Goal: Information Seeking & Learning: Check status

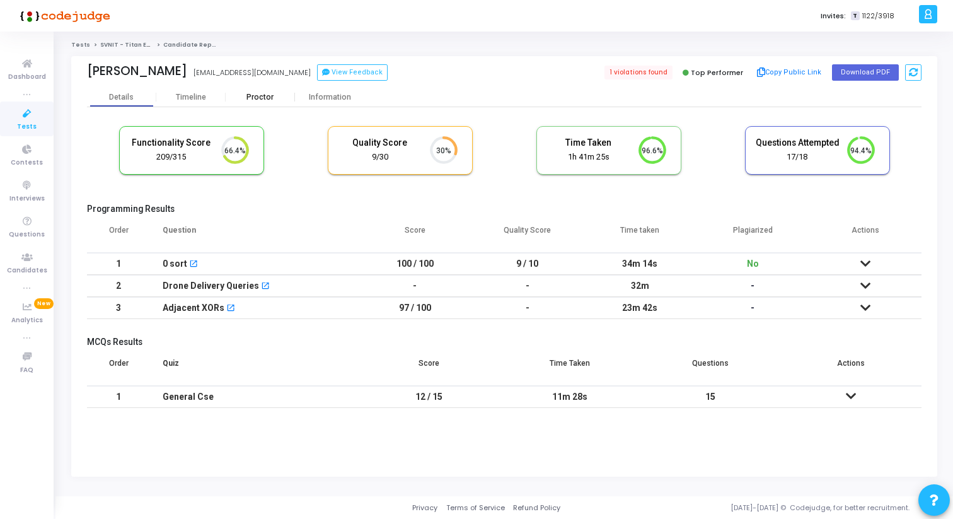
click at [258, 98] on div "Proctor" at bounding box center [260, 97] width 69 height 9
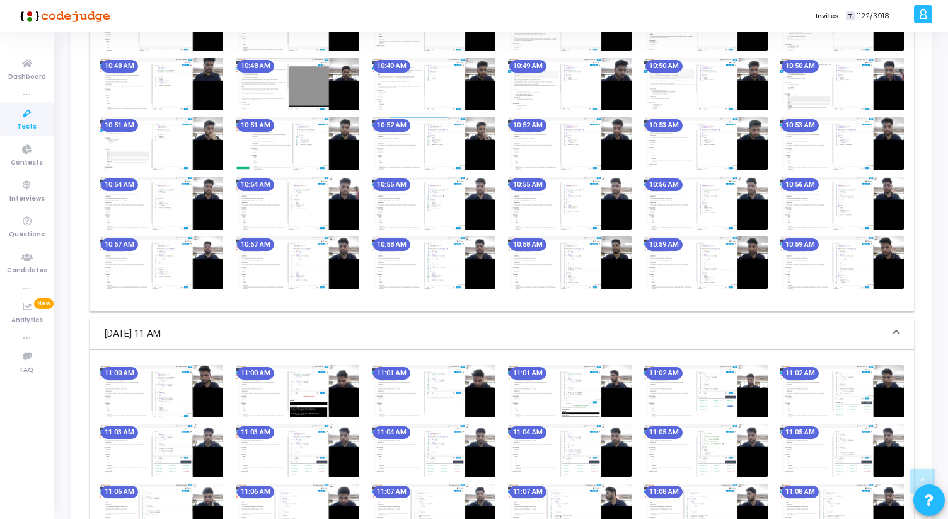
scroll to position [688, 0]
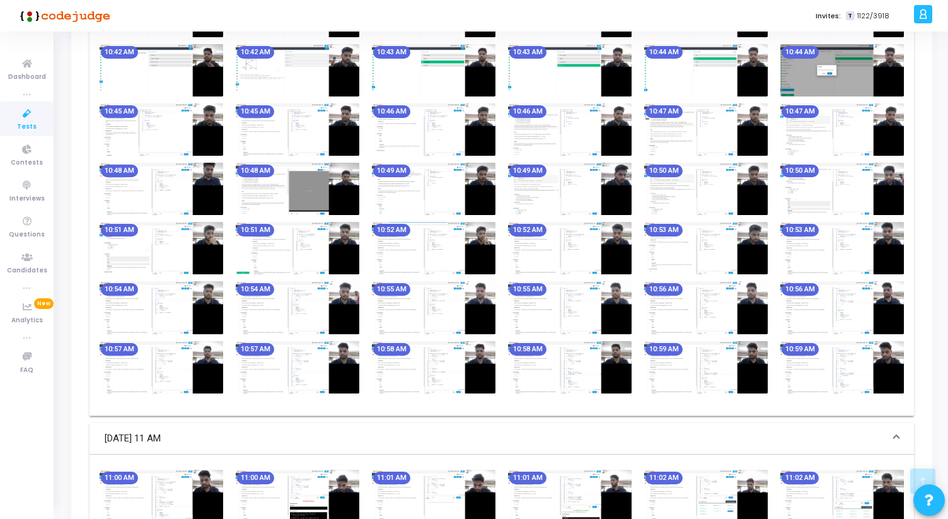
click at [430, 193] on img at bounding box center [434, 189] width 124 height 52
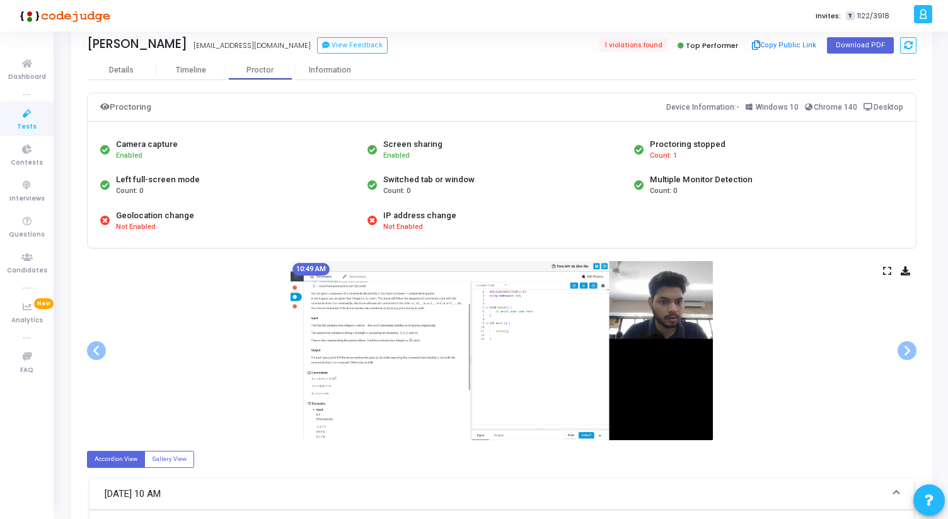
scroll to position [3, 0]
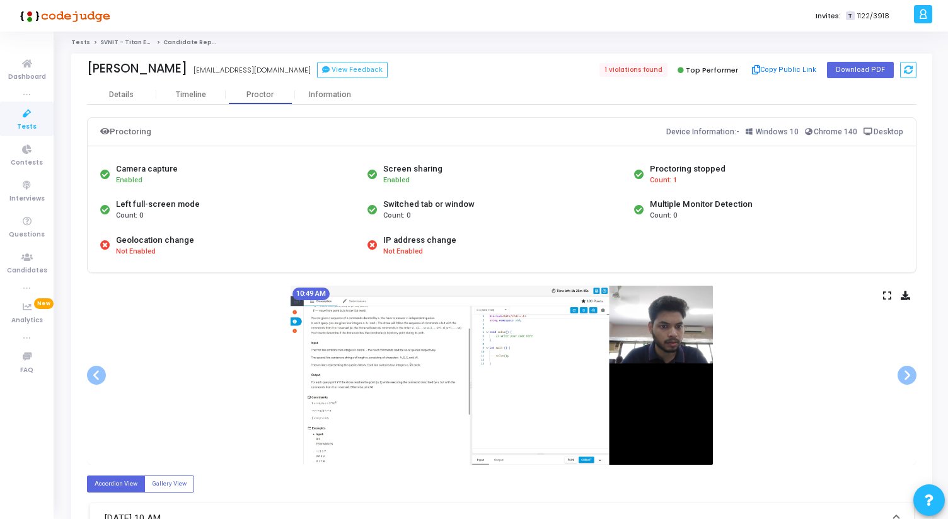
click at [885, 298] on icon at bounding box center [887, 295] width 8 height 7
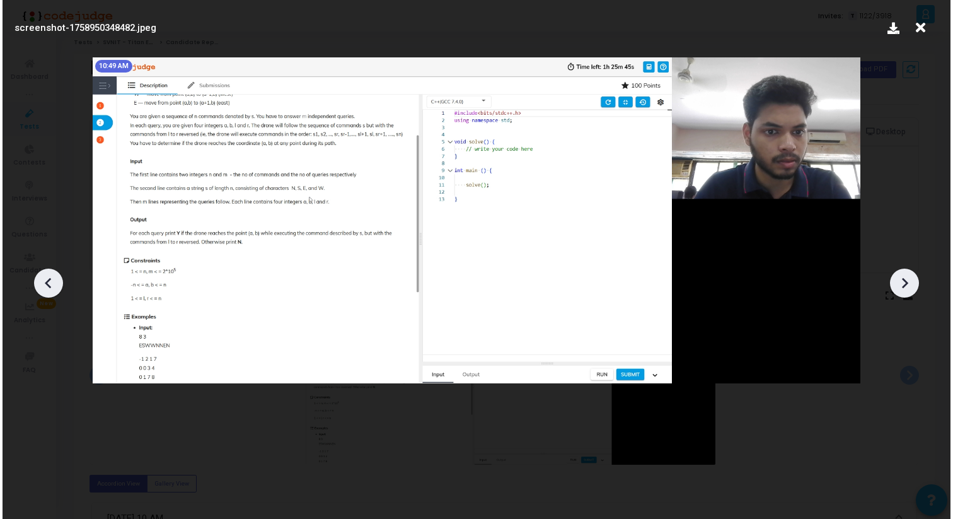
scroll to position [0, 0]
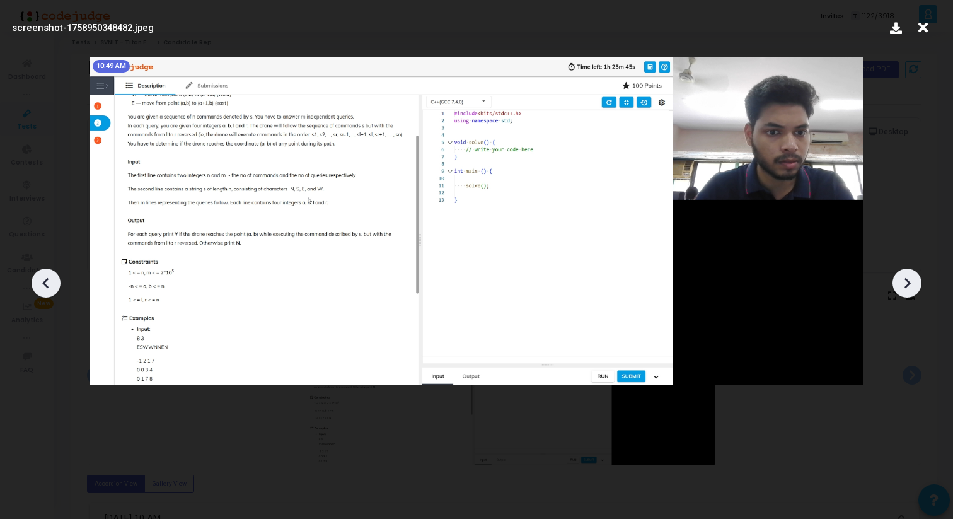
click at [913, 284] on icon at bounding box center [907, 283] width 19 height 19
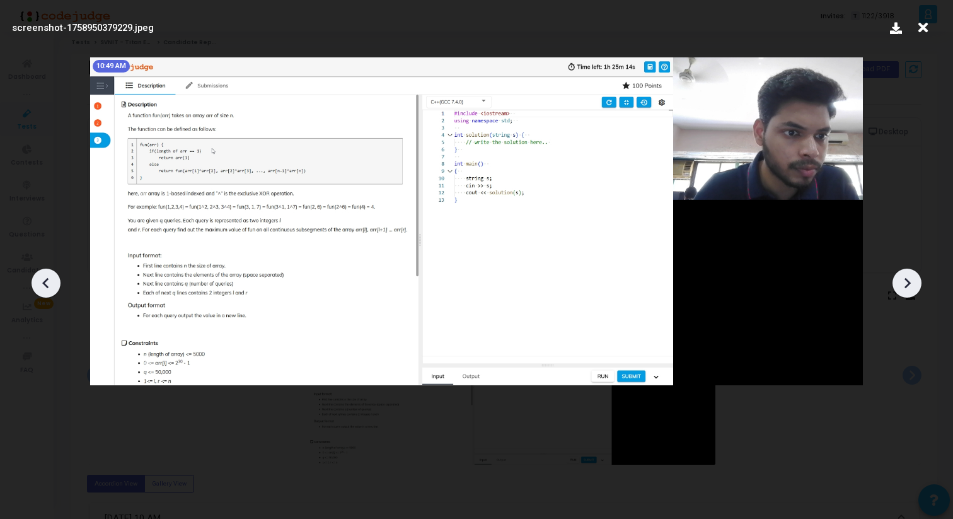
click at [913, 284] on icon at bounding box center [907, 283] width 19 height 19
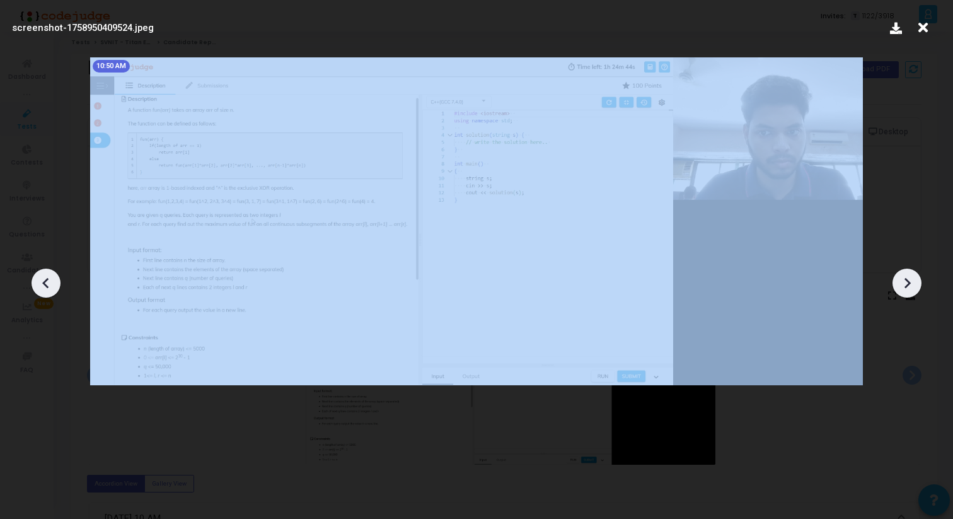
click at [913, 284] on icon at bounding box center [907, 283] width 19 height 19
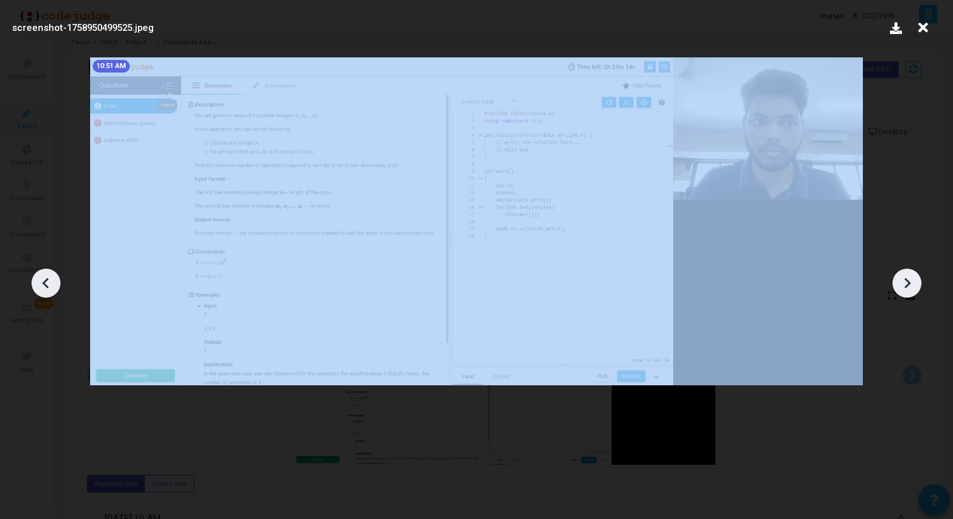
click at [913, 284] on icon at bounding box center [907, 283] width 19 height 19
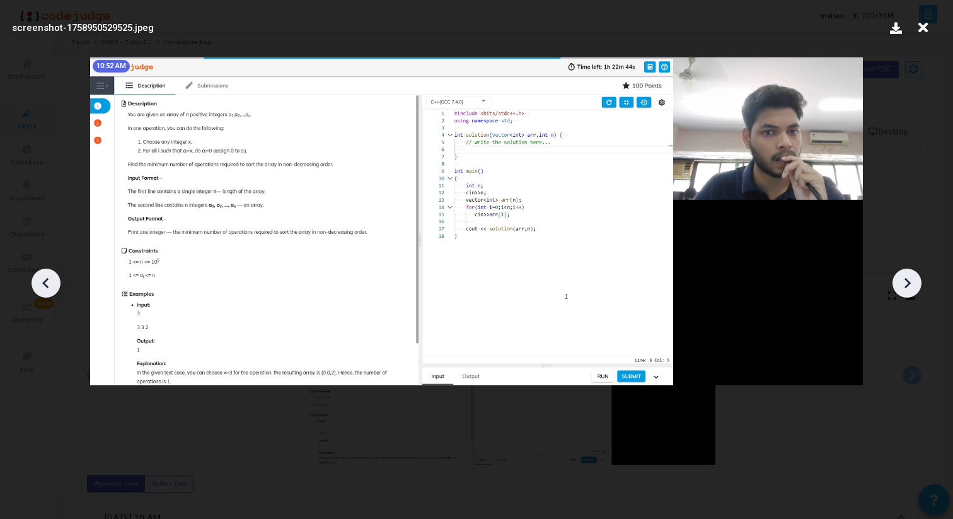
click at [913, 283] on icon at bounding box center [907, 283] width 19 height 19
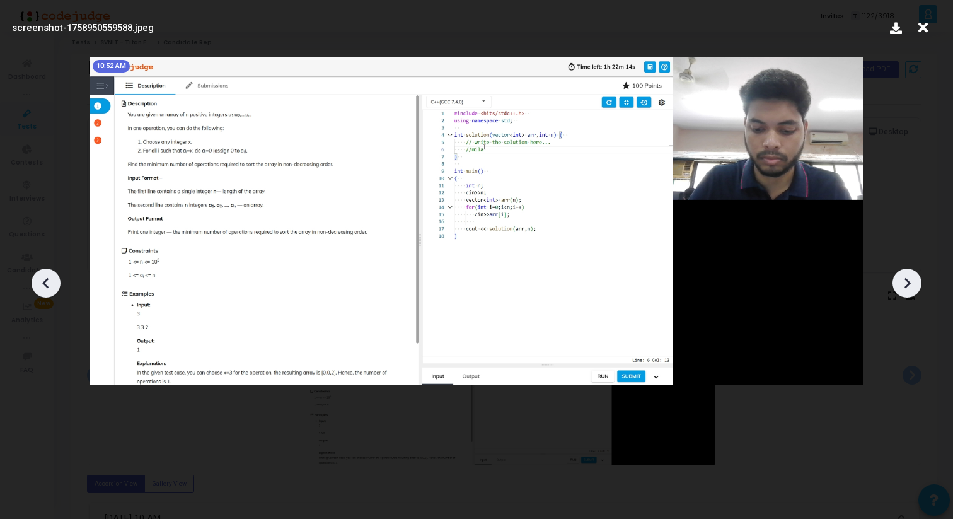
click at [913, 283] on icon at bounding box center [907, 283] width 19 height 19
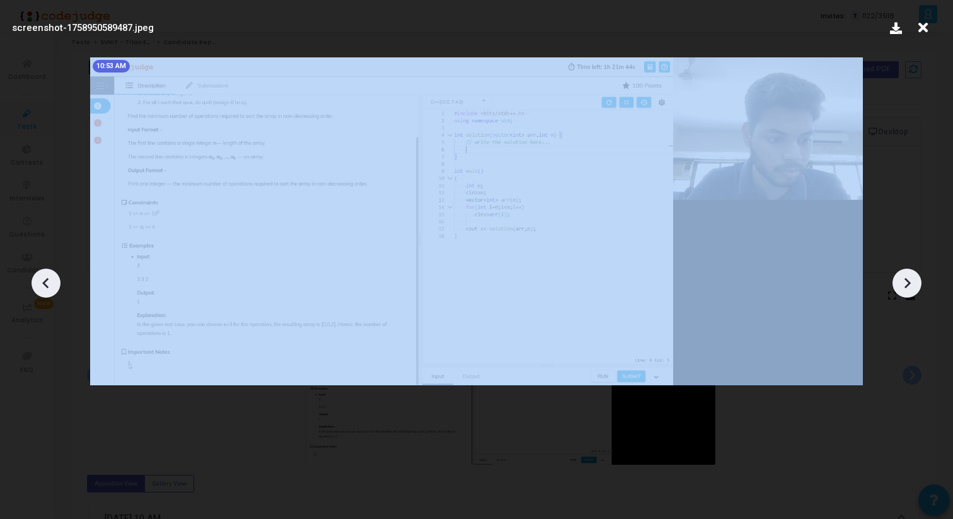
click at [913, 283] on icon at bounding box center [907, 283] width 19 height 19
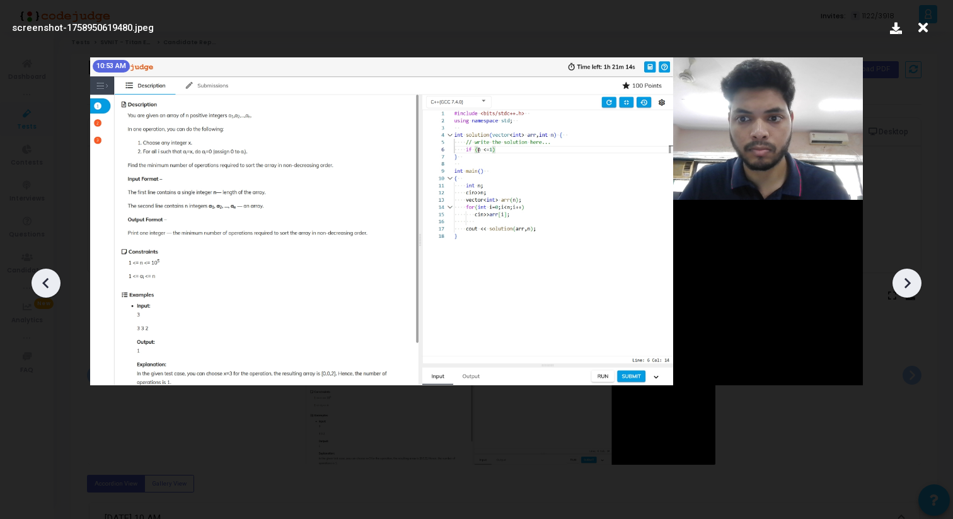
click at [913, 284] on icon at bounding box center [907, 283] width 19 height 19
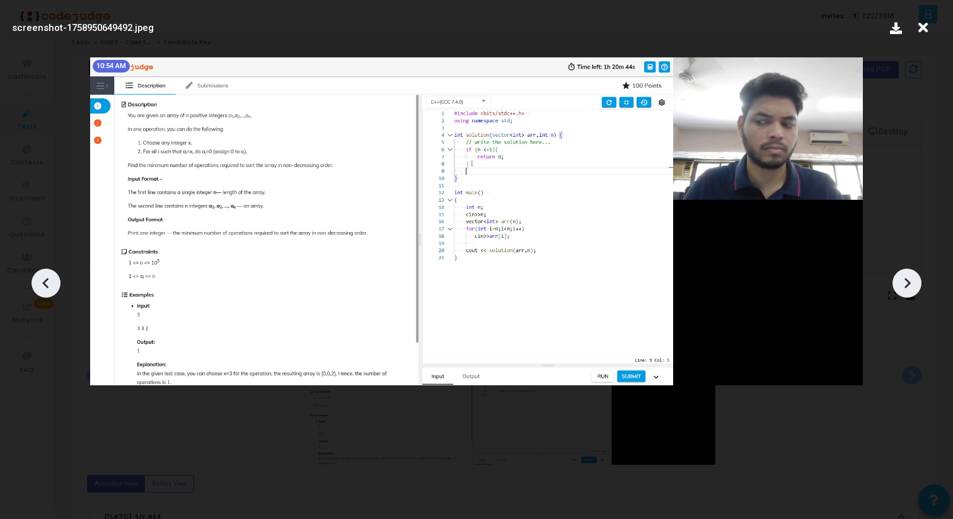
click at [913, 284] on icon at bounding box center [907, 283] width 19 height 19
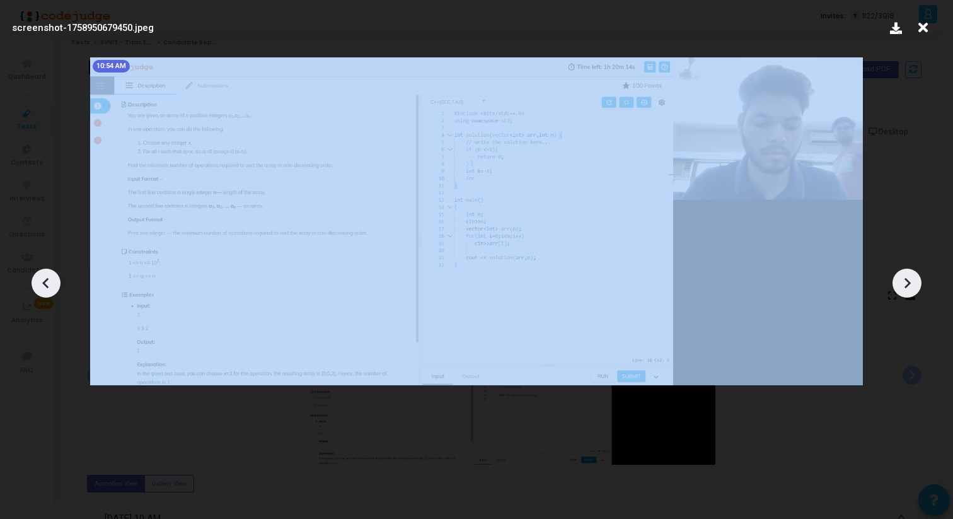
click at [913, 284] on icon at bounding box center [907, 283] width 19 height 19
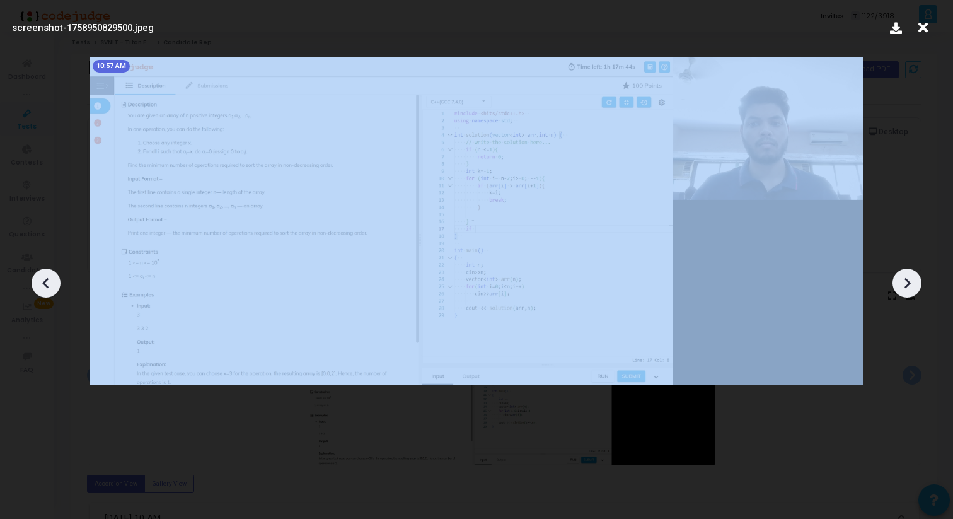
click at [913, 284] on icon at bounding box center [907, 283] width 19 height 19
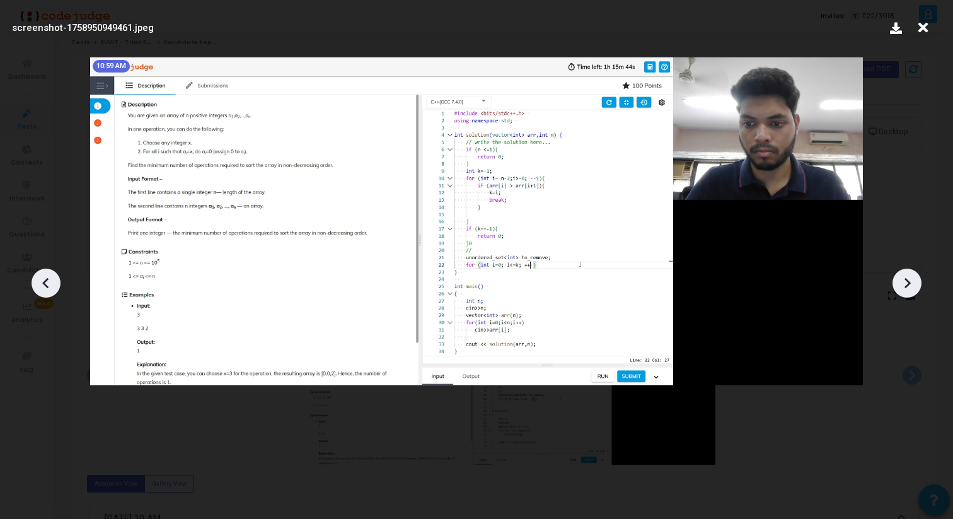
click at [52, 287] on icon at bounding box center [46, 283] width 19 height 19
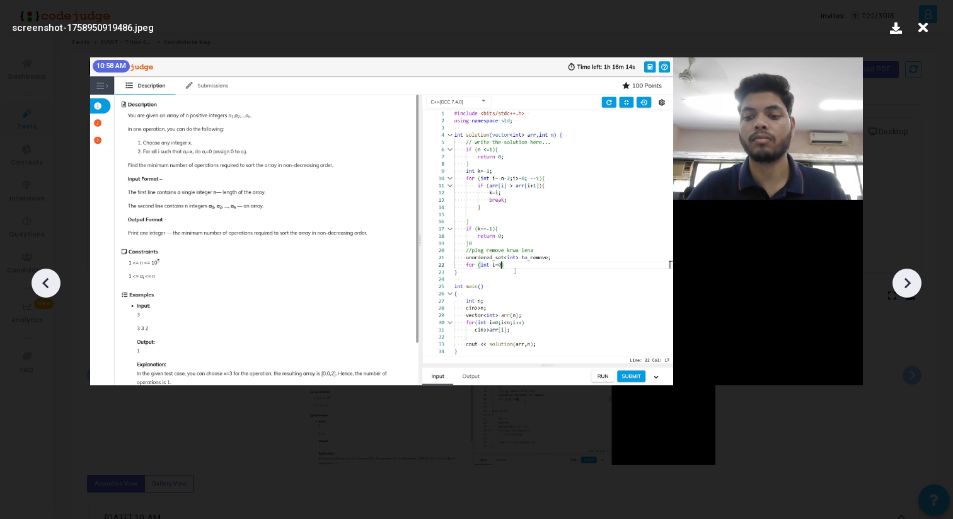
click at [916, 283] on icon at bounding box center [907, 283] width 19 height 19
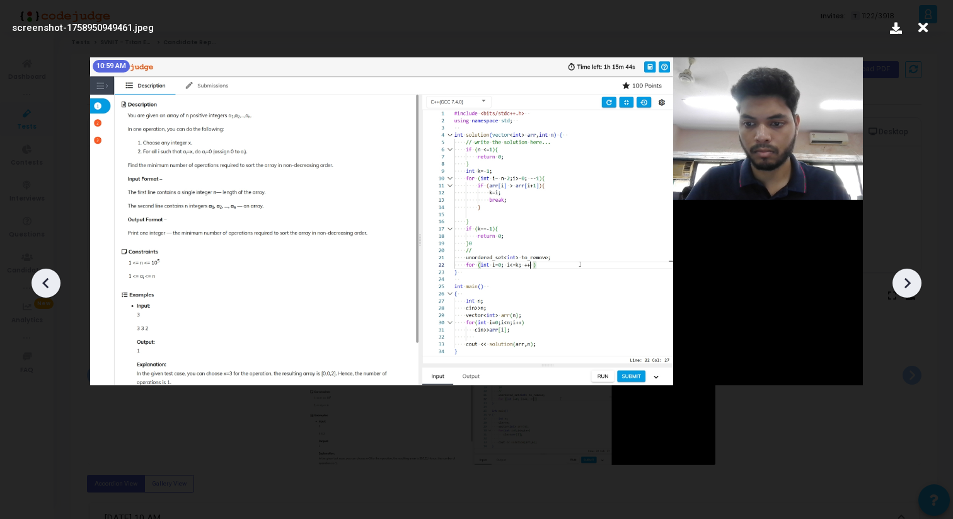
click at [916, 283] on icon at bounding box center [907, 283] width 19 height 19
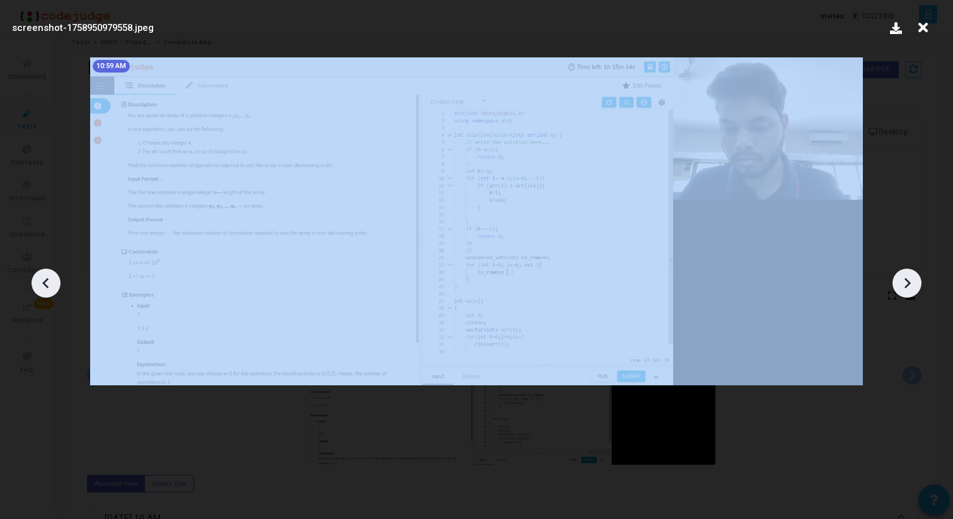
click at [916, 283] on icon at bounding box center [907, 283] width 19 height 19
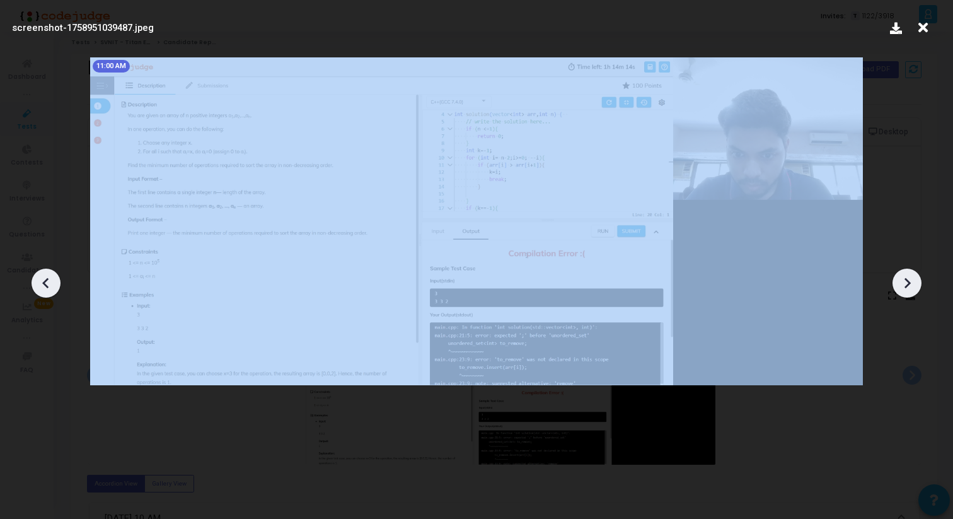
click at [916, 283] on icon at bounding box center [907, 283] width 19 height 19
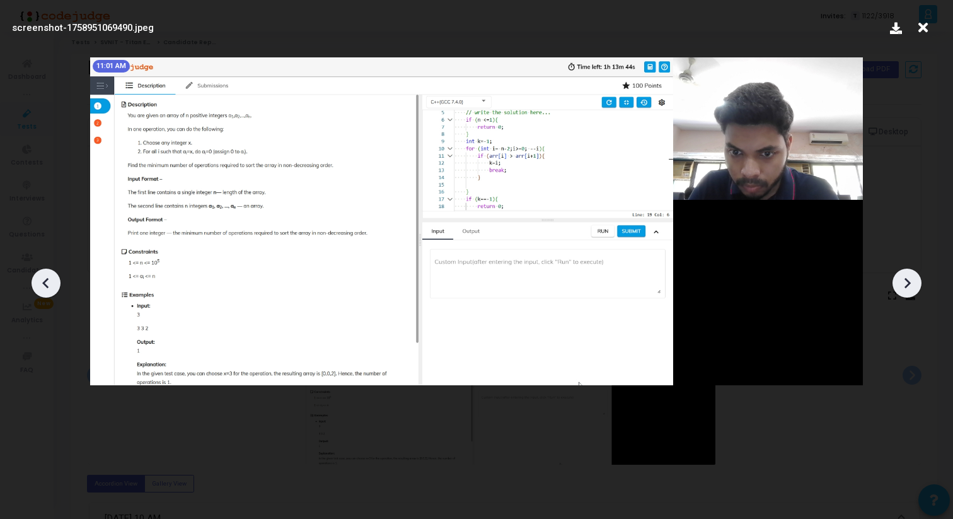
click at [916, 283] on icon at bounding box center [907, 283] width 19 height 19
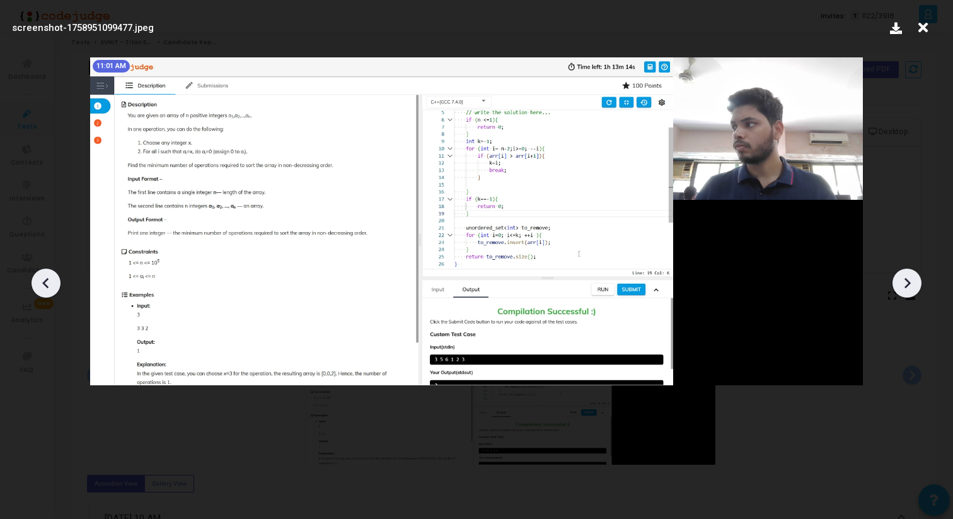
click at [916, 283] on icon at bounding box center [907, 283] width 19 height 19
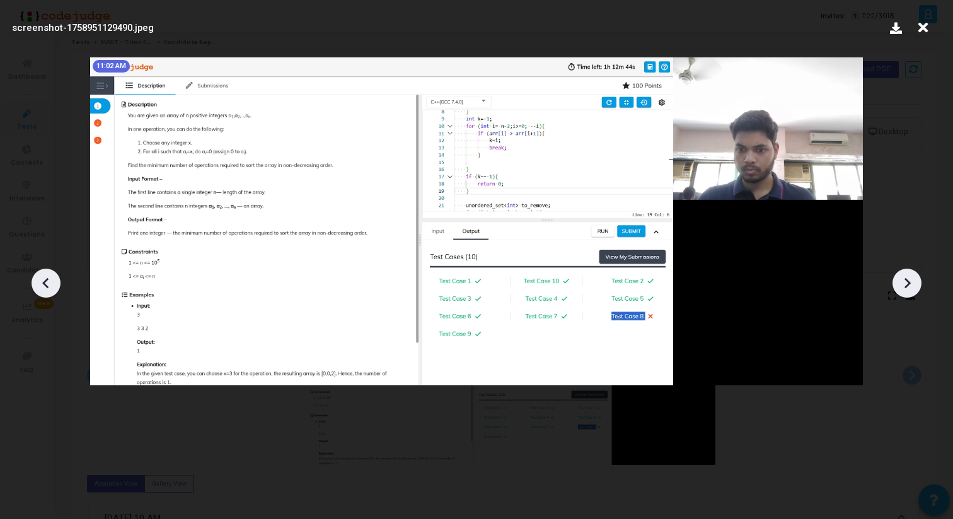
click at [916, 283] on icon at bounding box center [907, 283] width 19 height 19
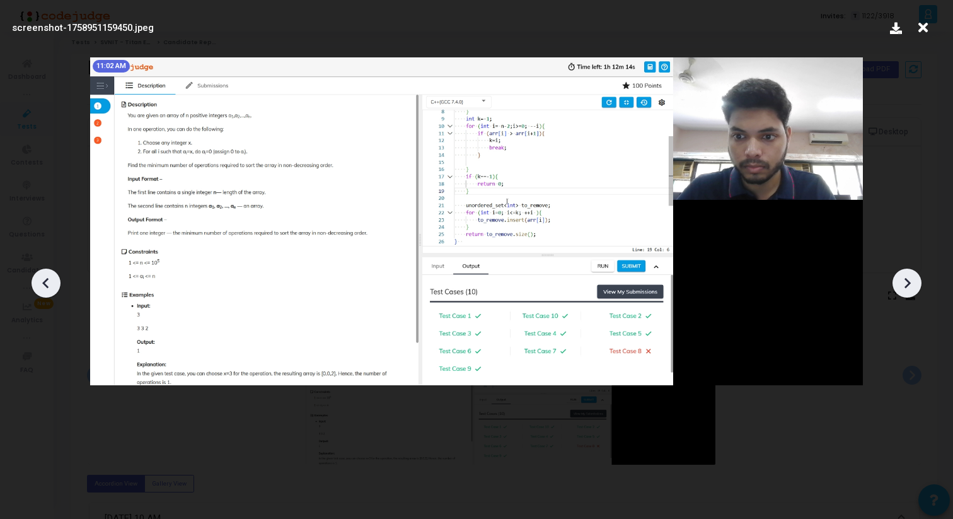
click at [916, 283] on icon at bounding box center [907, 283] width 19 height 19
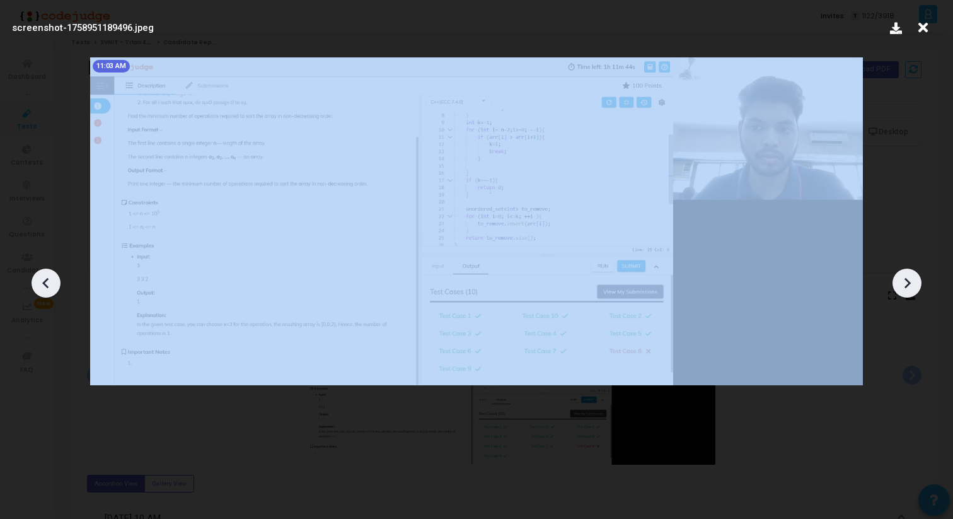
click at [916, 283] on icon at bounding box center [907, 283] width 19 height 19
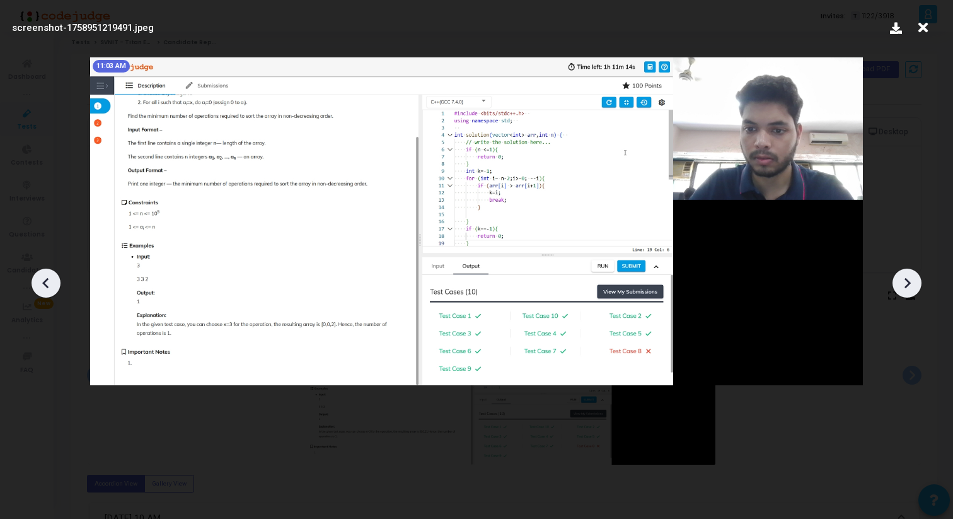
click at [916, 283] on icon at bounding box center [907, 283] width 19 height 19
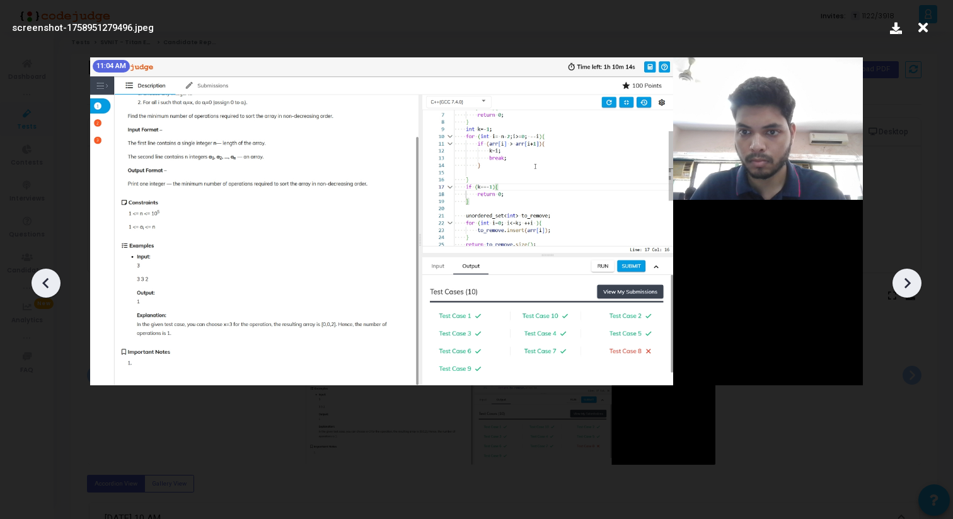
click at [916, 283] on icon at bounding box center [907, 283] width 19 height 19
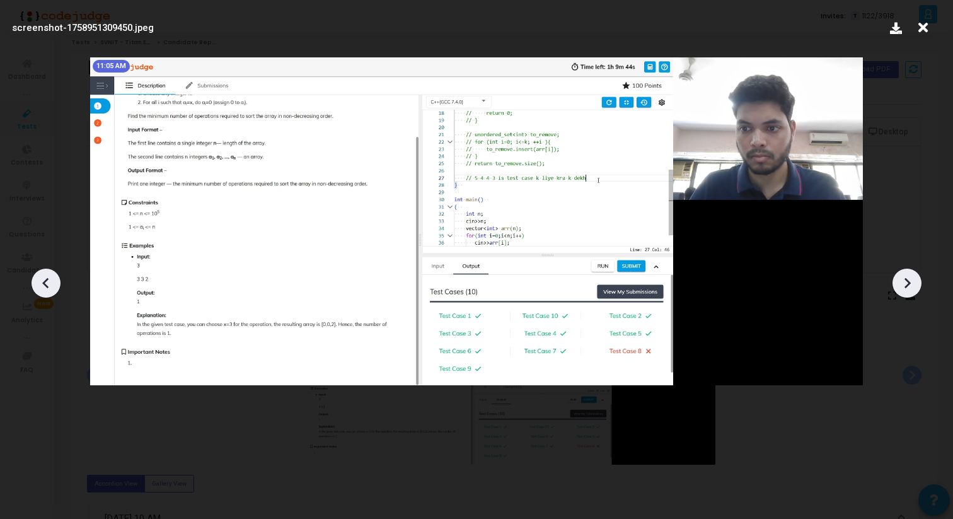
click at [911, 292] on div at bounding box center [907, 283] width 29 height 29
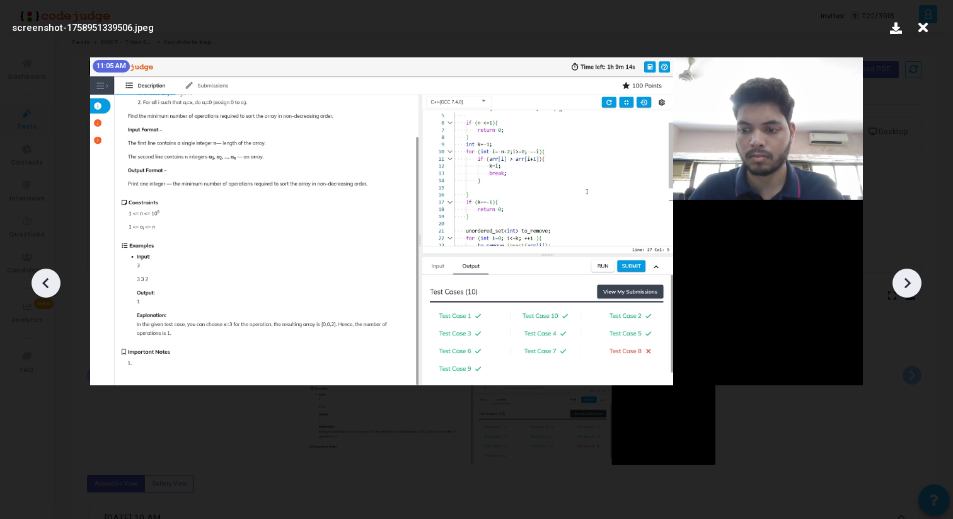
click at [911, 292] on div at bounding box center [907, 283] width 29 height 29
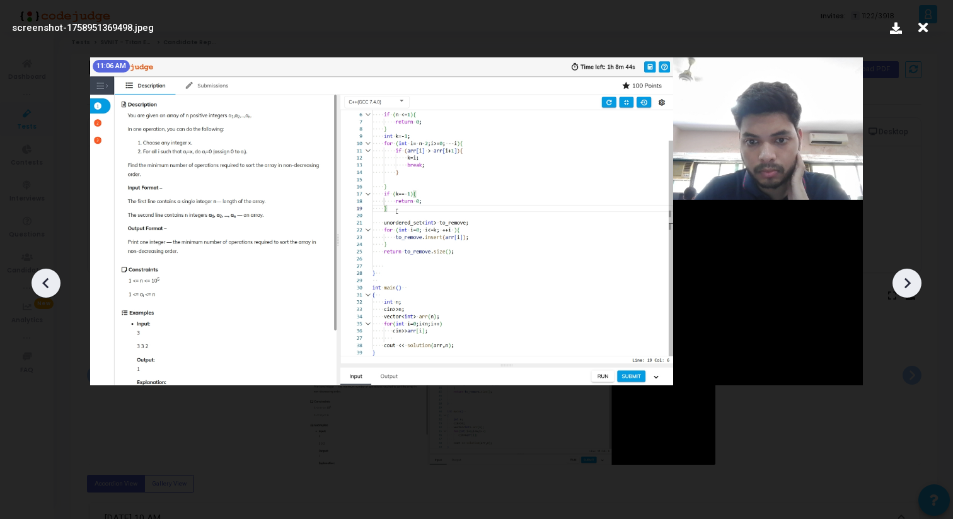
click at [911, 292] on div at bounding box center [907, 283] width 29 height 29
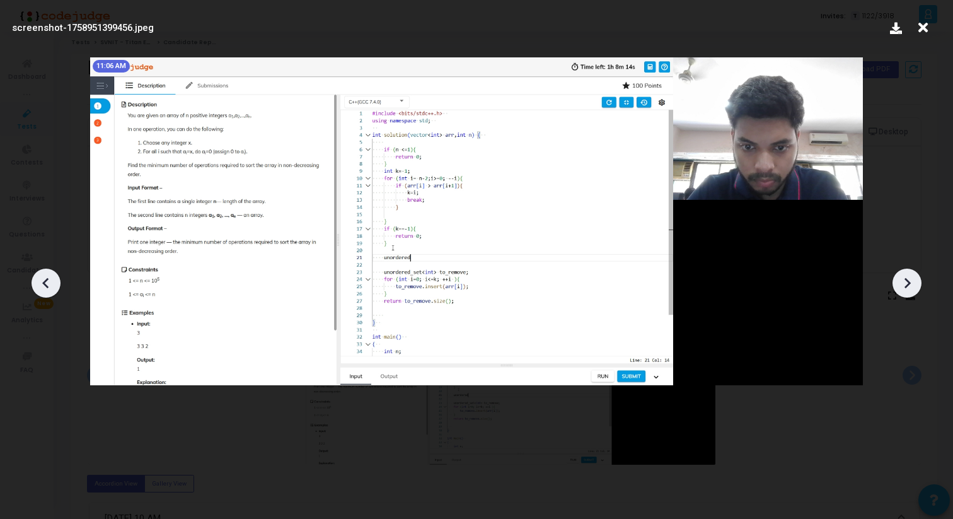
click at [911, 292] on div at bounding box center [907, 283] width 29 height 29
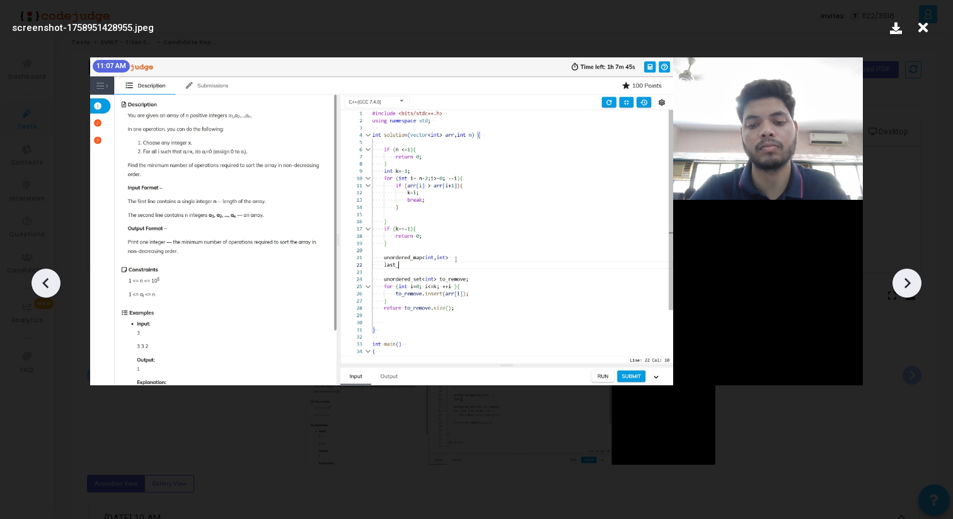
click at [911, 292] on div at bounding box center [907, 283] width 29 height 29
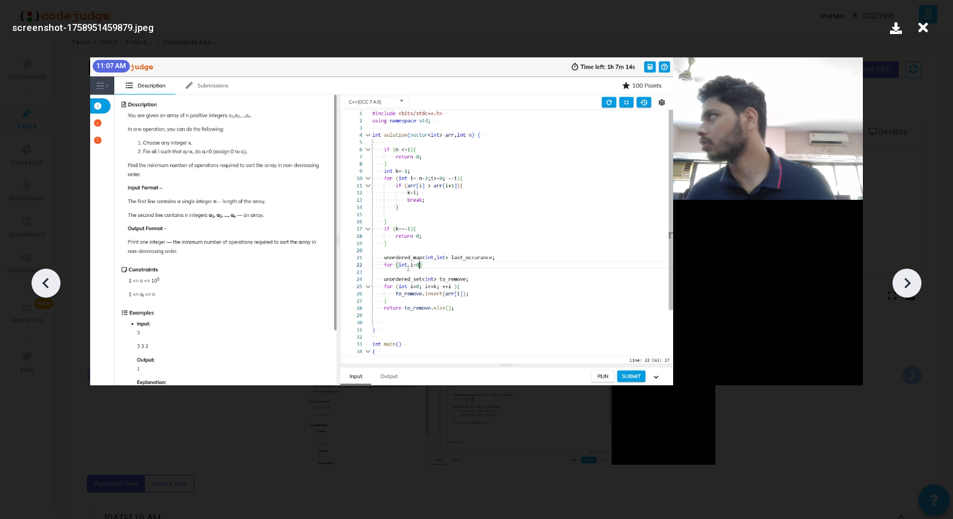
click at [911, 292] on div at bounding box center [907, 283] width 29 height 29
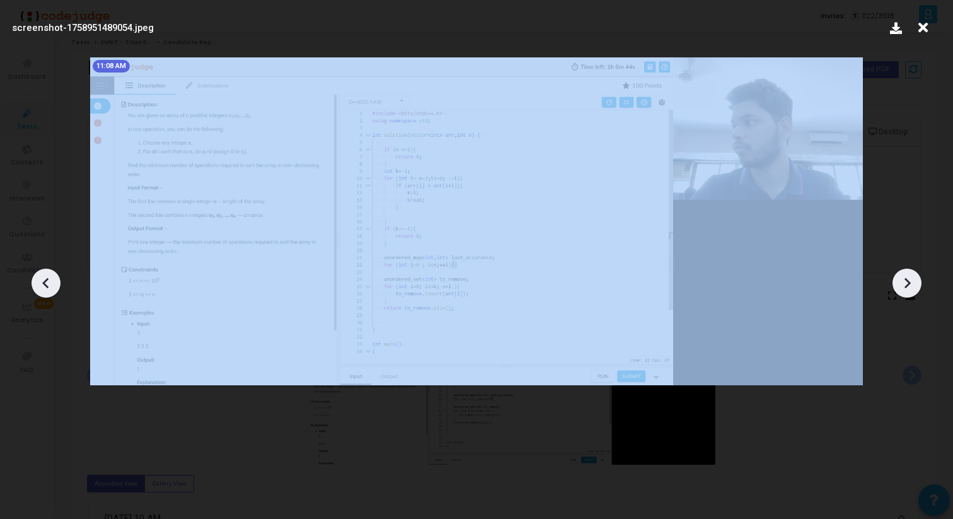
click at [911, 292] on div at bounding box center [907, 283] width 29 height 29
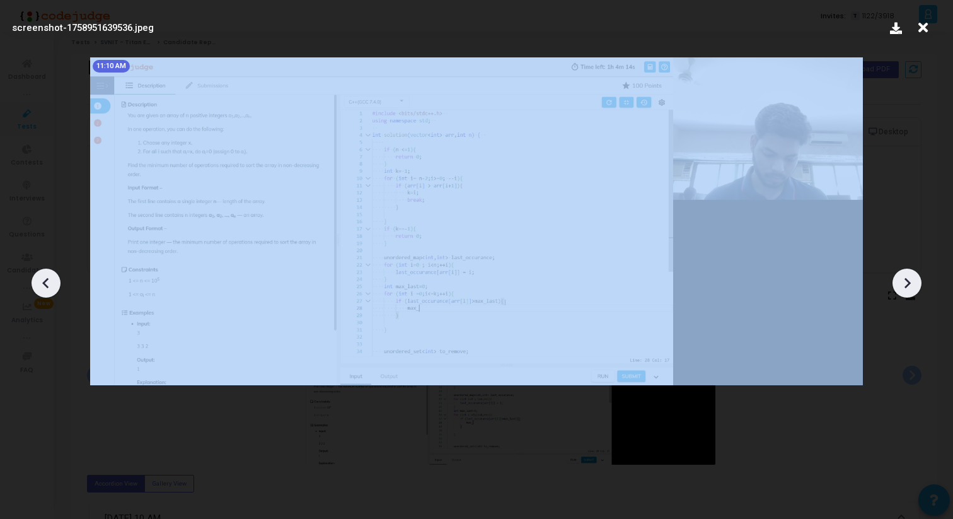
click at [911, 292] on div at bounding box center [907, 283] width 29 height 29
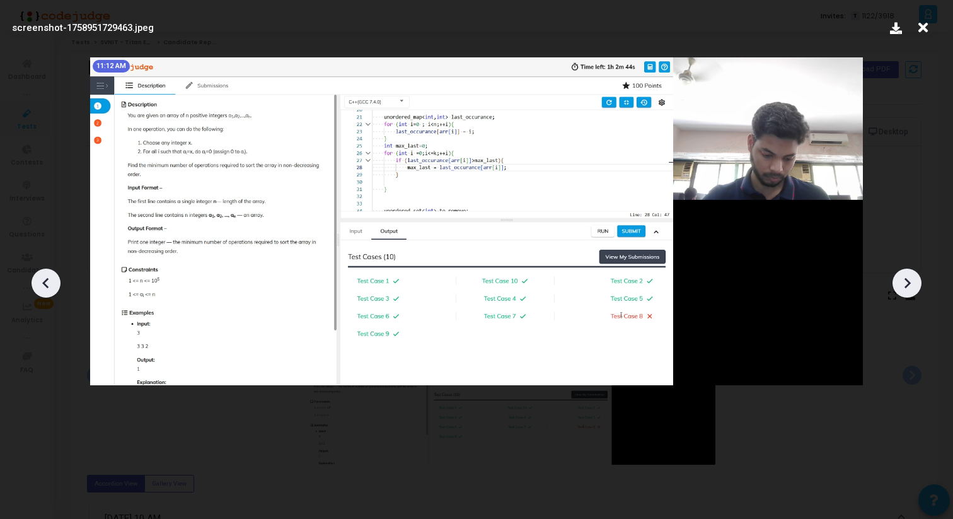
click at [911, 292] on div at bounding box center [907, 283] width 29 height 29
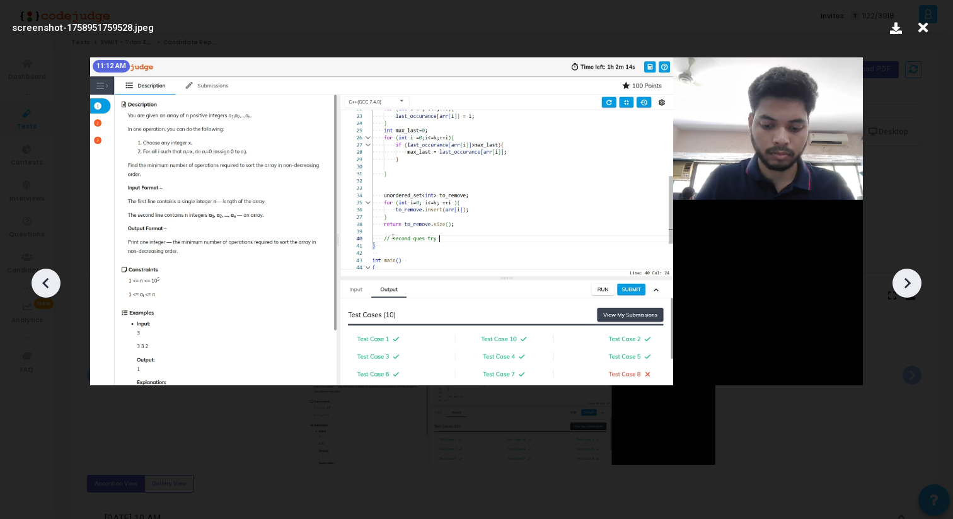
click at [911, 292] on div at bounding box center [907, 283] width 29 height 29
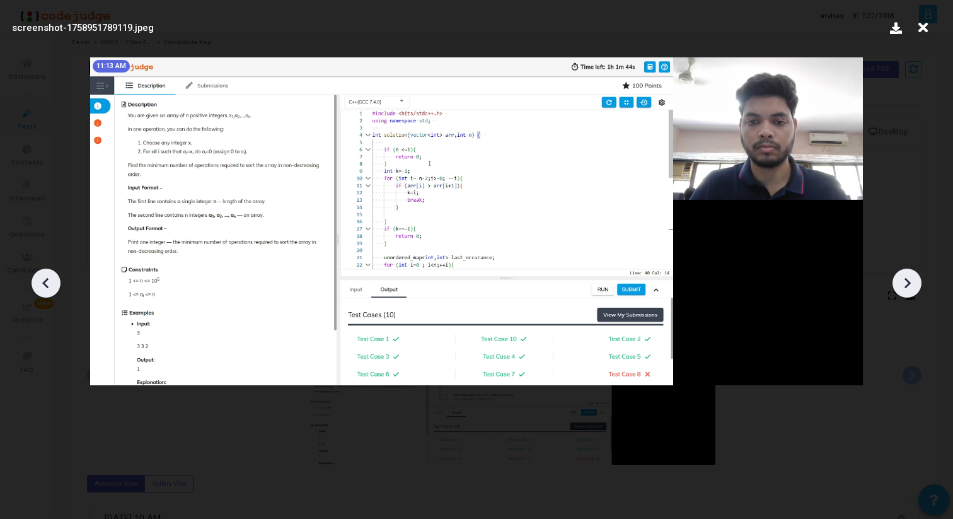
click at [911, 292] on div at bounding box center [907, 283] width 29 height 29
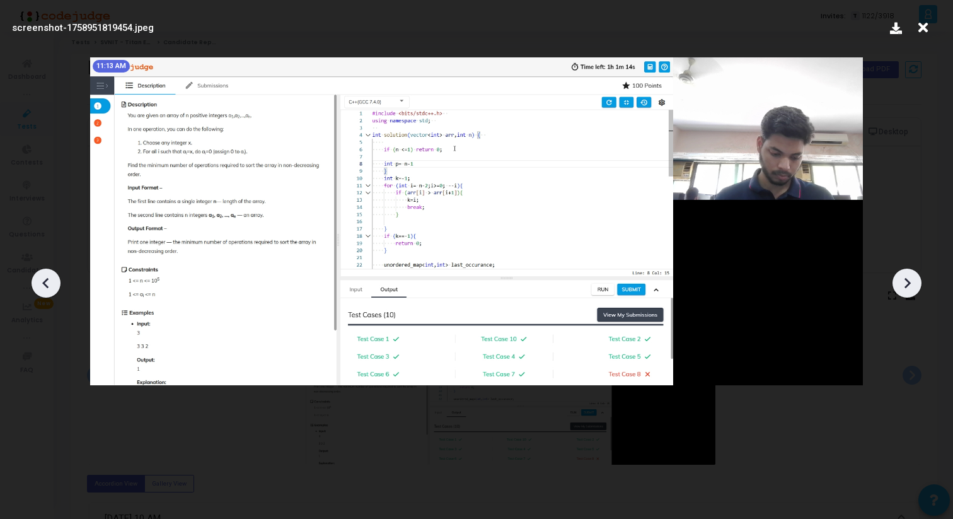
click at [911, 292] on div at bounding box center [907, 283] width 29 height 29
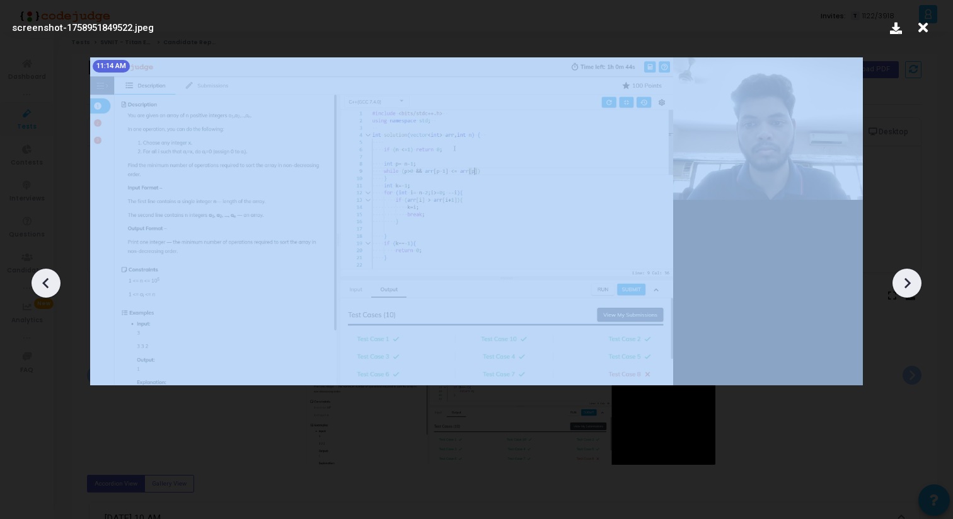
click at [911, 292] on div at bounding box center [907, 283] width 29 height 29
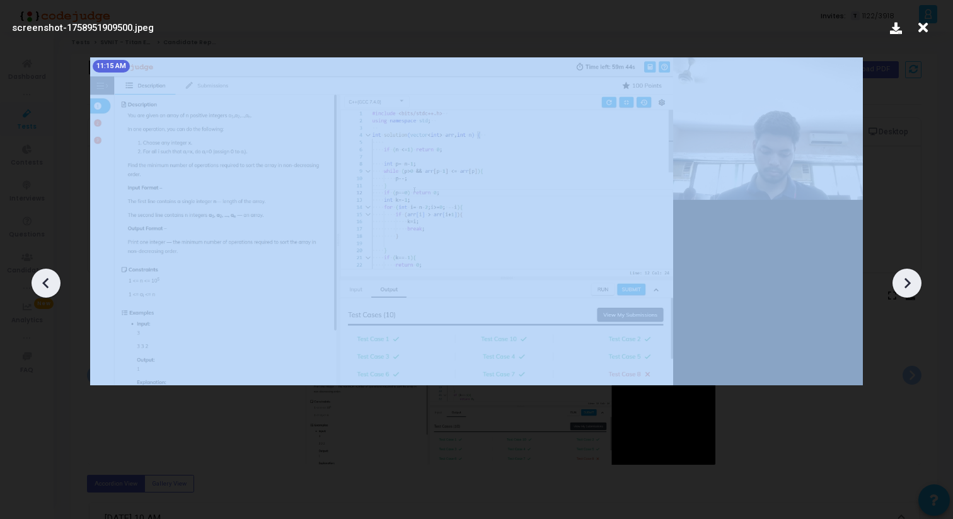
click at [911, 292] on div at bounding box center [907, 283] width 29 height 29
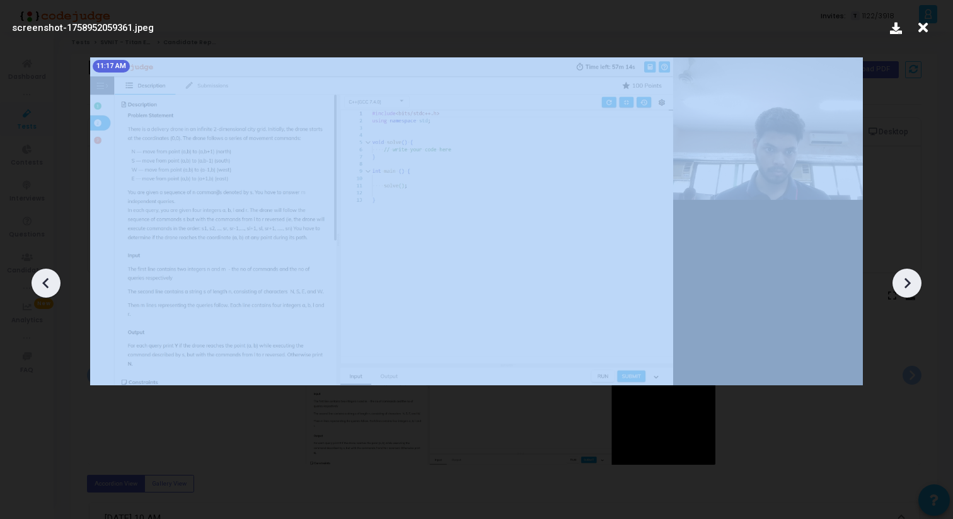
click at [911, 292] on div at bounding box center [907, 283] width 29 height 29
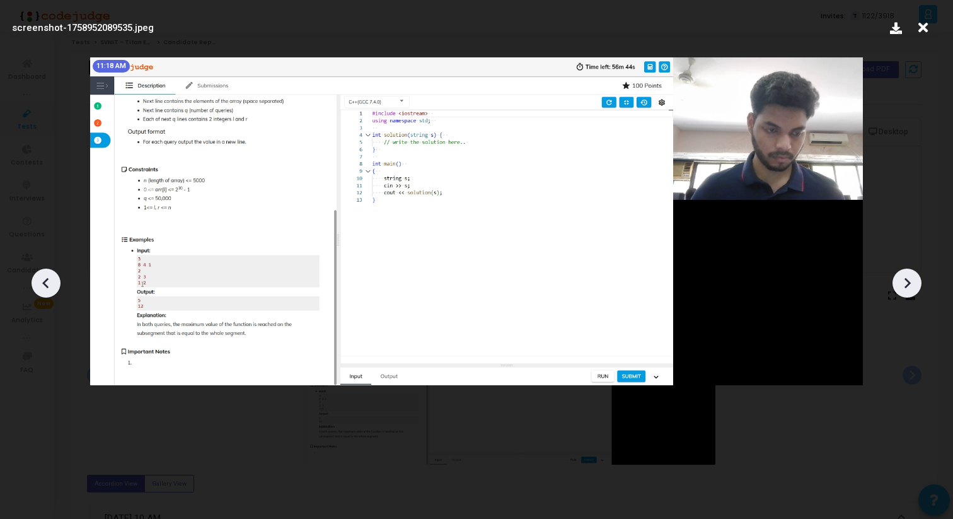
click at [911, 292] on div at bounding box center [907, 283] width 29 height 29
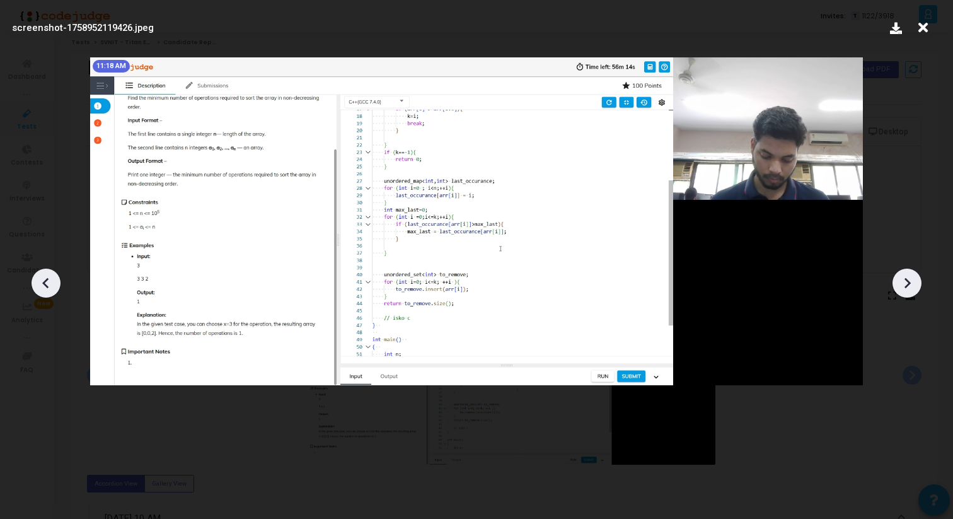
click at [911, 292] on div at bounding box center [907, 283] width 29 height 29
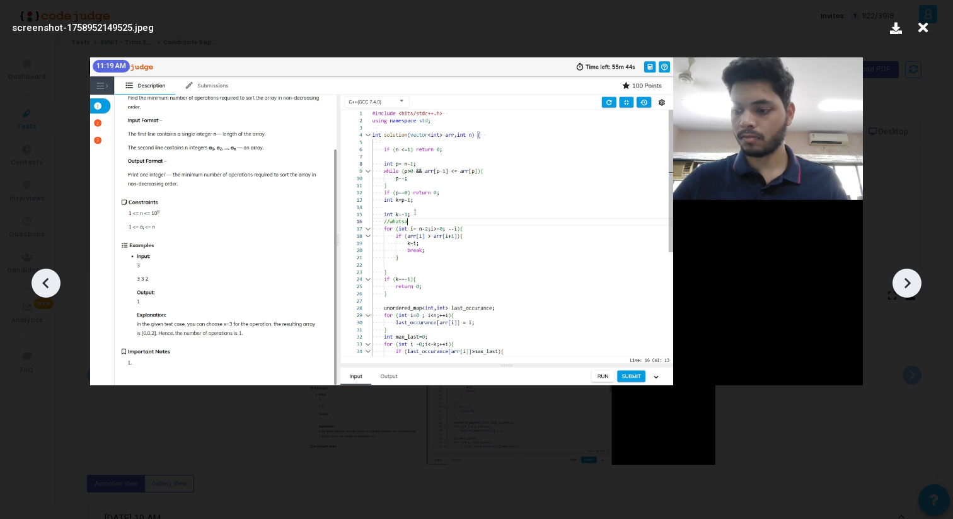
click at [911, 292] on div at bounding box center [907, 283] width 29 height 29
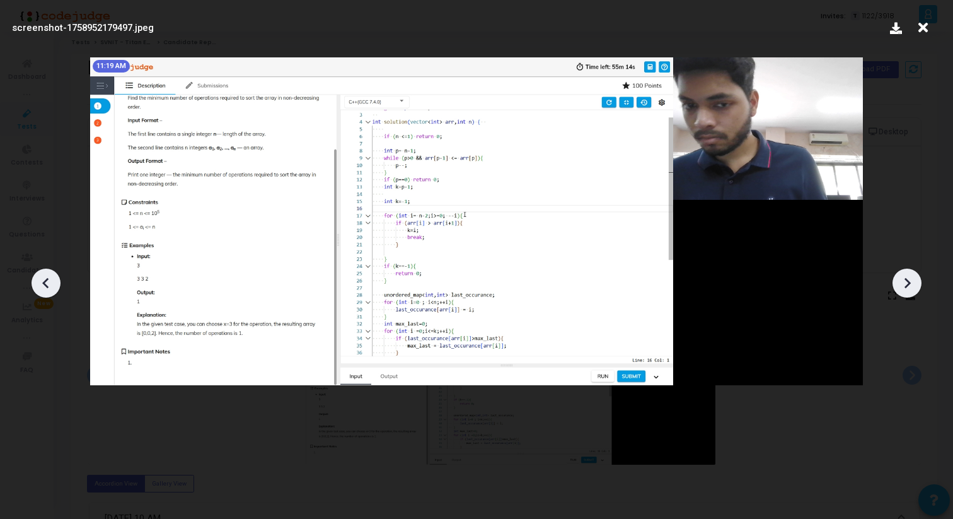
click at [911, 292] on div at bounding box center [907, 283] width 29 height 29
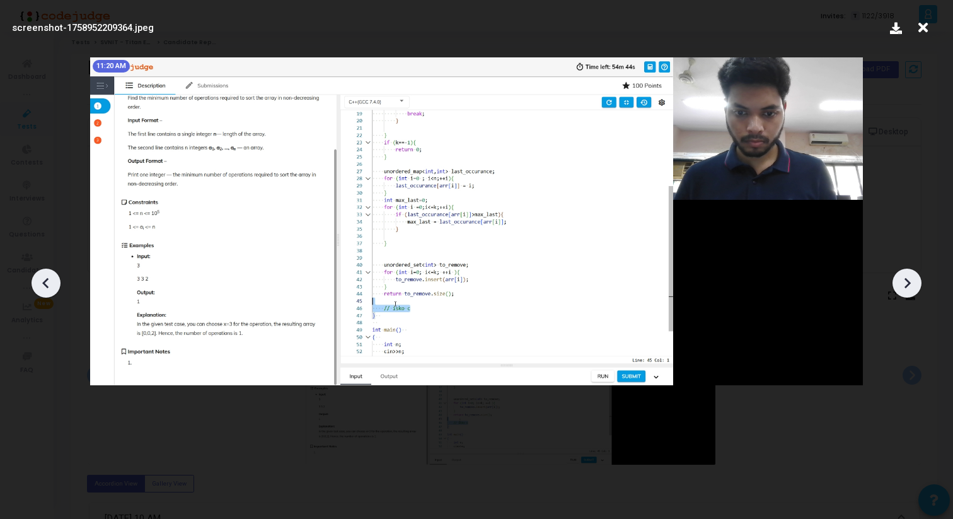
click at [911, 292] on div at bounding box center [907, 283] width 29 height 29
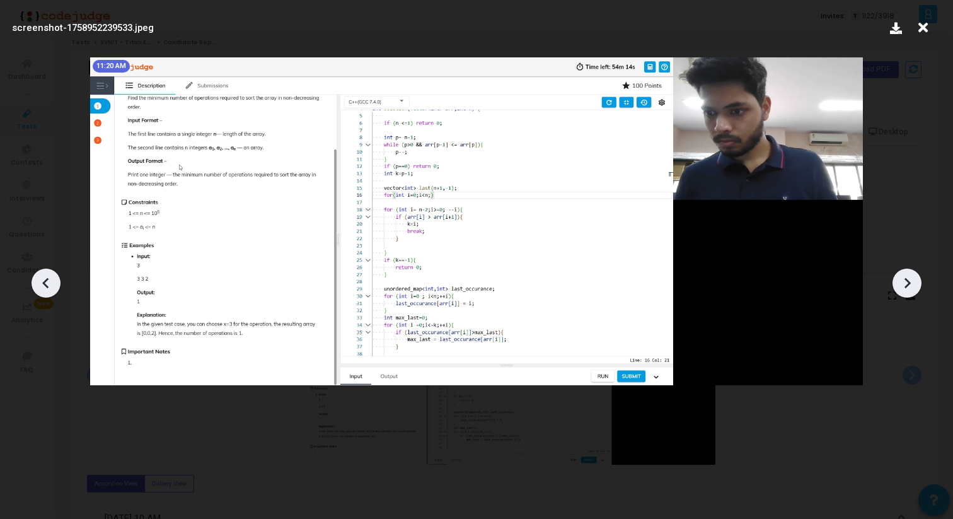
click at [911, 292] on div at bounding box center [907, 283] width 29 height 29
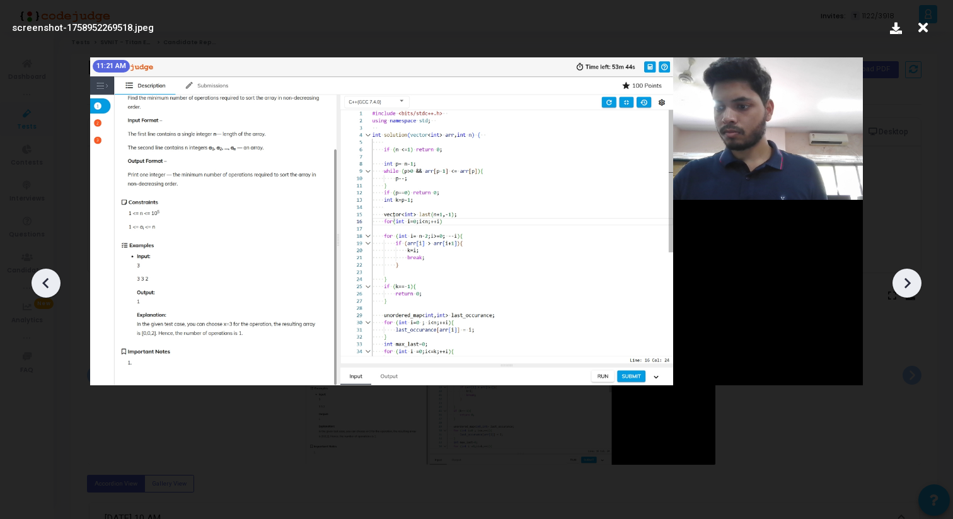
click at [911, 292] on div at bounding box center [907, 283] width 29 height 29
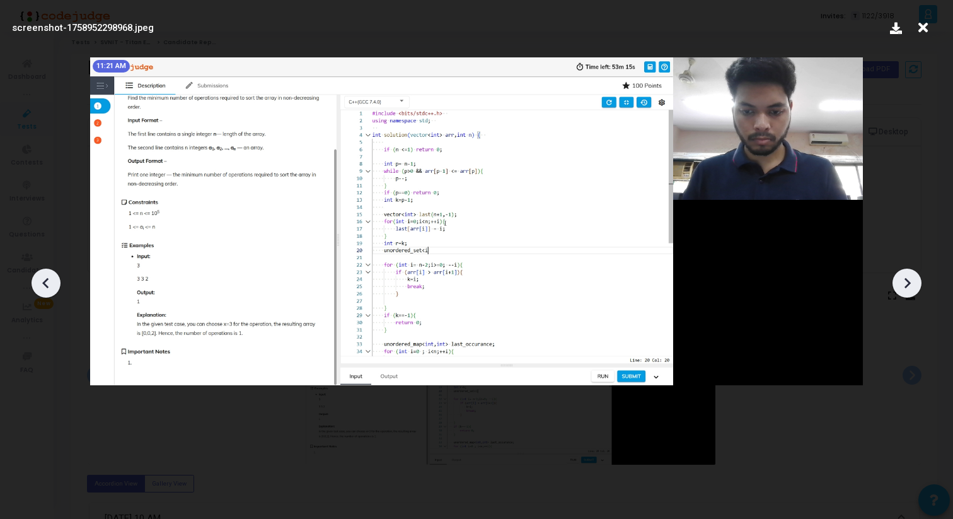
click at [911, 292] on div at bounding box center [907, 283] width 29 height 29
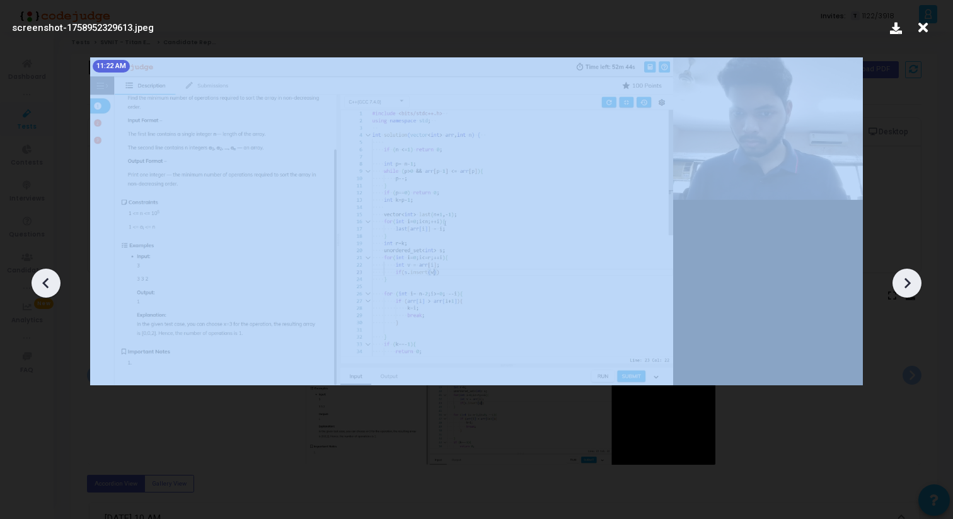
click at [911, 292] on div at bounding box center [907, 283] width 29 height 29
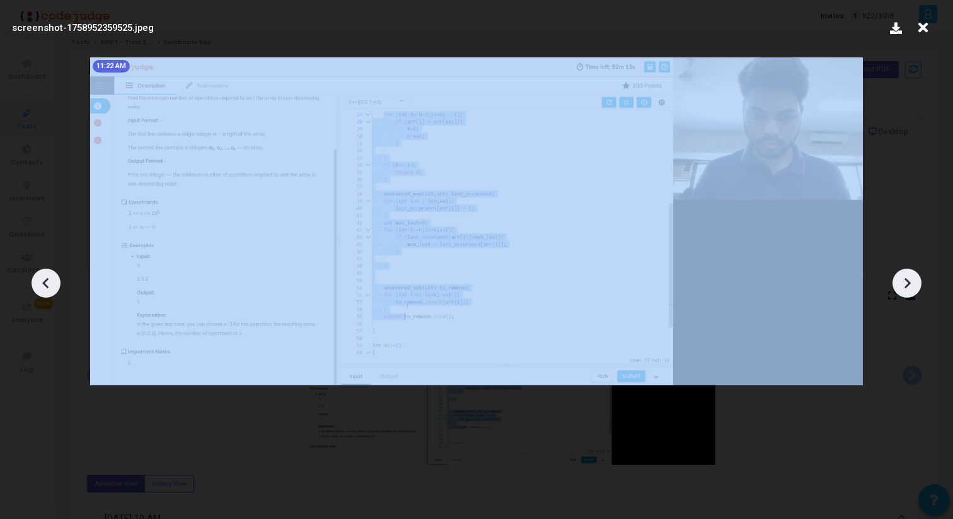
click at [911, 292] on div at bounding box center [907, 283] width 29 height 29
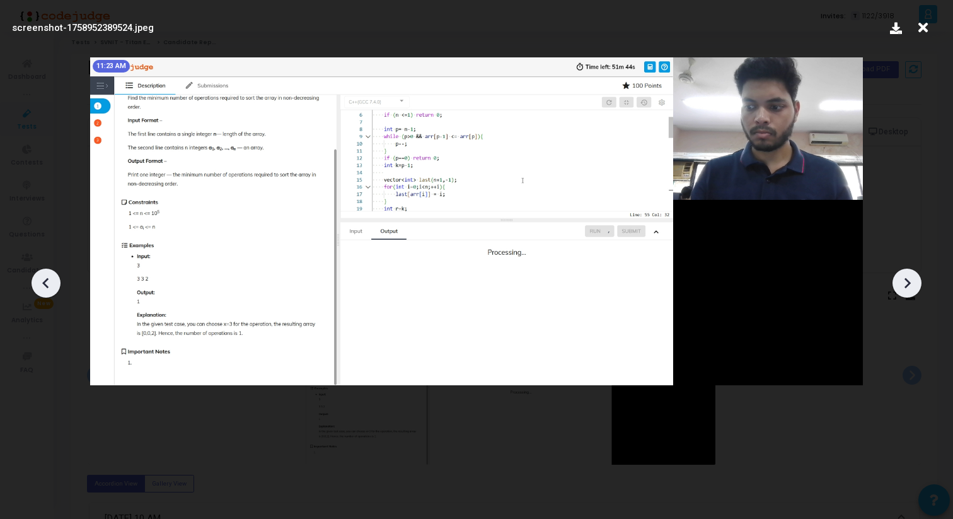
click at [911, 292] on div at bounding box center [907, 283] width 29 height 29
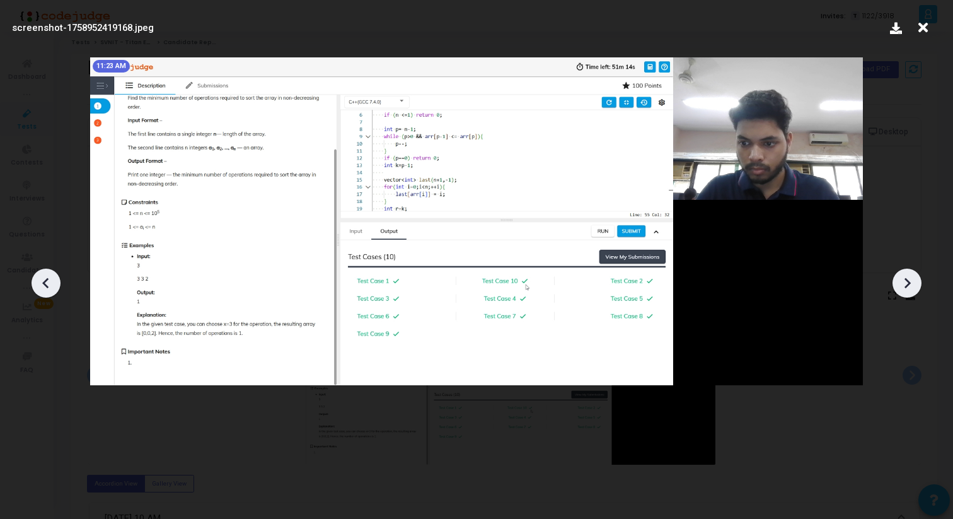
click at [911, 292] on div at bounding box center [907, 283] width 29 height 29
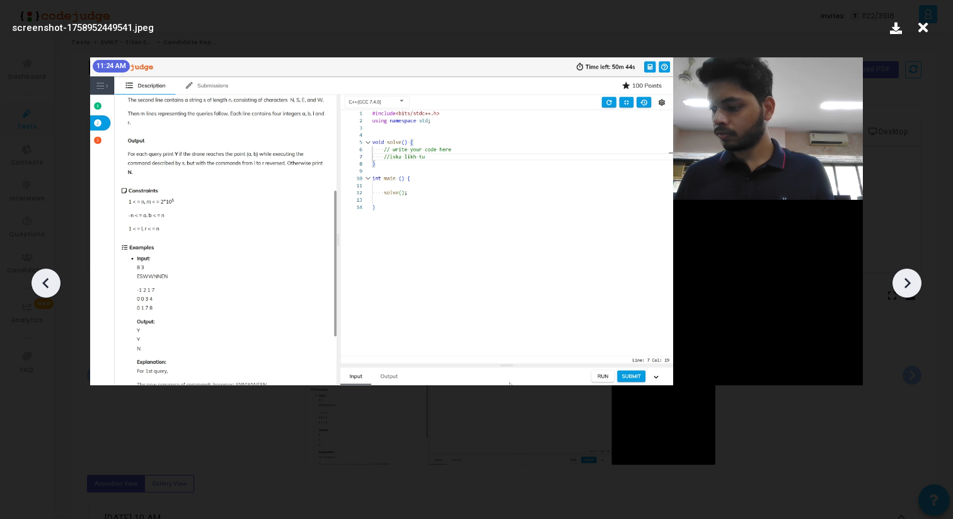
click at [911, 293] on div at bounding box center [907, 283] width 29 height 29
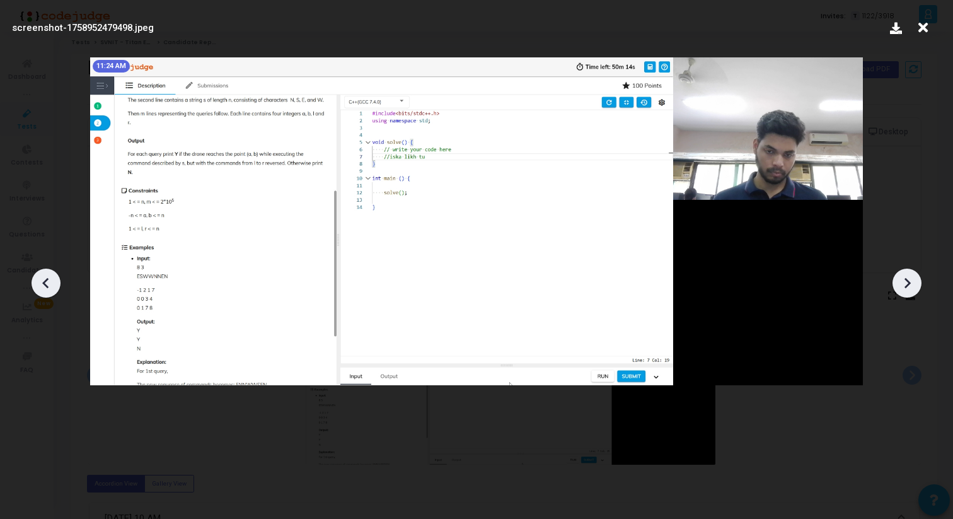
click at [911, 293] on div at bounding box center [907, 283] width 29 height 29
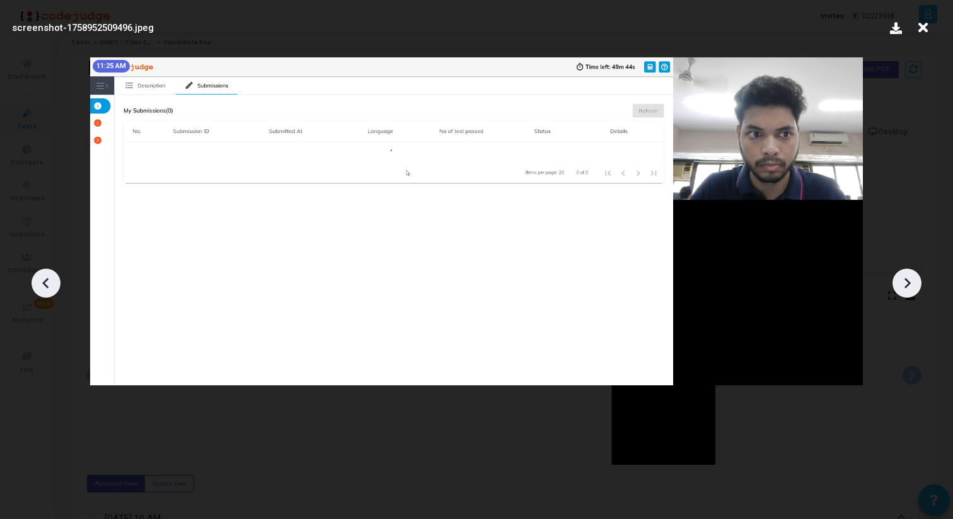
click at [911, 293] on div at bounding box center [907, 283] width 29 height 29
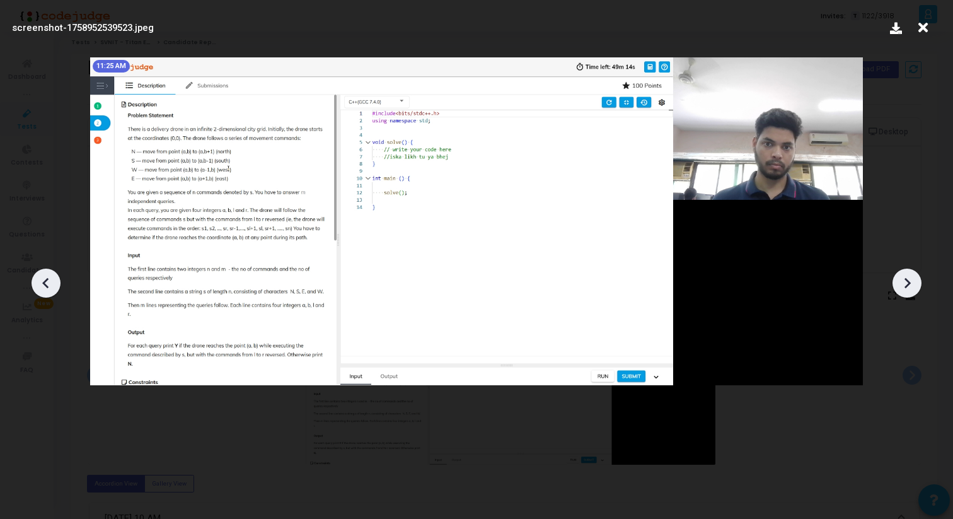
click at [911, 293] on div at bounding box center [907, 283] width 29 height 29
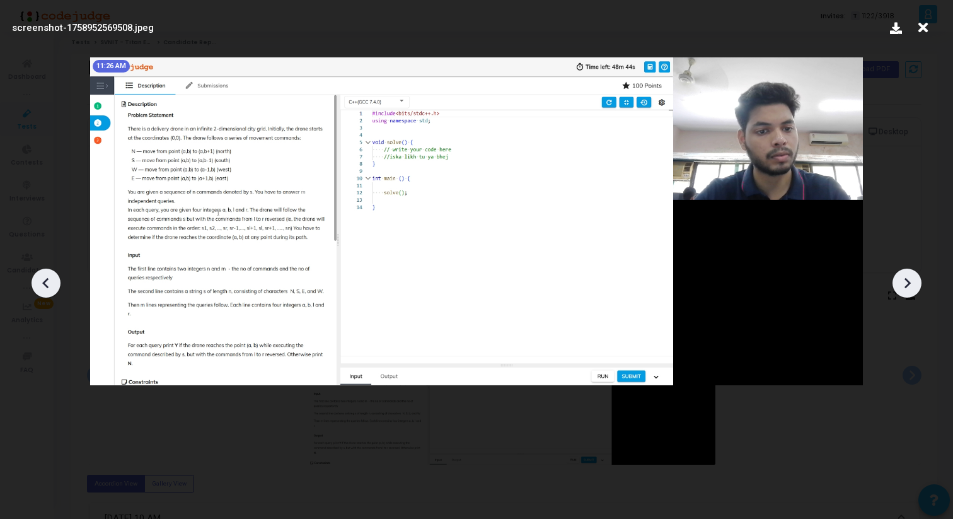
click at [911, 293] on div at bounding box center [907, 283] width 29 height 29
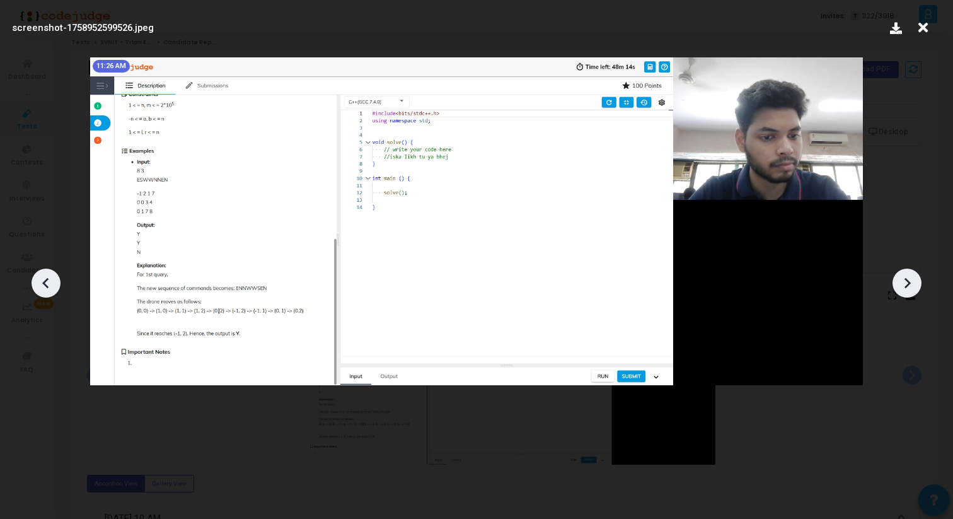
click at [911, 293] on div at bounding box center [907, 283] width 29 height 29
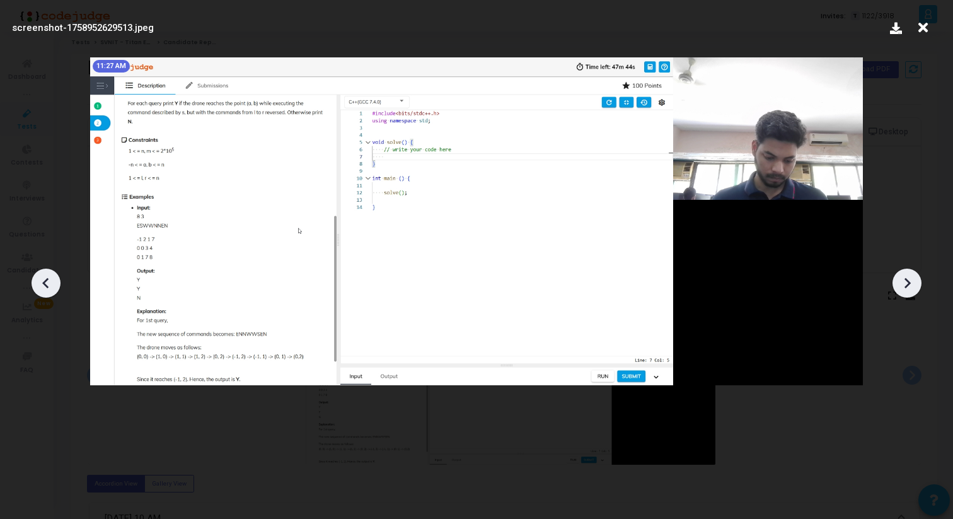
click at [911, 293] on div at bounding box center [907, 283] width 29 height 29
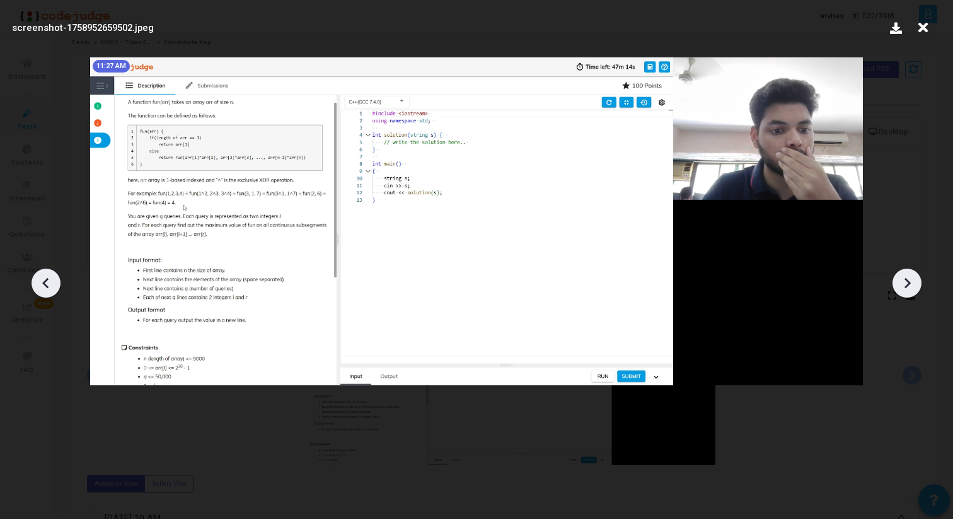
click at [911, 293] on div at bounding box center [907, 283] width 29 height 29
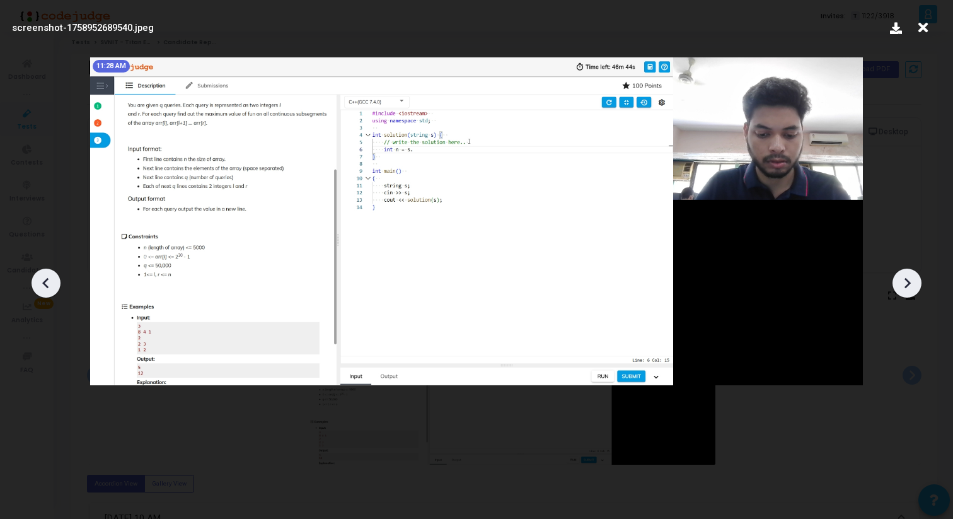
click at [911, 293] on div at bounding box center [907, 283] width 29 height 29
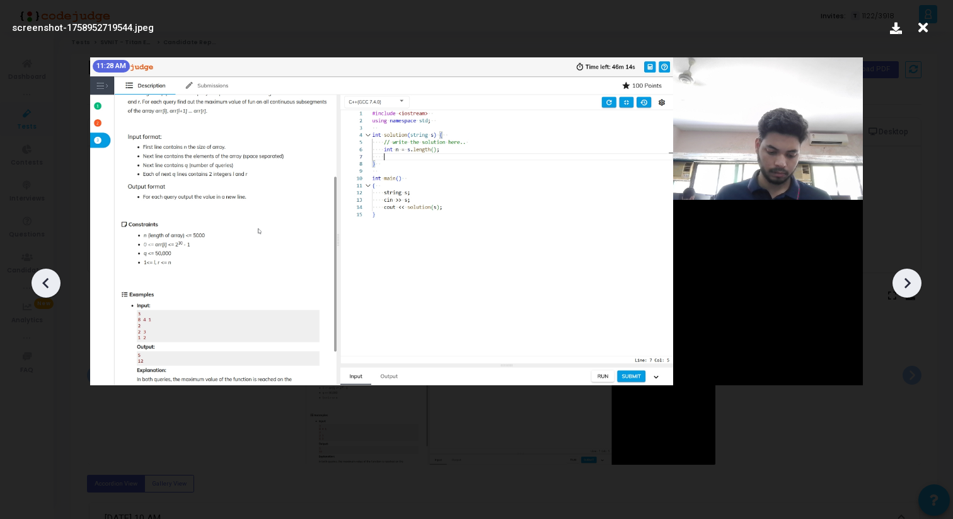
click at [911, 293] on div at bounding box center [907, 283] width 29 height 29
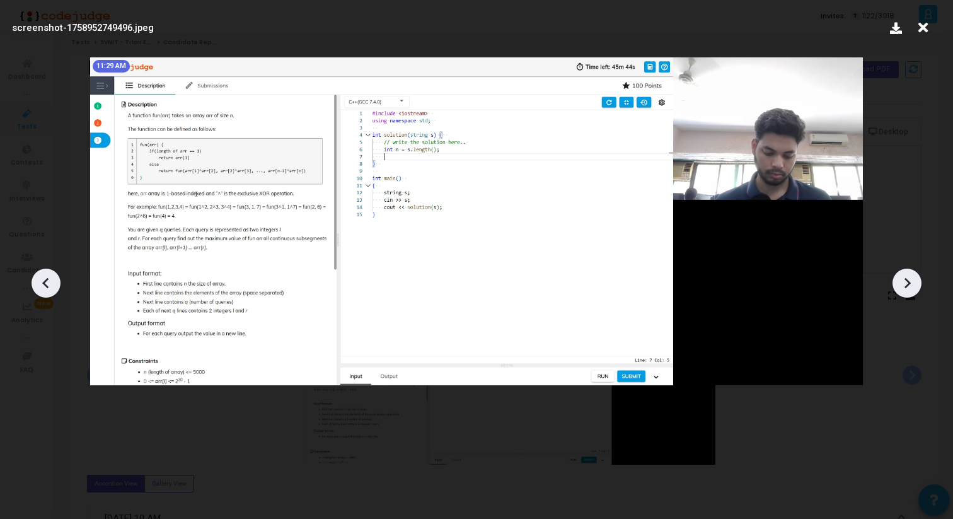
click at [911, 293] on div at bounding box center [907, 283] width 29 height 29
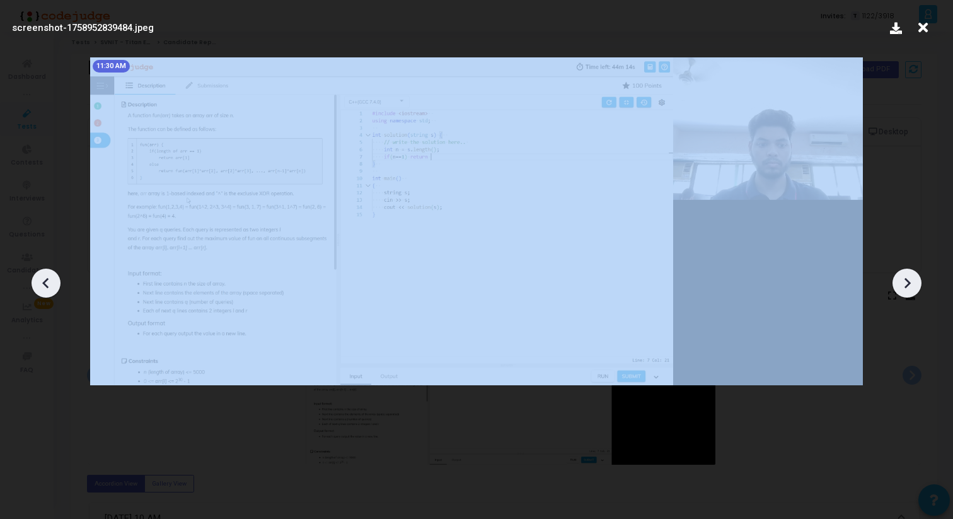
click at [911, 293] on div at bounding box center [907, 283] width 29 height 29
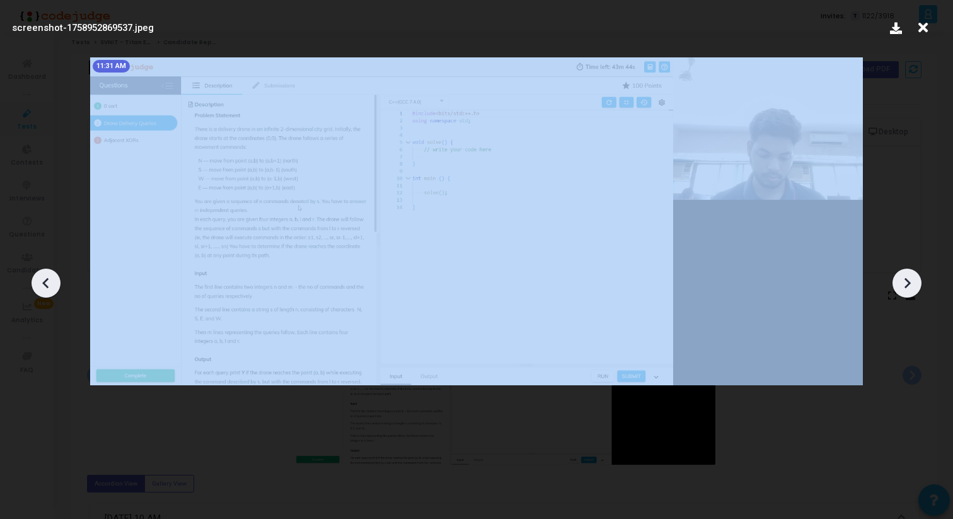
click at [911, 293] on div at bounding box center [907, 283] width 29 height 29
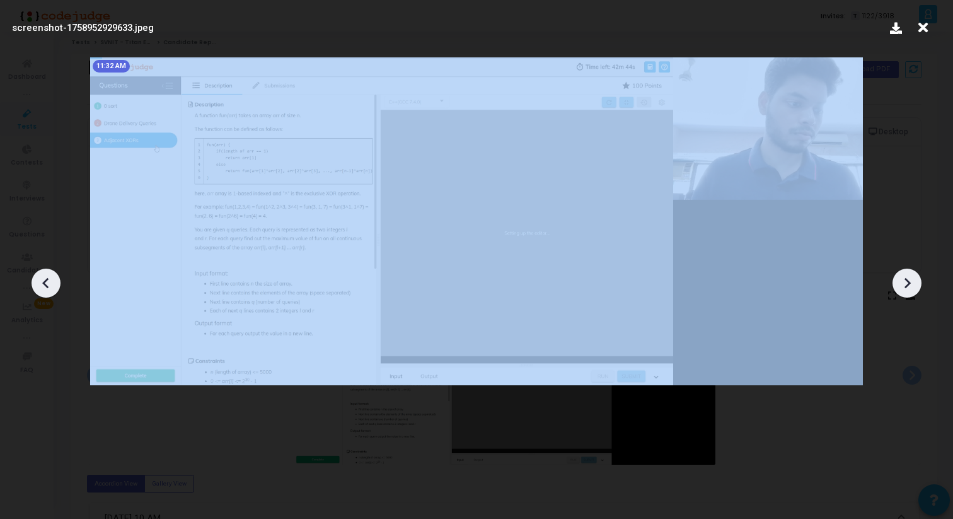
click at [911, 293] on div at bounding box center [907, 283] width 29 height 29
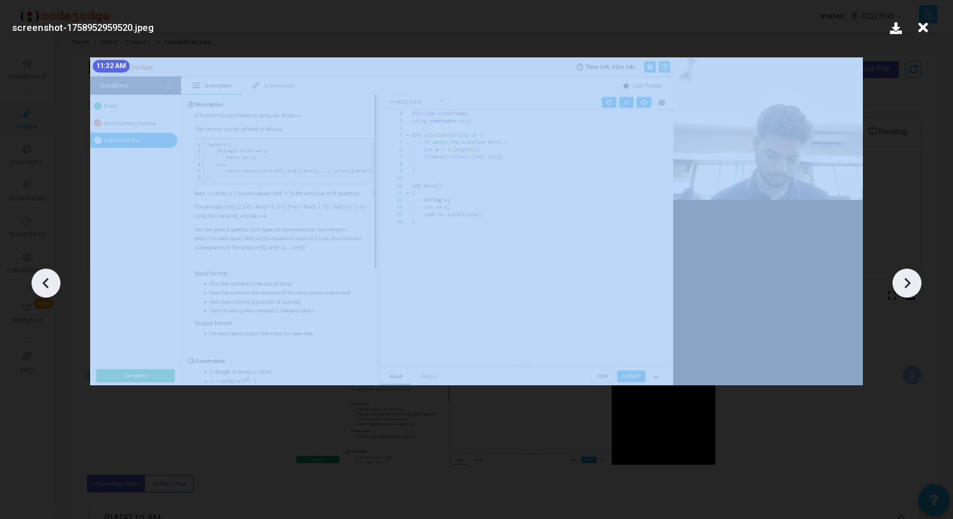
click at [911, 293] on div at bounding box center [907, 283] width 29 height 29
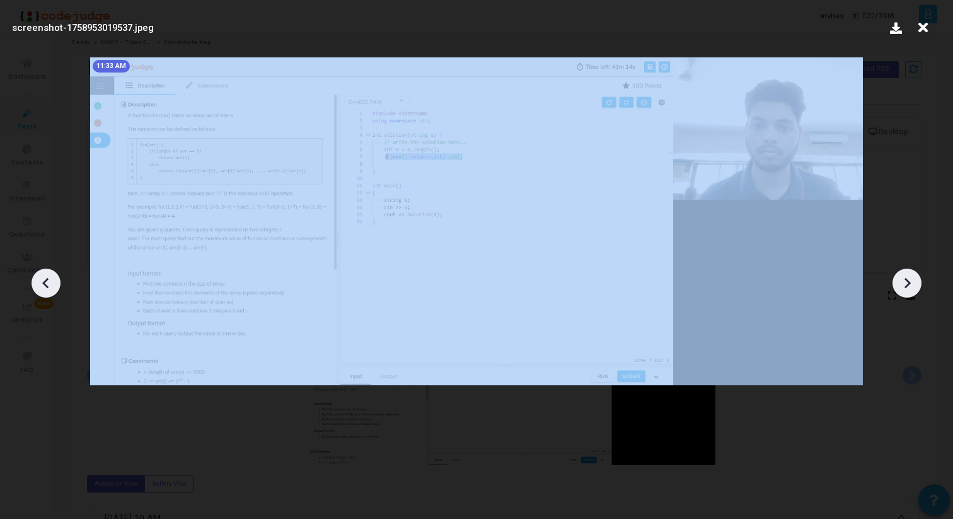
click at [911, 293] on div at bounding box center [907, 283] width 29 height 29
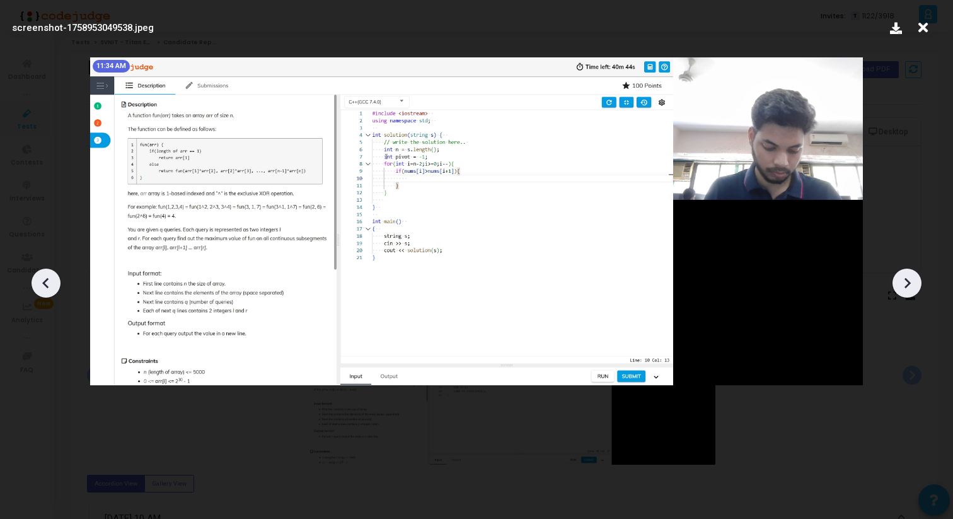
click at [911, 293] on div at bounding box center [907, 283] width 29 height 29
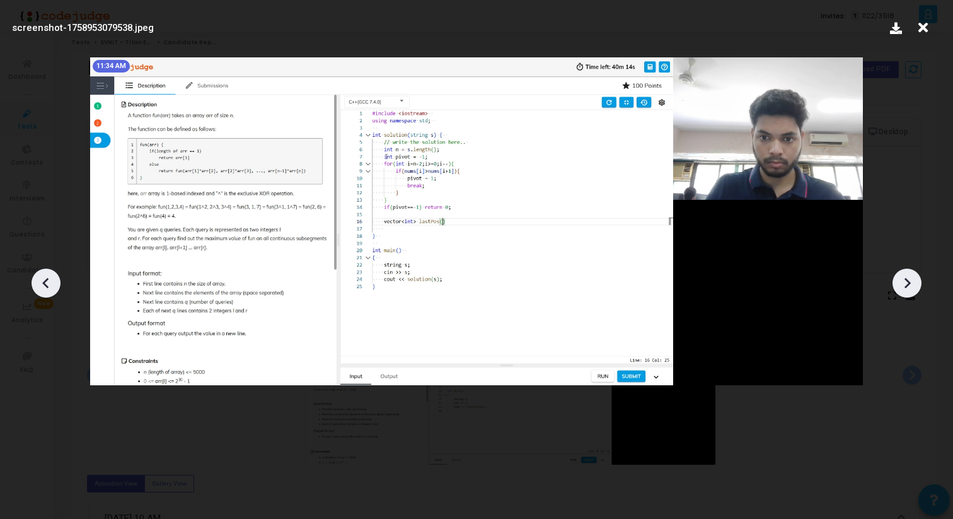
click at [911, 293] on div at bounding box center [907, 283] width 29 height 29
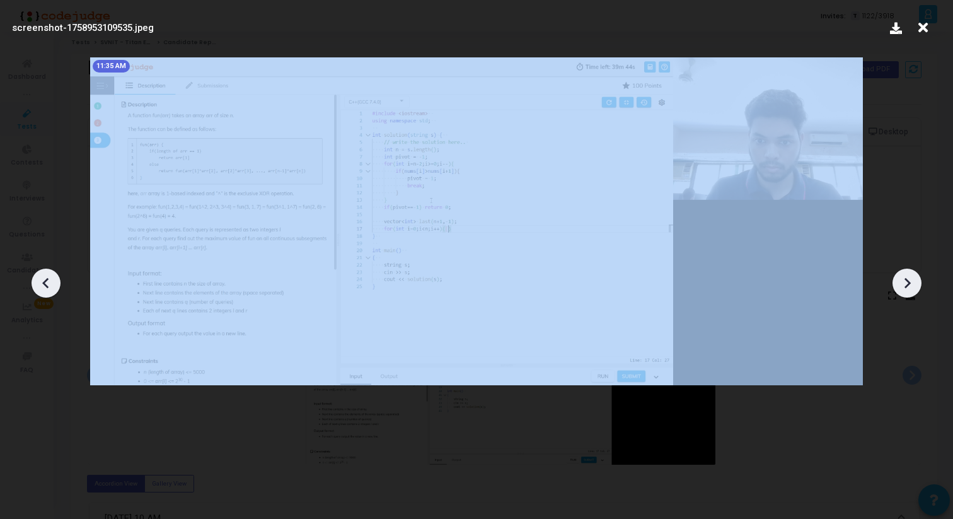
click at [911, 293] on div at bounding box center [907, 283] width 29 height 29
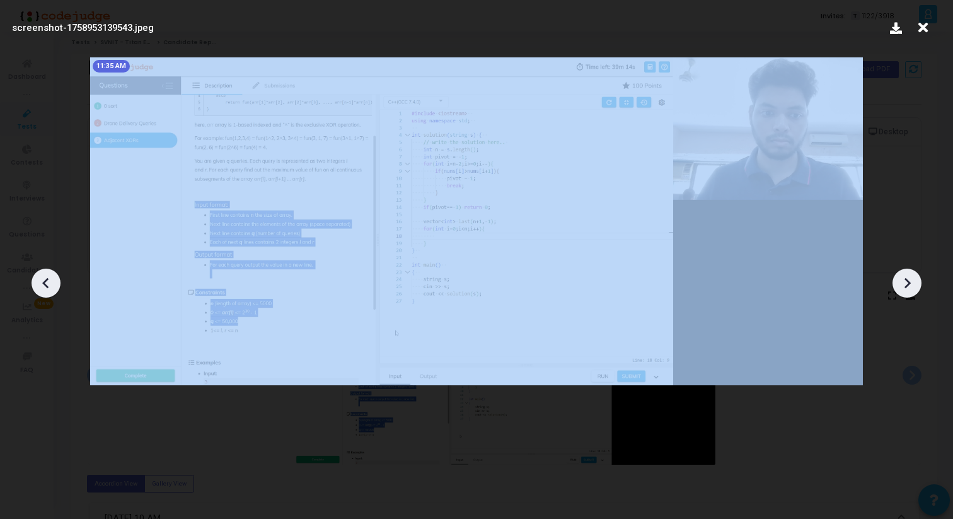
click at [911, 293] on div at bounding box center [907, 283] width 29 height 29
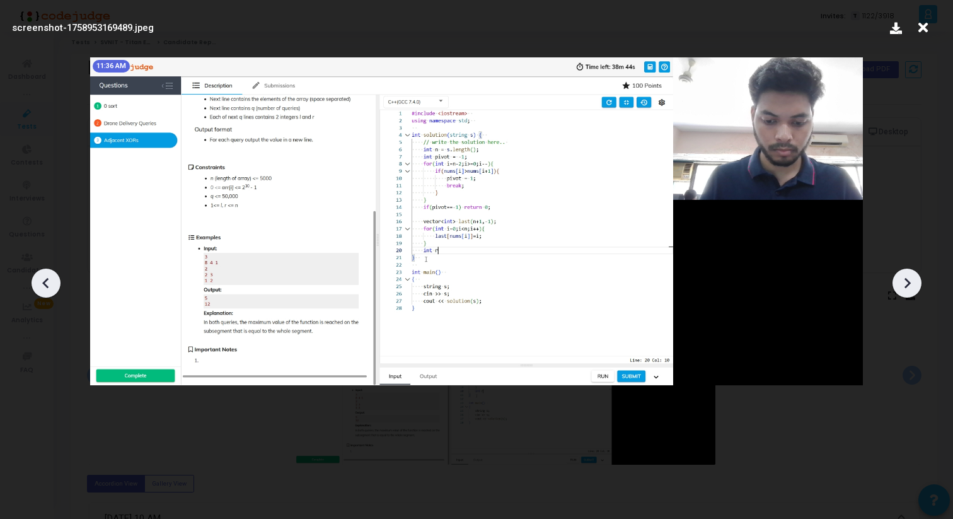
click at [911, 293] on div at bounding box center [907, 283] width 29 height 29
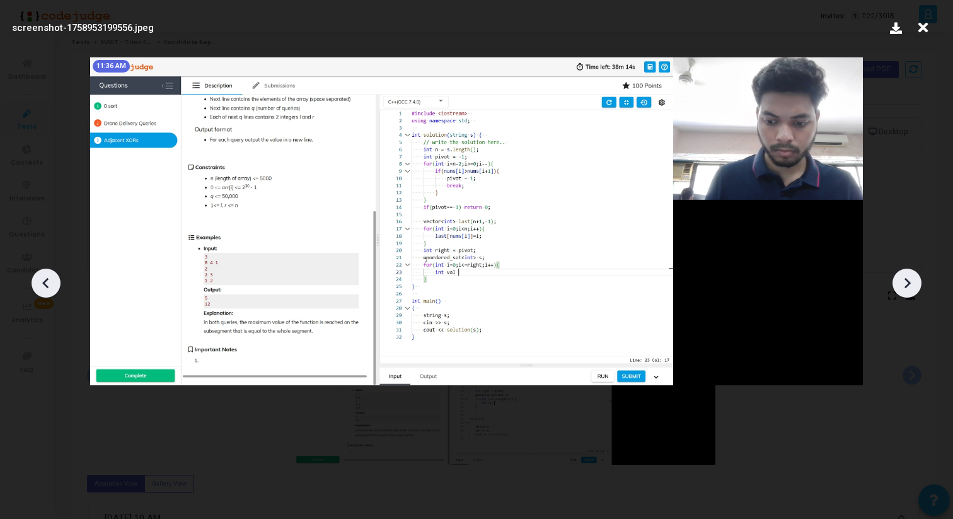
click at [911, 293] on div at bounding box center [907, 283] width 29 height 29
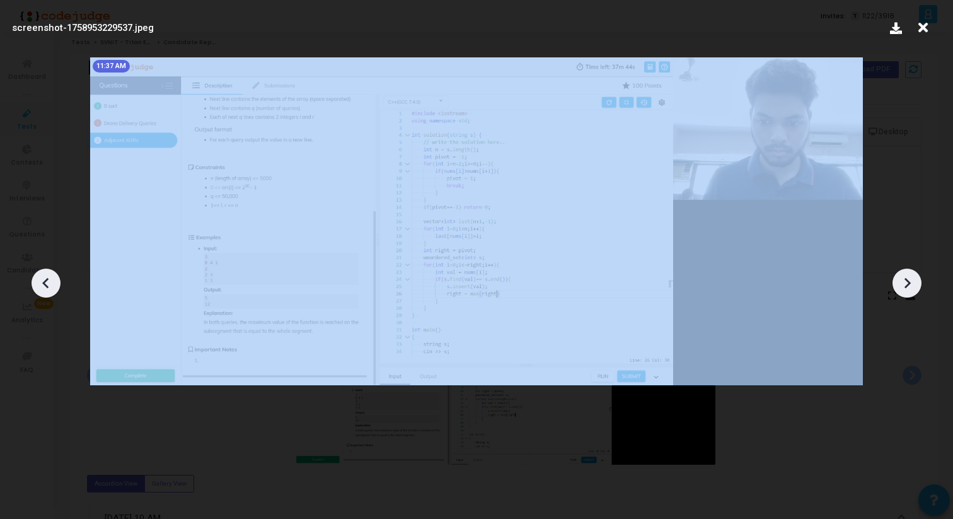
click at [911, 293] on div at bounding box center [907, 283] width 29 height 29
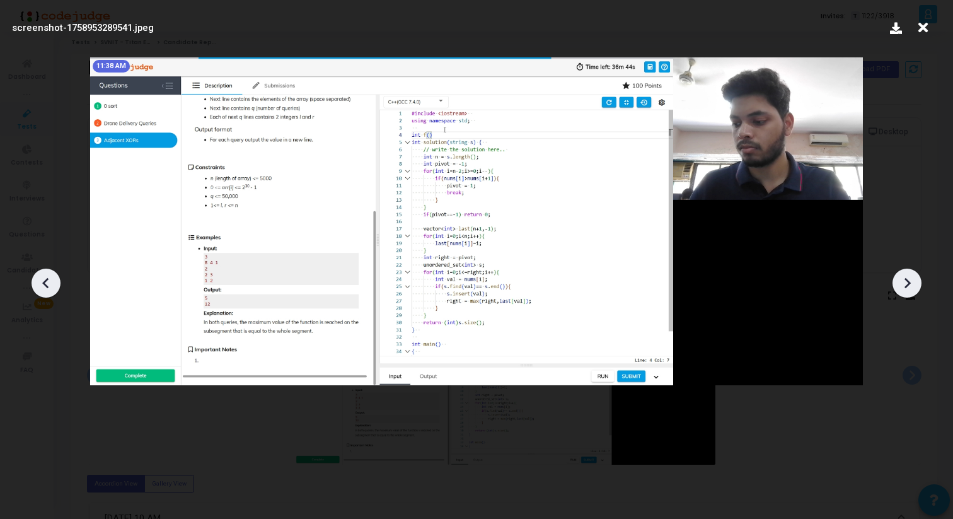
click at [911, 293] on div at bounding box center [907, 283] width 29 height 29
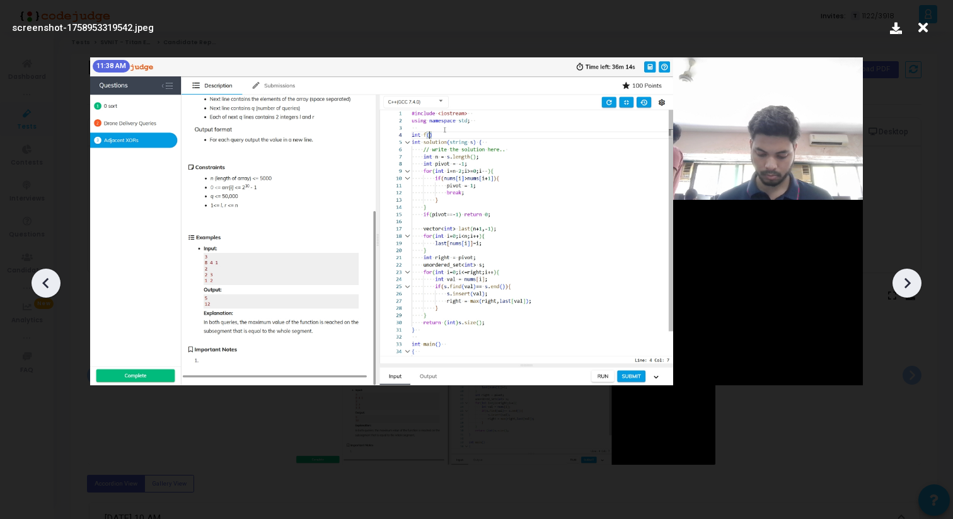
click at [911, 293] on div at bounding box center [907, 283] width 29 height 29
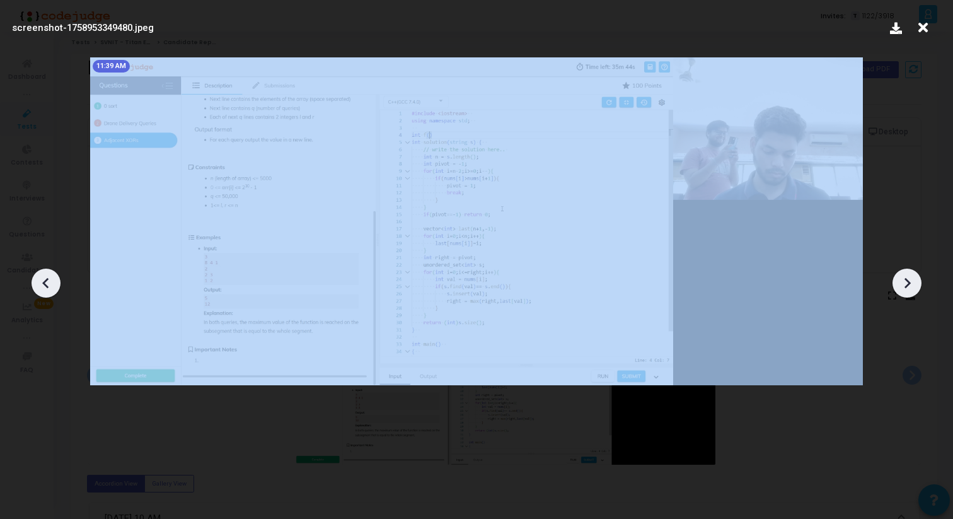
click at [911, 293] on div at bounding box center [907, 283] width 29 height 29
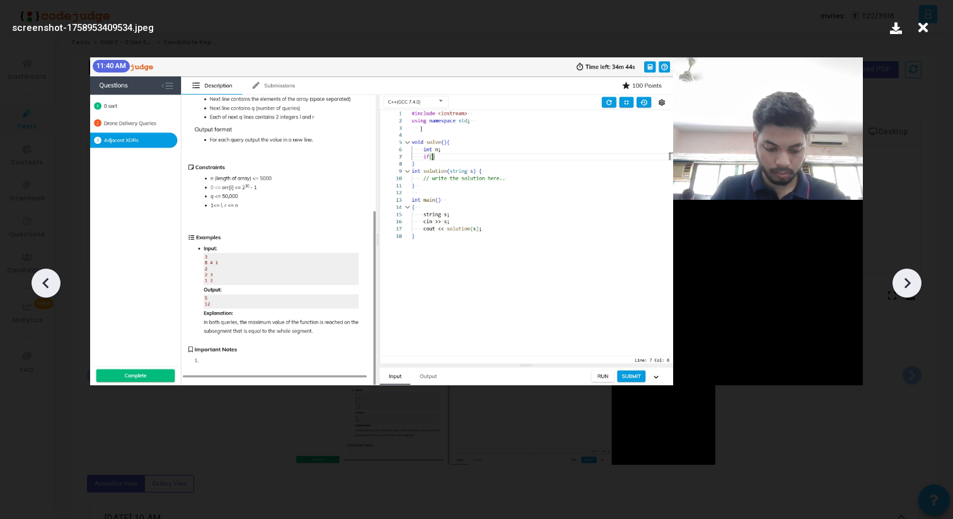
click at [911, 293] on div at bounding box center [907, 283] width 29 height 29
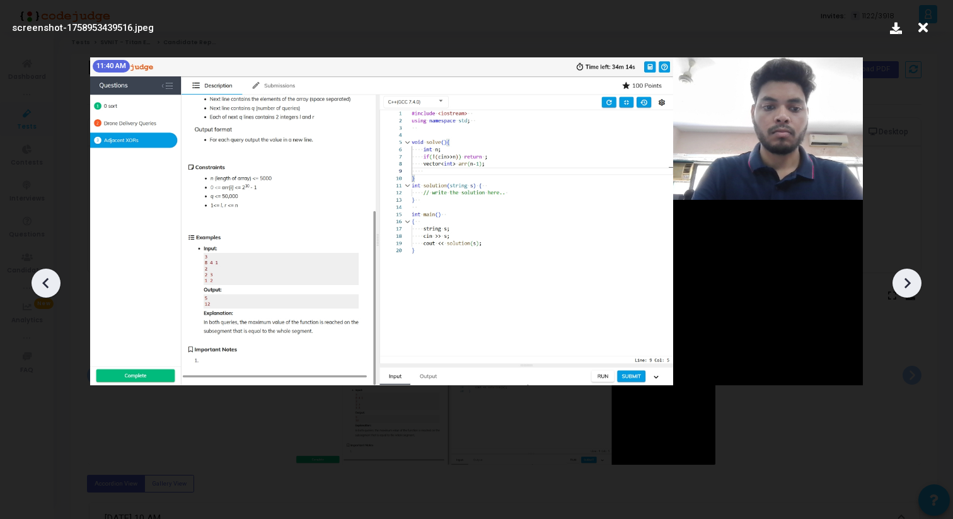
click at [911, 293] on div at bounding box center [907, 283] width 29 height 29
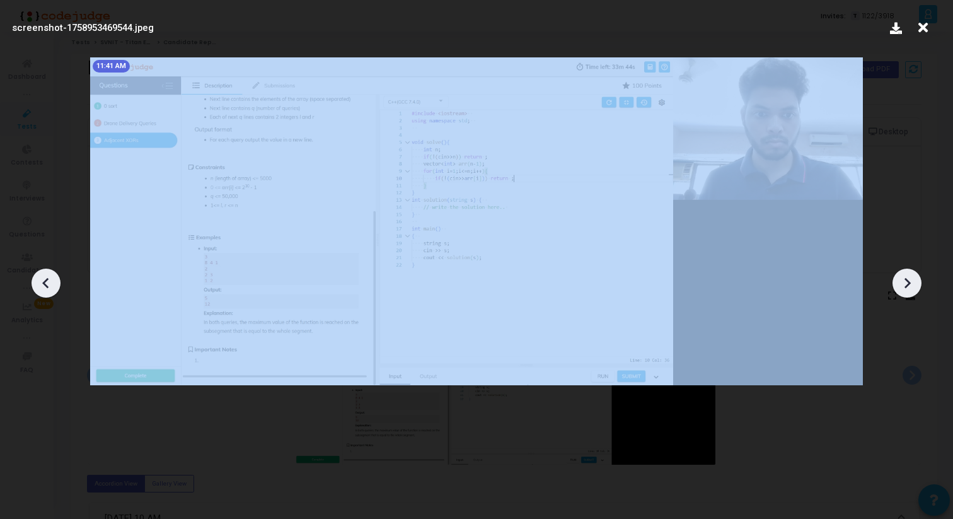
click at [911, 293] on div at bounding box center [907, 283] width 29 height 29
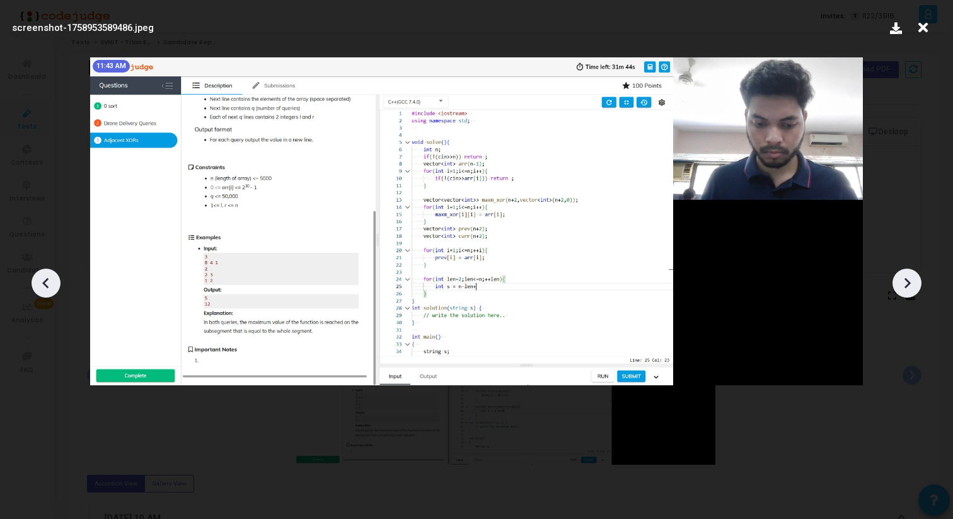
click at [911, 293] on div at bounding box center [907, 283] width 29 height 29
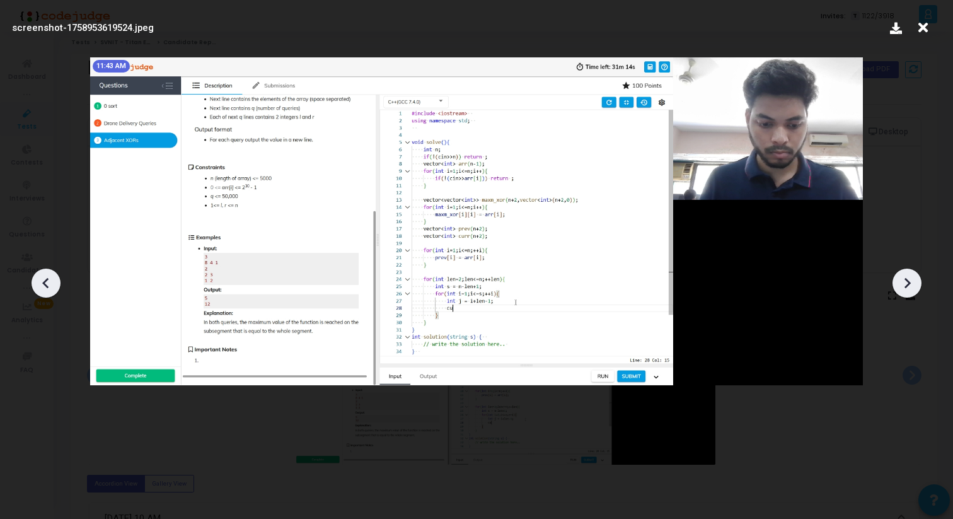
click at [906, 274] on icon at bounding box center [907, 283] width 19 height 19
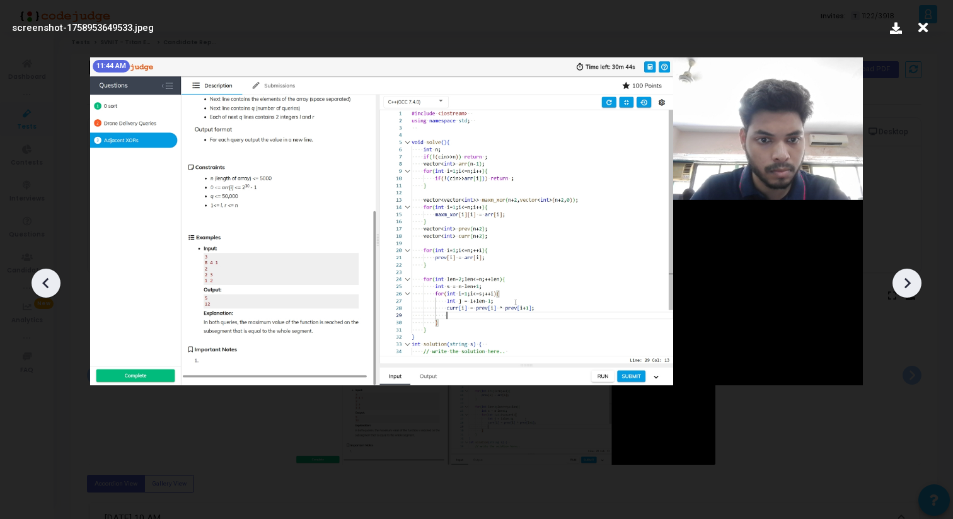
click at [906, 274] on icon at bounding box center [907, 283] width 19 height 19
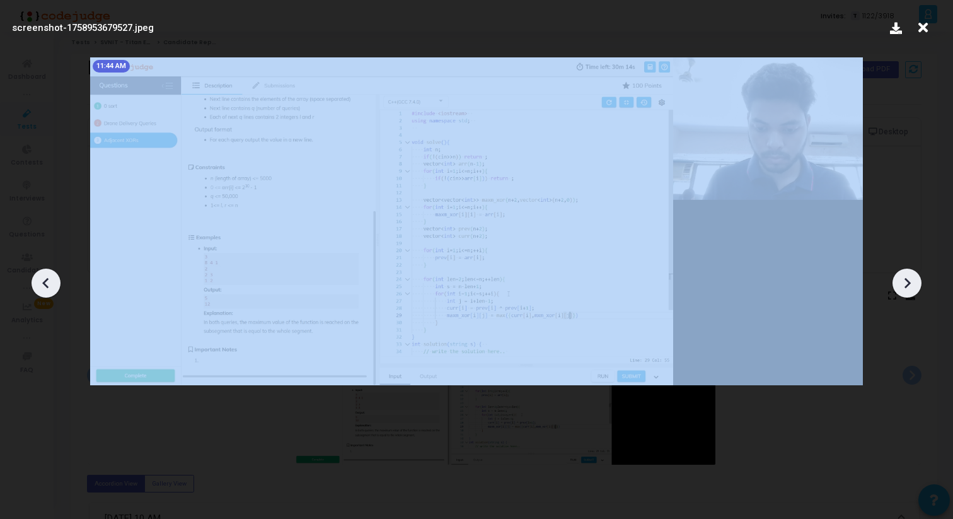
click at [906, 274] on icon at bounding box center [907, 283] width 19 height 19
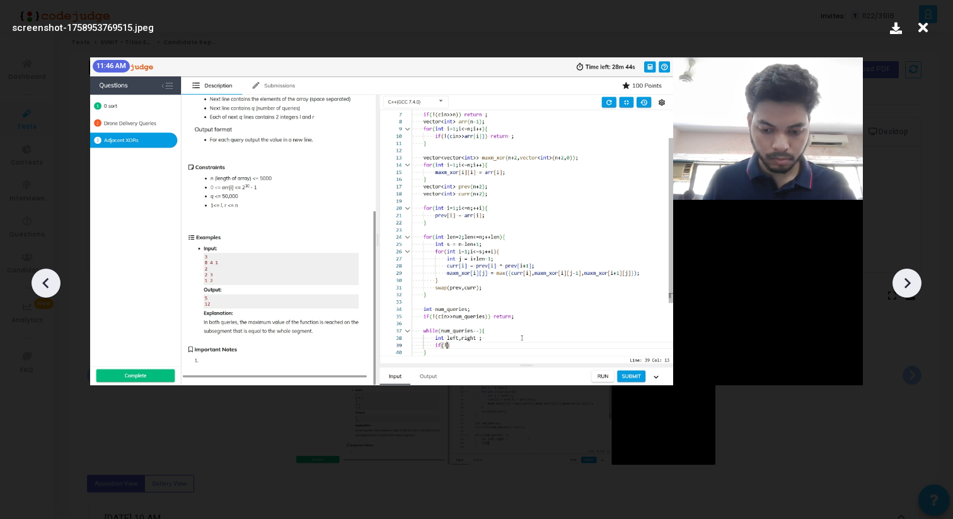
click at [906, 274] on icon at bounding box center [907, 283] width 19 height 19
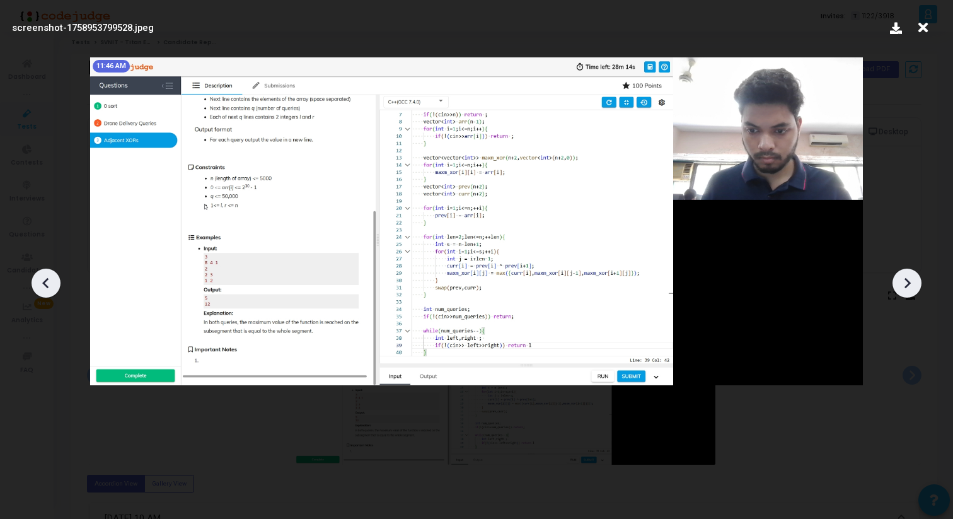
click at [906, 274] on icon at bounding box center [907, 283] width 19 height 19
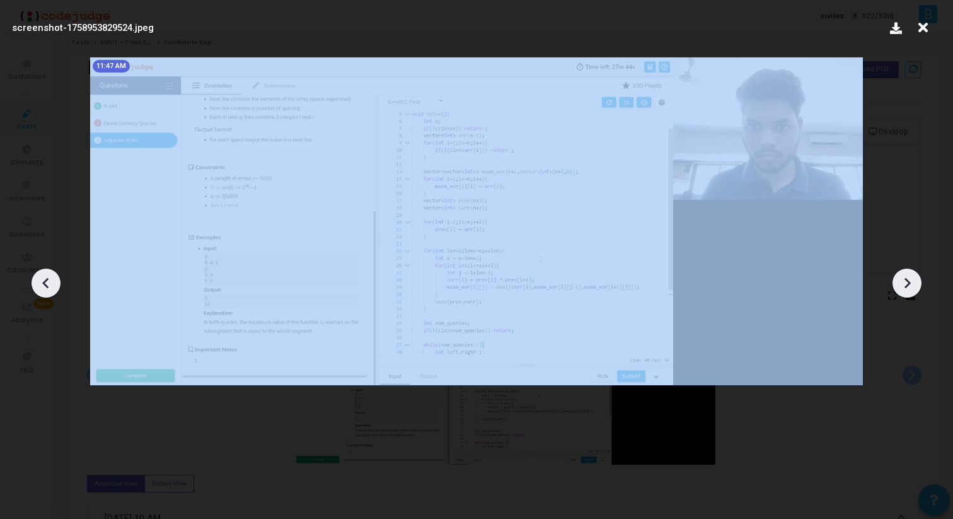
click at [906, 274] on icon at bounding box center [907, 283] width 19 height 19
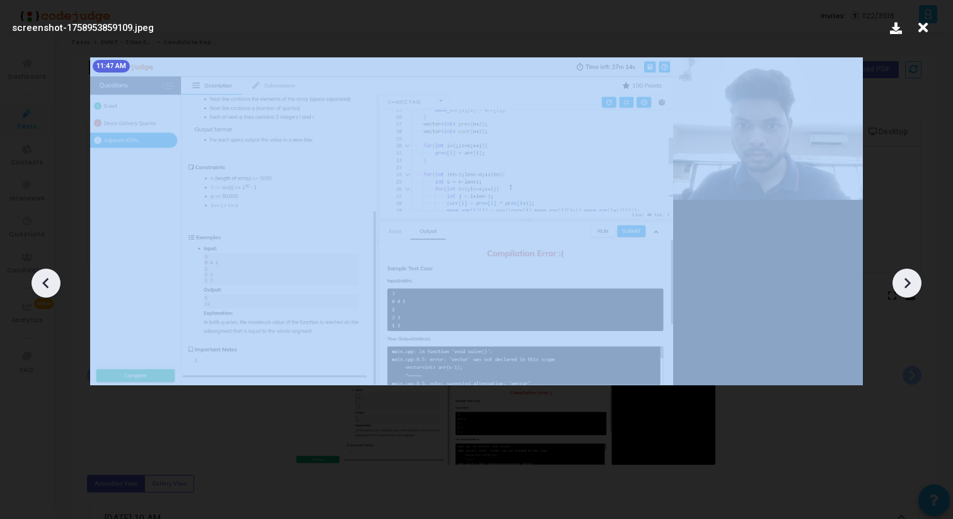
click at [906, 274] on icon at bounding box center [907, 283] width 19 height 19
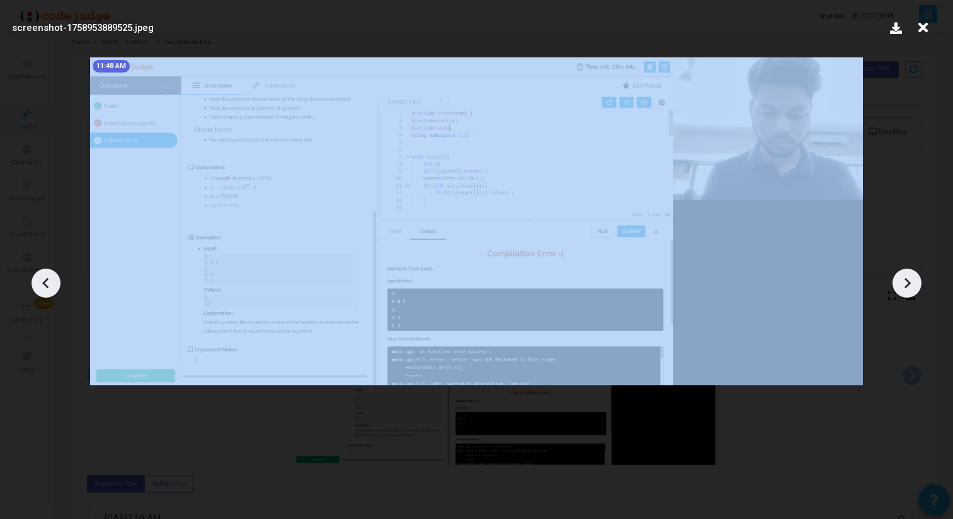
click at [906, 274] on icon at bounding box center [907, 283] width 19 height 19
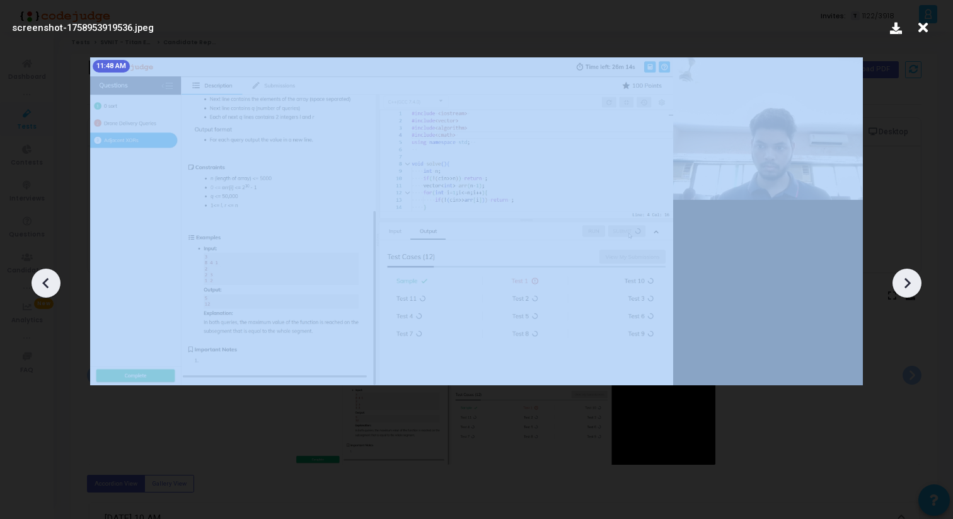
click at [906, 274] on icon at bounding box center [907, 283] width 19 height 19
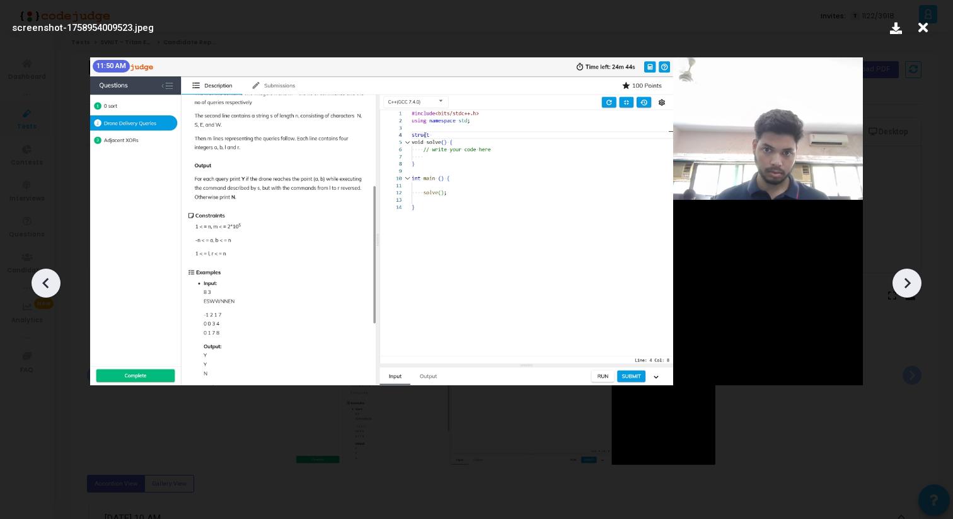
click at [906, 274] on icon at bounding box center [907, 283] width 19 height 19
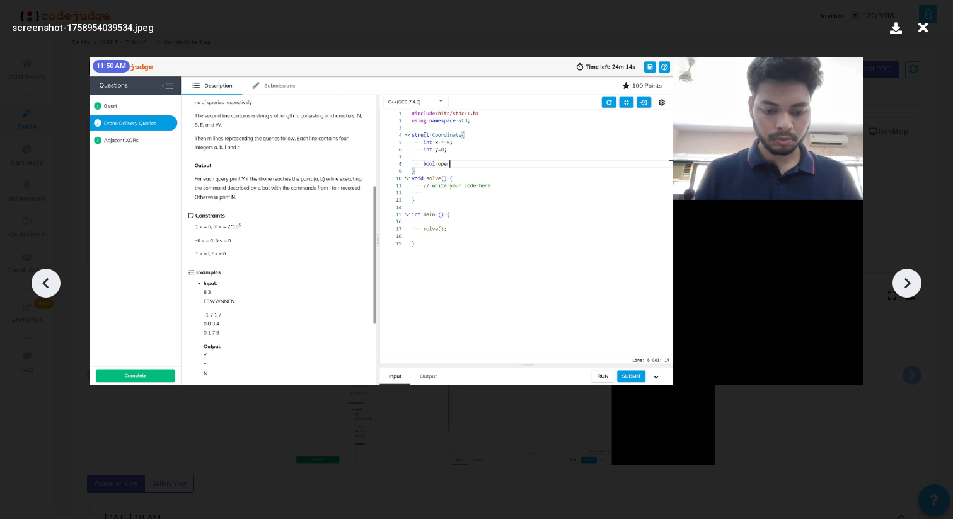
click at [906, 274] on icon at bounding box center [907, 283] width 19 height 19
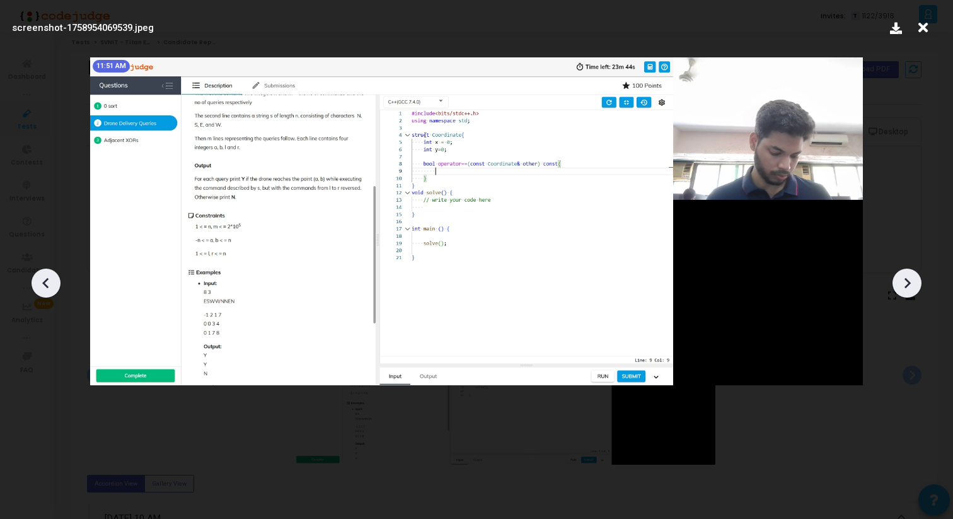
click at [906, 274] on icon at bounding box center [907, 283] width 19 height 19
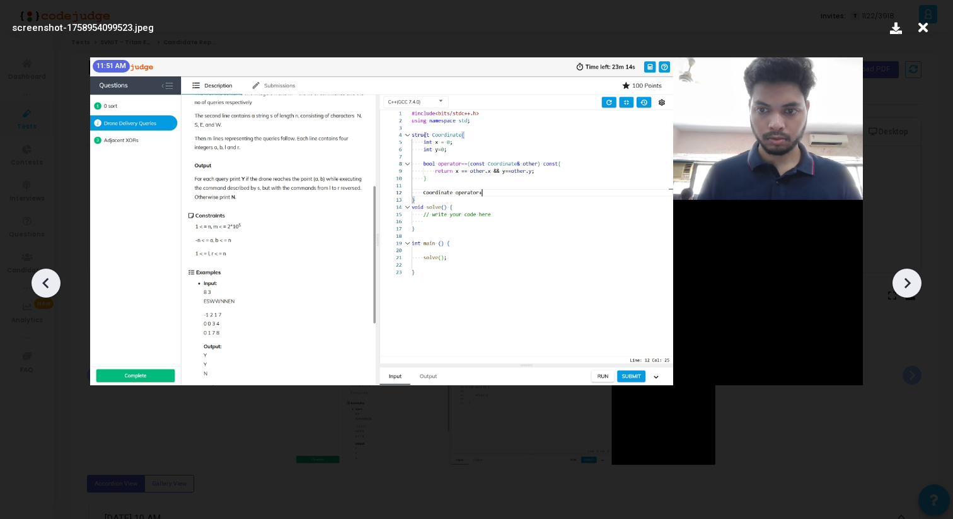
click at [906, 274] on icon at bounding box center [907, 283] width 19 height 19
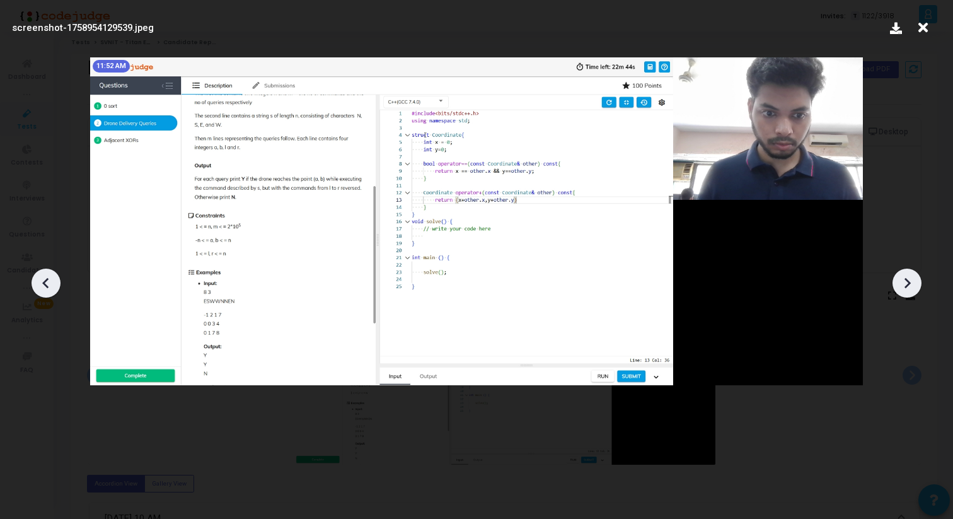
click at [906, 274] on icon at bounding box center [907, 283] width 19 height 19
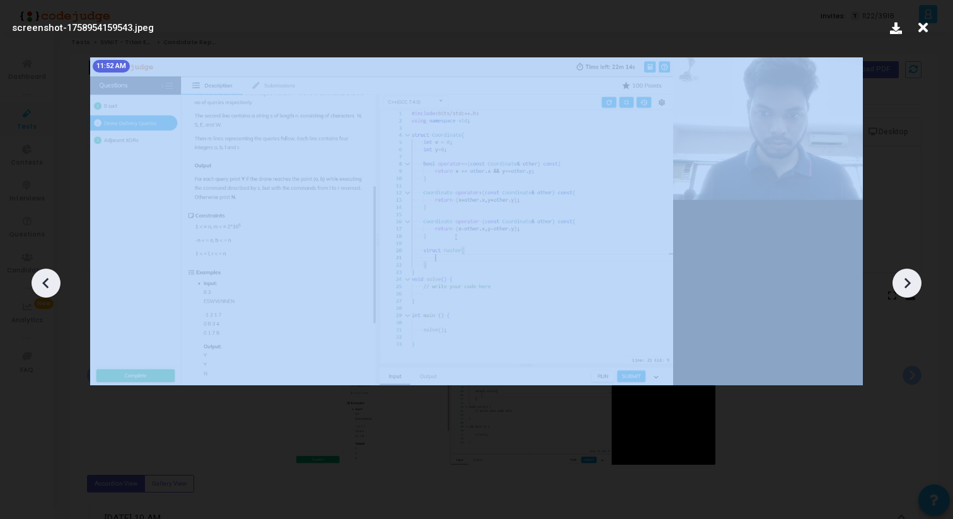
click at [906, 274] on icon at bounding box center [907, 283] width 19 height 19
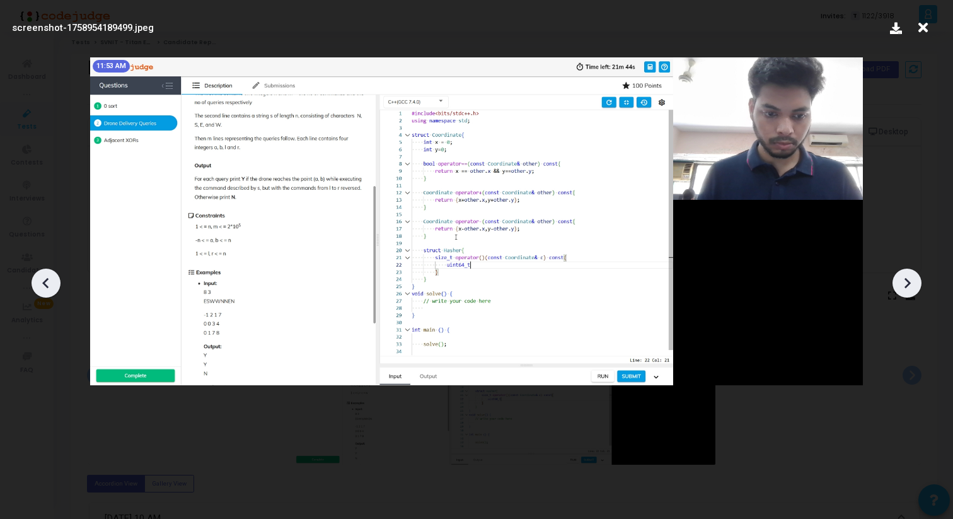
click at [906, 274] on icon at bounding box center [907, 283] width 19 height 19
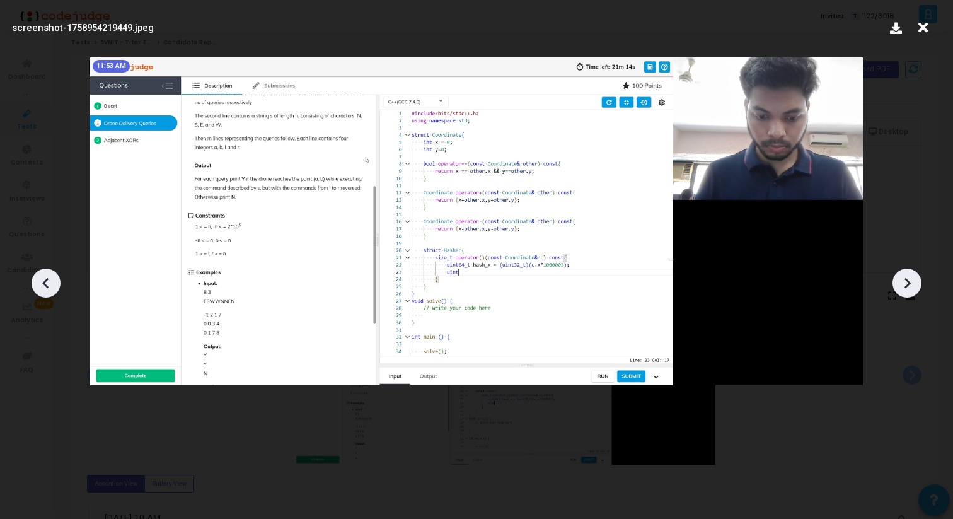
click at [906, 274] on icon at bounding box center [907, 283] width 19 height 19
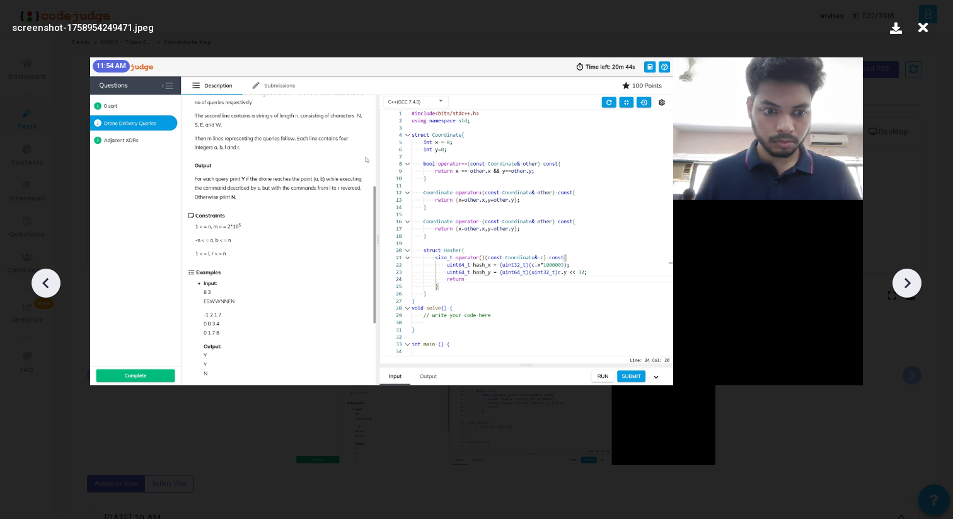
click at [906, 274] on icon at bounding box center [907, 283] width 19 height 19
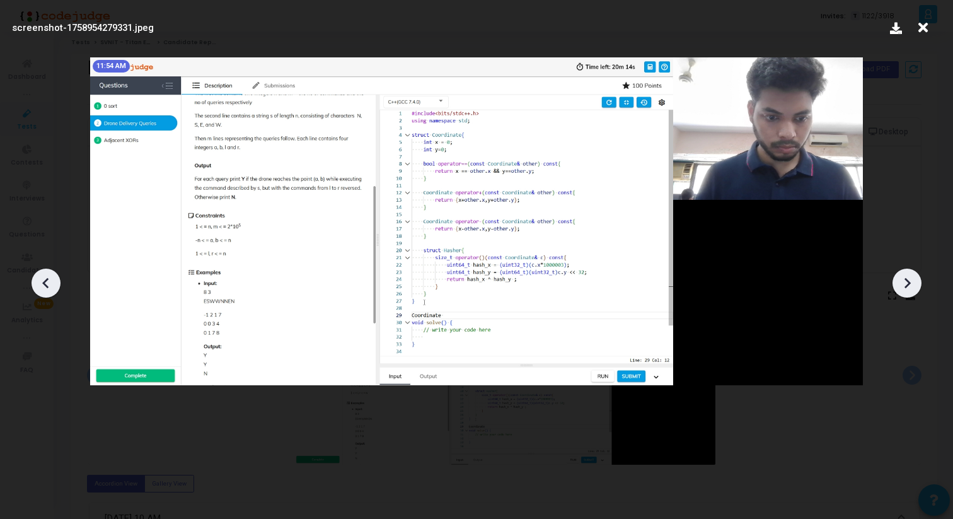
click at [906, 274] on icon at bounding box center [907, 283] width 19 height 19
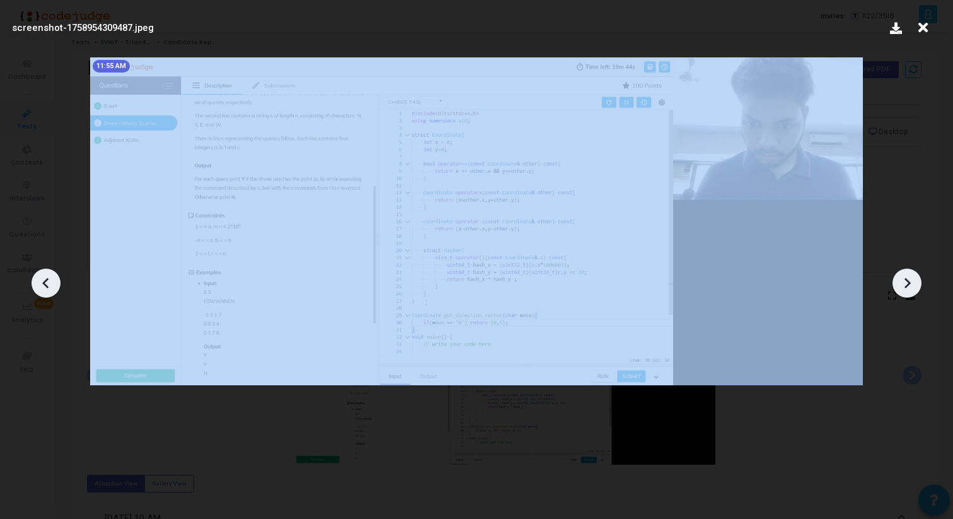
click at [906, 274] on icon at bounding box center [907, 283] width 19 height 19
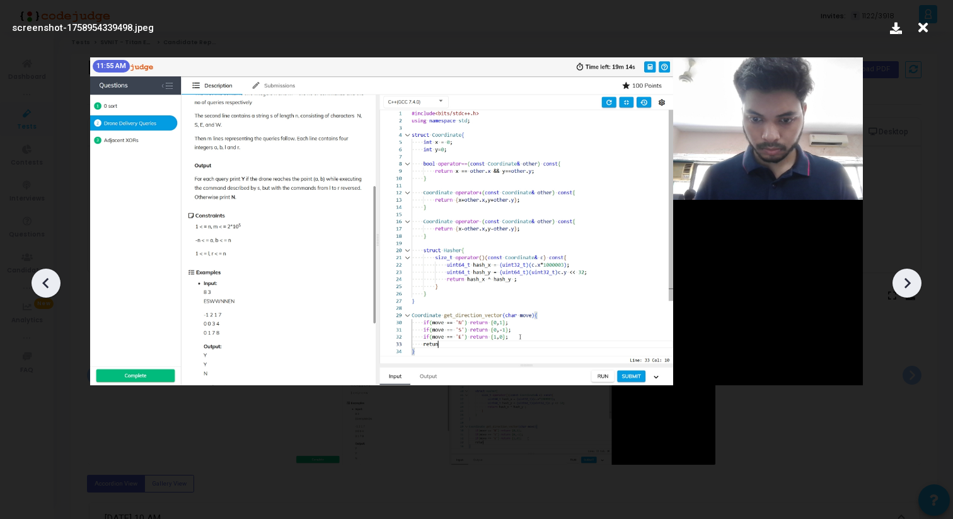
click at [906, 274] on icon at bounding box center [907, 283] width 19 height 19
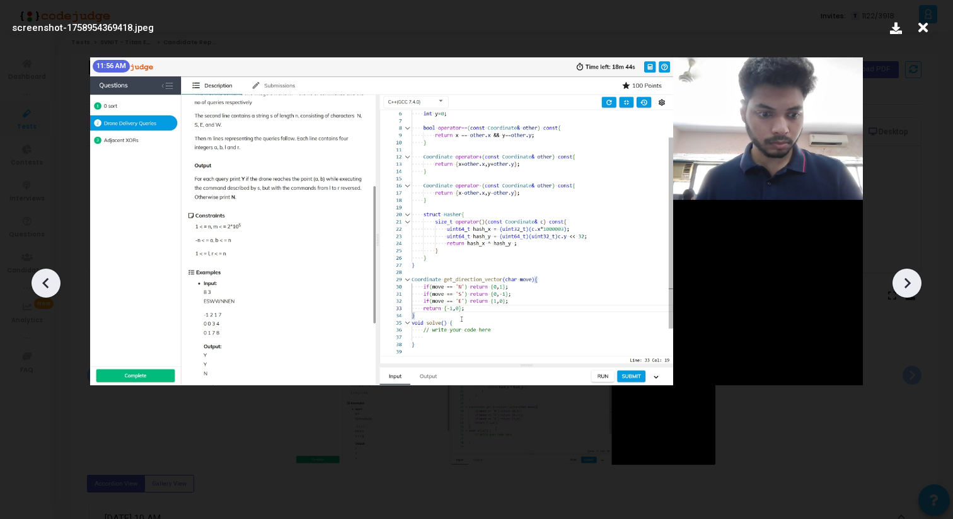
click at [906, 274] on icon at bounding box center [907, 283] width 19 height 19
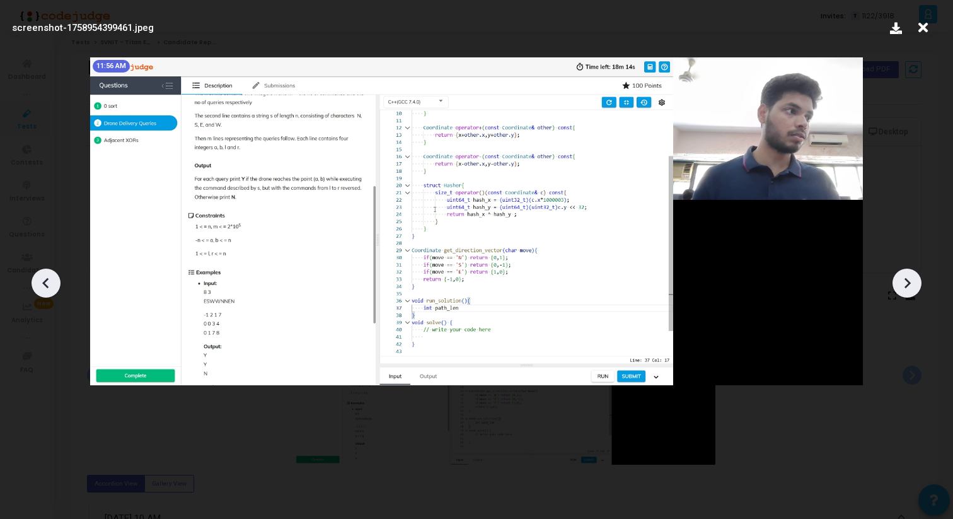
click at [906, 274] on icon at bounding box center [907, 283] width 19 height 19
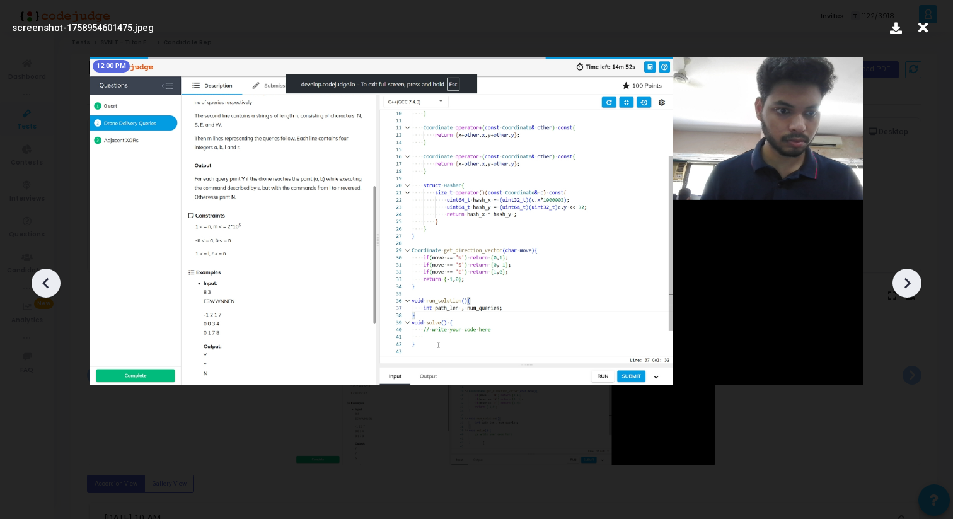
click at [906, 274] on icon at bounding box center [907, 283] width 19 height 19
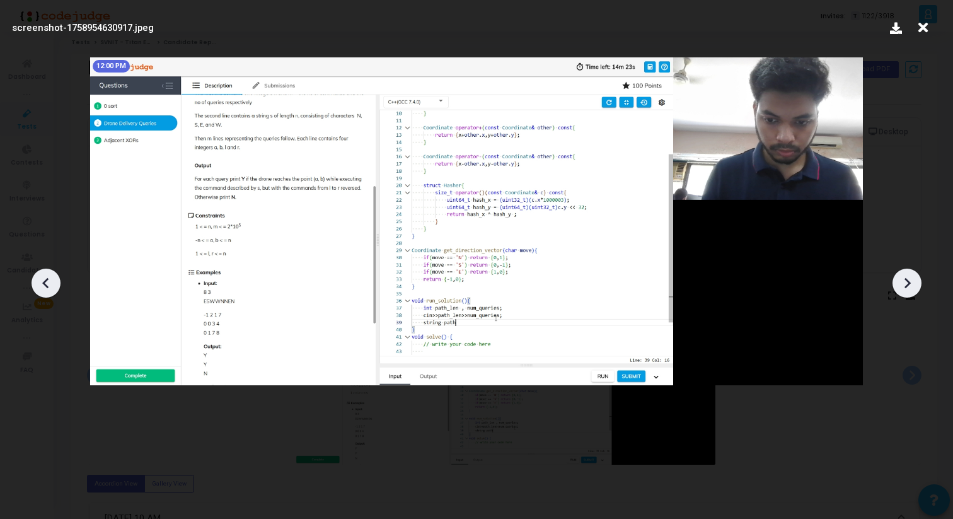
click at [906, 274] on icon at bounding box center [907, 283] width 19 height 19
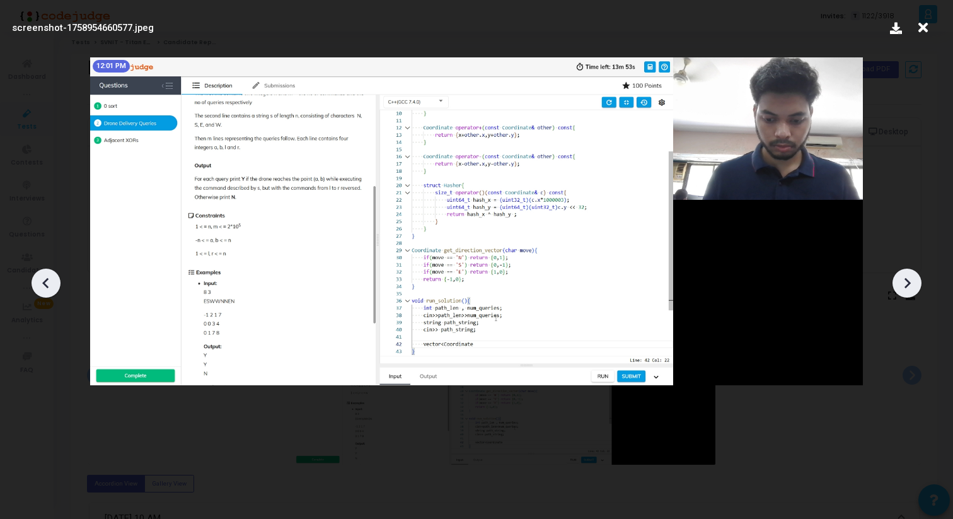
click at [906, 274] on icon at bounding box center [907, 283] width 19 height 19
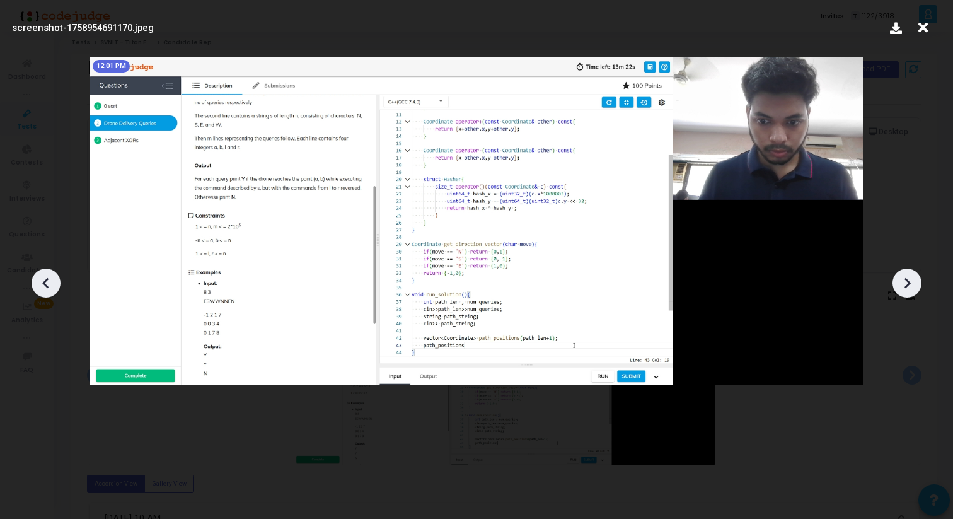
click at [906, 274] on icon at bounding box center [907, 283] width 19 height 19
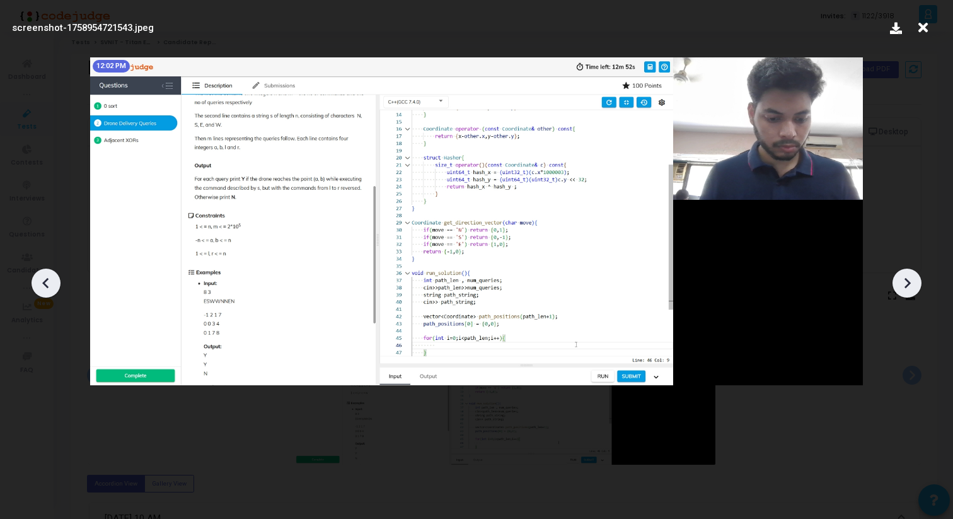
click at [906, 274] on icon at bounding box center [907, 283] width 19 height 19
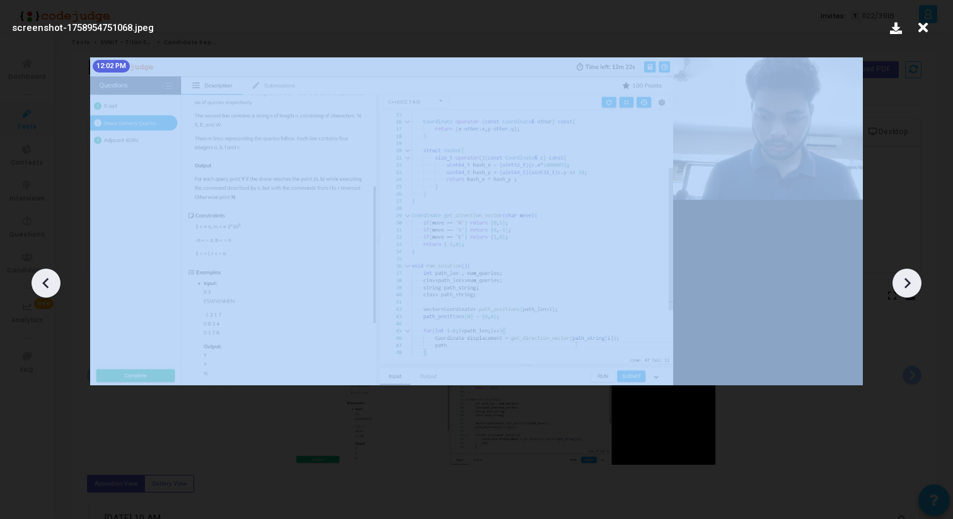
click at [906, 274] on icon at bounding box center [907, 283] width 19 height 19
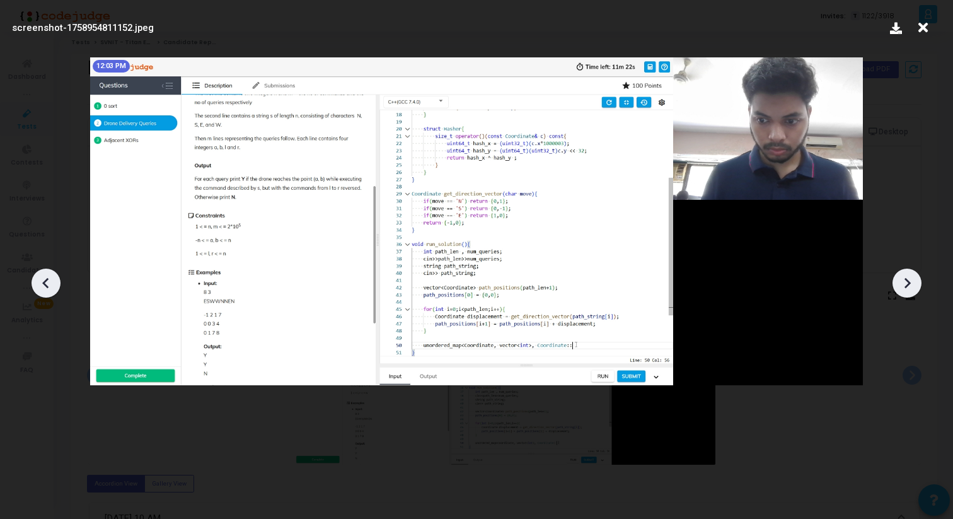
click at [906, 274] on icon at bounding box center [907, 283] width 19 height 19
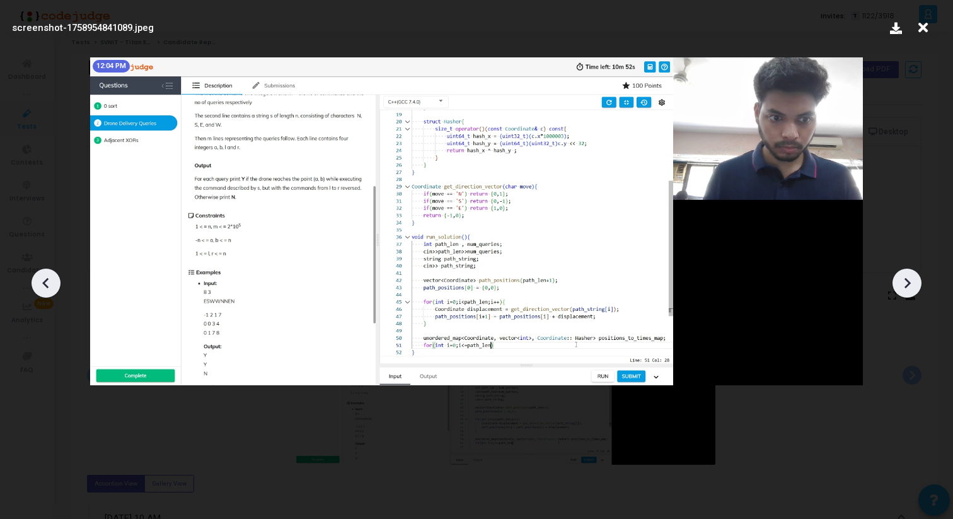
click at [906, 274] on icon at bounding box center [907, 283] width 19 height 19
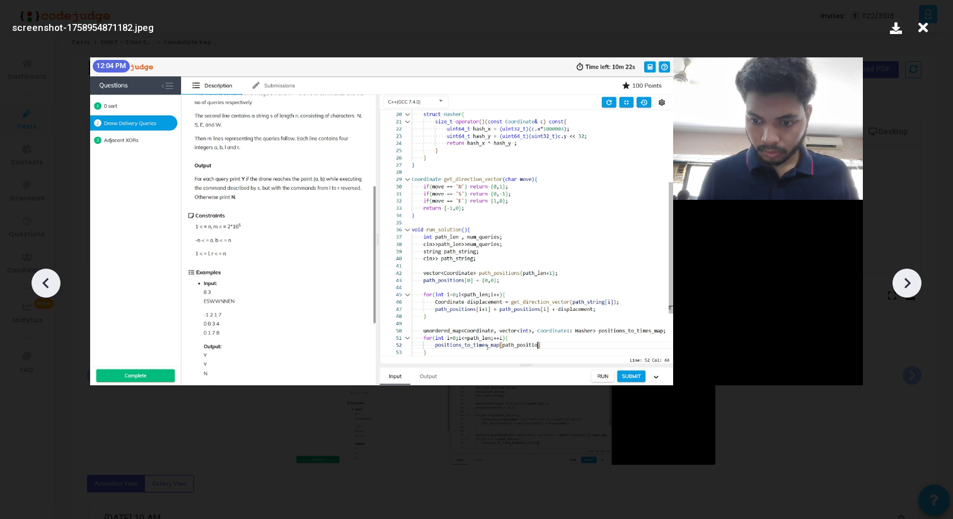
click at [906, 274] on icon at bounding box center [907, 283] width 19 height 19
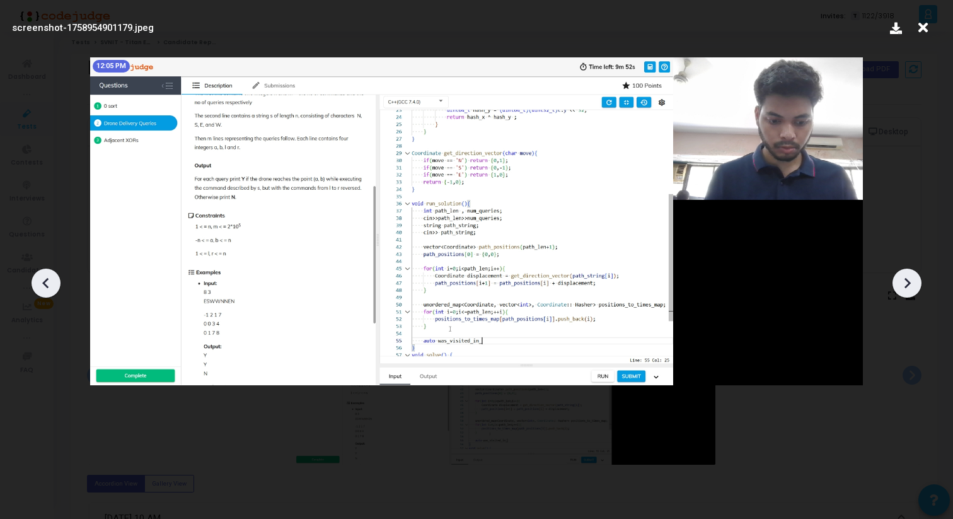
click at [906, 274] on icon at bounding box center [907, 283] width 19 height 19
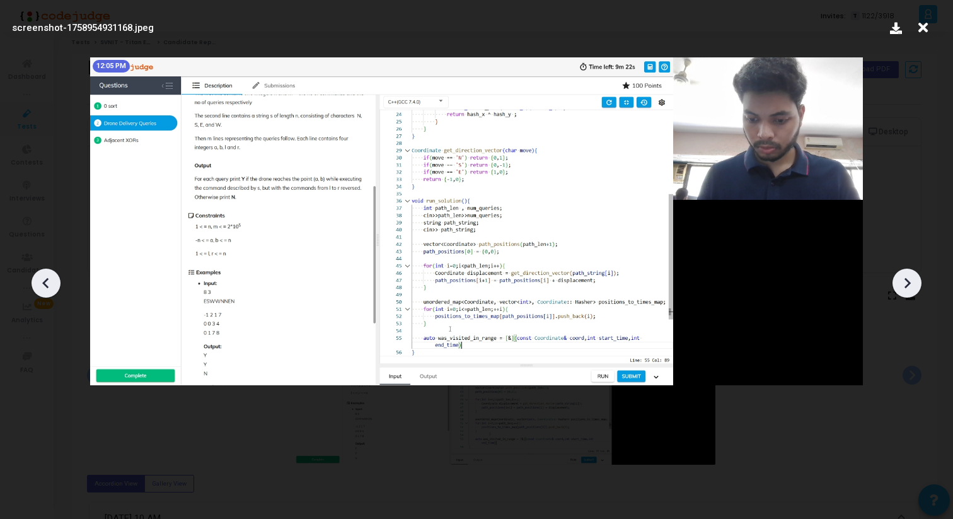
click at [906, 274] on icon at bounding box center [907, 283] width 19 height 19
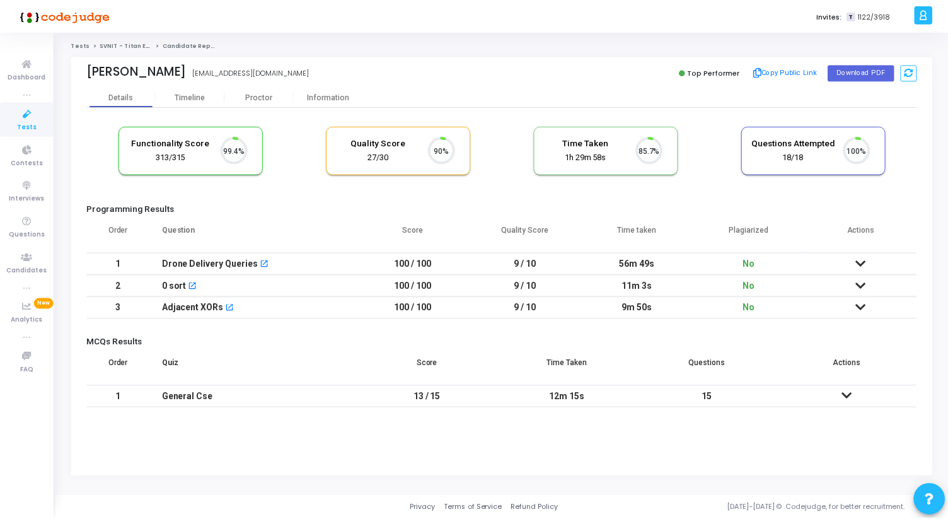
scroll to position [26, 32]
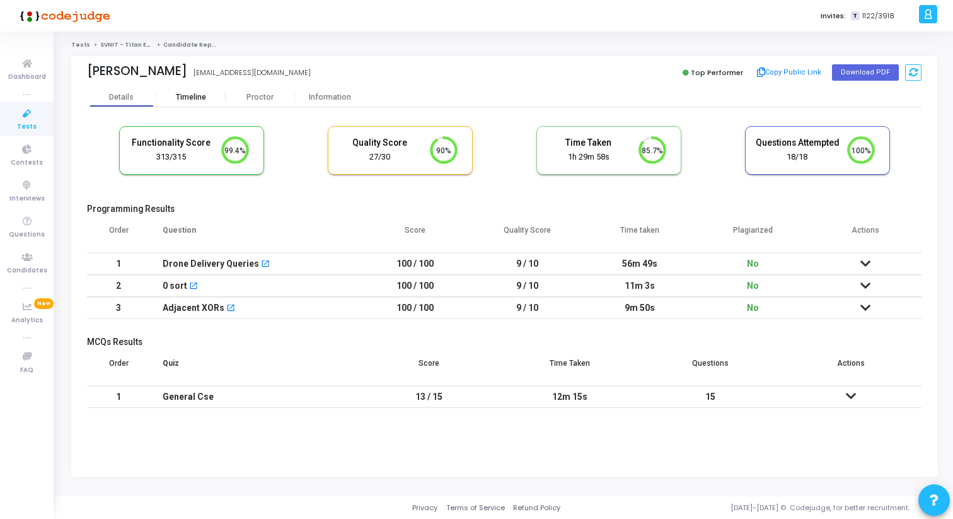
click at [198, 104] on div "Timeline" at bounding box center [190, 97] width 69 height 19
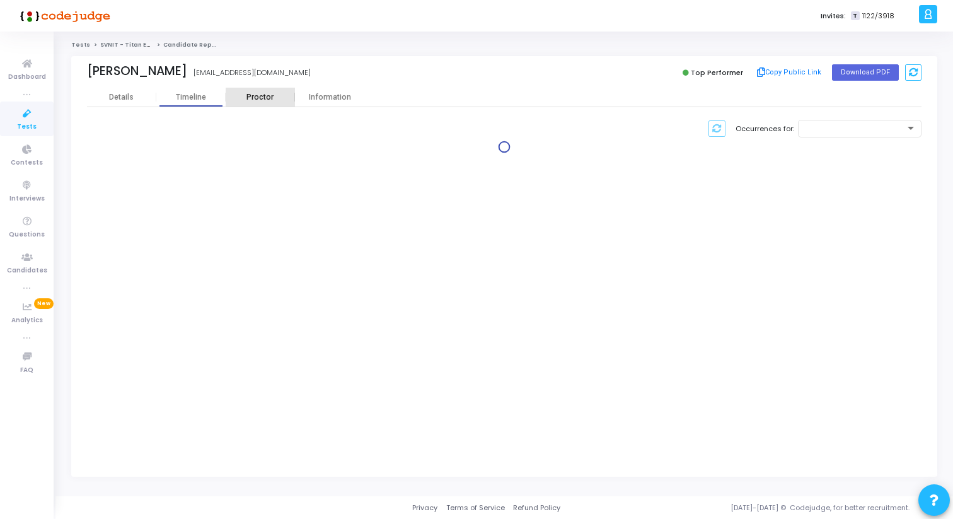
click at [268, 100] on div "Proctor" at bounding box center [260, 97] width 69 height 9
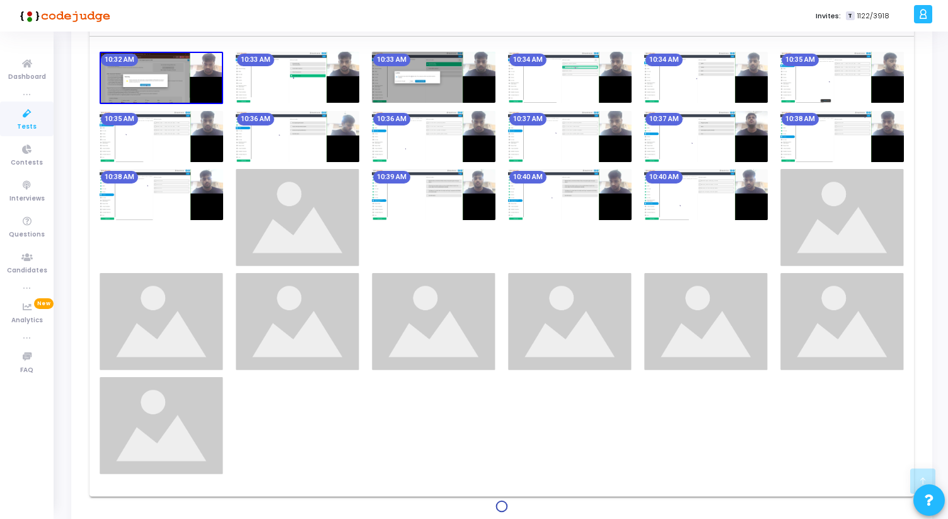
scroll to position [497, 0]
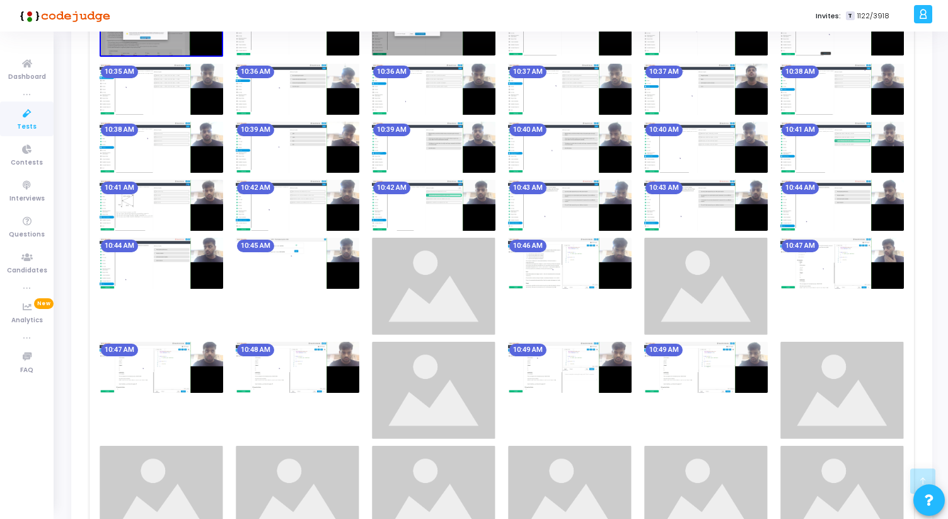
click at [425, 317] on img at bounding box center [434, 286] width 124 height 97
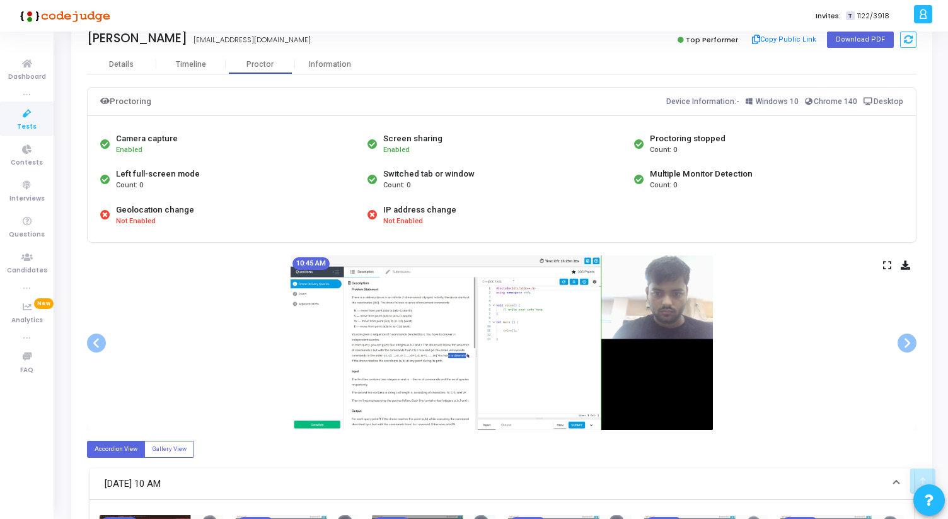
scroll to position [0, 0]
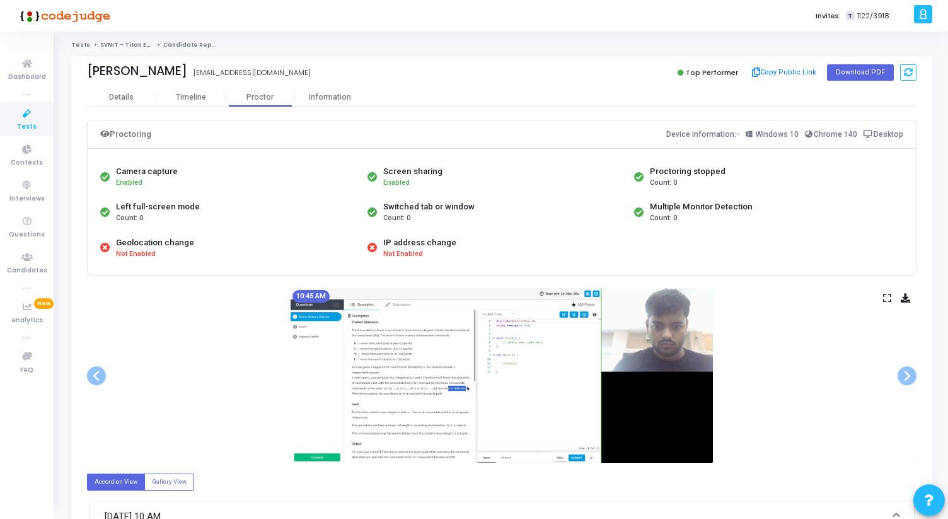
click at [885, 299] on icon at bounding box center [887, 297] width 8 height 7
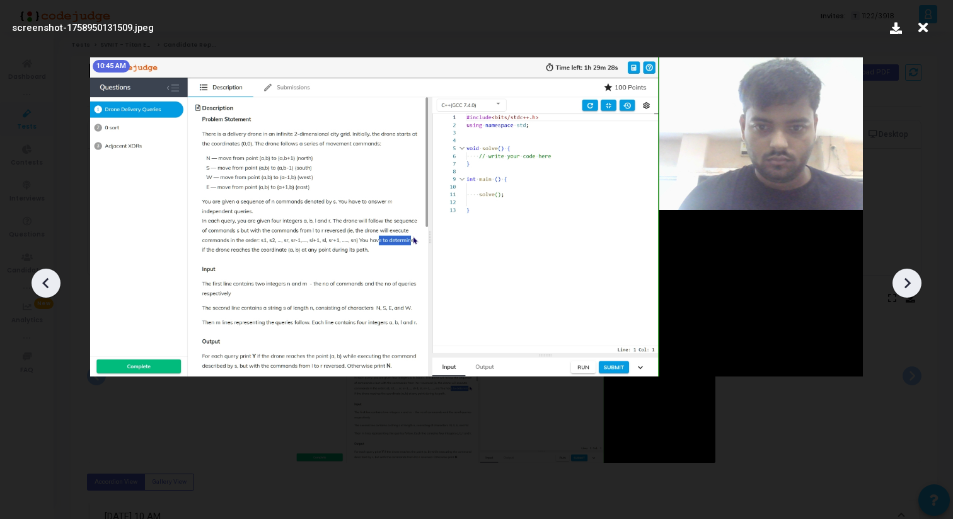
click at [42, 286] on icon at bounding box center [46, 283] width 19 height 19
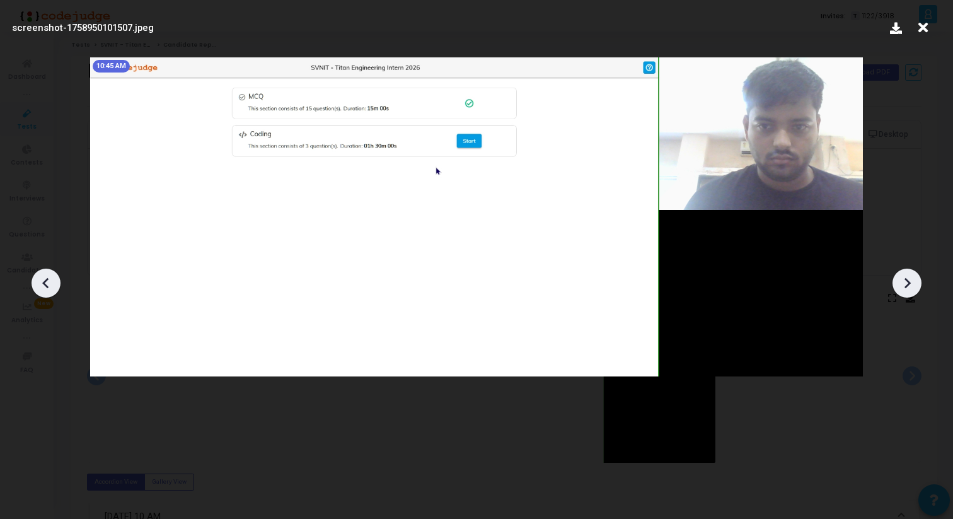
click at [42, 286] on icon at bounding box center [46, 283] width 19 height 19
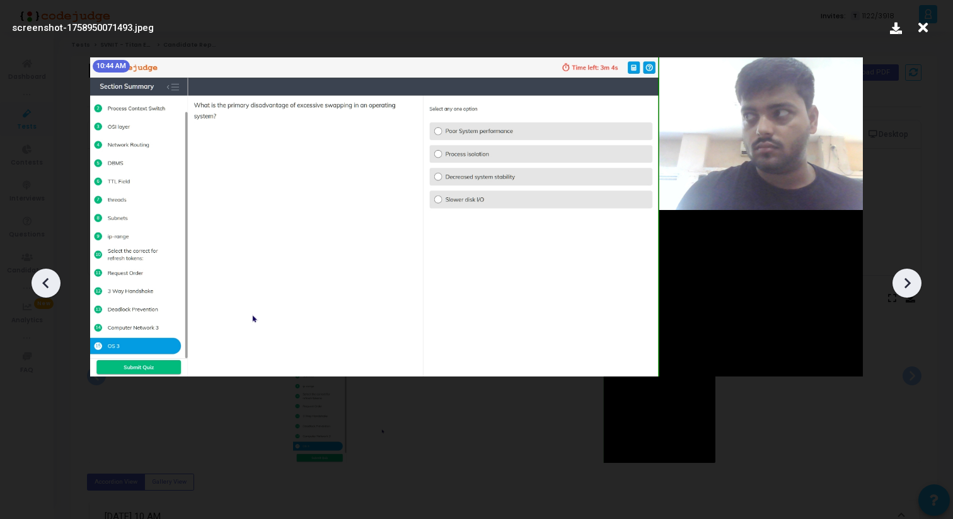
click at [900, 281] on icon at bounding box center [907, 283] width 19 height 19
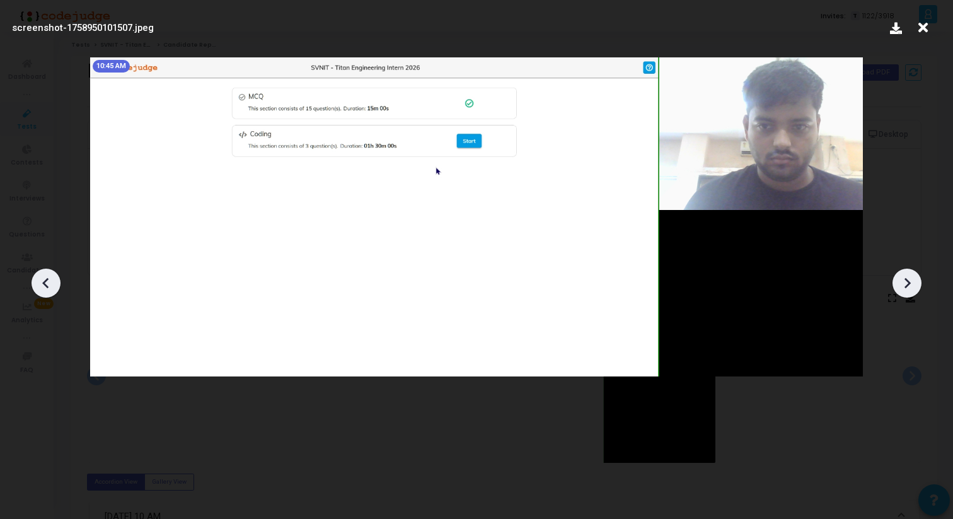
click at [900, 281] on icon at bounding box center [907, 283] width 19 height 19
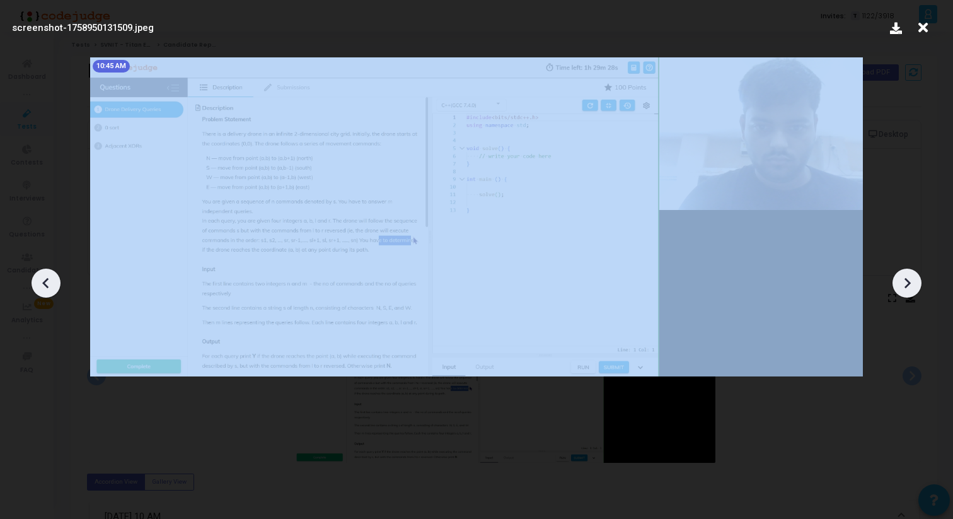
click at [900, 281] on icon at bounding box center [907, 283] width 19 height 19
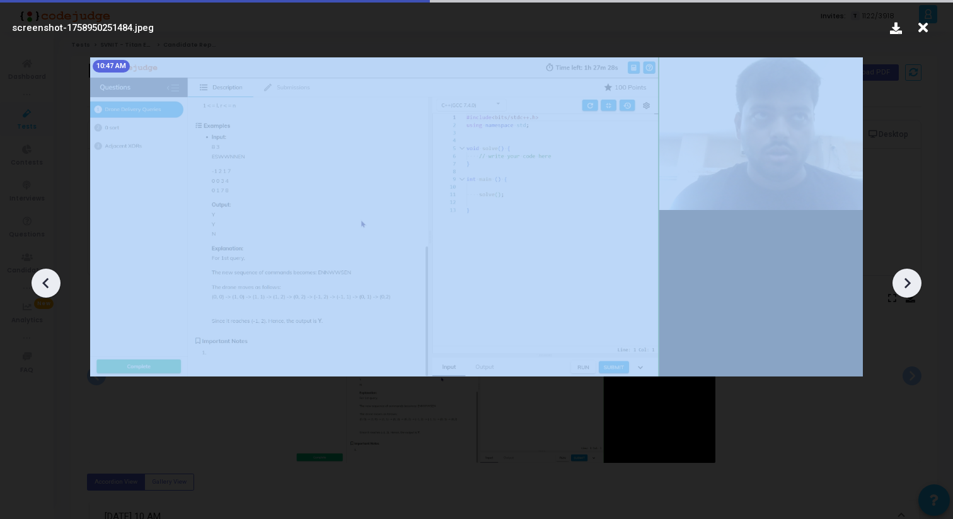
click at [900, 281] on icon at bounding box center [907, 283] width 19 height 19
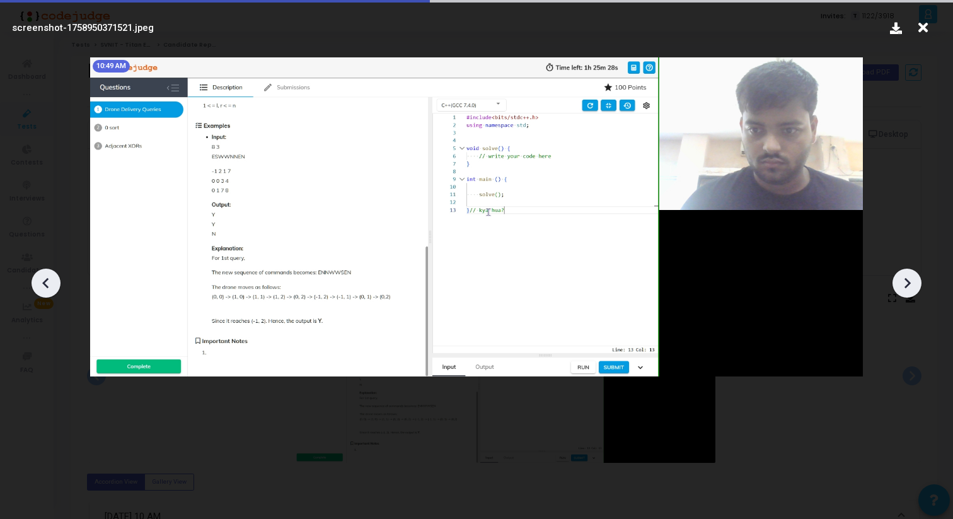
click at [900, 281] on icon at bounding box center [907, 283] width 19 height 19
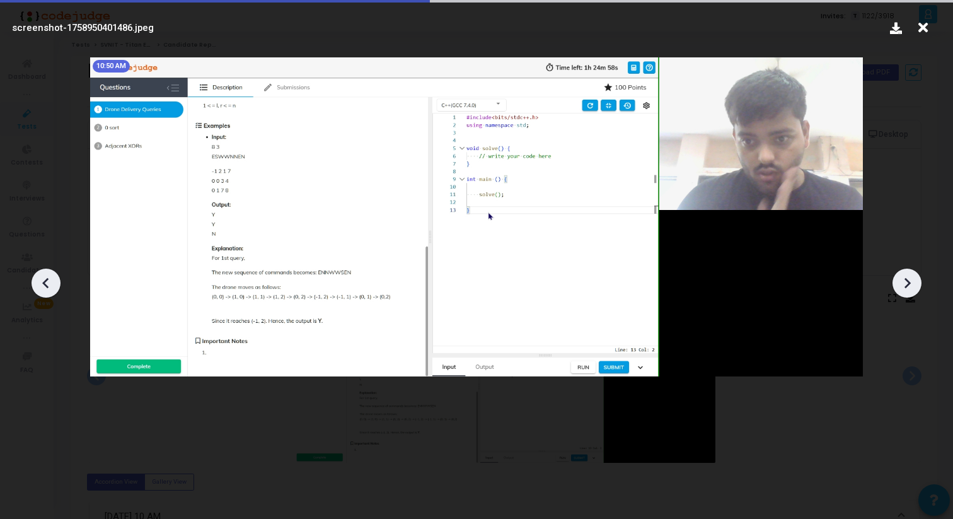
click at [900, 281] on icon at bounding box center [907, 283] width 19 height 19
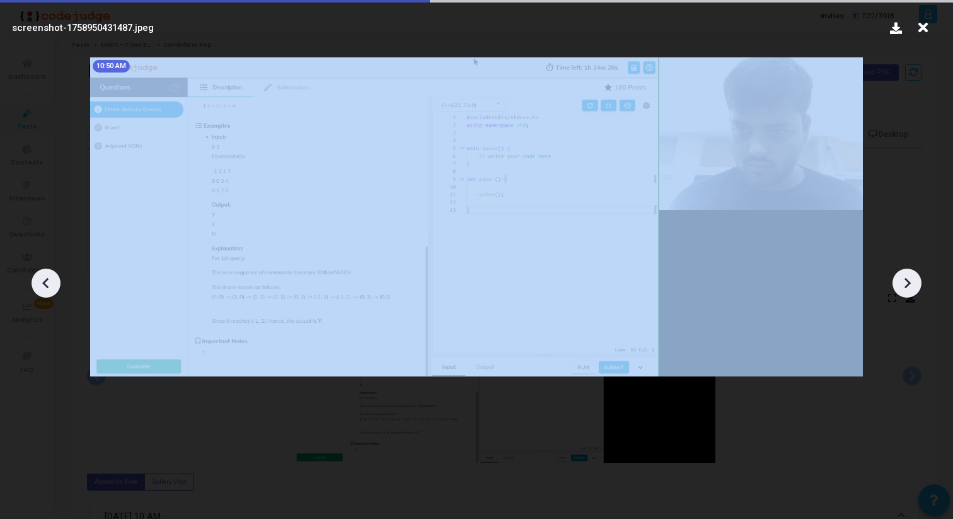
click at [900, 281] on icon at bounding box center [907, 283] width 19 height 19
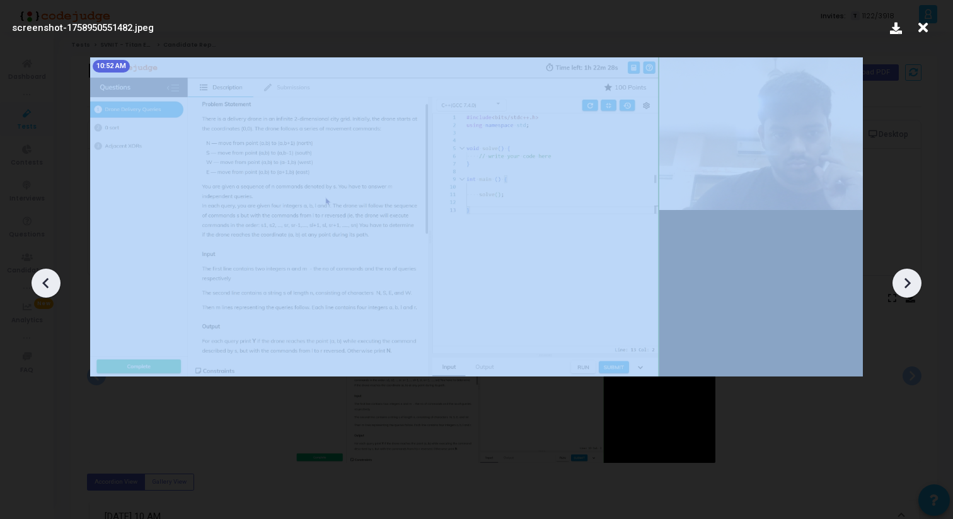
click at [900, 281] on icon at bounding box center [907, 283] width 19 height 19
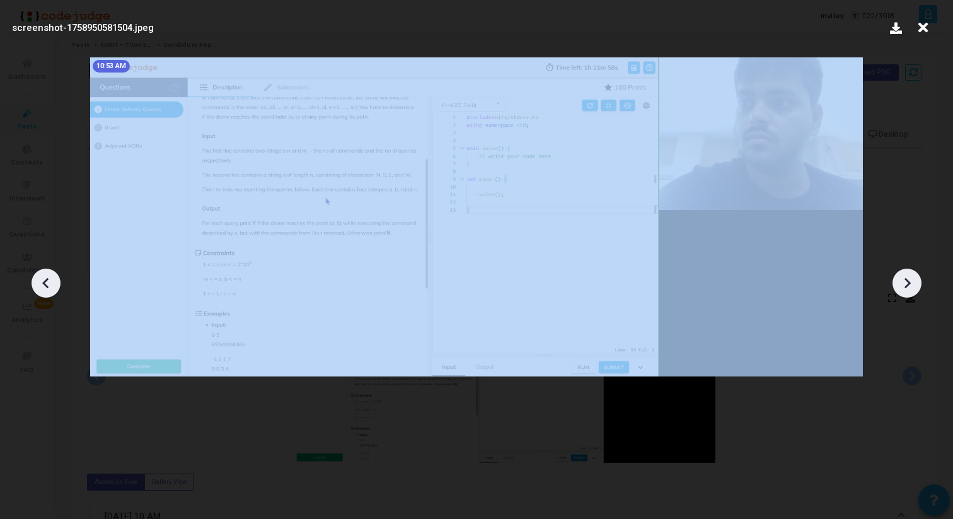
click at [900, 281] on icon at bounding box center [907, 283] width 19 height 19
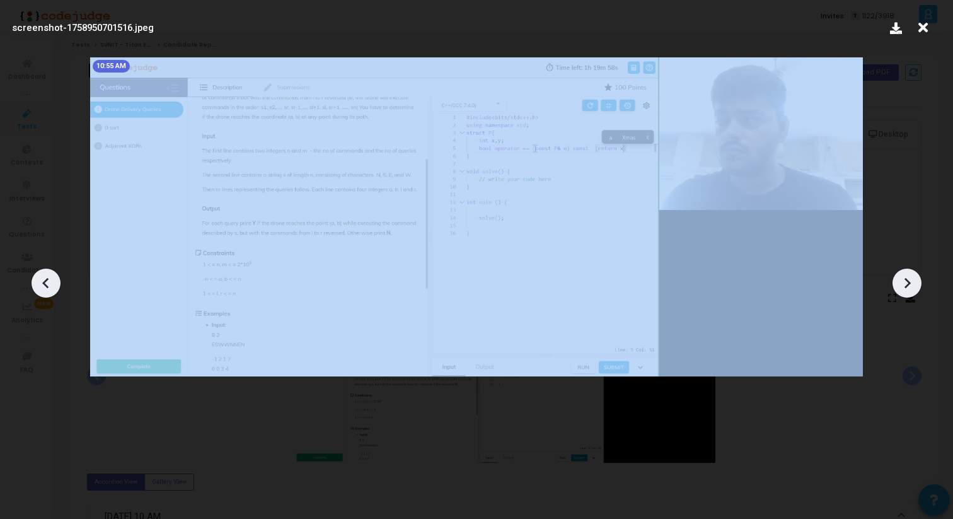
click at [900, 281] on icon at bounding box center [907, 283] width 19 height 19
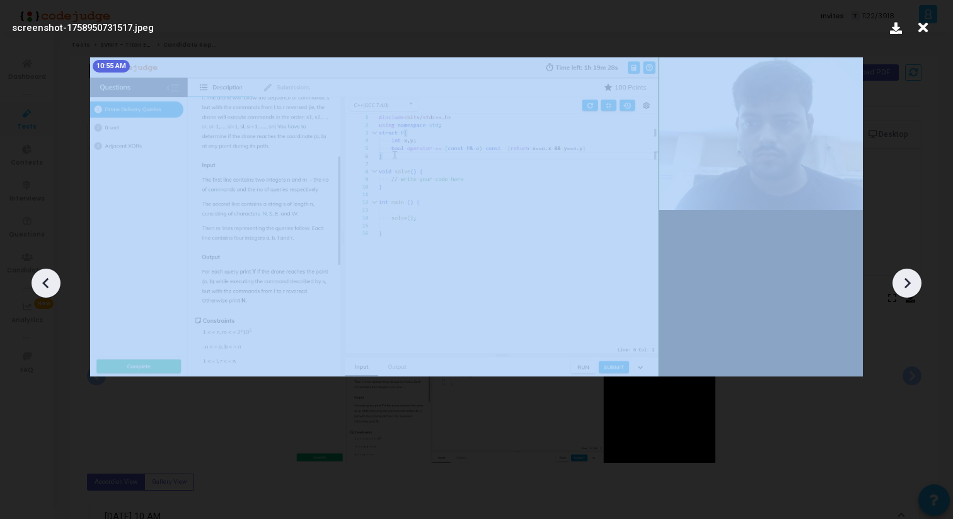
click at [900, 281] on icon at bounding box center [907, 283] width 19 height 19
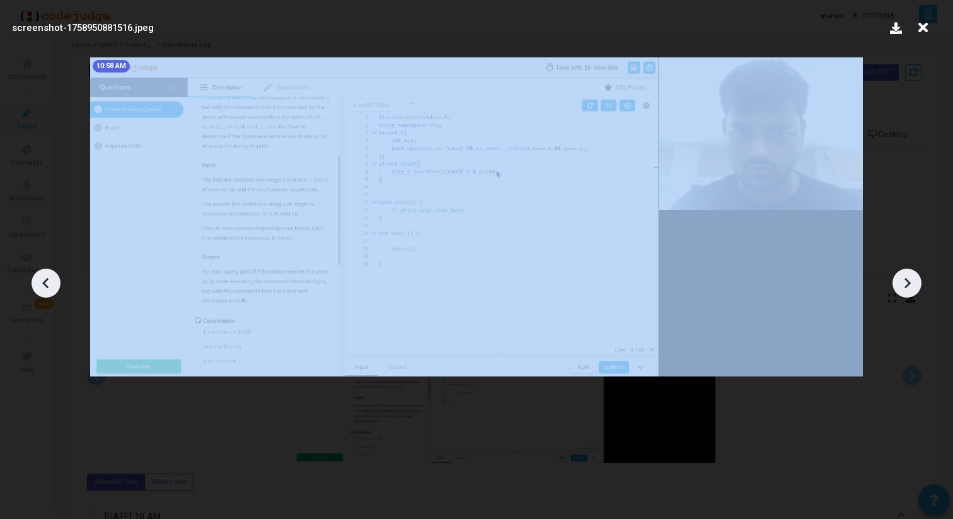
click at [900, 281] on icon at bounding box center [907, 283] width 19 height 19
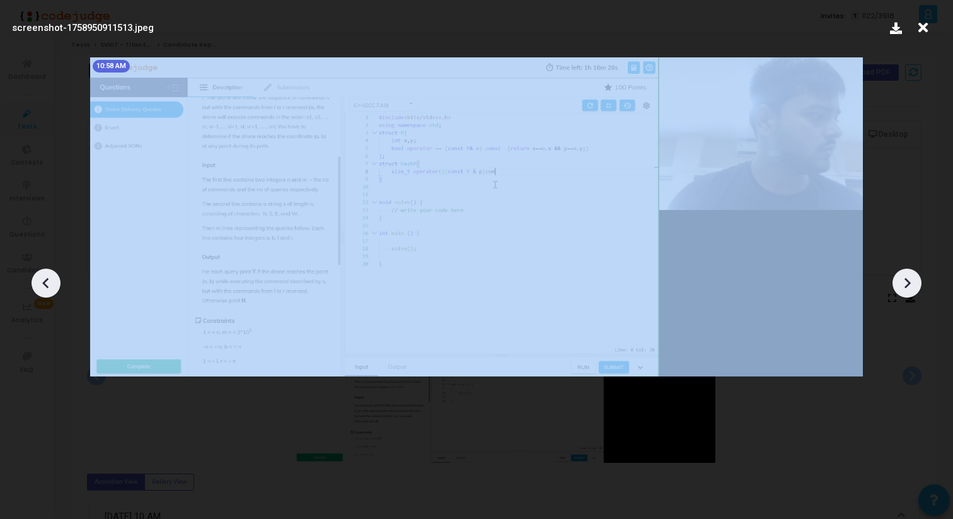
click at [900, 281] on icon at bounding box center [907, 283] width 19 height 19
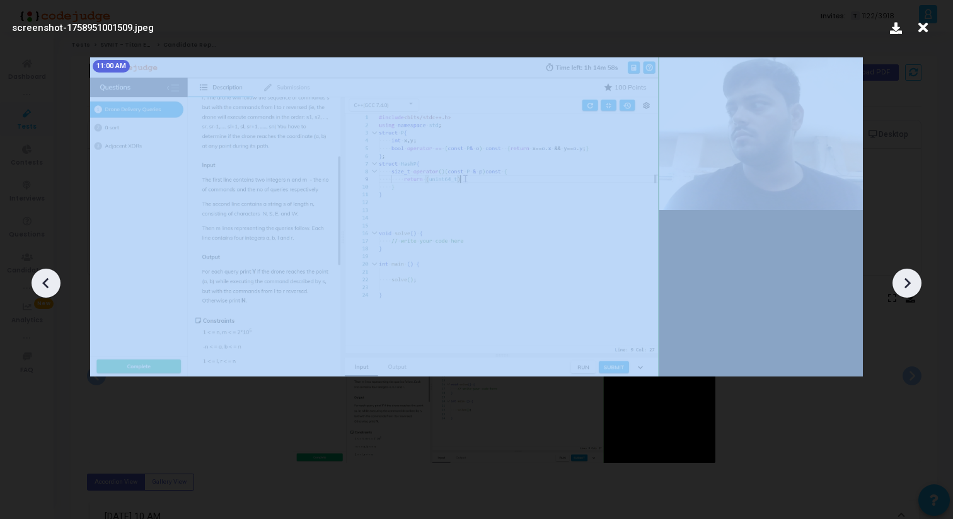
click at [900, 281] on icon at bounding box center [907, 283] width 19 height 19
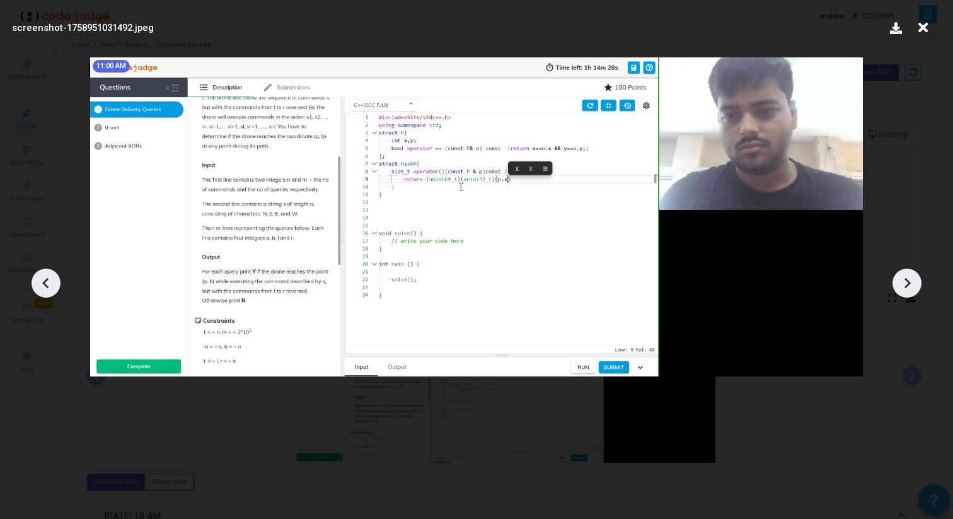
click at [36, 284] on div at bounding box center [46, 283] width 29 height 29
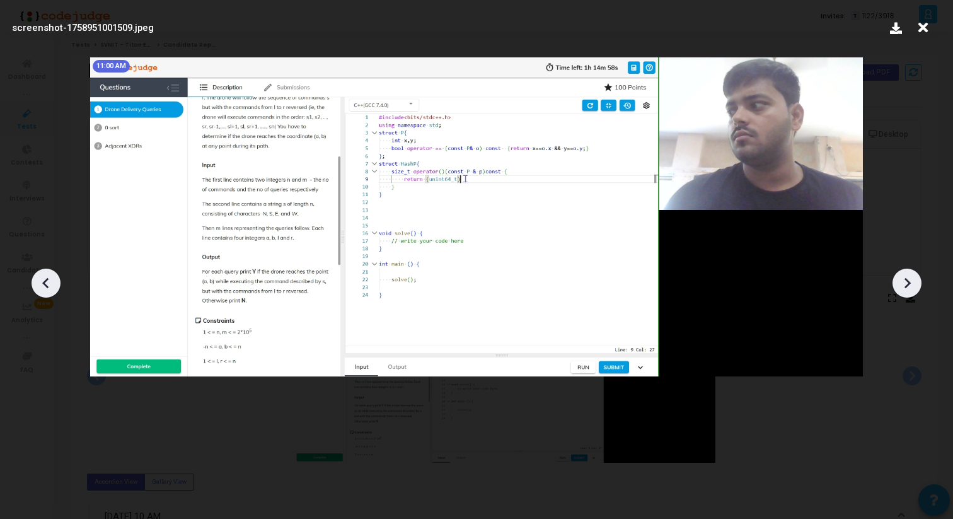
click at [36, 284] on div at bounding box center [46, 283] width 29 height 29
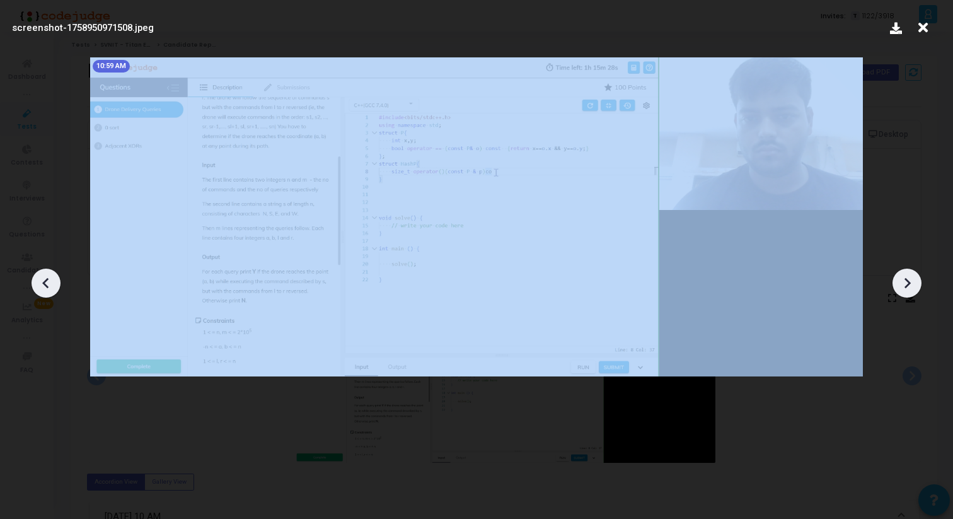
click at [36, 284] on div at bounding box center [46, 283] width 29 height 29
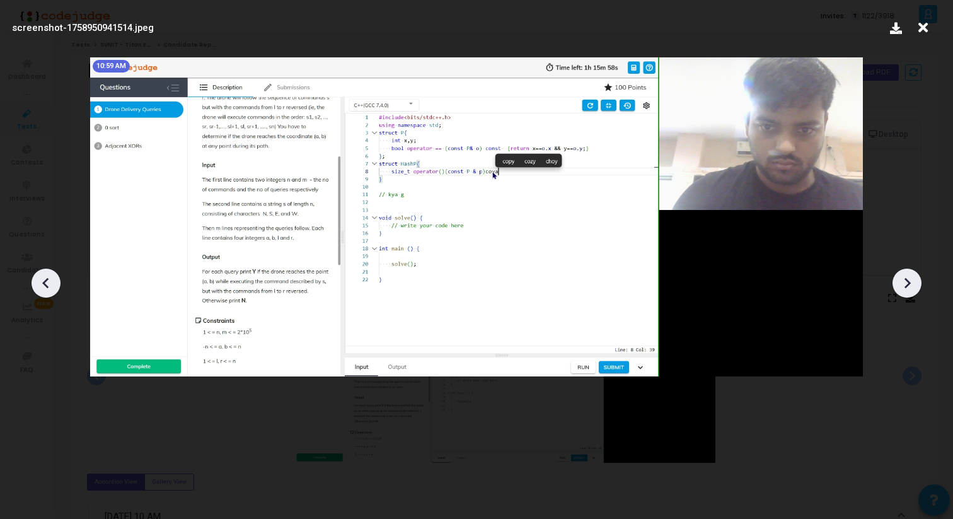
click at [907, 291] on icon at bounding box center [907, 283] width 19 height 19
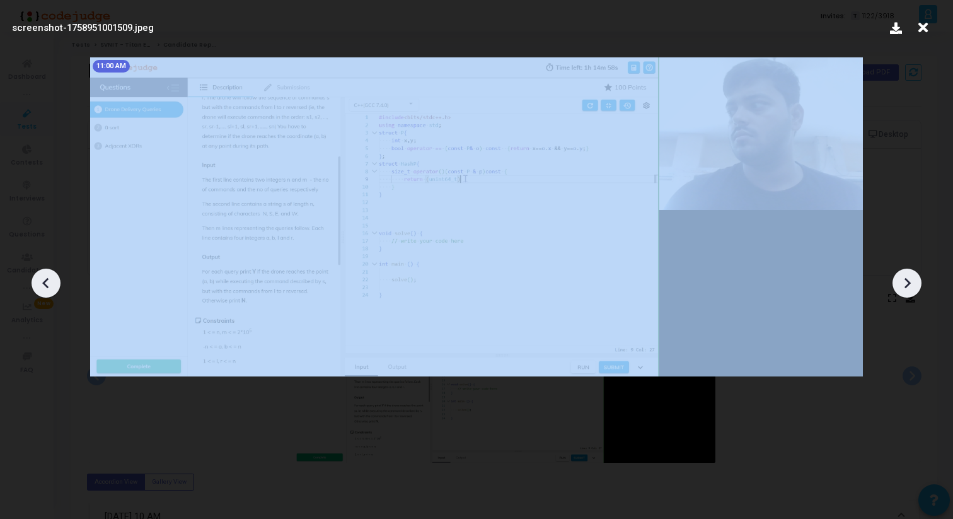
click at [907, 291] on icon at bounding box center [907, 283] width 19 height 19
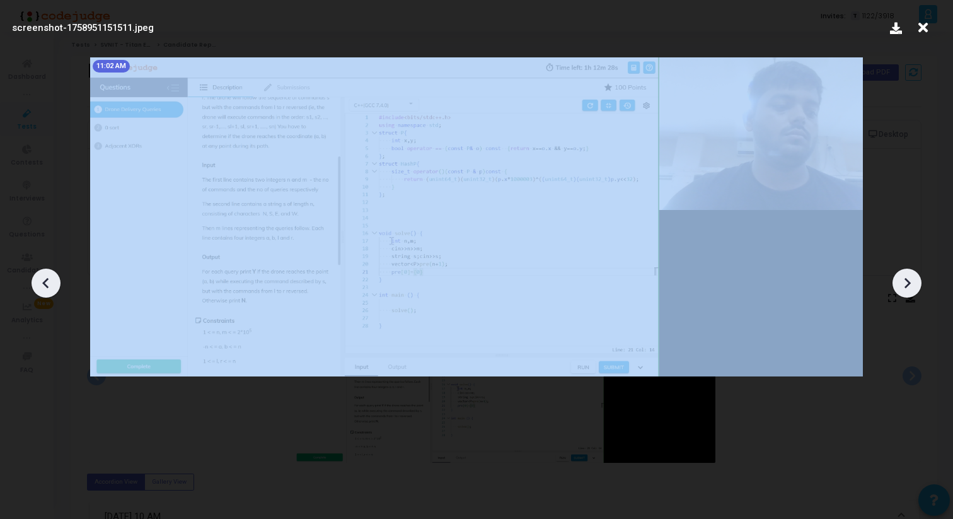
click at [907, 291] on icon at bounding box center [907, 283] width 19 height 19
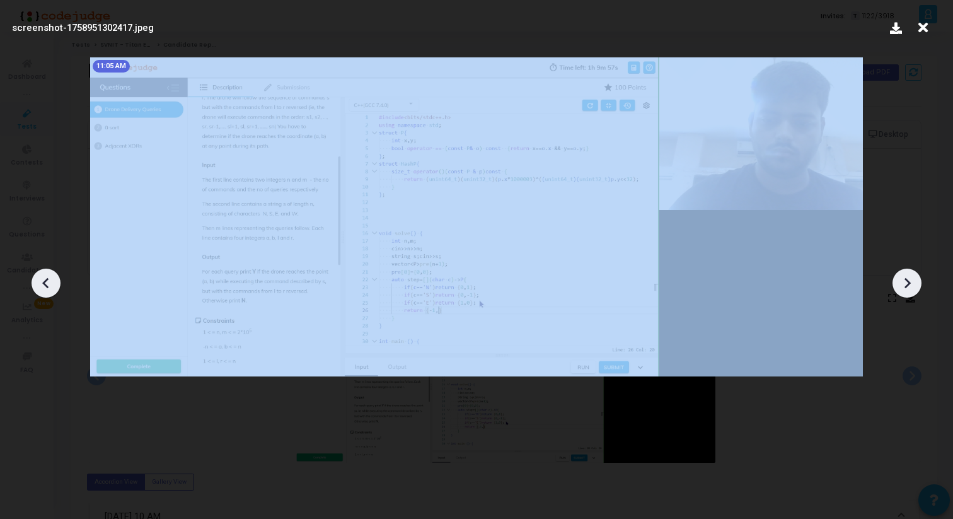
click at [907, 291] on icon at bounding box center [907, 283] width 19 height 19
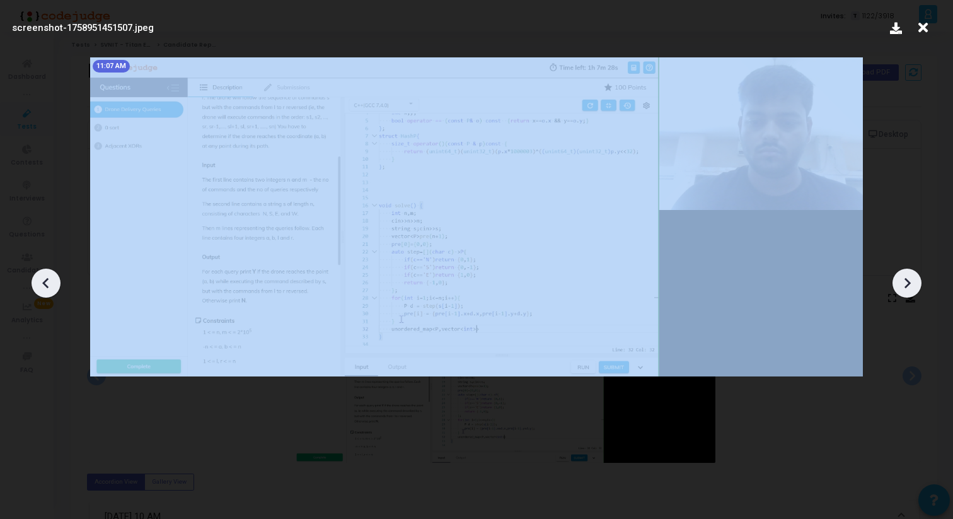
click at [907, 291] on icon at bounding box center [907, 283] width 19 height 19
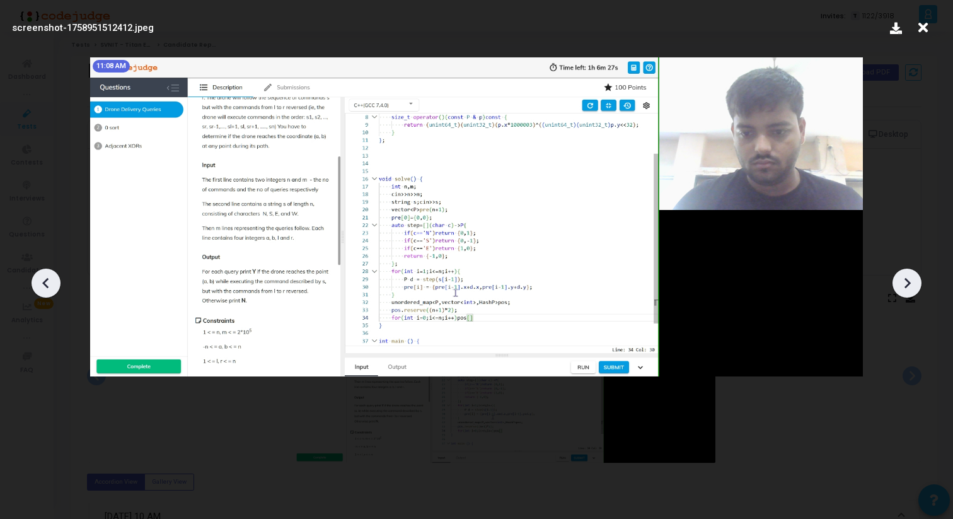
click at [908, 292] on div at bounding box center [907, 283] width 29 height 29
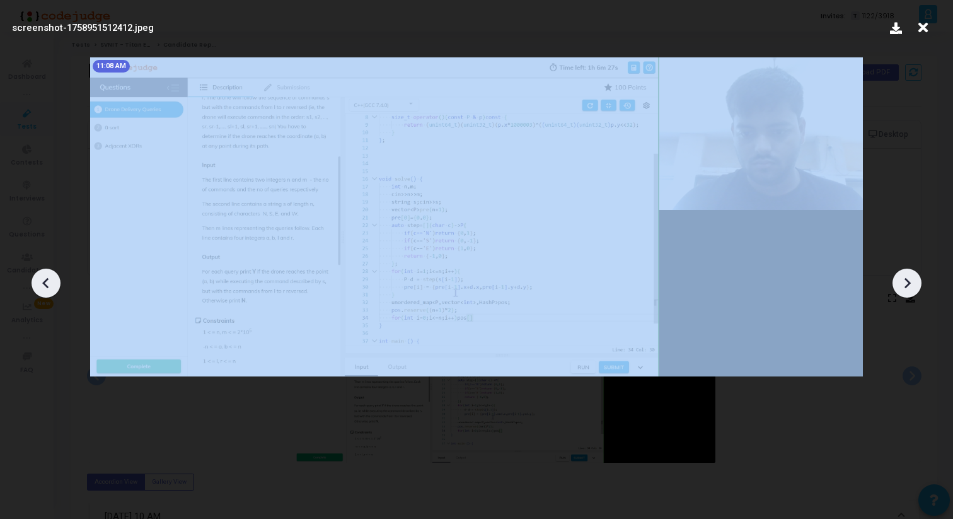
click at [908, 292] on div at bounding box center [907, 283] width 29 height 29
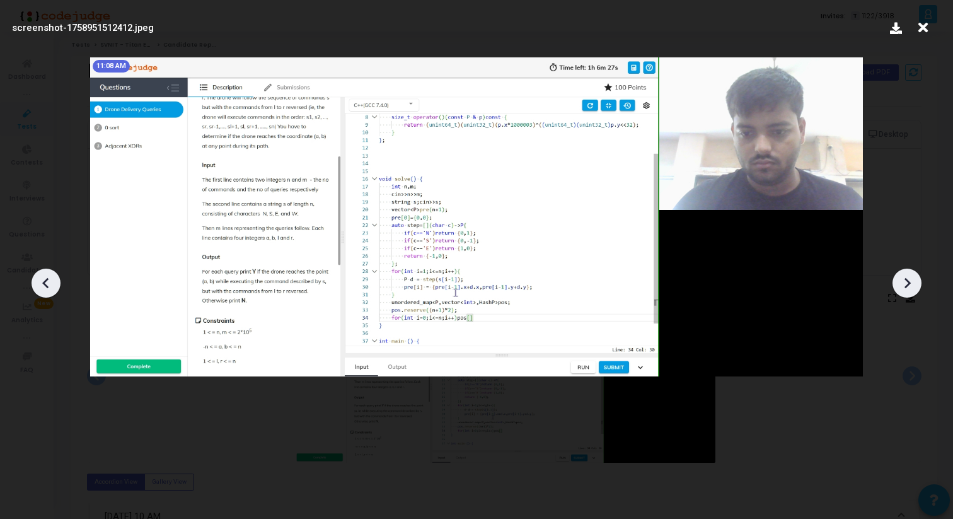
click at [923, 18] on icon at bounding box center [923, 28] width 20 height 24
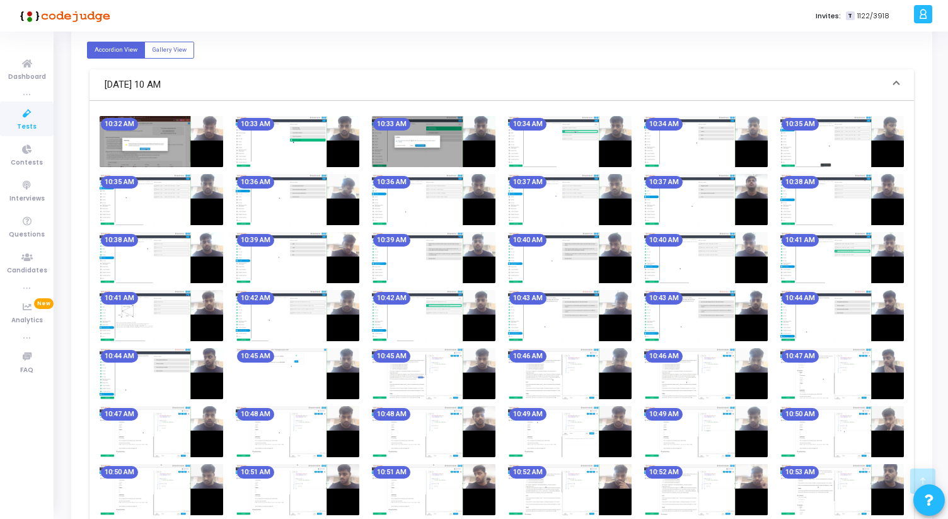
scroll to position [446, 0]
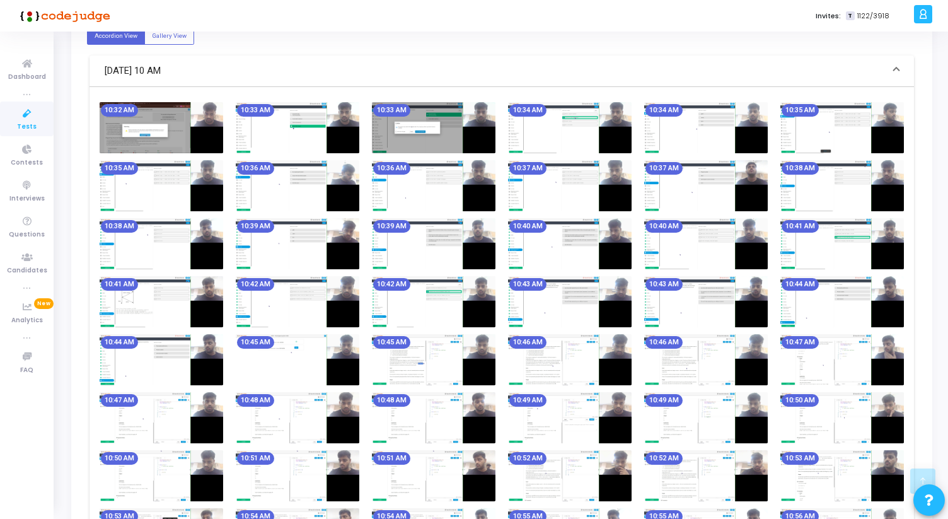
click at [449, 315] on img at bounding box center [434, 301] width 124 height 51
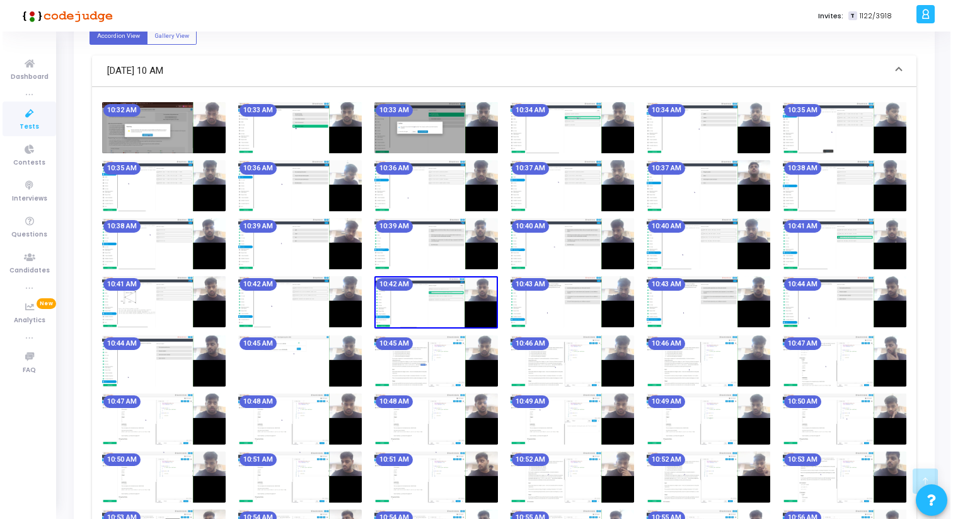
scroll to position [0, 0]
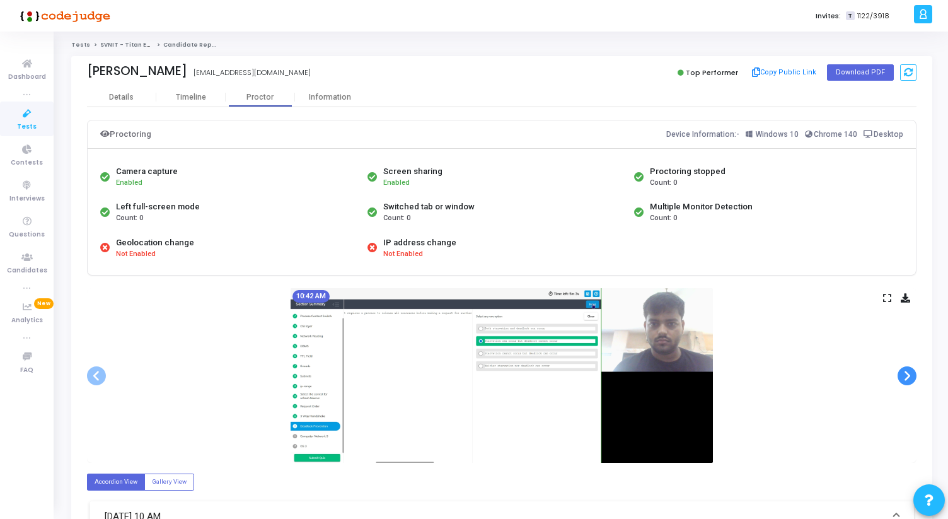
click at [910, 377] on span at bounding box center [907, 375] width 19 height 19
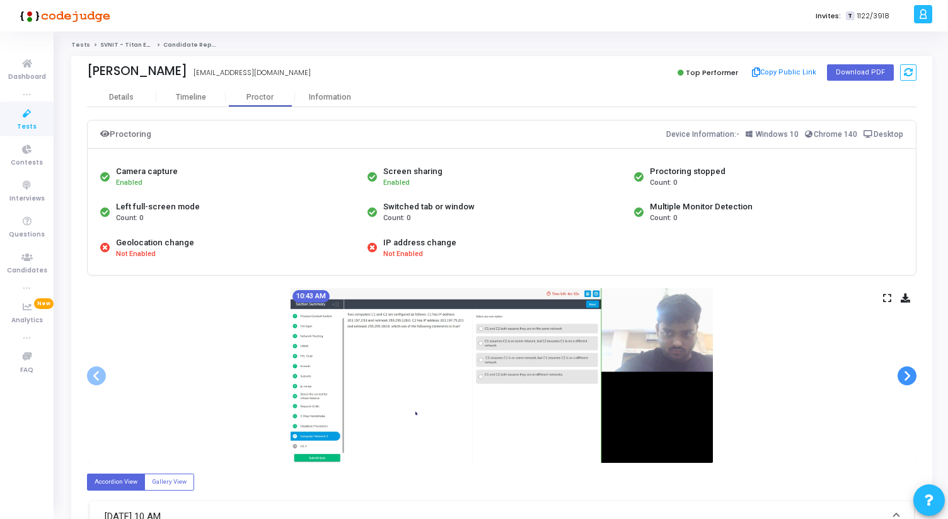
click at [910, 377] on span at bounding box center [907, 375] width 19 height 19
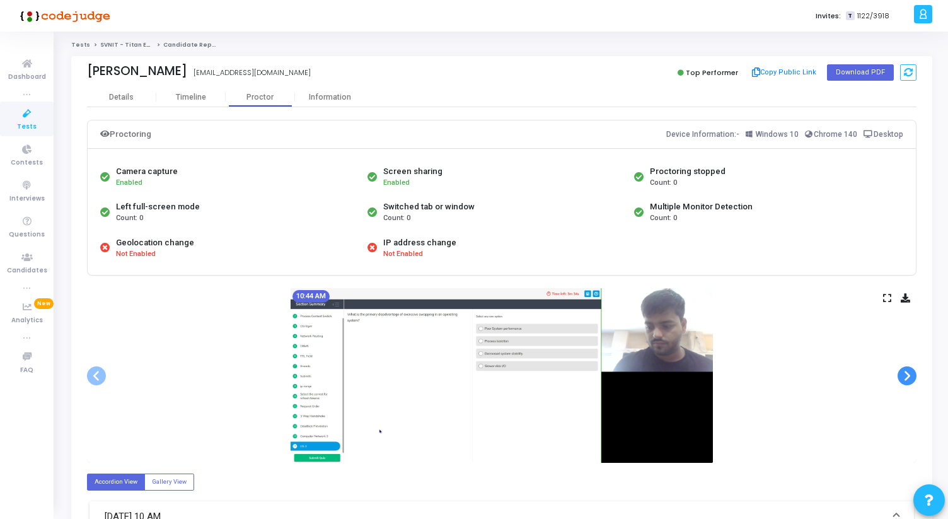
click at [910, 377] on span at bounding box center [907, 375] width 19 height 19
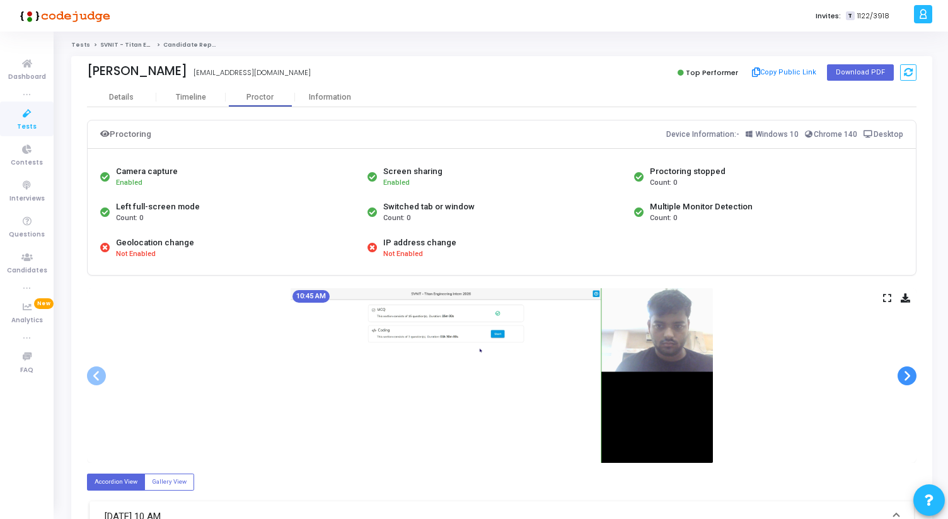
click at [910, 377] on span at bounding box center [907, 375] width 19 height 19
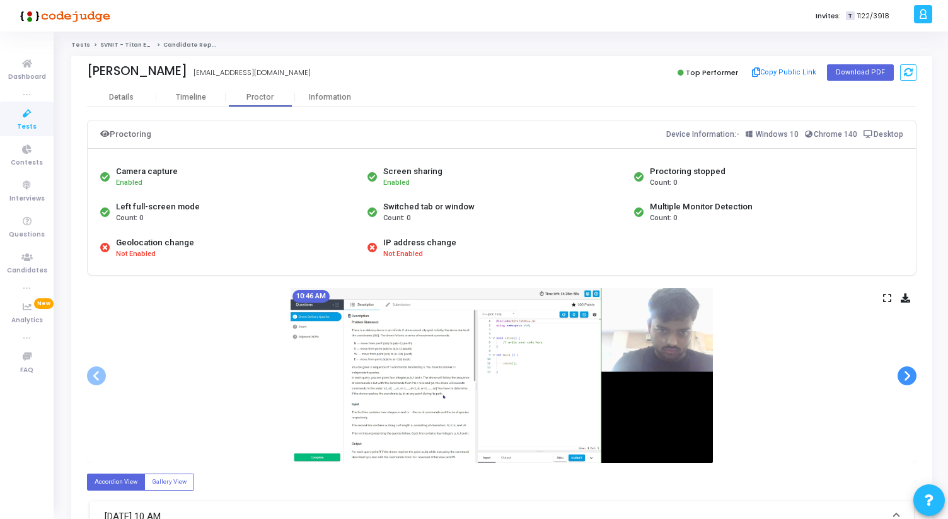
click at [910, 377] on span at bounding box center [907, 375] width 19 height 19
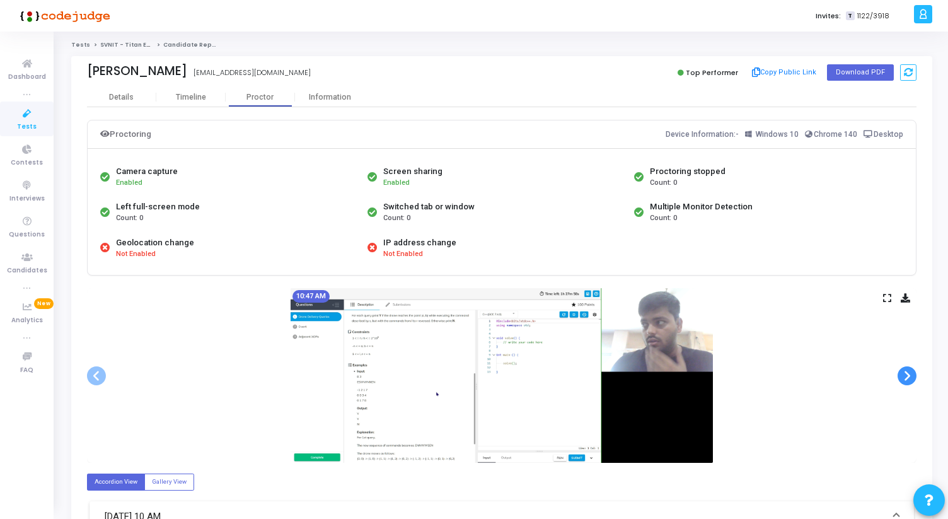
click at [910, 377] on span at bounding box center [907, 375] width 19 height 19
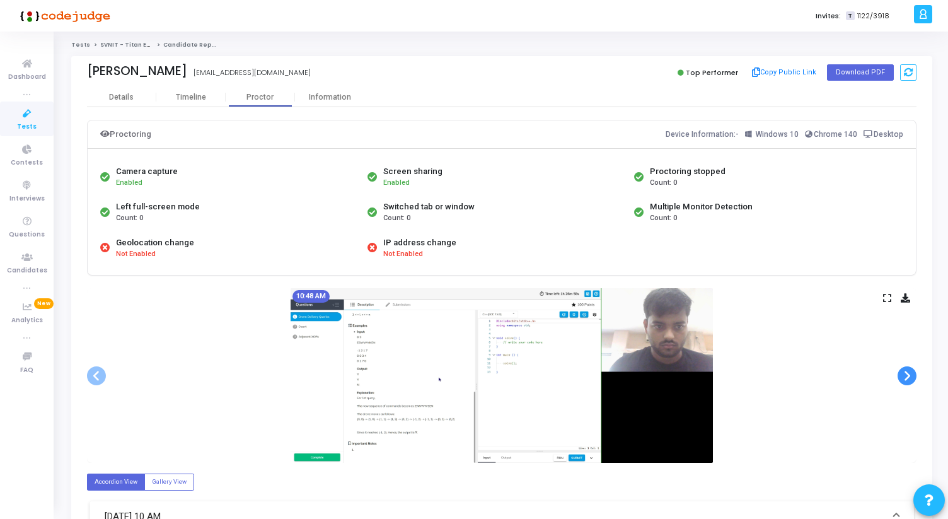
click at [910, 377] on span at bounding box center [907, 375] width 19 height 19
click at [884, 300] on icon at bounding box center [887, 297] width 8 height 7
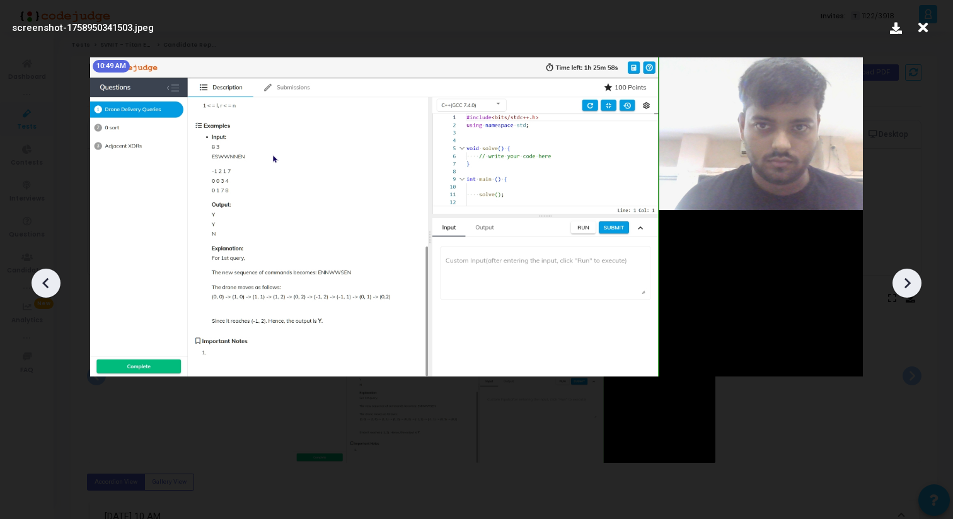
click at [893, 284] on div at bounding box center [907, 283] width 29 height 29
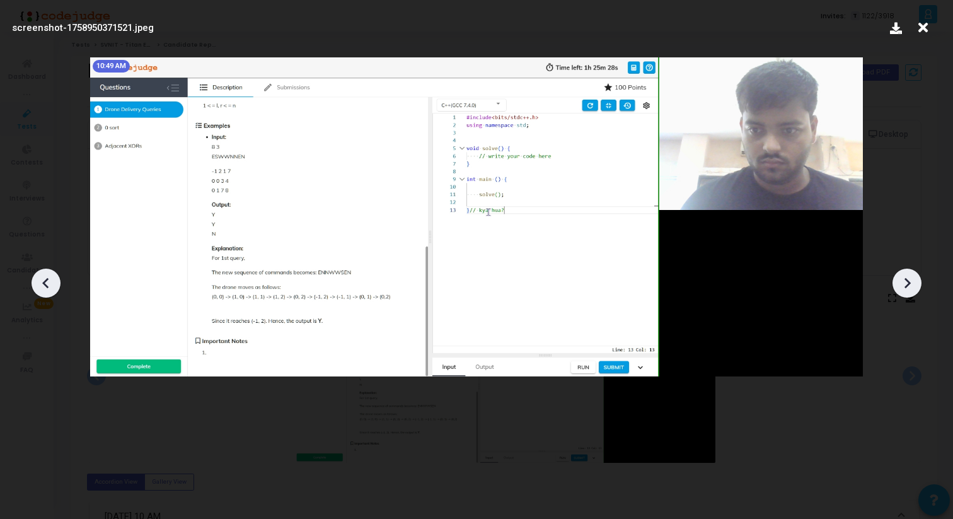
click at [894, 286] on div at bounding box center [907, 283] width 29 height 29
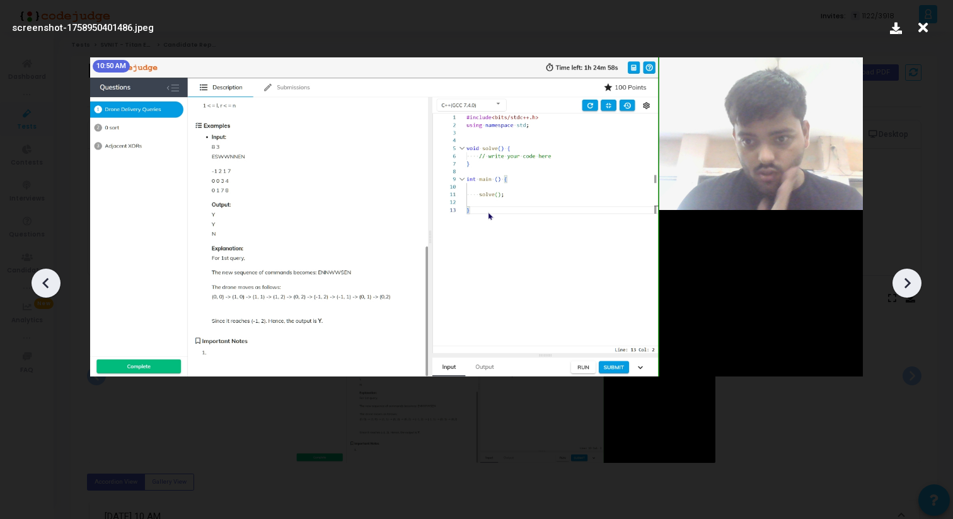
click at [894, 286] on div at bounding box center [907, 283] width 29 height 29
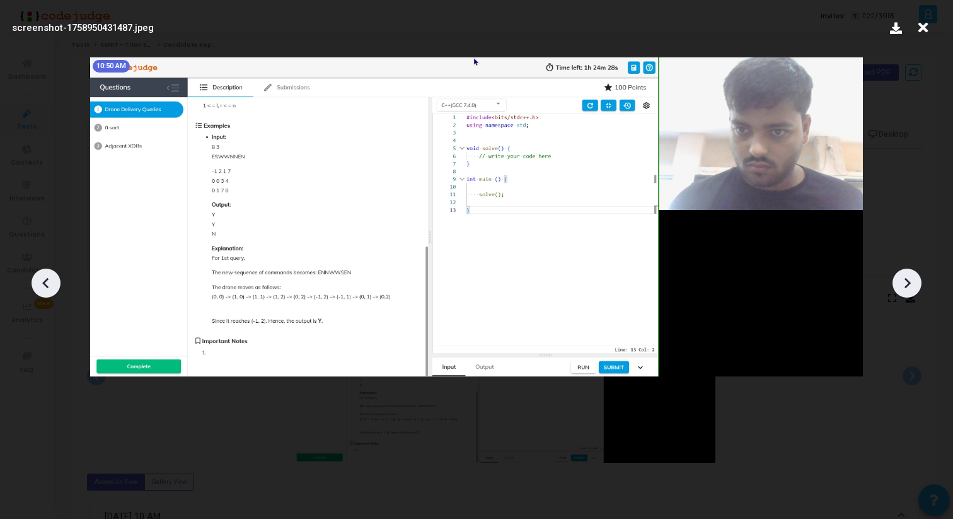
click at [894, 286] on div at bounding box center [907, 283] width 29 height 29
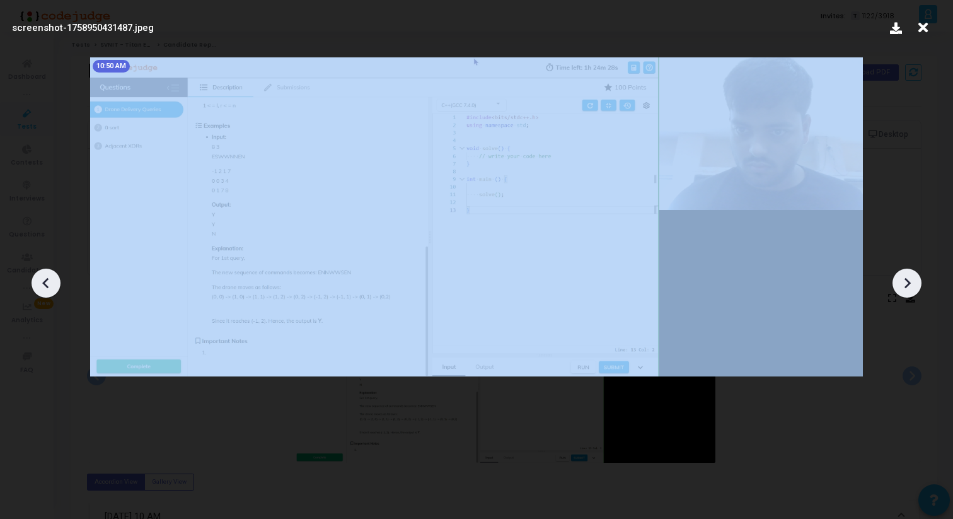
click at [894, 286] on div at bounding box center [907, 283] width 29 height 29
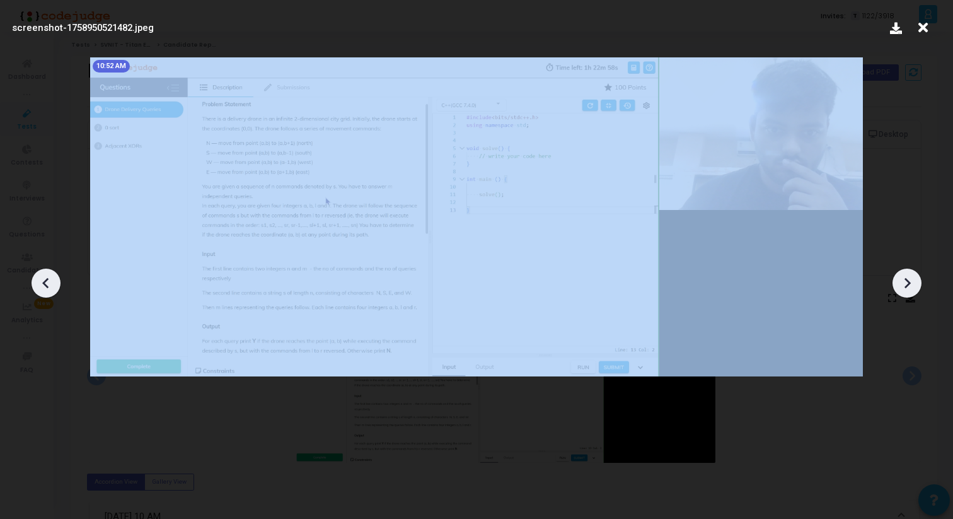
click at [894, 286] on div at bounding box center [907, 283] width 29 height 29
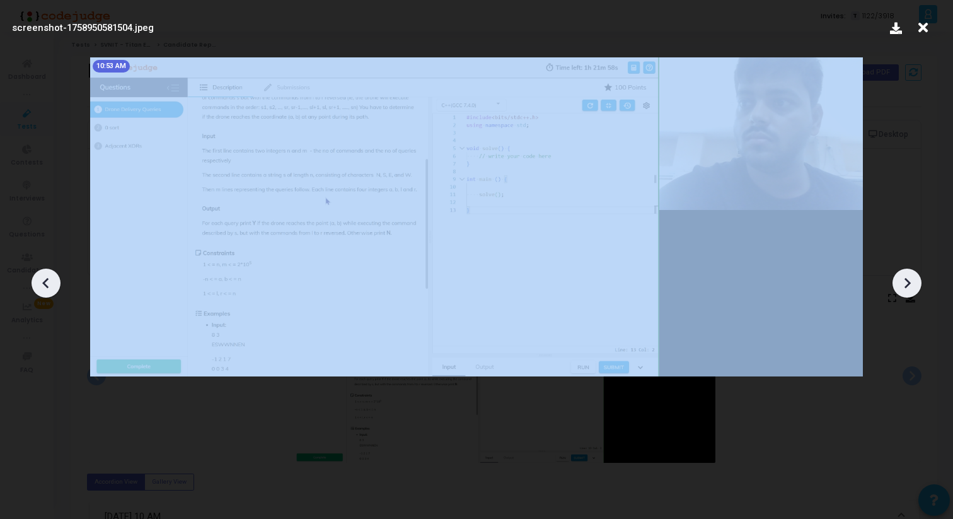
click at [894, 286] on div at bounding box center [907, 283] width 29 height 29
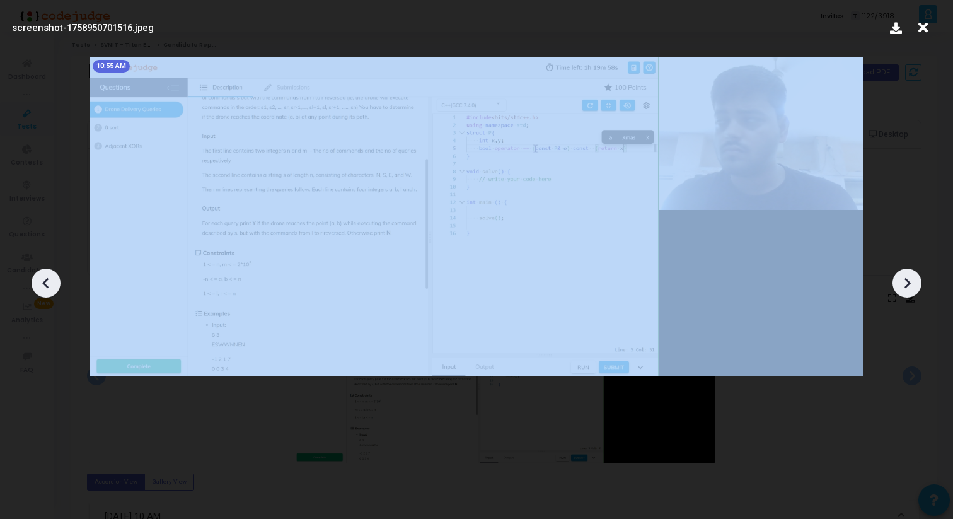
click at [894, 286] on div at bounding box center [907, 283] width 29 height 29
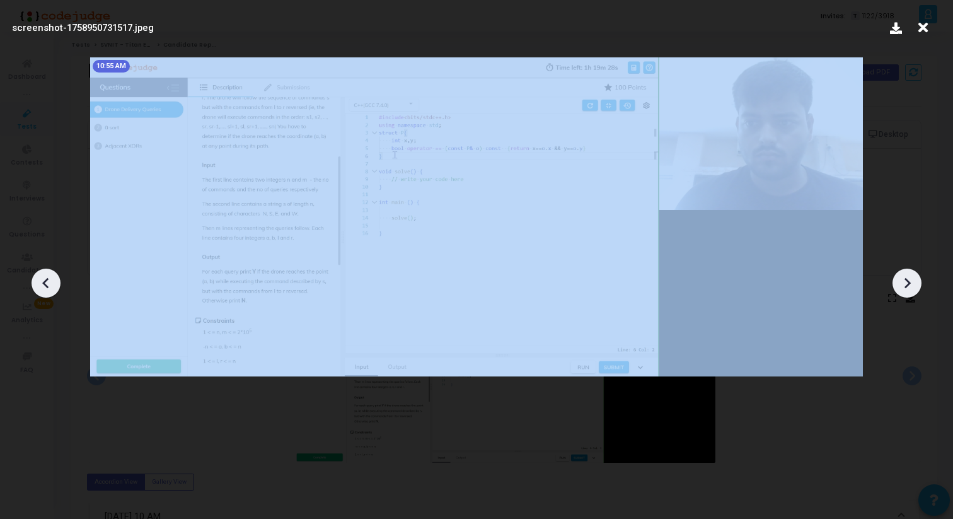
click at [894, 286] on div at bounding box center [907, 283] width 29 height 29
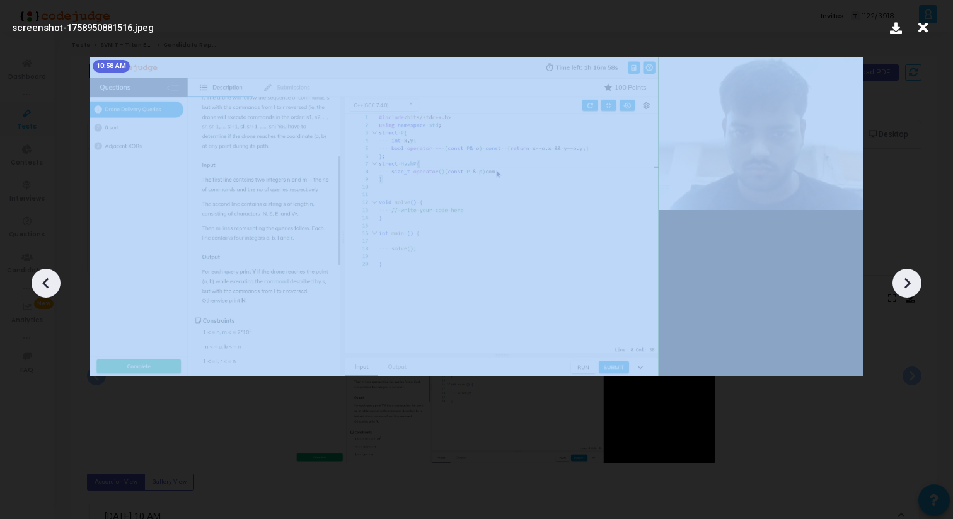
click at [894, 286] on div at bounding box center [907, 283] width 29 height 29
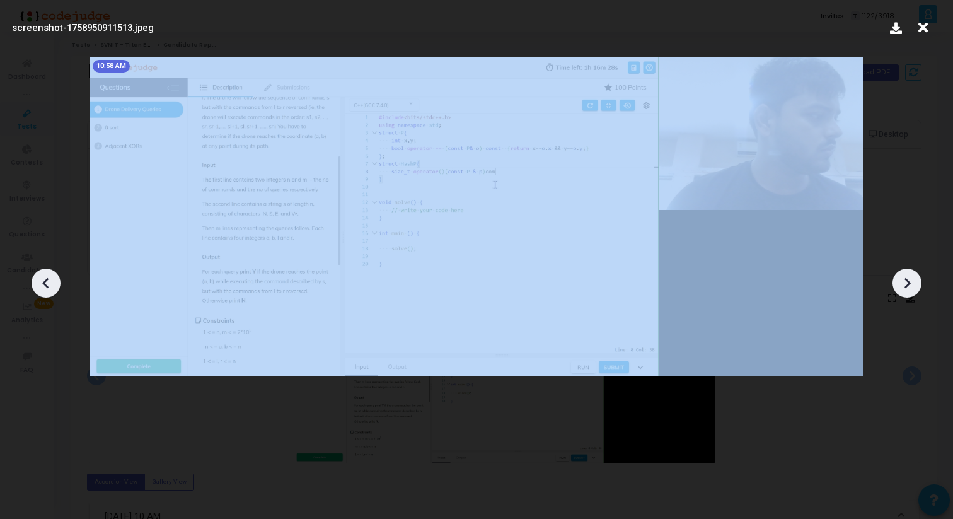
click at [894, 286] on div at bounding box center [907, 283] width 29 height 29
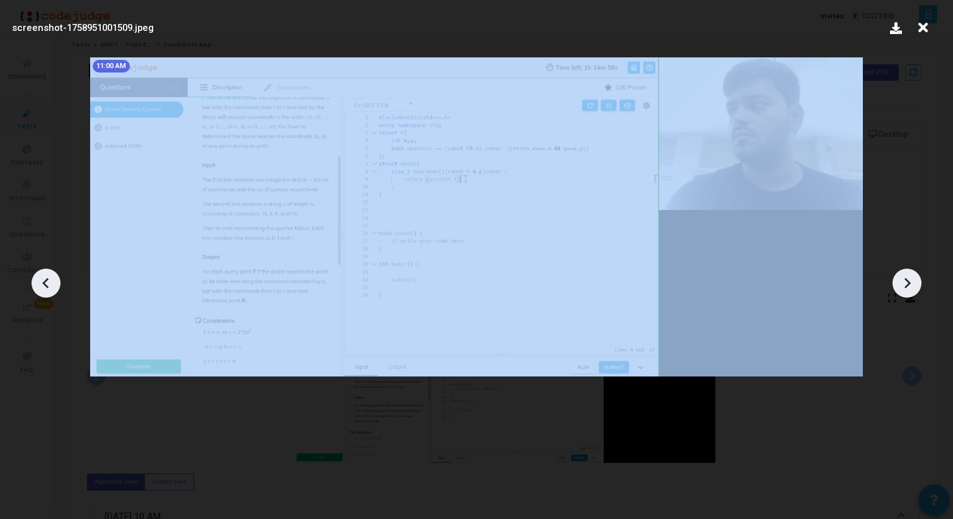
click at [894, 286] on div at bounding box center [907, 283] width 29 height 29
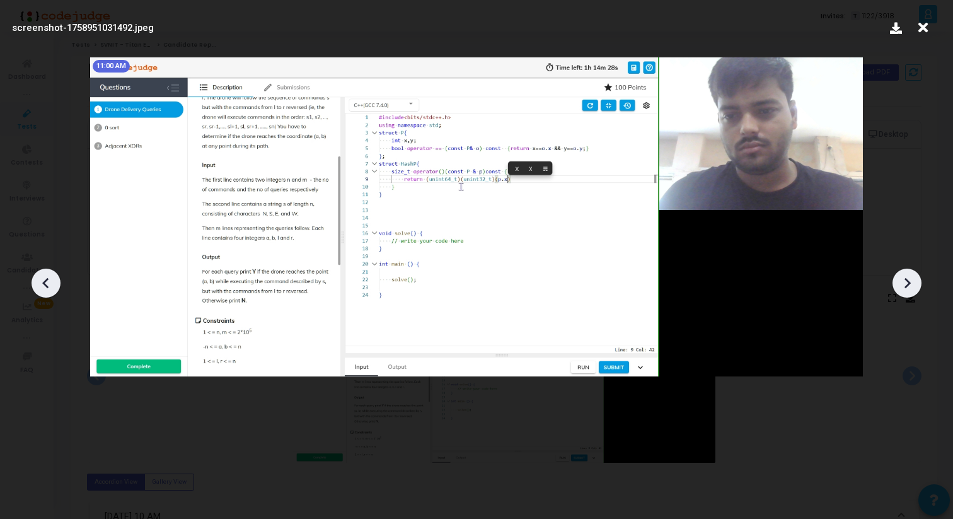
click at [44, 278] on icon at bounding box center [46, 283] width 19 height 19
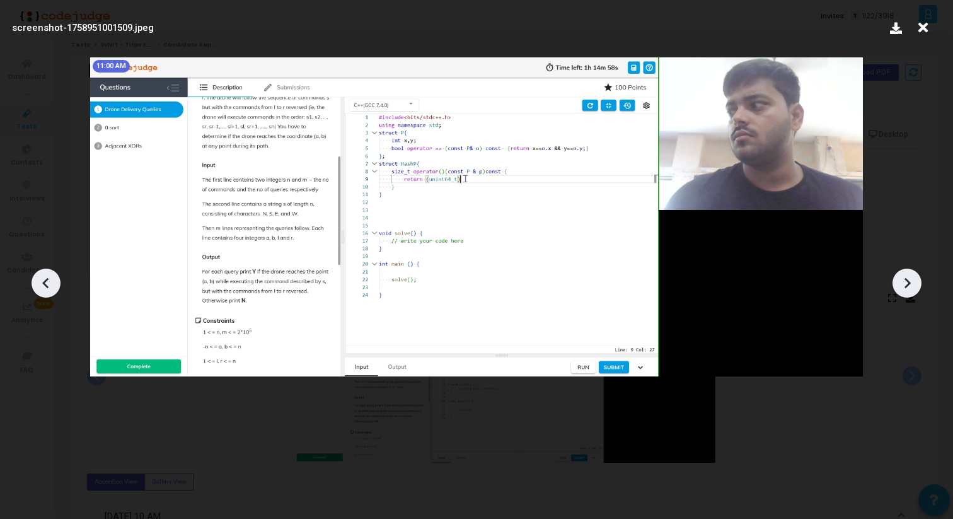
click at [44, 278] on icon at bounding box center [46, 283] width 19 height 19
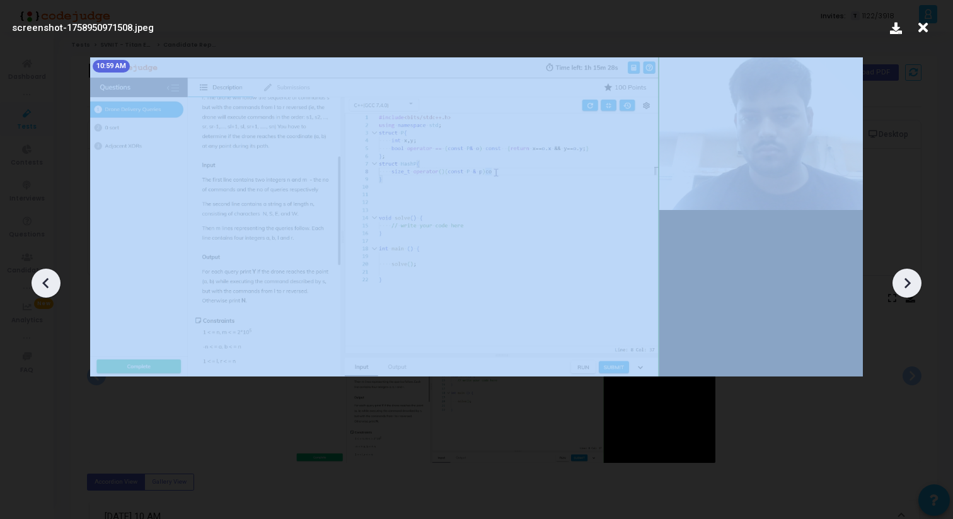
click at [44, 278] on icon at bounding box center [46, 283] width 19 height 19
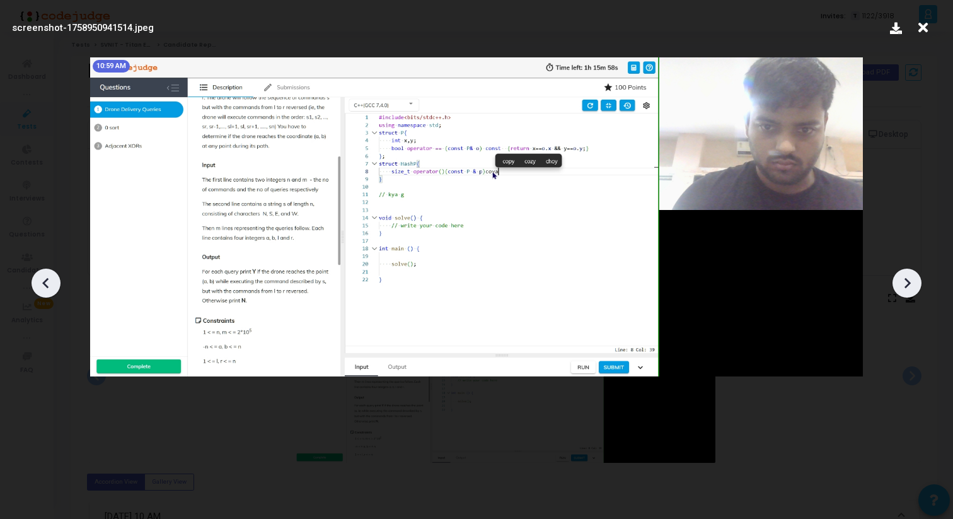
click at [916, 282] on icon at bounding box center [907, 283] width 19 height 19
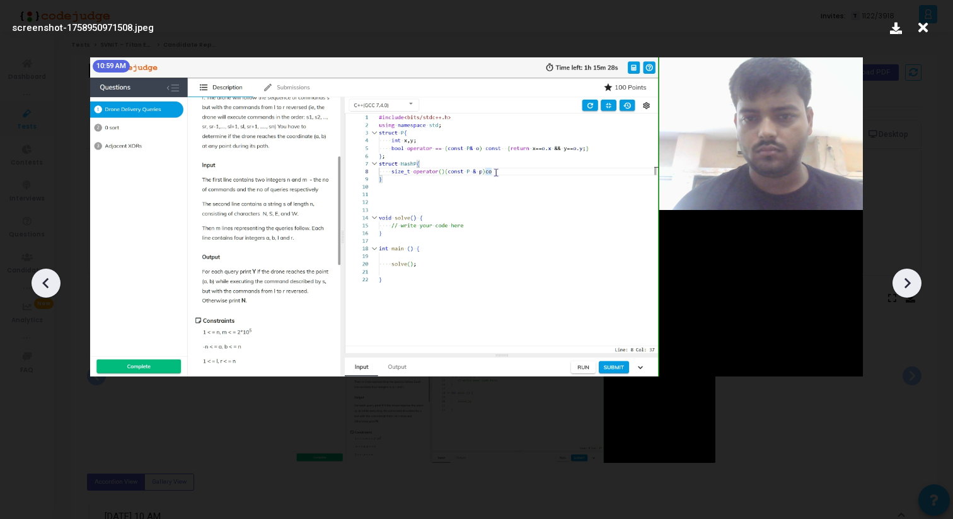
click at [916, 282] on icon at bounding box center [907, 283] width 19 height 19
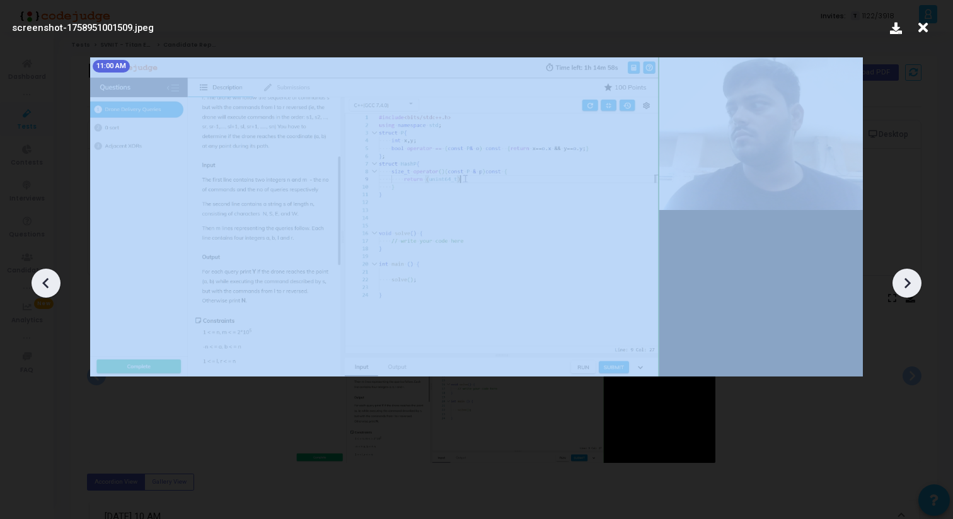
click at [916, 282] on icon at bounding box center [907, 283] width 19 height 19
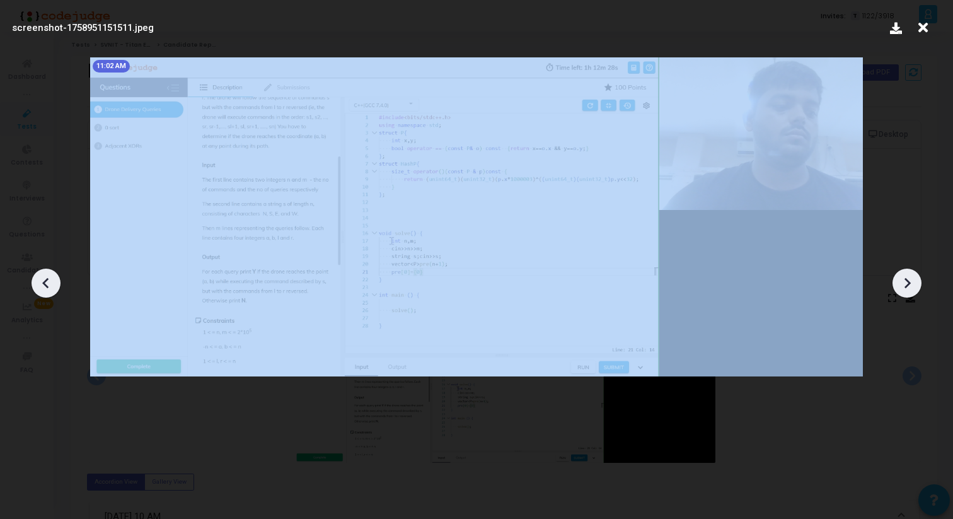
click at [916, 282] on icon at bounding box center [907, 283] width 19 height 19
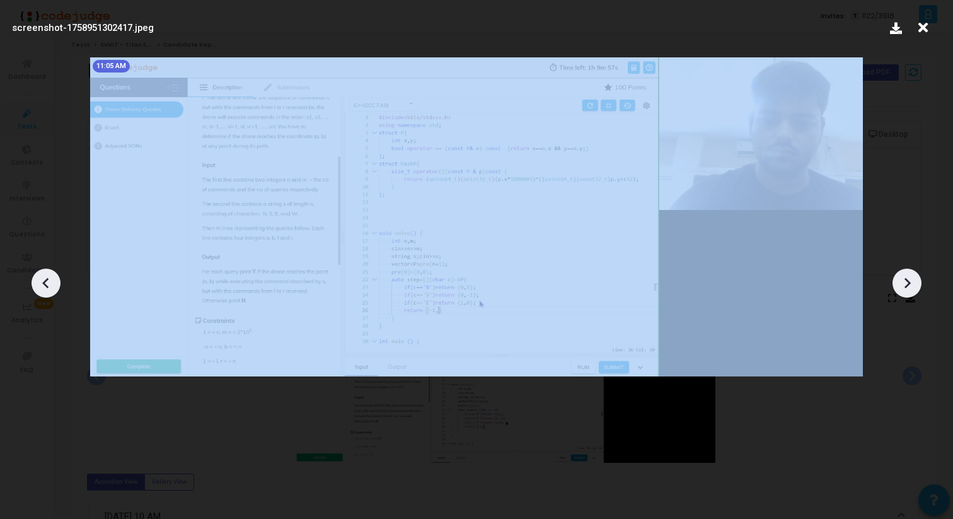
click at [916, 282] on icon at bounding box center [907, 283] width 19 height 19
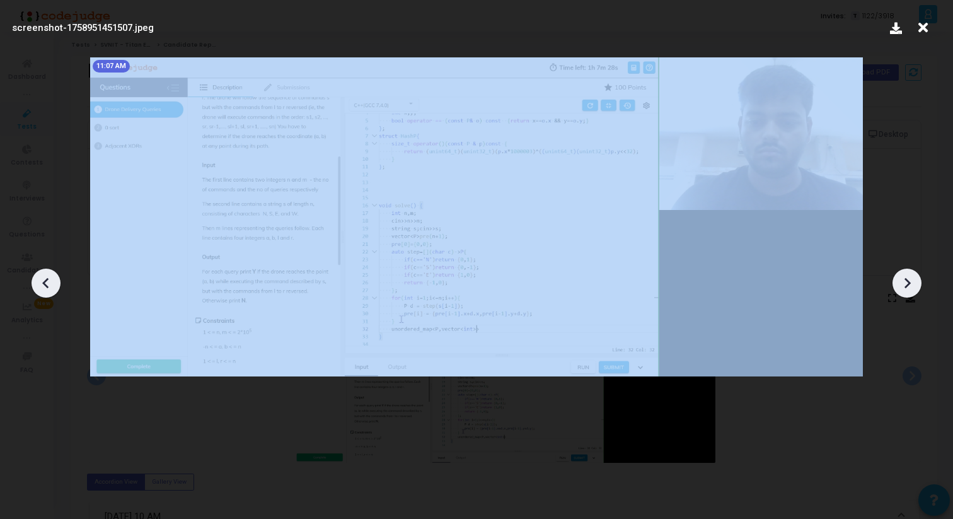
click at [916, 282] on icon at bounding box center [907, 283] width 19 height 19
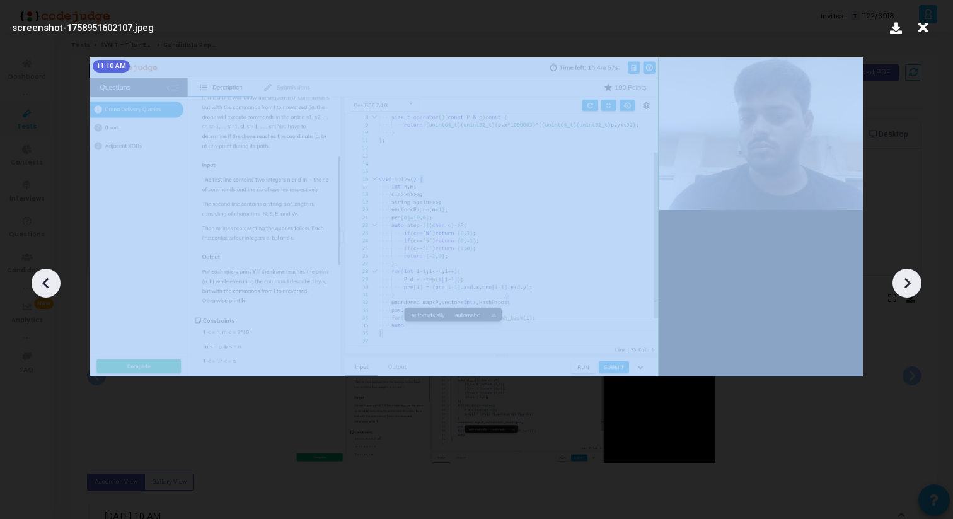
click at [916, 282] on icon at bounding box center [907, 283] width 19 height 19
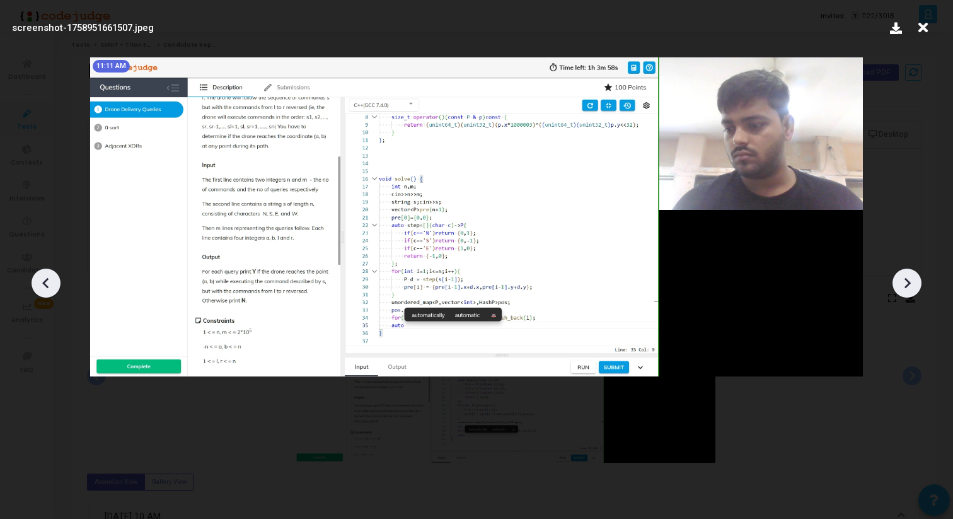
click at [916, 282] on icon at bounding box center [907, 283] width 19 height 19
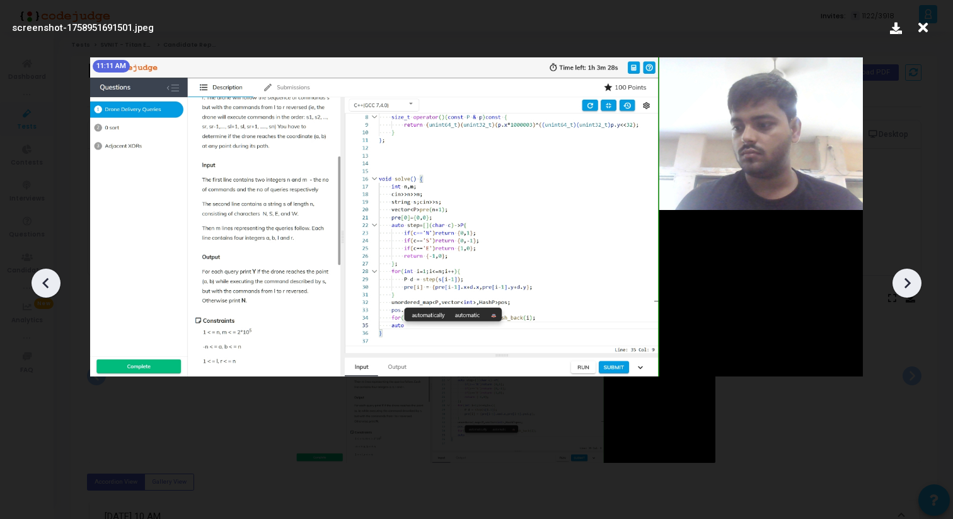
click at [916, 282] on icon at bounding box center [907, 283] width 19 height 19
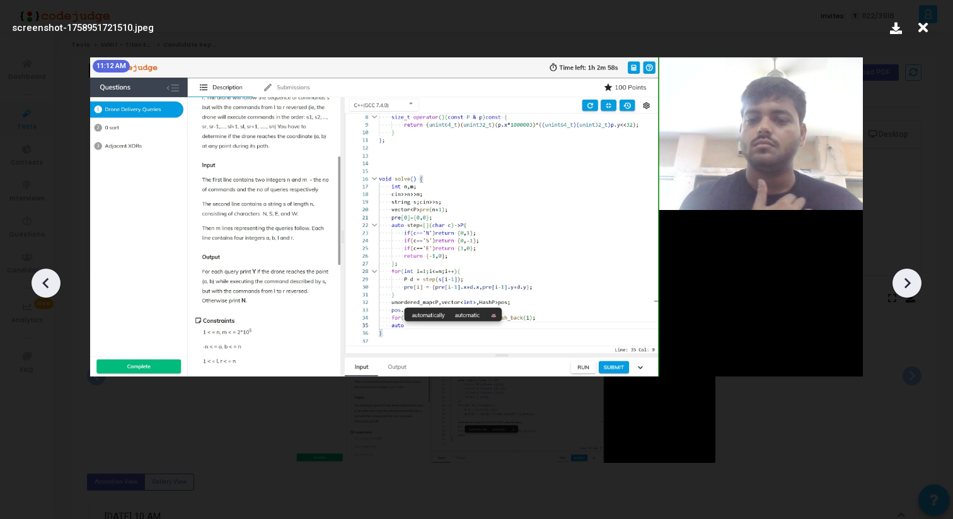
click at [916, 282] on icon at bounding box center [907, 283] width 19 height 19
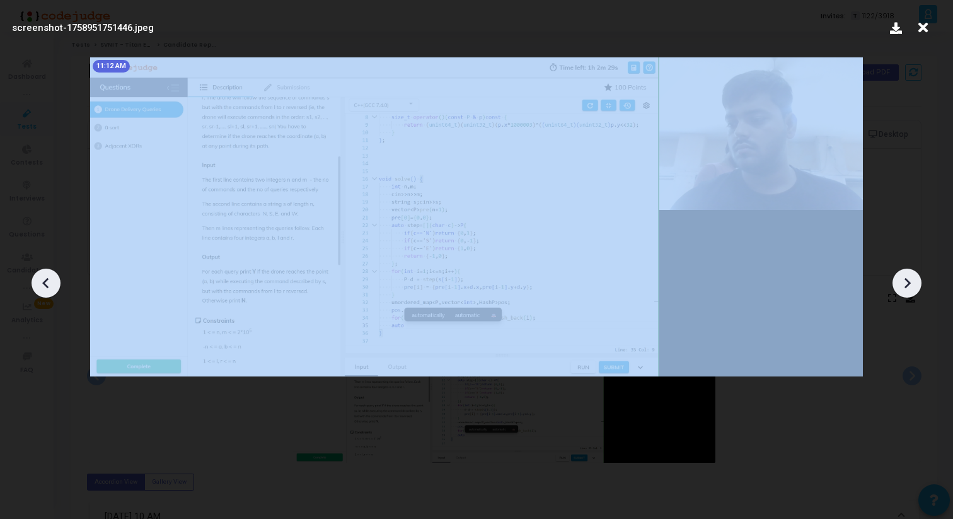
click at [916, 282] on icon at bounding box center [907, 283] width 19 height 19
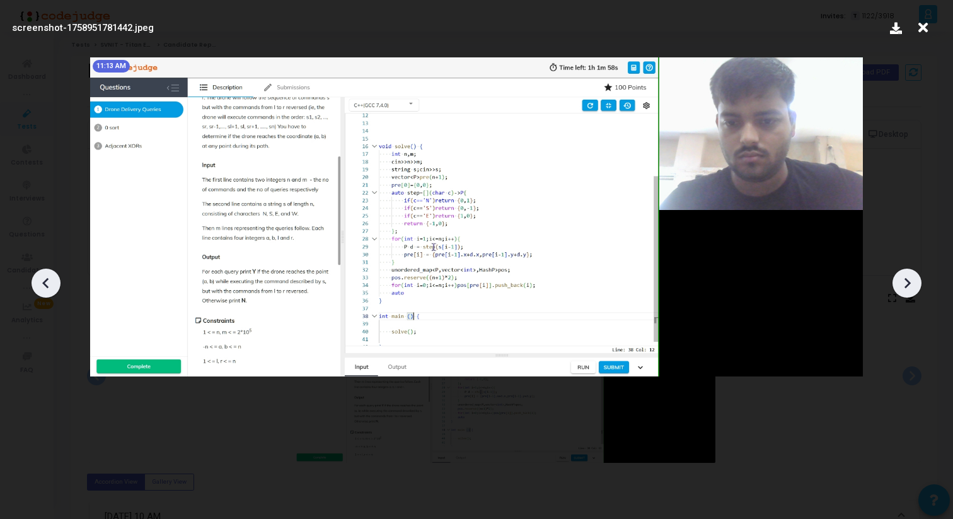
click at [42, 276] on icon at bounding box center [46, 283] width 19 height 19
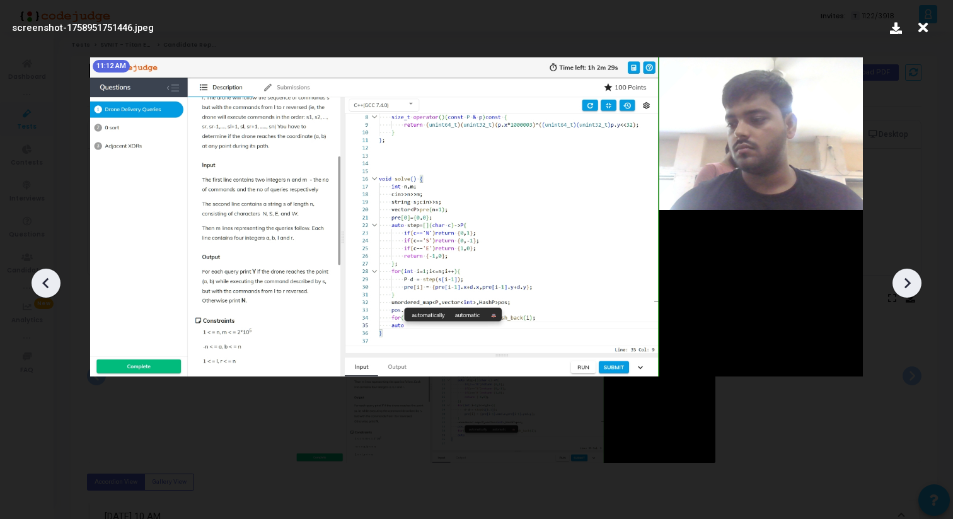
click at [907, 284] on icon at bounding box center [908, 282] width 6 height 11
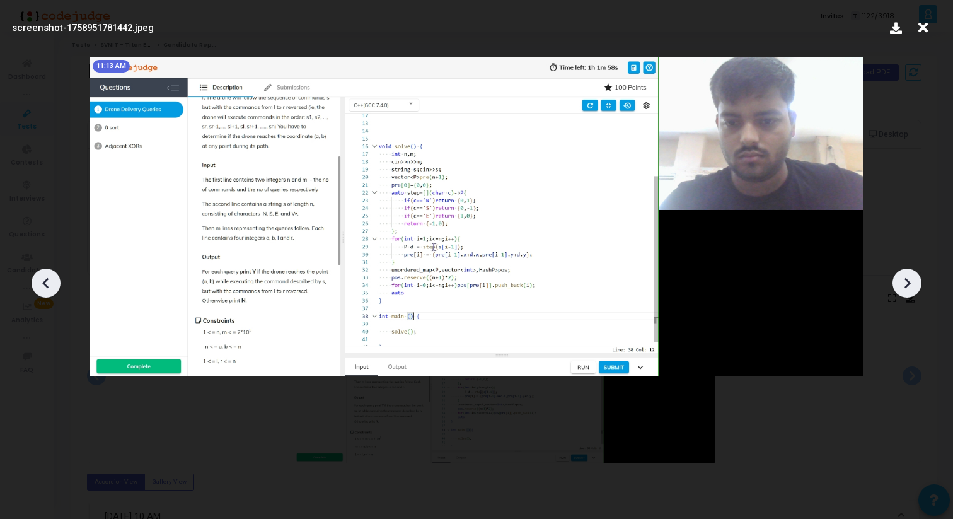
click at [907, 284] on icon at bounding box center [908, 282] width 6 height 11
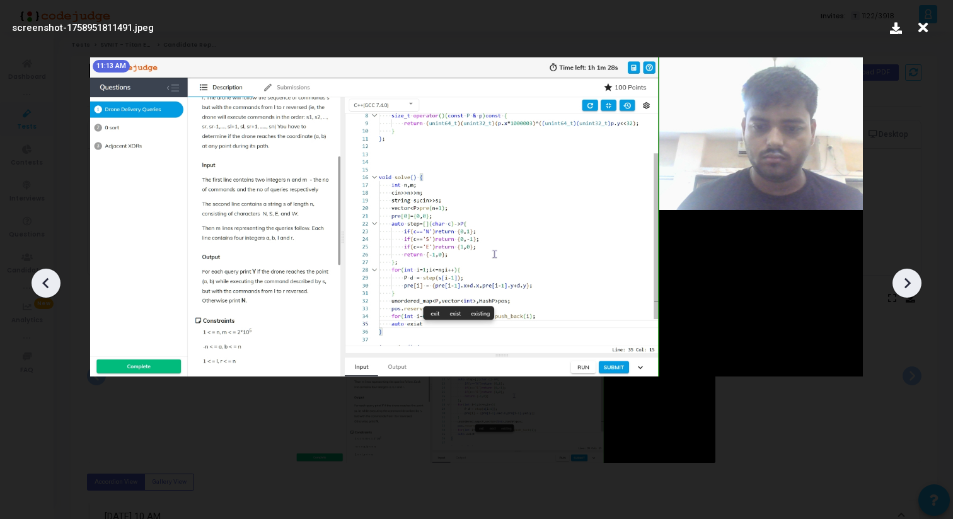
click at [907, 284] on icon at bounding box center [908, 282] width 6 height 11
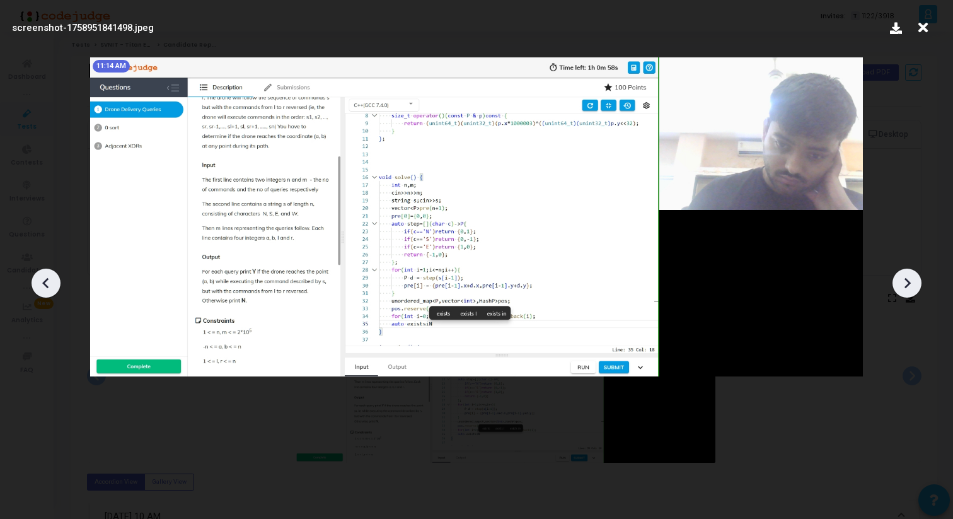
click at [907, 285] on icon at bounding box center [908, 282] width 6 height 11
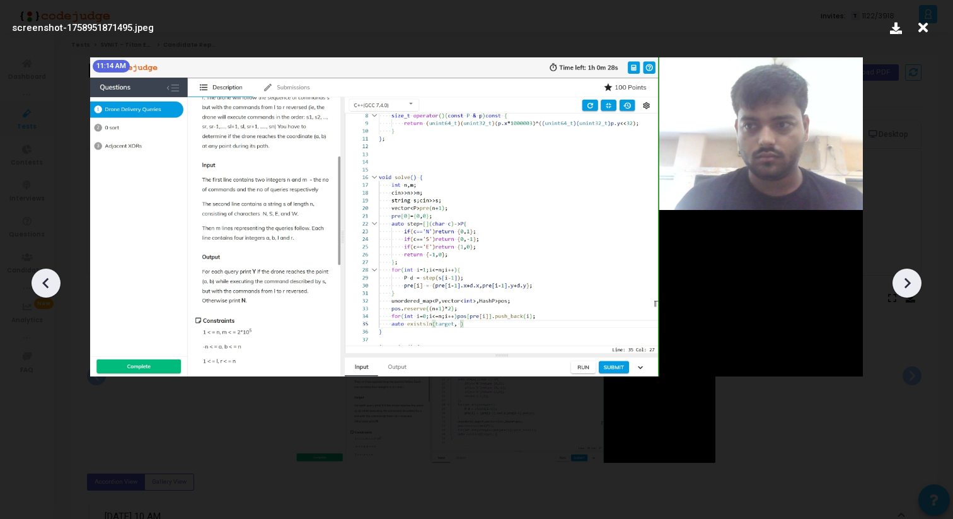
click at [907, 285] on icon at bounding box center [908, 282] width 6 height 11
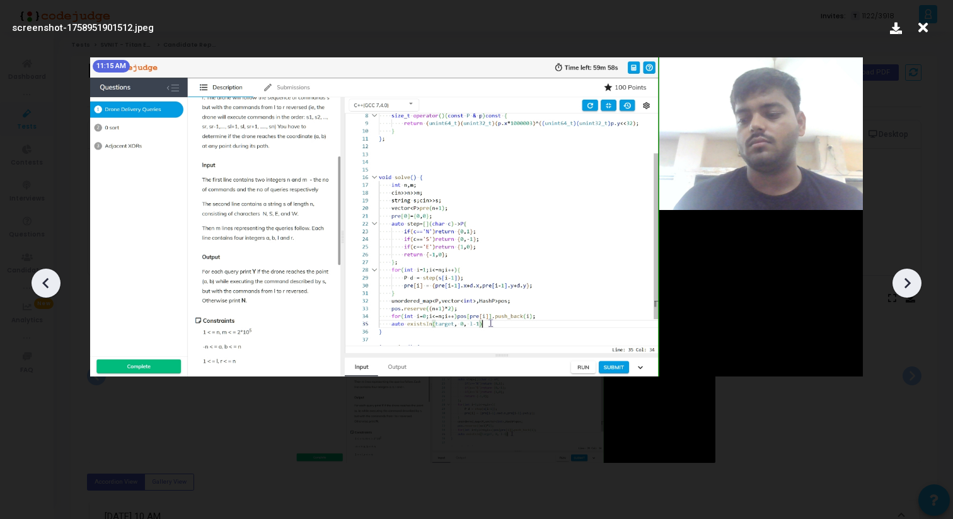
click at [907, 285] on icon at bounding box center [908, 282] width 6 height 11
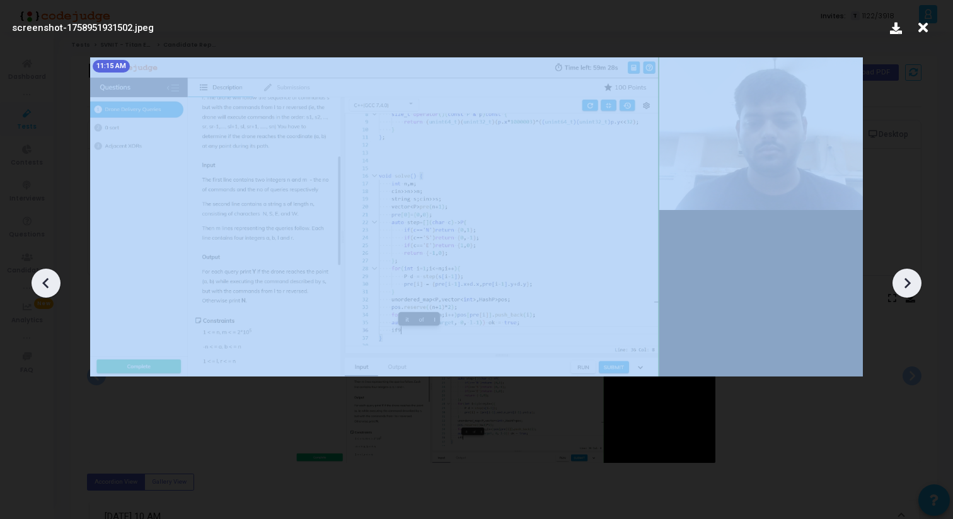
click at [907, 285] on icon at bounding box center [908, 282] width 6 height 11
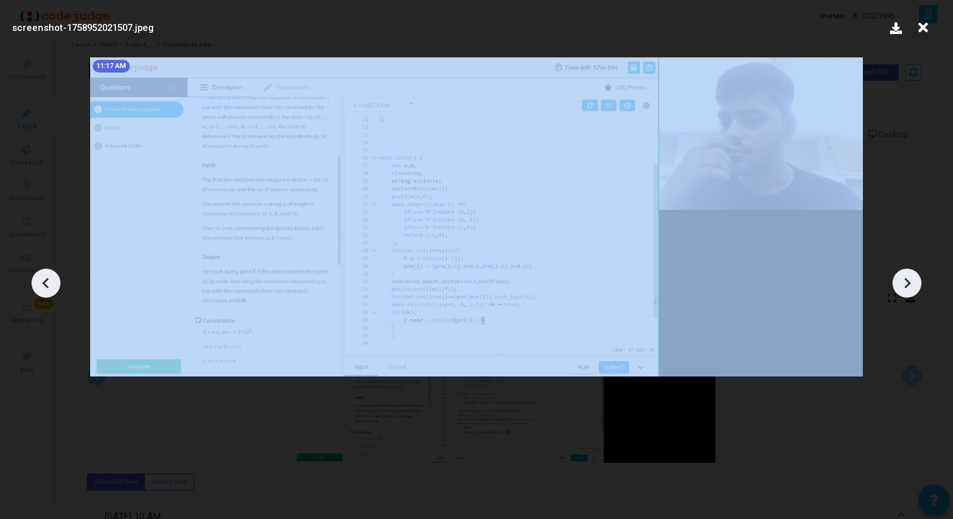
click at [907, 285] on icon at bounding box center [908, 282] width 6 height 11
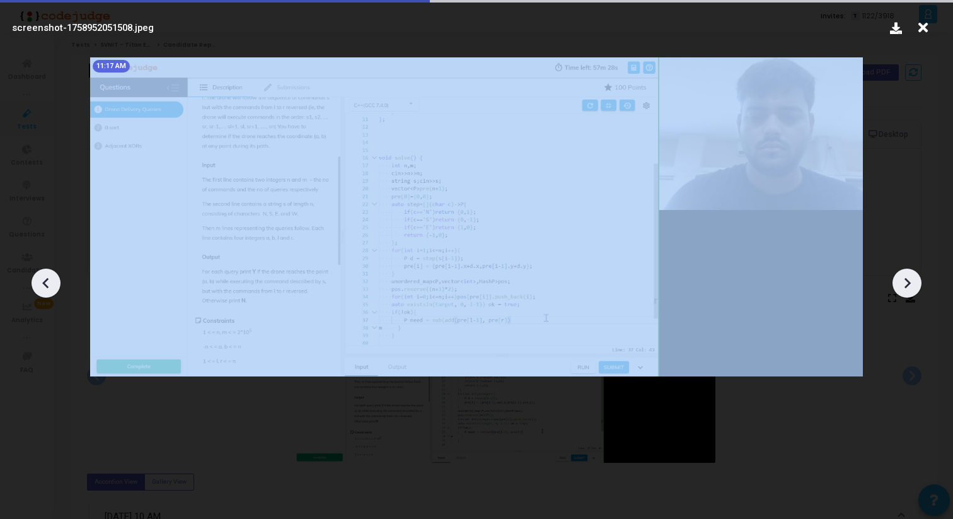
click at [907, 285] on icon at bounding box center [908, 282] width 6 height 11
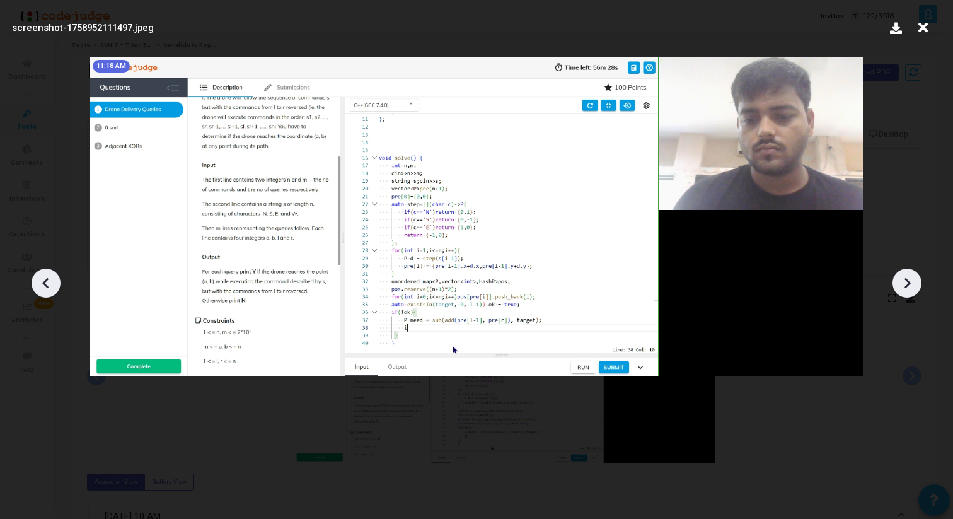
click at [907, 285] on icon at bounding box center [908, 282] width 6 height 11
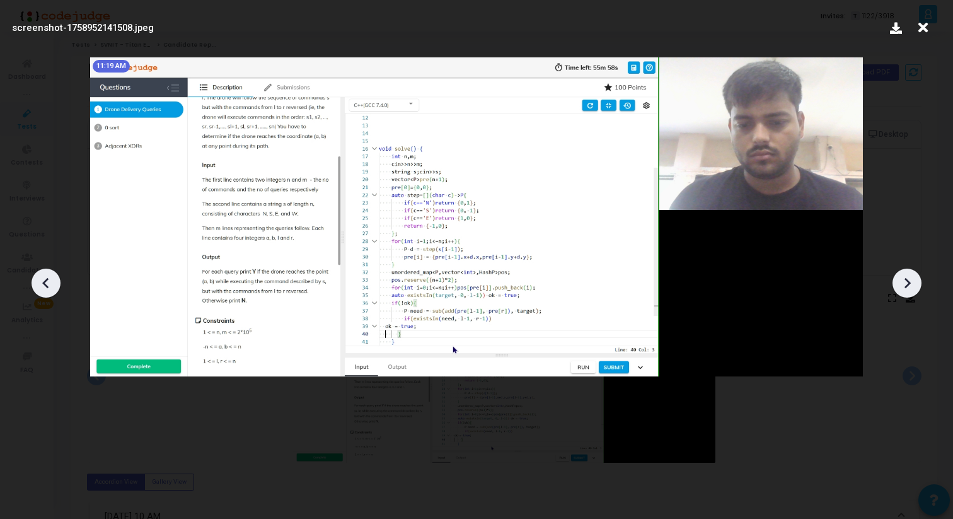
click at [907, 285] on icon at bounding box center [908, 282] width 6 height 11
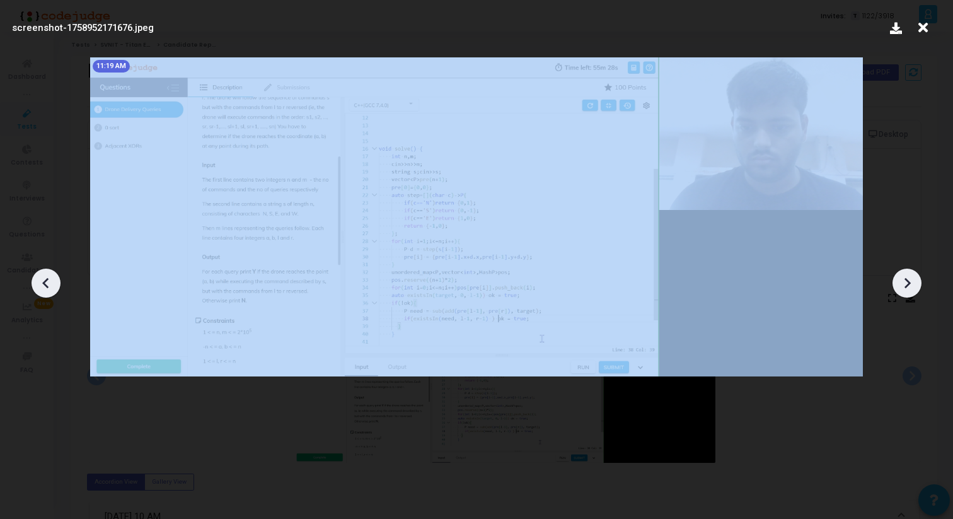
click at [907, 285] on icon at bounding box center [908, 282] width 6 height 11
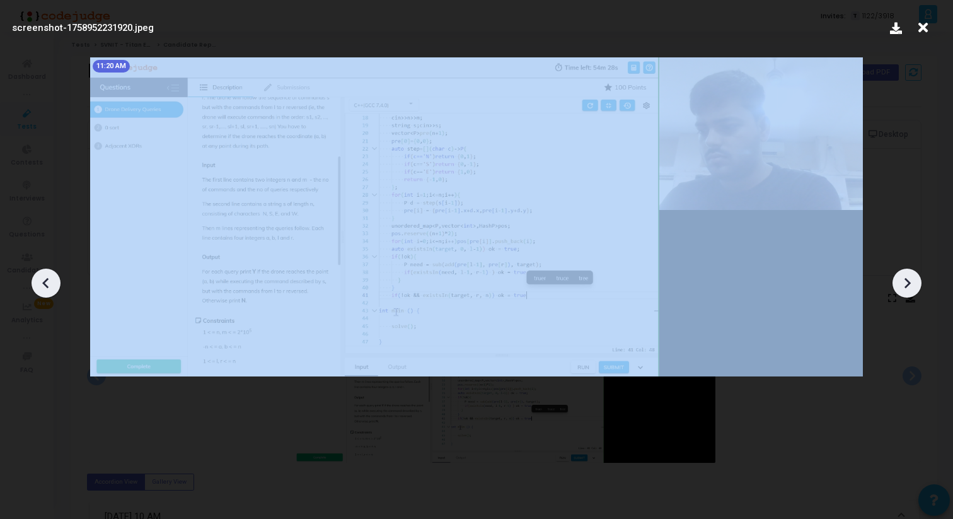
click at [907, 285] on icon at bounding box center [908, 282] width 6 height 11
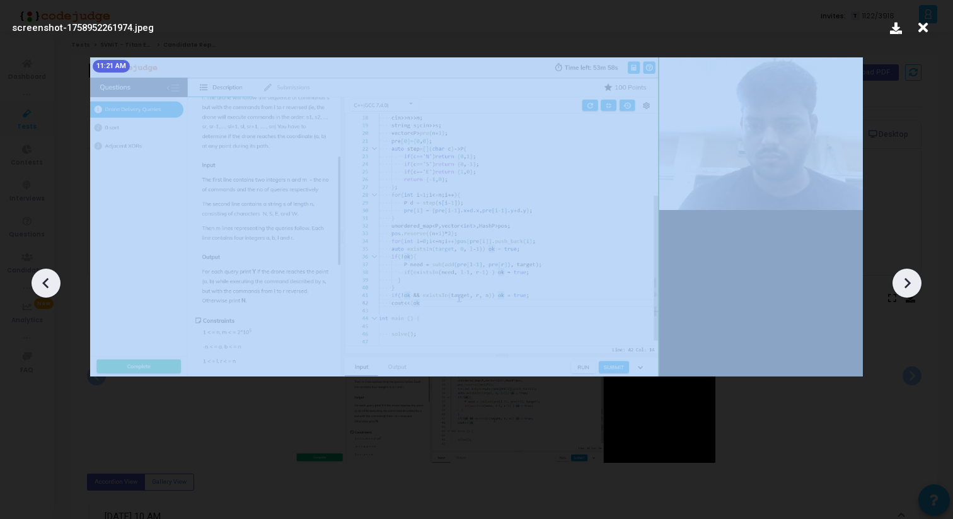
click at [907, 285] on icon at bounding box center [908, 282] width 6 height 11
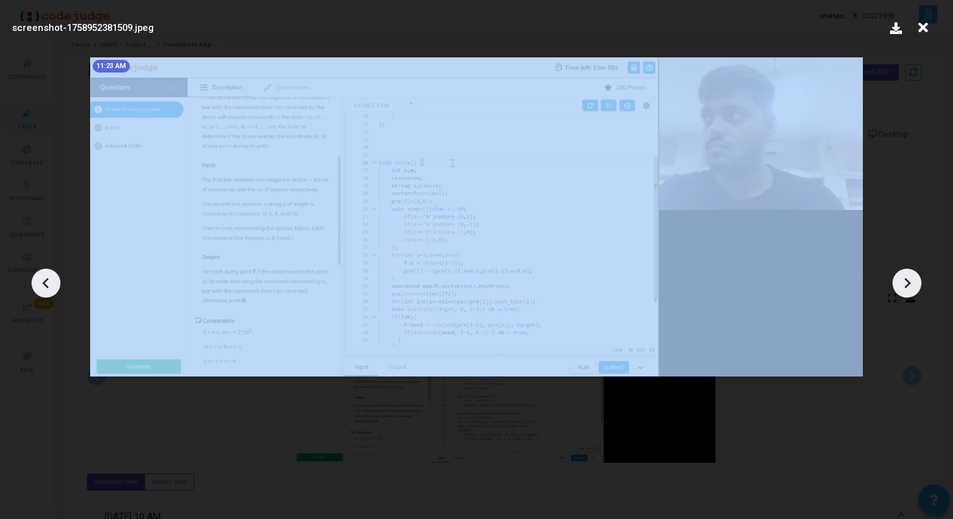
click at [907, 285] on icon at bounding box center [908, 282] width 6 height 11
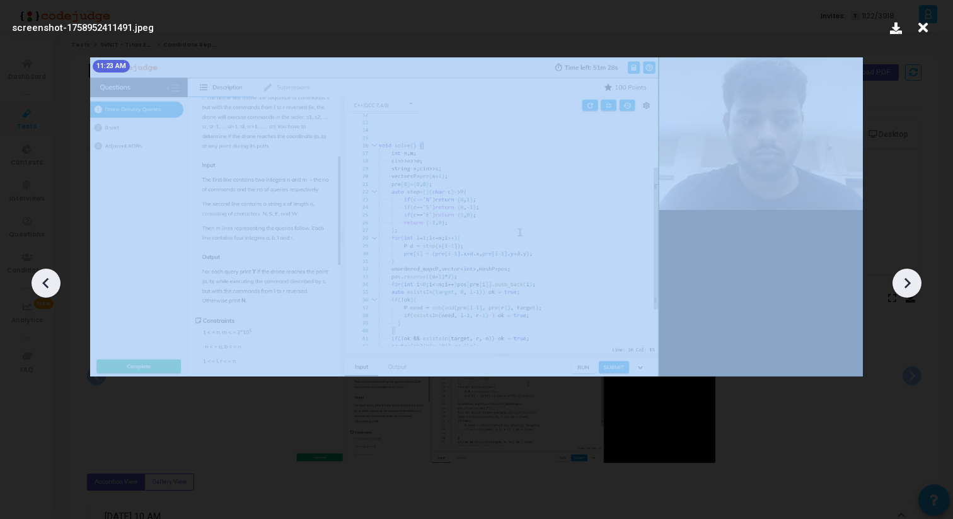
click at [907, 285] on icon at bounding box center [908, 282] width 6 height 11
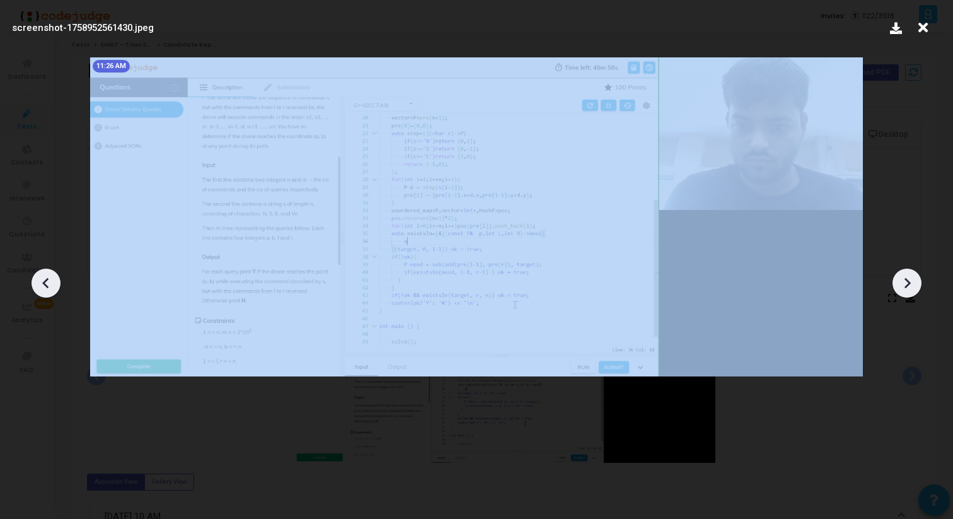
click at [907, 285] on icon at bounding box center [908, 282] width 6 height 11
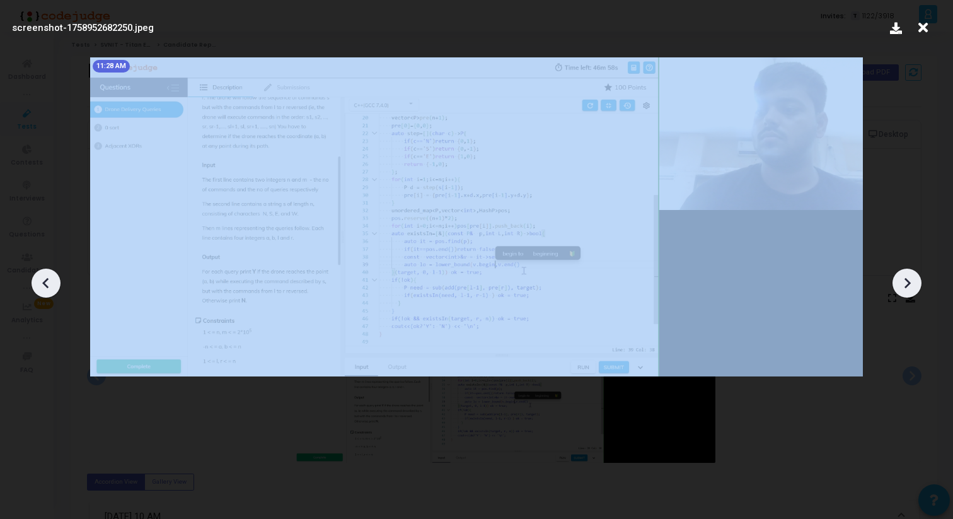
click at [907, 285] on icon at bounding box center [908, 282] width 6 height 11
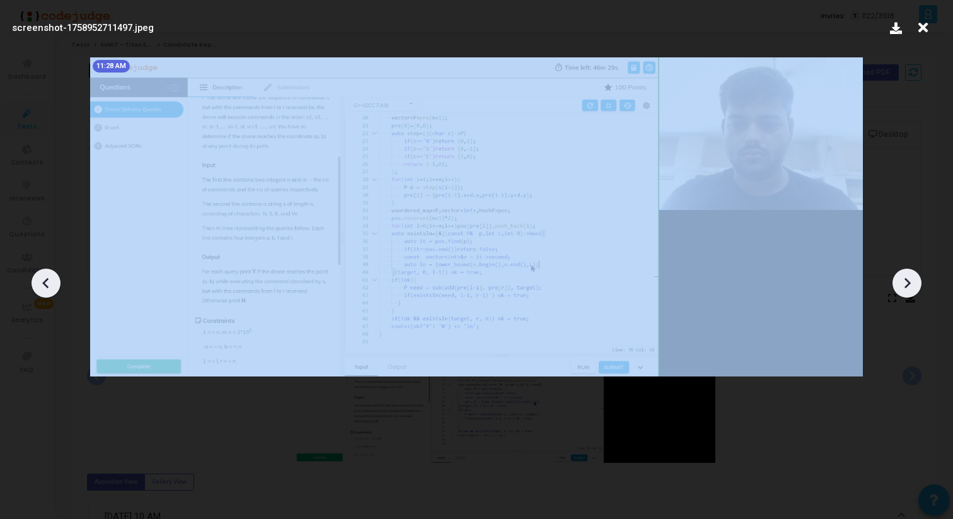
click at [907, 285] on icon at bounding box center [908, 282] width 6 height 11
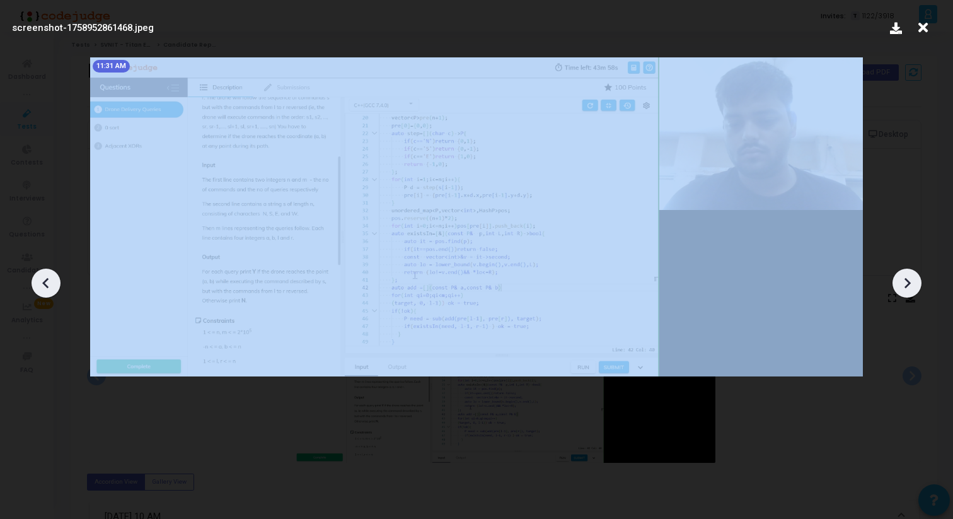
click at [907, 285] on icon at bounding box center [908, 282] width 6 height 11
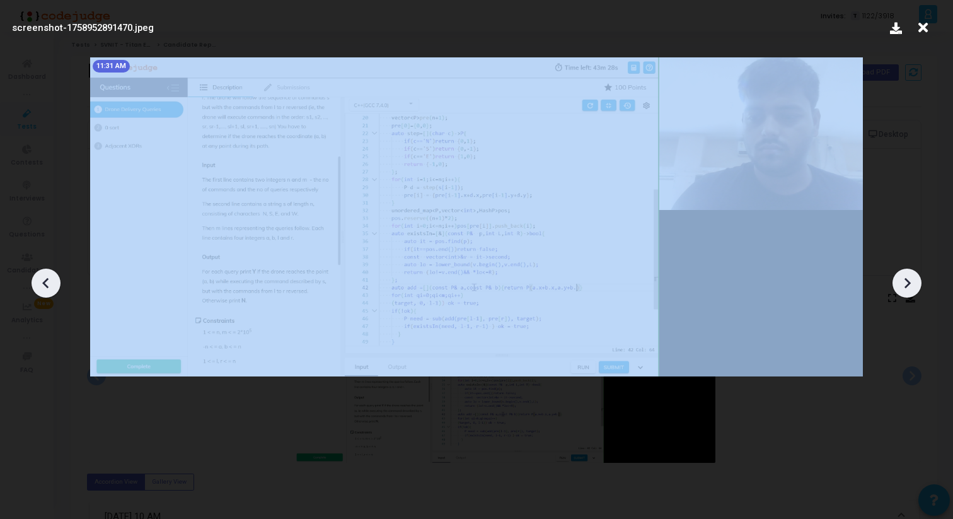
click at [907, 285] on icon at bounding box center [908, 282] width 6 height 11
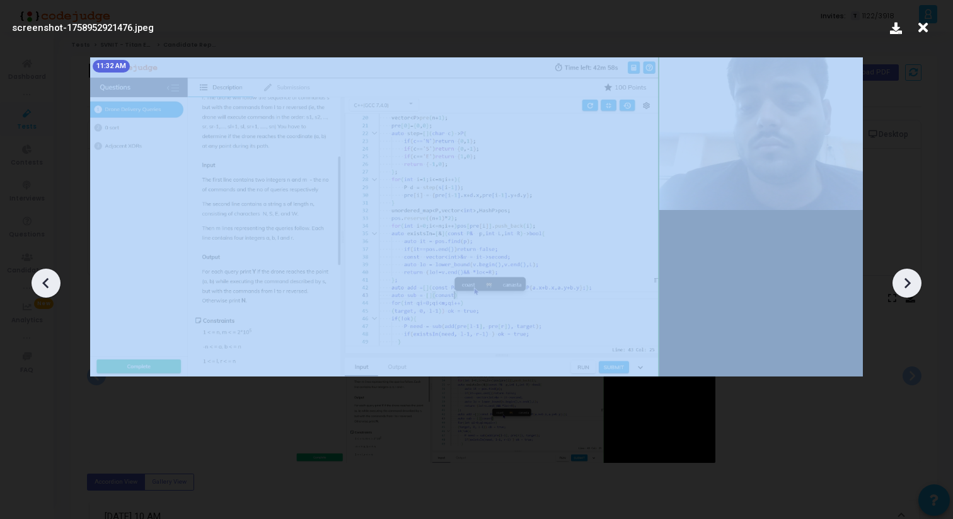
click at [907, 285] on icon at bounding box center [908, 282] width 6 height 11
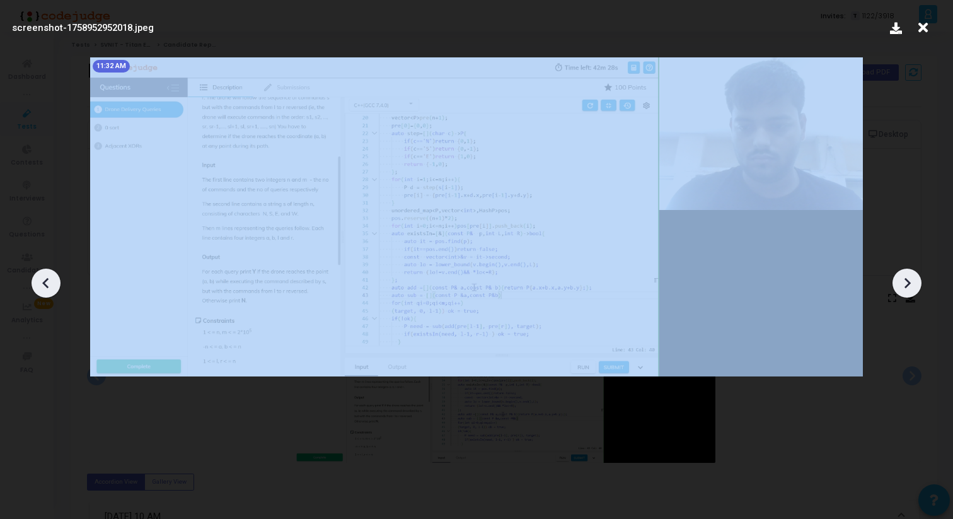
click at [907, 285] on icon at bounding box center [908, 282] width 6 height 11
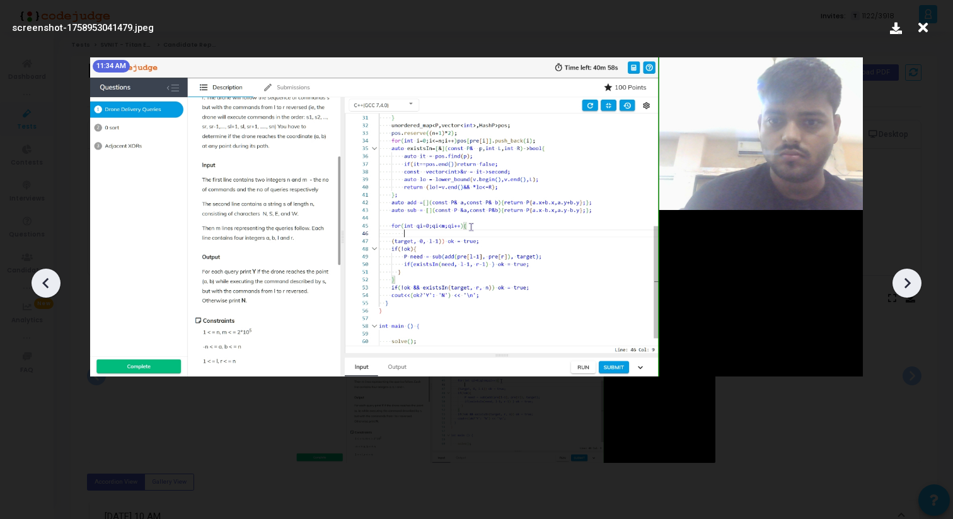
click at [907, 285] on icon at bounding box center [908, 282] width 6 height 11
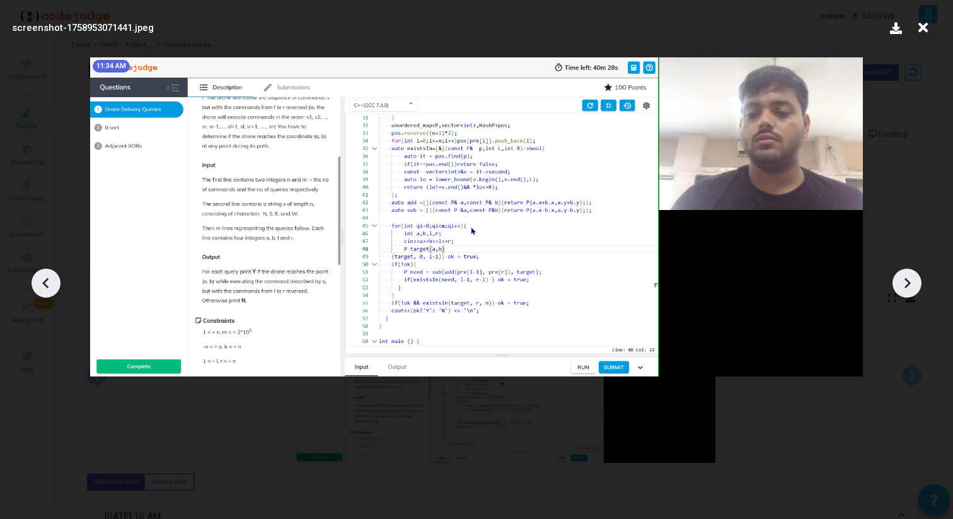
click at [907, 285] on icon at bounding box center [908, 282] width 6 height 11
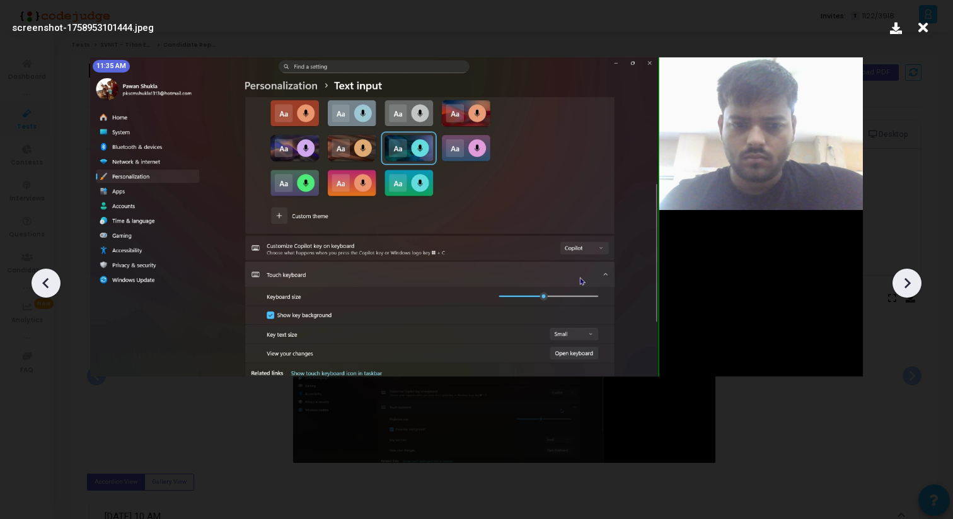
click at [907, 285] on icon at bounding box center [908, 282] width 6 height 11
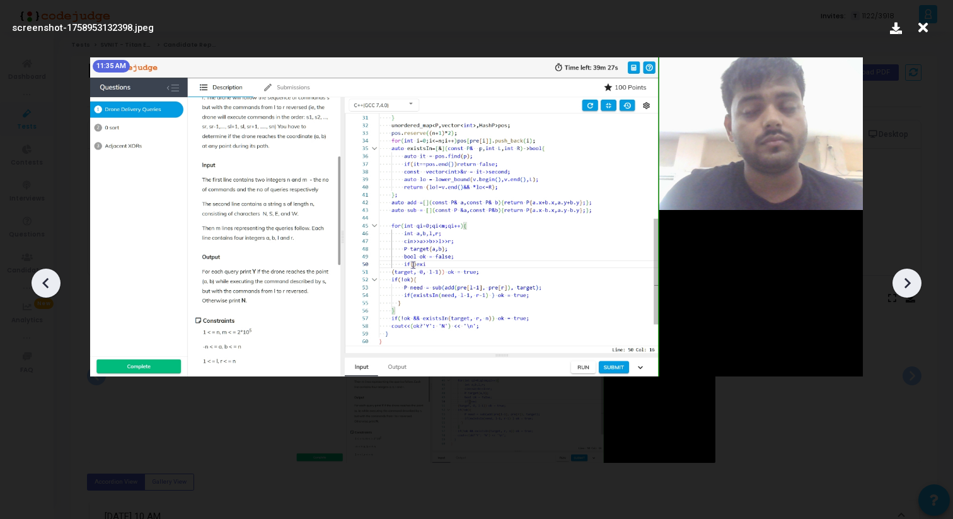
click at [44, 277] on icon at bounding box center [46, 283] width 19 height 19
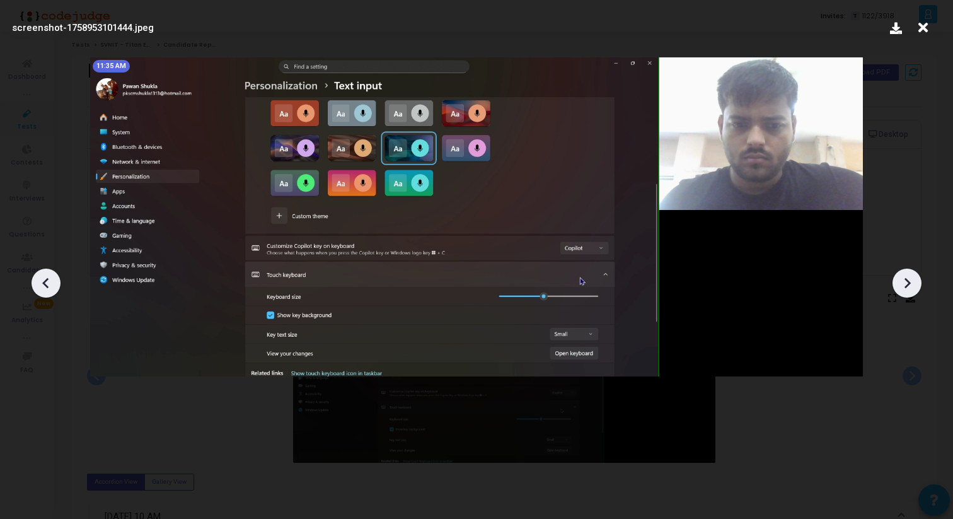
click at [40, 281] on icon at bounding box center [46, 283] width 19 height 19
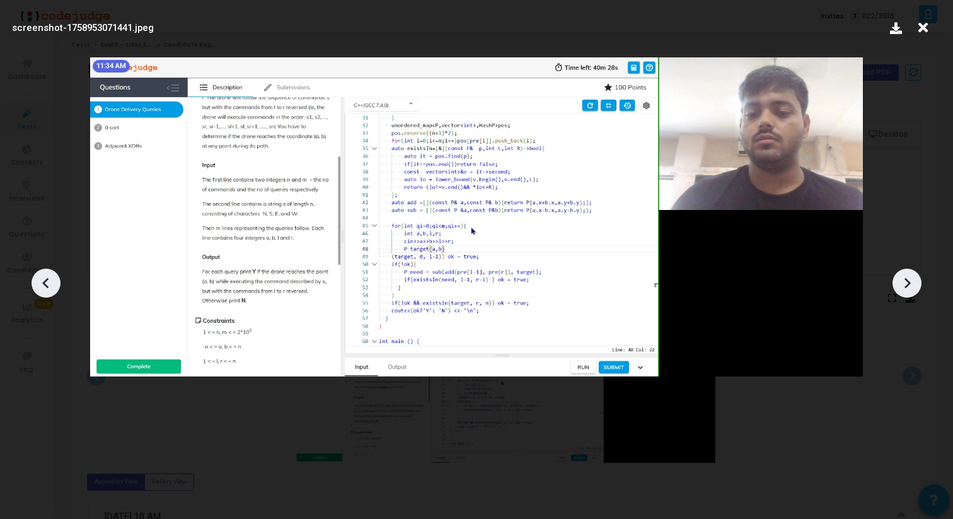
click at [906, 284] on icon at bounding box center [907, 283] width 19 height 19
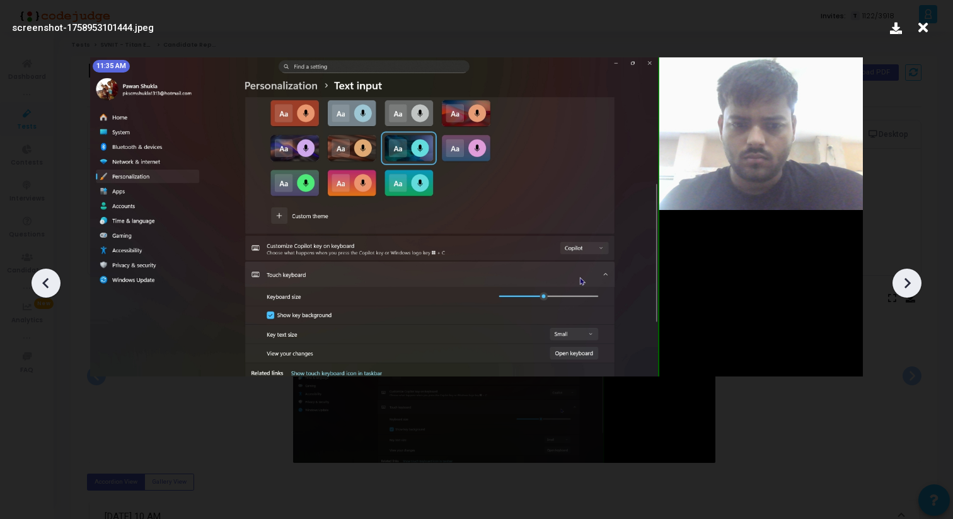
click at [906, 284] on icon at bounding box center [907, 283] width 19 height 19
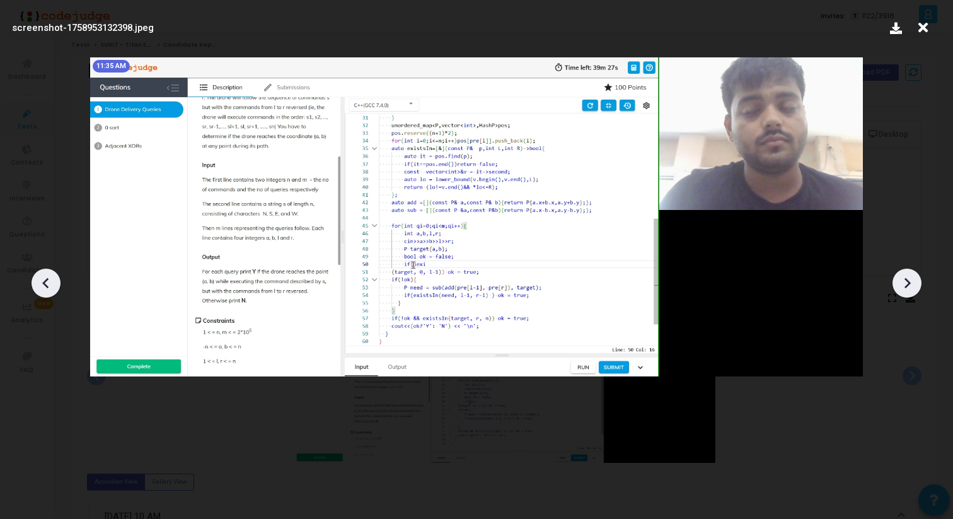
click at [906, 285] on icon at bounding box center [907, 283] width 19 height 19
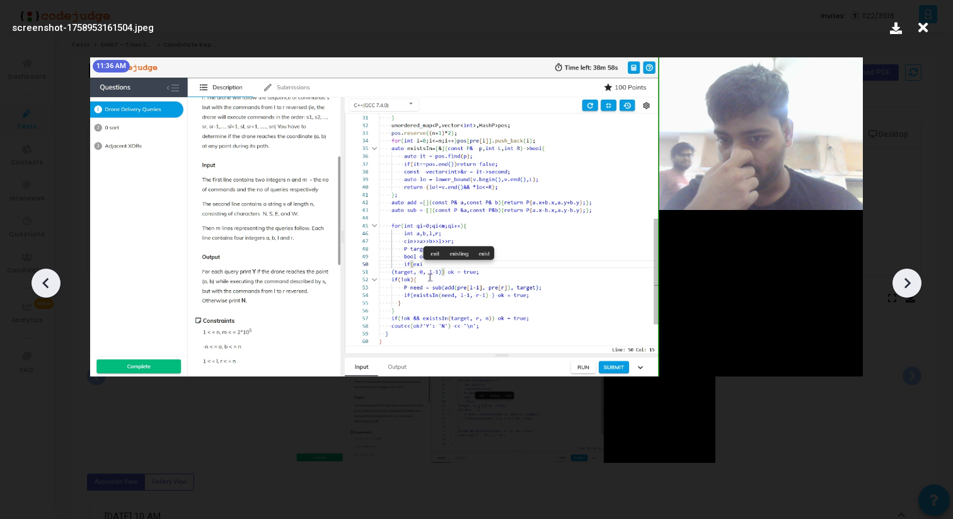
click at [906, 285] on icon at bounding box center [908, 282] width 6 height 11
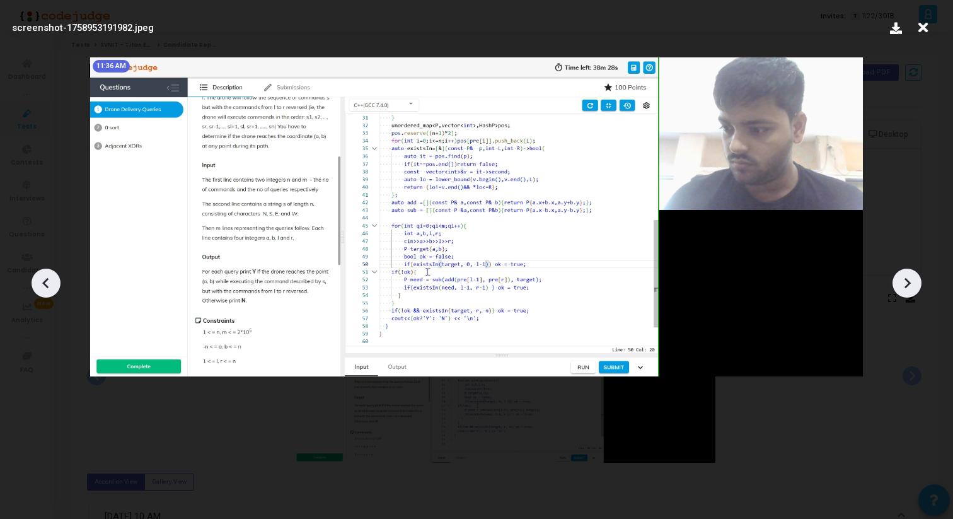
click at [906, 285] on icon at bounding box center [908, 282] width 6 height 11
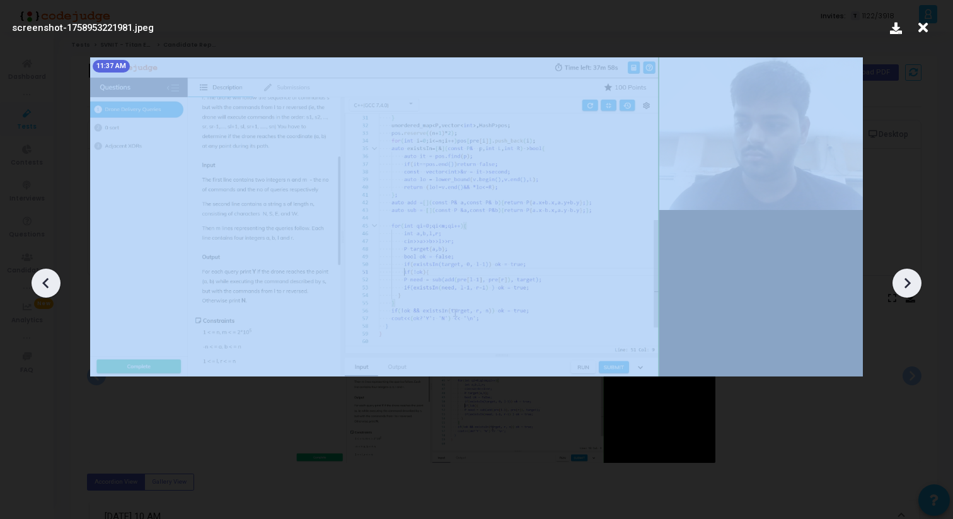
click at [906, 285] on icon at bounding box center [908, 282] width 6 height 11
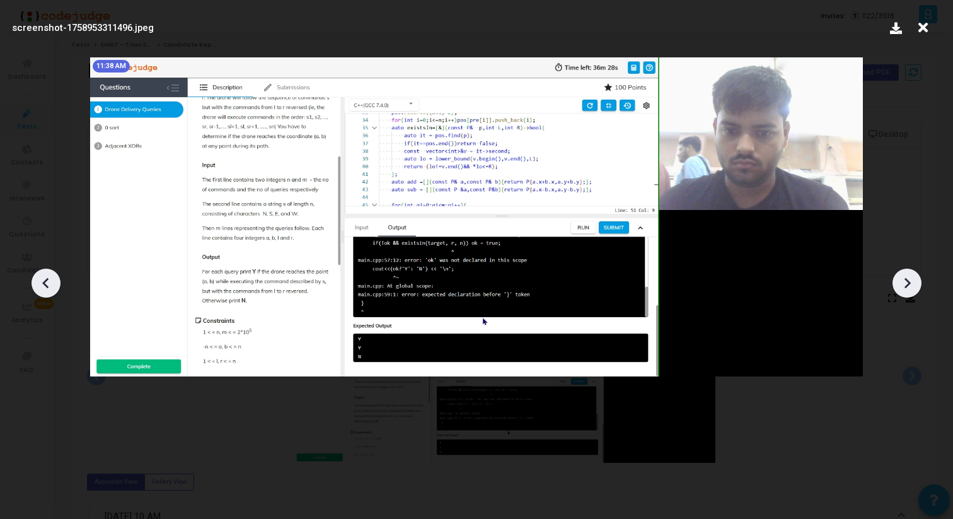
click at [906, 285] on icon at bounding box center [908, 282] width 6 height 11
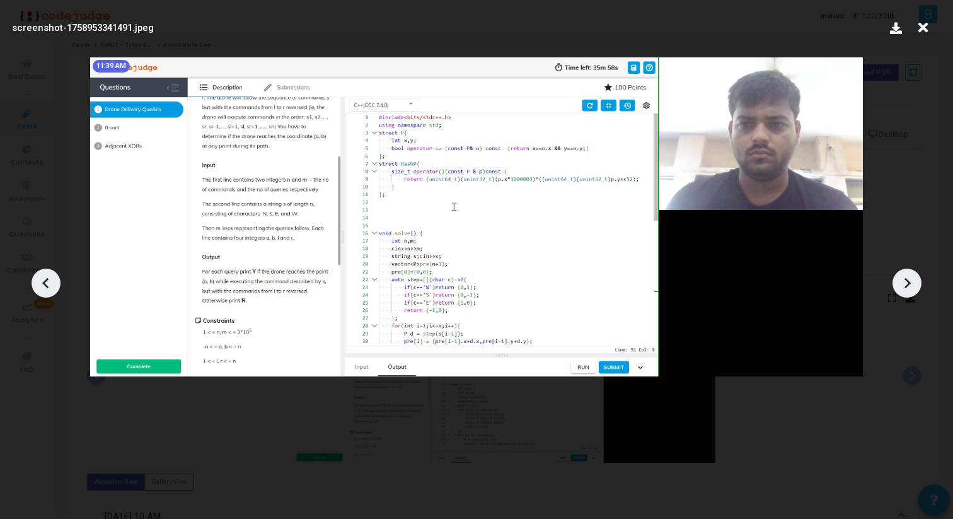
click at [906, 285] on icon at bounding box center [908, 282] width 6 height 11
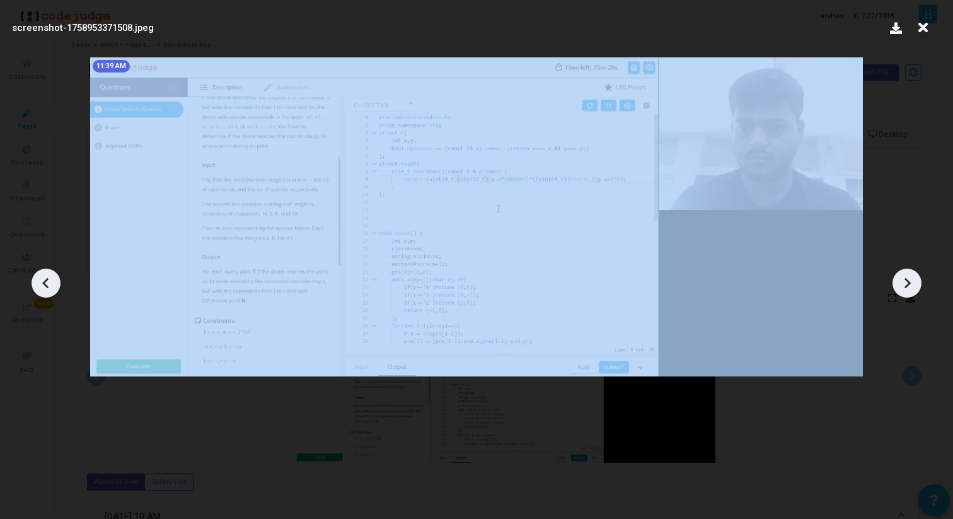
click at [906, 285] on icon at bounding box center [908, 282] width 6 height 11
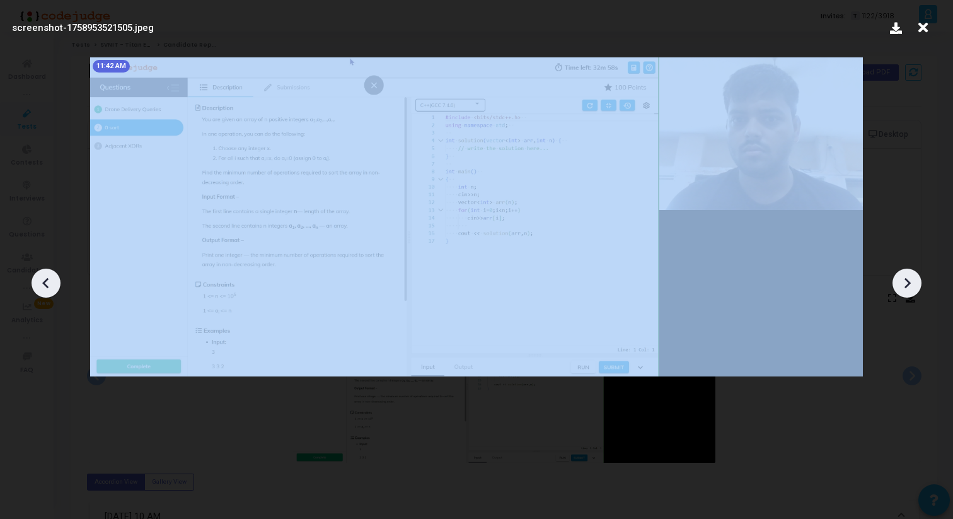
click at [906, 285] on icon at bounding box center [908, 282] width 6 height 11
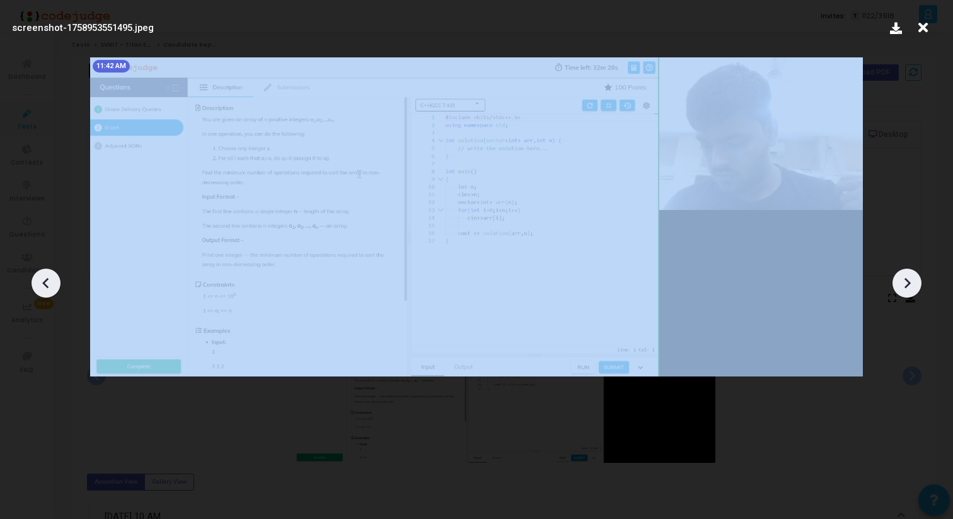
click at [906, 285] on icon at bounding box center [908, 282] width 6 height 11
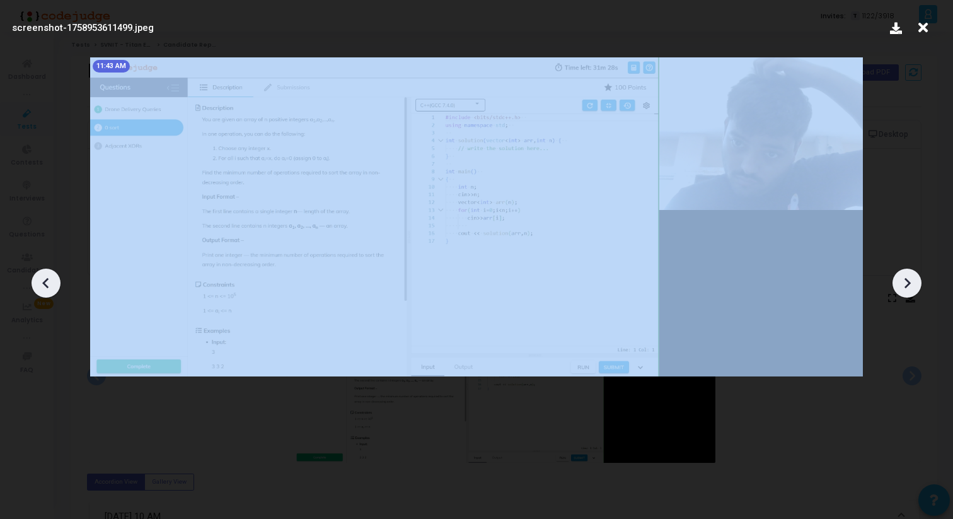
click at [906, 285] on icon at bounding box center [908, 282] width 6 height 11
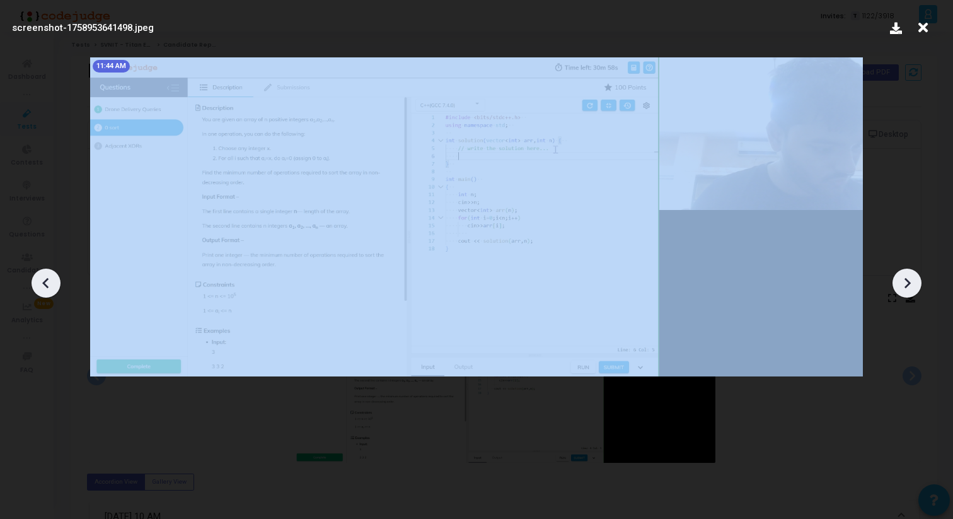
click at [906, 285] on icon at bounding box center [908, 282] width 6 height 11
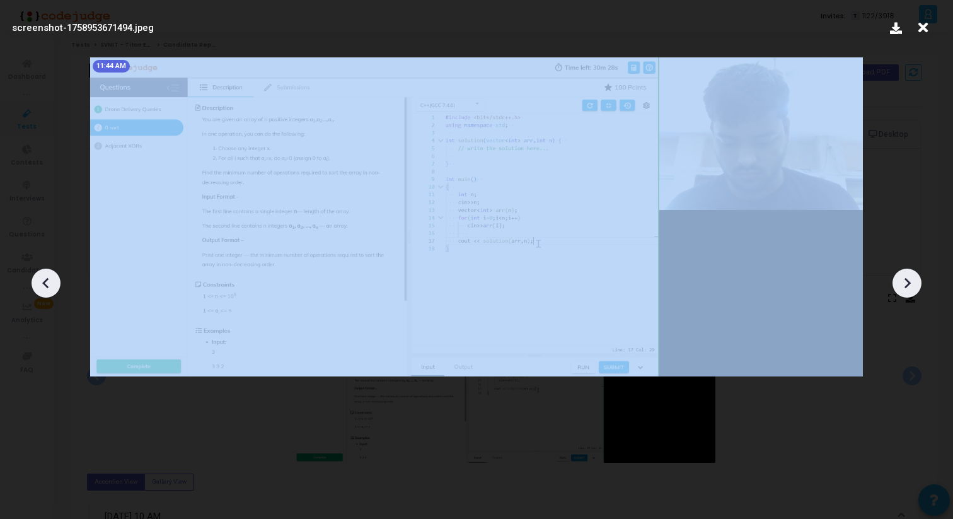
click at [906, 285] on icon at bounding box center [908, 282] width 6 height 11
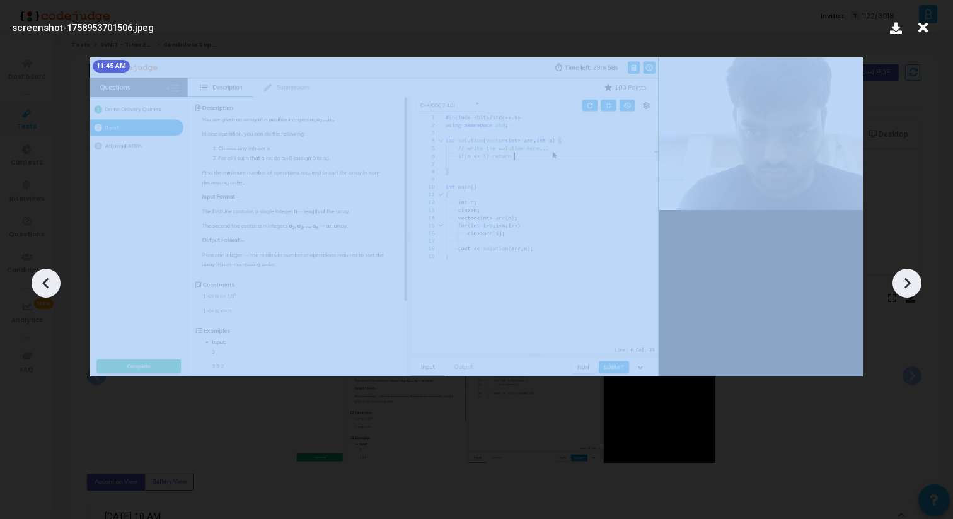
click at [906, 285] on icon at bounding box center [908, 282] width 6 height 11
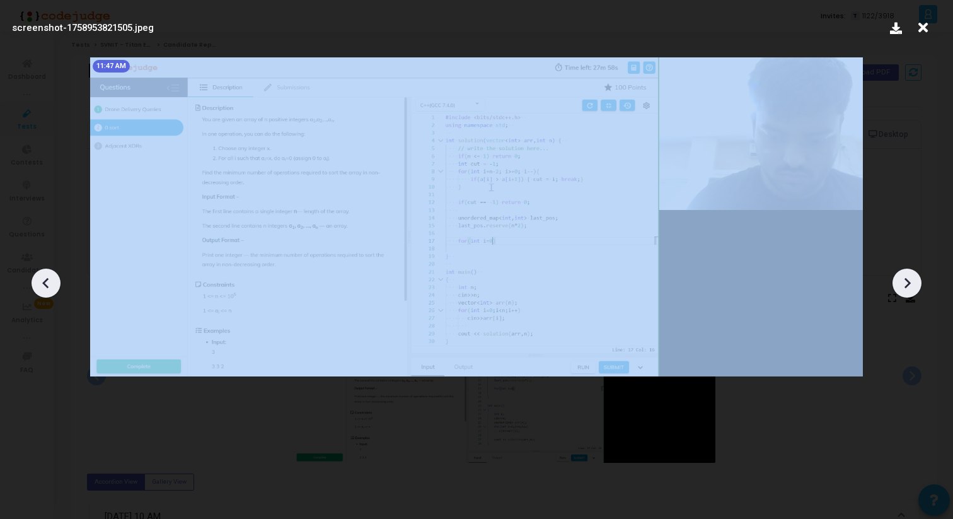
click at [906, 285] on icon at bounding box center [908, 282] width 6 height 11
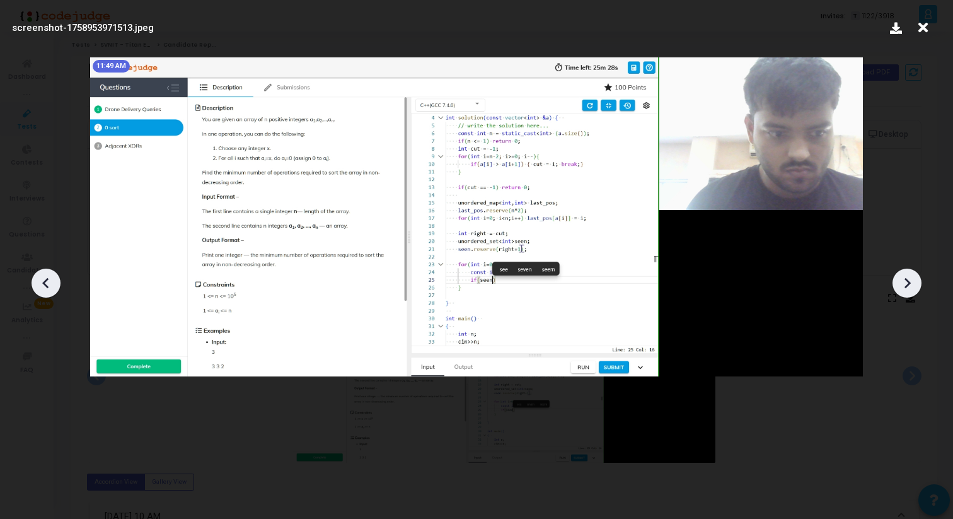
click at [906, 286] on icon at bounding box center [908, 282] width 6 height 11
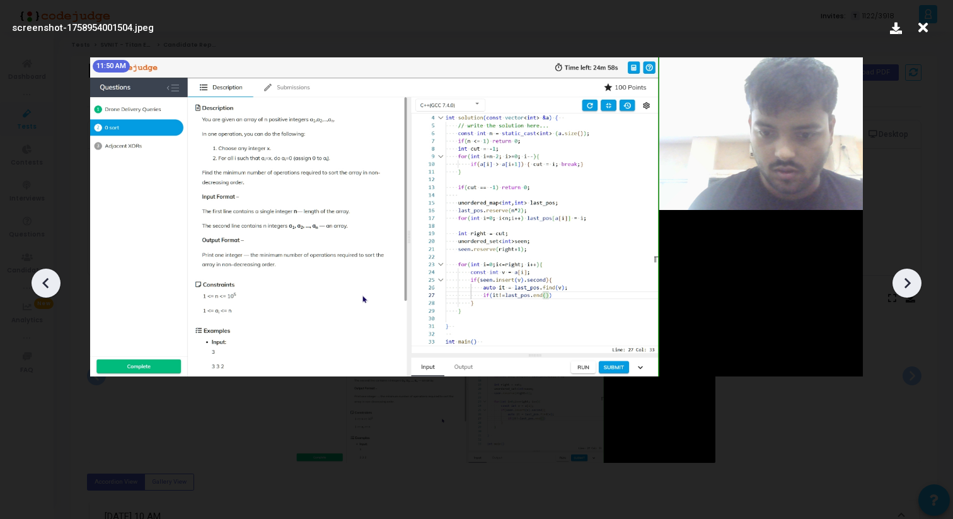
click at [906, 286] on icon at bounding box center [908, 282] width 6 height 11
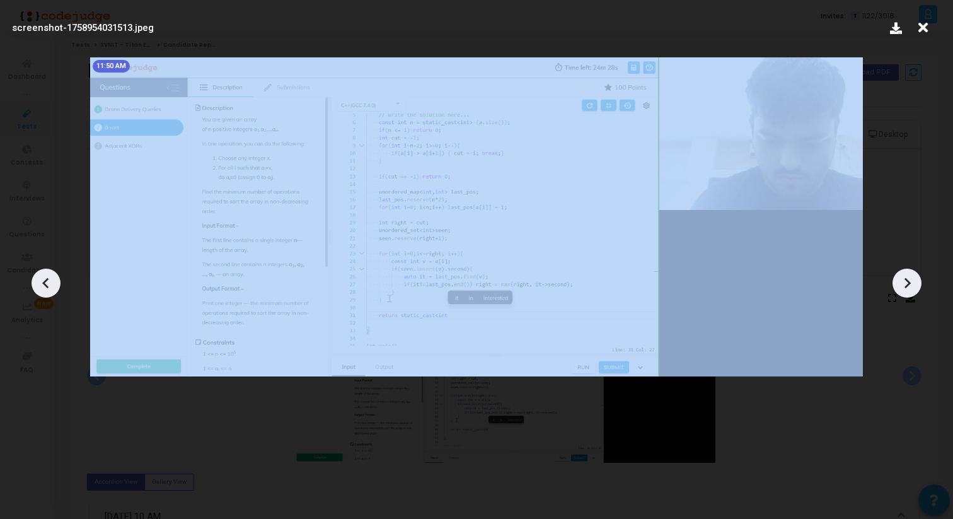
click at [906, 286] on icon at bounding box center [908, 282] width 6 height 11
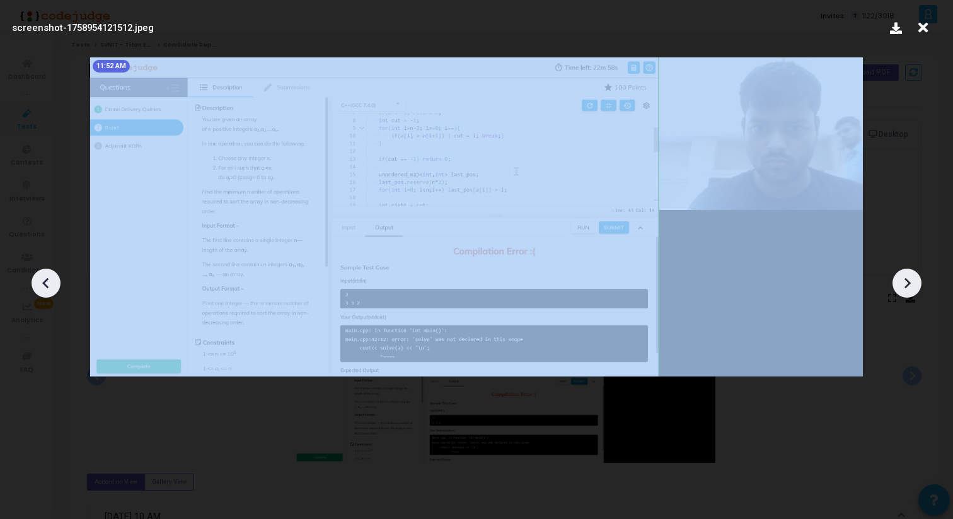
click at [906, 286] on icon at bounding box center [908, 282] width 6 height 11
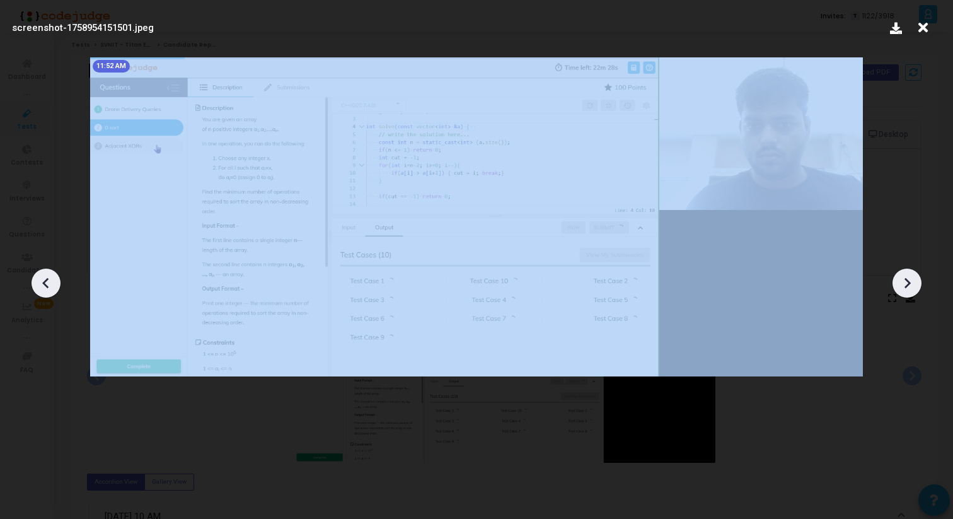
click at [906, 286] on icon at bounding box center [908, 282] width 6 height 11
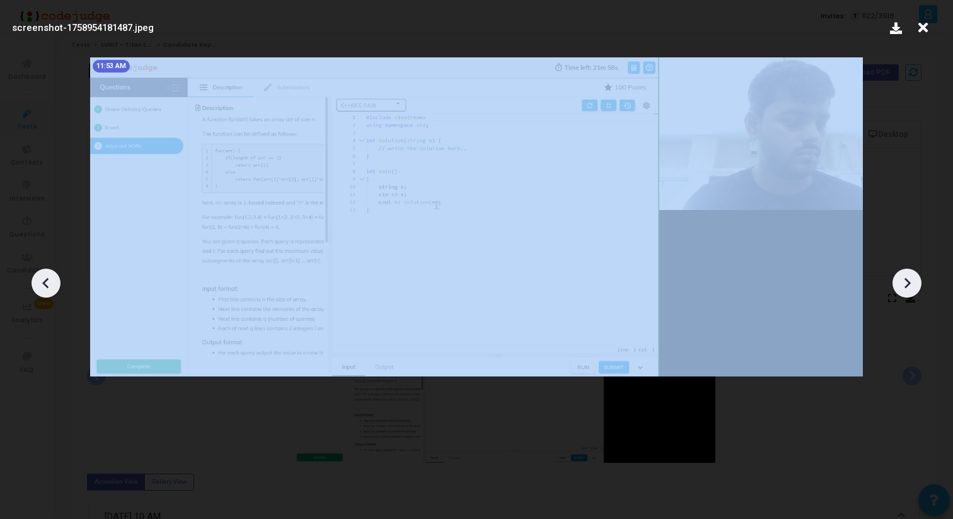
click at [906, 286] on icon at bounding box center [908, 282] width 6 height 11
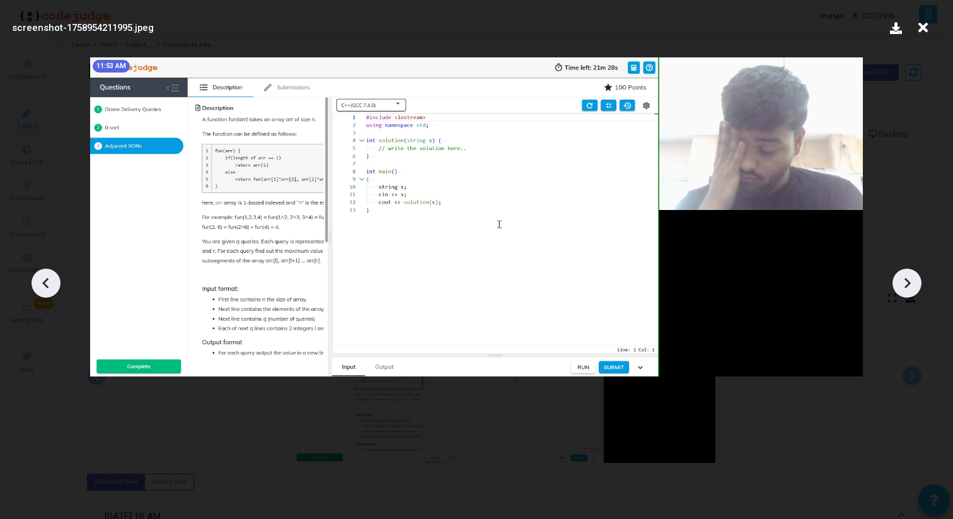
click at [906, 286] on icon at bounding box center [908, 282] width 6 height 11
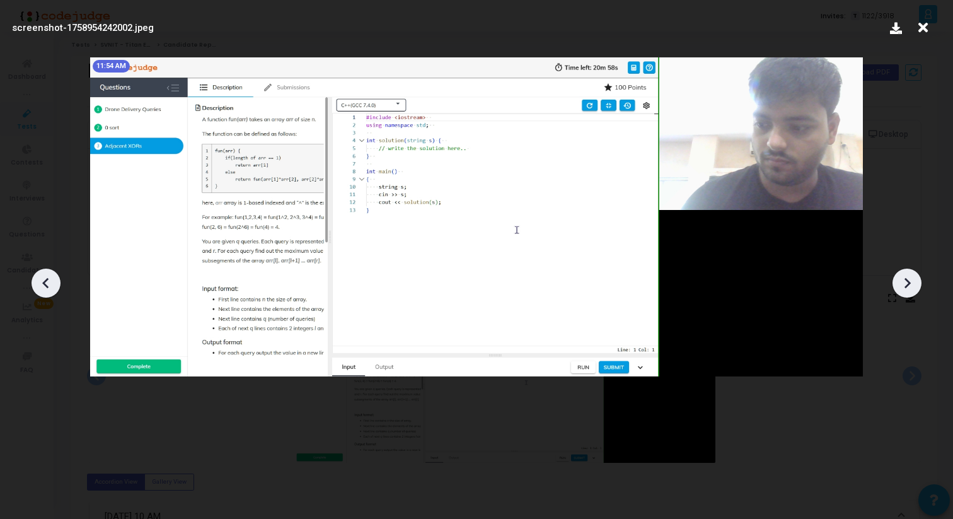
click at [906, 286] on icon at bounding box center [908, 282] width 6 height 11
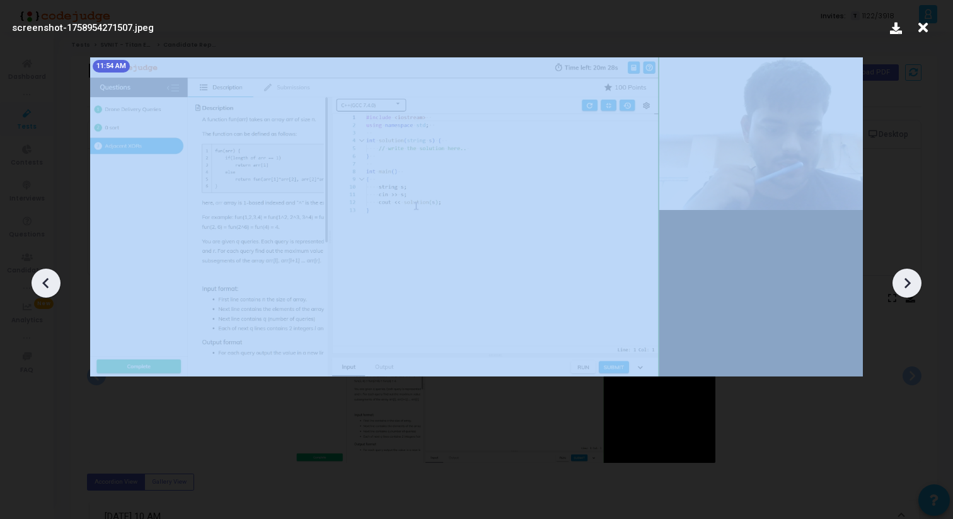
click at [906, 286] on icon at bounding box center [908, 282] width 6 height 11
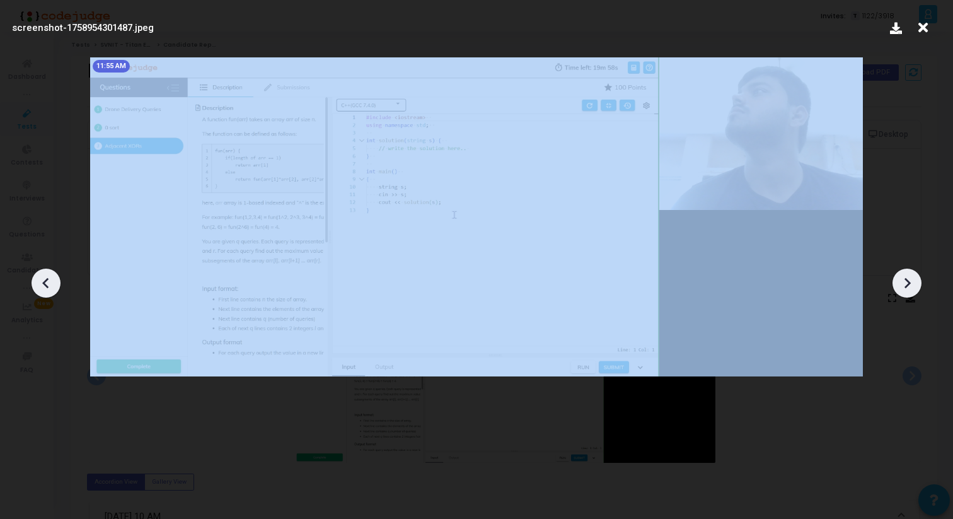
click at [906, 286] on icon at bounding box center [908, 282] width 6 height 11
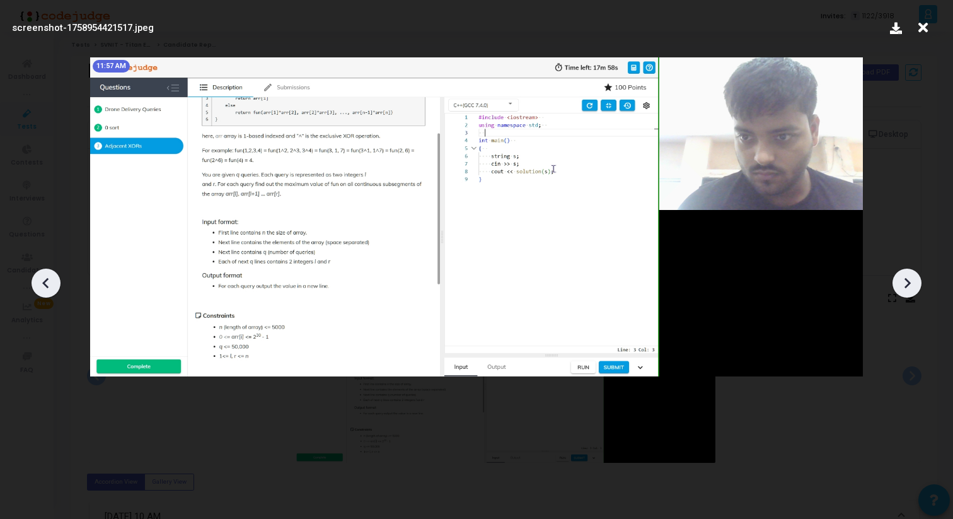
click at [906, 286] on icon at bounding box center [908, 282] width 6 height 11
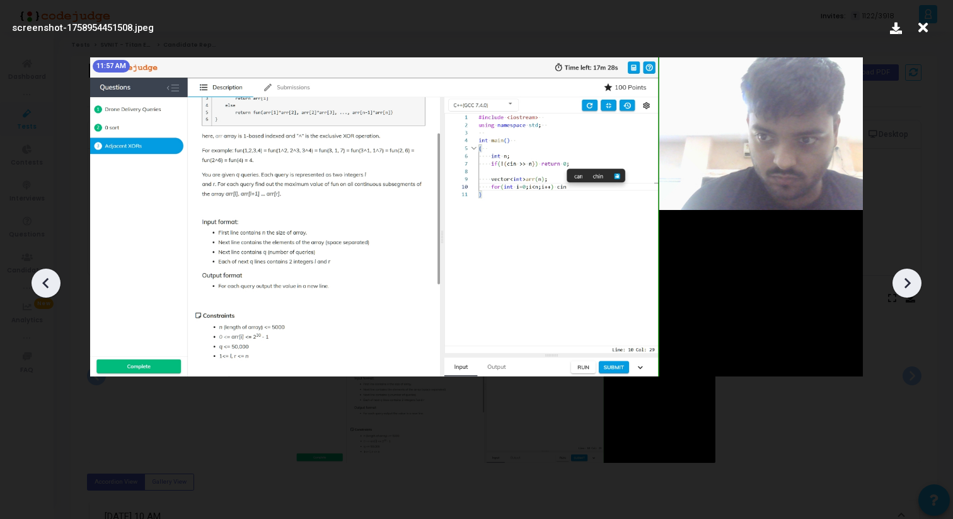
click at [906, 286] on icon at bounding box center [908, 282] width 6 height 11
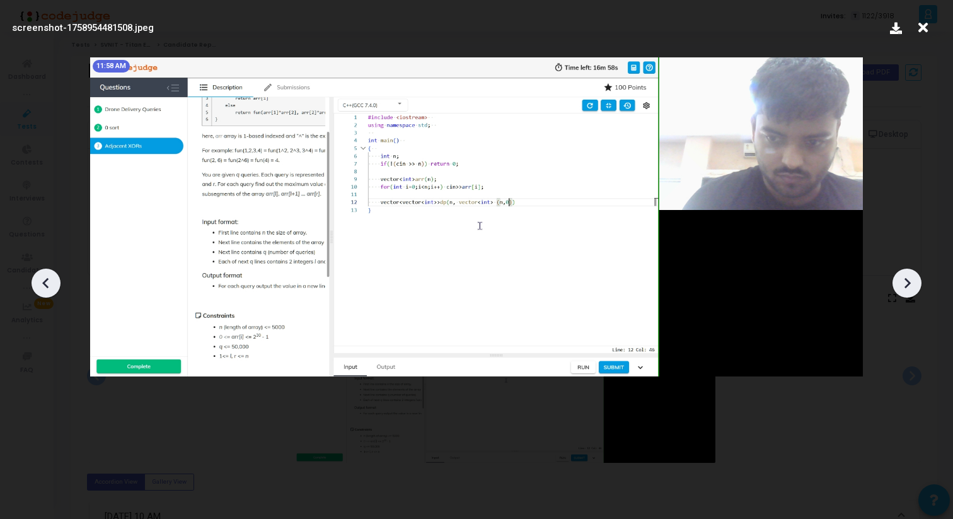
click at [906, 286] on icon at bounding box center [908, 282] width 6 height 11
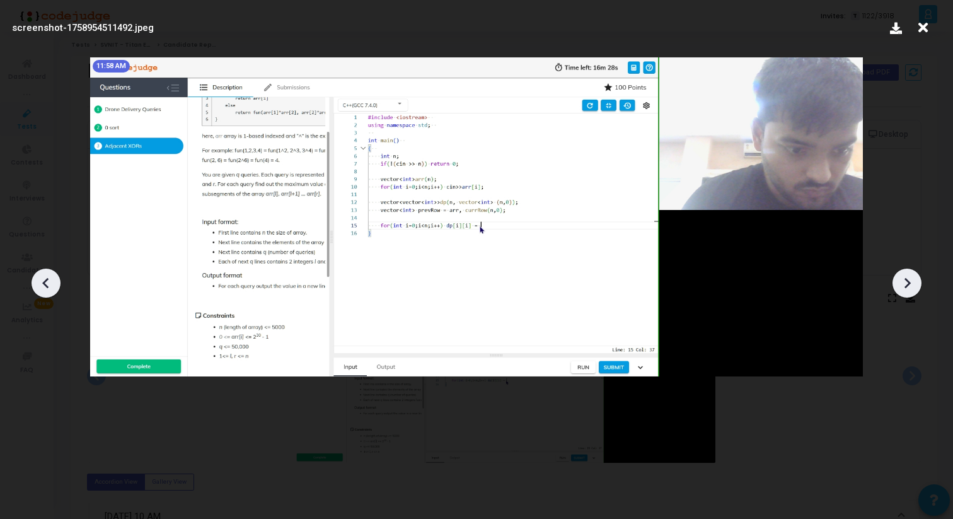
click at [906, 286] on icon at bounding box center [908, 282] width 6 height 11
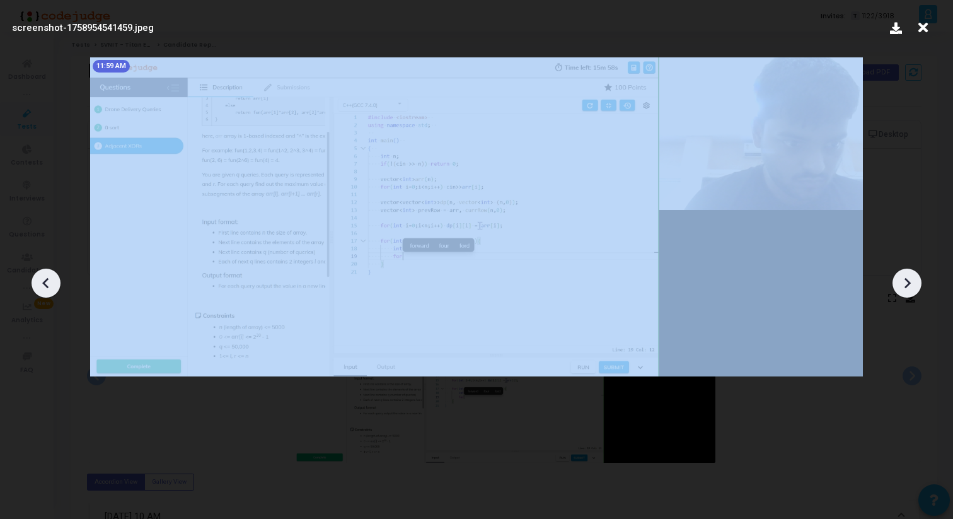
click at [906, 286] on icon at bounding box center [908, 282] width 6 height 11
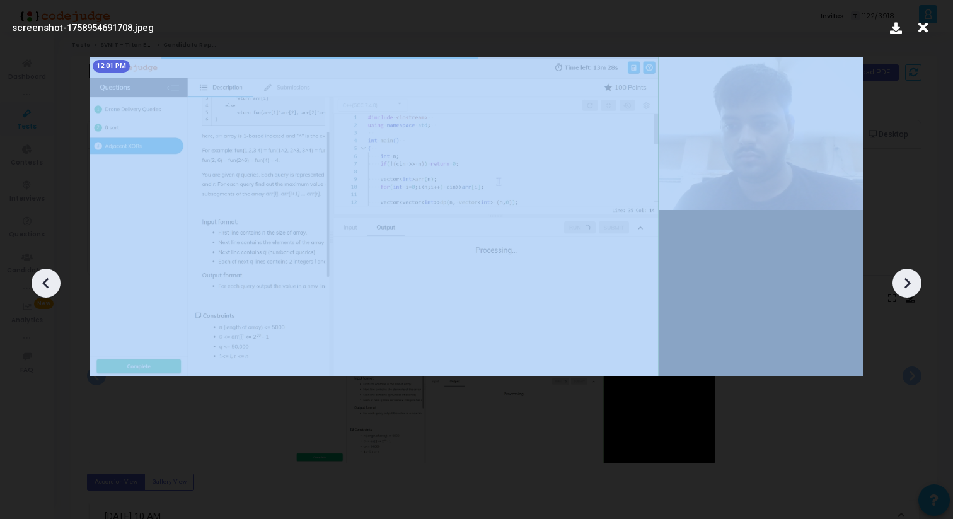
click at [906, 286] on icon at bounding box center [908, 282] width 6 height 11
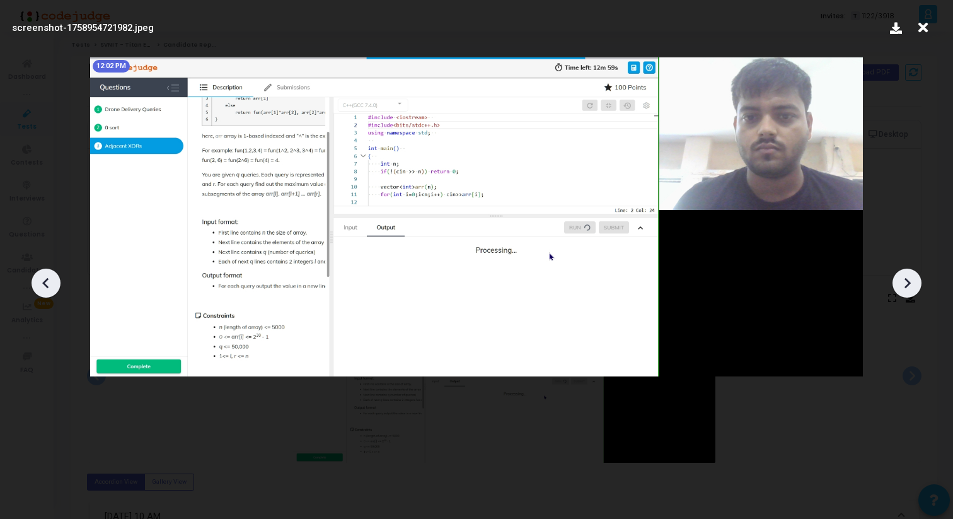
click at [906, 286] on icon at bounding box center [908, 282] width 6 height 11
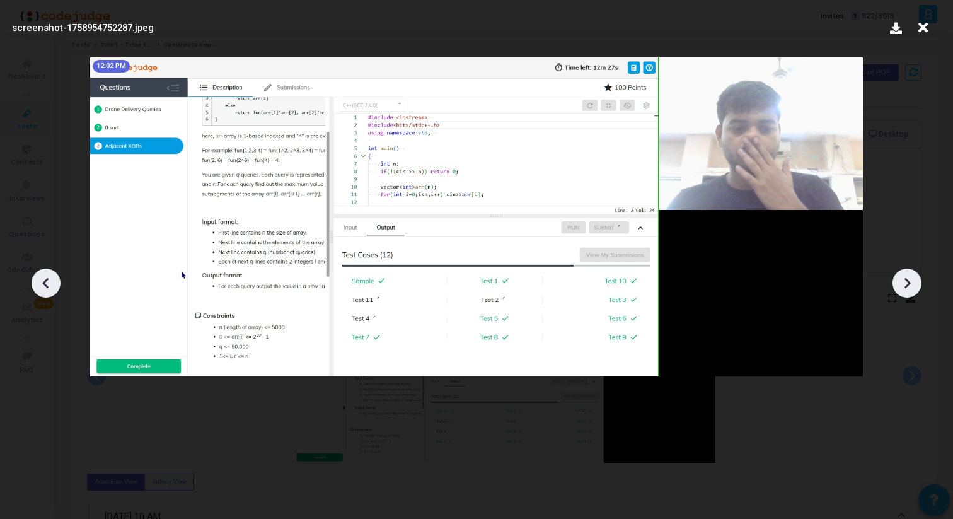
click at [906, 286] on icon at bounding box center [908, 282] width 6 height 11
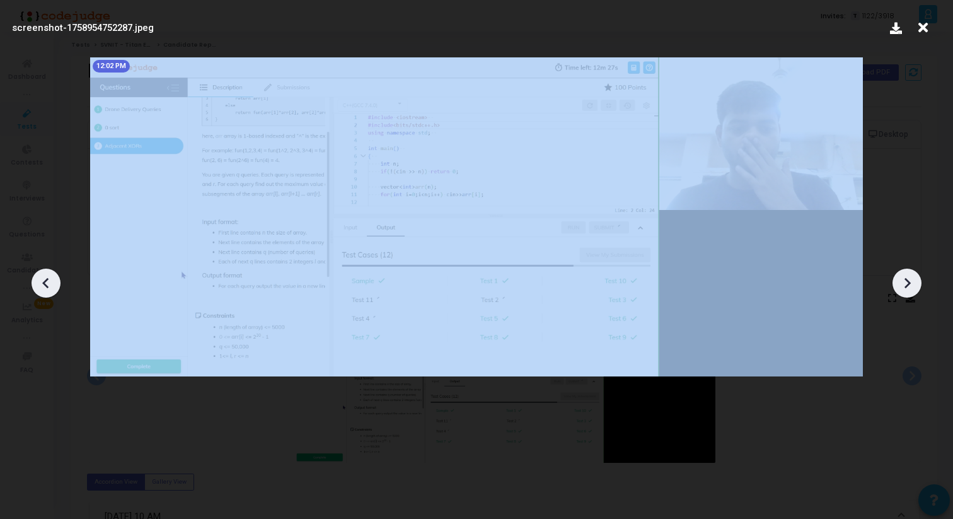
click at [906, 286] on icon at bounding box center [908, 282] width 6 height 11
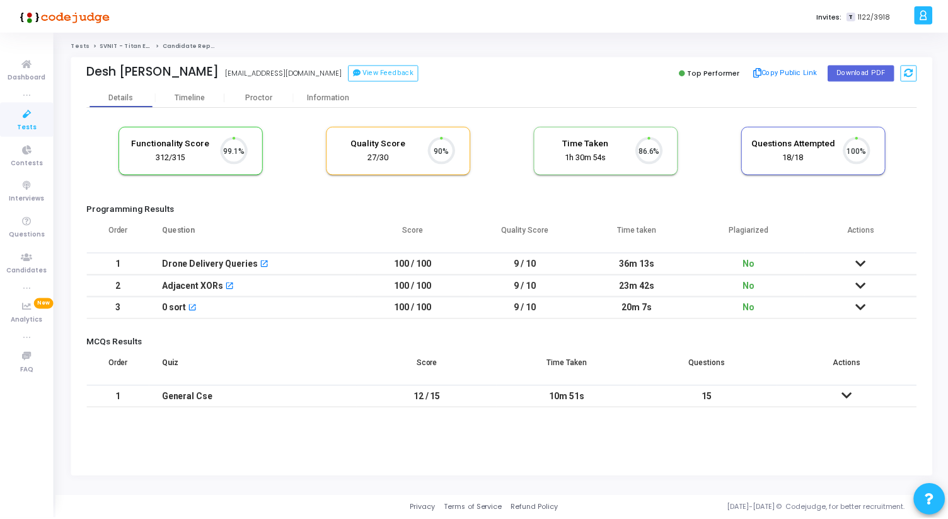
scroll to position [26, 32]
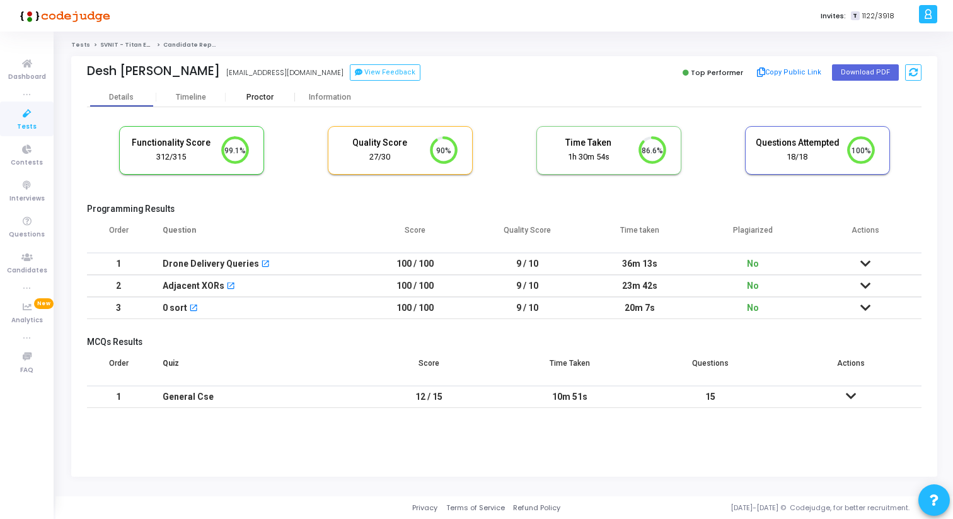
click at [259, 96] on div "Proctor" at bounding box center [260, 97] width 69 height 9
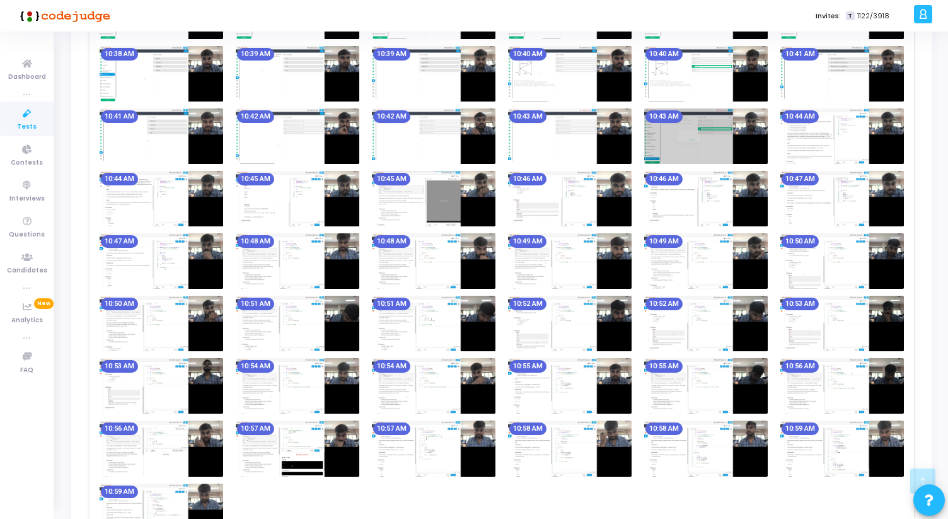
scroll to position [563, 0]
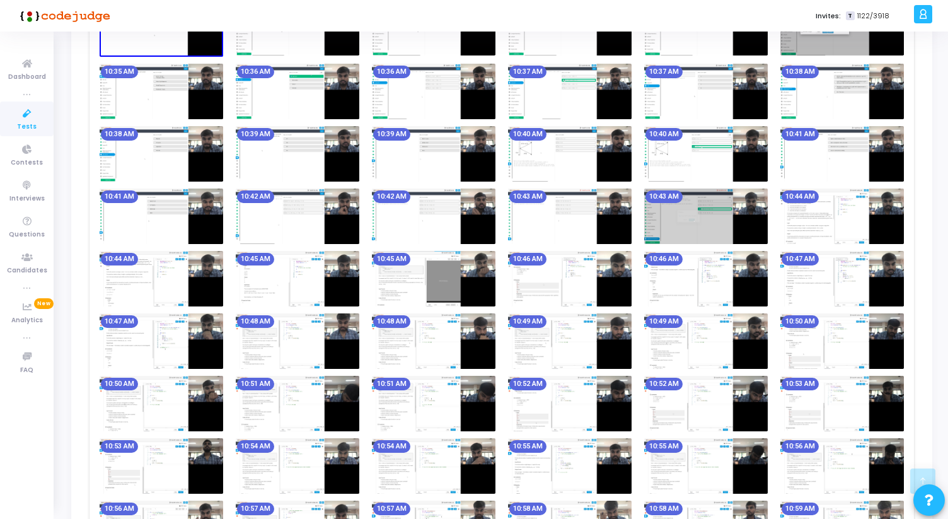
click at [589, 207] on img at bounding box center [570, 215] width 124 height 55
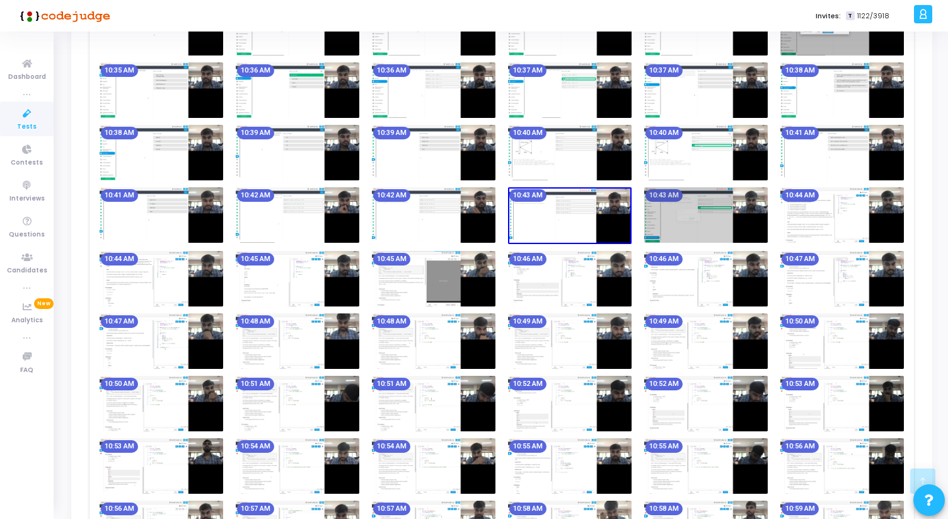
scroll to position [0, 0]
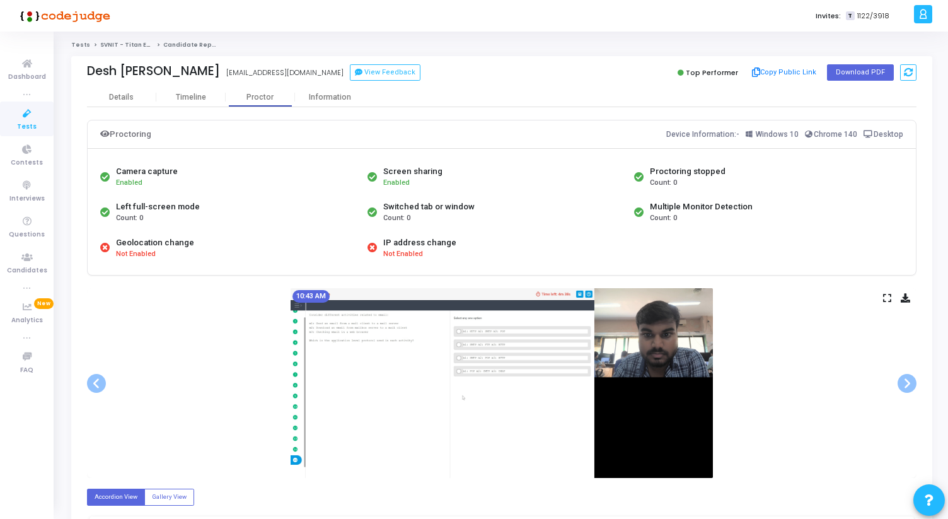
click at [890, 298] on icon at bounding box center [887, 297] width 8 height 7
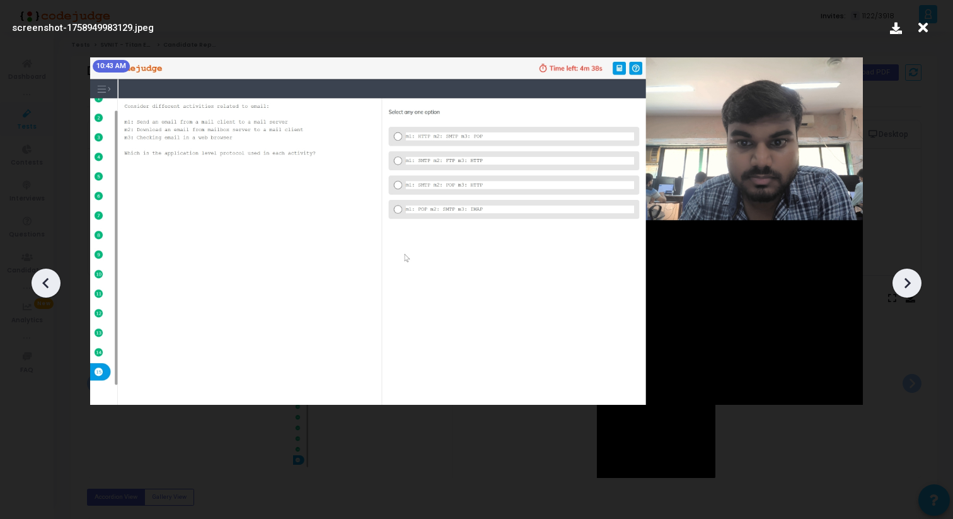
click at [907, 296] on div at bounding box center [907, 283] width 29 height 29
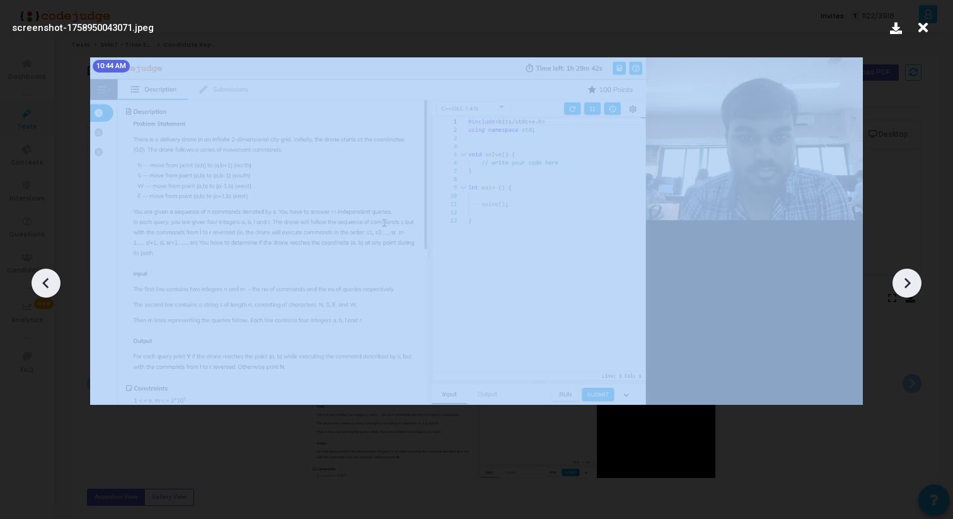
click at [907, 296] on div at bounding box center [907, 283] width 29 height 29
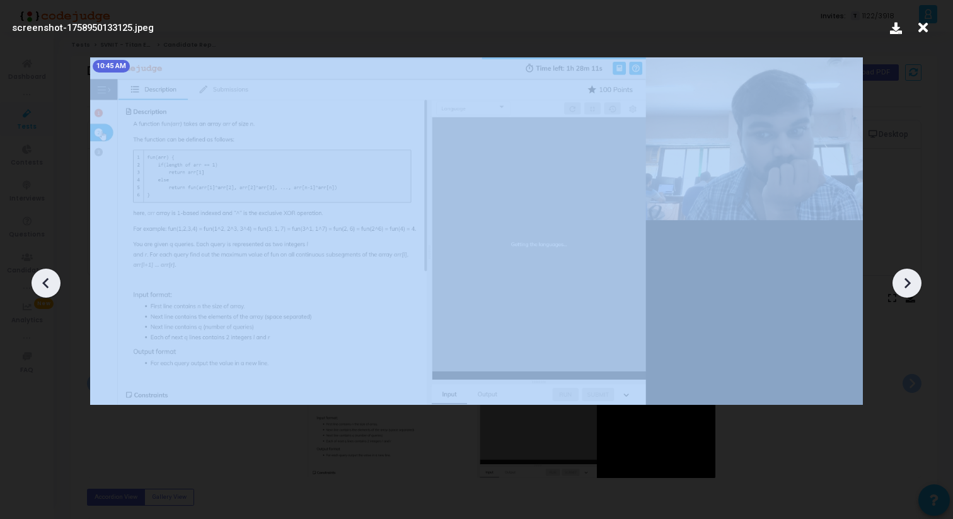
click at [907, 296] on div at bounding box center [907, 283] width 29 height 29
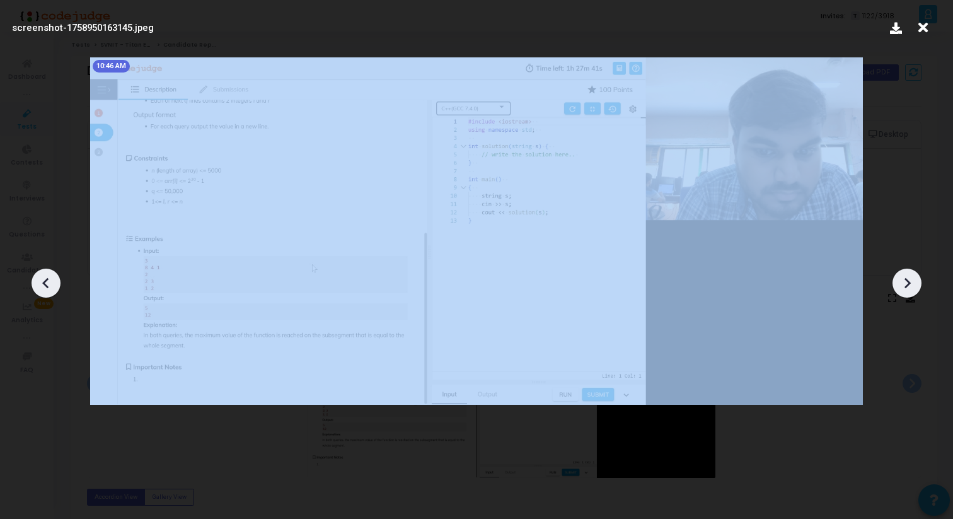
click at [907, 296] on div at bounding box center [907, 283] width 29 height 29
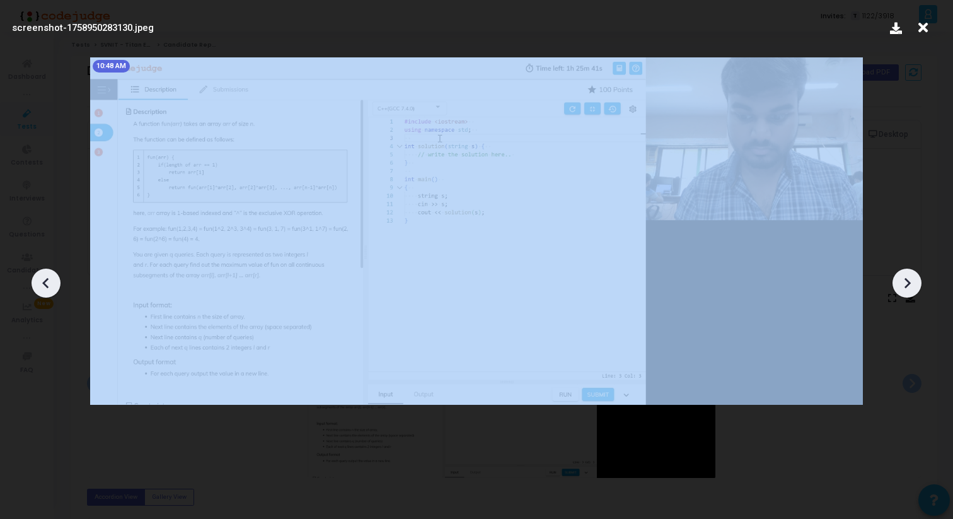
click at [907, 296] on div at bounding box center [907, 283] width 29 height 29
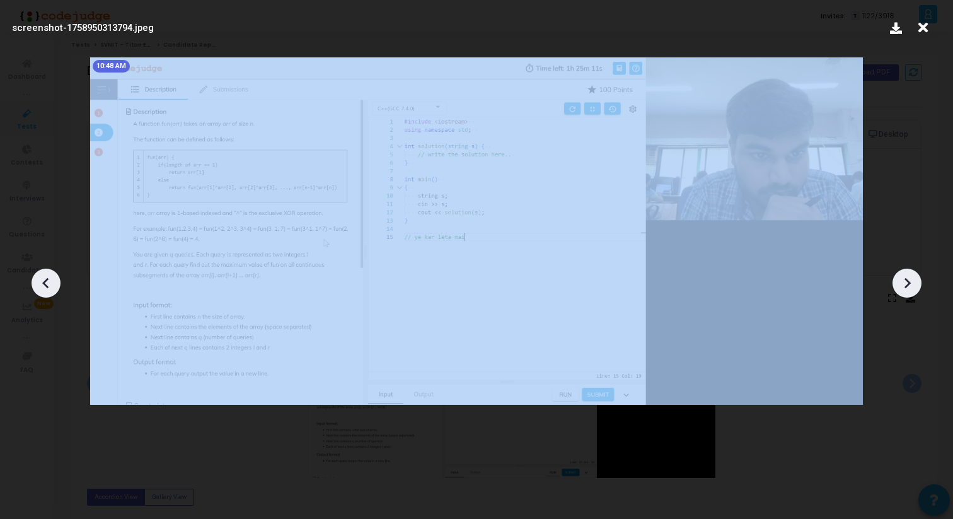
click at [907, 296] on div at bounding box center [907, 283] width 29 height 29
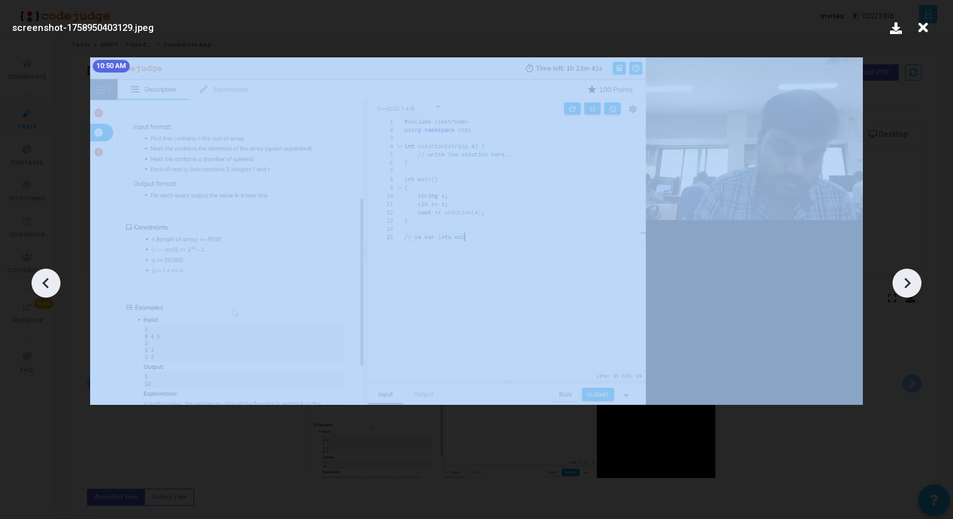
click at [907, 296] on div at bounding box center [907, 283] width 29 height 29
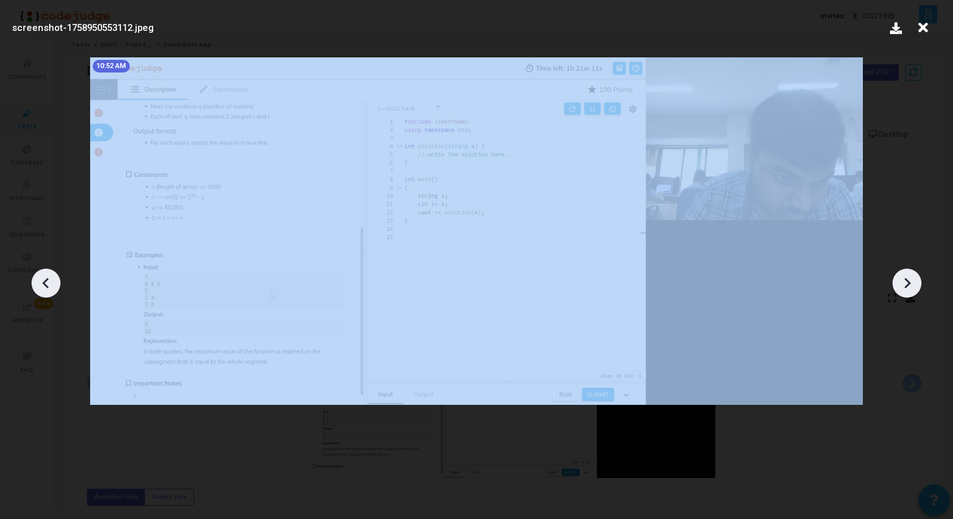
click at [907, 296] on div at bounding box center [907, 283] width 29 height 29
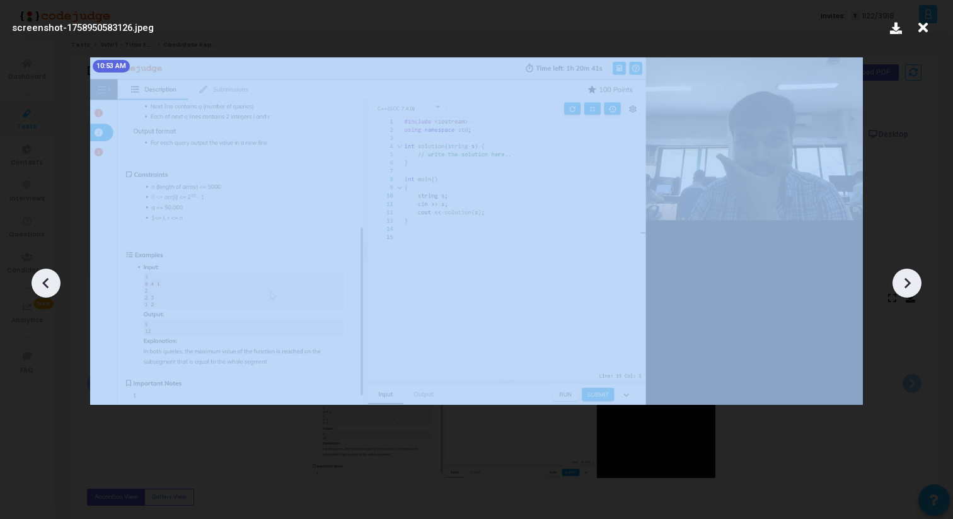
click at [907, 296] on div at bounding box center [907, 283] width 29 height 29
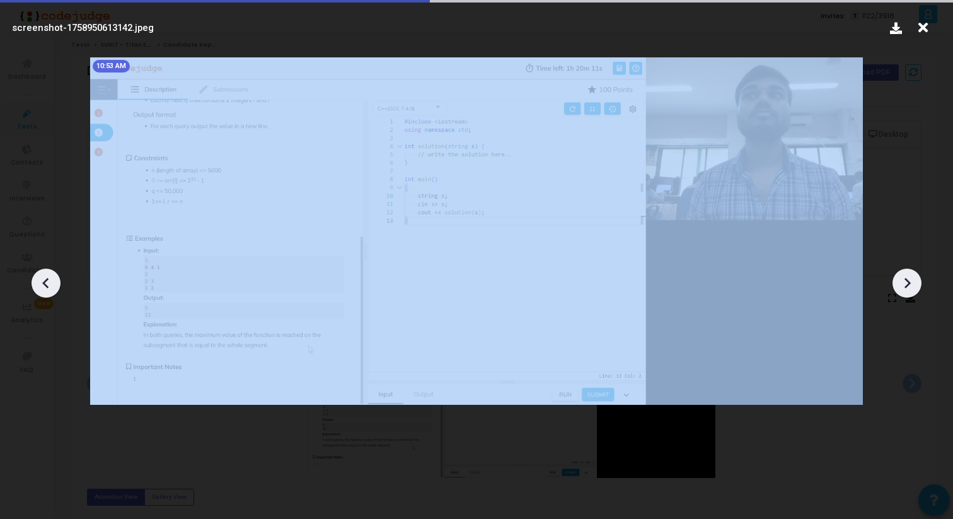
click at [907, 296] on div at bounding box center [907, 283] width 29 height 29
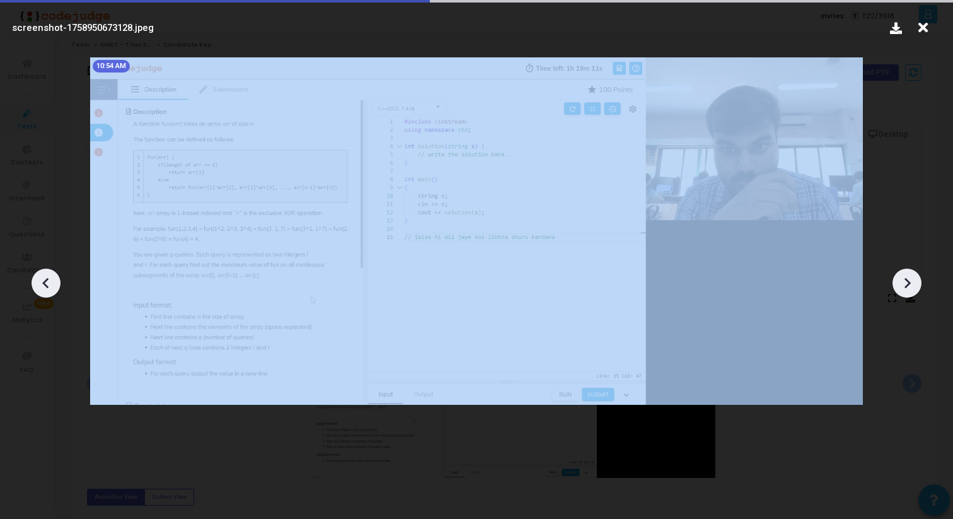
click at [907, 296] on div at bounding box center [907, 283] width 29 height 29
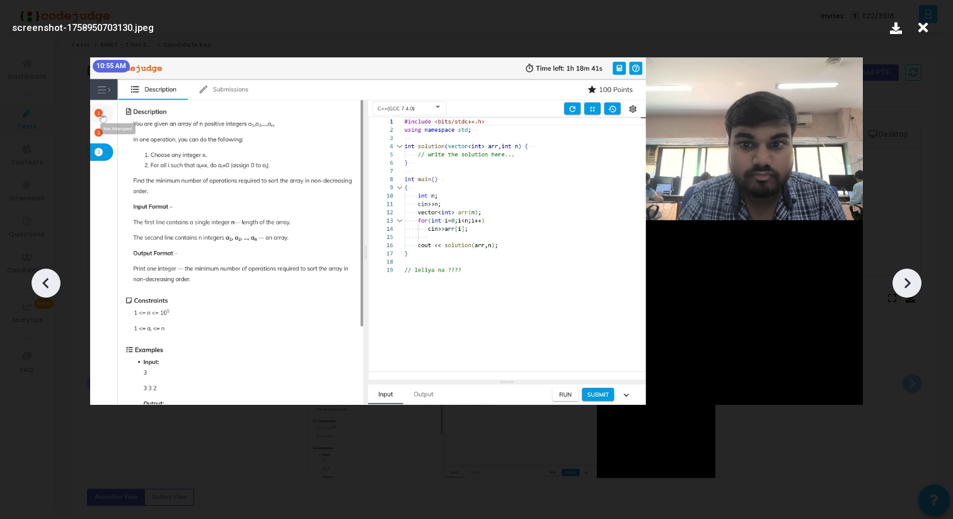
click at [49, 279] on icon at bounding box center [46, 283] width 19 height 19
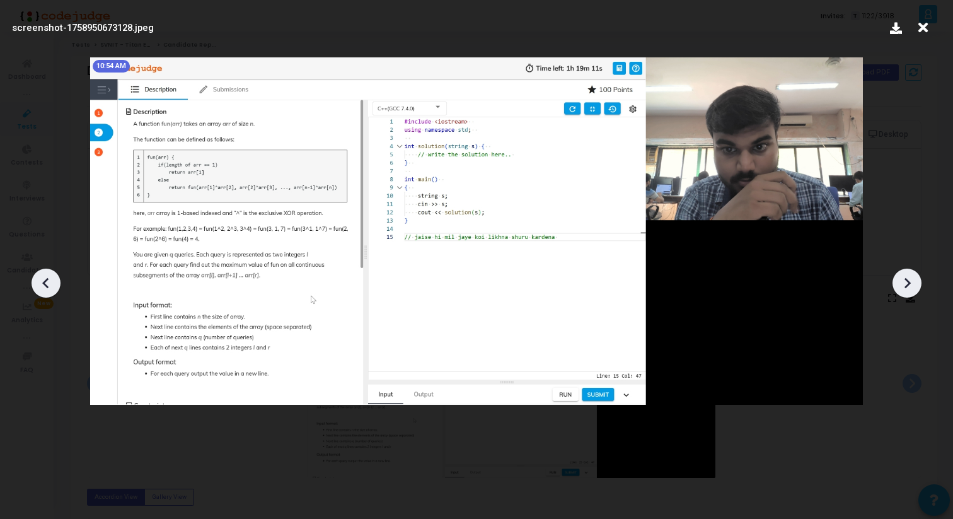
click at [906, 284] on icon at bounding box center [907, 283] width 19 height 19
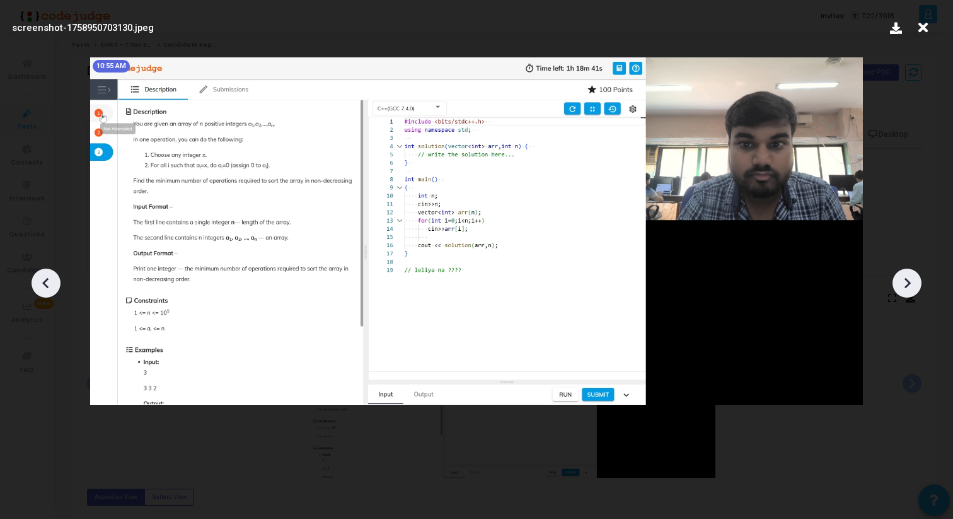
click at [906, 284] on icon at bounding box center [907, 283] width 19 height 19
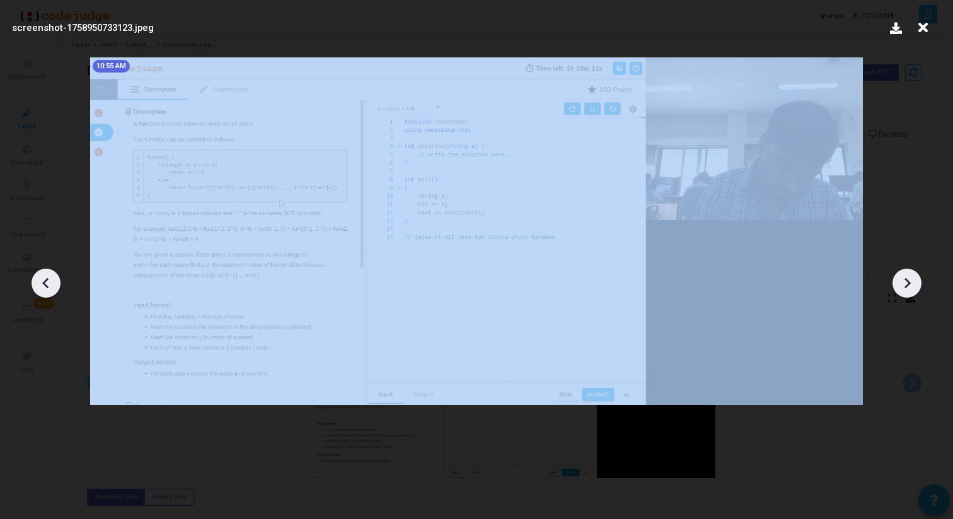
click at [906, 284] on icon at bounding box center [907, 283] width 19 height 19
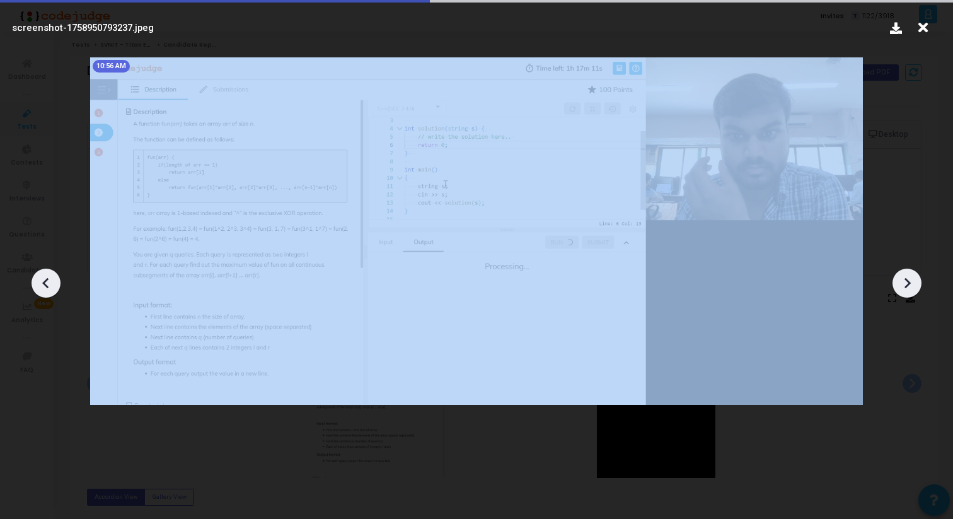
click at [906, 284] on icon at bounding box center [907, 283] width 19 height 19
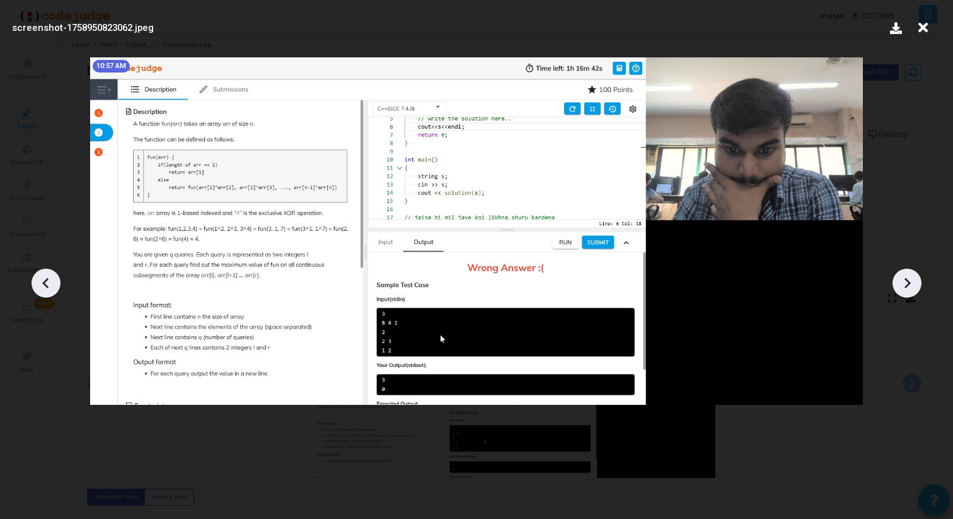
click at [906, 284] on icon at bounding box center [907, 283] width 19 height 19
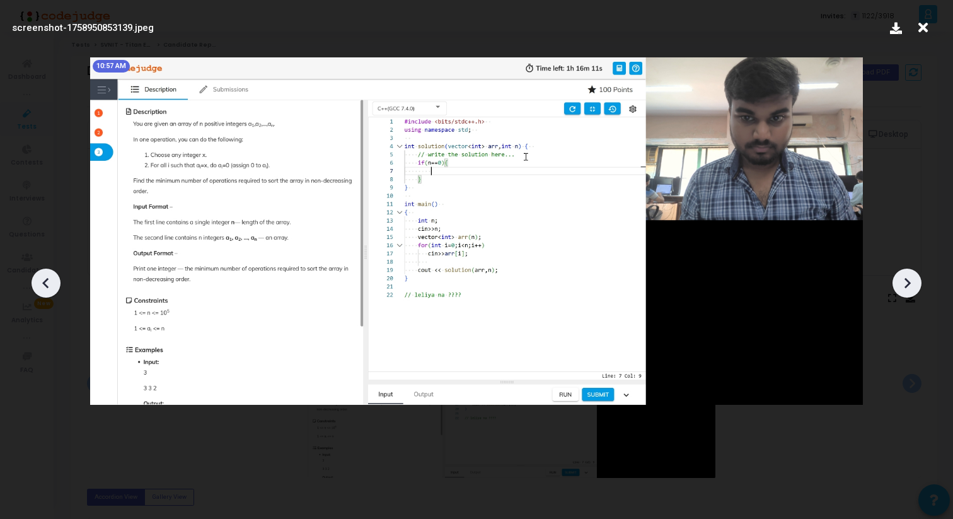
click at [906, 284] on icon at bounding box center [907, 283] width 19 height 19
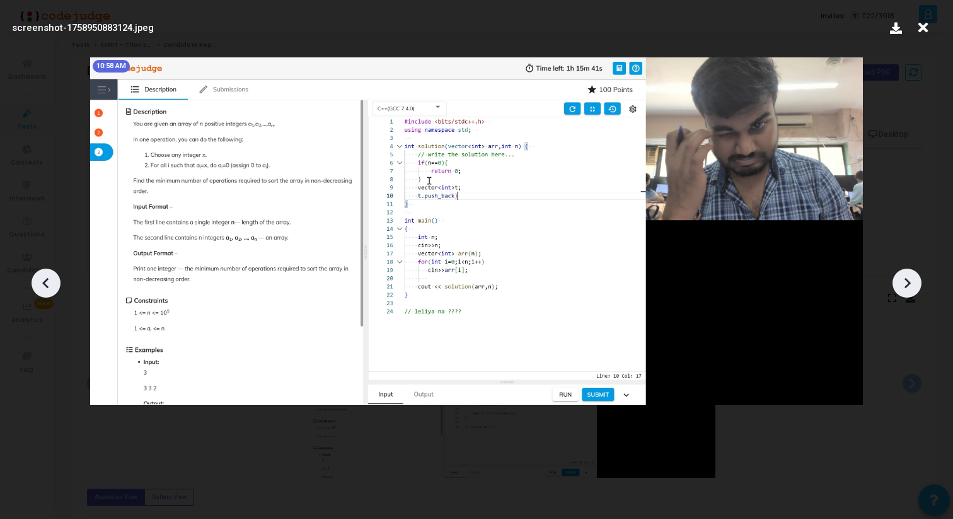
click at [906, 284] on icon at bounding box center [907, 283] width 19 height 19
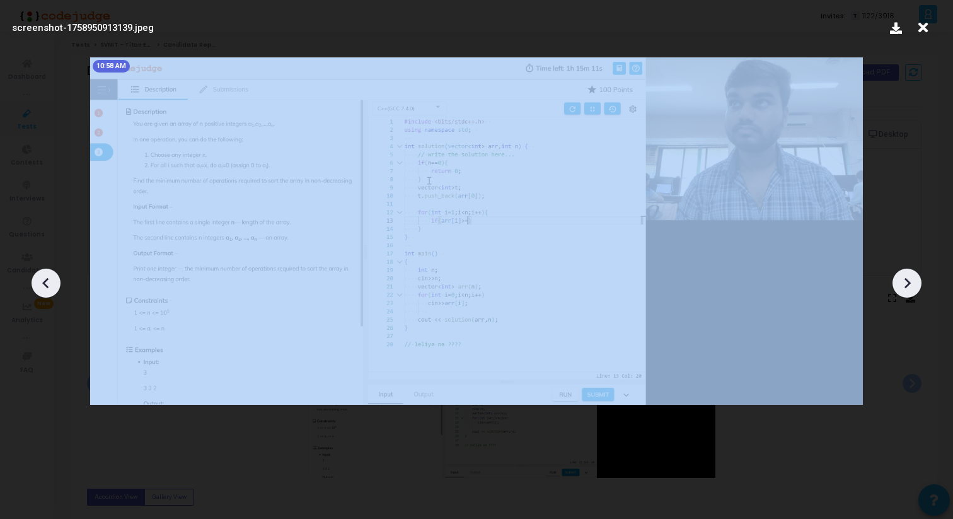
click at [906, 284] on icon at bounding box center [907, 283] width 19 height 19
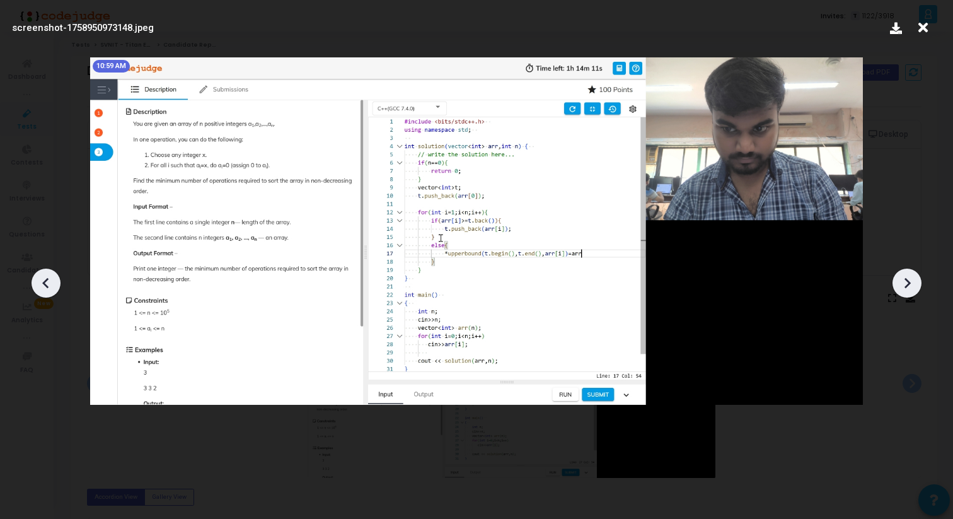
click at [929, 286] on div at bounding box center [476, 278] width 953 height 481
click at [918, 284] on div at bounding box center [907, 283] width 29 height 29
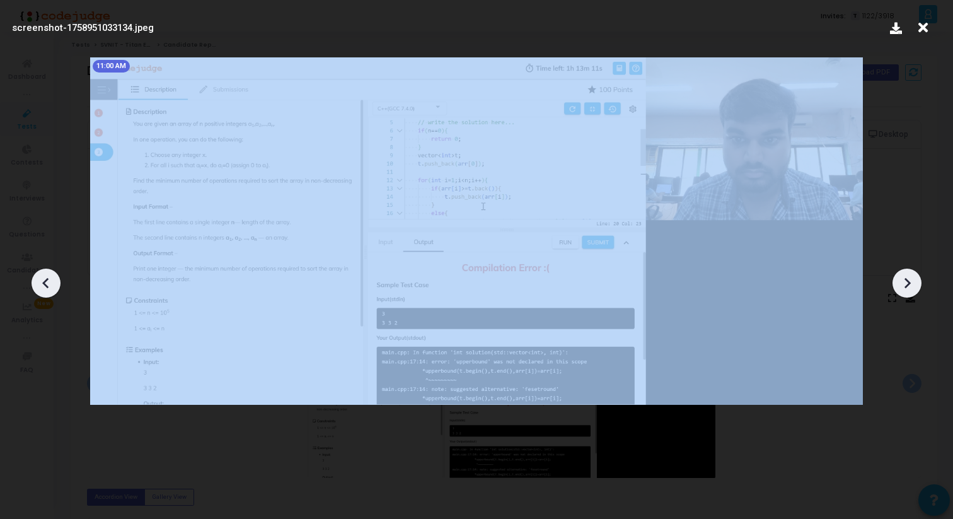
click at [918, 284] on div at bounding box center [907, 283] width 29 height 29
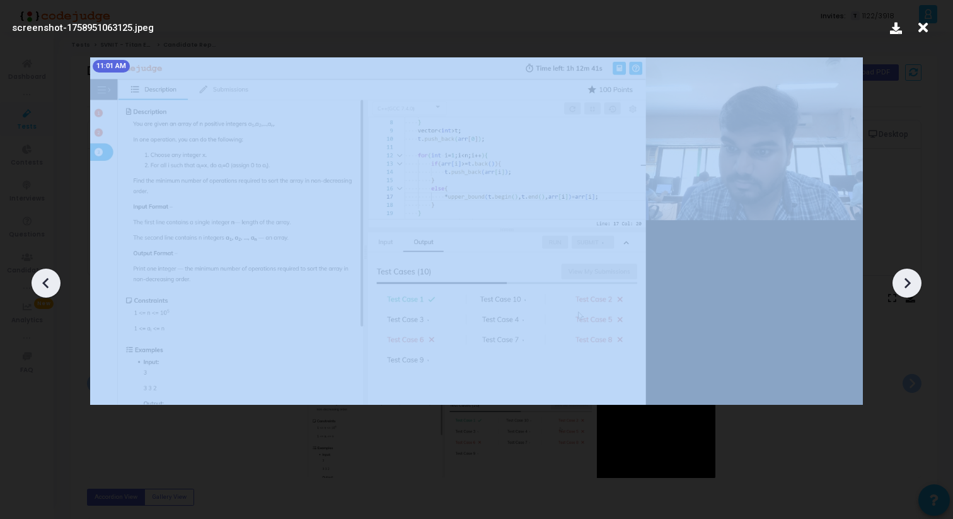
click at [918, 284] on div at bounding box center [907, 283] width 29 height 29
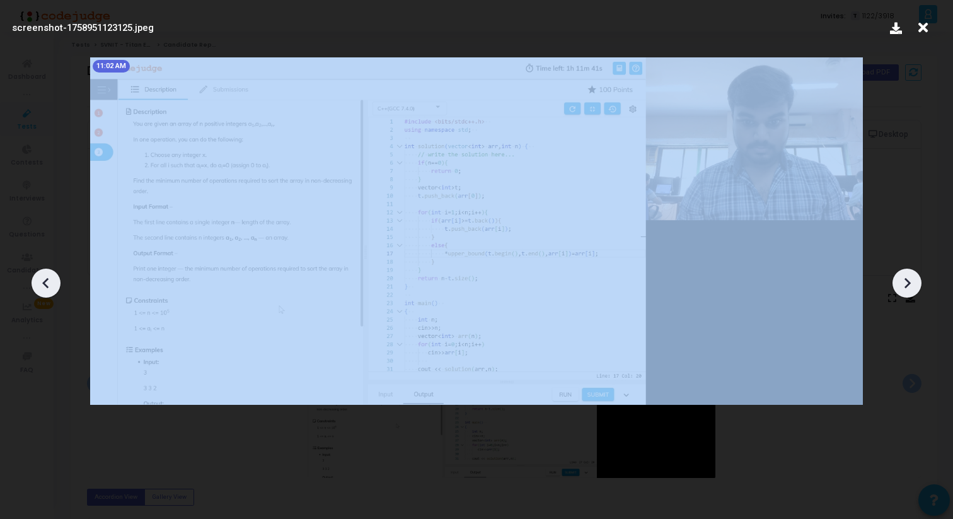
click at [918, 284] on div at bounding box center [907, 283] width 29 height 29
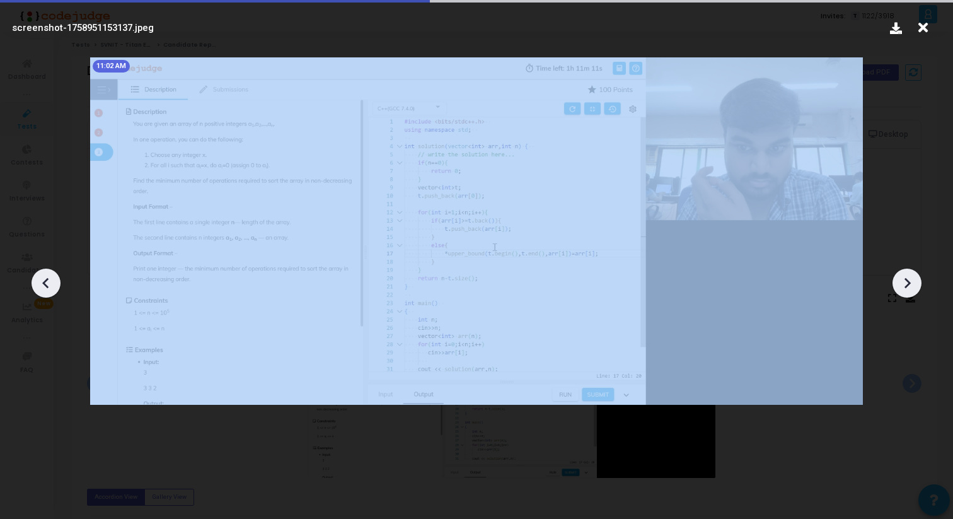
click at [918, 284] on div at bounding box center [907, 283] width 29 height 29
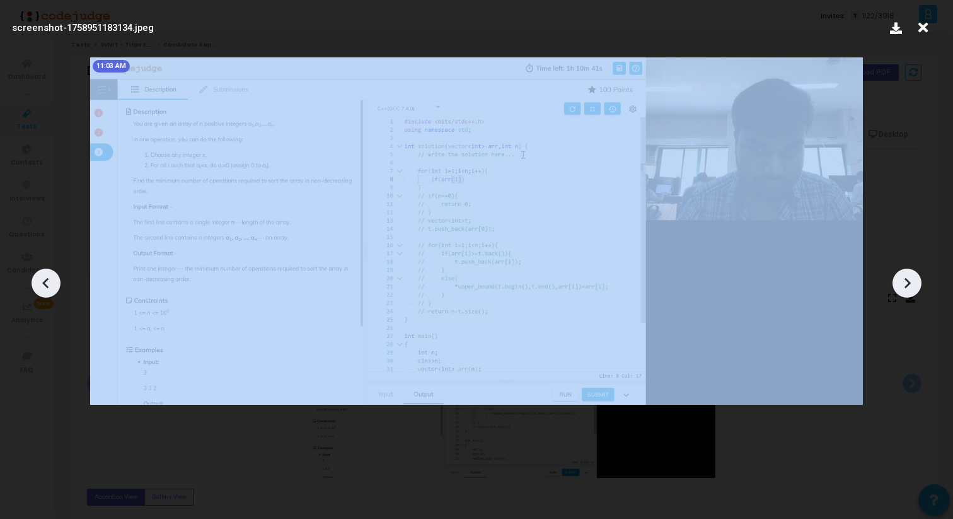
click at [918, 284] on div at bounding box center [907, 283] width 29 height 29
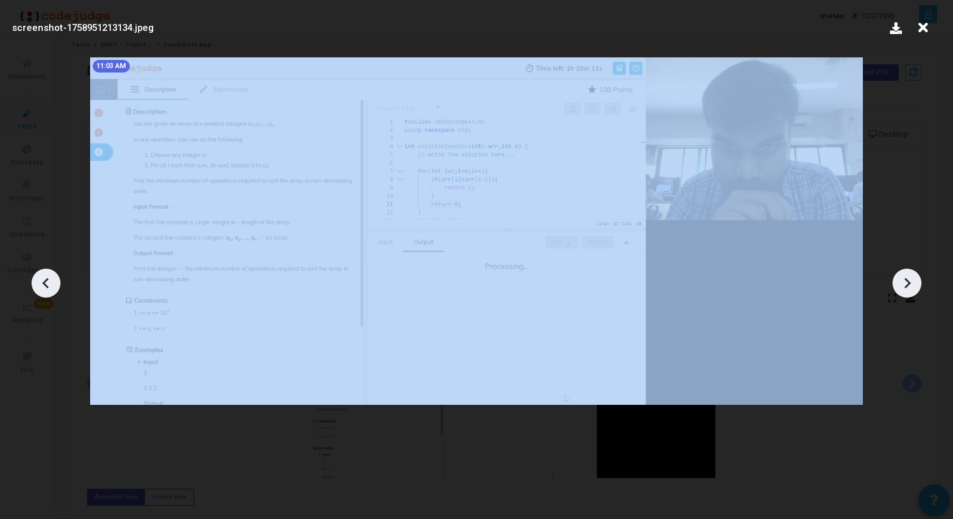
click at [918, 284] on div at bounding box center [907, 283] width 29 height 29
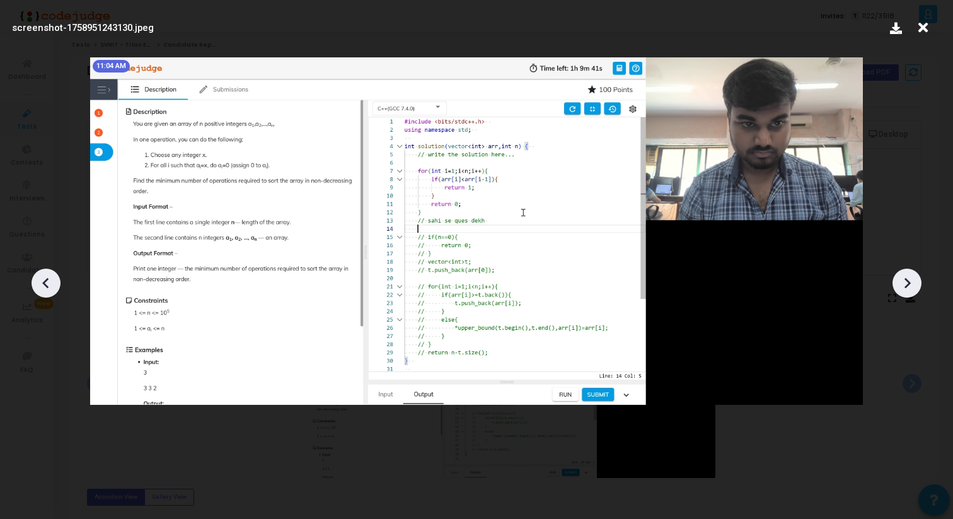
click at [918, 284] on div at bounding box center [907, 283] width 29 height 29
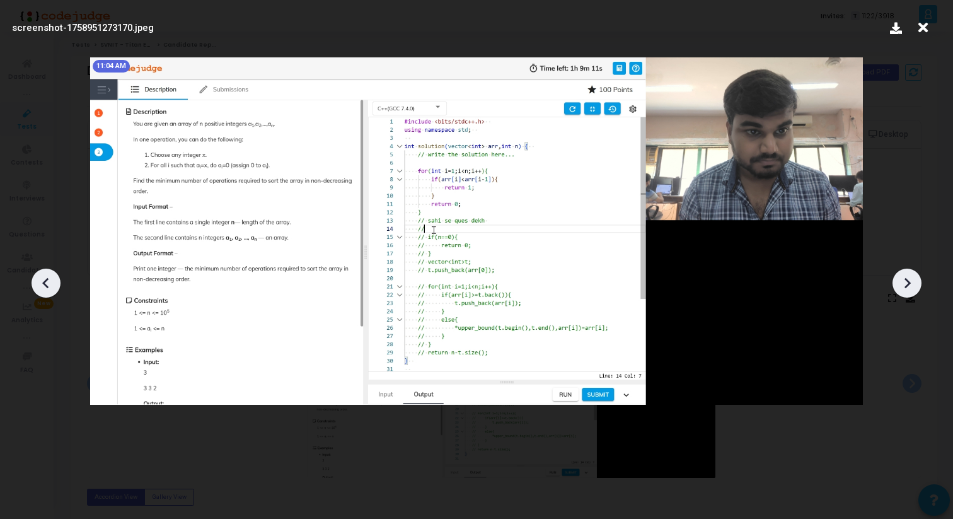
click at [918, 284] on div at bounding box center [907, 283] width 29 height 29
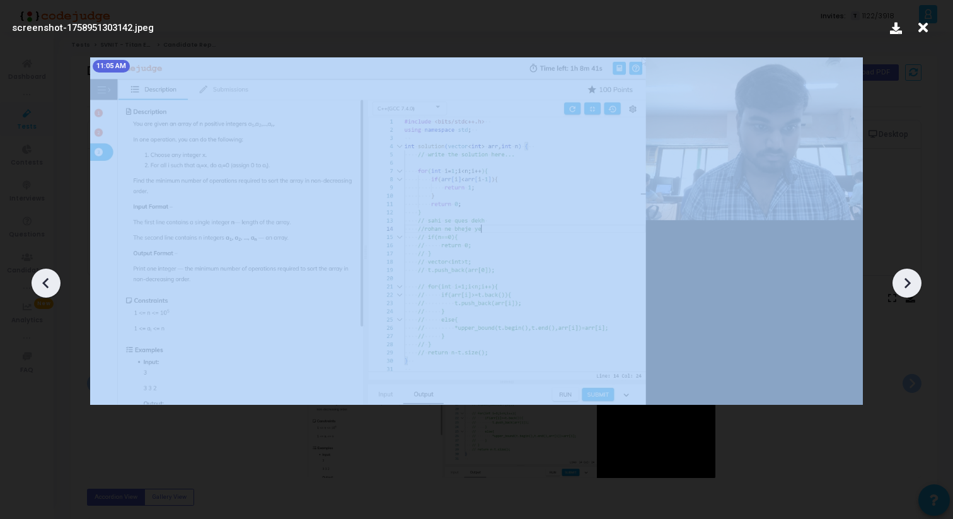
click at [918, 284] on div at bounding box center [907, 283] width 29 height 29
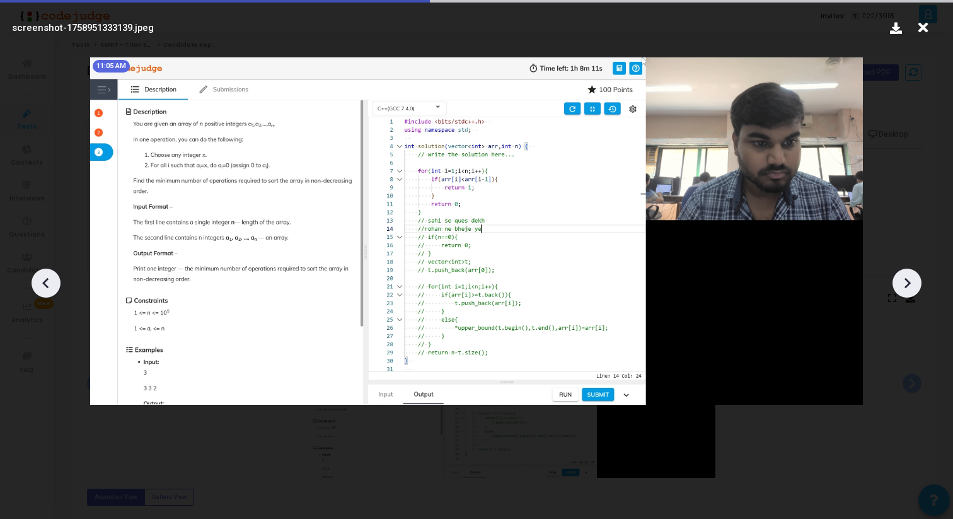
click at [918, 284] on div at bounding box center [907, 283] width 29 height 29
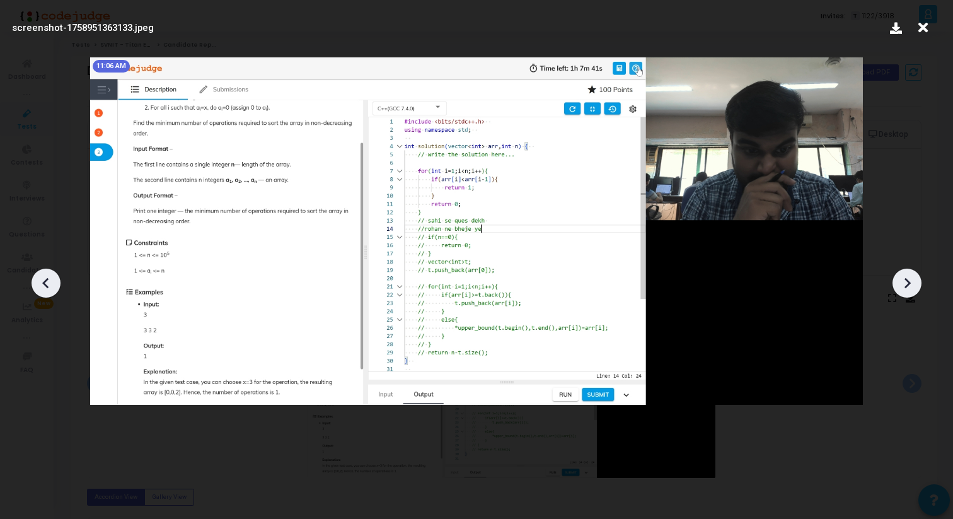
click at [918, 284] on div at bounding box center [907, 283] width 29 height 29
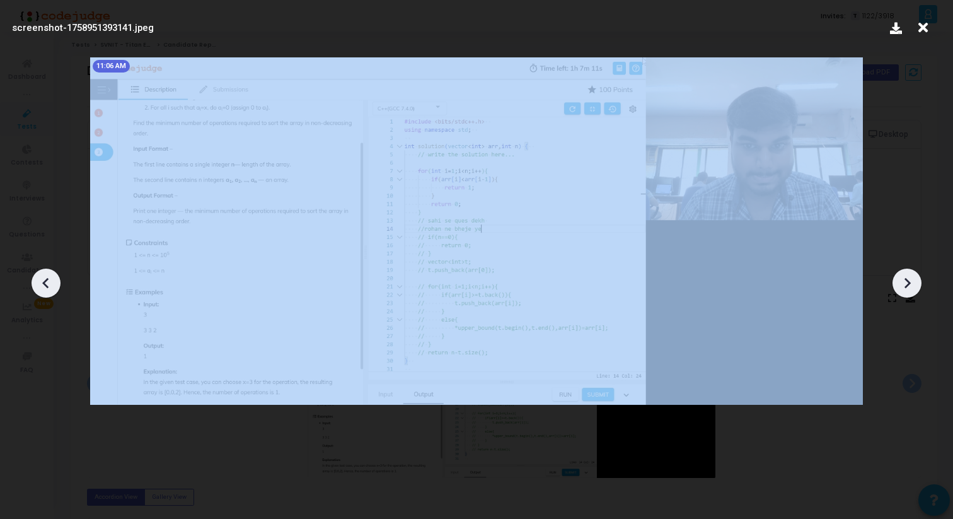
click at [918, 284] on div at bounding box center [907, 283] width 29 height 29
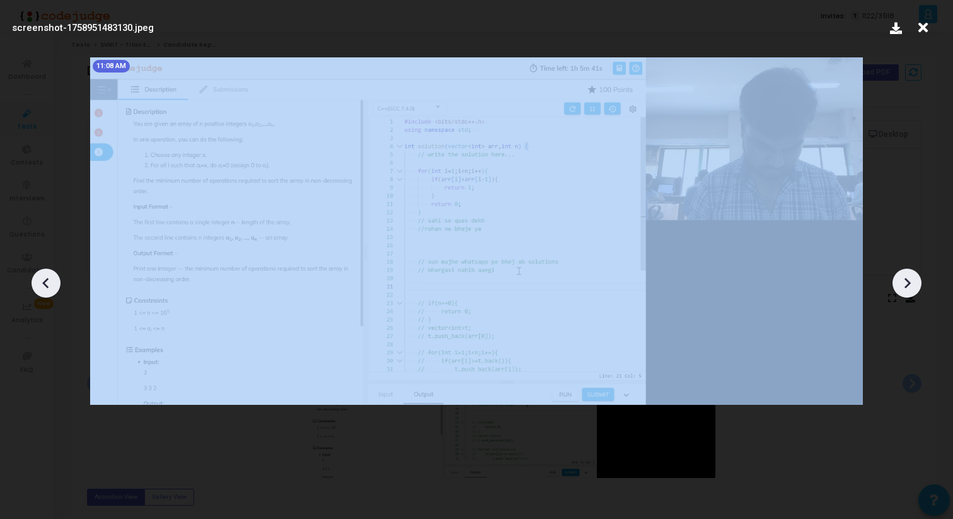
click at [918, 284] on div at bounding box center [907, 283] width 29 height 29
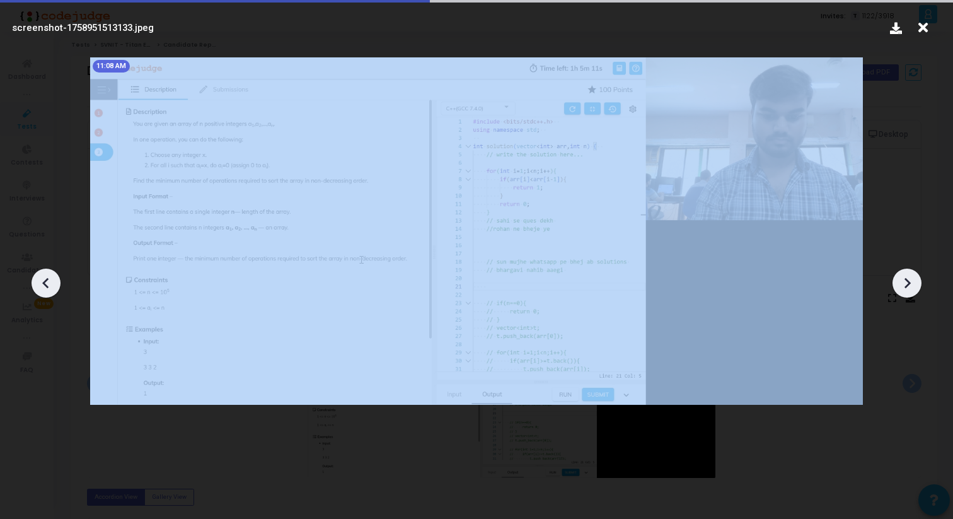
click at [918, 284] on div at bounding box center [907, 283] width 29 height 29
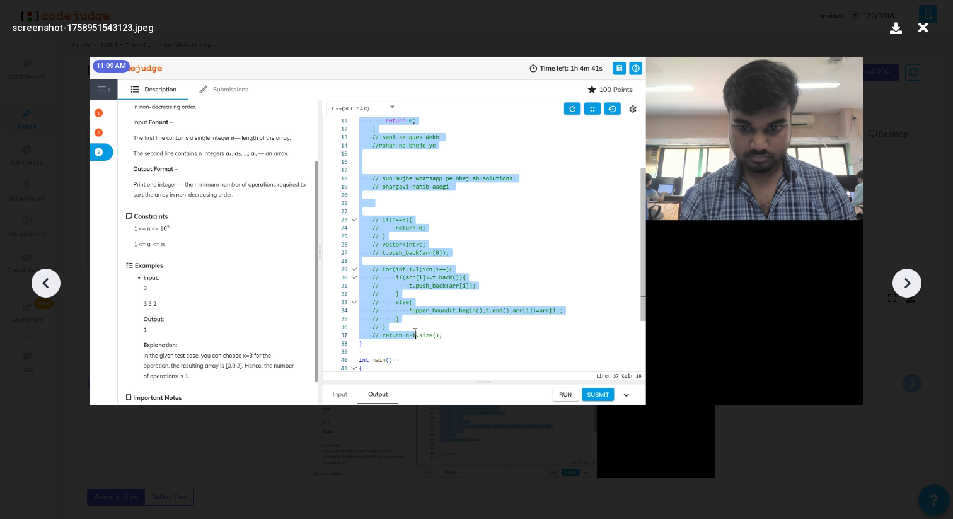
click at [918, 284] on div at bounding box center [907, 283] width 29 height 29
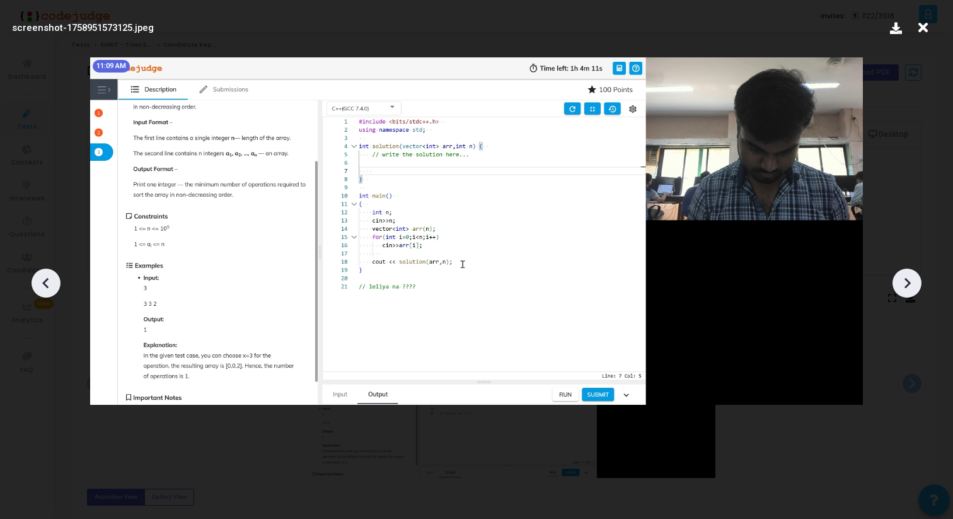
click at [918, 284] on div at bounding box center [907, 283] width 29 height 29
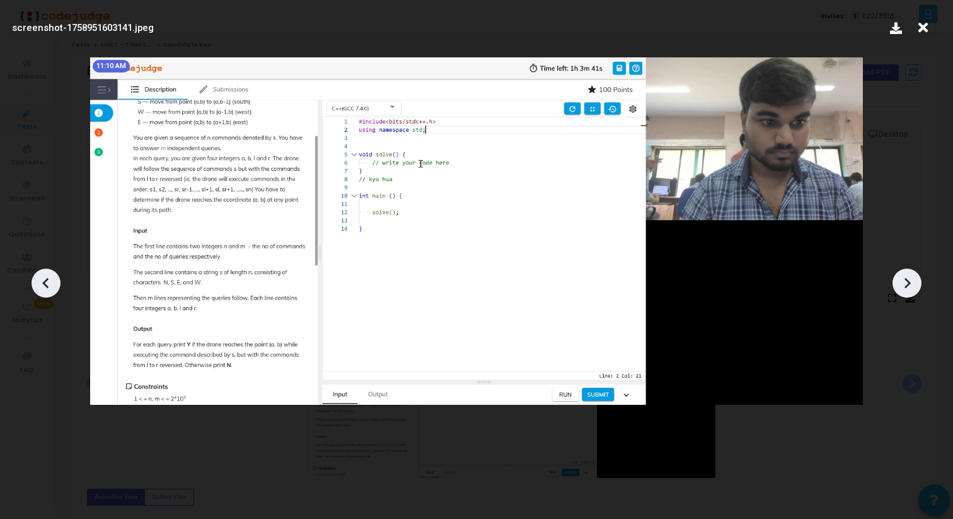
click at [918, 284] on div at bounding box center [907, 283] width 29 height 29
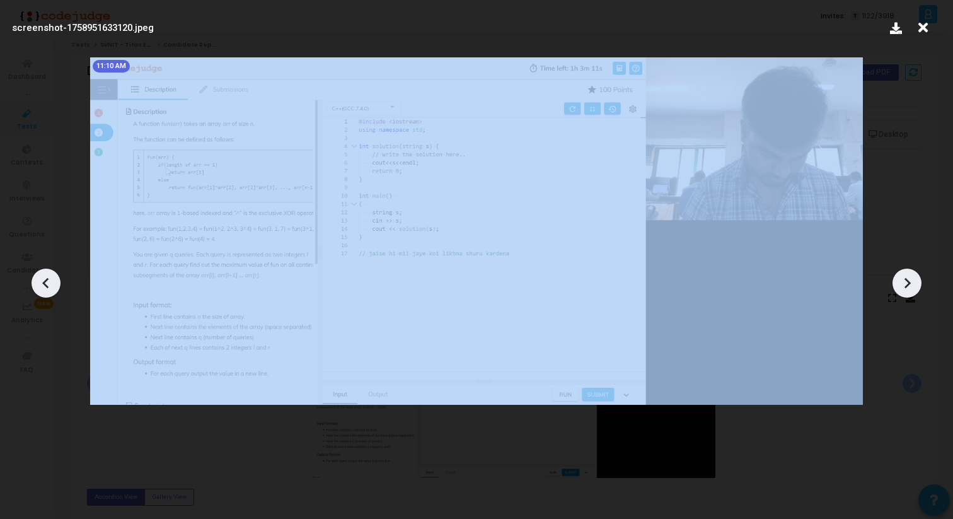
click at [918, 284] on div at bounding box center [907, 283] width 29 height 29
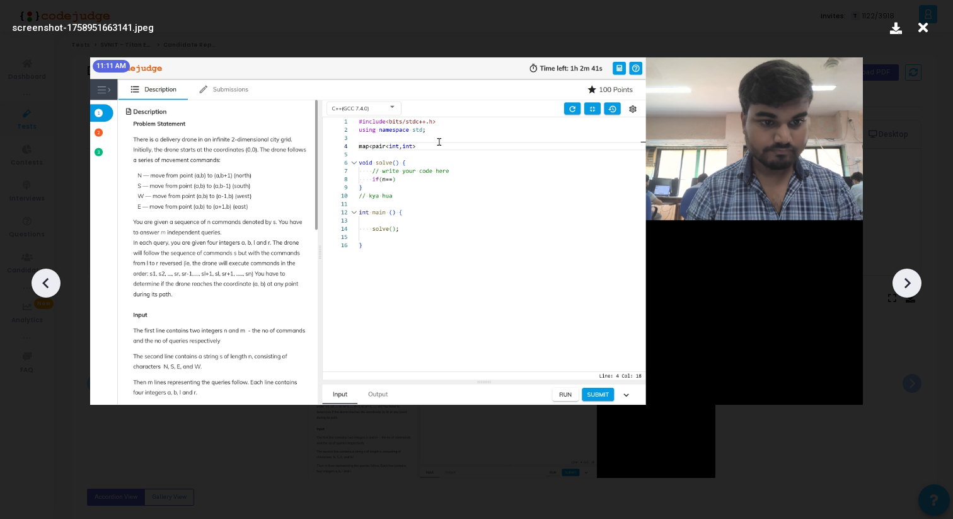
click at [51, 269] on div at bounding box center [46, 283] width 29 height 29
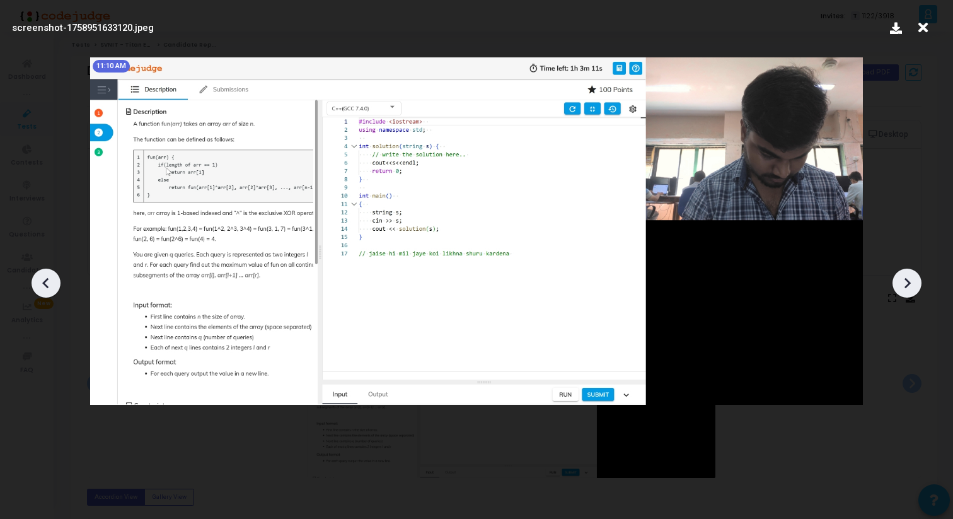
click at [914, 282] on icon at bounding box center [907, 283] width 19 height 19
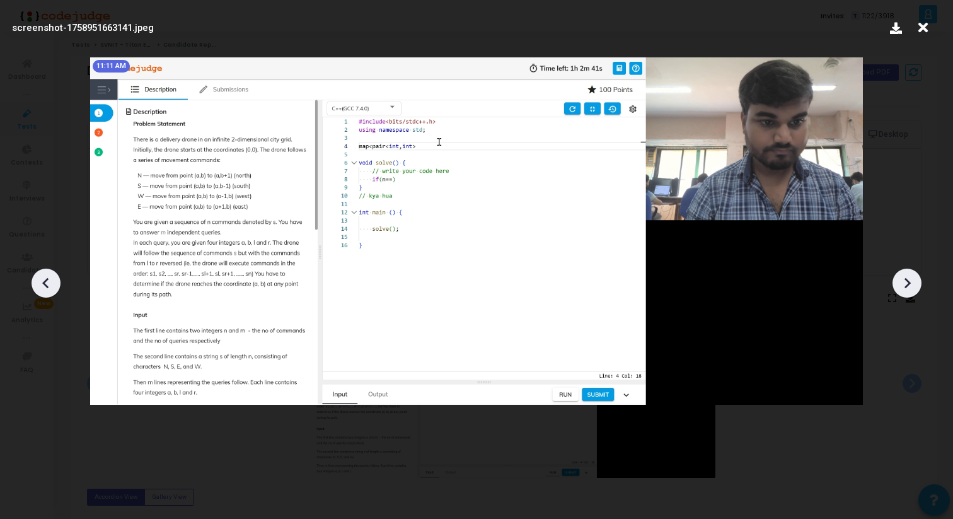
click at [914, 282] on icon at bounding box center [907, 283] width 19 height 19
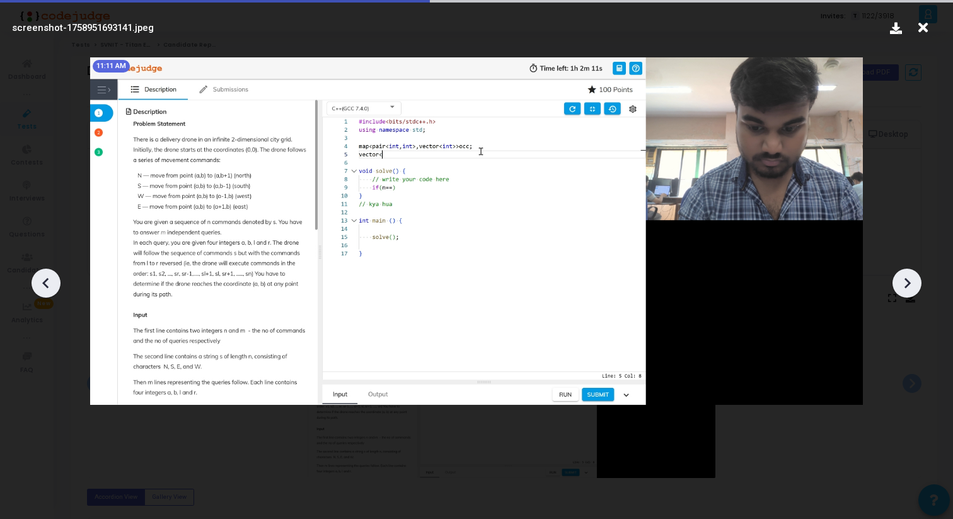
click at [914, 282] on icon at bounding box center [907, 283] width 19 height 19
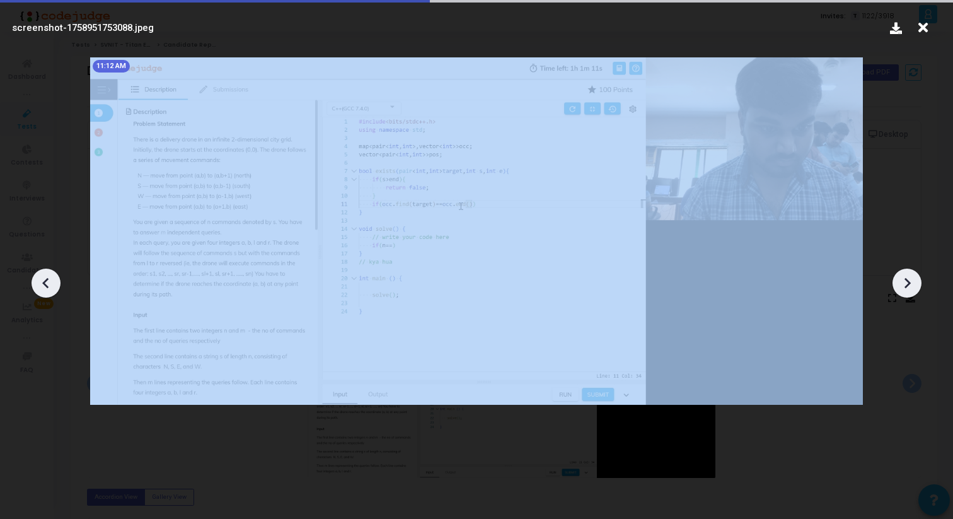
click at [914, 282] on icon at bounding box center [907, 283] width 19 height 19
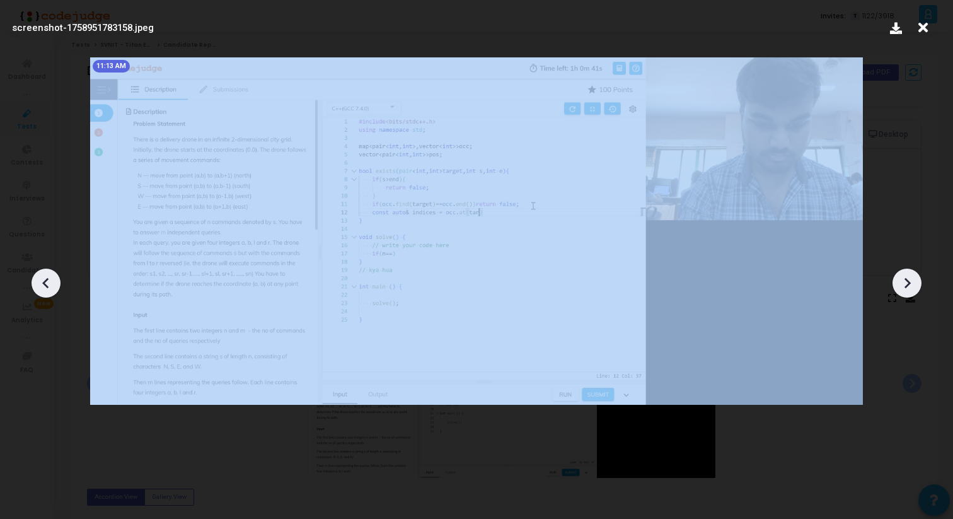
click at [914, 282] on icon at bounding box center [907, 283] width 19 height 19
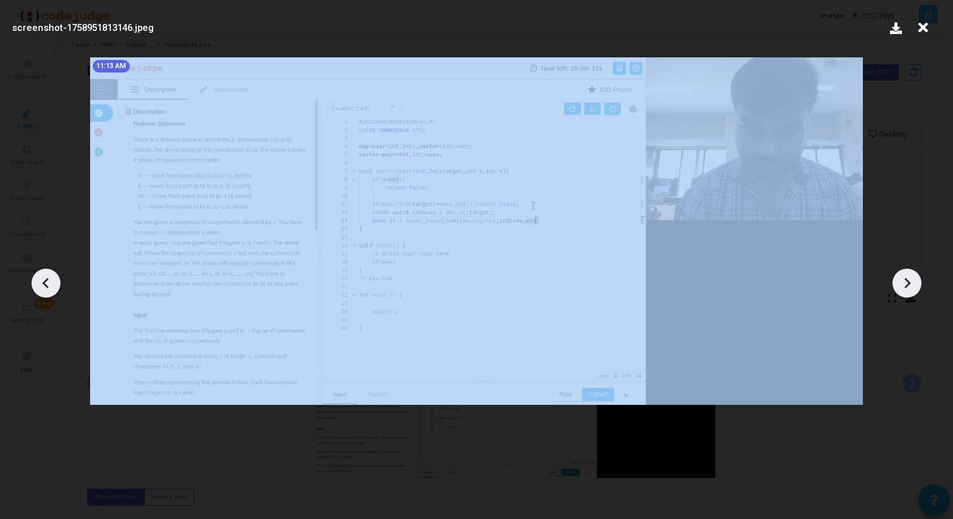
click at [914, 282] on icon at bounding box center [907, 283] width 19 height 19
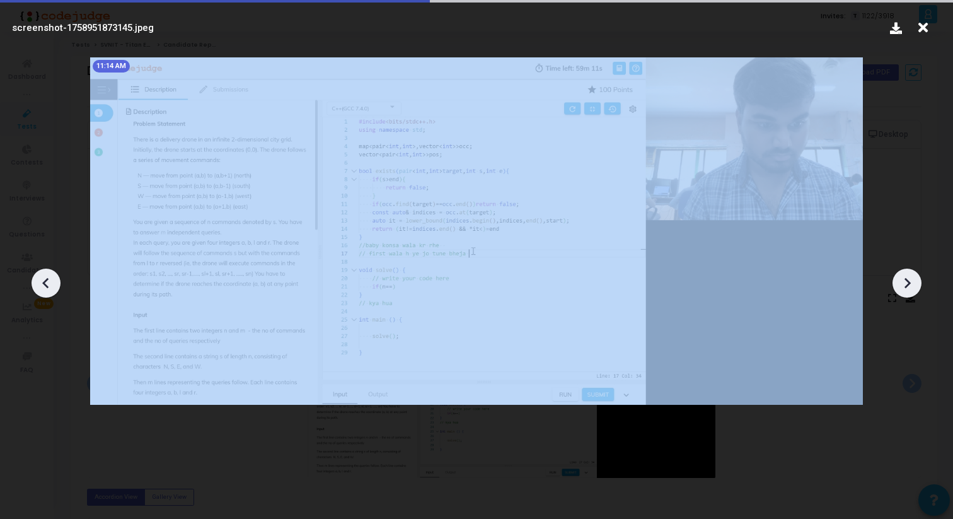
click at [914, 282] on icon at bounding box center [907, 283] width 19 height 19
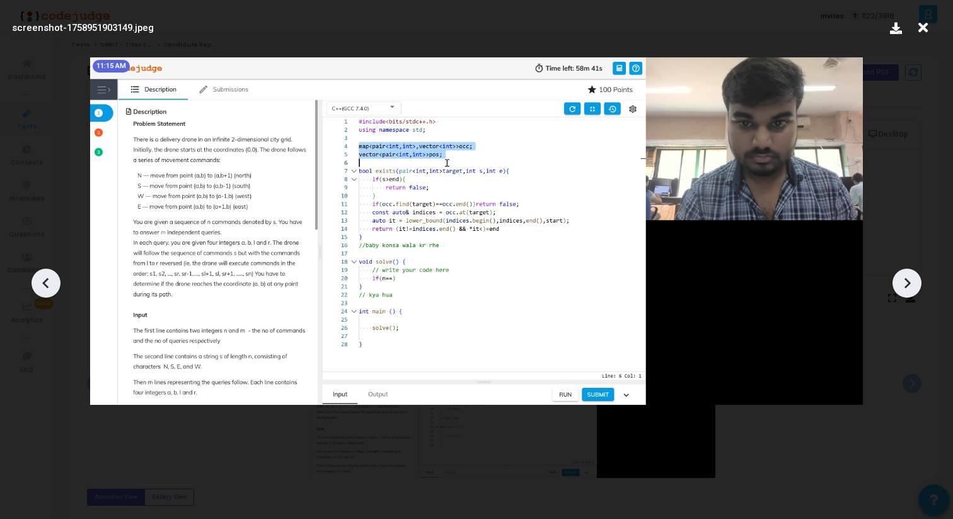
click at [47, 279] on icon at bounding box center [45, 282] width 6 height 11
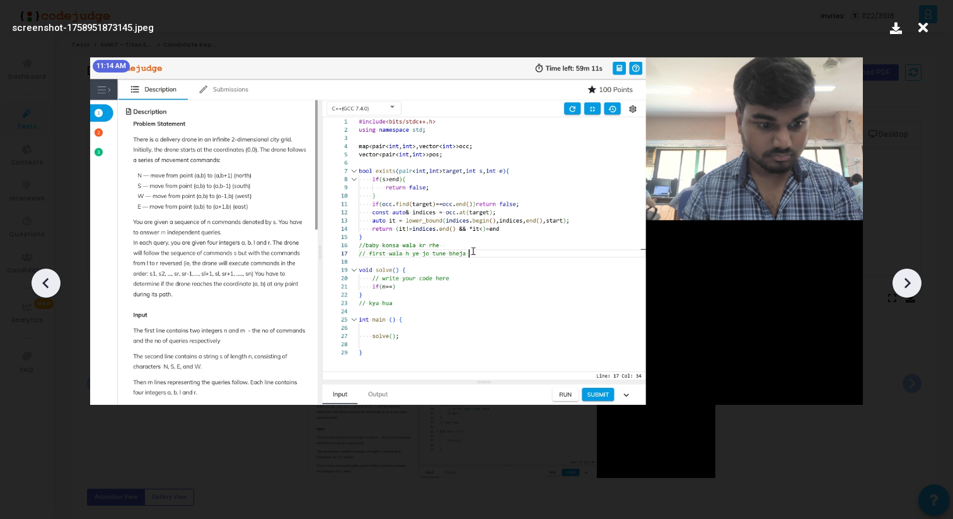
click at [909, 283] on icon at bounding box center [908, 282] width 6 height 11
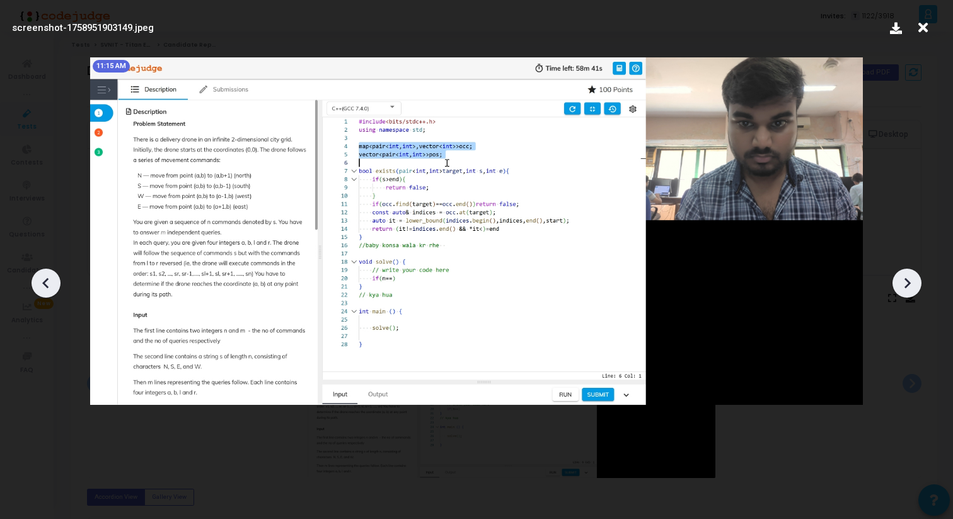
click at [909, 283] on icon at bounding box center [908, 282] width 6 height 11
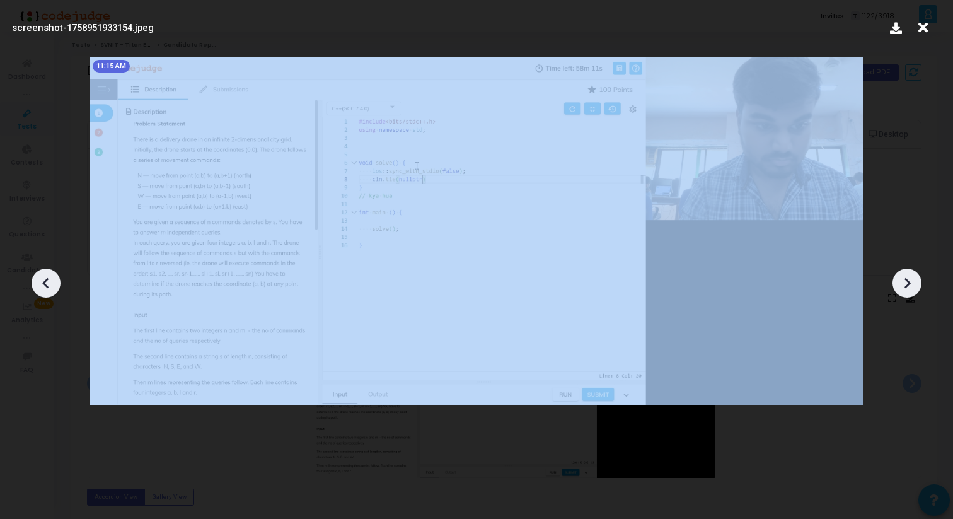
click at [909, 283] on icon at bounding box center [908, 282] width 6 height 11
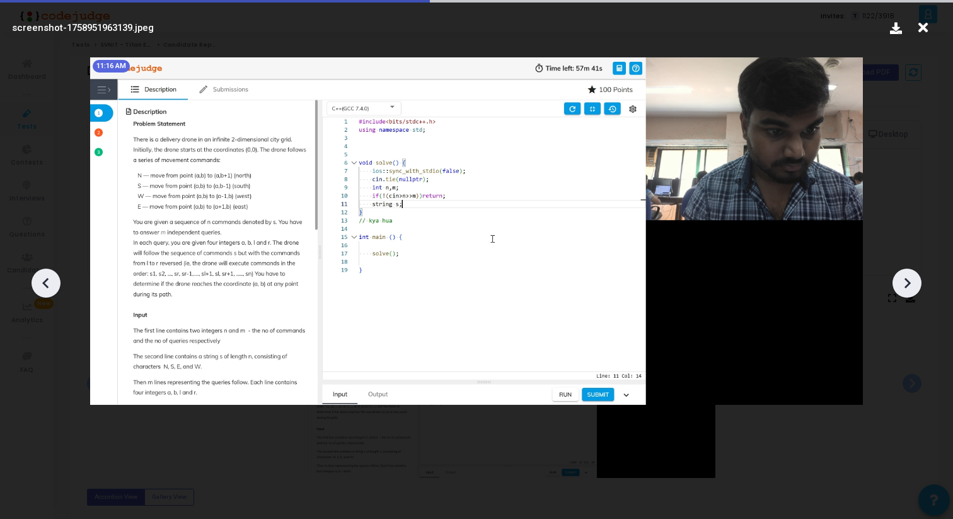
click at [909, 283] on icon at bounding box center [908, 282] width 6 height 11
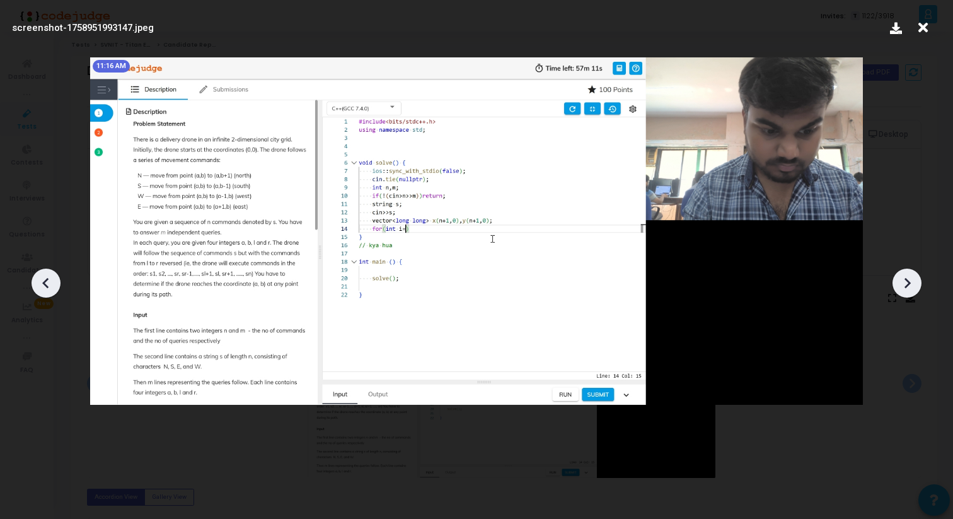
click at [909, 283] on icon at bounding box center [908, 282] width 6 height 11
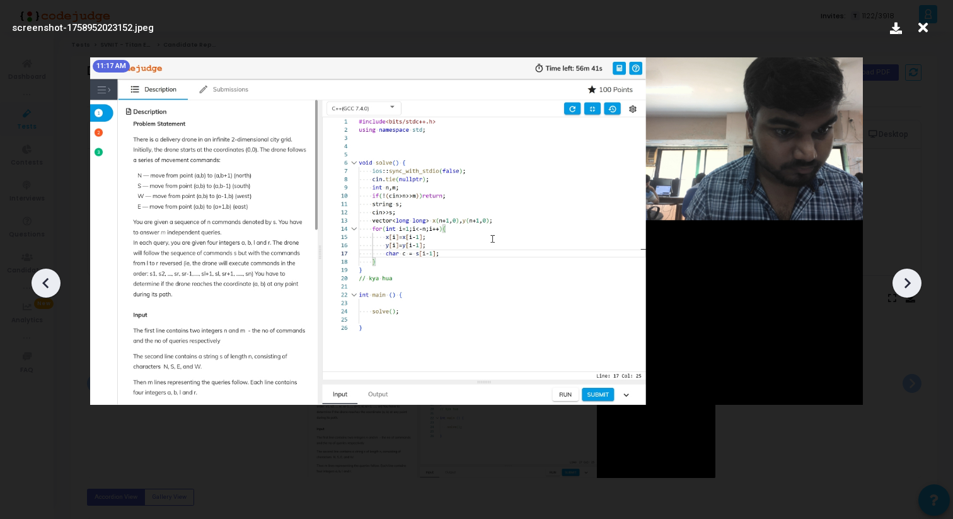
click at [909, 283] on icon at bounding box center [908, 282] width 6 height 11
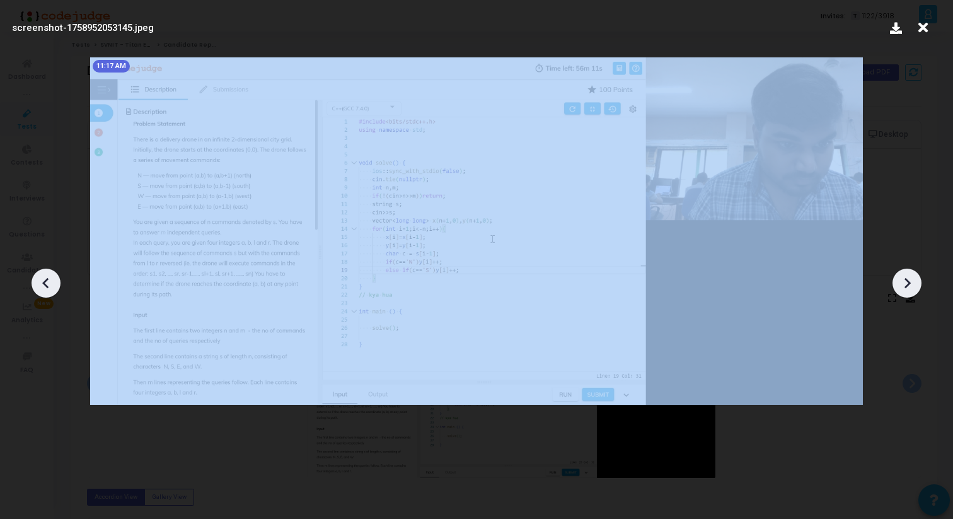
click at [909, 283] on icon at bounding box center [908, 282] width 6 height 11
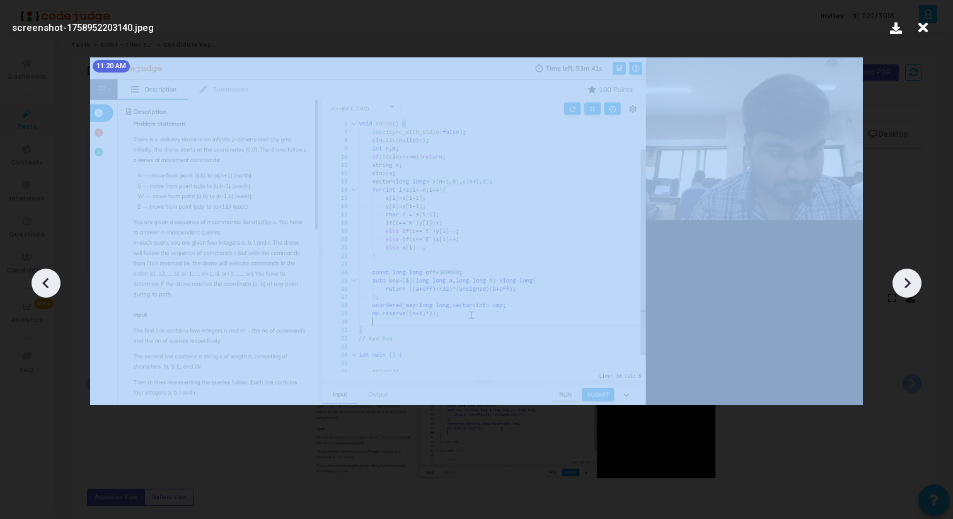
click at [909, 283] on icon at bounding box center [908, 282] width 6 height 11
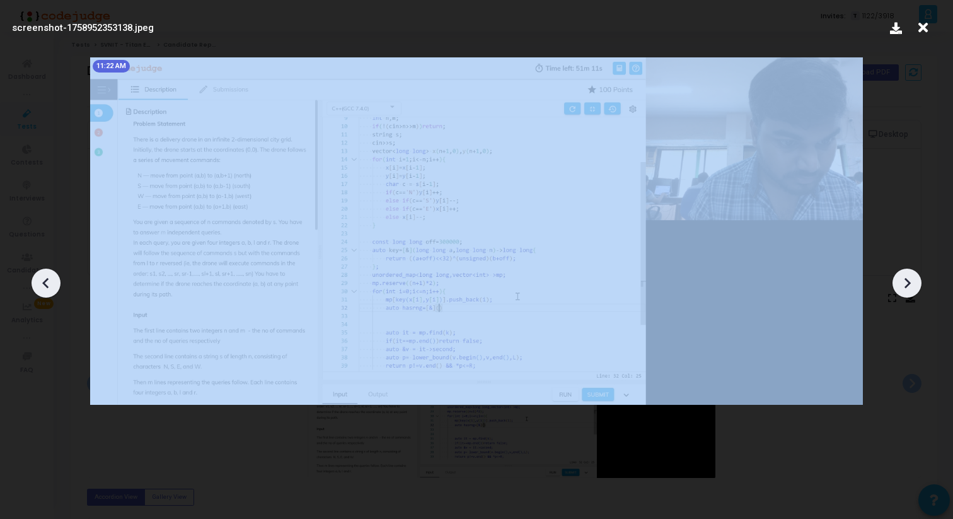
click at [909, 283] on icon at bounding box center [908, 282] width 6 height 11
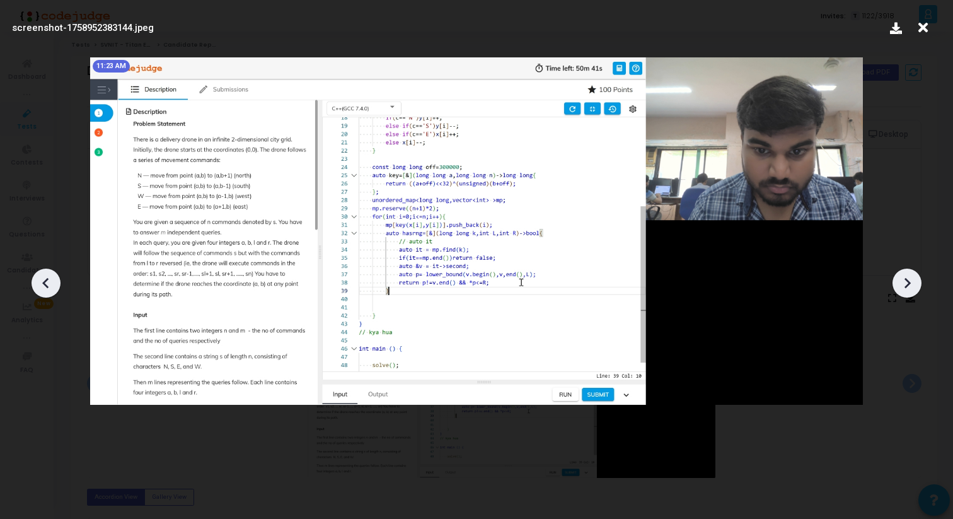
click at [909, 283] on icon at bounding box center [908, 282] width 6 height 11
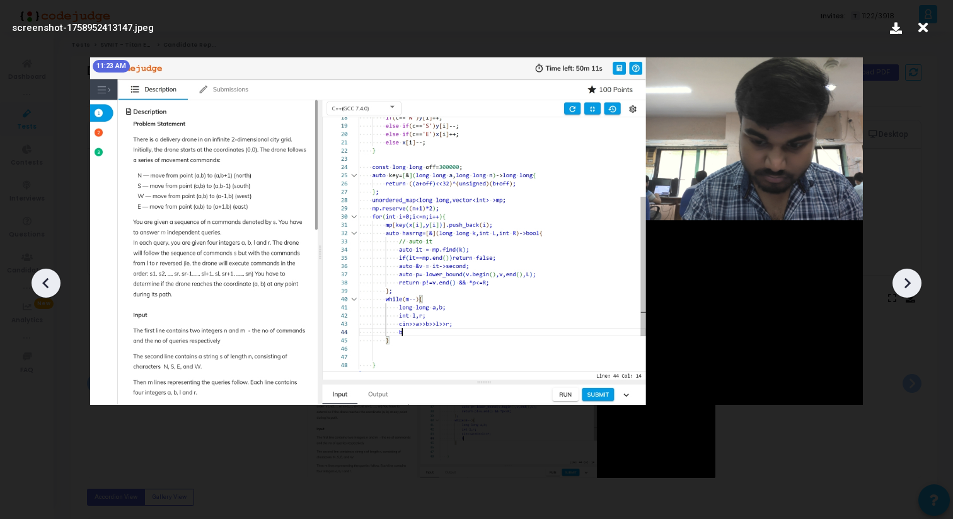
click at [909, 283] on icon at bounding box center [908, 282] width 6 height 11
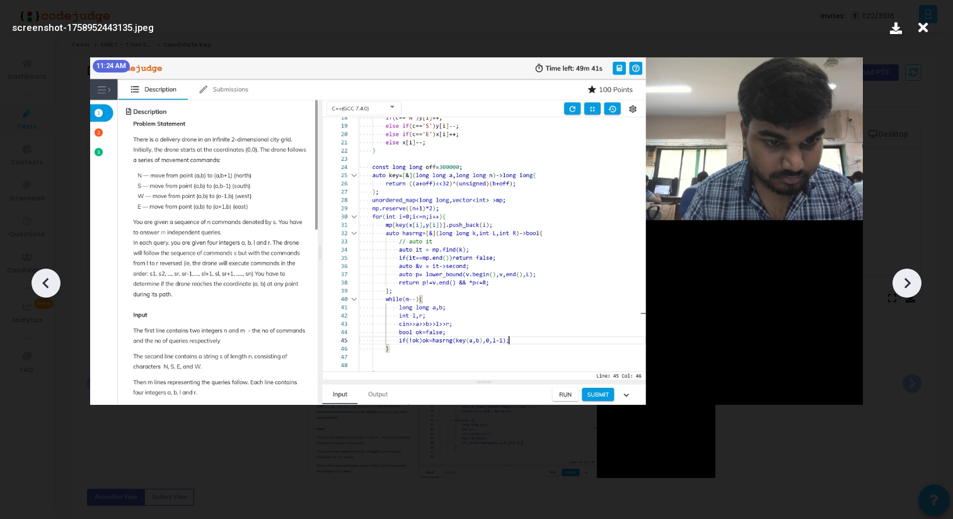
click at [909, 283] on icon at bounding box center [908, 282] width 6 height 11
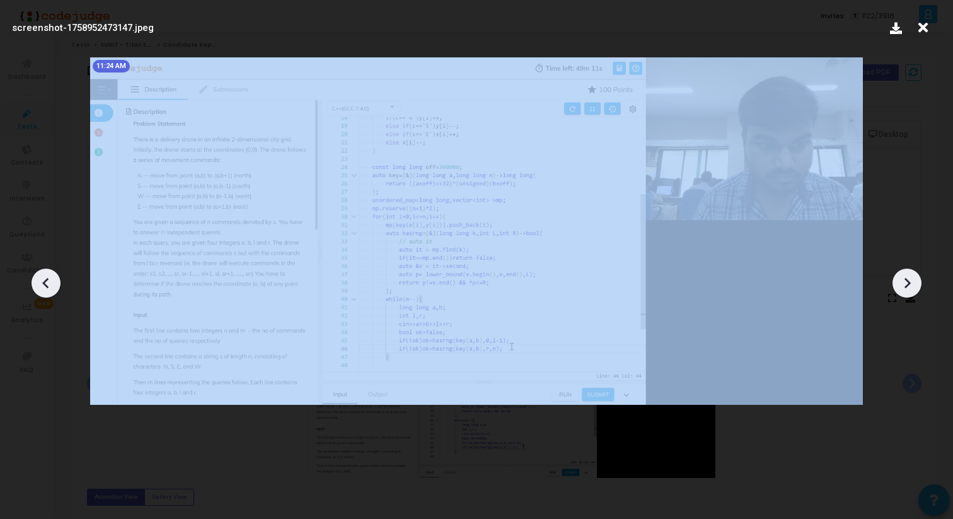
click at [909, 283] on icon at bounding box center [908, 282] width 6 height 11
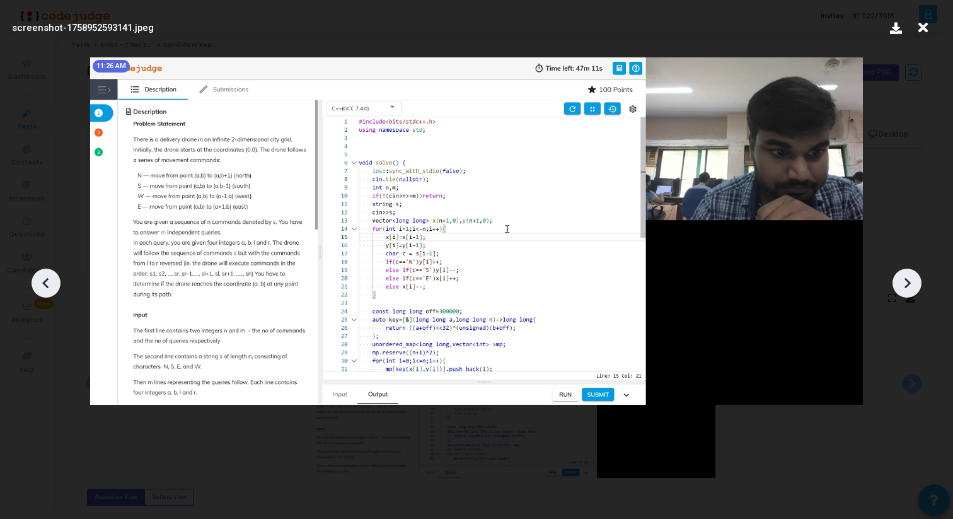
click at [909, 283] on icon at bounding box center [908, 282] width 6 height 11
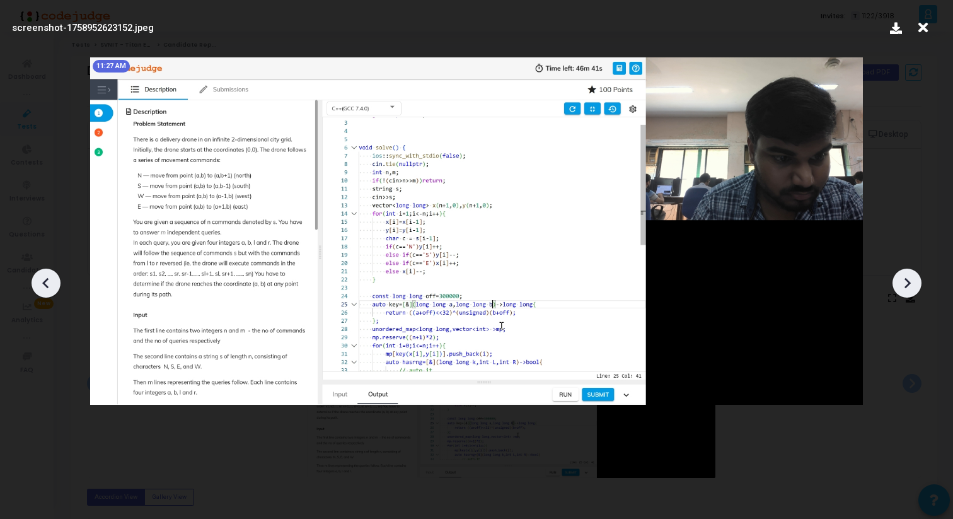
click at [909, 283] on icon at bounding box center [908, 282] width 6 height 11
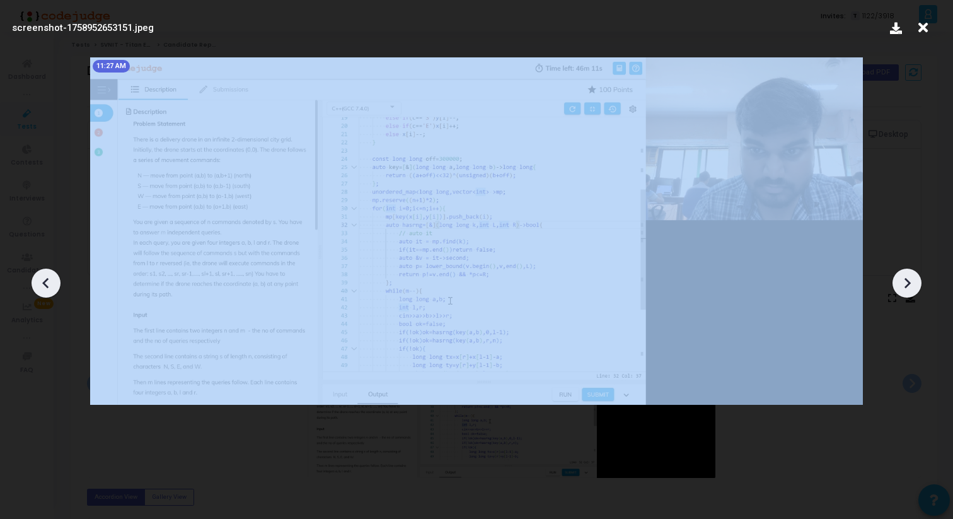
click at [909, 283] on icon at bounding box center [908, 282] width 6 height 11
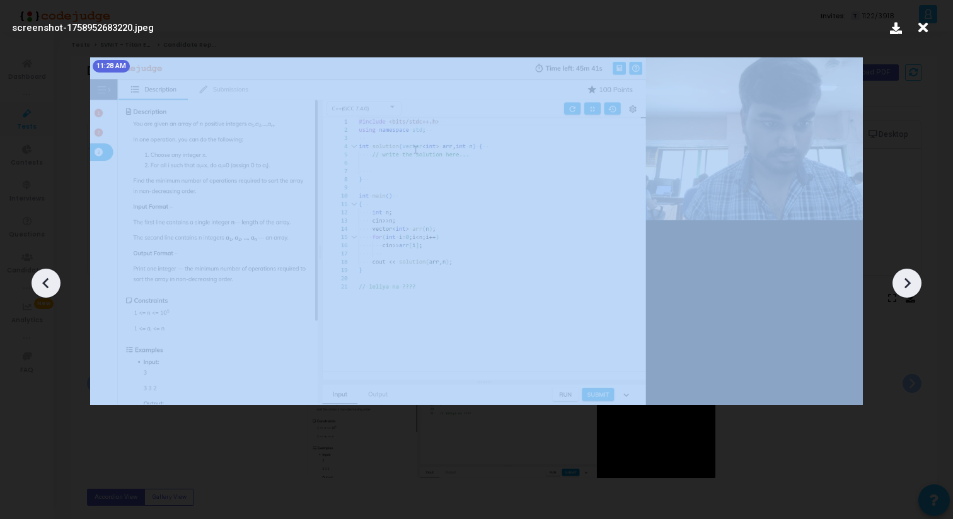
click at [909, 283] on icon at bounding box center [908, 282] width 6 height 11
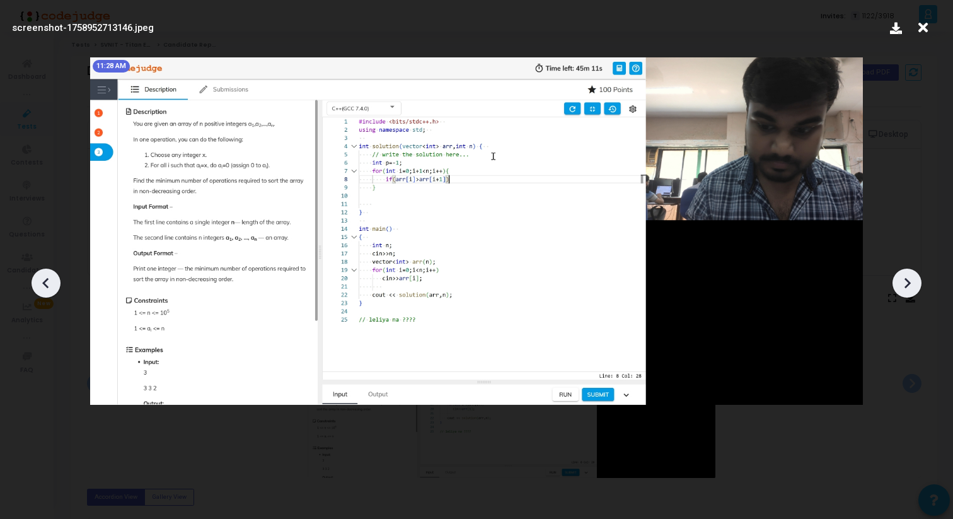
click at [909, 283] on icon at bounding box center [908, 282] width 6 height 11
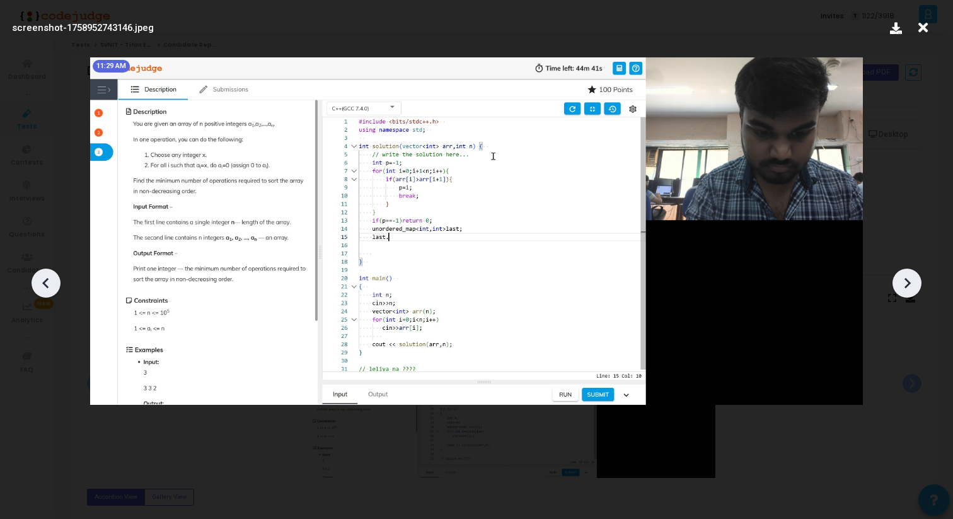
click at [909, 283] on icon at bounding box center [908, 282] width 6 height 11
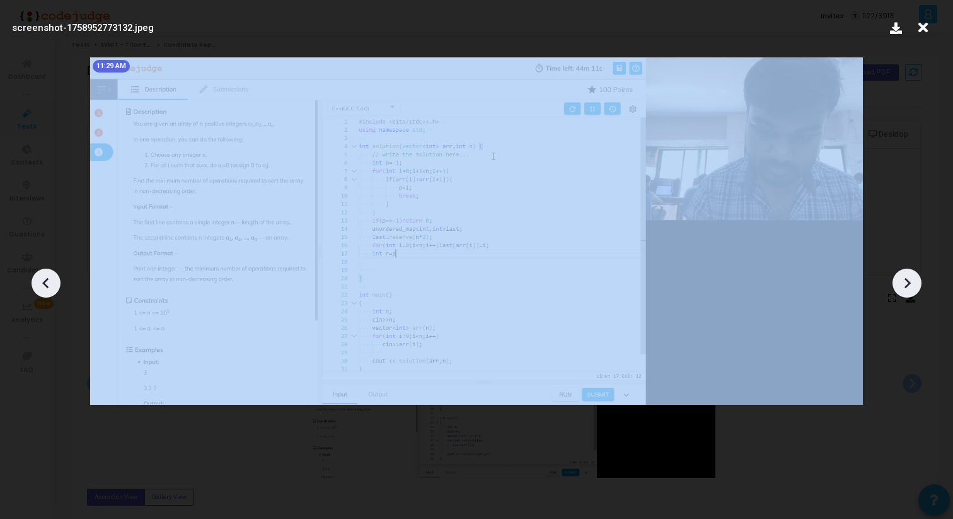
click at [909, 283] on icon at bounding box center [908, 282] width 6 height 11
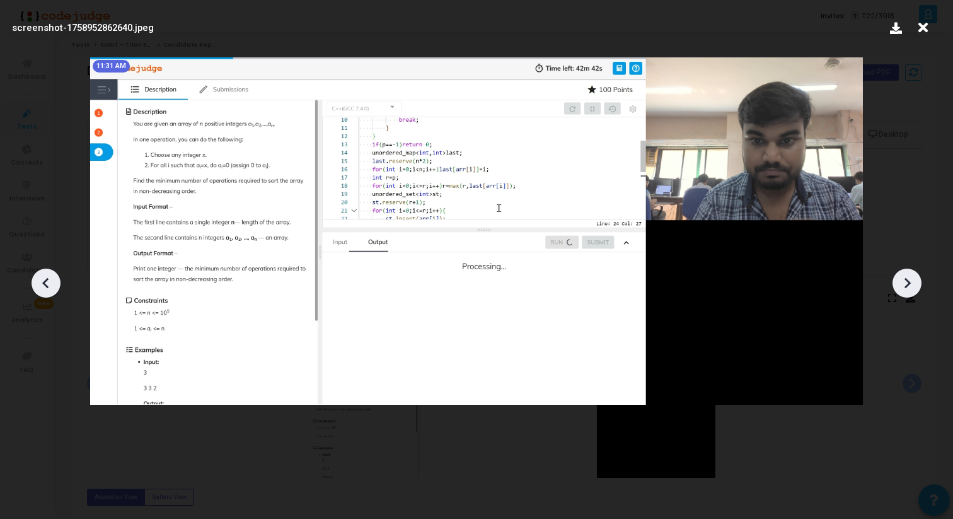
click at [909, 283] on icon at bounding box center [908, 282] width 6 height 11
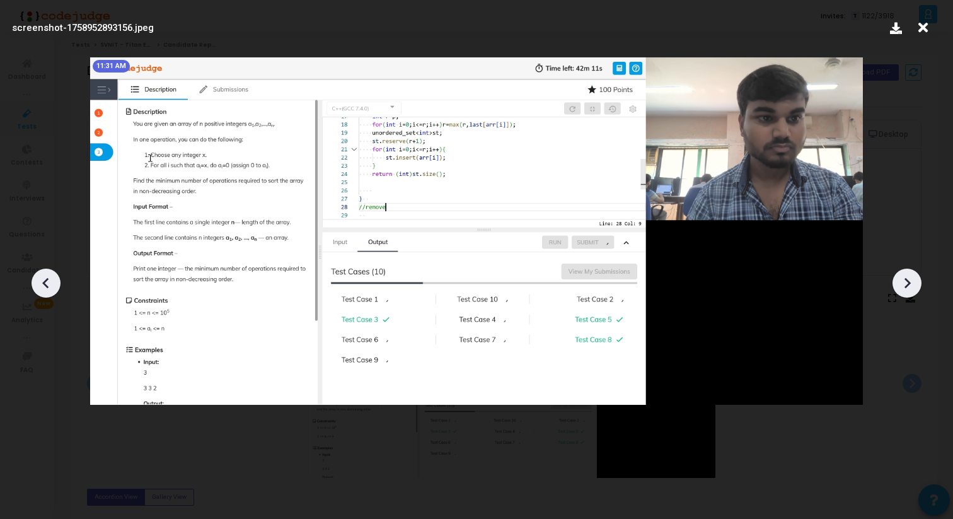
click at [909, 283] on icon at bounding box center [908, 282] width 6 height 11
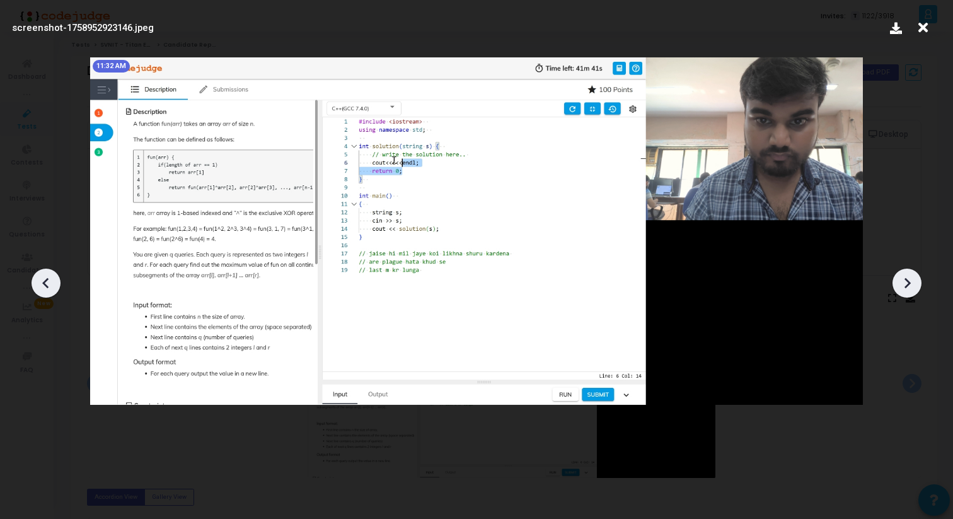
click at [909, 286] on icon at bounding box center [907, 283] width 19 height 19
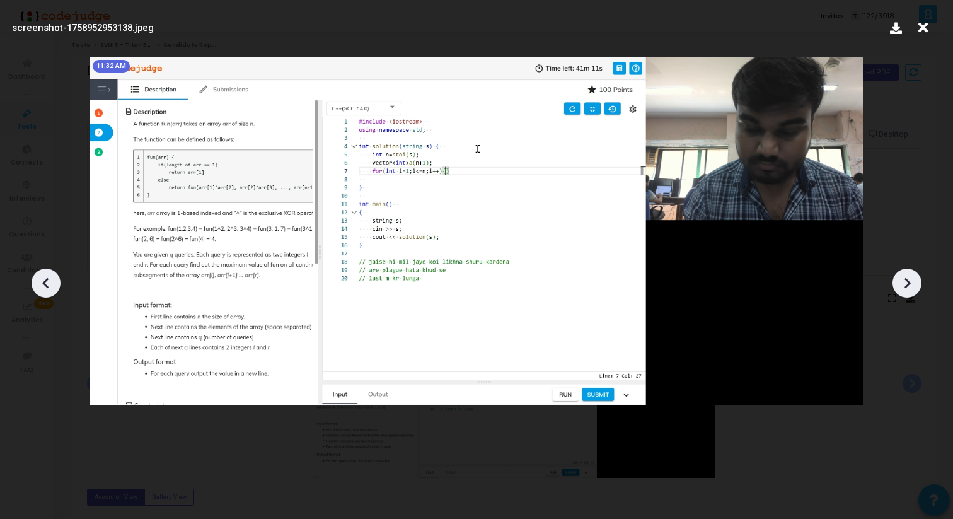
click at [909, 286] on icon at bounding box center [907, 283] width 19 height 19
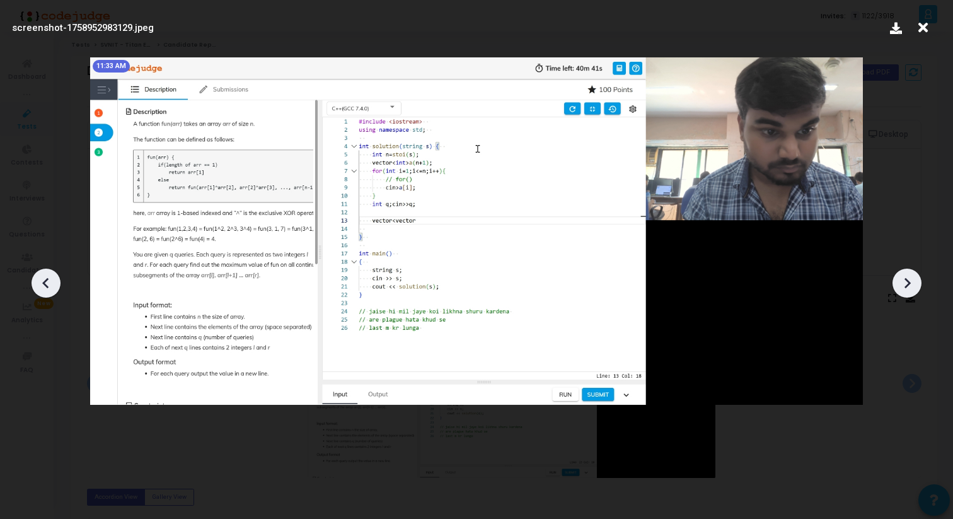
click at [909, 286] on icon at bounding box center [907, 283] width 19 height 19
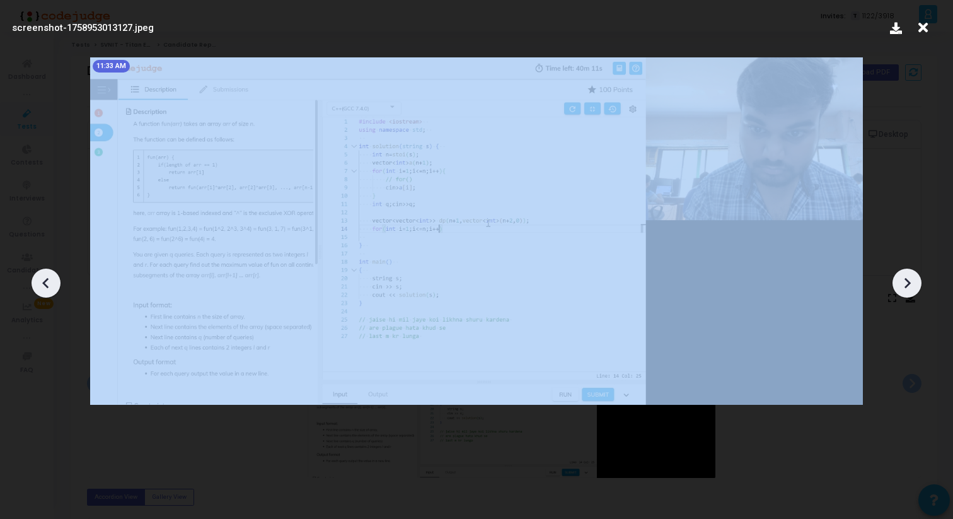
click at [909, 286] on icon at bounding box center [907, 283] width 19 height 19
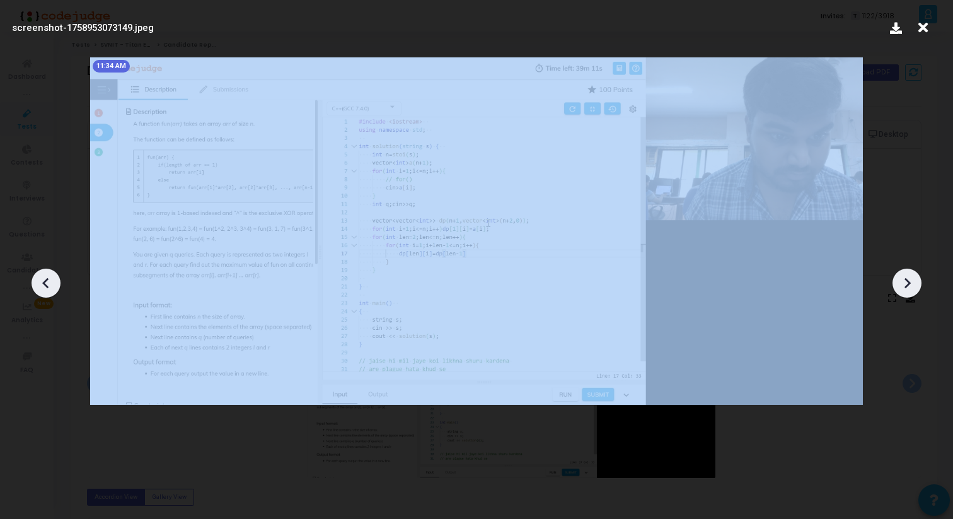
click at [909, 286] on icon at bounding box center [907, 283] width 19 height 19
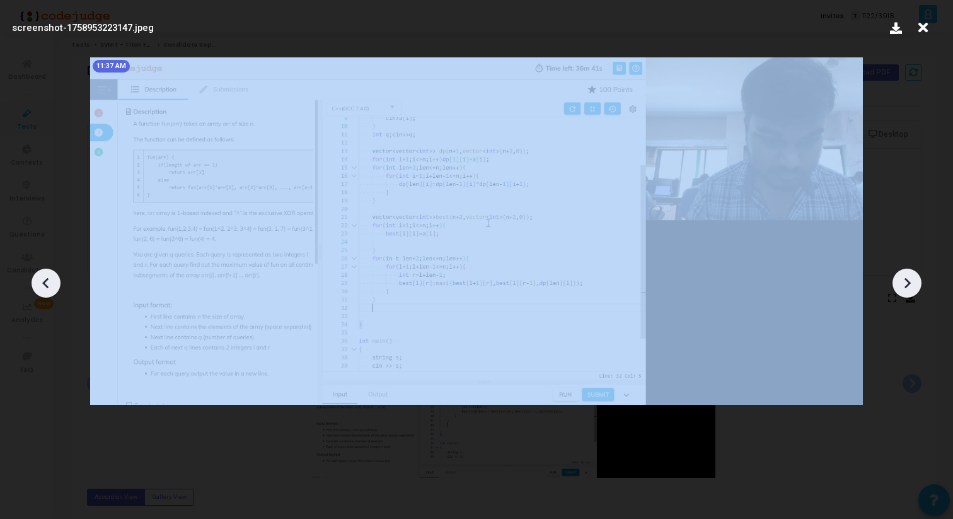
click at [909, 286] on icon at bounding box center [907, 283] width 19 height 19
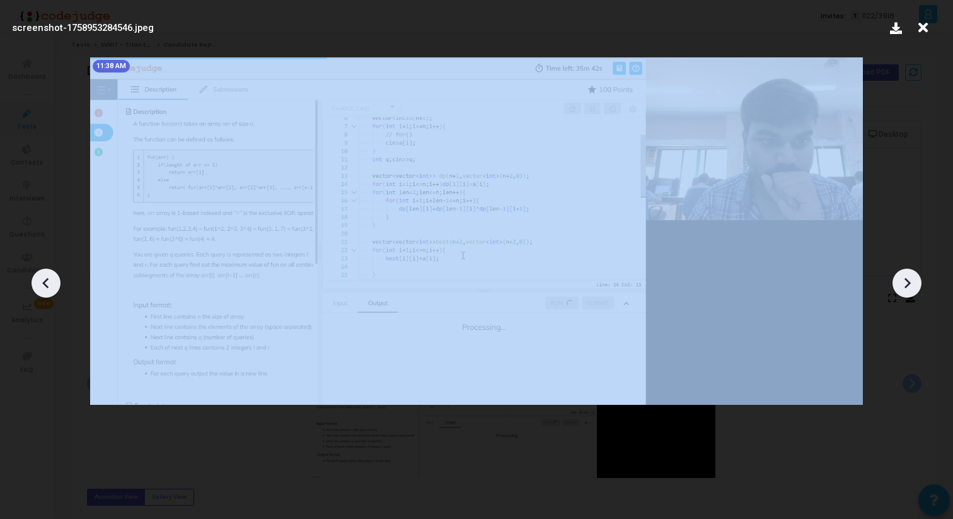
click at [909, 286] on icon at bounding box center [907, 283] width 19 height 19
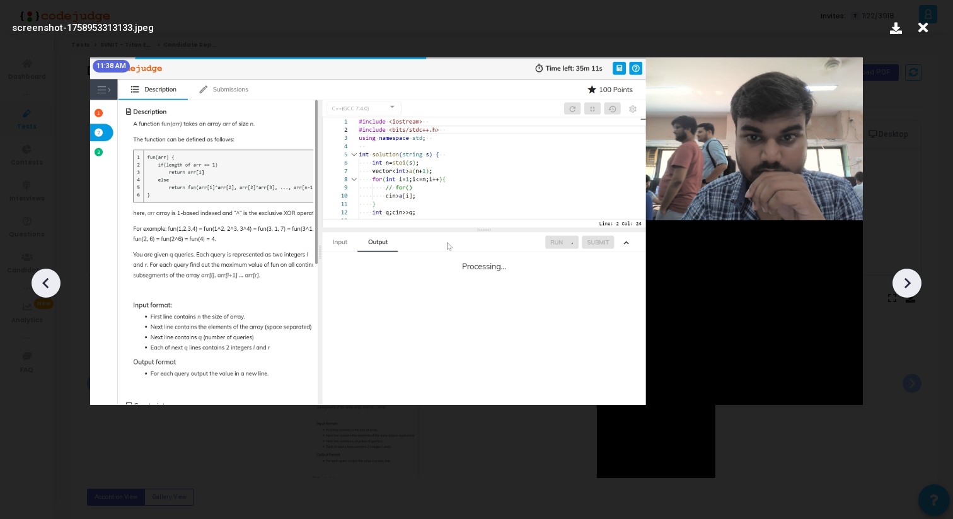
click at [909, 286] on icon at bounding box center [907, 283] width 19 height 19
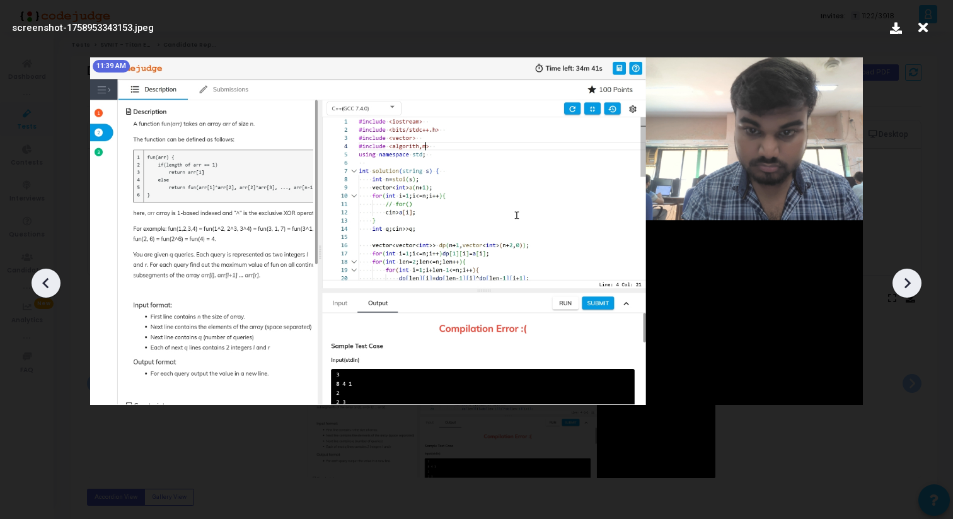
click at [909, 286] on icon at bounding box center [907, 283] width 19 height 19
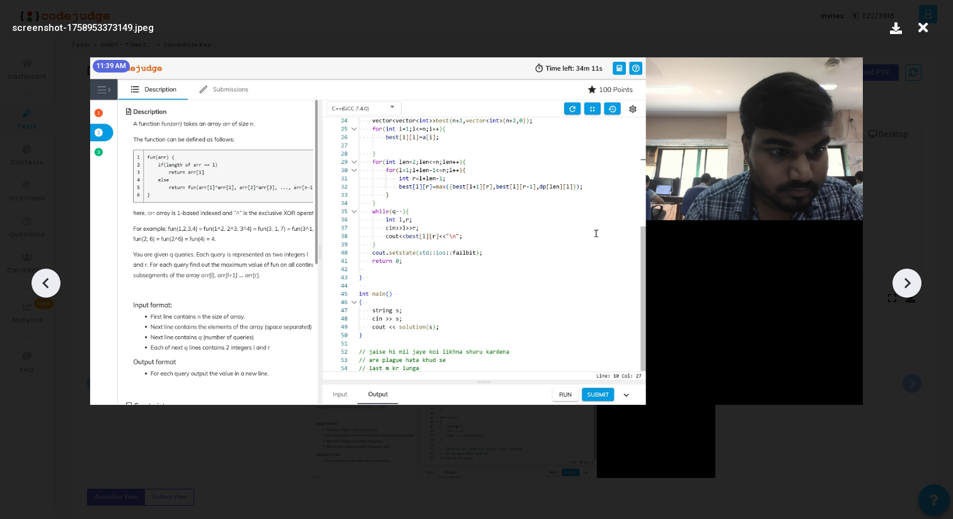
click at [909, 286] on icon at bounding box center [907, 283] width 19 height 19
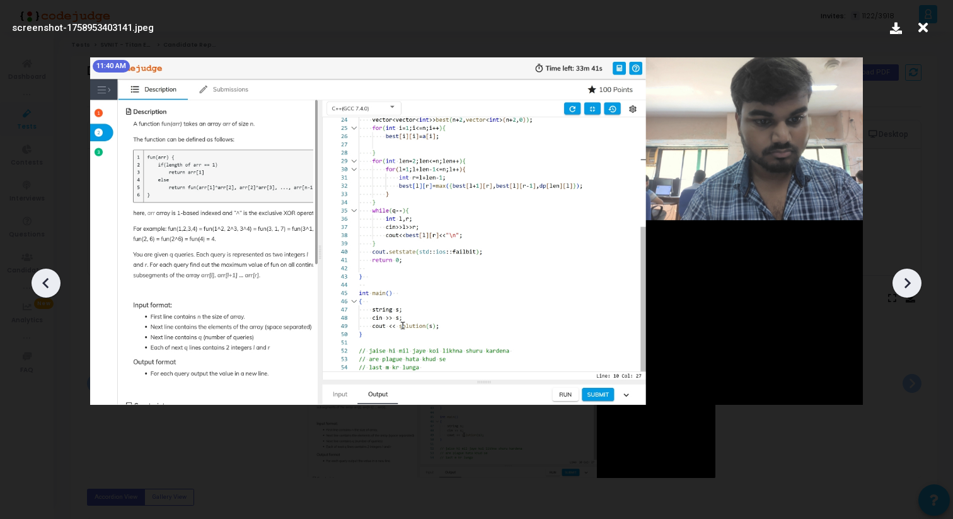
click at [909, 286] on icon at bounding box center [907, 283] width 19 height 19
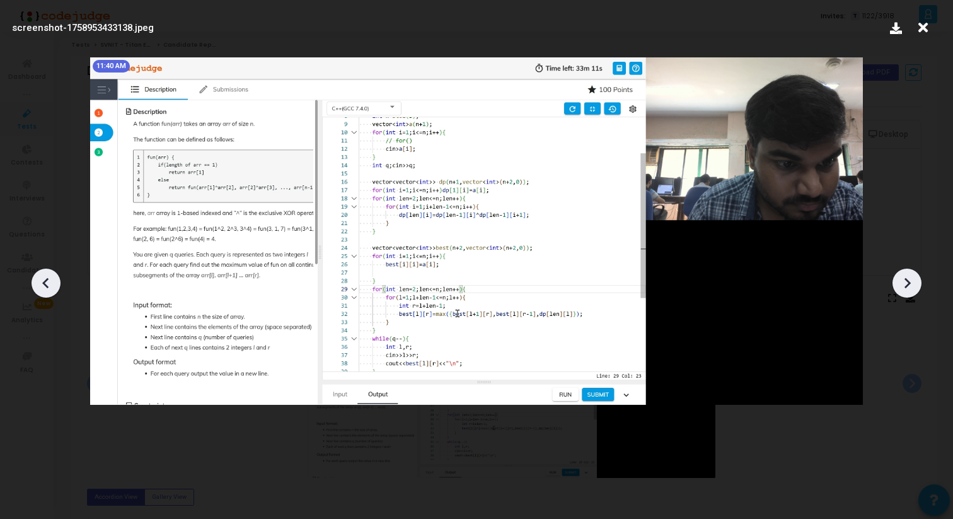
click at [909, 286] on icon at bounding box center [907, 283] width 19 height 19
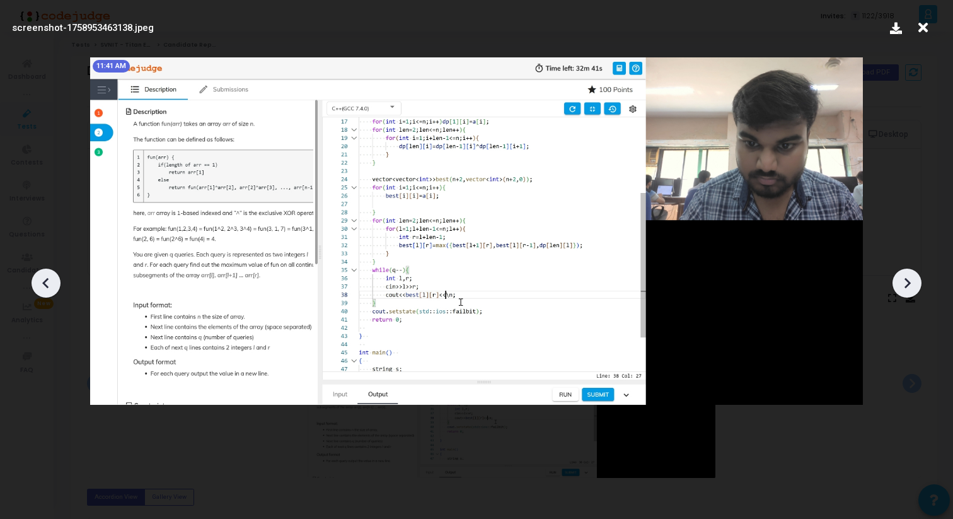
click at [909, 286] on icon at bounding box center [907, 283] width 19 height 19
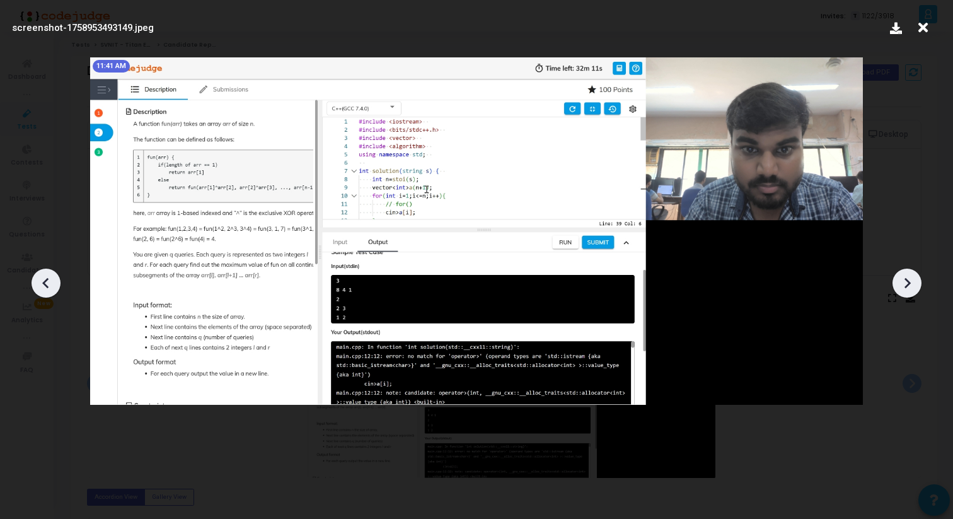
click at [909, 286] on icon at bounding box center [907, 283] width 19 height 19
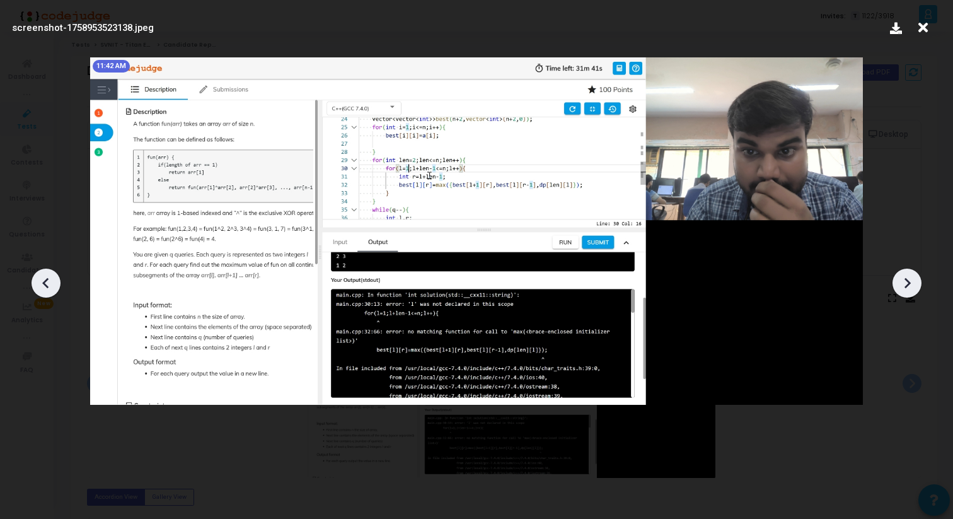
click at [909, 286] on icon at bounding box center [907, 283] width 19 height 19
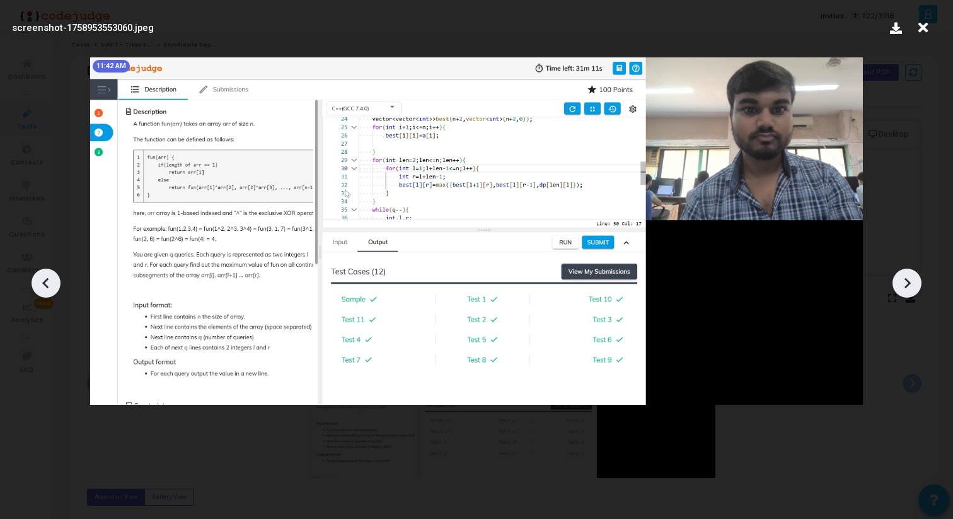
click at [909, 286] on icon at bounding box center [907, 283] width 19 height 19
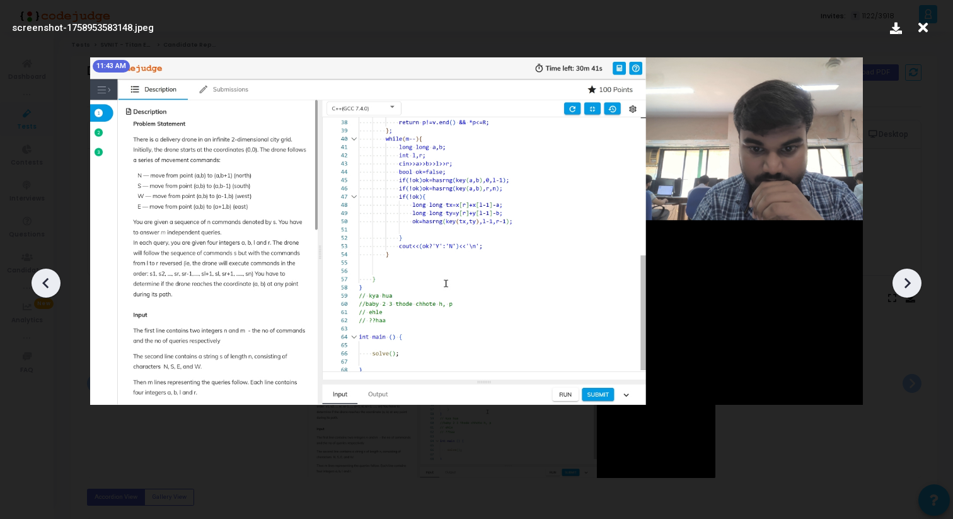
click at [911, 284] on icon at bounding box center [907, 283] width 19 height 19
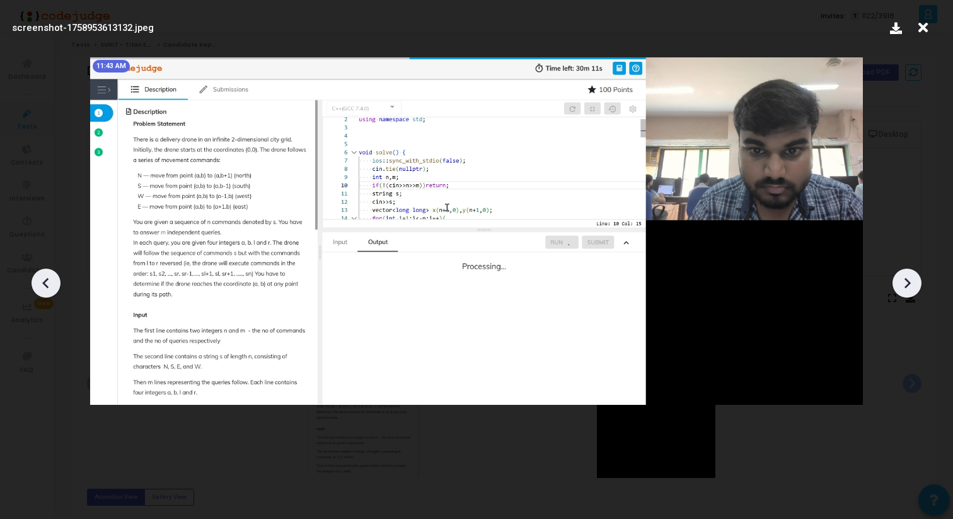
click at [911, 284] on icon at bounding box center [907, 283] width 19 height 19
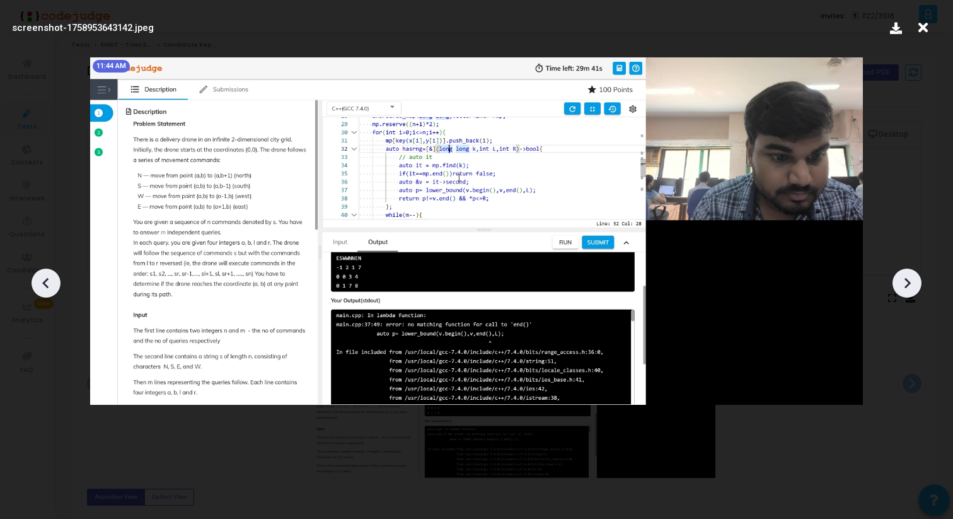
click at [911, 284] on icon at bounding box center [907, 283] width 19 height 19
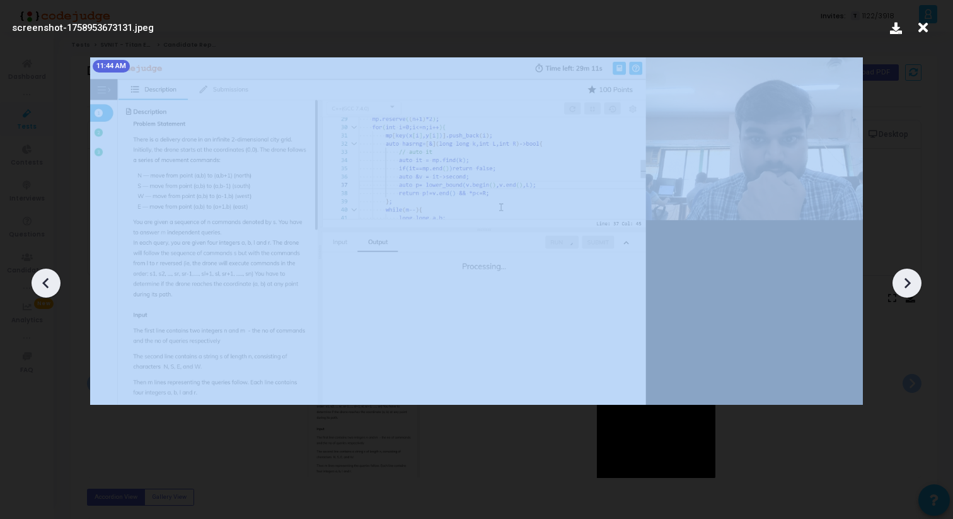
click at [911, 284] on icon at bounding box center [907, 283] width 19 height 19
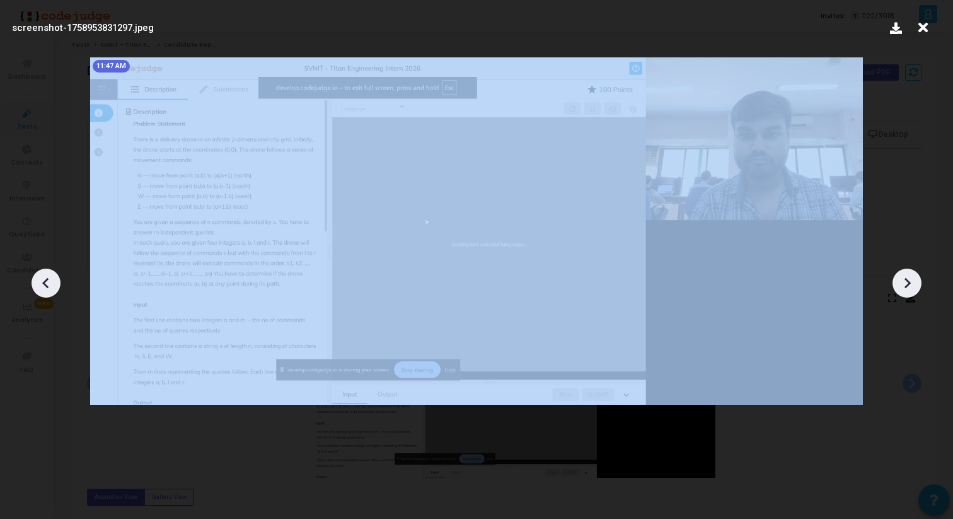
click at [911, 284] on icon at bounding box center [907, 283] width 19 height 19
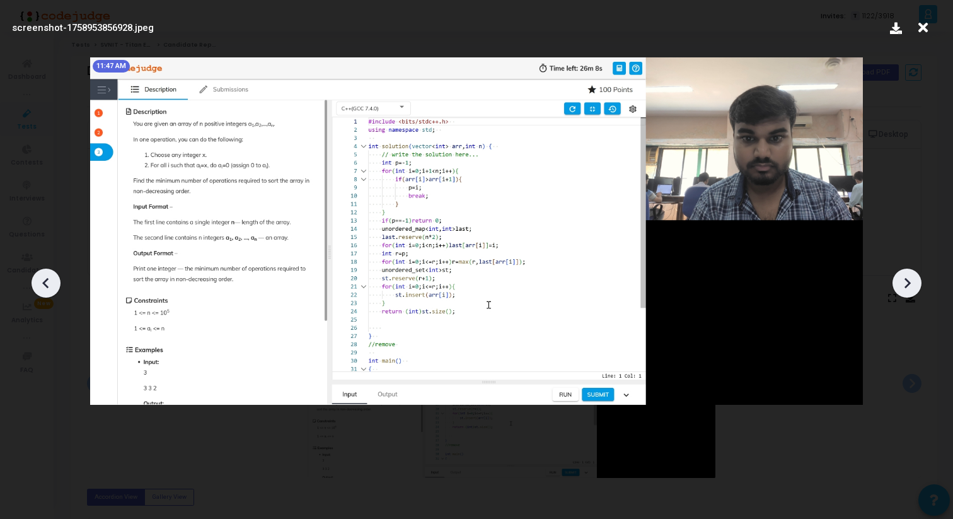
click at [911, 284] on icon at bounding box center [907, 283] width 19 height 19
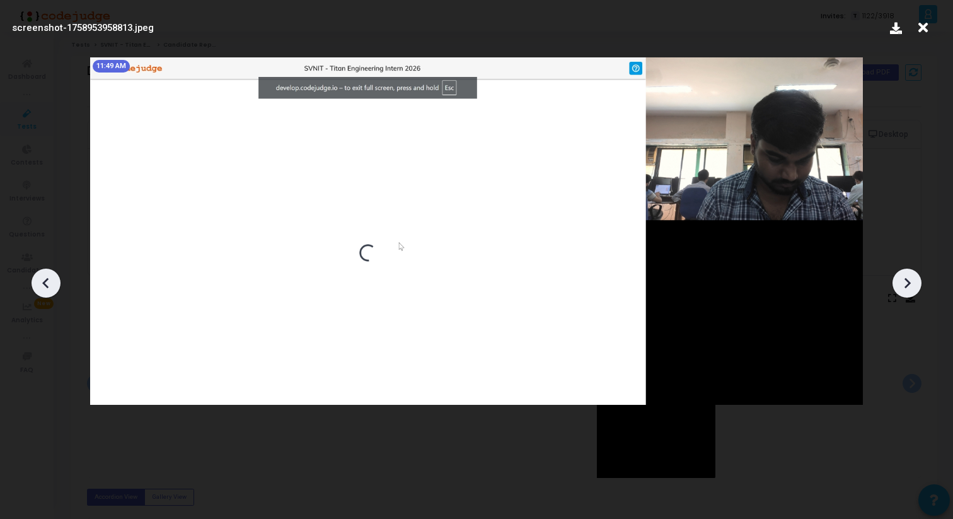
click at [911, 284] on icon at bounding box center [907, 283] width 19 height 19
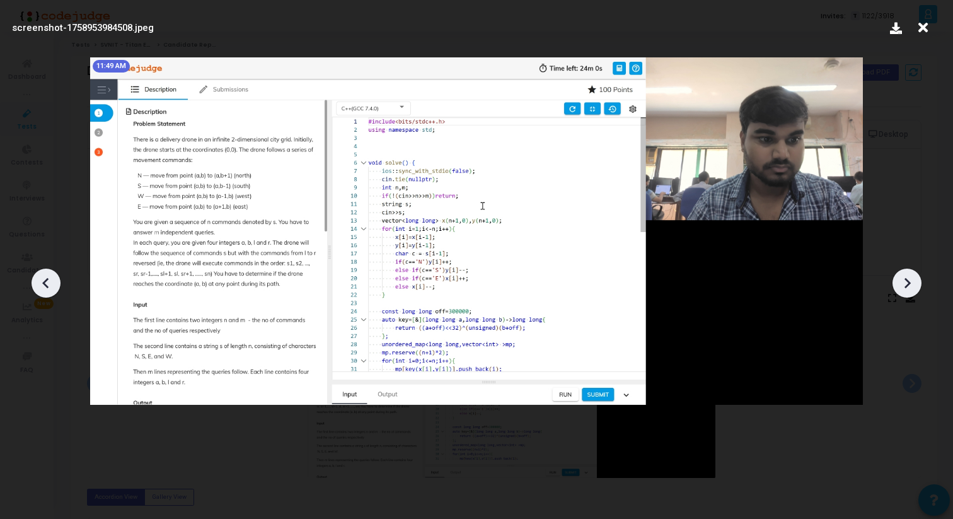
click at [911, 286] on icon at bounding box center [907, 283] width 19 height 19
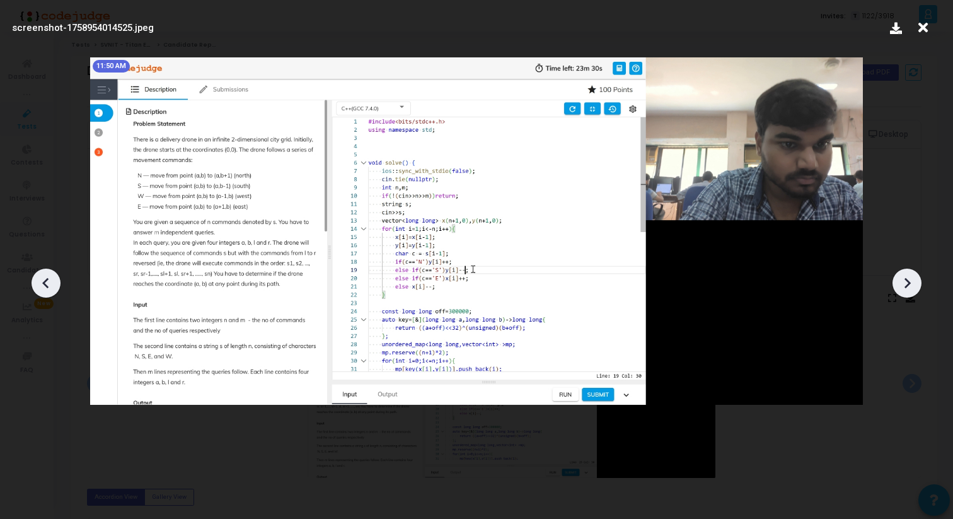
click at [911, 286] on icon at bounding box center [907, 283] width 19 height 19
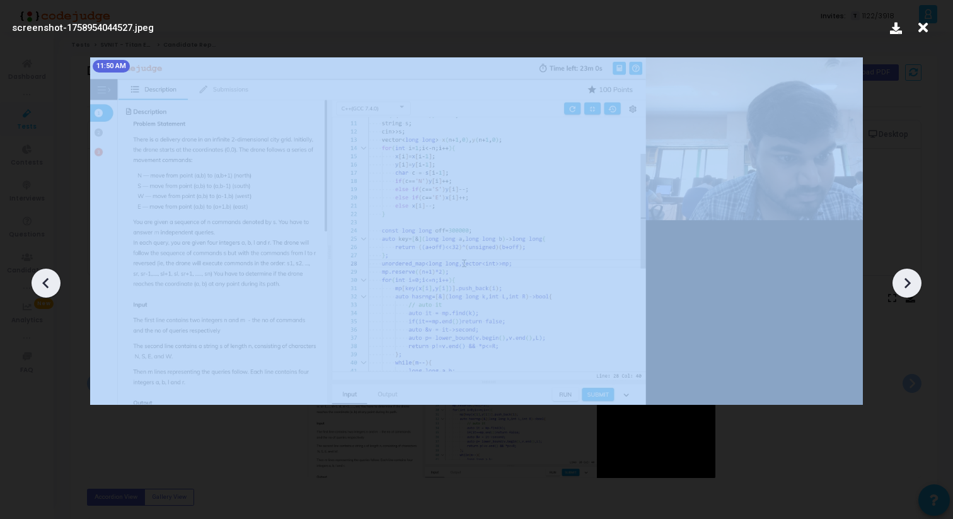
click at [911, 286] on icon at bounding box center [907, 283] width 19 height 19
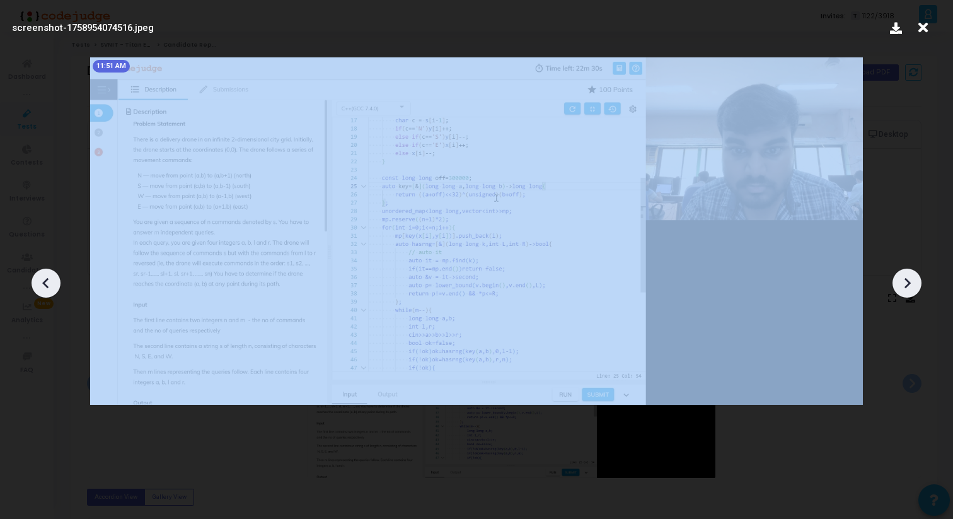
click at [911, 286] on icon at bounding box center [907, 283] width 19 height 19
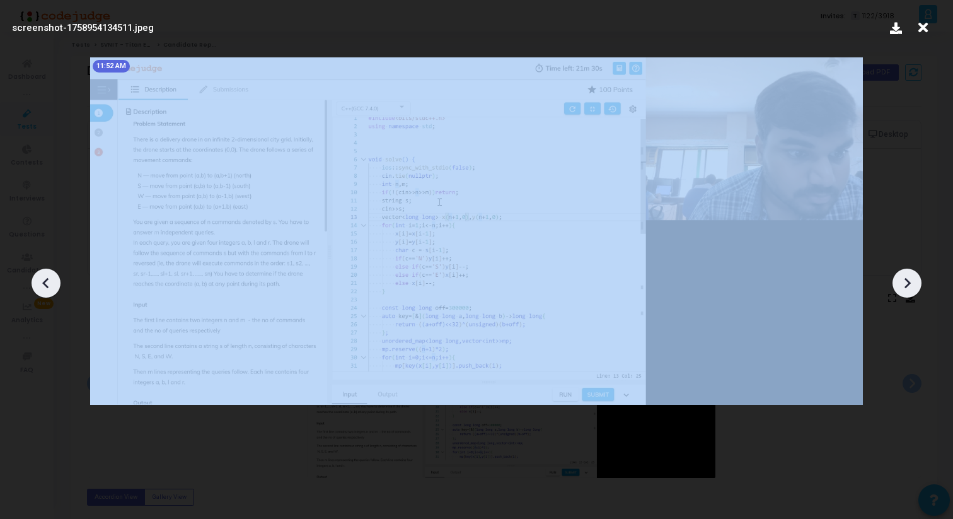
click at [911, 286] on icon at bounding box center [907, 283] width 19 height 19
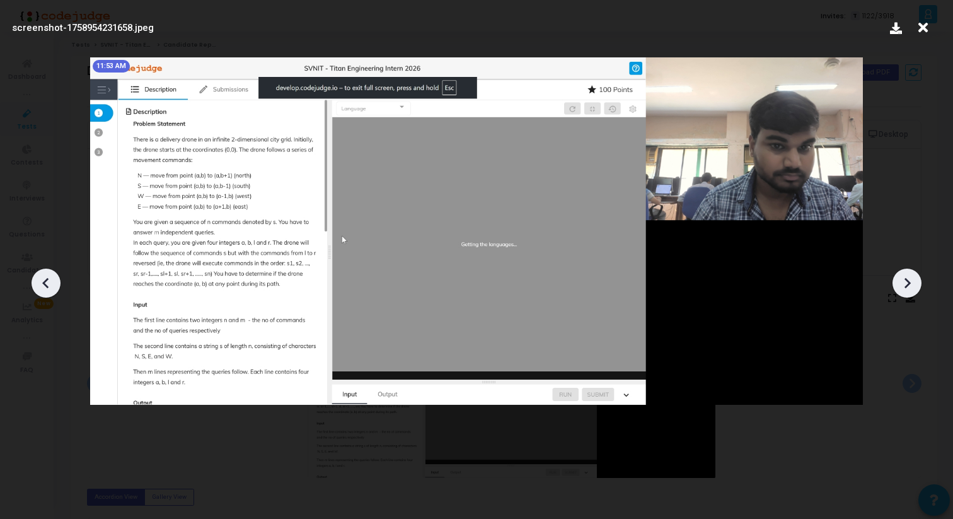
click at [911, 286] on icon at bounding box center [907, 283] width 19 height 19
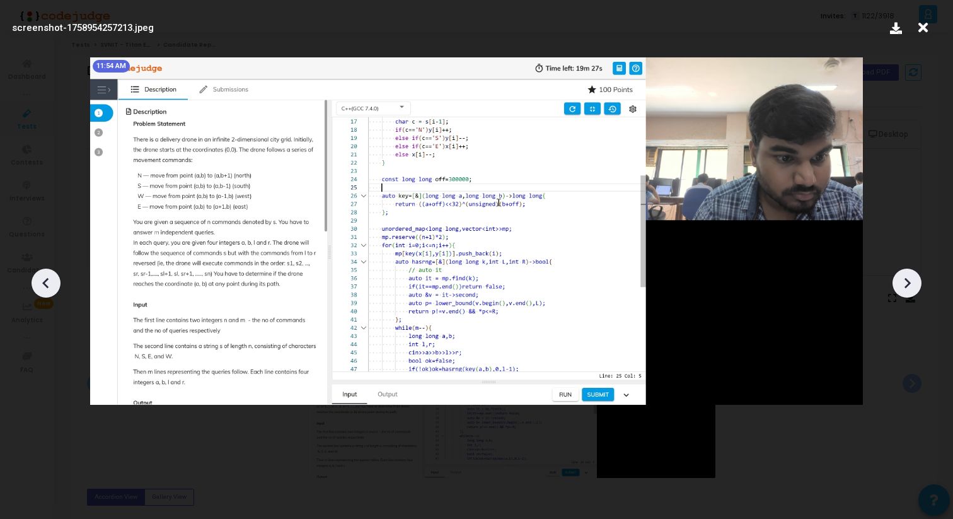
click at [911, 286] on icon at bounding box center [907, 283] width 19 height 19
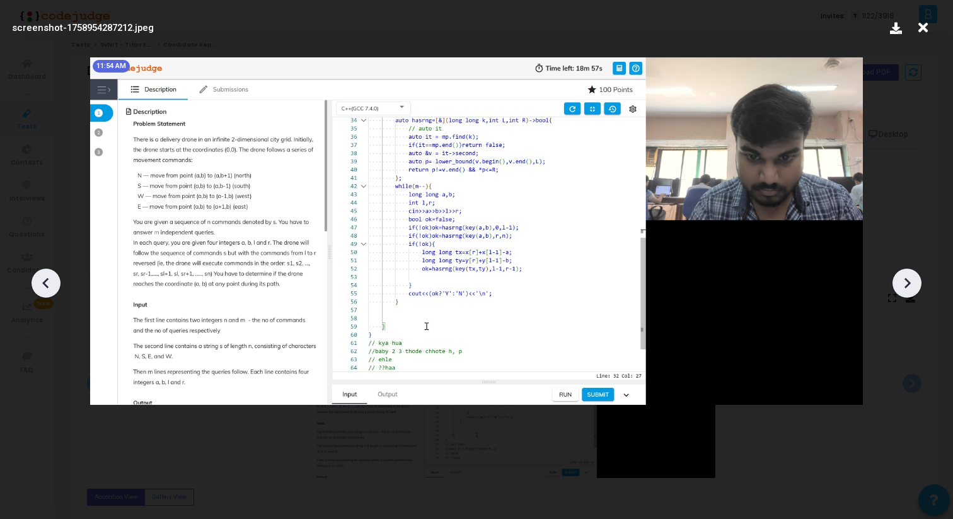
click at [911, 286] on icon at bounding box center [907, 283] width 19 height 19
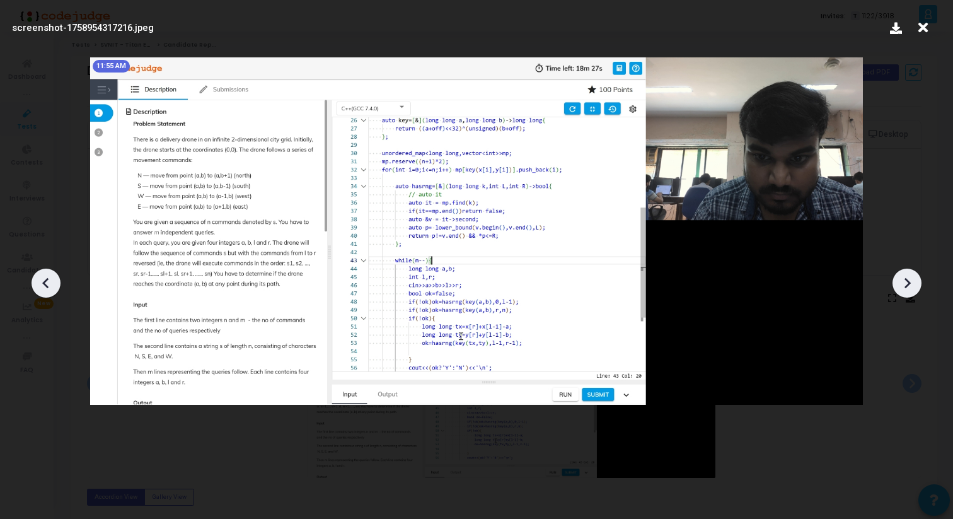
click at [49, 285] on icon at bounding box center [46, 283] width 19 height 19
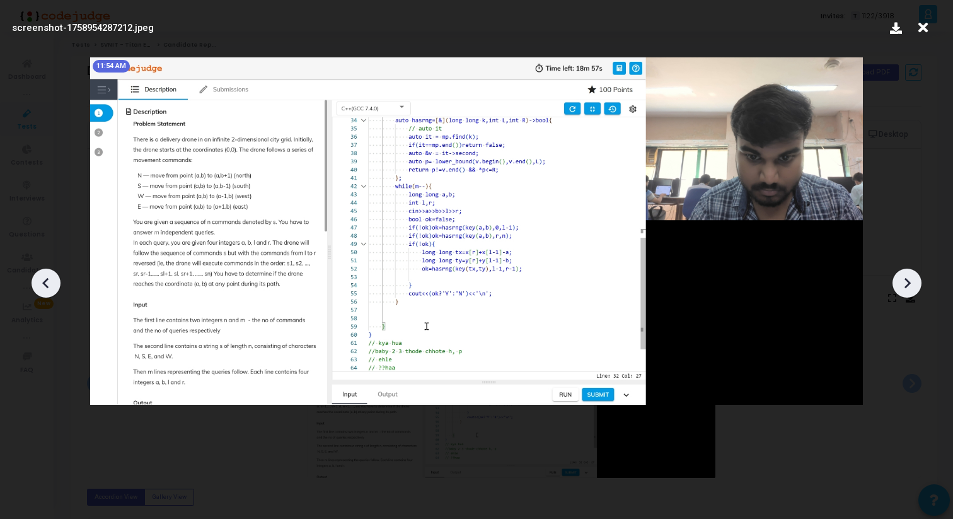
click at [49, 285] on icon at bounding box center [46, 283] width 19 height 19
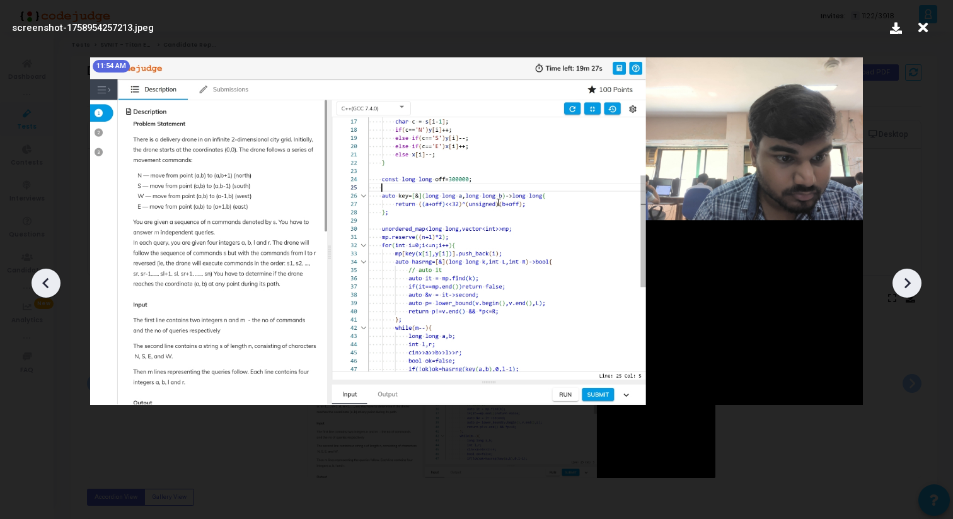
click at [906, 285] on icon at bounding box center [908, 282] width 6 height 11
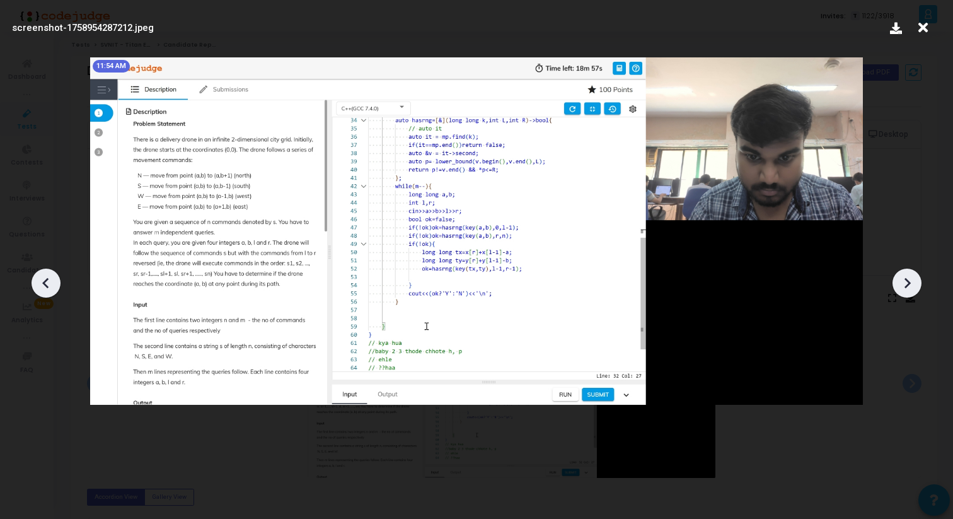
click at [906, 285] on icon at bounding box center [908, 282] width 6 height 11
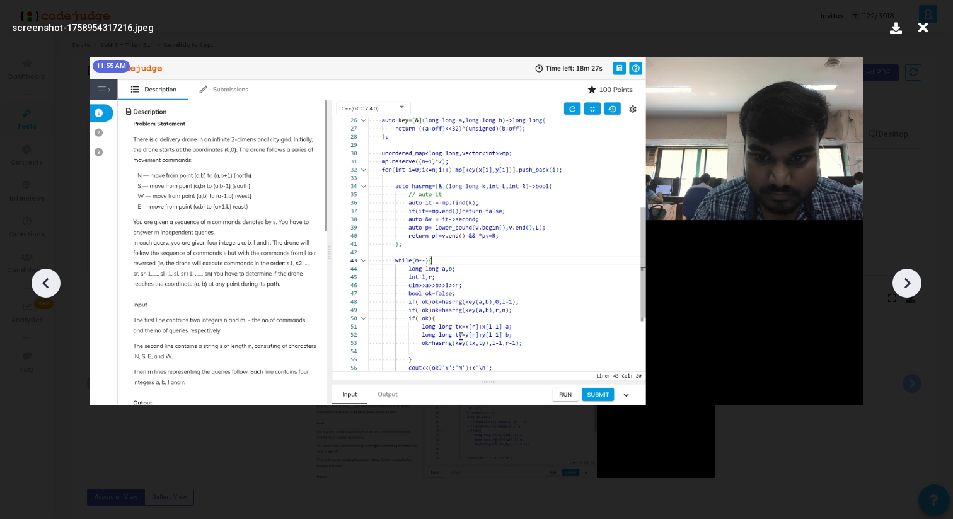
click at [906, 285] on icon at bounding box center [908, 282] width 6 height 11
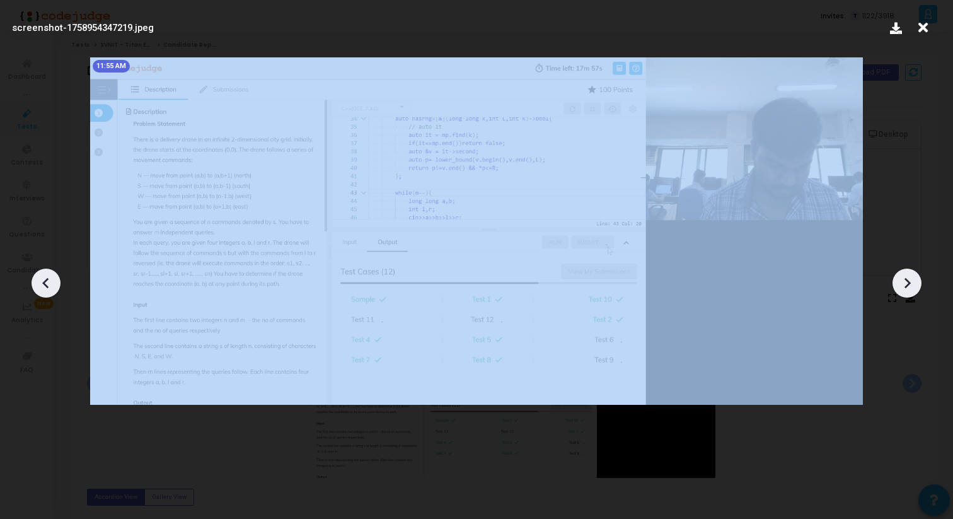
click at [906, 285] on icon at bounding box center [908, 282] width 6 height 11
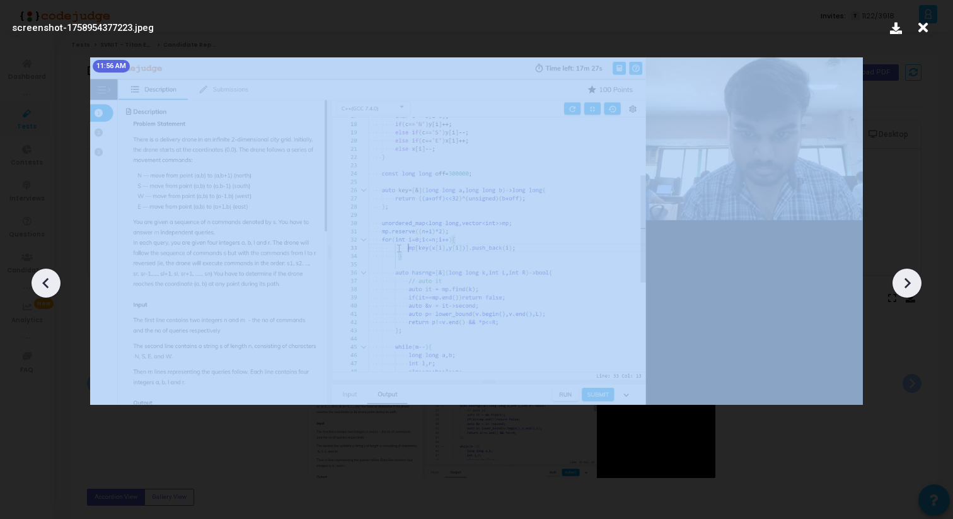
click at [906, 285] on icon at bounding box center [908, 282] width 6 height 11
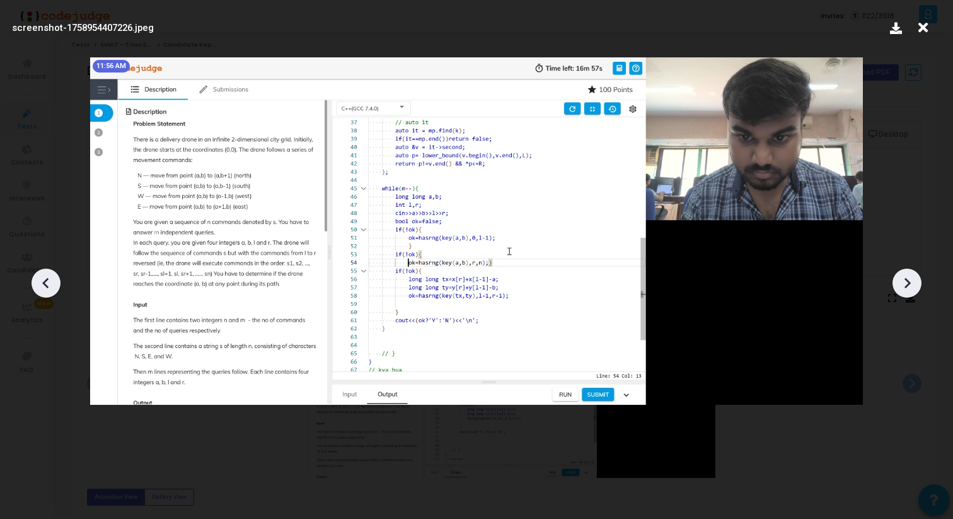
click at [906, 285] on icon at bounding box center [908, 282] width 6 height 11
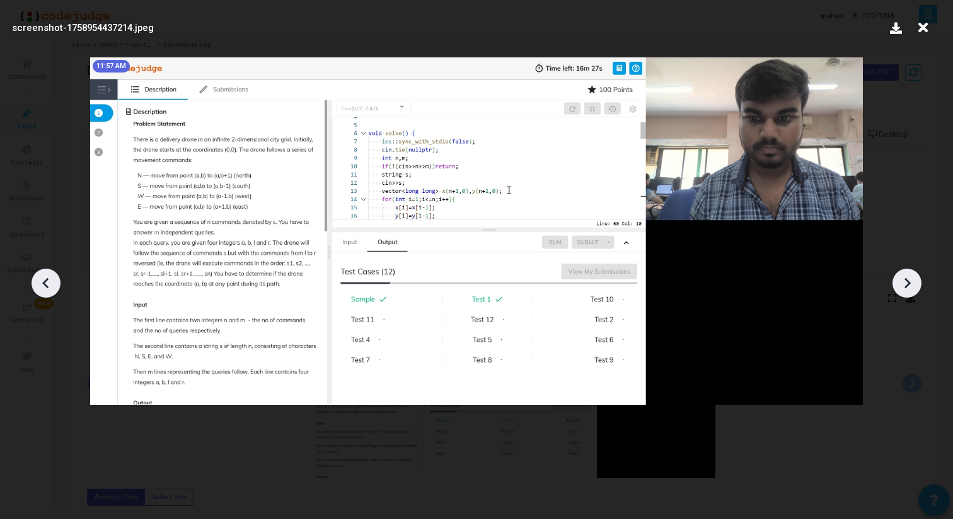
click at [906, 285] on icon at bounding box center [908, 282] width 6 height 11
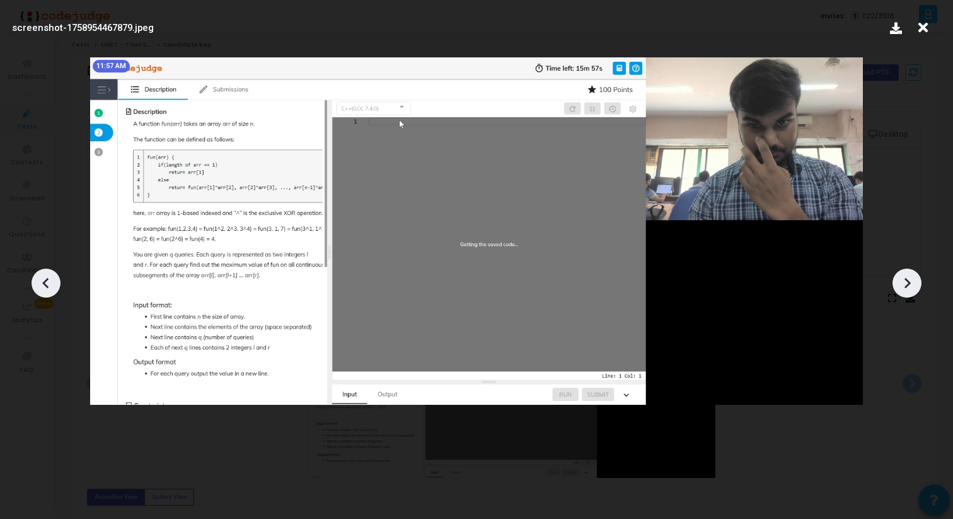
click at [906, 285] on icon at bounding box center [908, 282] width 6 height 11
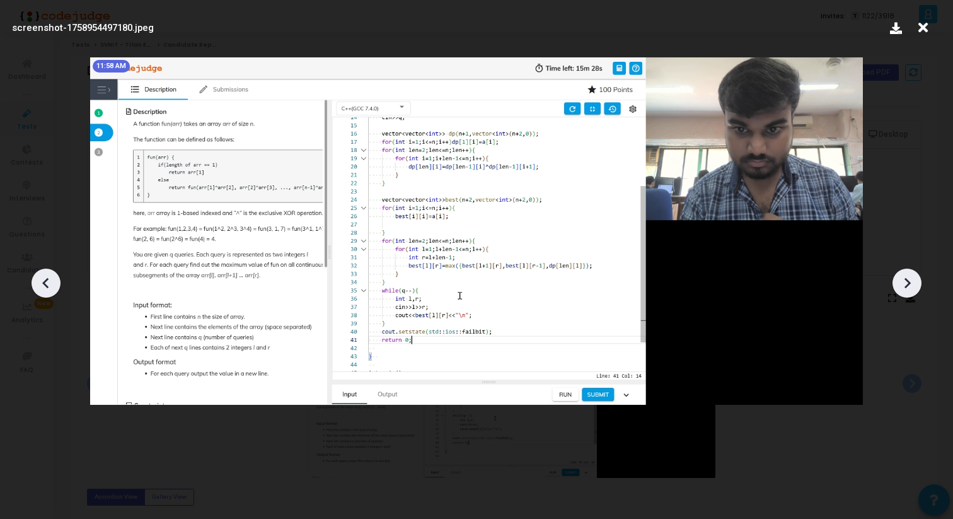
click at [906, 285] on icon at bounding box center [908, 282] width 6 height 11
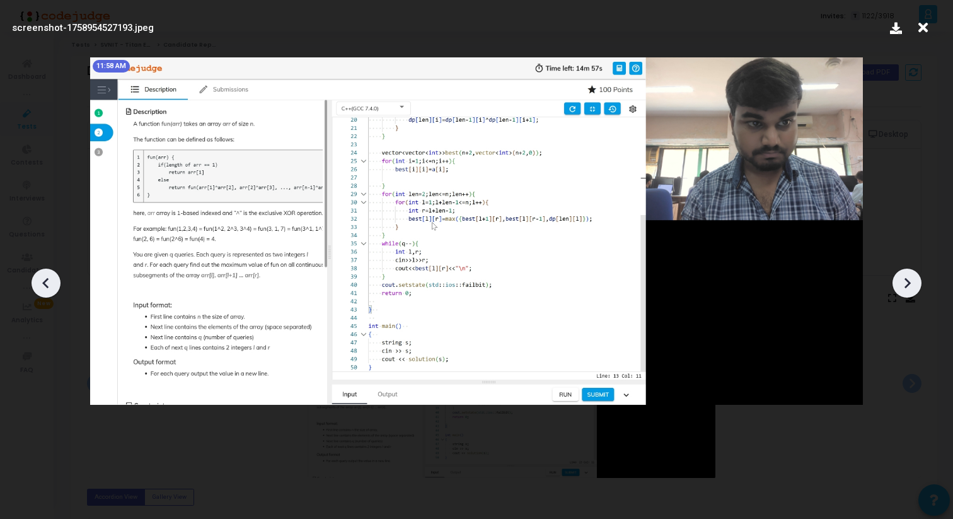
click at [906, 285] on icon at bounding box center [908, 282] width 6 height 11
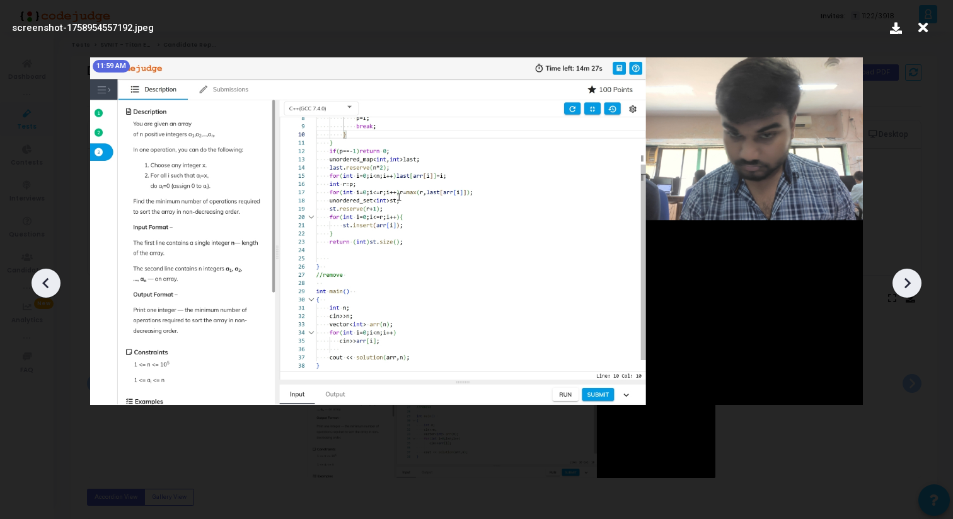
click at [45, 286] on icon at bounding box center [46, 283] width 19 height 19
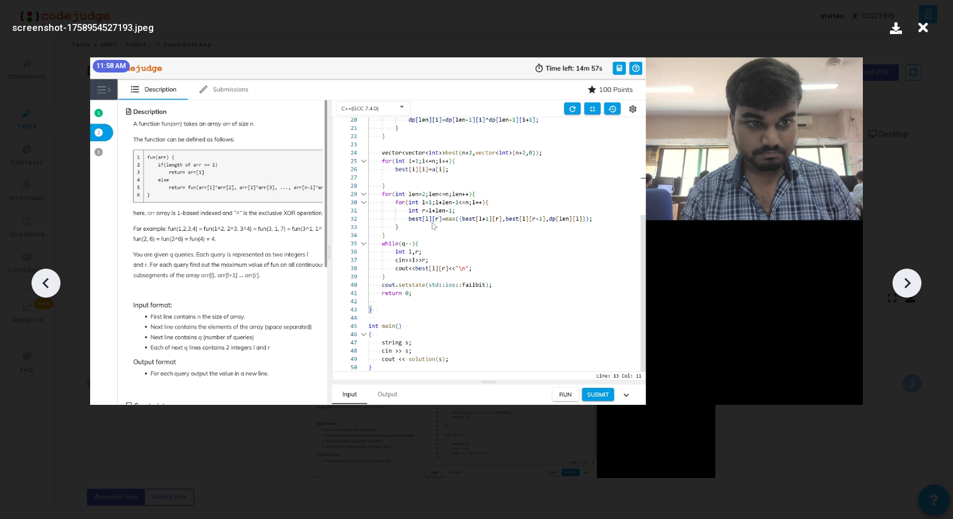
click at [46, 286] on icon at bounding box center [45, 282] width 6 height 11
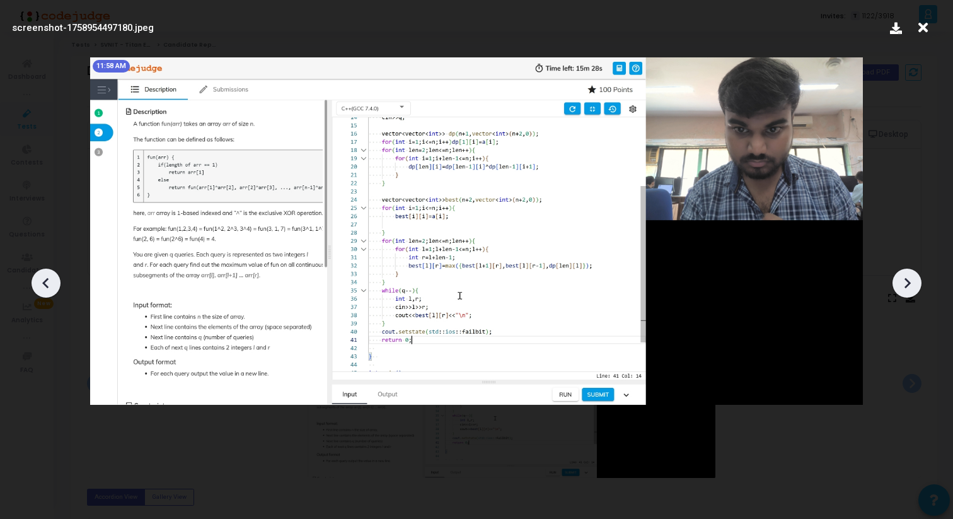
click at [906, 274] on icon at bounding box center [907, 283] width 19 height 19
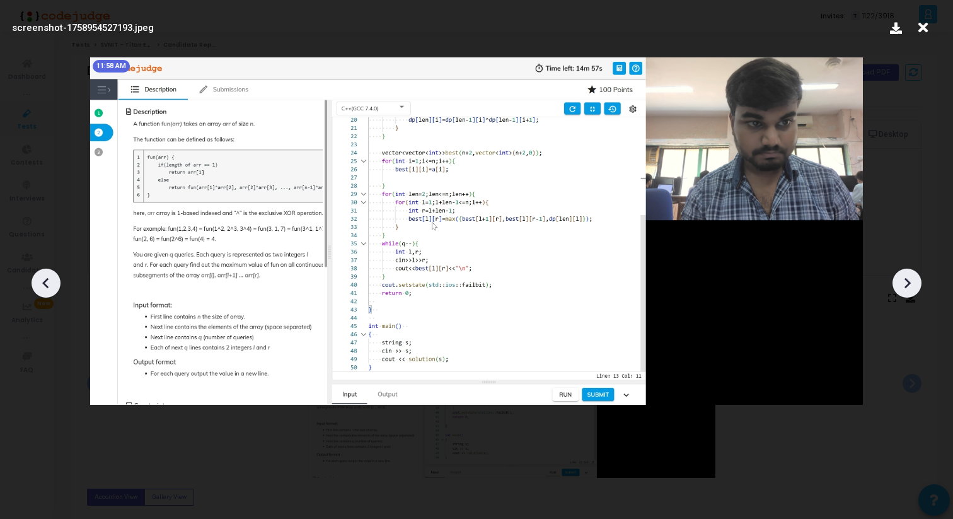
click at [906, 274] on icon at bounding box center [907, 283] width 19 height 19
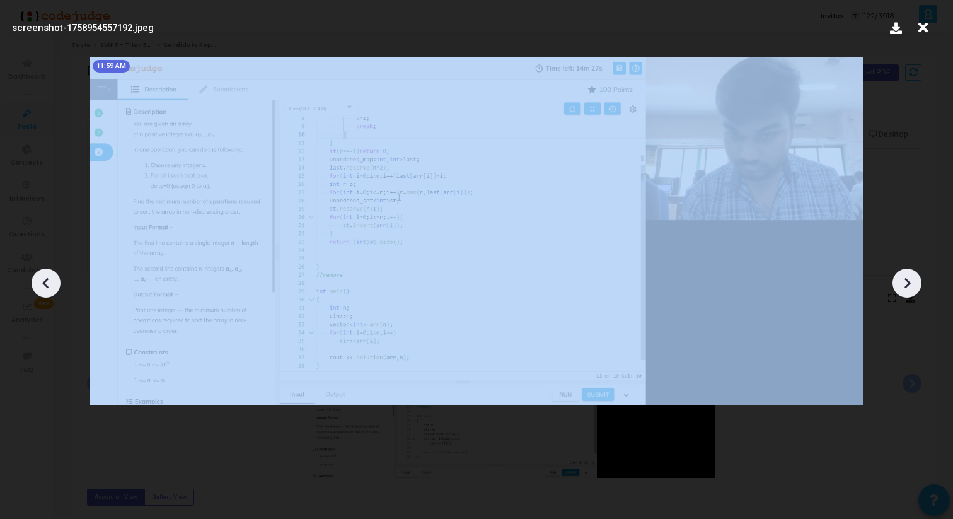
click at [906, 274] on icon at bounding box center [907, 283] width 19 height 19
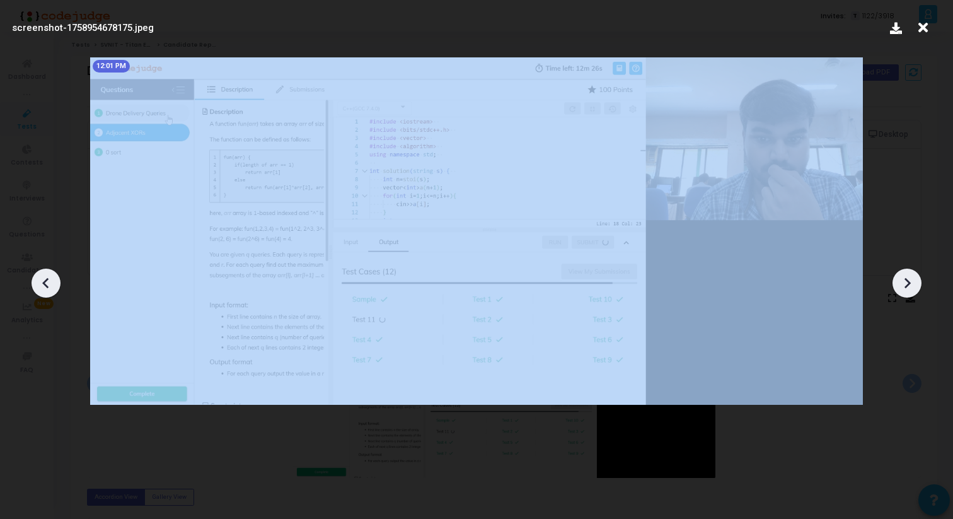
click at [906, 274] on icon at bounding box center [907, 283] width 19 height 19
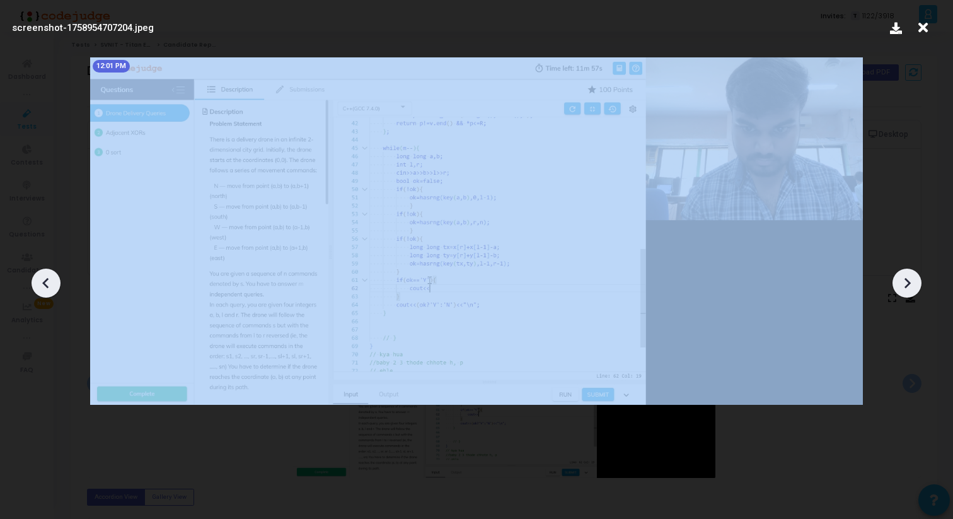
click at [906, 274] on icon at bounding box center [907, 283] width 19 height 19
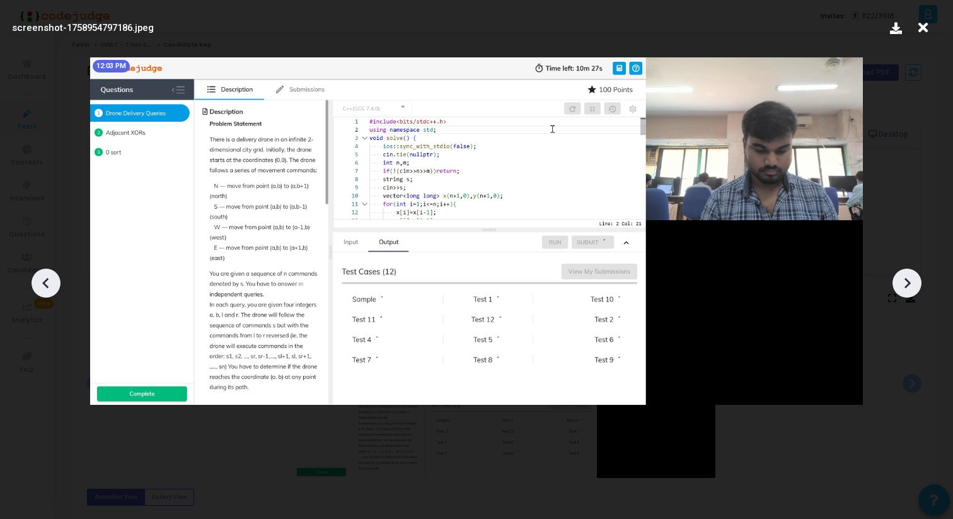
click at [54, 288] on icon at bounding box center [46, 283] width 19 height 19
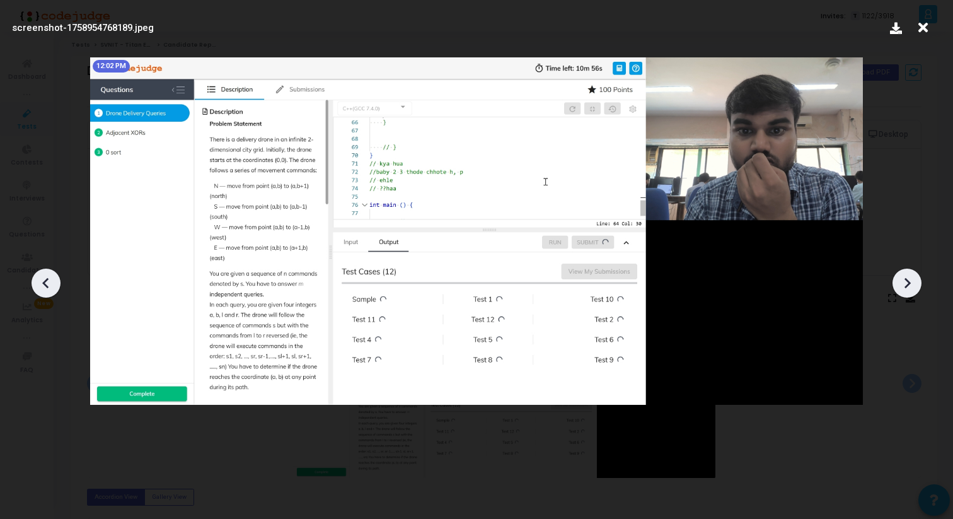
click at [54, 288] on icon at bounding box center [46, 283] width 19 height 19
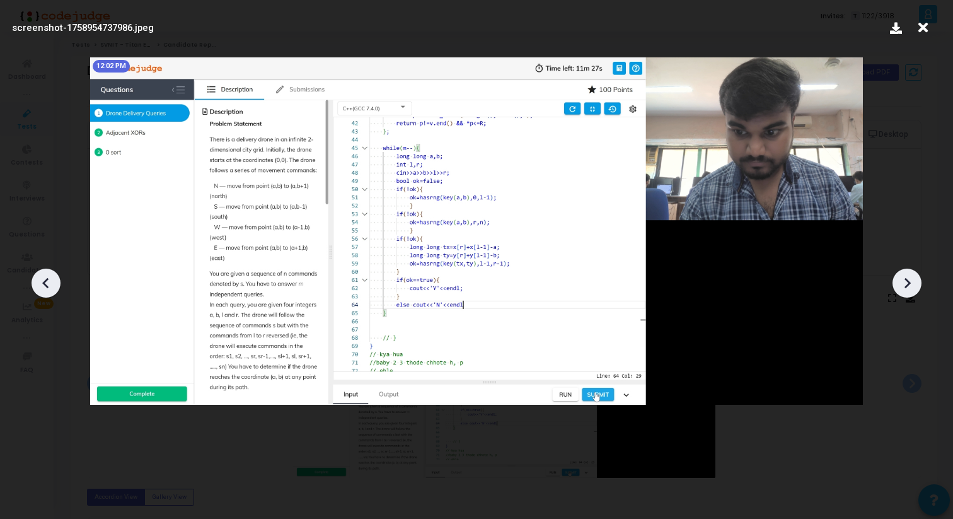
click at [905, 298] on div at bounding box center [476, 278] width 953 height 481
click at [908, 288] on icon at bounding box center [907, 283] width 19 height 19
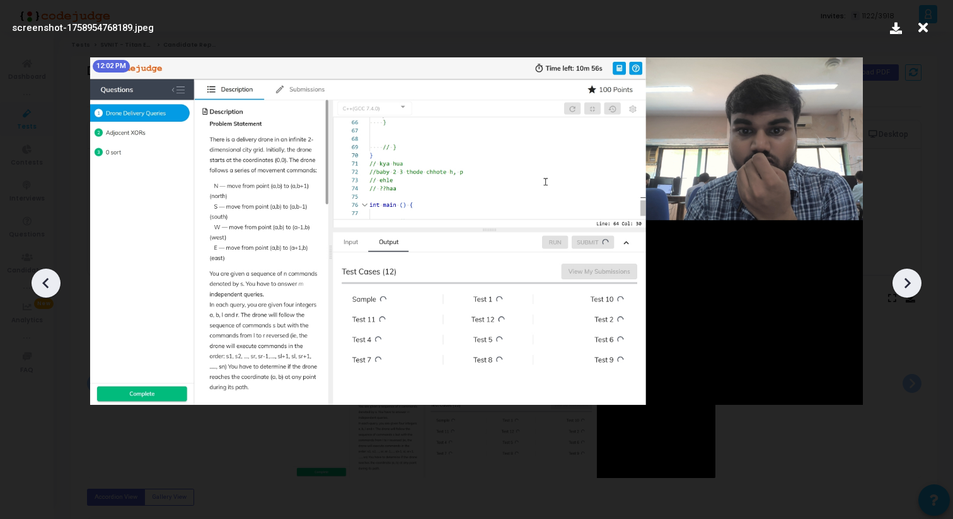
click at [908, 288] on icon at bounding box center [907, 283] width 19 height 19
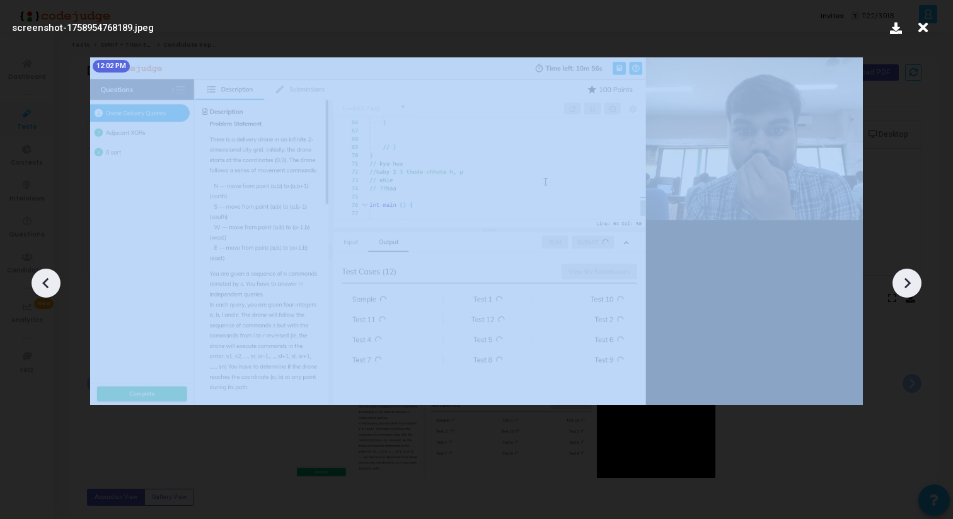
click at [908, 288] on icon at bounding box center [907, 283] width 19 height 19
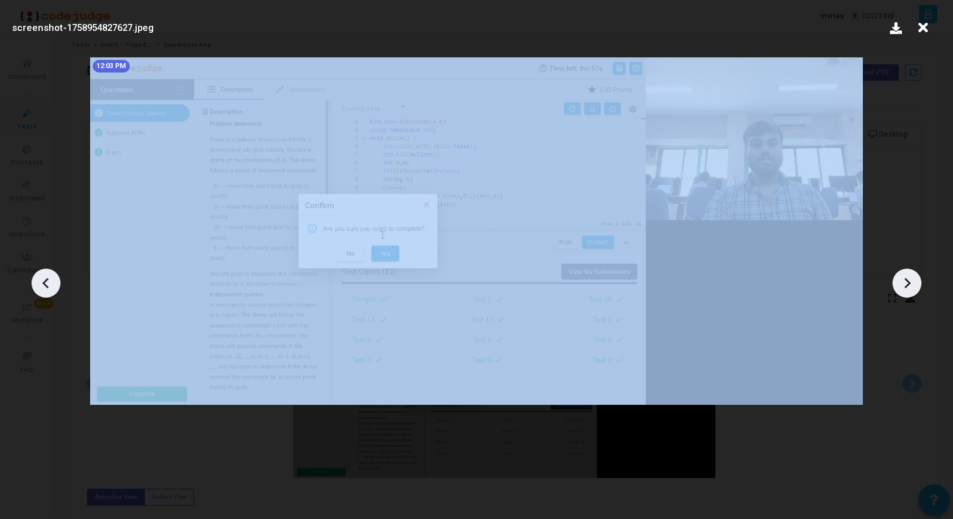
click at [908, 288] on icon at bounding box center [907, 283] width 19 height 19
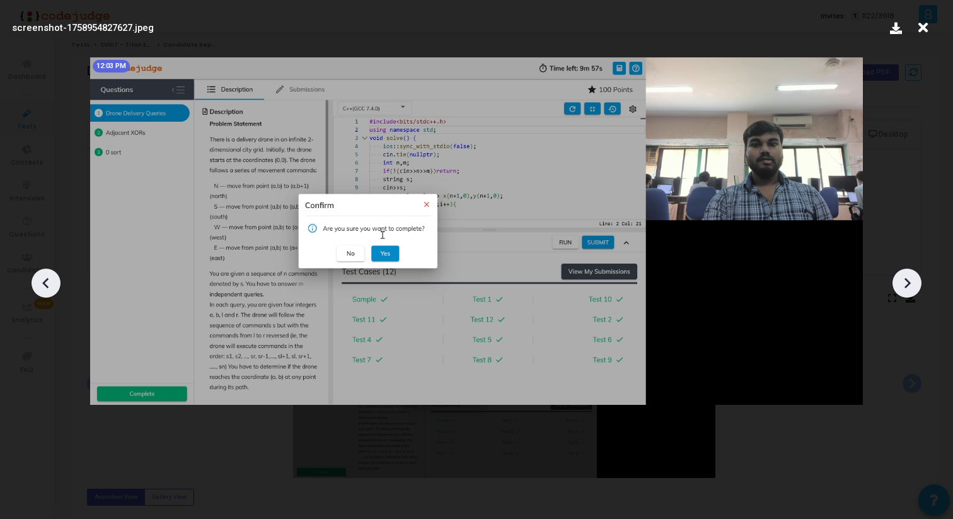
click at [905, 283] on icon at bounding box center [907, 283] width 19 height 19
click at [924, 32] on icon at bounding box center [923, 28] width 20 height 24
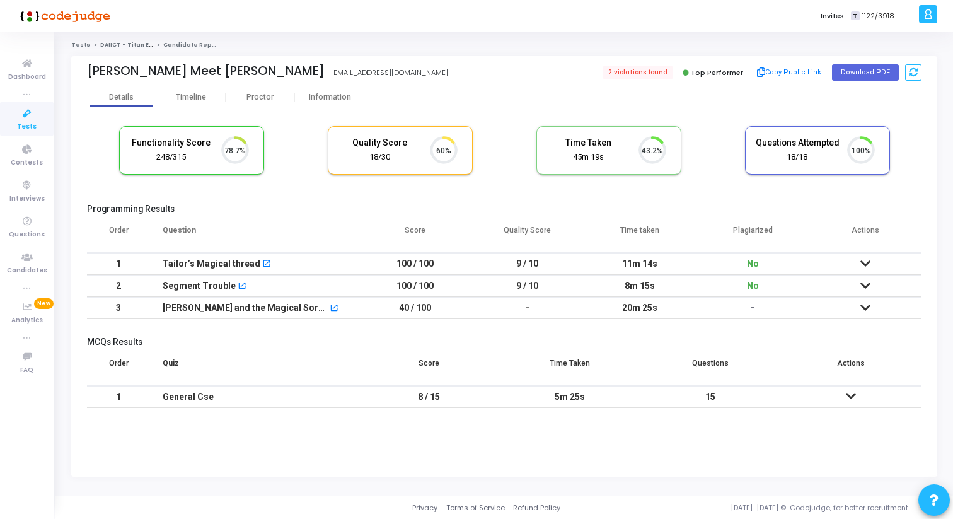
scroll to position [26, 32]
click at [204, 91] on div "Timeline" at bounding box center [190, 97] width 69 height 19
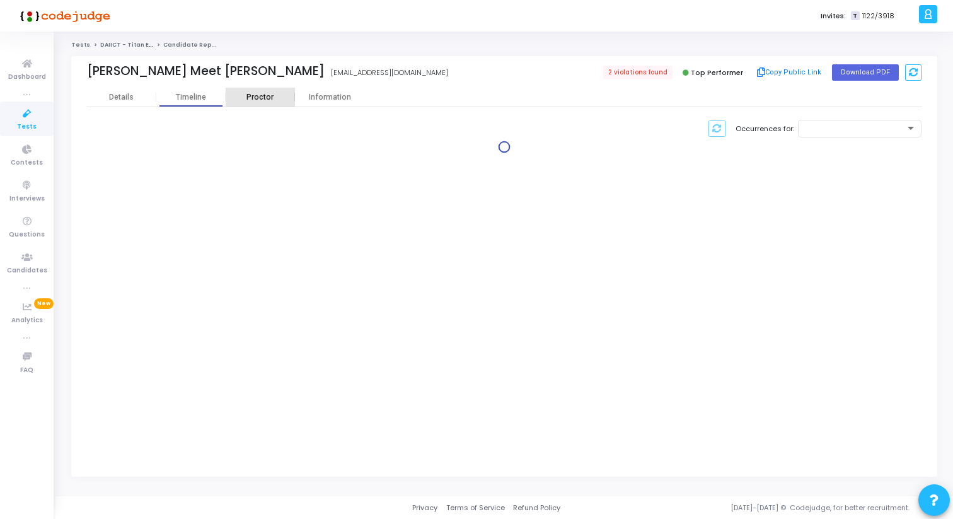
click at [251, 95] on div "Proctor" at bounding box center [260, 97] width 69 height 9
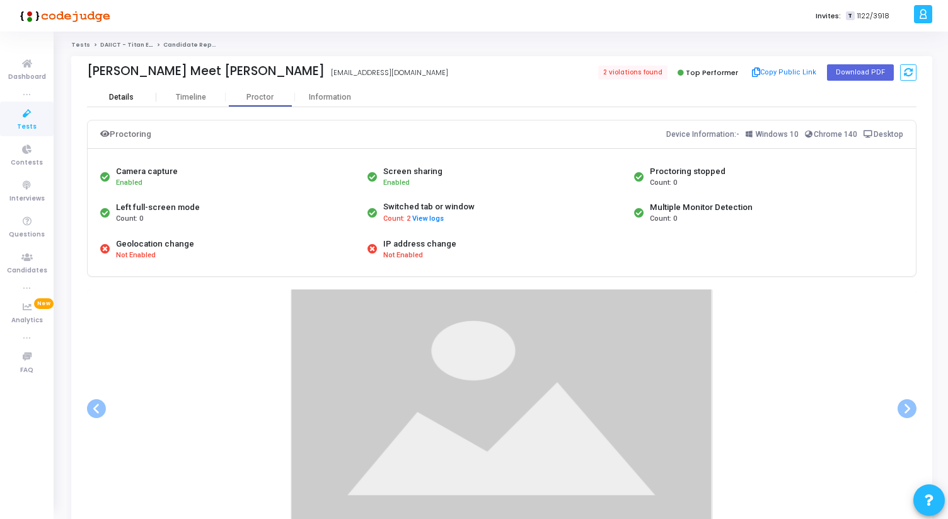
click at [127, 97] on div "Details" at bounding box center [121, 97] width 25 height 9
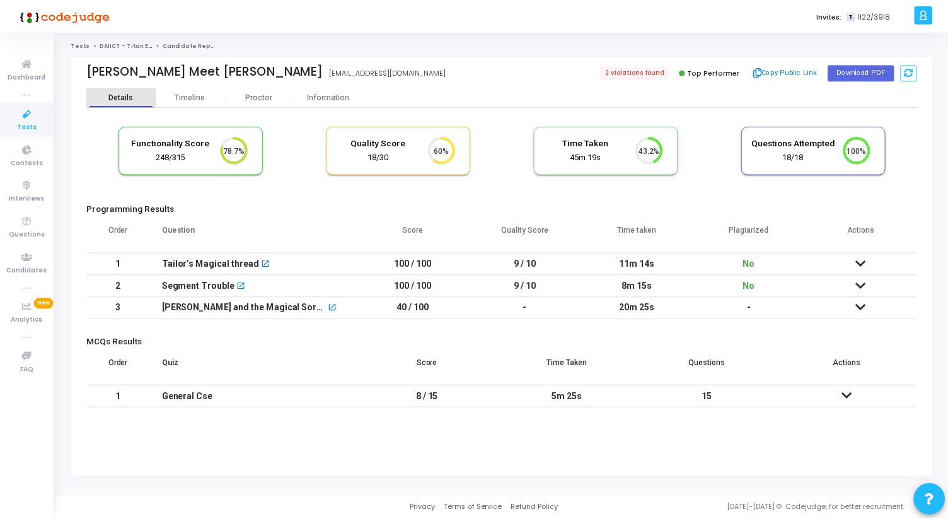
scroll to position [6, 6]
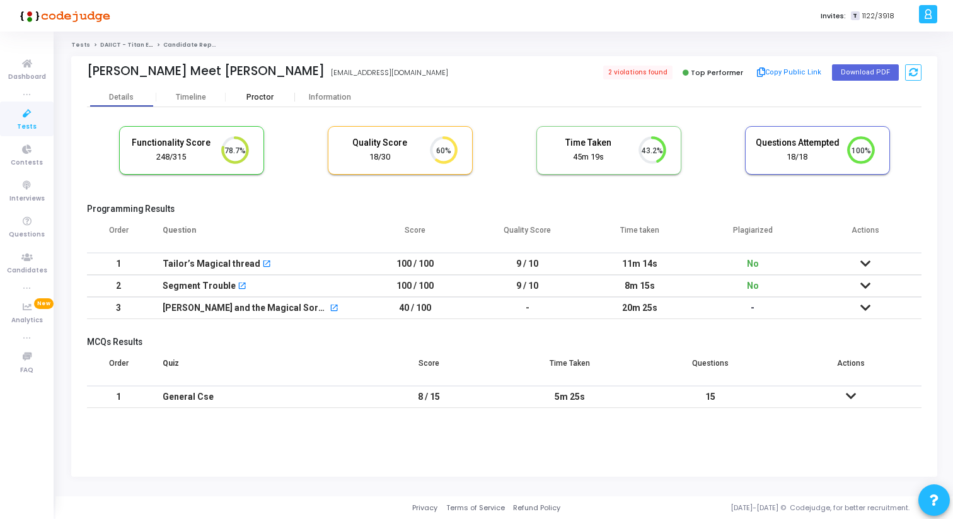
click at [264, 104] on div "Proctor" at bounding box center [260, 97] width 69 height 19
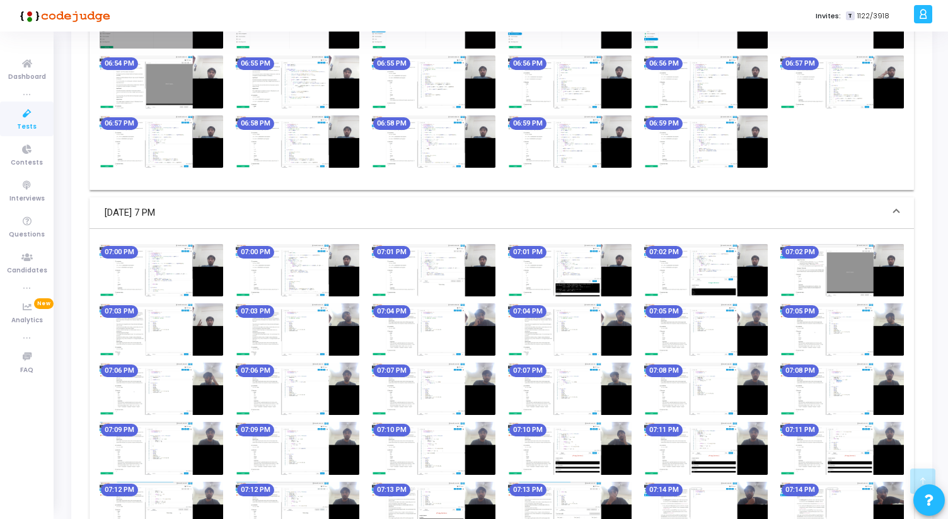
scroll to position [1135, 0]
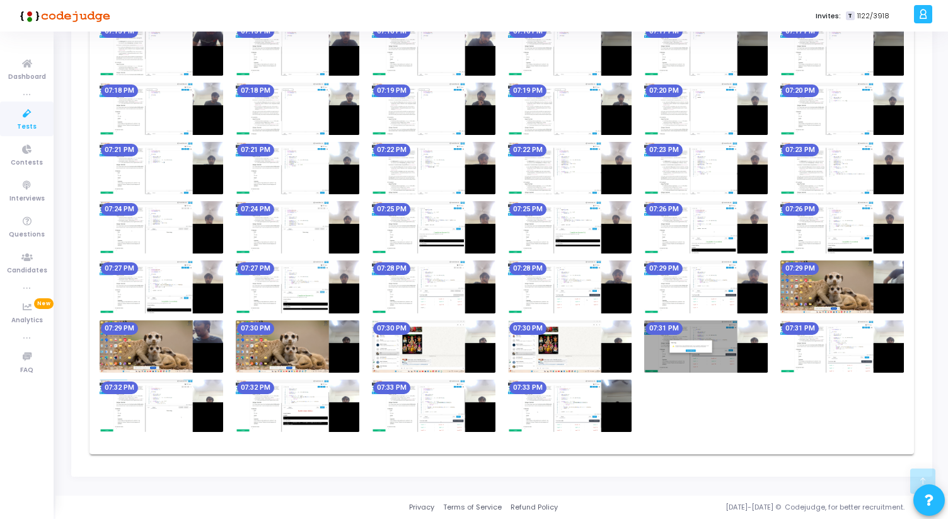
click at [298, 355] on img at bounding box center [298, 346] width 124 height 52
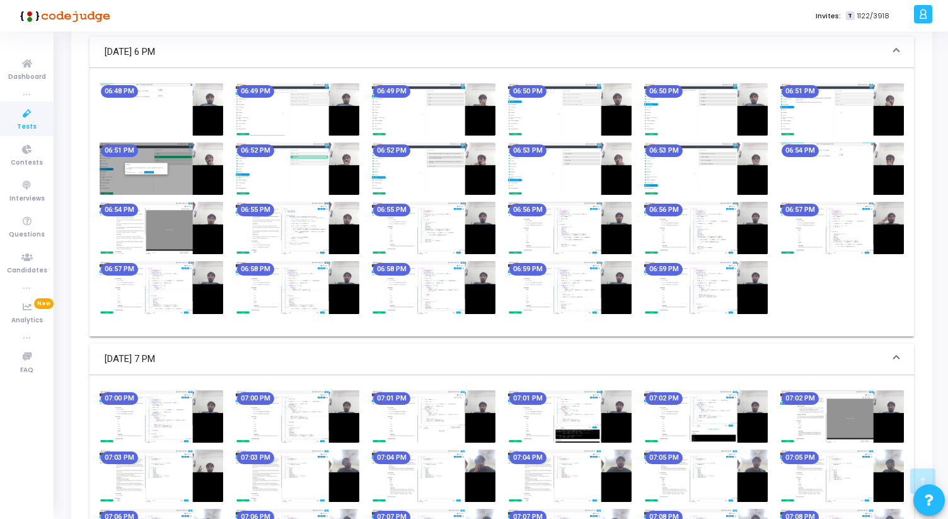
scroll to position [452, 0]
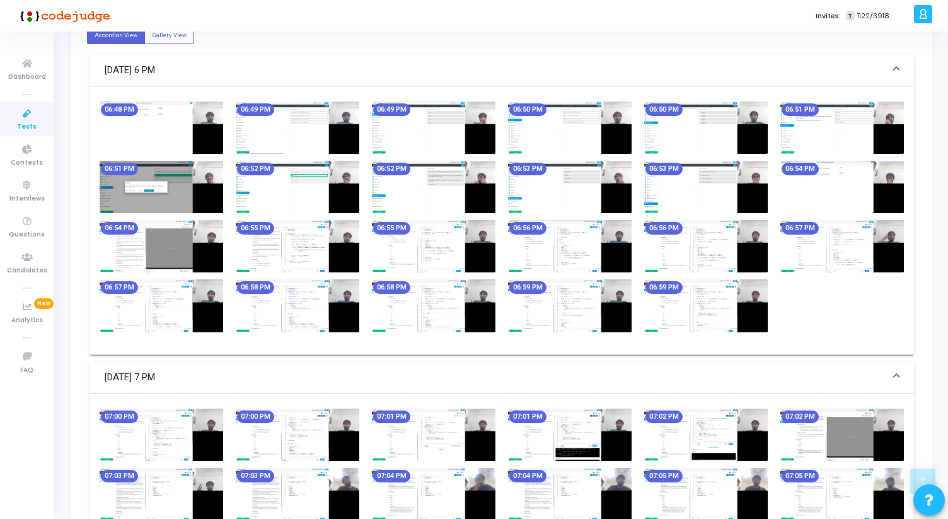
click at [441, 256] on img at bounding box center [434, 246] width 124 height 52
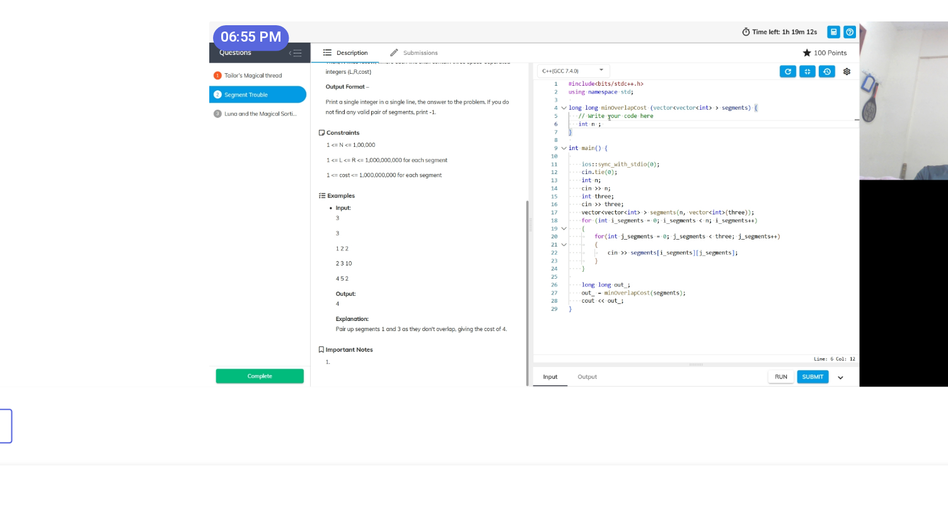
scroll to position [16, 0]
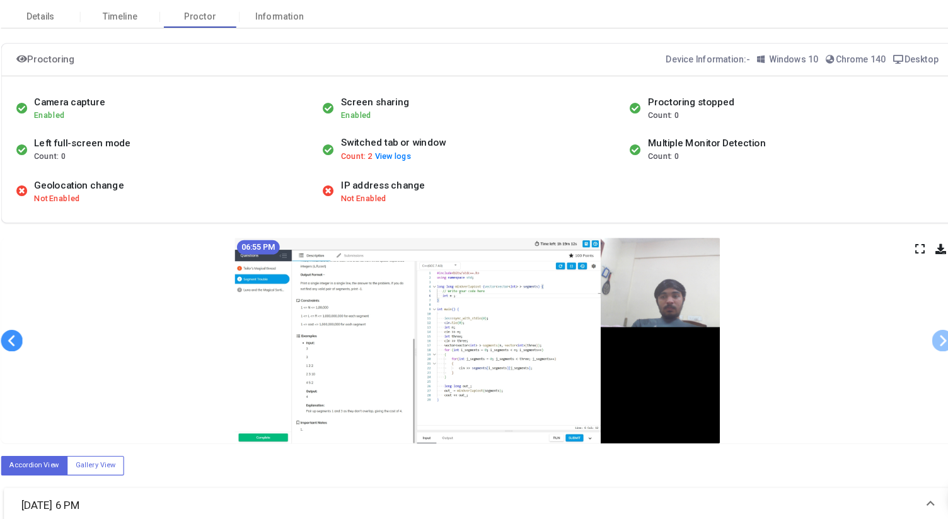
click at [96, 362] on span at bounding box center [96, 363] width 19 height 19
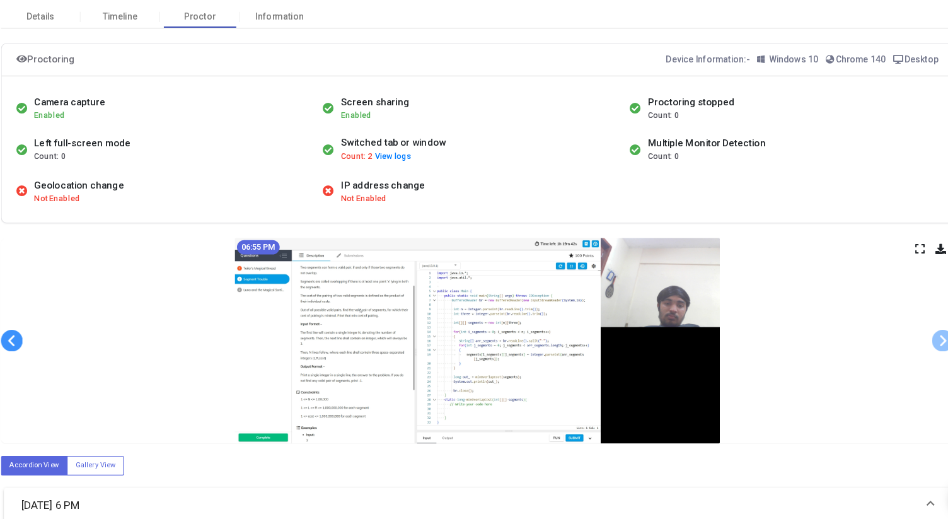
click at [96, 362] on span at bounding box center [96, 363] width 19 height 19
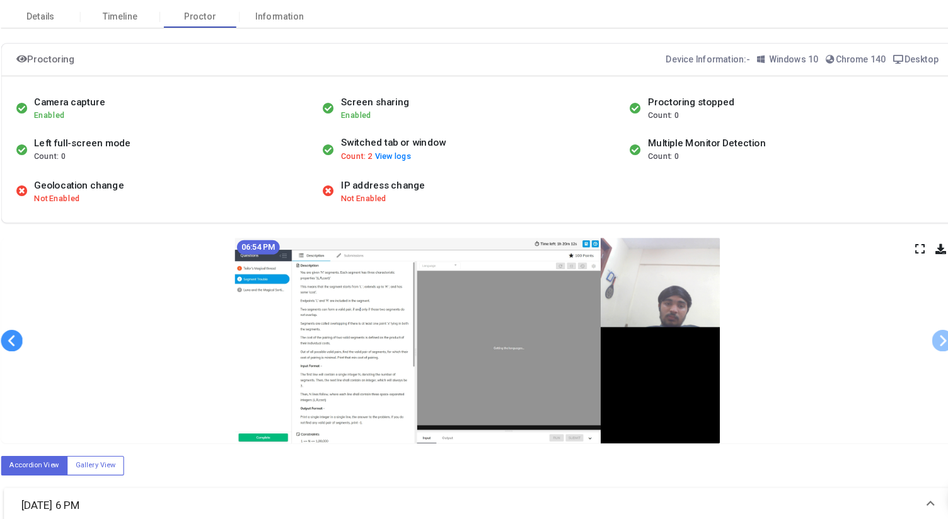
click at [96, 362] on span at bounding box center [96, 363] width 19 height 19
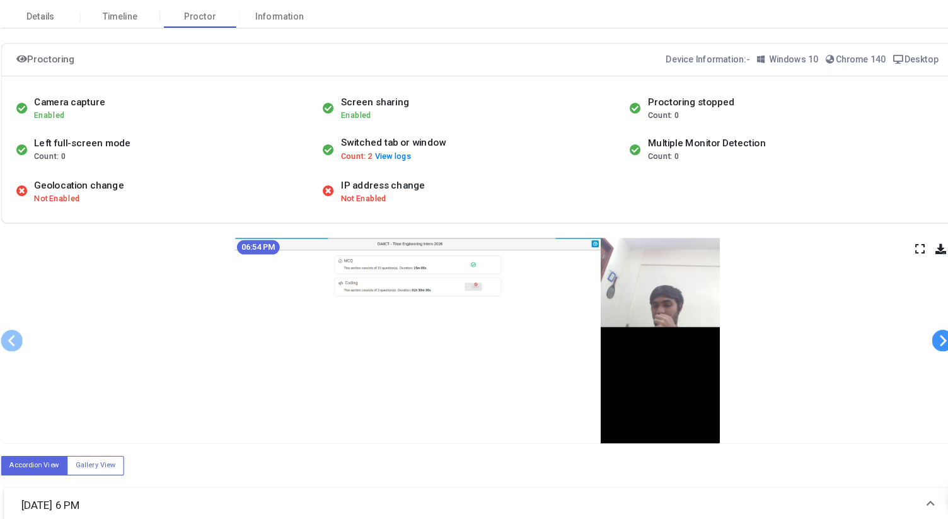
click at [906, 364] on span at bounding box center [907, 363] width 19 height 19
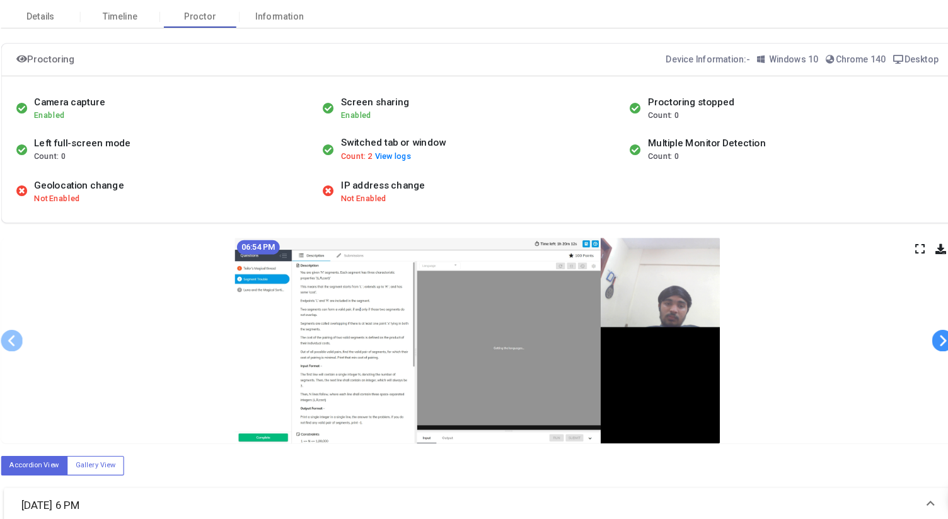
click at [906, 364] on span at bounding box center [907, 363] width 19 height 19
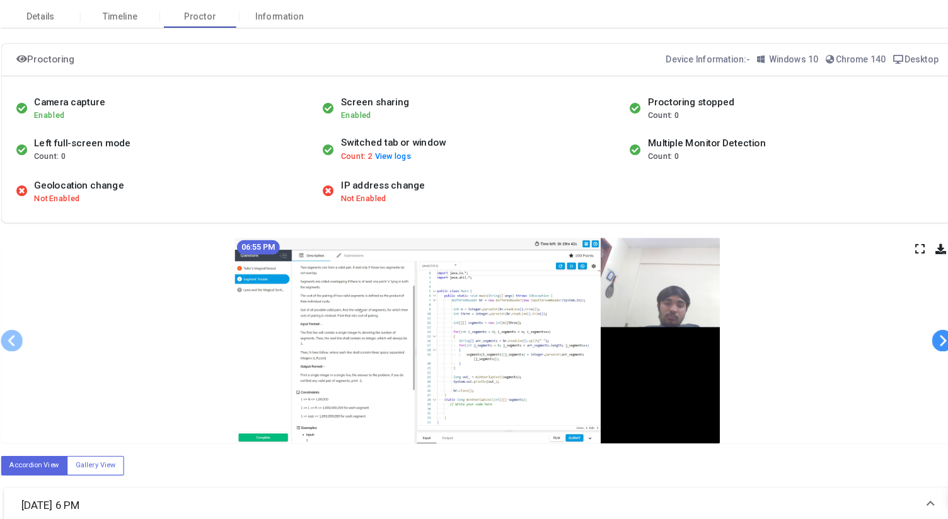
click at [906, 364] on span at bounding box center [907, 363] width 19 height 19
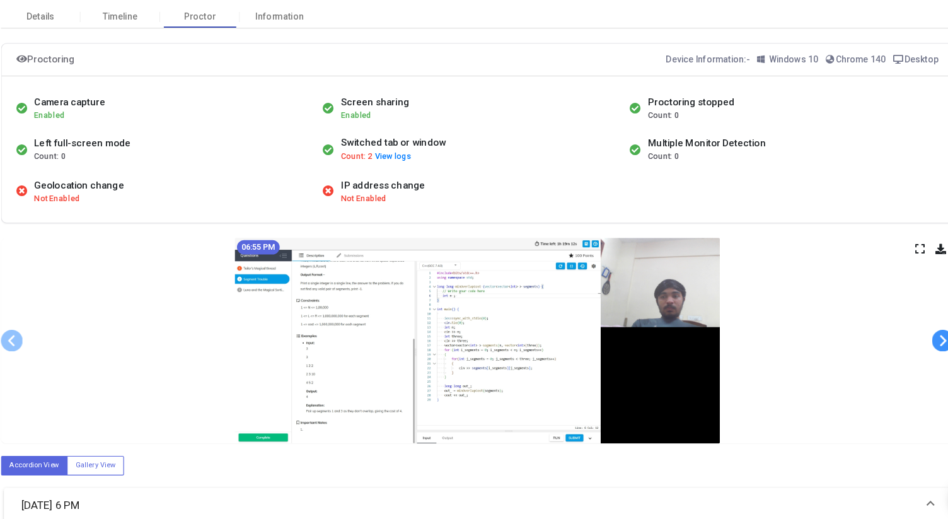
click at [906, 364] on span at bounding box center [907, 363] width 19 height 19
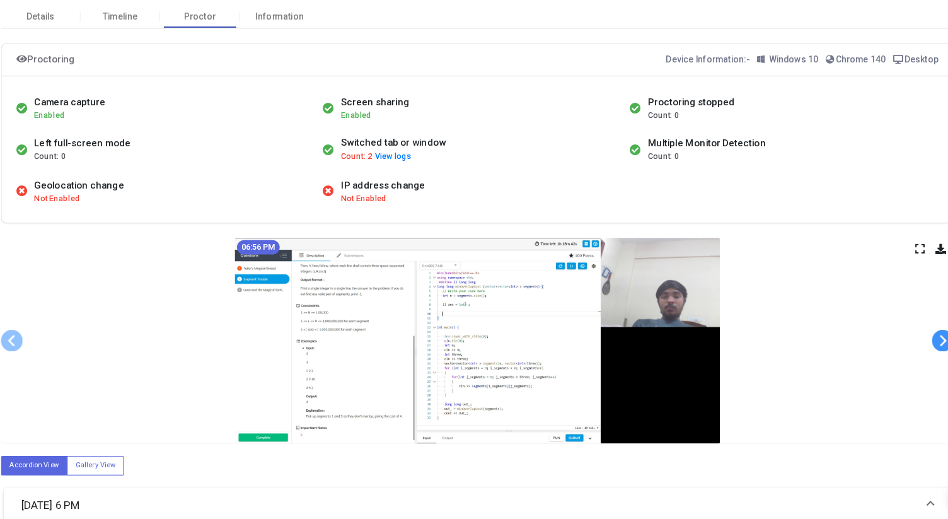
click at [906, 364] on span at bounding box center [907, 363] width 19 height 19
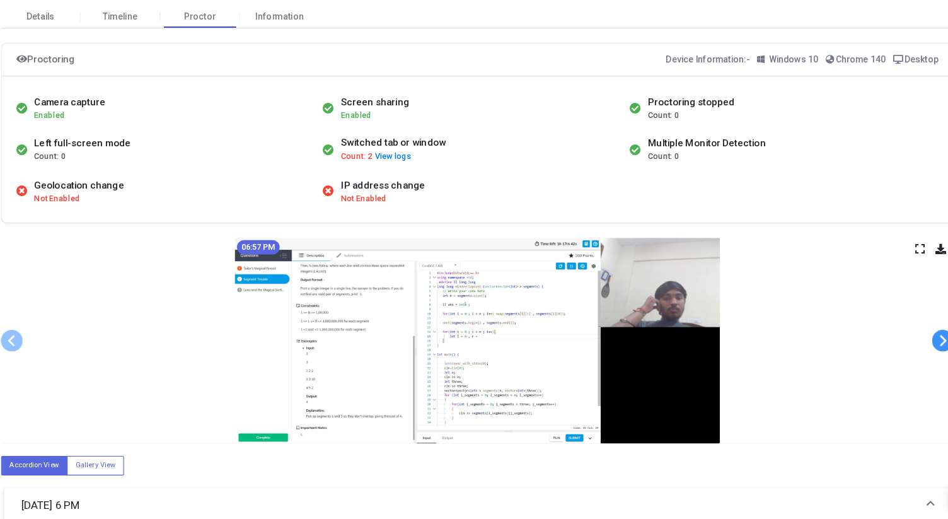
click at [906, 364] on span at bounding box center [907, 363] width 19 height 19
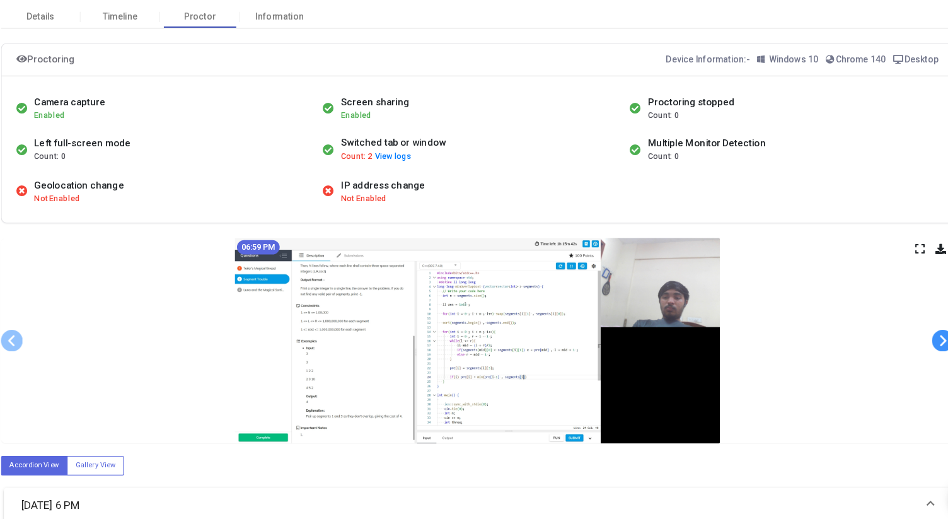
click at [906, 364] on span at bounding box center [907, 363] width 19 height 19
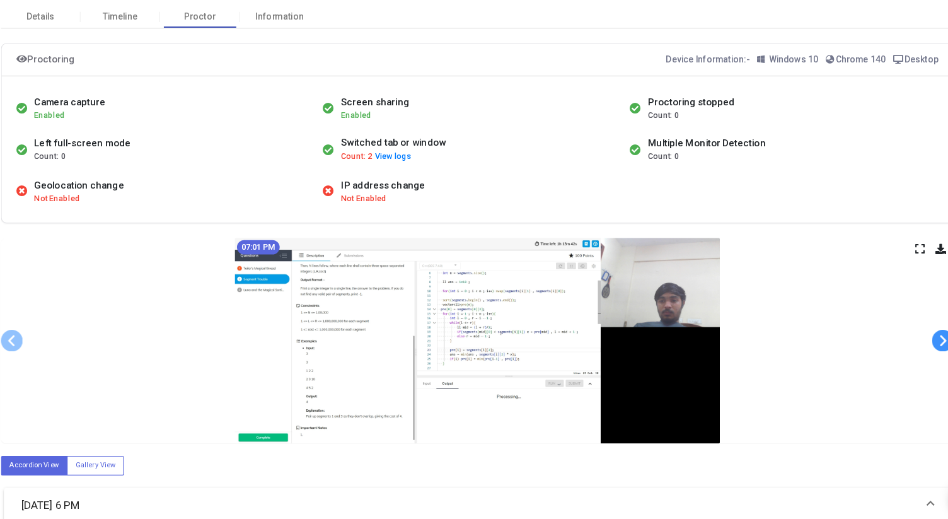
click at [906, 364] on span at bounding box center [907, 363] width 19 height 19
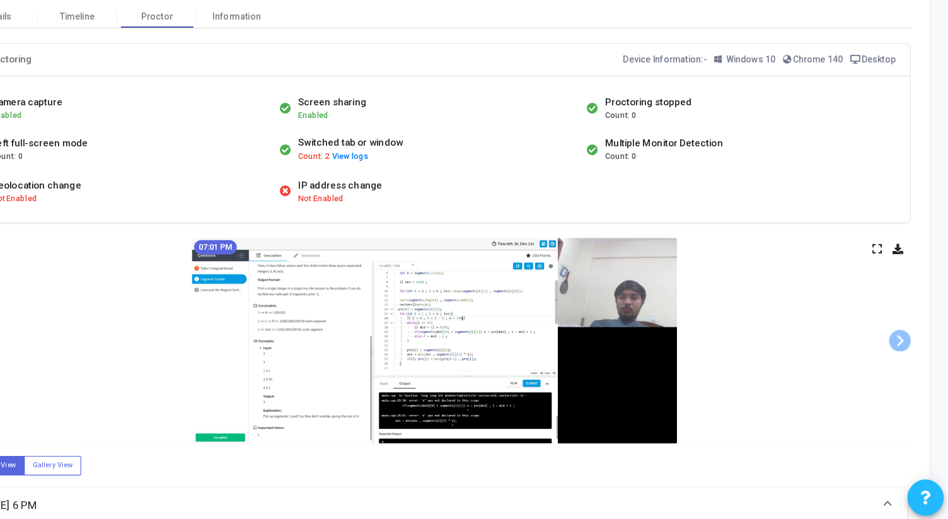
click at [885, 286] on icon at bounding box center [887, 283] width 8 height 7
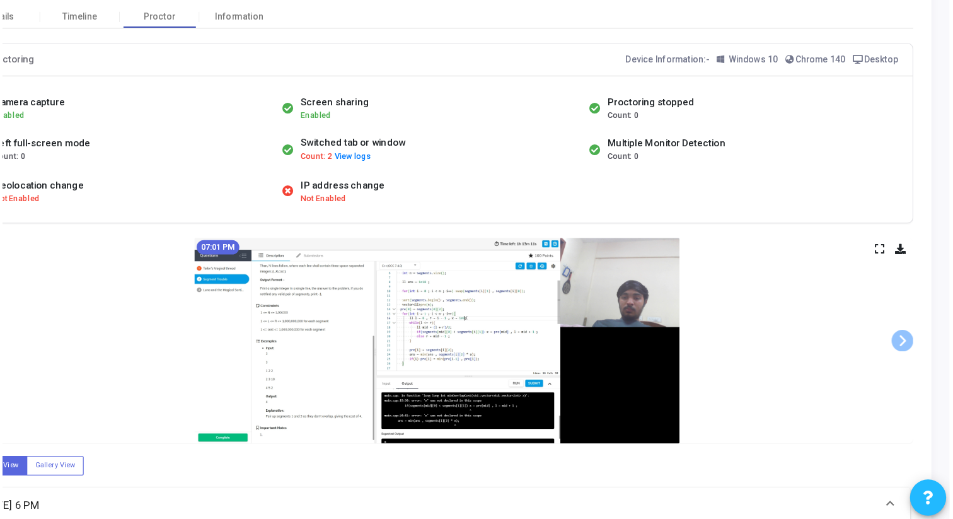
scroll to position [0, 0]
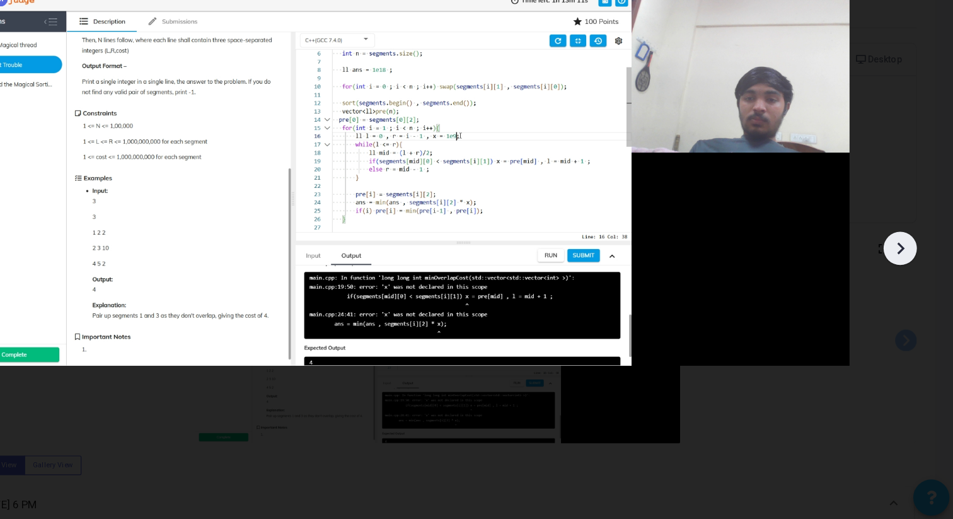
click at [906, 282] on icon at bounding box center [907, 283] width 19 height 19
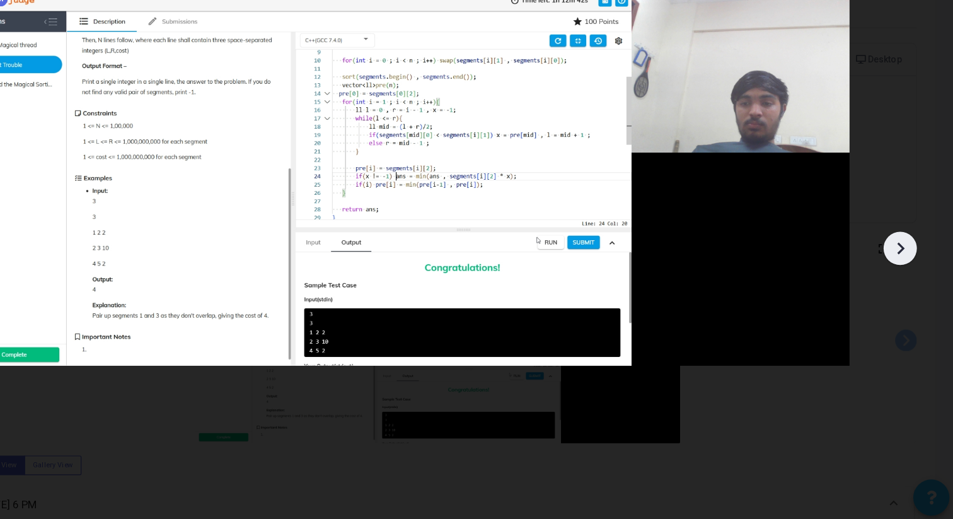
click at [906, 282] on icon at bounding box center [907, 283] width 19 height 19
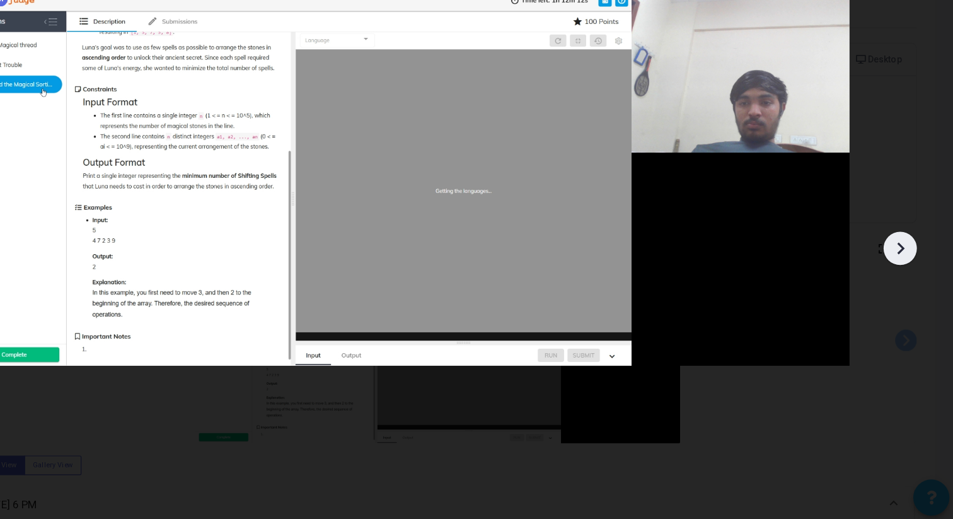
click at [906, 282] on icon at bounding box center [907, 283] width 19 height 19
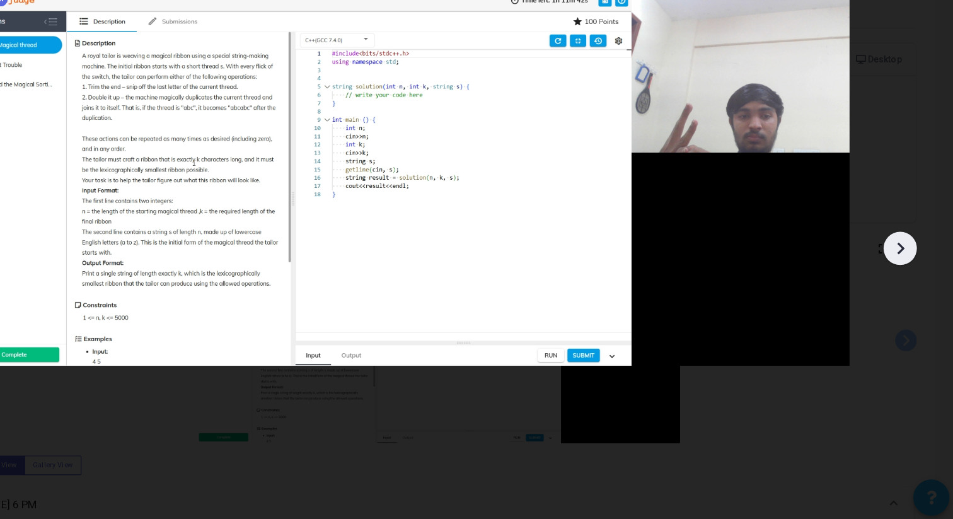
click at [906, 282] on icon at bounding box center [907, 283] width 19 height 19
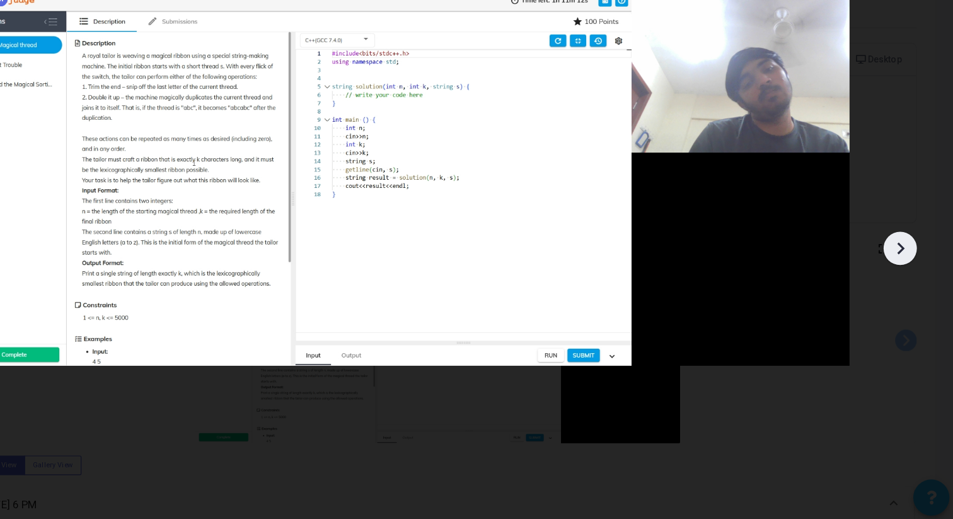
click at [906, 282] on icon at bounding box center [907, 283] width 19 height 19
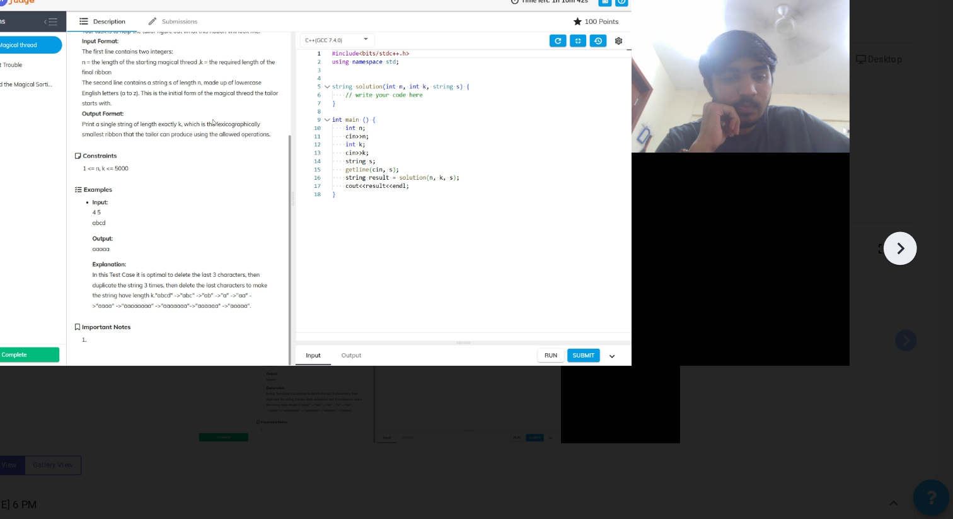
click at [906, 282] on icon at bounding box center [907, 283] width 19 height 19
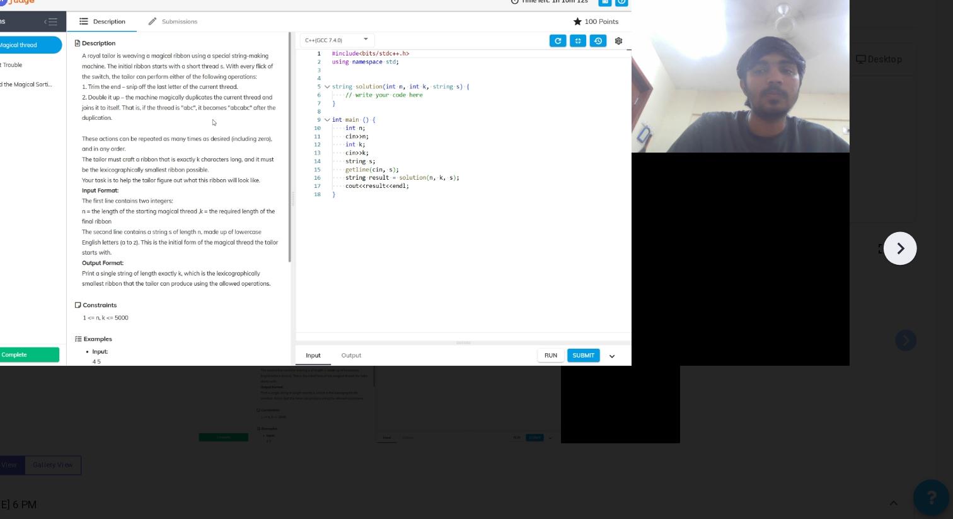
click at [906, 282] on icon at bounding box center [907, 283] width 19 height 19
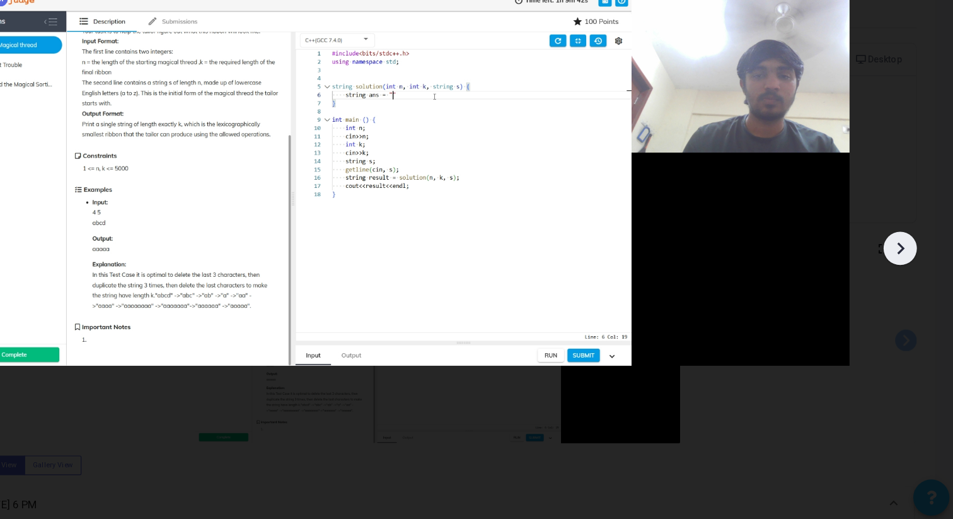
click at [906, 282] on icon at bounding box center [907, 283] width 19 height 19
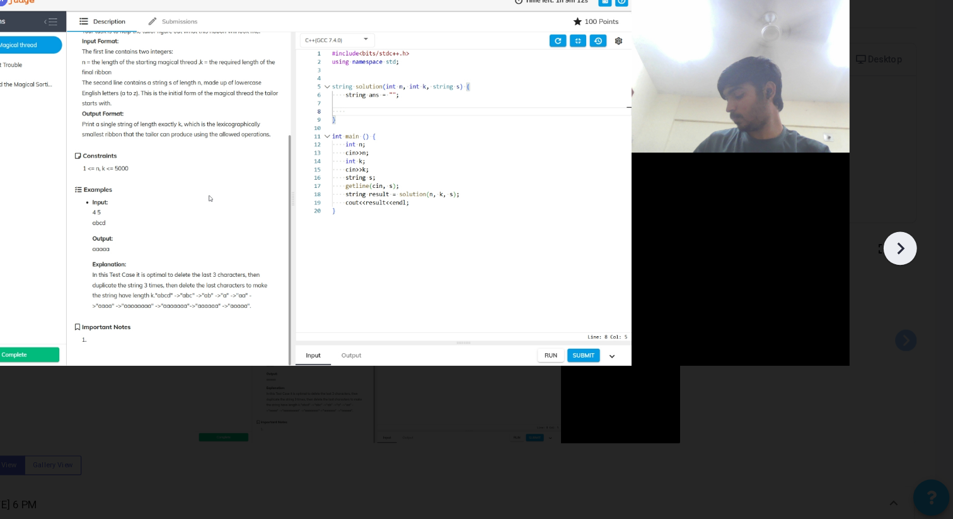
click at [906, 282] on icon at bounding box center [907, 283] width 19 height 19
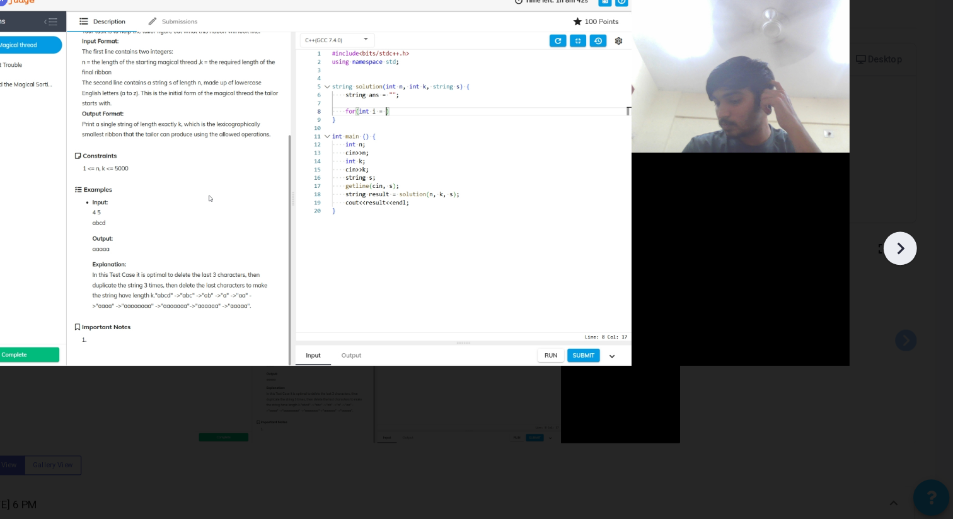
click at [906, 282] on icon at bounding box center [907, 283] width 19 height 19
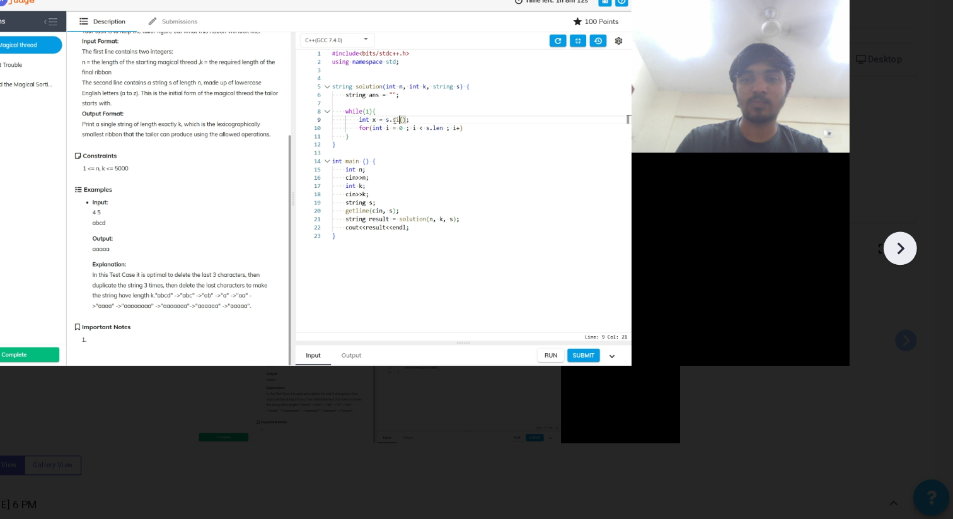
click at [906, 282] on icon at bounding box center [907, 283] width 19 height 19
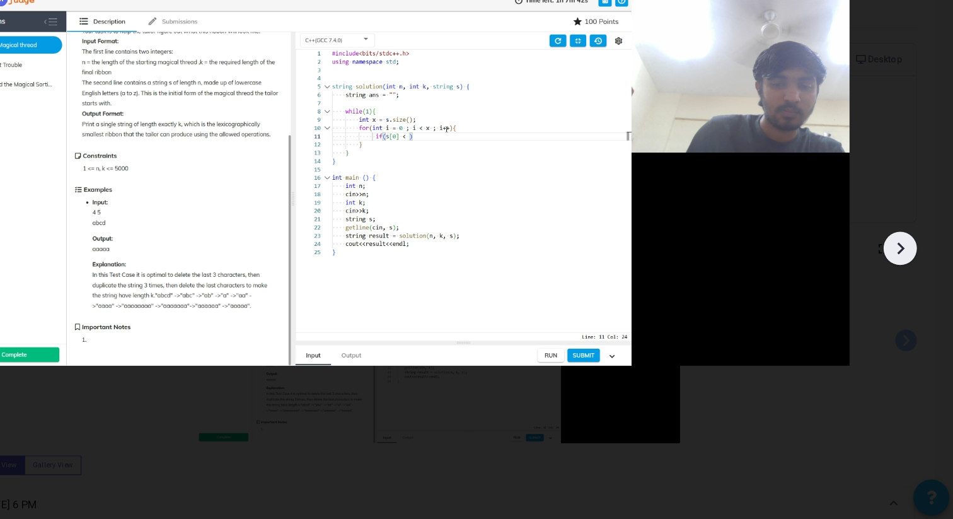
click at [906, 282] on icon at bounding box center [907, 283] width 19 height 19
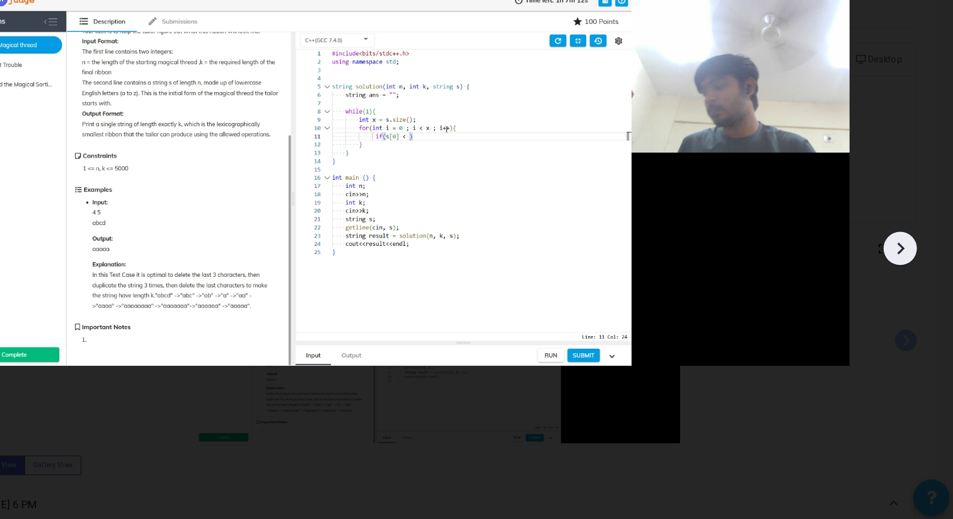
click at [906, 282] on icon at bounding box center [907, 283] width 19 height 19
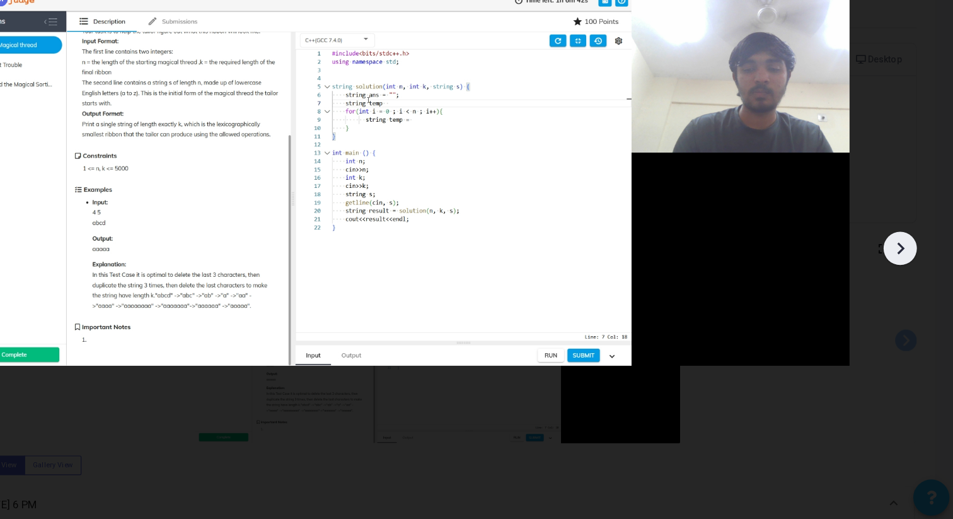
click at [906, 282] on icon at bounding box center [907, 283] width 19 height 19
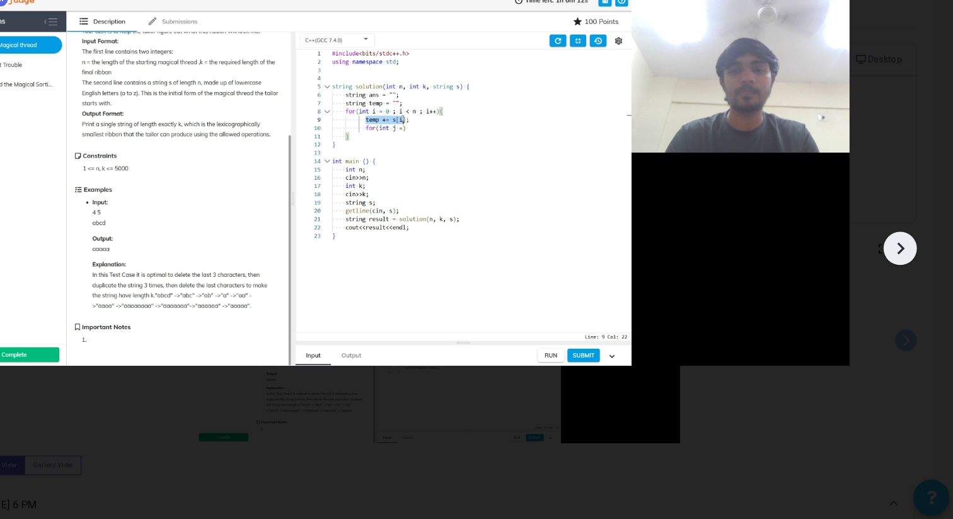
click at [906, 282] on icon at bounding box center [907, 283] width 19 height 19
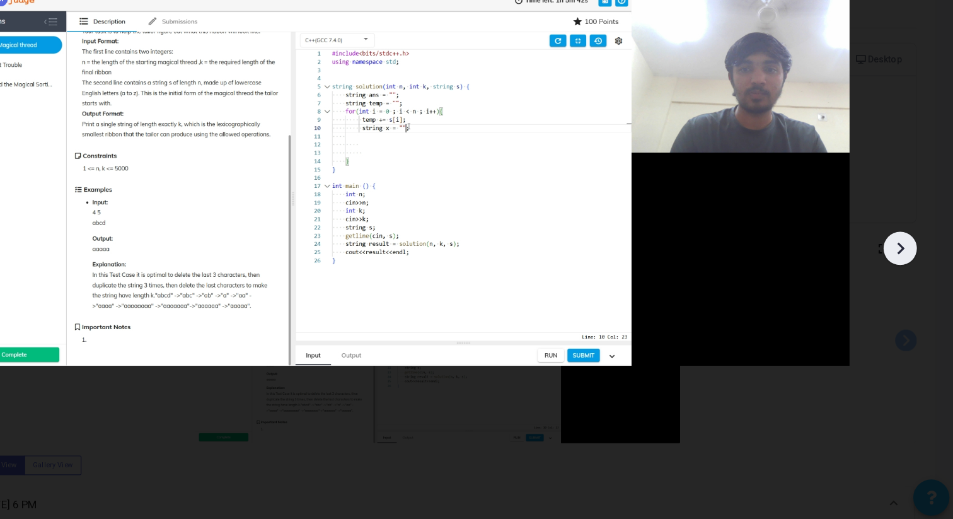
click at [906, 282] on icon at bounding box center [907, 283] width 19 height 19
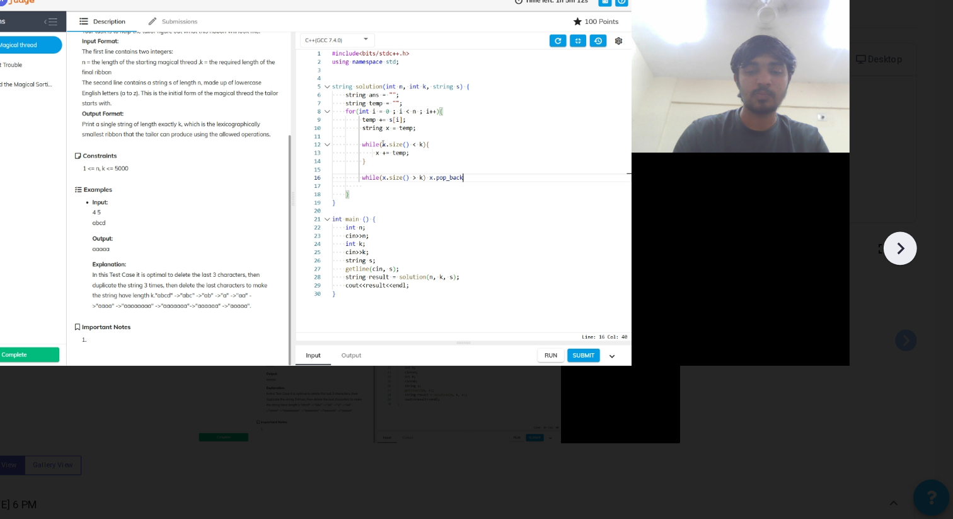
click at [906, 282] on icon at bounding box center [907, 283] width 19 height 19
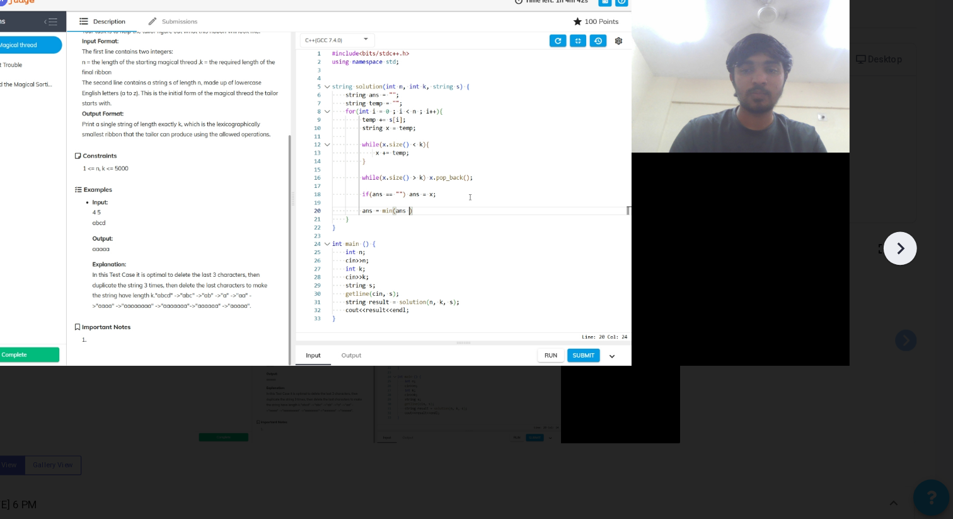
click at [906, 282] on icon at bounding box center [907, 283] width 19 height 19
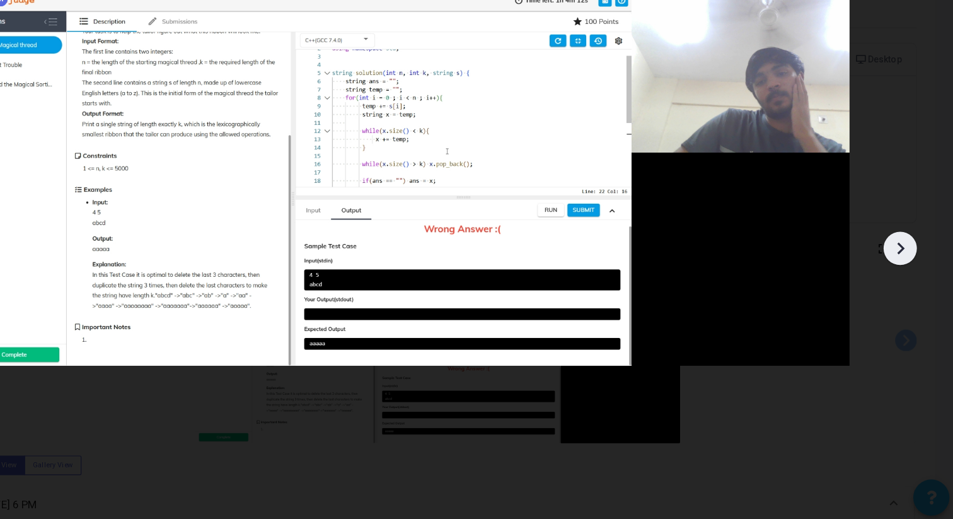
click at [906, 282] on icon at bounding box center [907, 283] width 19 height 19
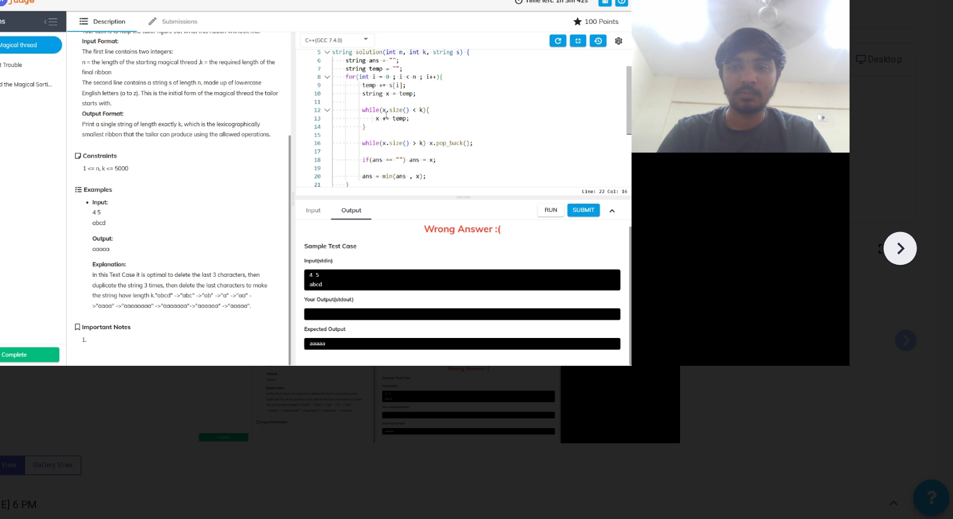
click at [906, 282] on icon at bounding box center [907, 283] width 19 height 19
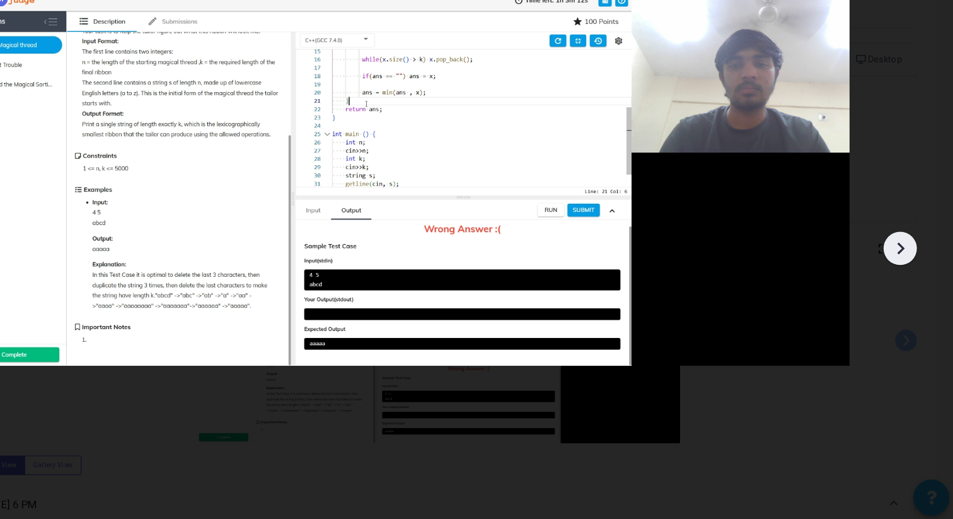
click at [906, 282] on icon at bounding box center [907, 283] width 19 height 19
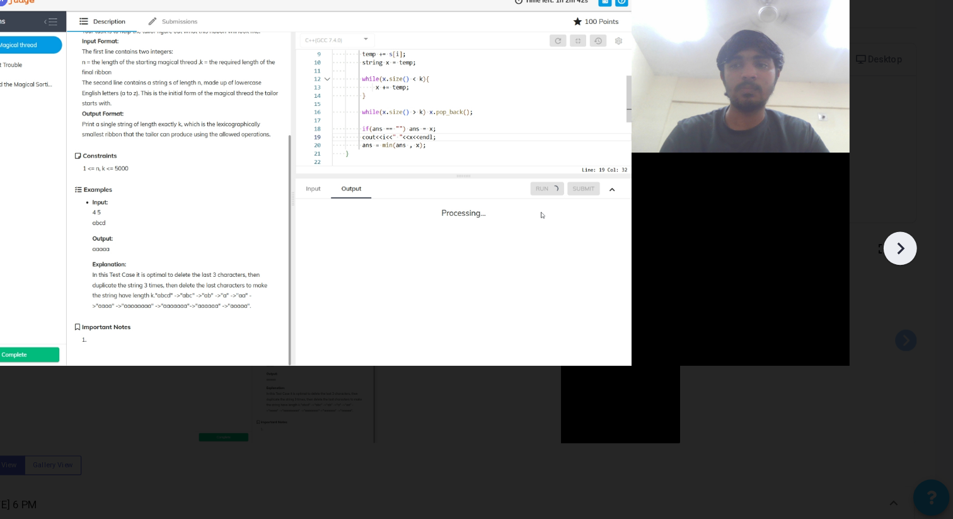
click at [906, 282] on icon at bounding box center [907, 283] width 19 height 19
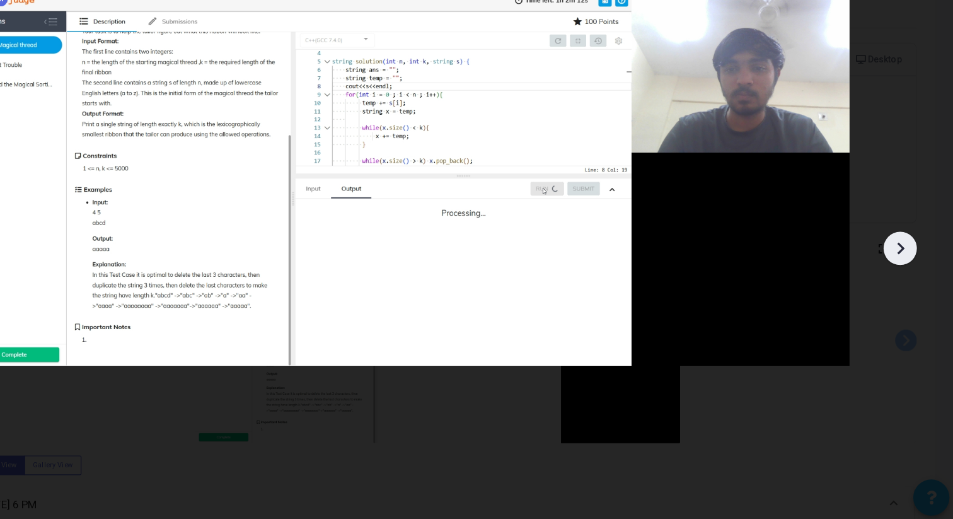
click at [906, 282] on icon at bounding box center [907, 283] width 19 height 19
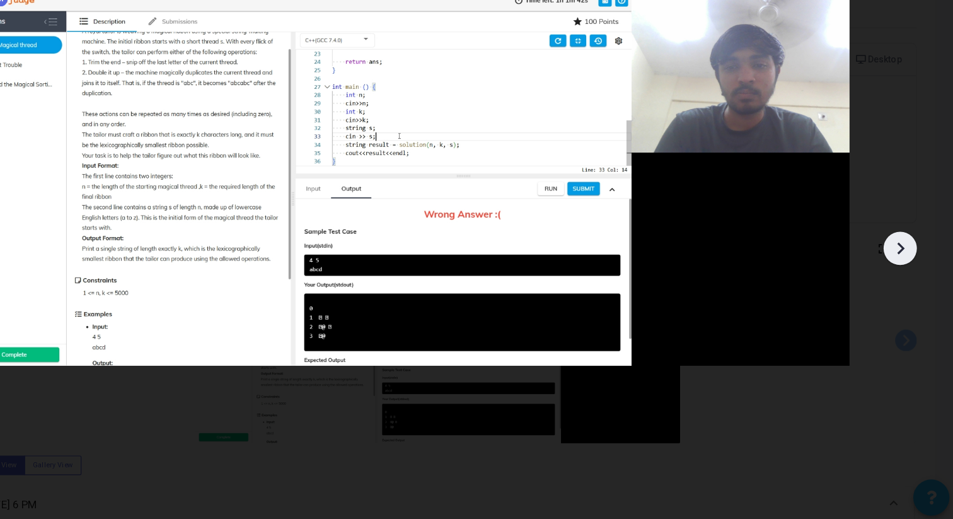
click at [906, 282] on icon at bounding box center [907, 283] width 19 height 19
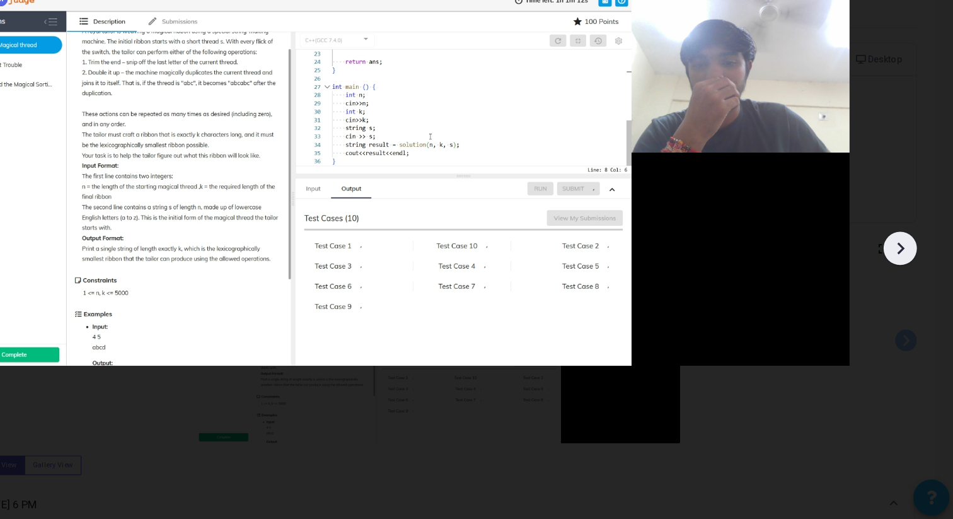
click at [906, 282] on icon at bounding box center [907, 283] width 19 height 19
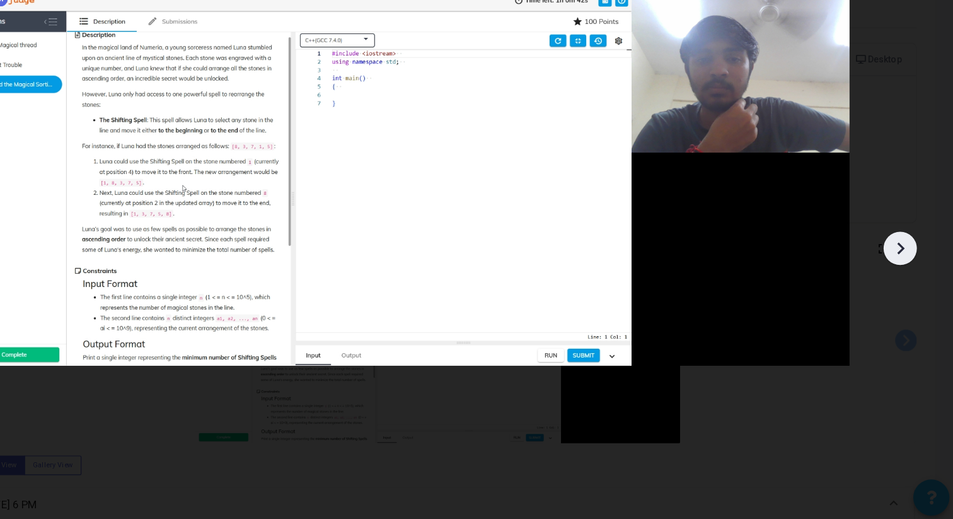
click at [906, 282] on icon at bounding box center [907, 283] width 19 height 19
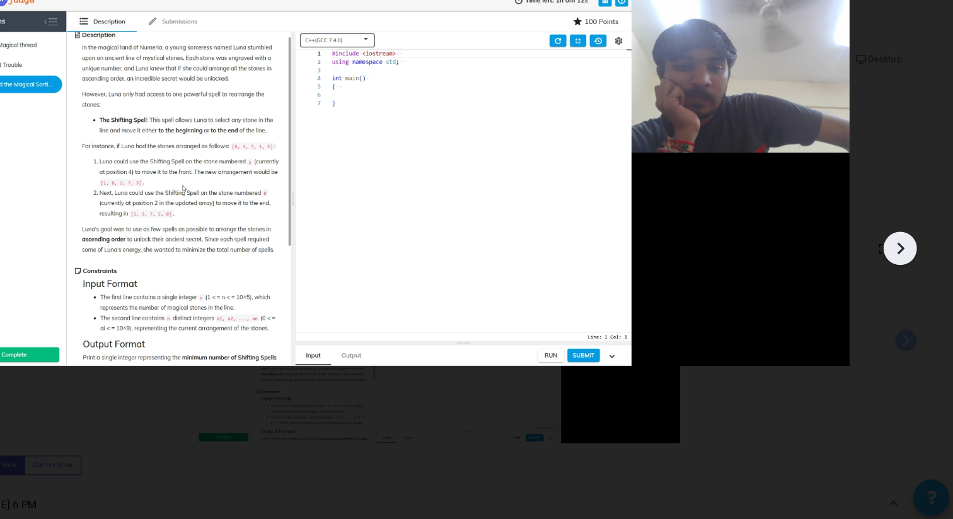
click at [906, 282] on icon at bounding box center [907, 283] width 19 height 19
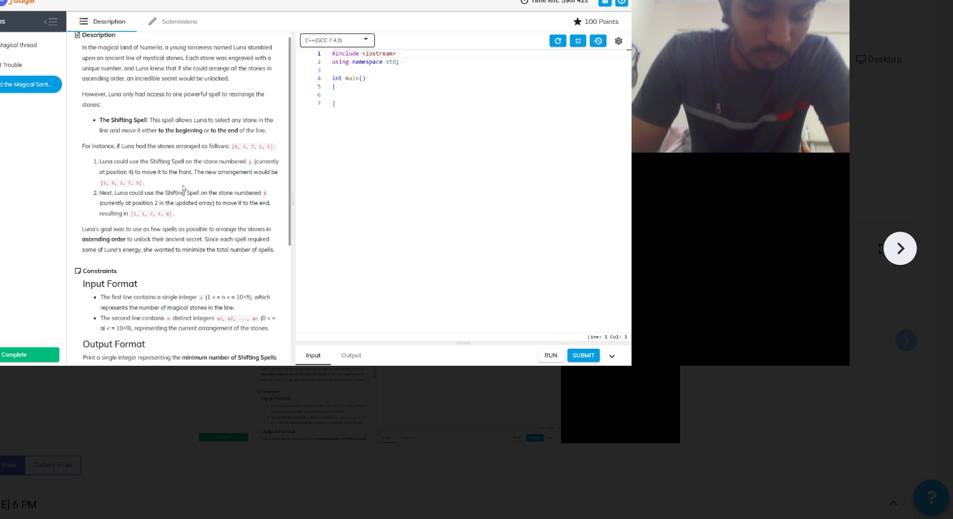
click at [906, 282] on icon at bounding box center [907, 283] width 19 height 19
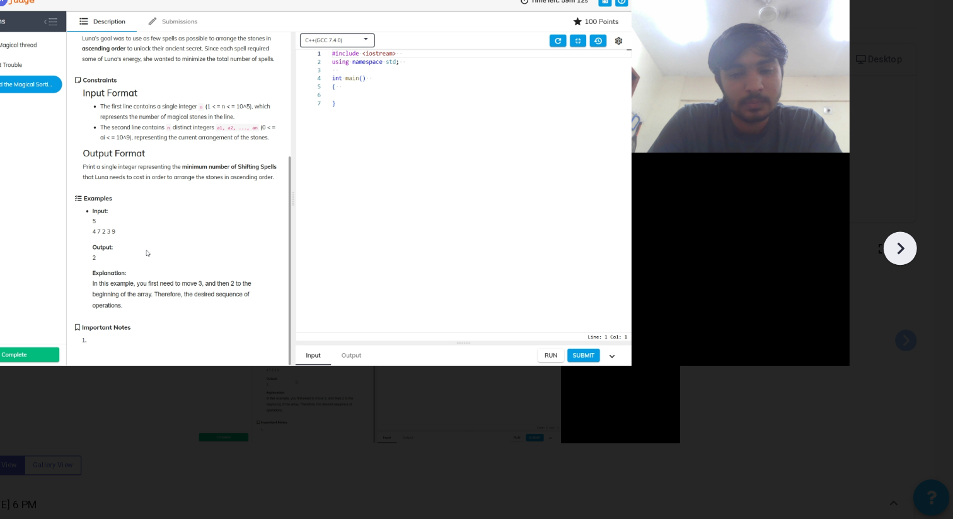
click at [906, 282] on icon at bounding box center [907, 283] width 19 height 19
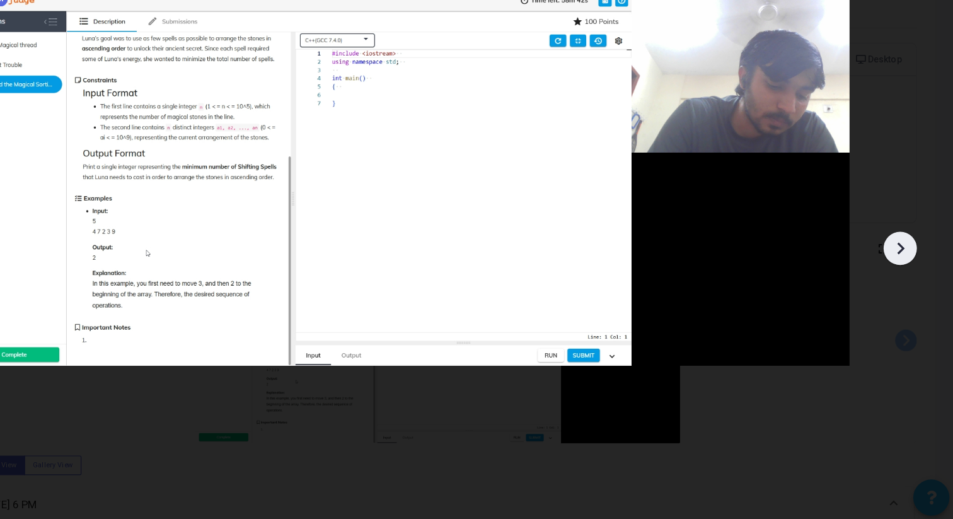
click at [906, 282] on icon at bounding box center [907, 283] width 19 height 19
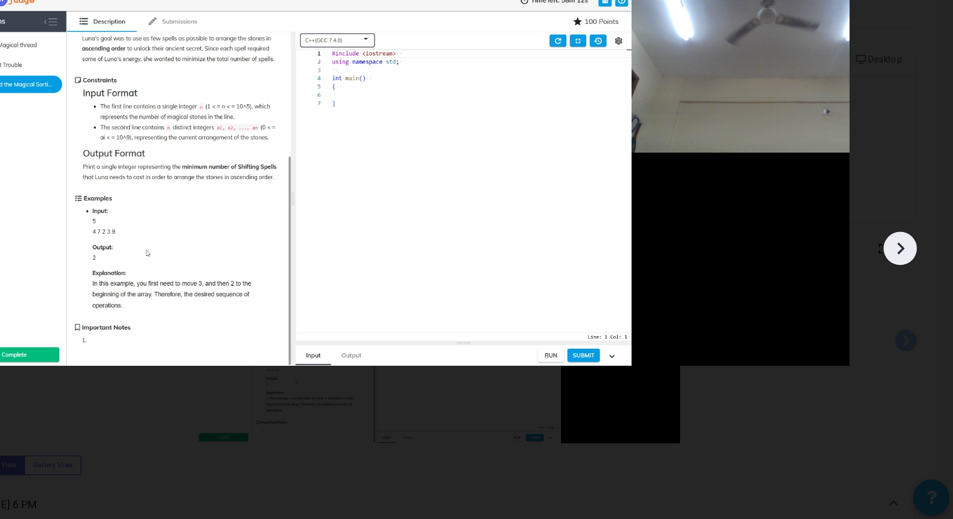
click at [906, 282] on icon at bounding box center [907, 283] width 19 height 19
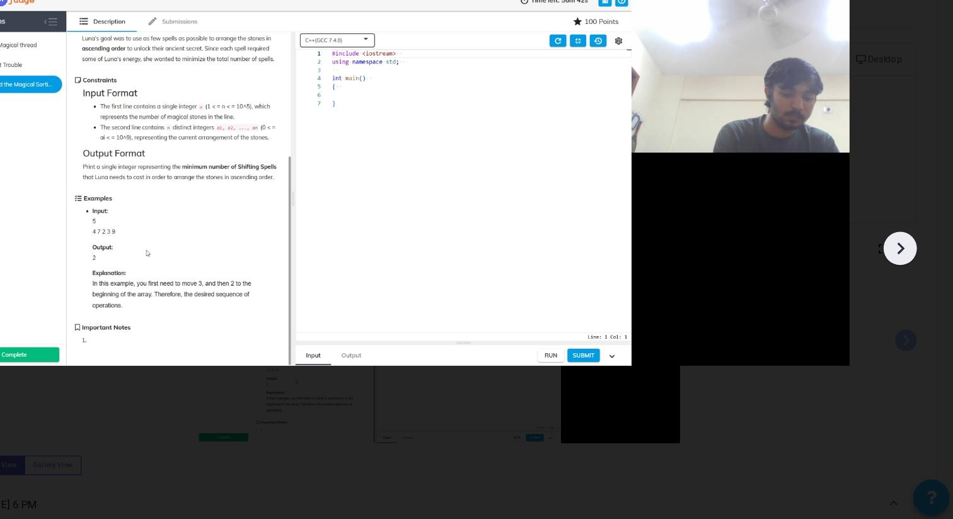
click at [906, 282] on icon at bounding box center [907, 283] width 19 height 19
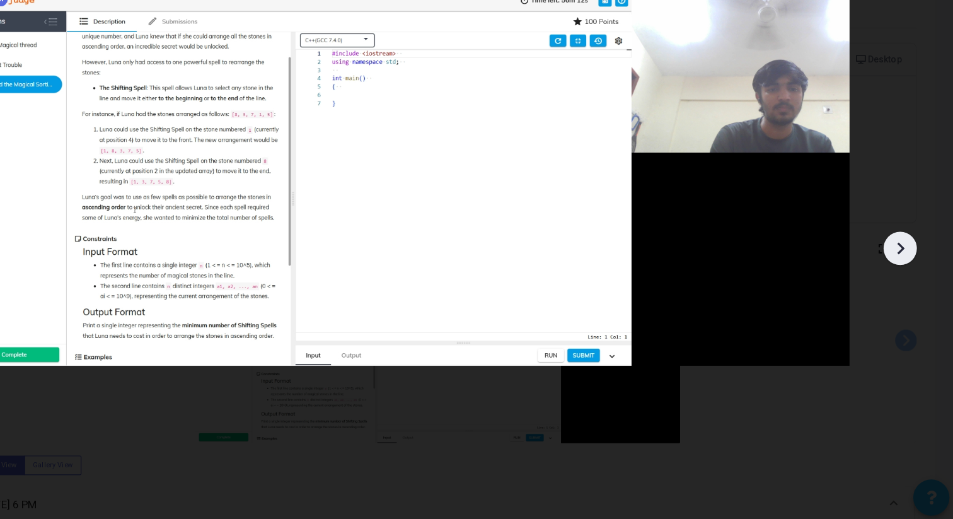
click at [906, 282] on icon at bounding box center [907, 283] width 19 height 19
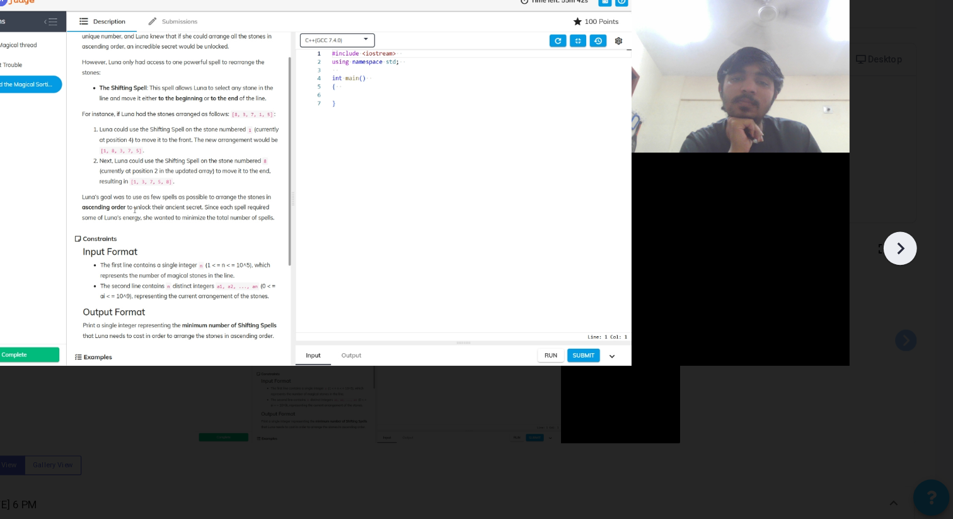
click at [906, 282] on icon at bounding box center [907, 283] width 19 height 19
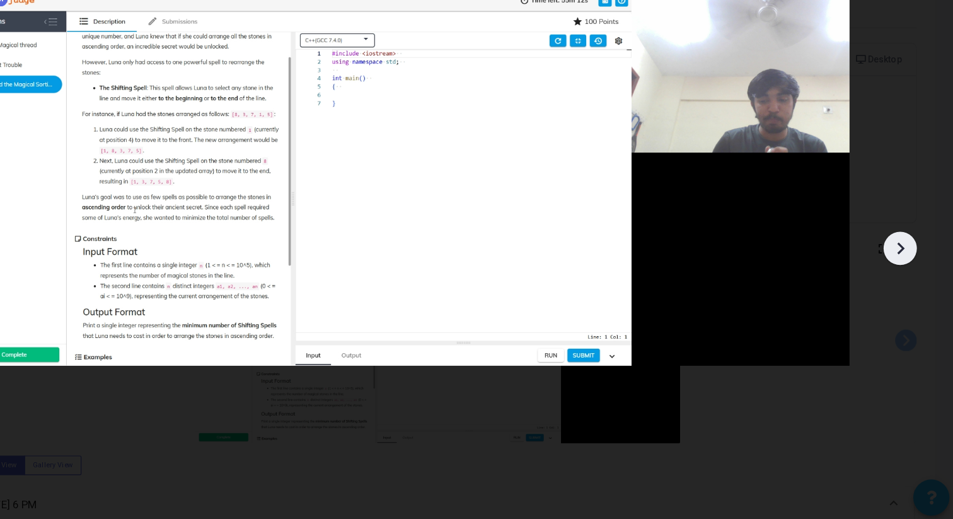
click at [906, 282] on icon at bounding box center [907, 283] width 19 height 19
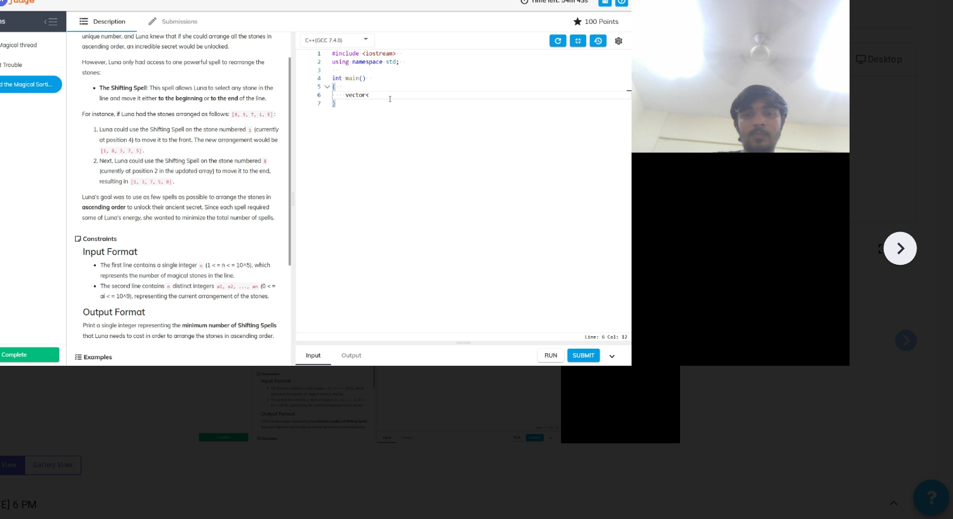
click at [906, 282] on icon at bounding box center [907, 283] width 19 height 19
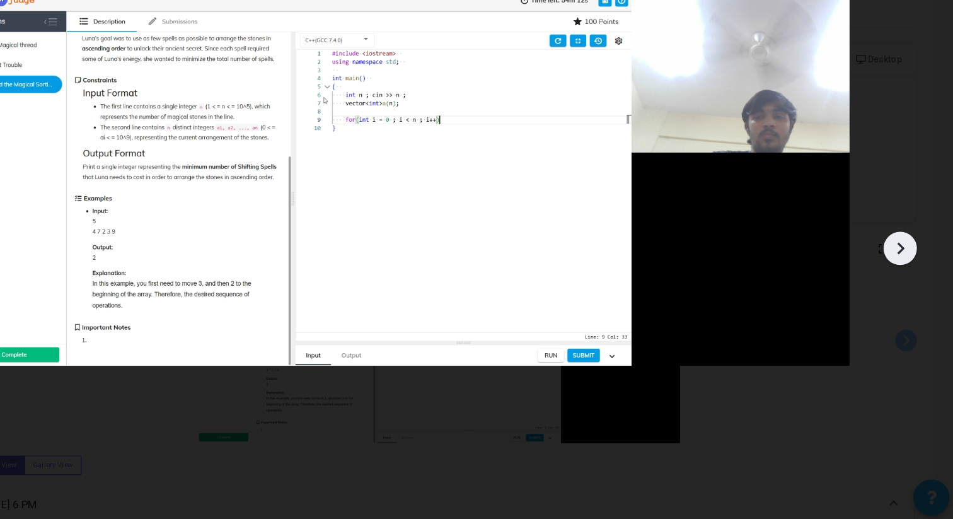
click at [906, 282] on icon at bounding box center [907, 283] width 19 height 19
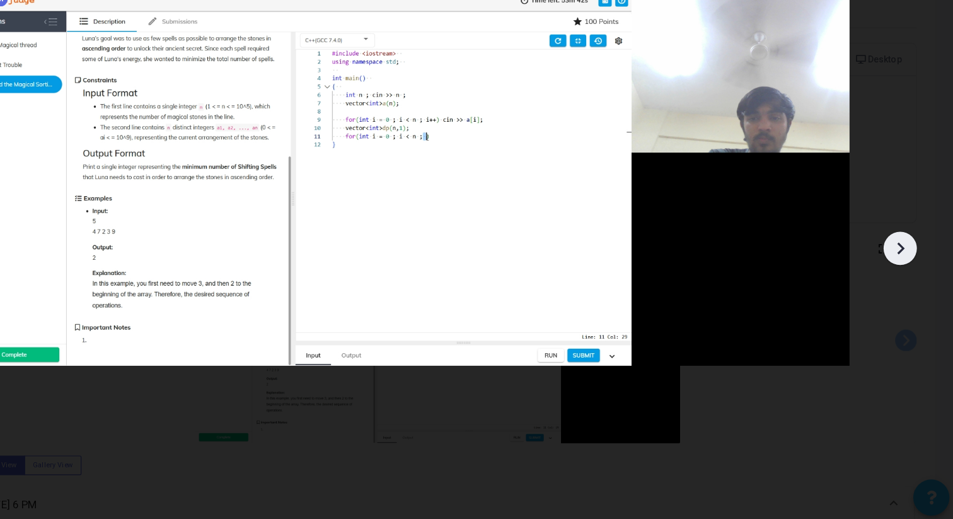
click at [906, 282] on icon at bounding box center [907, 283] width 19 height 19
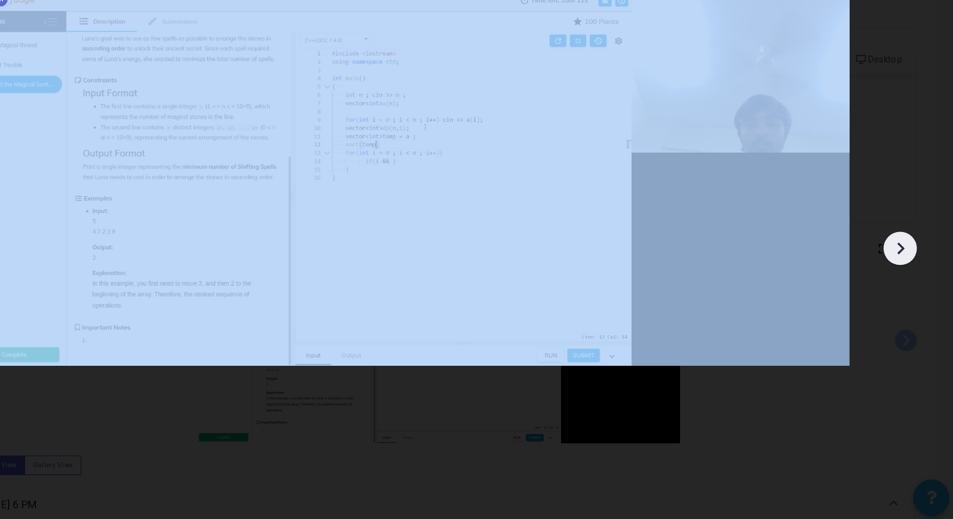
click at [906, 282] on icon at bounding box center [907, 283] width 19 height 19
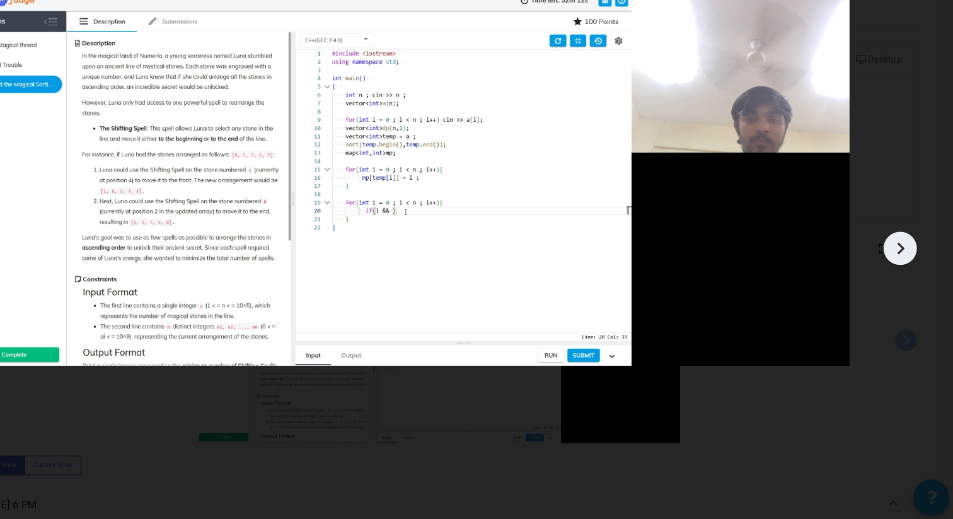
click at [906, 282] on icon at bounding box center [907, 283] width 19 height 19
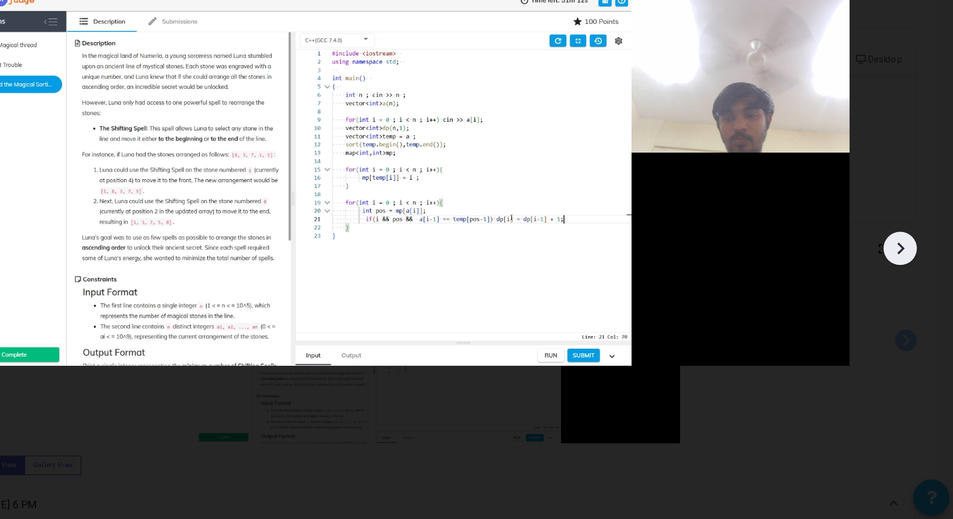
click at [906, 282] on icon at bounding box center [907, 283] width 19 height 19
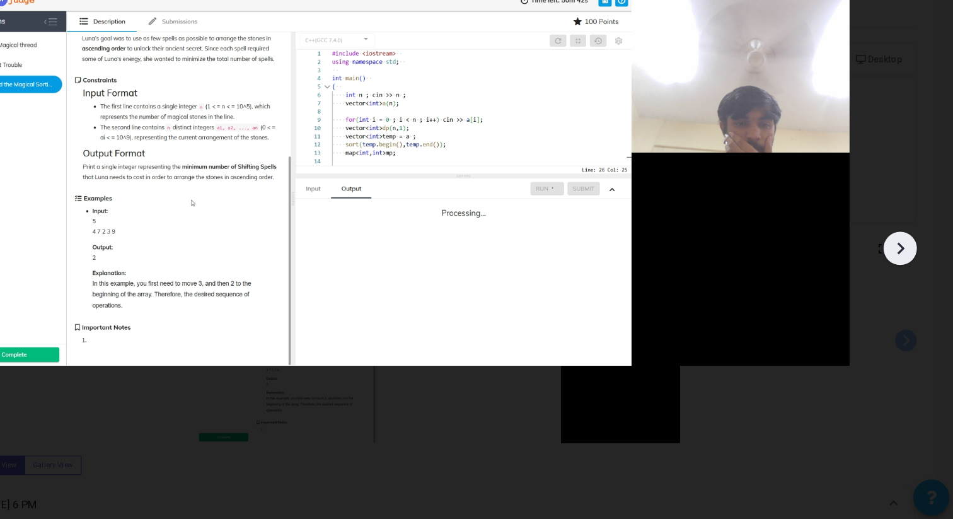
click at [906, 282] on icon at bounding box center [907, 283] width 19 height 19
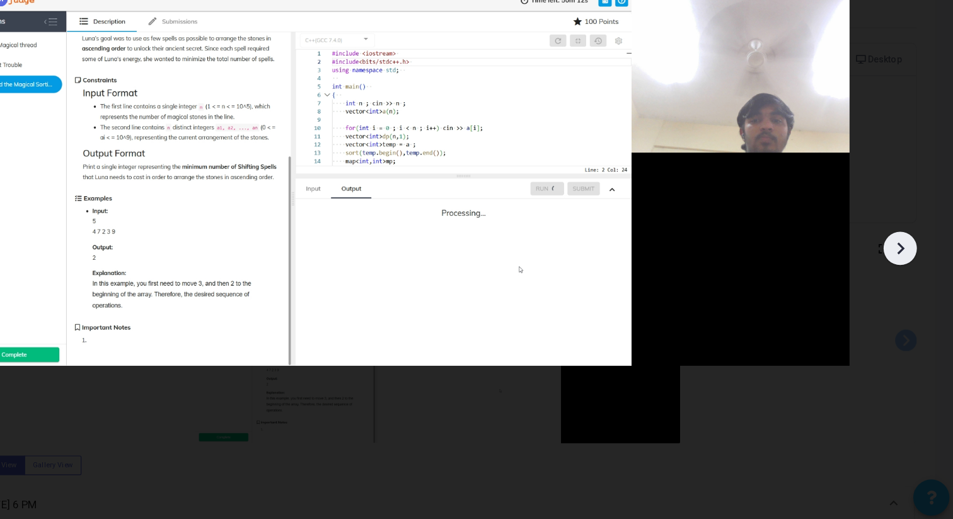
click at [906, 282] on icon at bounding box center [907, 283] width 19 height 19
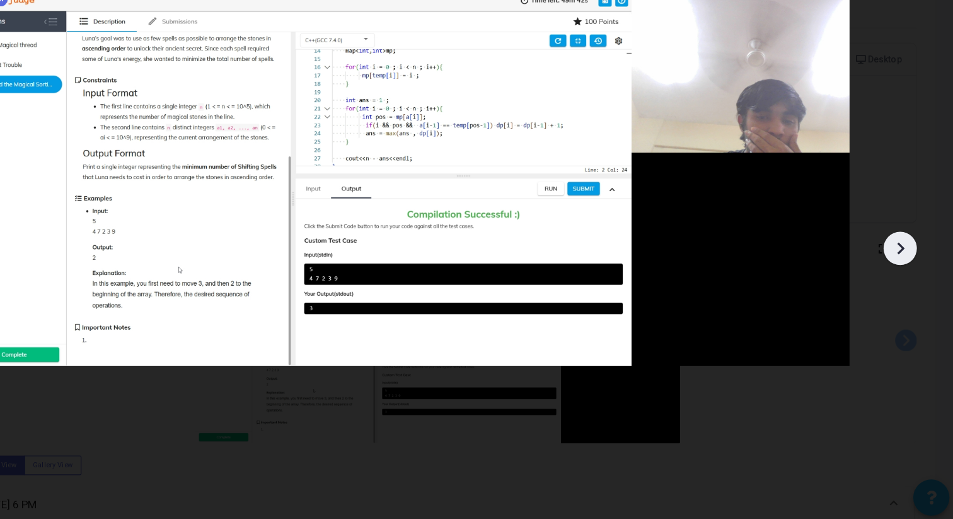
click at [906, 282] on icon at bounding box center [907, 283] width 19 height 19
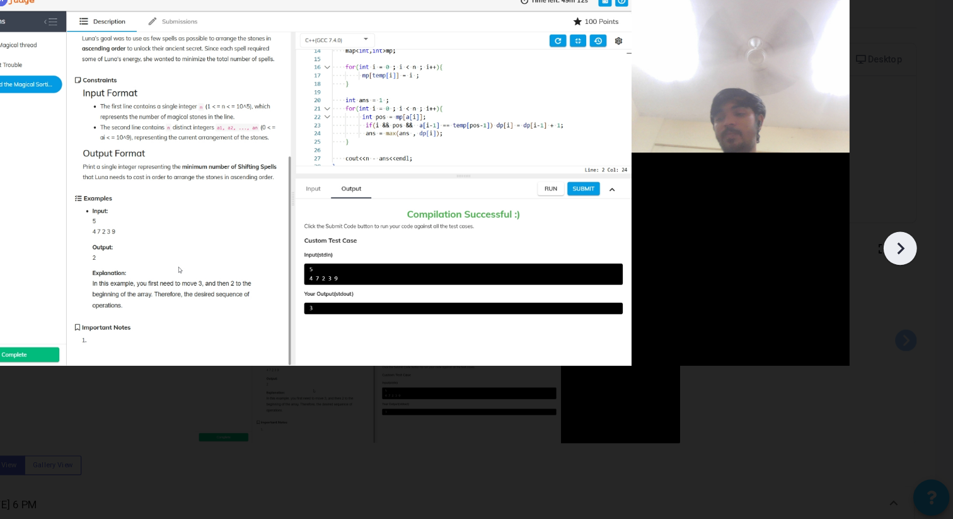
click at [906, 282] on icon at bounding box center [907, 283] width 19 height 19
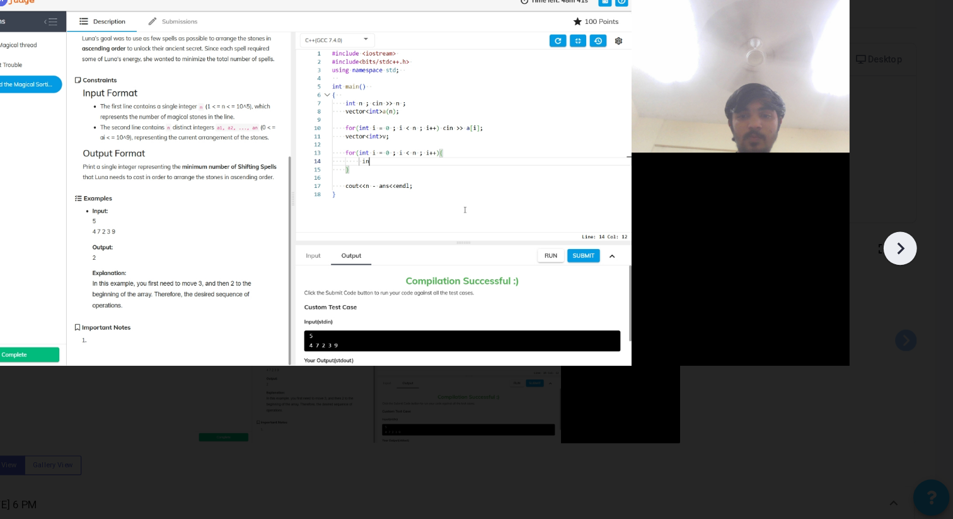
click at [906, 282] on icon at bounding box center [907, 283] width 19 height 19
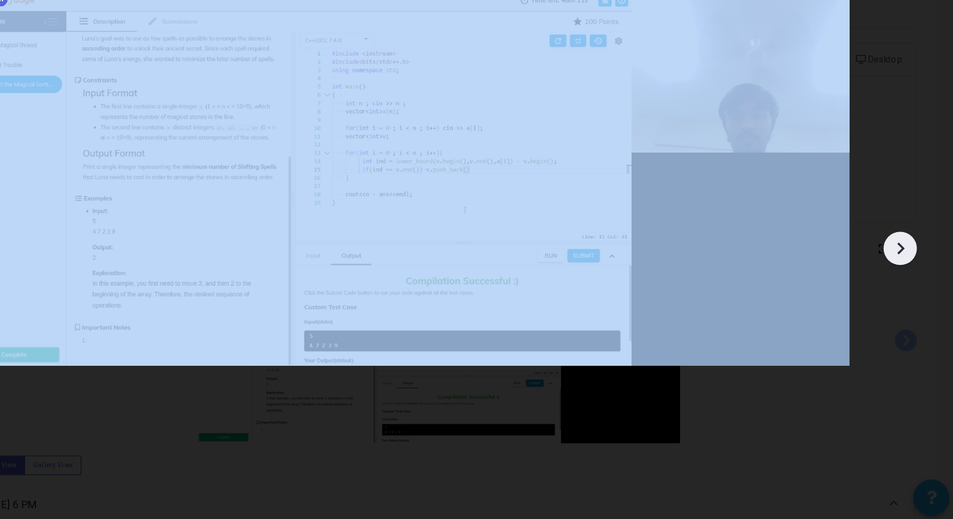
click at [906, 282] on icon at bounding box center [907, 283] width 19 height 19
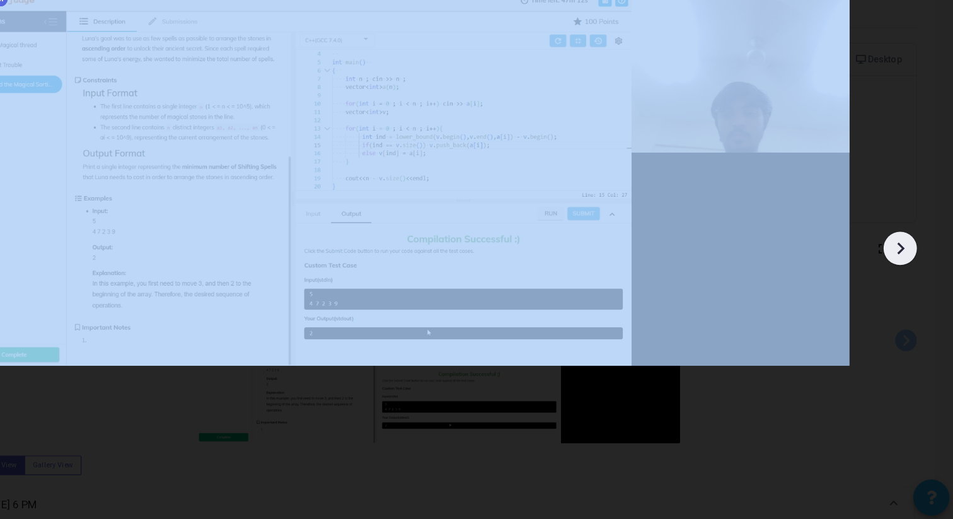
click at [906, 282] on icon at bounding box center [907, 283] width 19 height 19
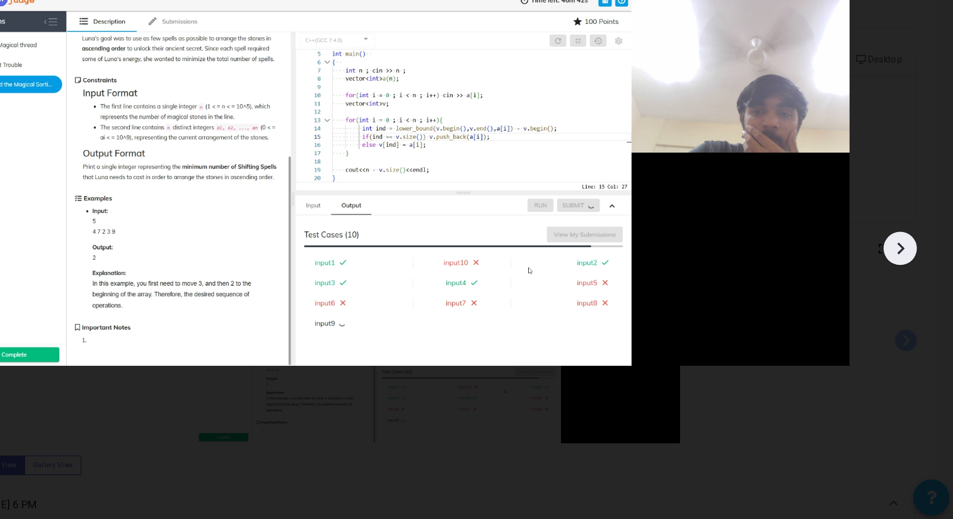
click at [906, 282] on icon at bounding box center [907, 283] width 19 height 19
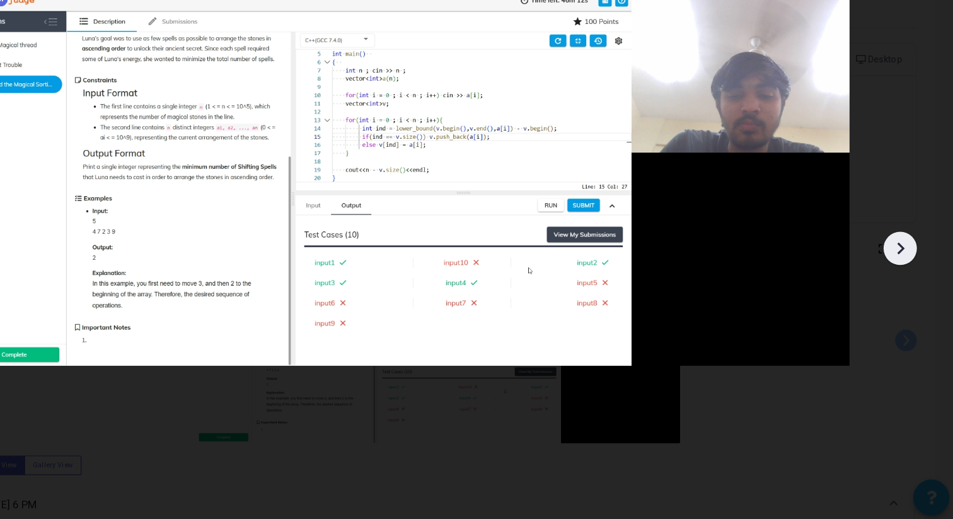
click at [906, 282] on icon at bounding box center [907, 283] width 19 height 19
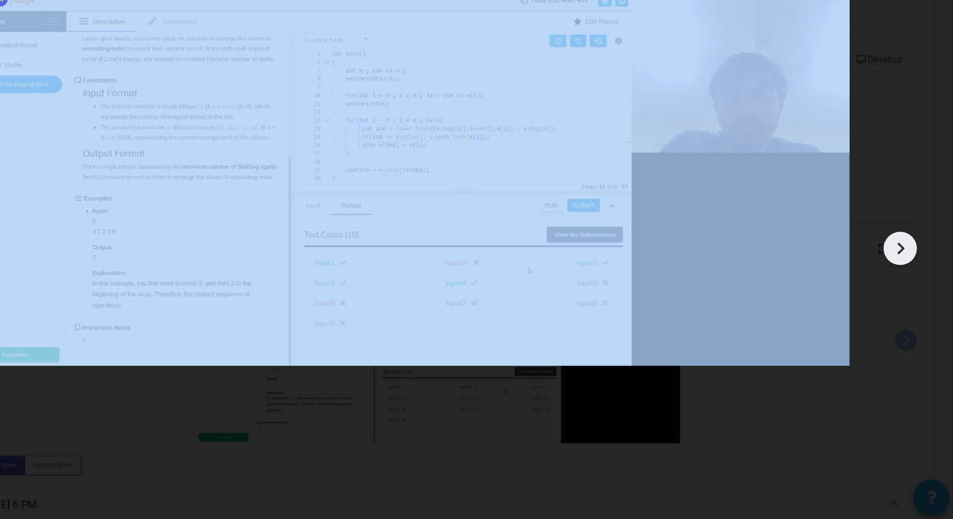
click at [906, 282] on icon at bounding box center [907, 283] width 19 height 19
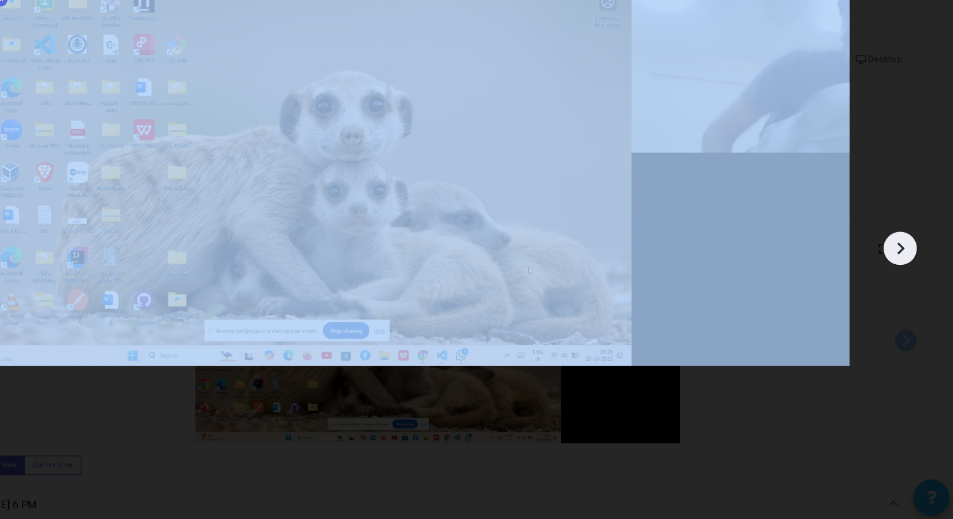
click at [906, 282] on icon at bounding box center [907, 283] width 19 height 19
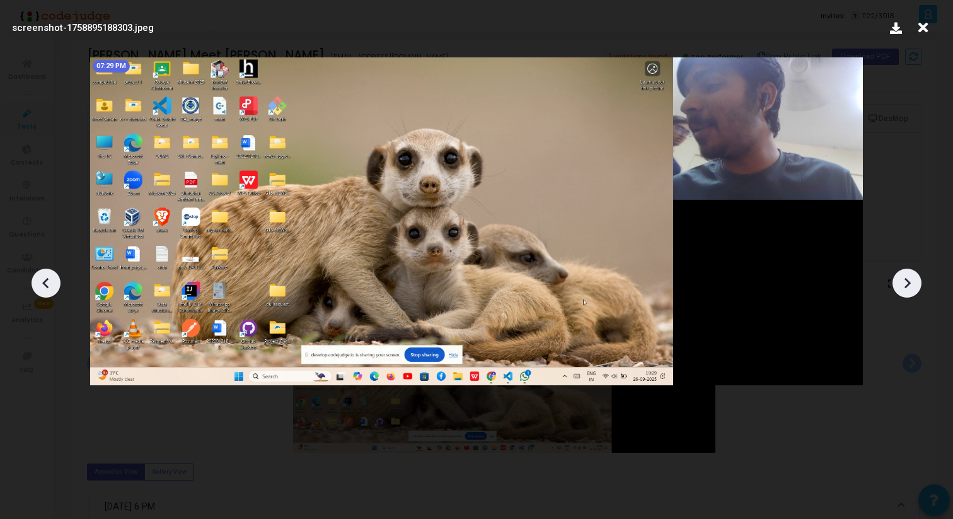
click at [55, 289] on icon at bounding box center [46, 283] width 19 height 19
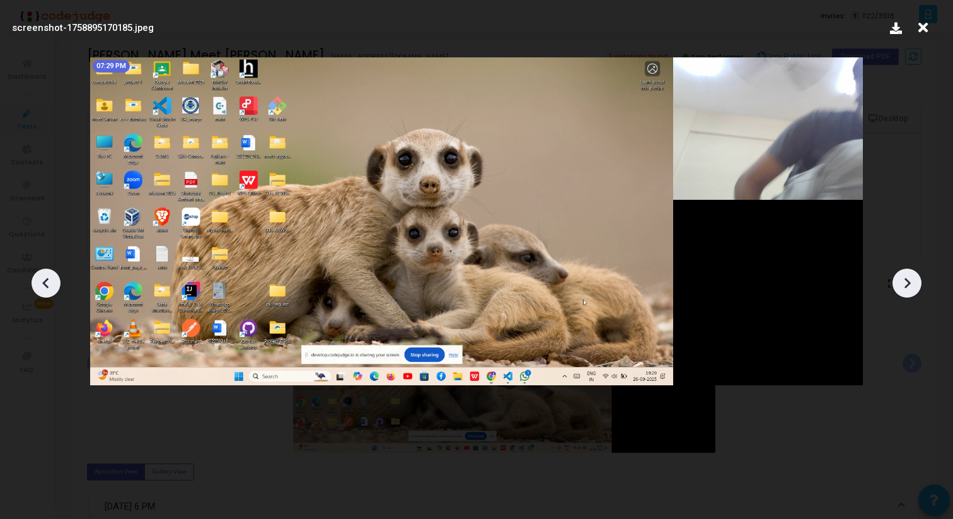
click at [46, 277] on icon at bounding box center [46, 283] width 19 height 19
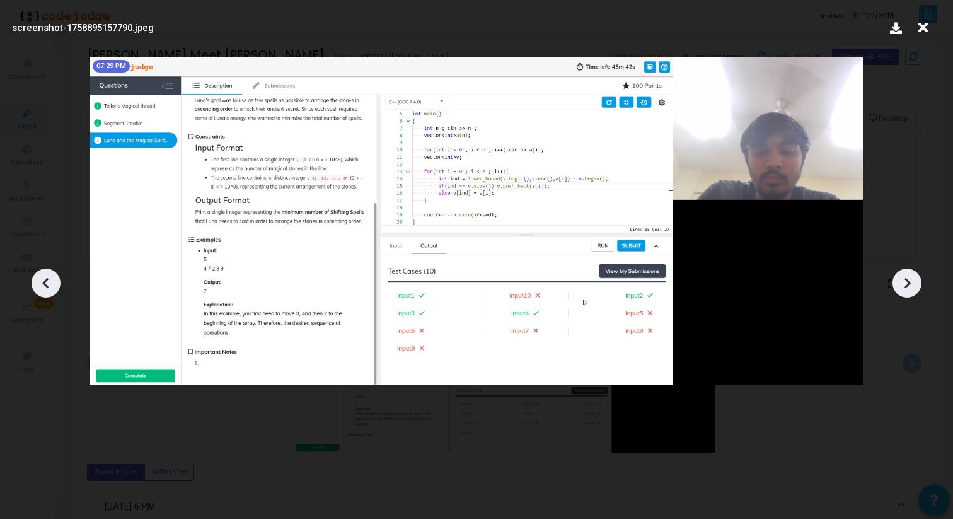
click at [910, 278] on icon at bounding box center [907, 283] width 19 height 19
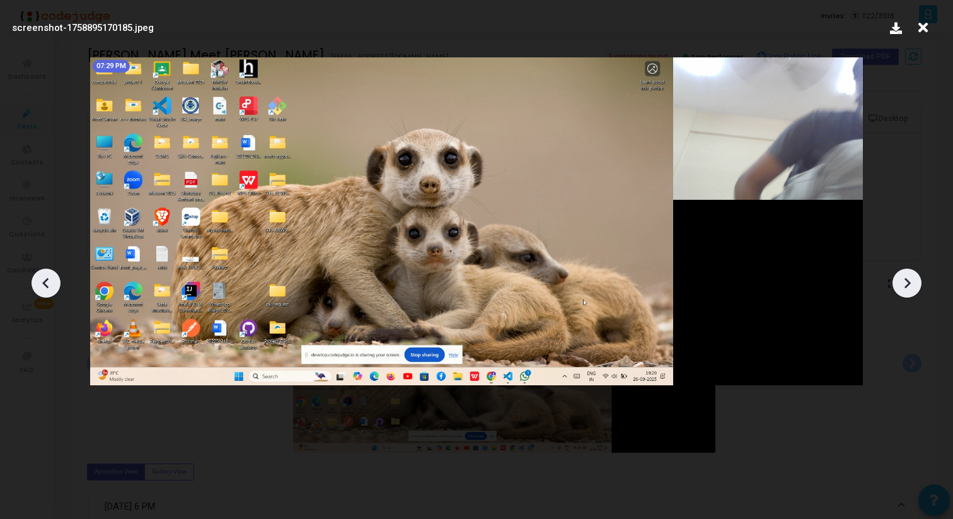
click at [910, 278] on icon at bounding box center [907, 283] width 19 height 19
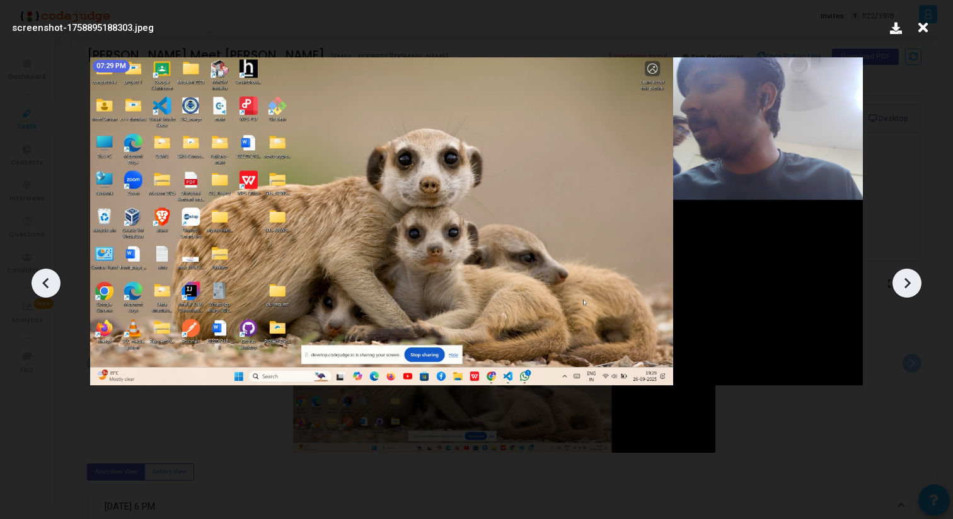
click at [910, 279] on icon at bounding box center [907, 283] width 19 height 19
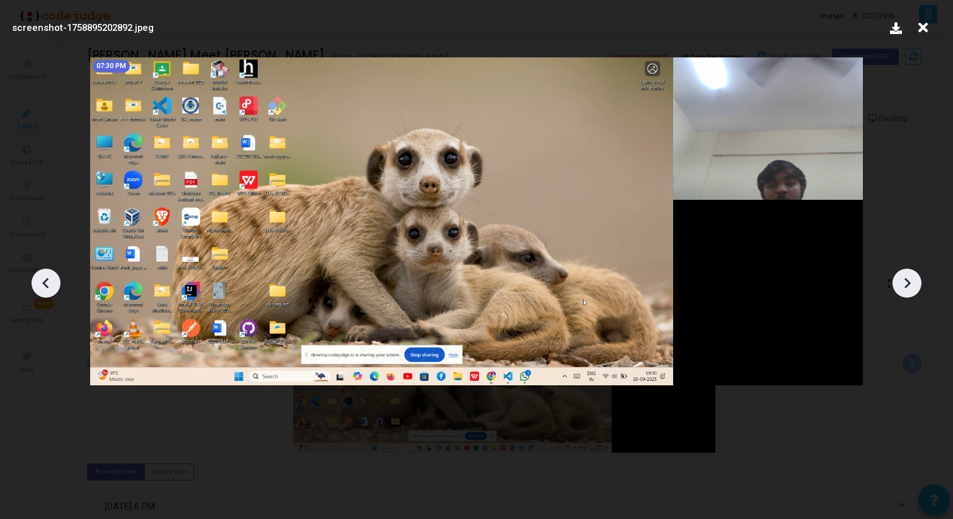
click at [910, 279] on icon at bounding box center [907, 283] width 19 height 19
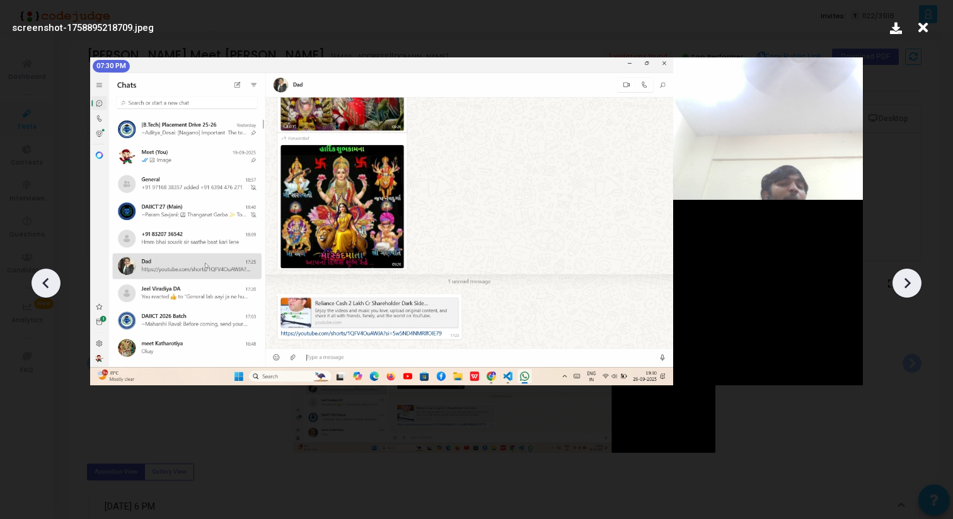
click at [903, 284] on icon at bounding box center [907, 283] width 19 height 19
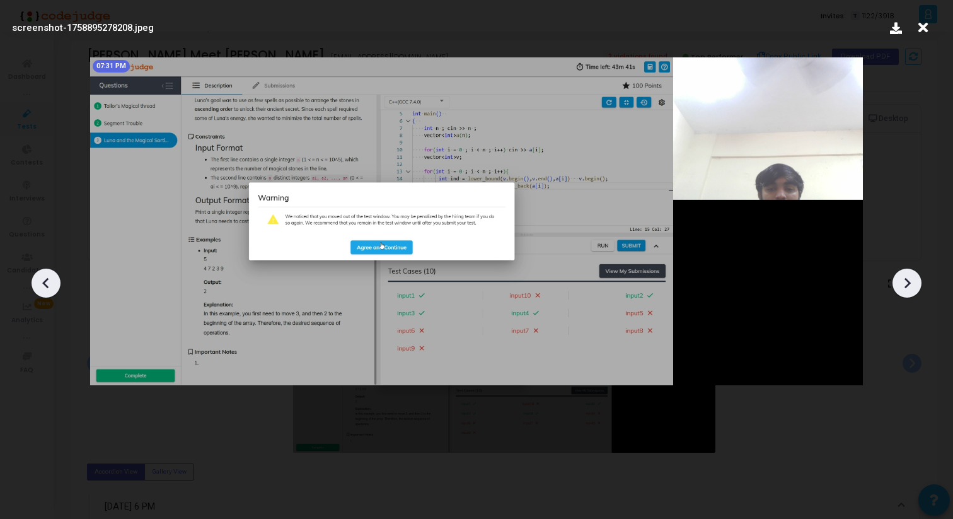
click at [903, 284] on icon at bounding box center [907, 283] width 19 height 19
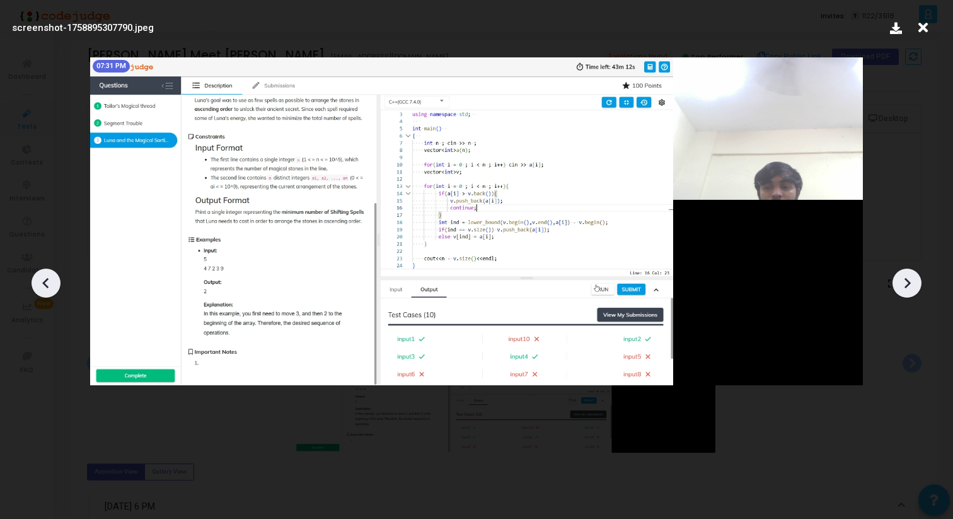
click at [903, 284] on icon at bounding box center [907, 283] width 19 height 19
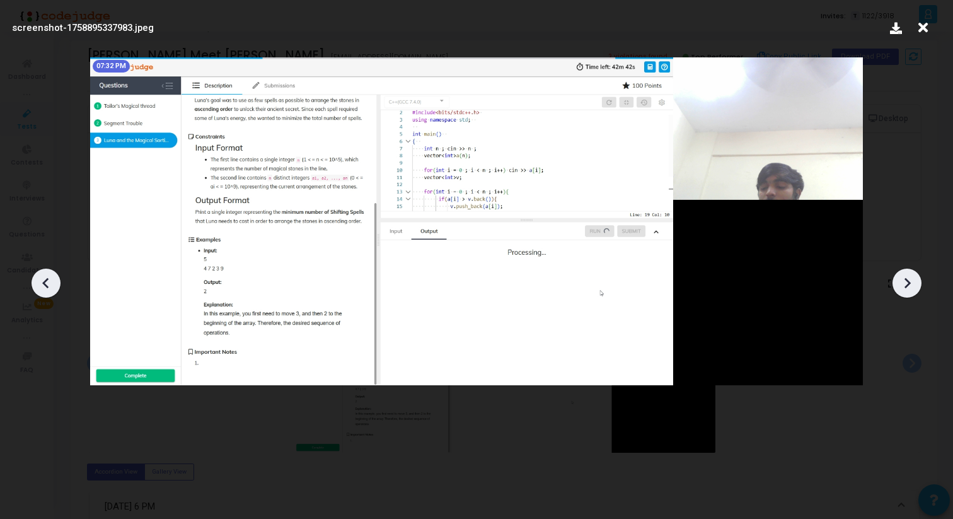
click at [903, 284] on icon at bounding box center [907, 283] width 19 height 19
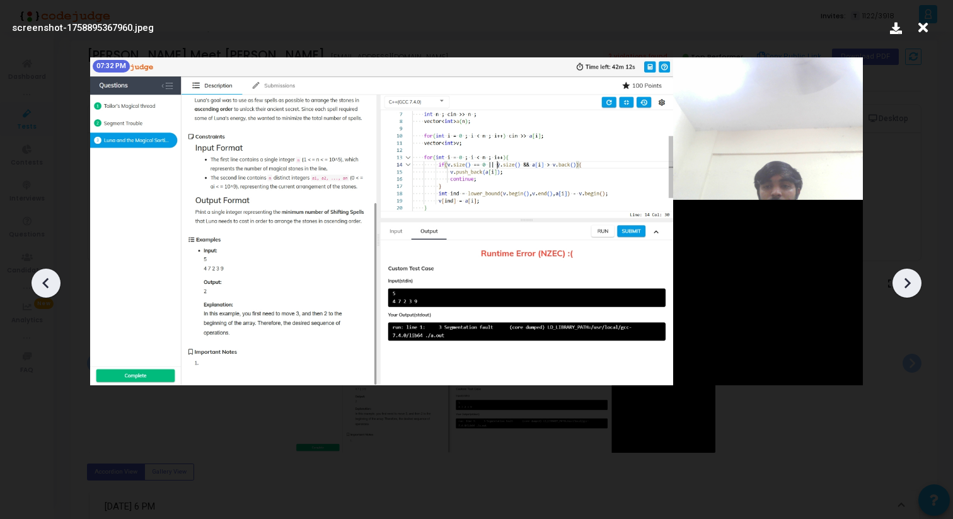
click at [903, 284] on icon at bounding box center [907, 283] width 19 height 19
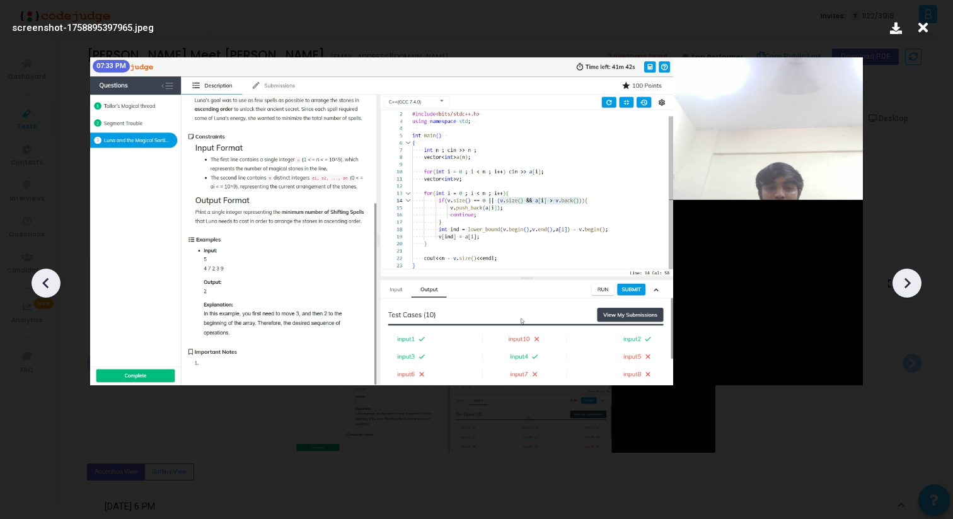
click at [903, 285] on icon at bounding box center [907, 283] width 19 height 19
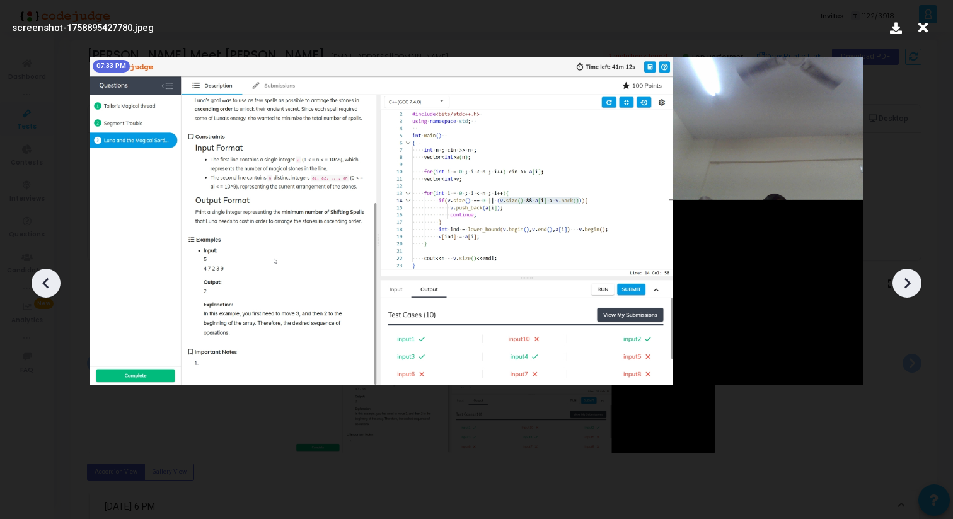
click at [903, 285] on icon at bounding box center [907, 283] width 19 height 19
click at [903, 287] on icon at bounding box center [907, 283] width 19 height 19
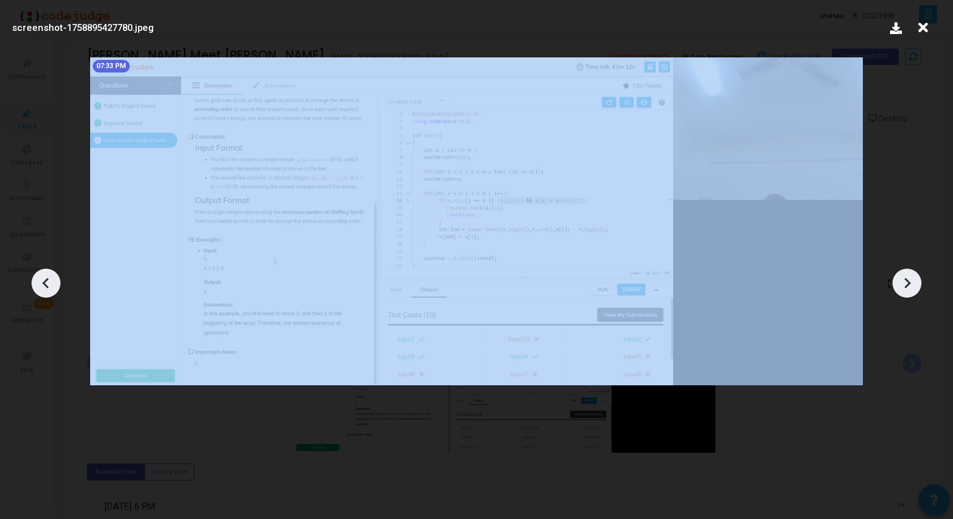
click at [903, 287] on icon at bounding box center [907, 283] width 19 height 19
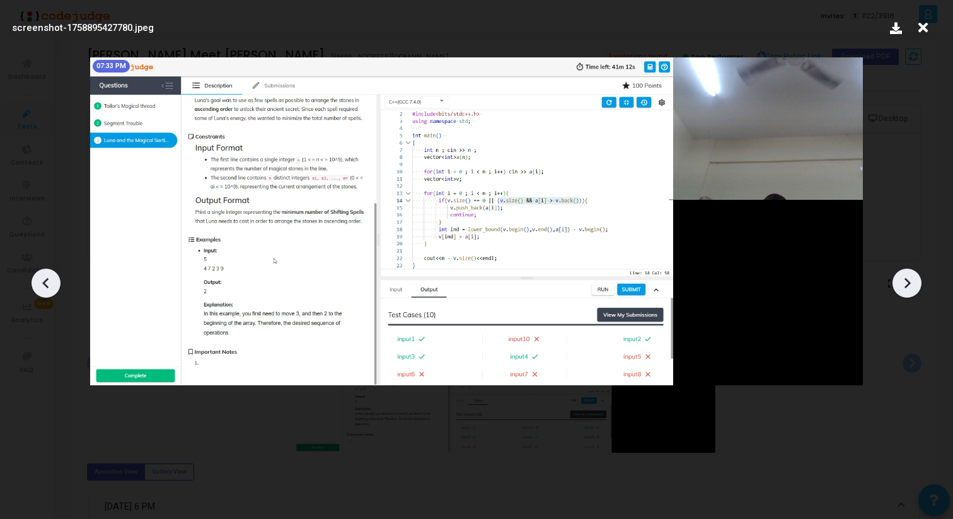
click at [35, 269] on div at bounding box center [476, 278] width 953 height 481
click at [41, 265] on div at bounding box center [476, 278] width 953 height 481
click at [41, 274] on icon at bounding box center [46, 283] width 19 height 19
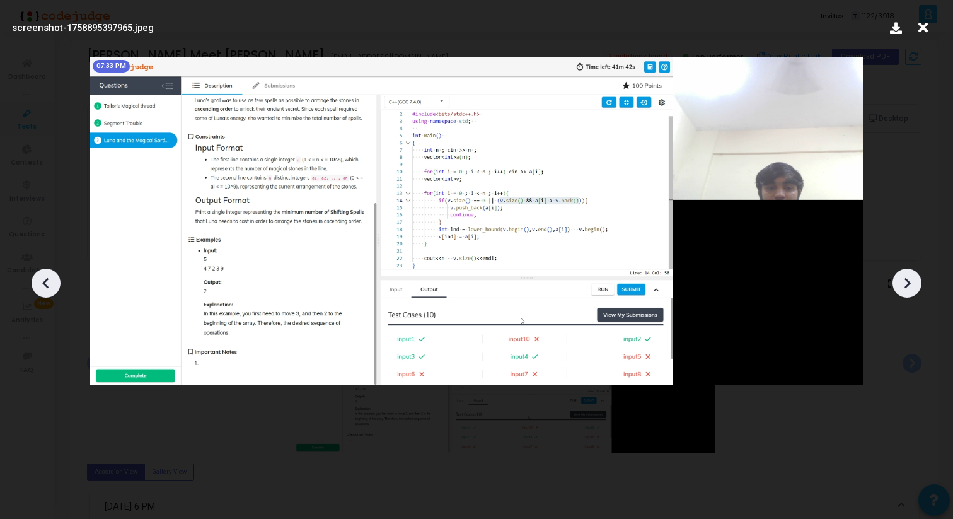
click at [41, 274] on icon at bounding box center [46, 283] width 19 height 19
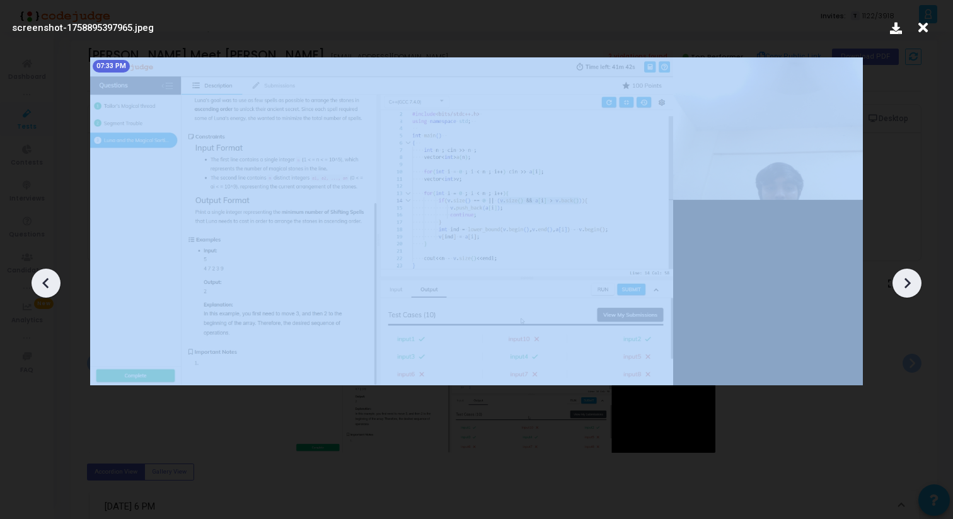
click at [41, 274] on icon at bounding box center [46, 283] width 19 height 19
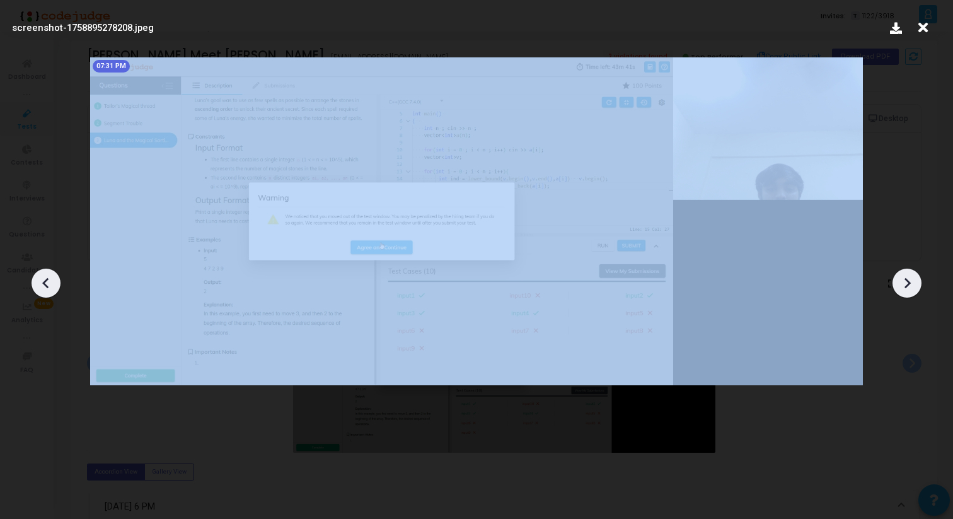
click at [41, 274] on icon at bounding box center [46, 283] width 19 height 19
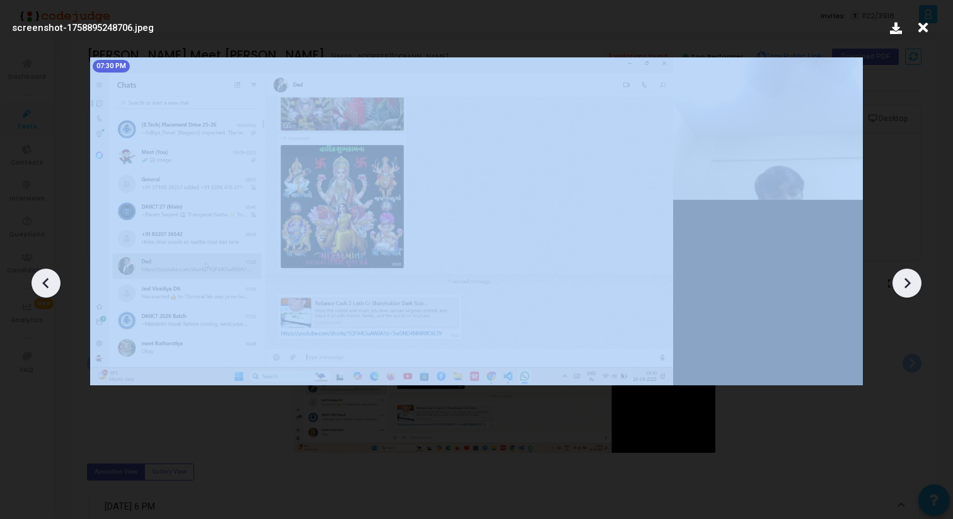
click at [41, 274] on icon at bounding box center [46, 283] width 19 height 19
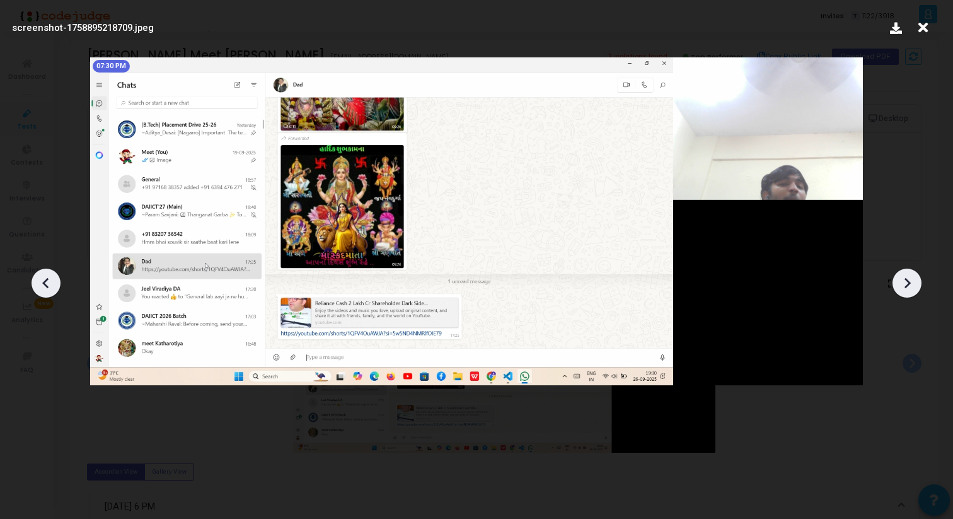
click at [41, 275] on icon at bounding box center [46, 283] width 19 height 19
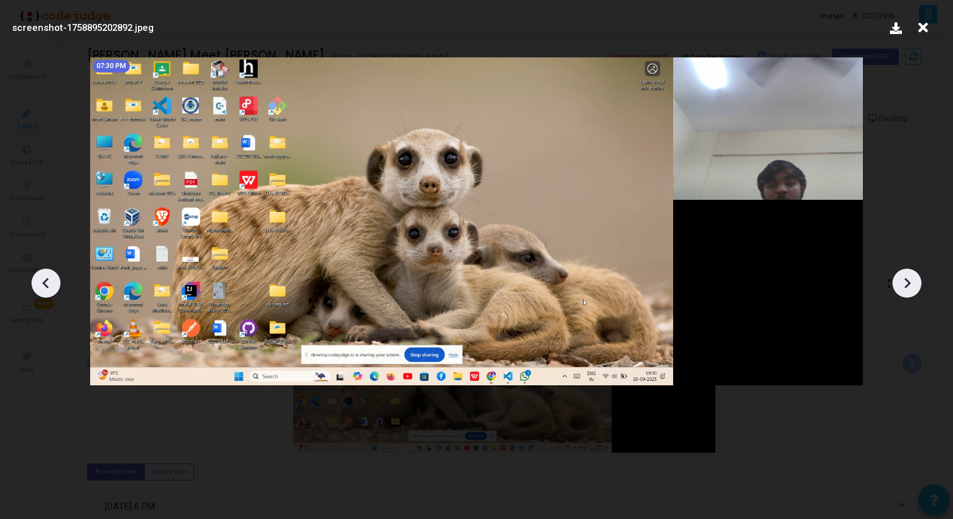
click at [41, 275] on icon at bounding box center [46, 283] width 19 height 19
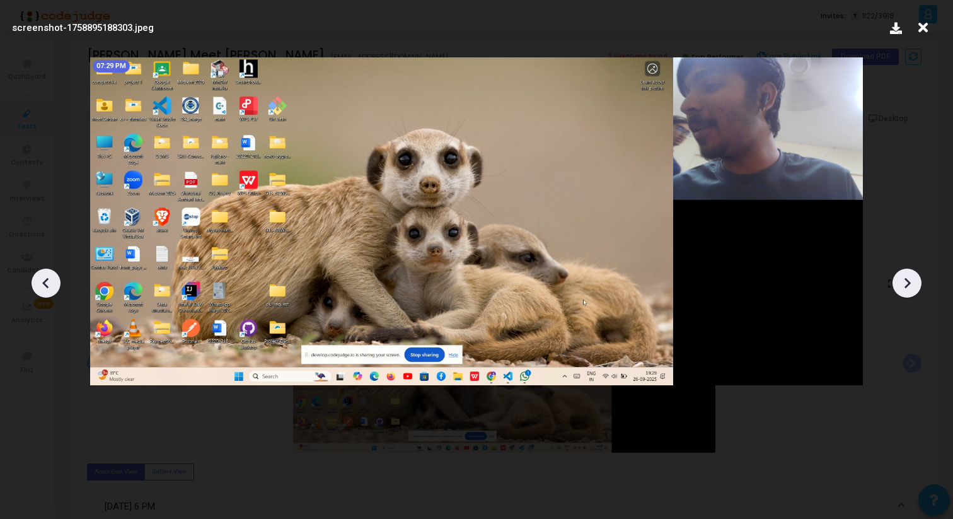
click at [43, 275] on icon at bounding box center [46, 283] width 19 height 19
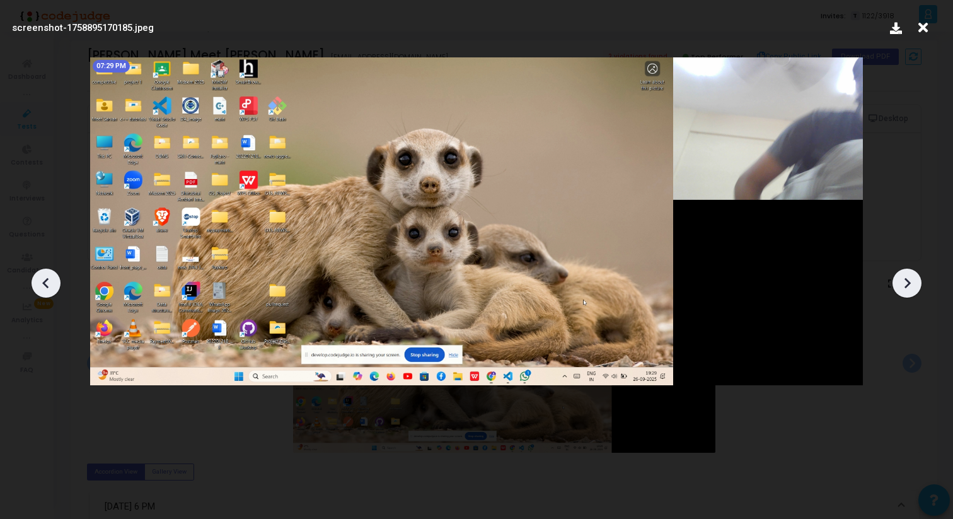
click at [43, 276] on icon at bounding box center [46, 283] width 19 height 19
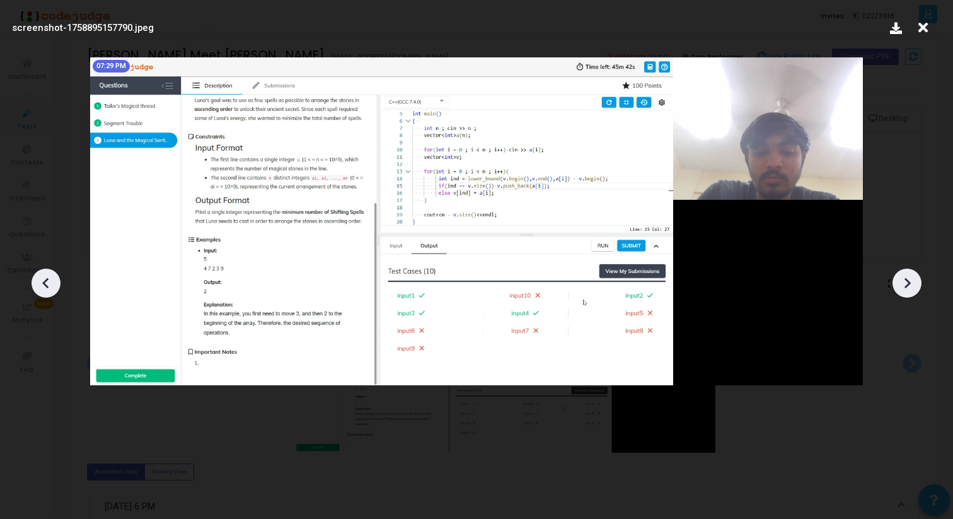
click at [43, 275] on icon at bounding box center [46, 283] width 19 height 19
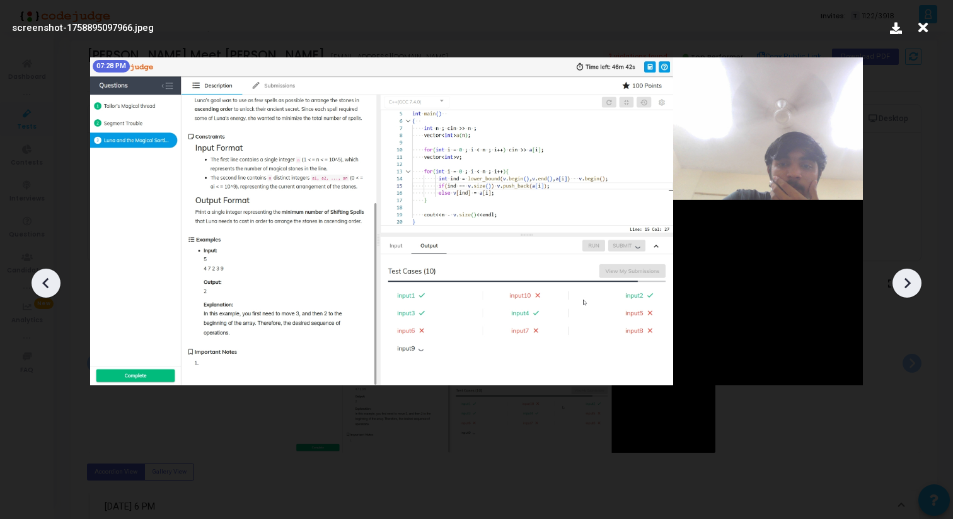
click at [44, 282] on icon at bounding box center [45, 282] width 6 height 11
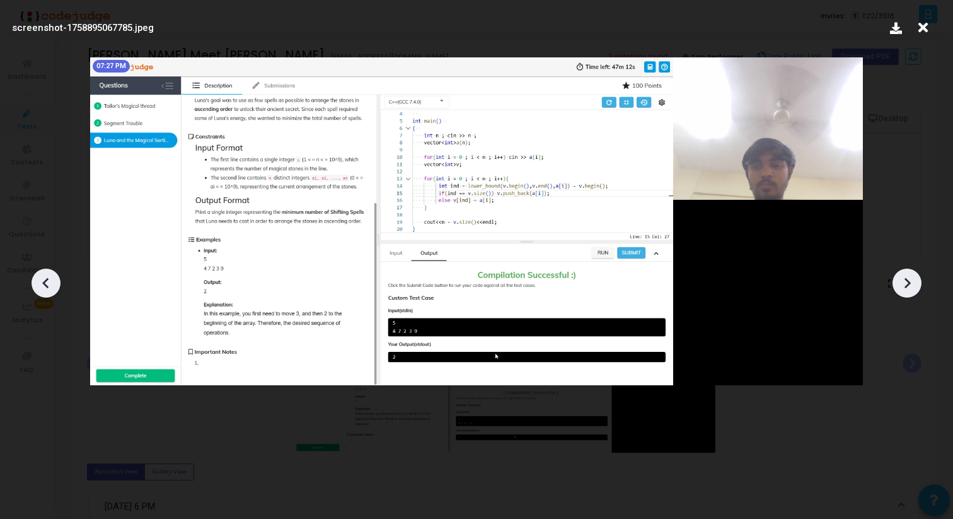
click at [44, 282] on icon at bounding box center [45, 282] width 6 height 11
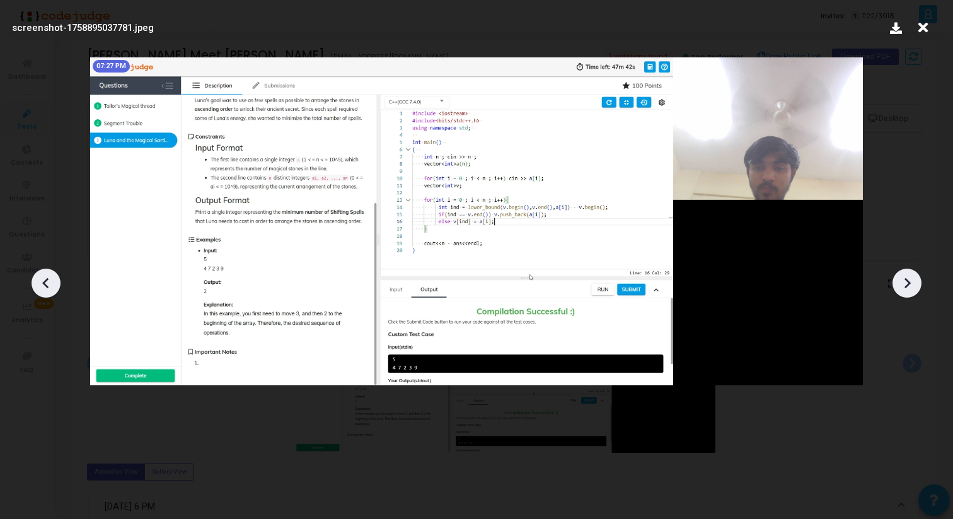
click at [44, 282] on icon at bounding box center [45, 282] width 6 height 11
click at [919, 282] on div at bounding box center [907, 283] width 29 height 29
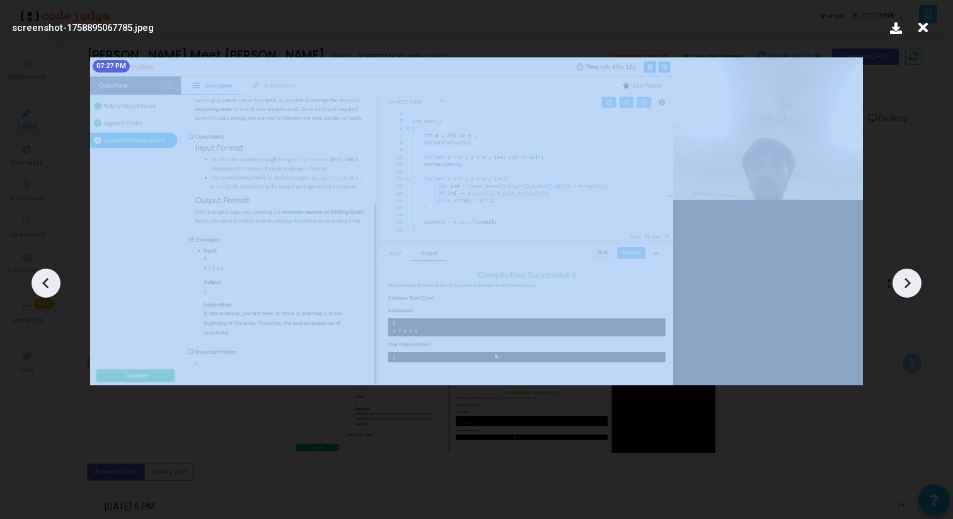
click at [919, 282] on div at bounding box center [907, 283] width 29 height 29
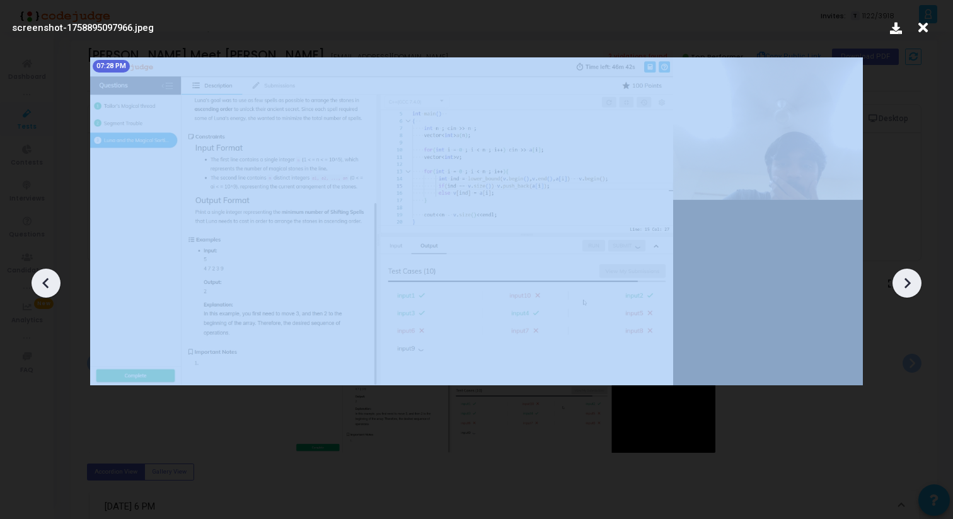
click at [919, 282] on div at bounding box center [907, 283] width 29 height 29
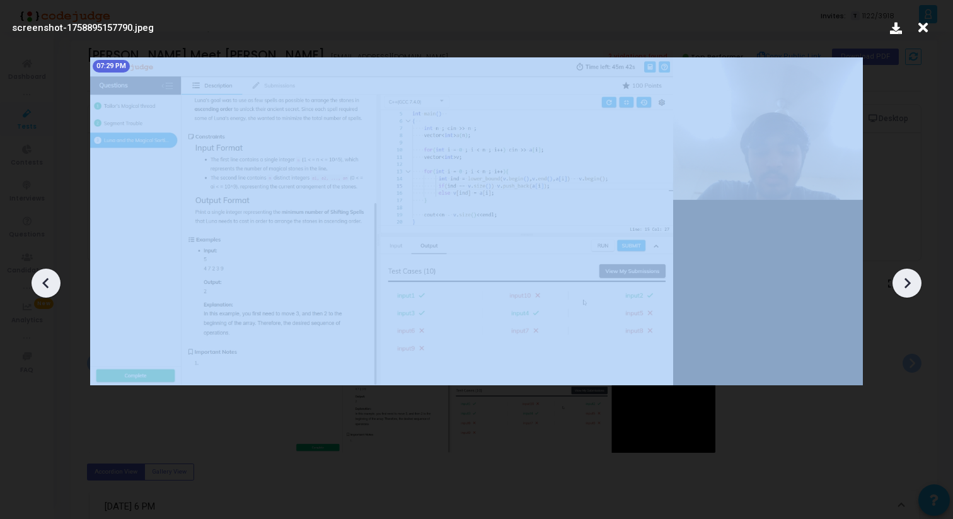
click at [919, 282] on div at bounding box center [907, 283] width 29 height 29
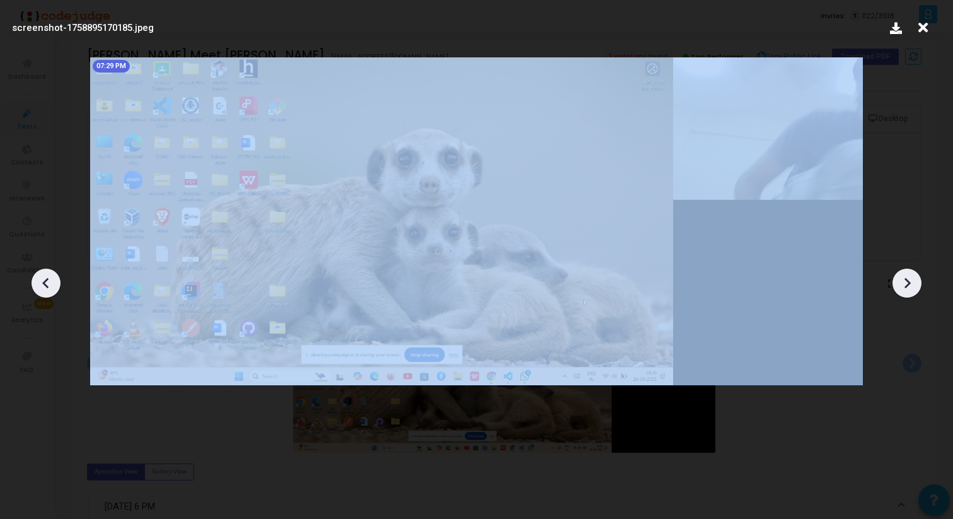
click at [919, 282] on div at bounding box center [907, 283] width 29 height 29
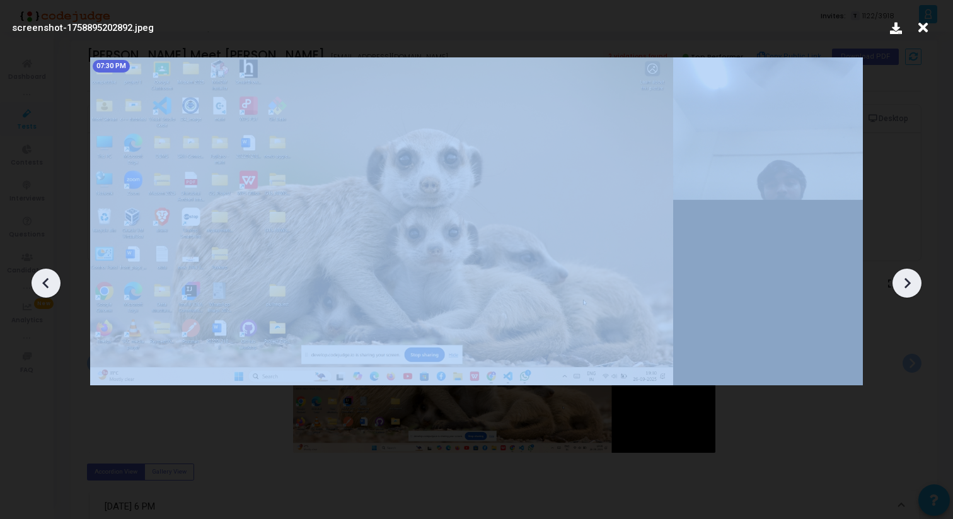
click at [919, 282] on div at bounding box center [907, 283] width 29 height 29
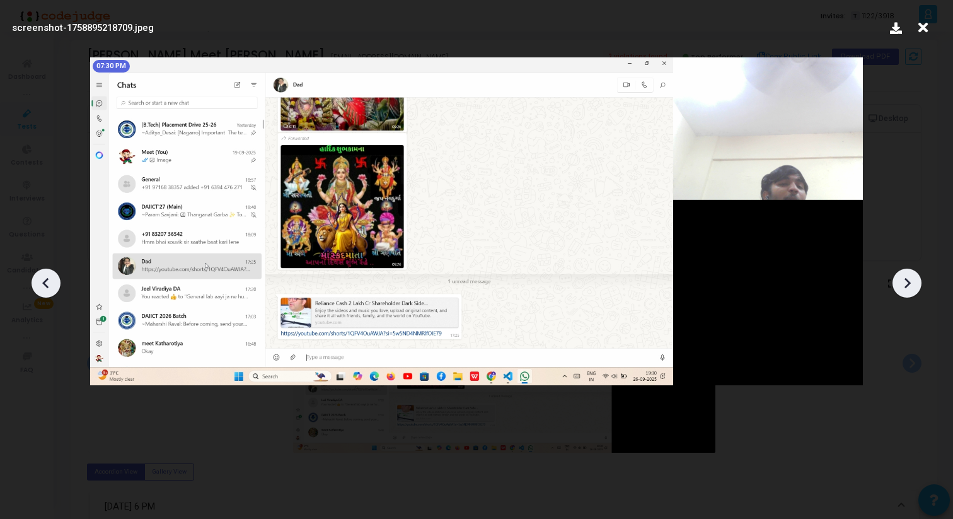
click at [915, 281] on icon at bounding box center [907, 283] width 19 height 19
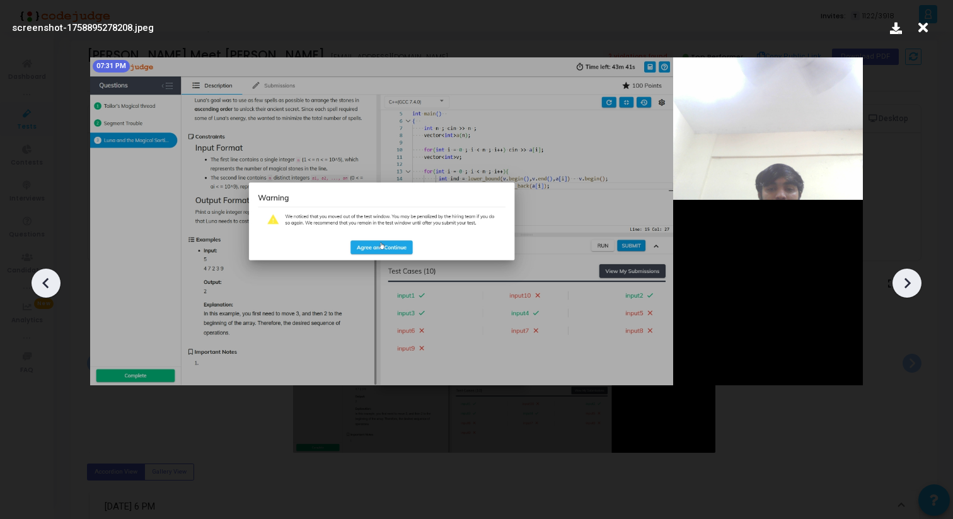
click at [915, 281] on icon at bounding box center [907, 283] width 19 height 19
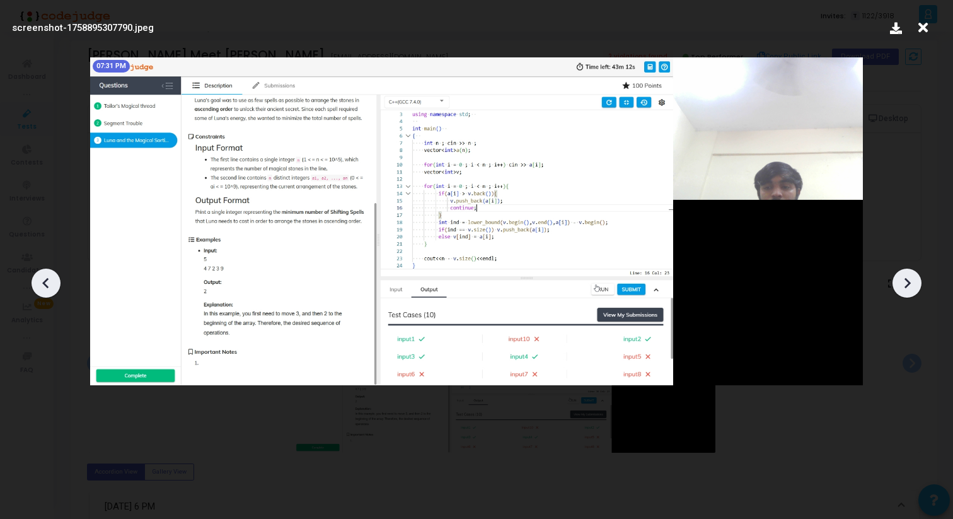
click at [40, 284] on icon at bounding box center [46, 283] width 19 height 19
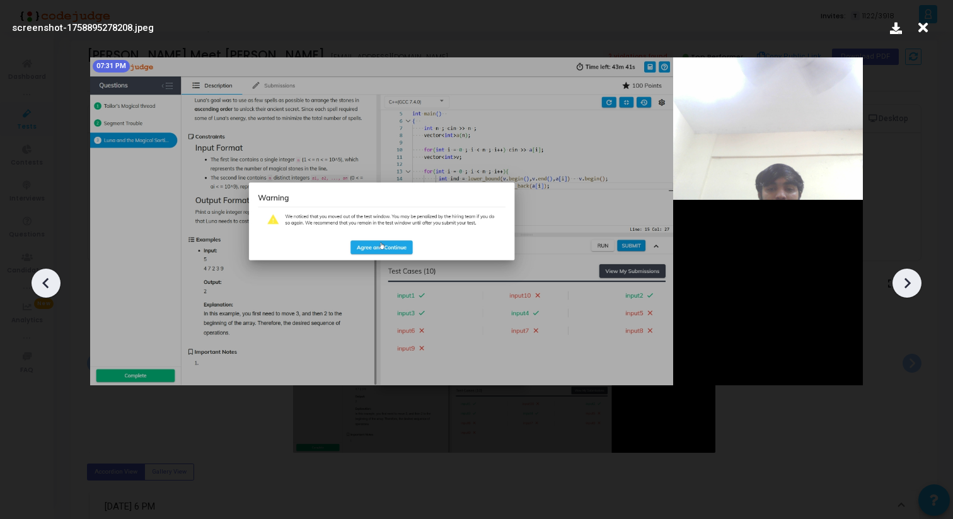
click at [40, 284] on icon at bounding box center [46, 283] width 19 height 19
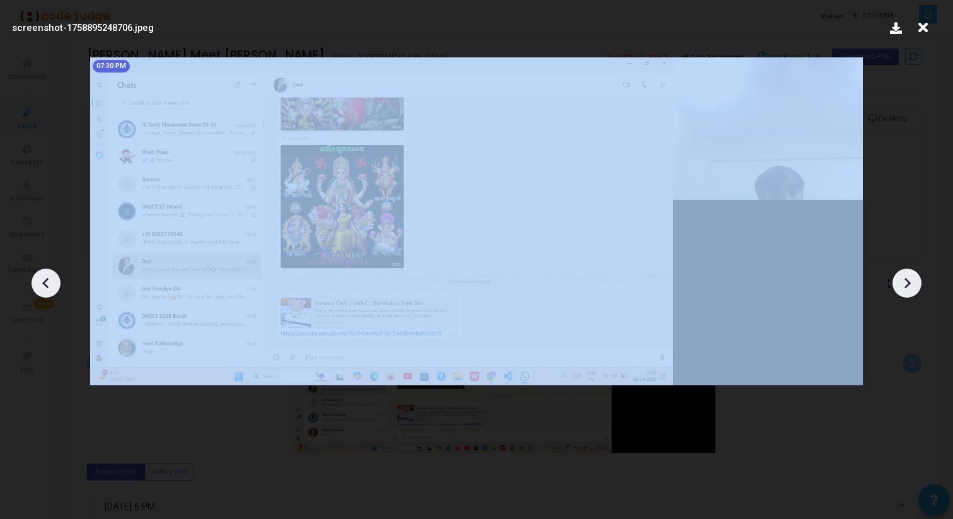
click at [40, 284] on icon at bounding box center [46, 283] width 19 height 19
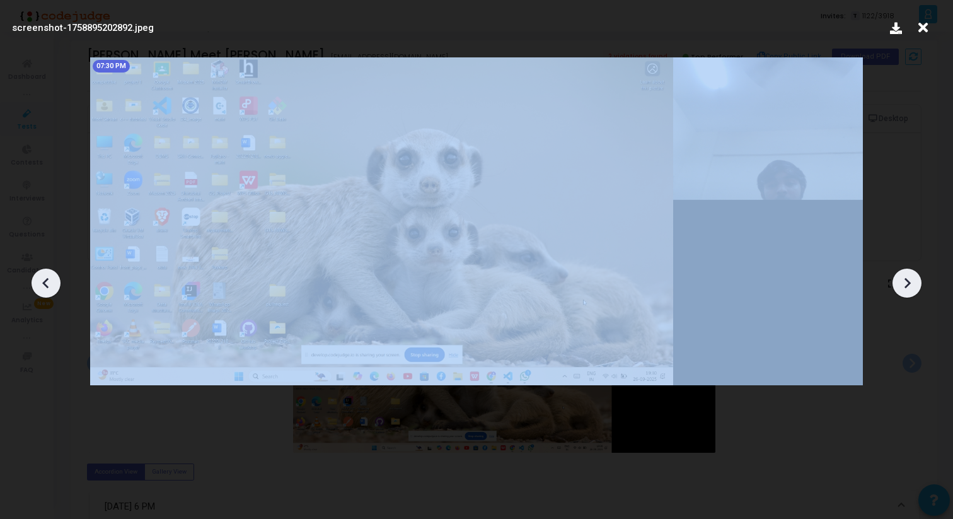
click at [40, 284] on icon at bounding box center [46, 283] width 19 height 19
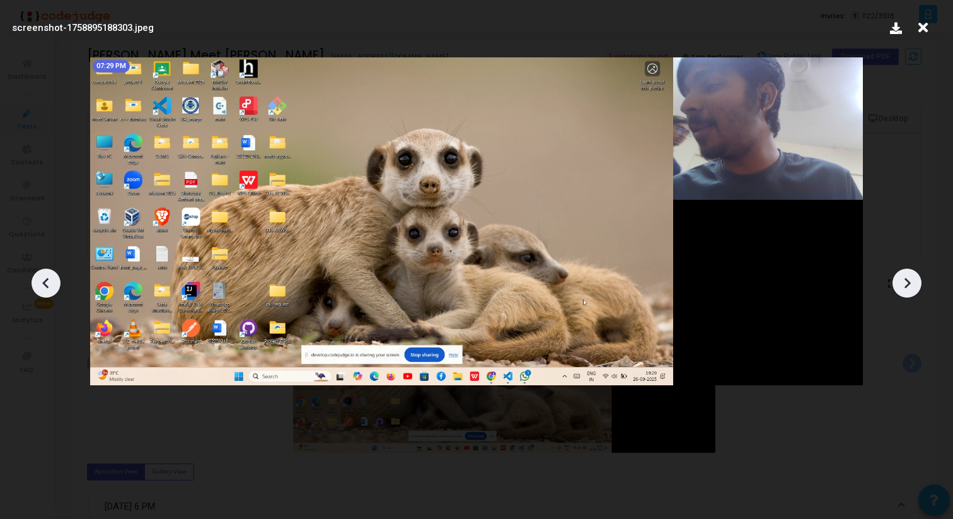
click at [40, 284] on icon at bounding box center [46, 283] width 19 height 19
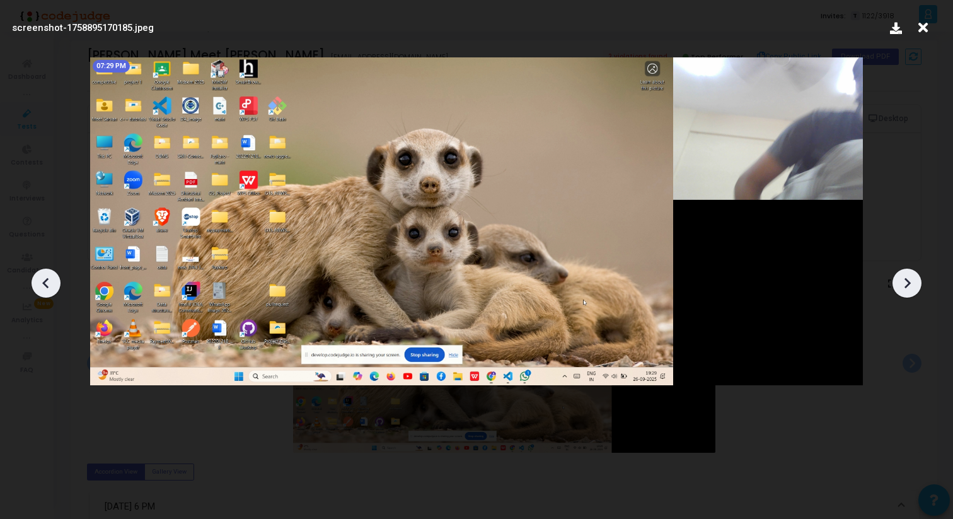
click at [40, 284] on icon at bounding box center [46, 283] width 19 height 19
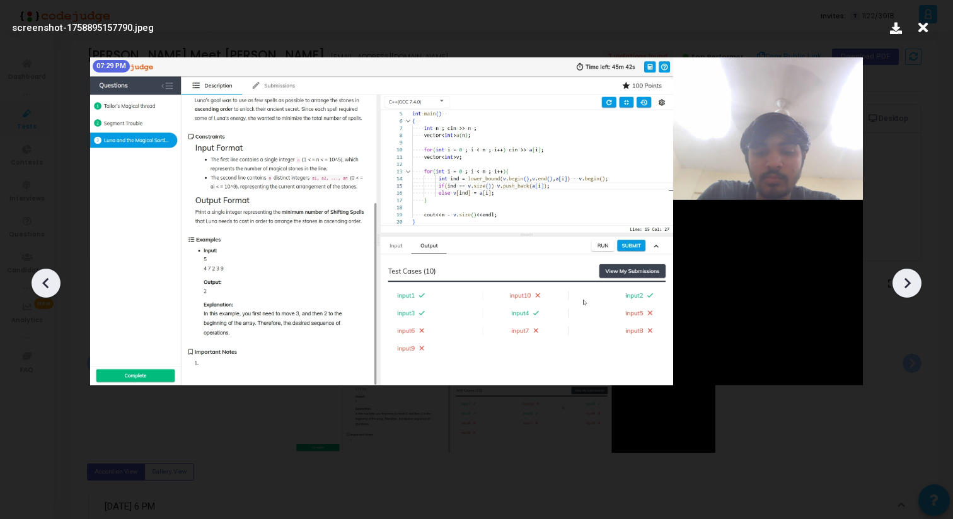
click at [40, 284] on icon at bounding box center [46, 283] width 19 height 19
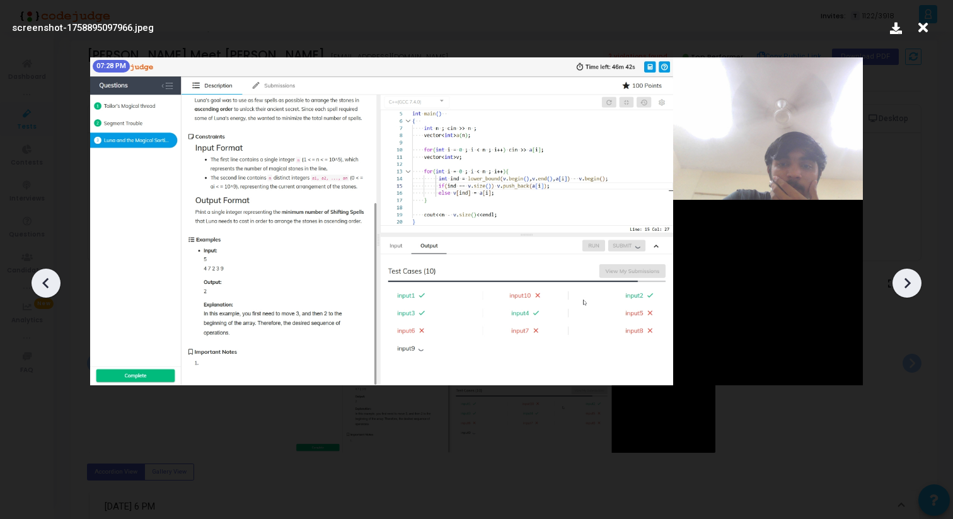
click at [40, 284] on icon at bounding box center [46, 283] width 19 height 19
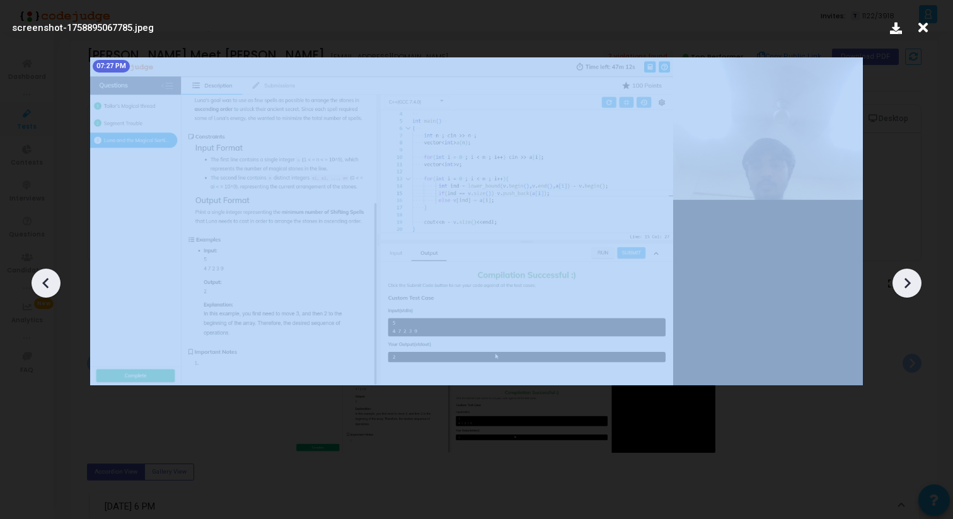
click at [40, 284] on icon at bounding box center [46, 283] width 19 height 19
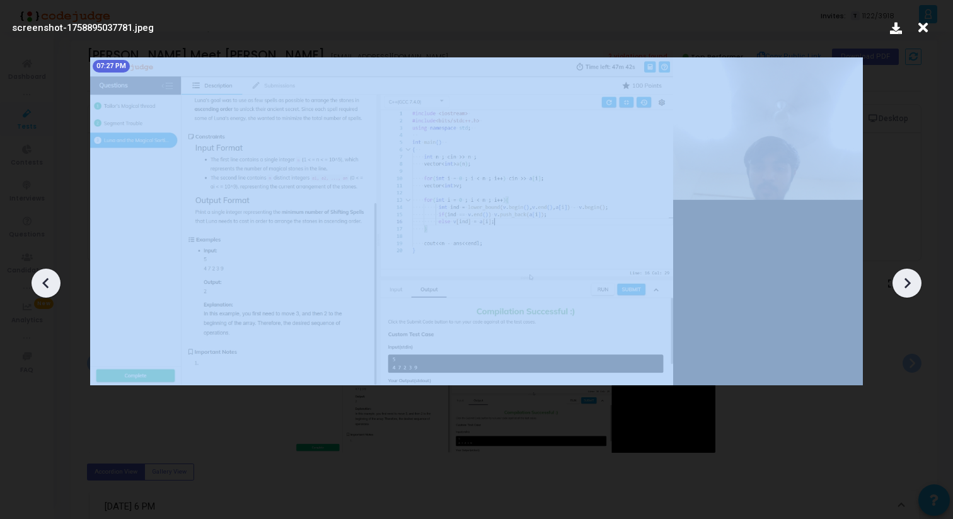
click at [40, 284] on icon at bounding box center [46, 283] width 19 height 19
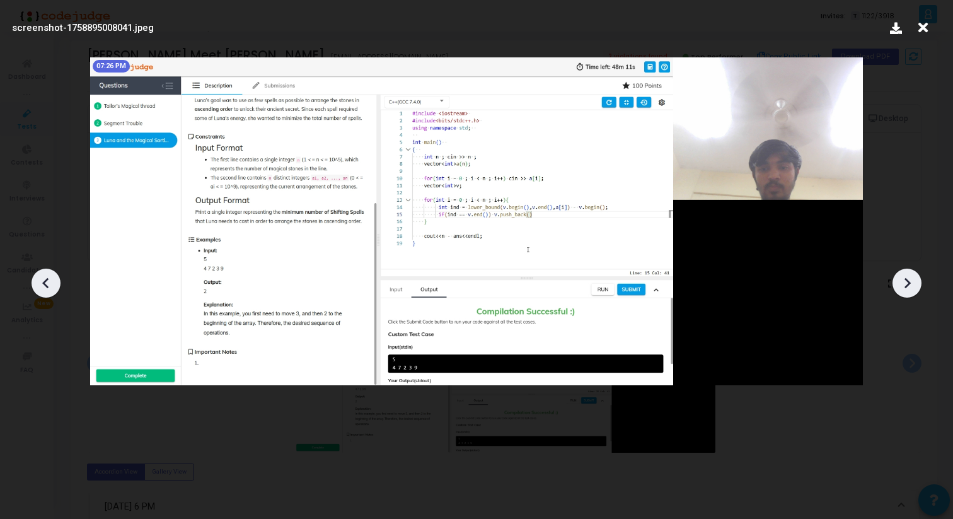
click at [40, 283] on icon at bounding box center [46, 283] width 19 height 19
click at [40, 282] on icon at bounding box center [46, 283] width 19 height 19
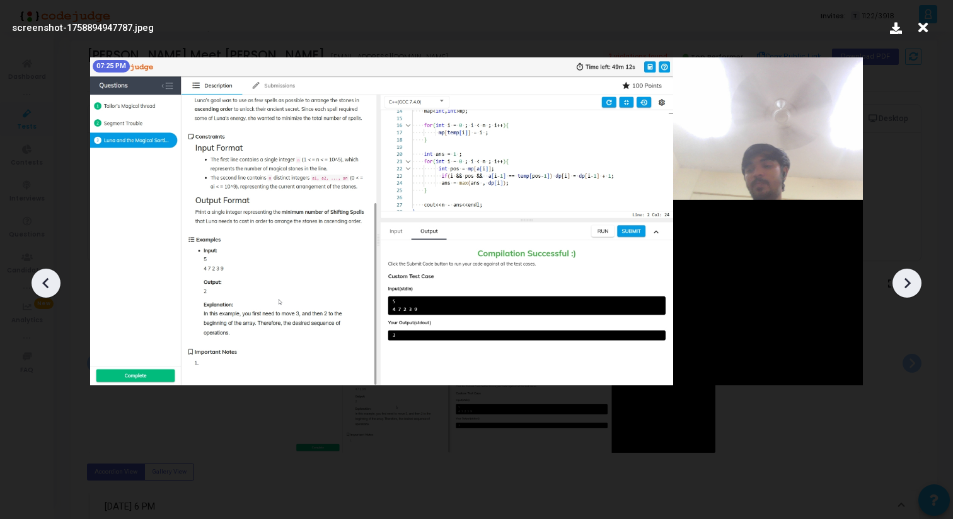
click at [40, 282] on icon at bounding box center [46, 283] width 19 height 19
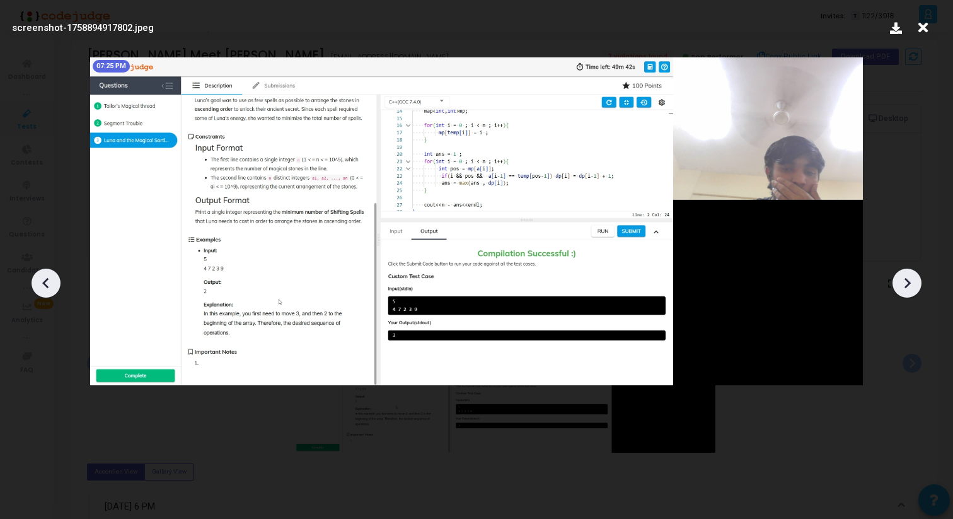
click at [40, 282] on icon at bounding box center [46, 283] width 19 height 19
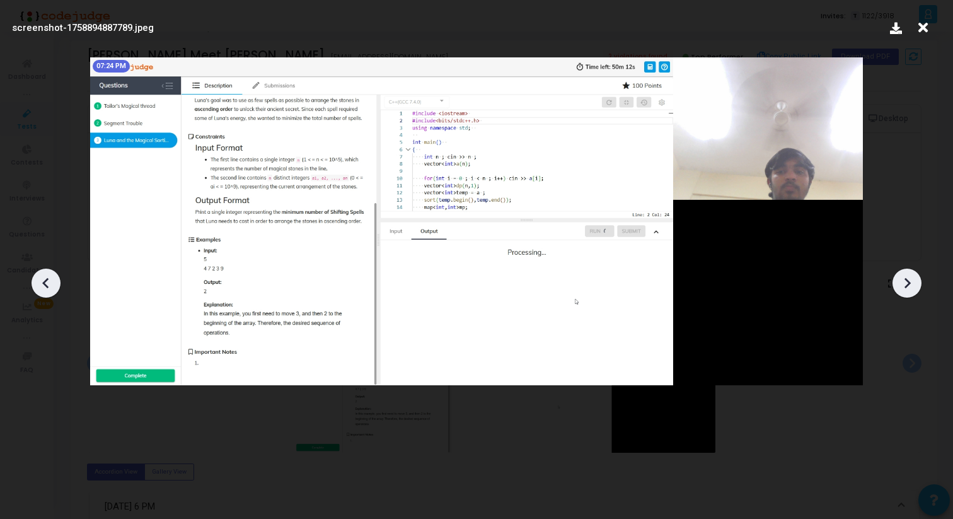
click at [40, 282] on icon at bounding box center [46, 283] width 19 height 19
click at [40, 283] on icon at bounding box center [46, 283] width 19 height 19
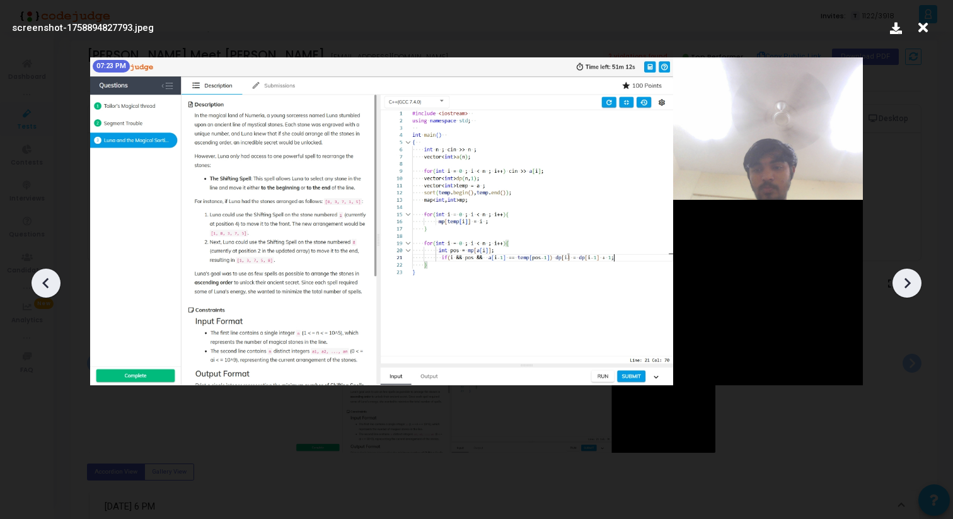
click at [40, 283] on icon at bounding box center [46, 283] width 19 height 19
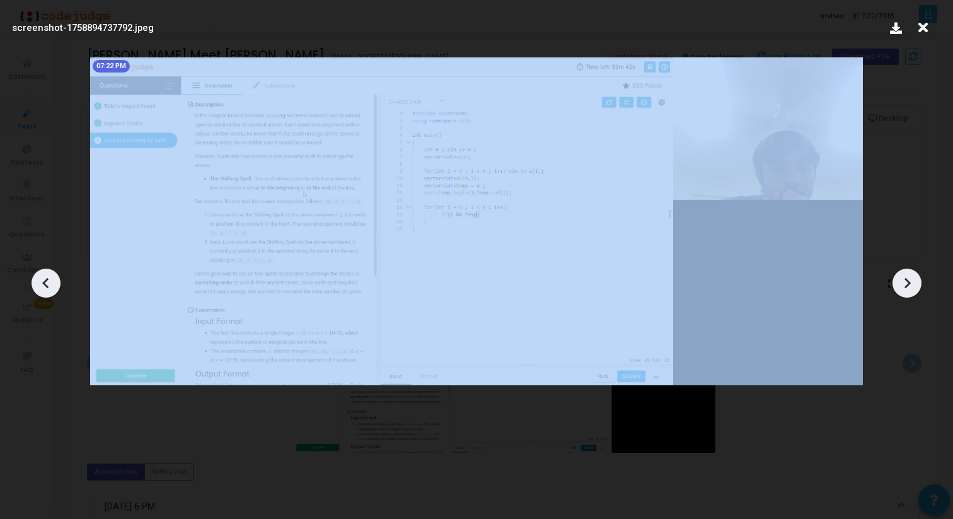
click at [40, 283] on icon at bounding box center [46, 283] width 19 height 19
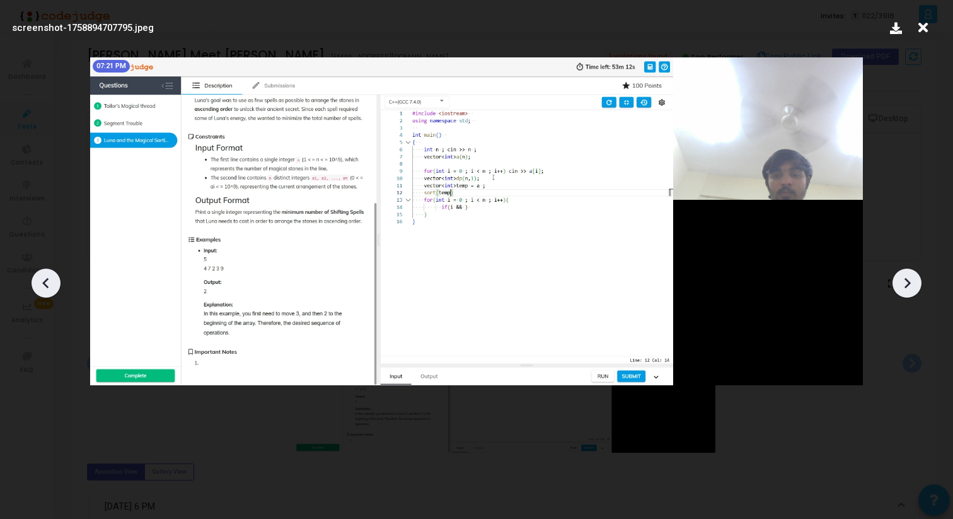
click at [40, 283] on icon at bounding box center [46, 283] width 19 height 19
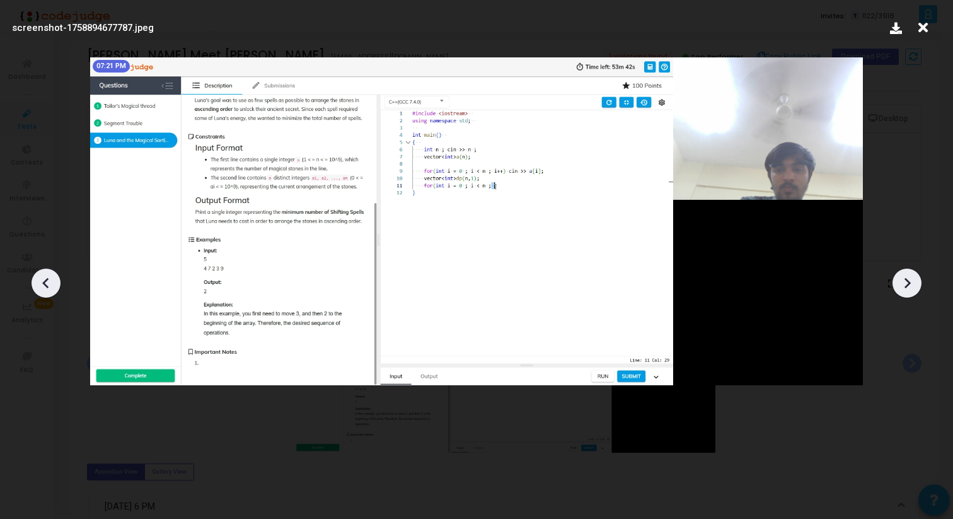
click at [40, 283] on icon at bounding box center [46, 283] width 19 height 19
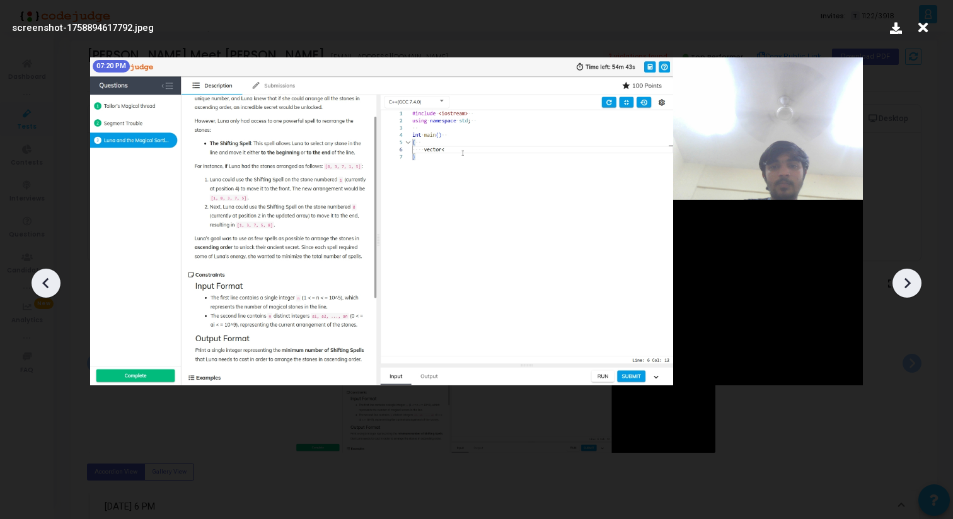
click at [40, 283] on icon at bounding box center [46, 283] width 19 height 19
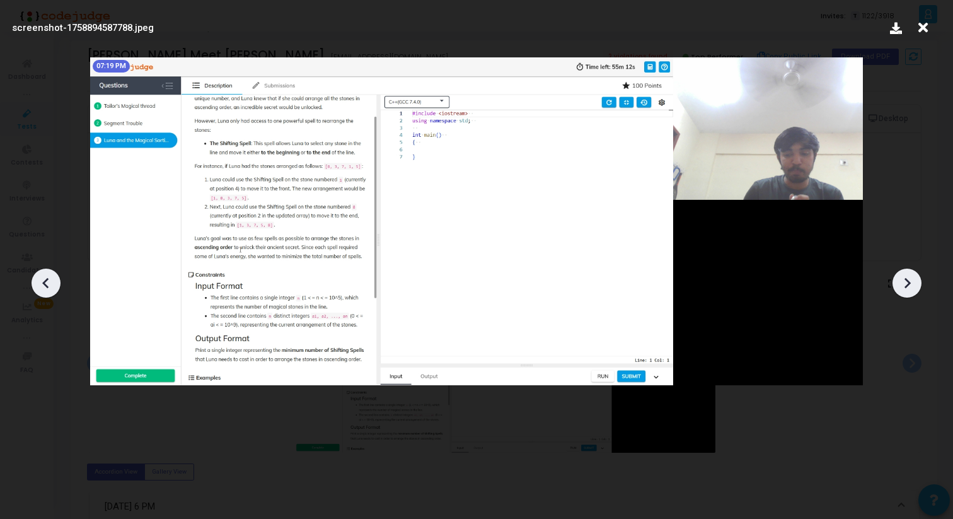
click at [40, 283] on icon at bounding box center [46, 283] width 19 height 19
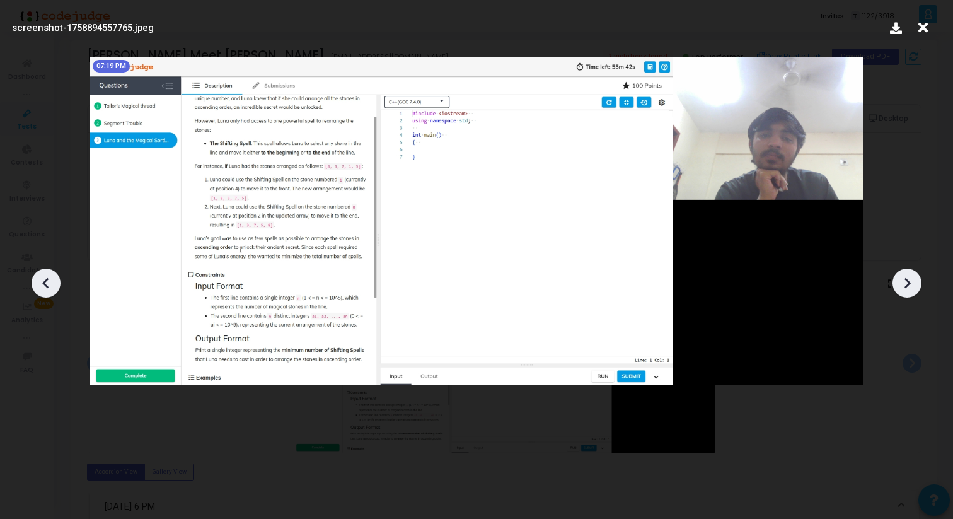
click at [40, 283] on icon at bounding box center [46, 283] width 19 height 19
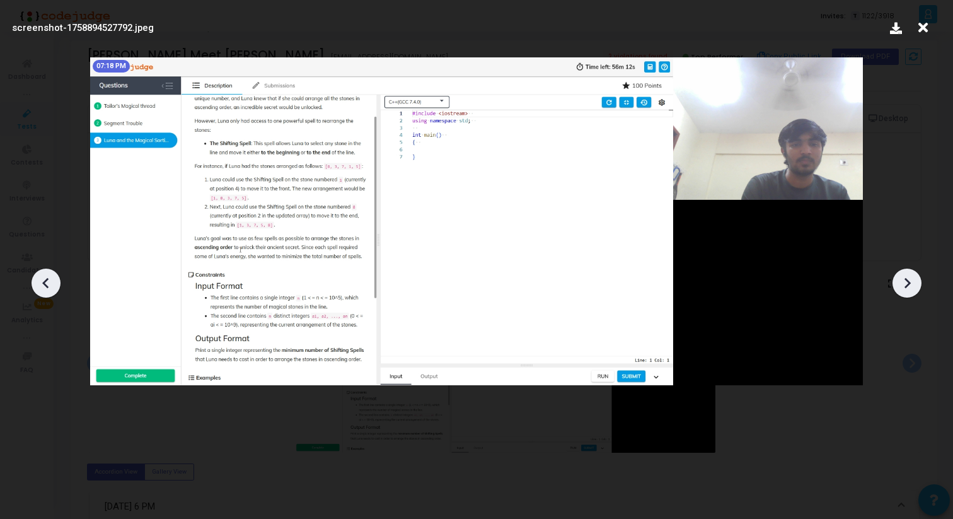
click at [40, 283] on icon at bounding box center [46, 283] width 19 height 19
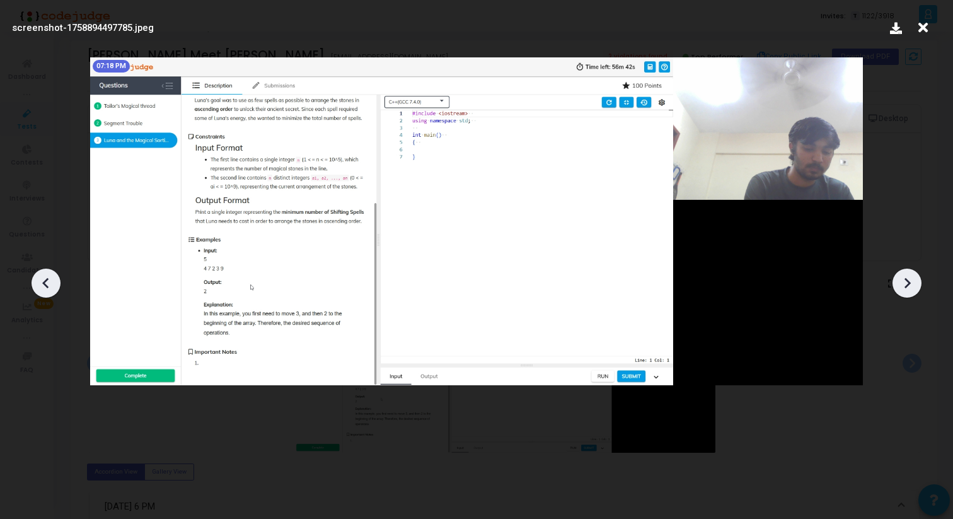
click at [40, 284] on icon at bounding box center [46, 283] width 19 height 19
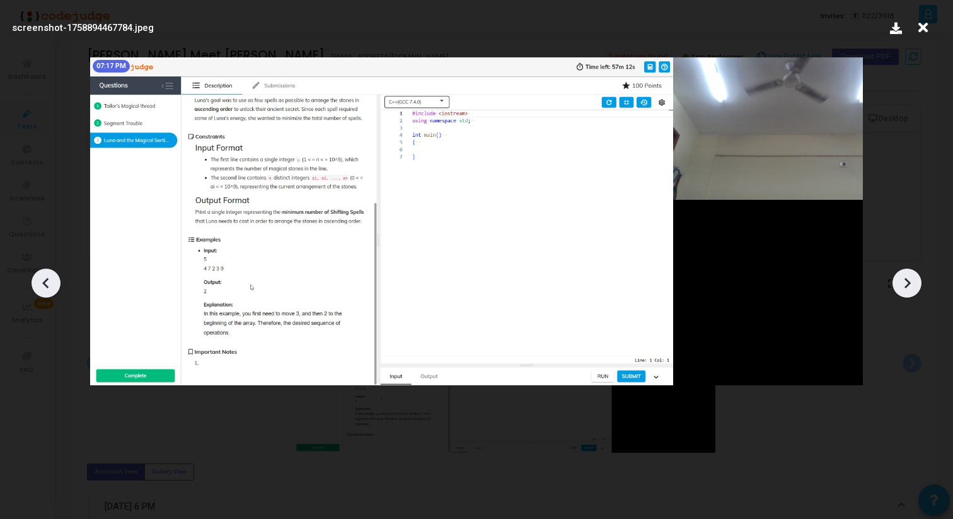
click at [40, 284] on icon at bounding box center [46, 283] width 19 height 19
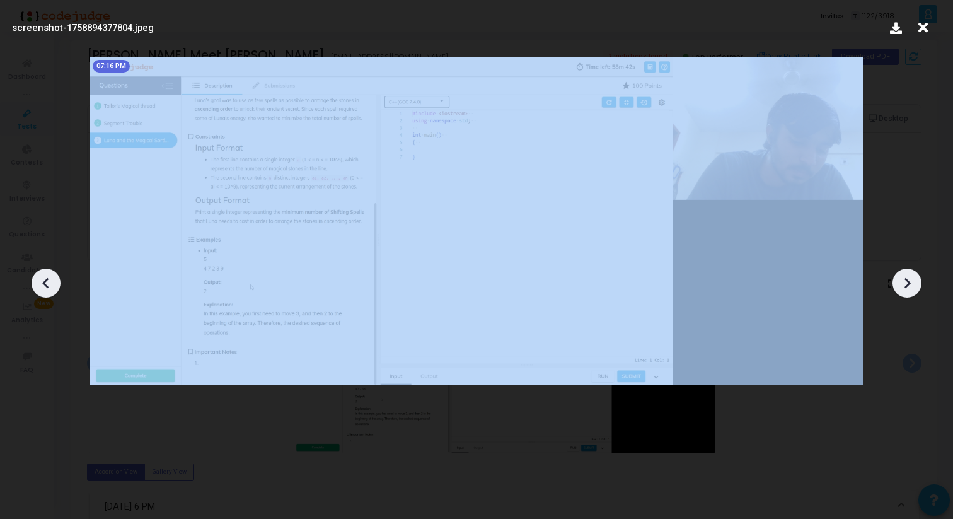
click at [40, 284] on icon at bounding box center [46, 283] width 19 height 19
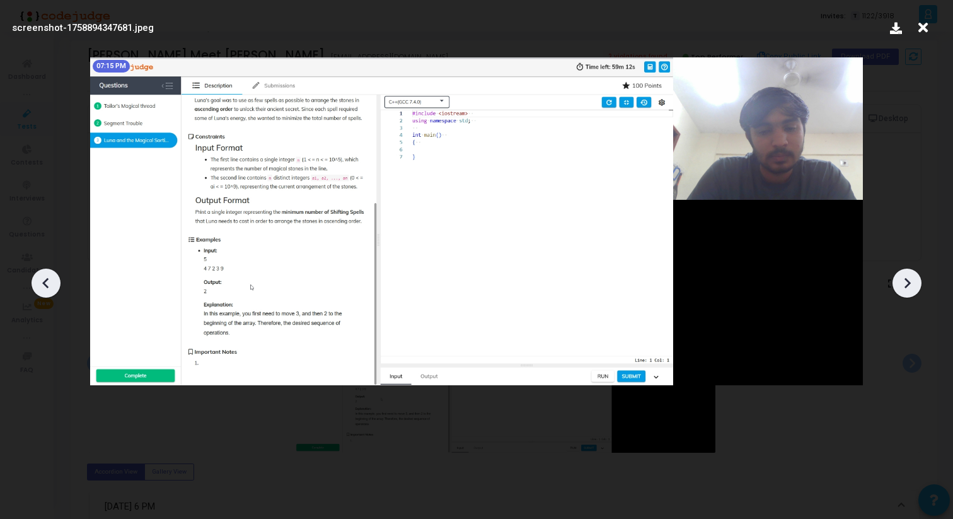
click at [40, 284] on icon at bounding box center [46, 283] width 19 height 19
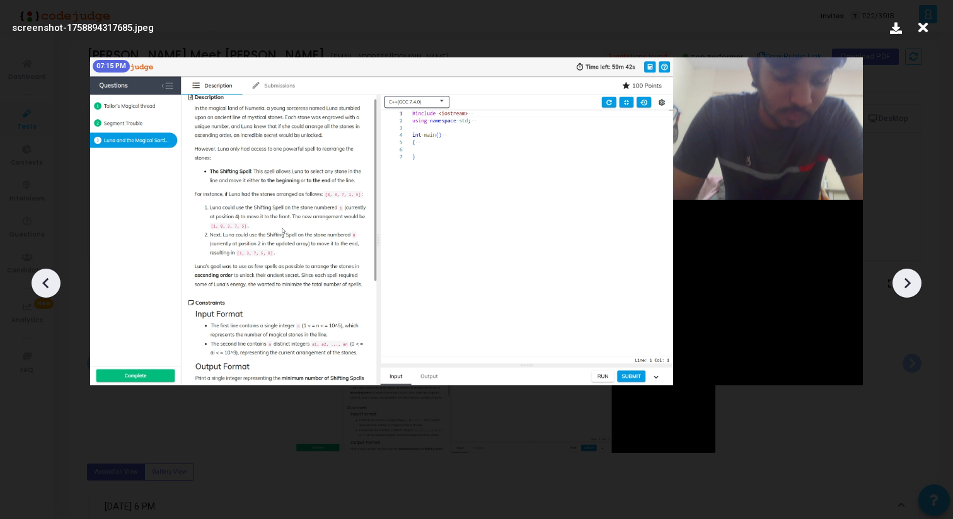
click at [40, 284] on icon at bounding box center [46, 283] width 19 height 19
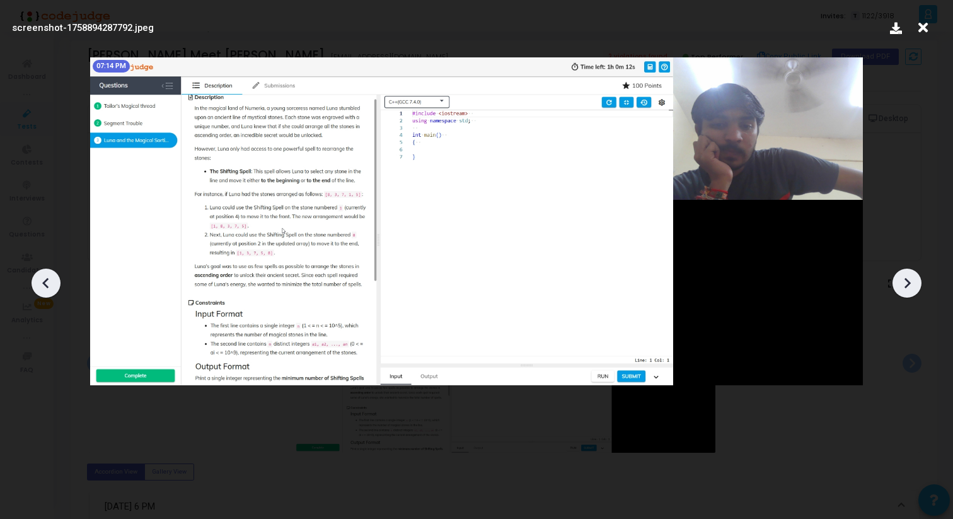
click at [40, 284] on icon at bounding box center [46, 283] width 19 height 19
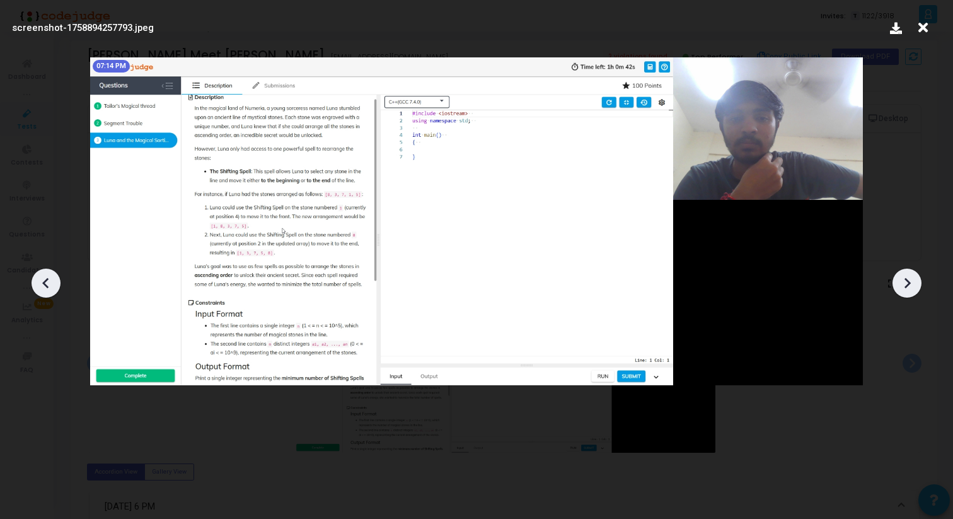
click at [40, 284] on icon at bounding box center [46, 283] width 19 height 19
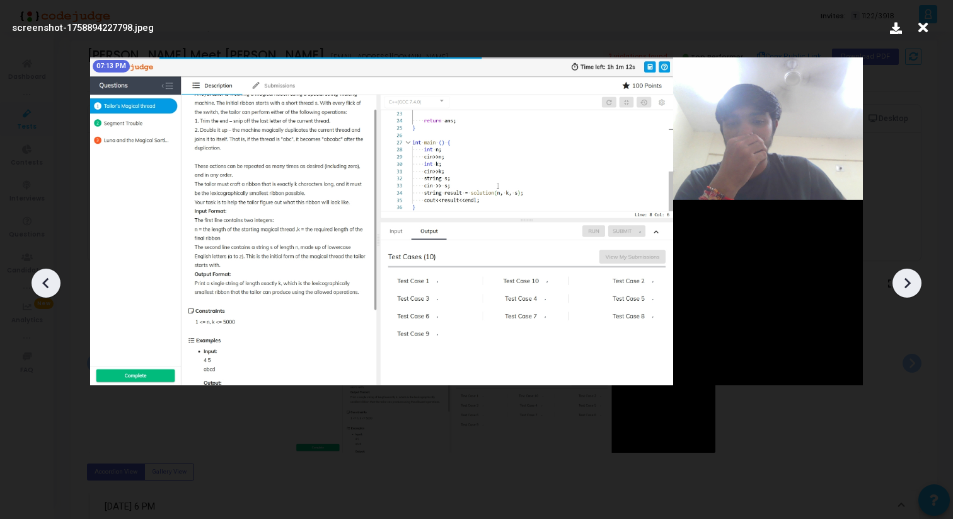
click at [40, 284] on icon at bounding box center [46, 283] width 19 height 19
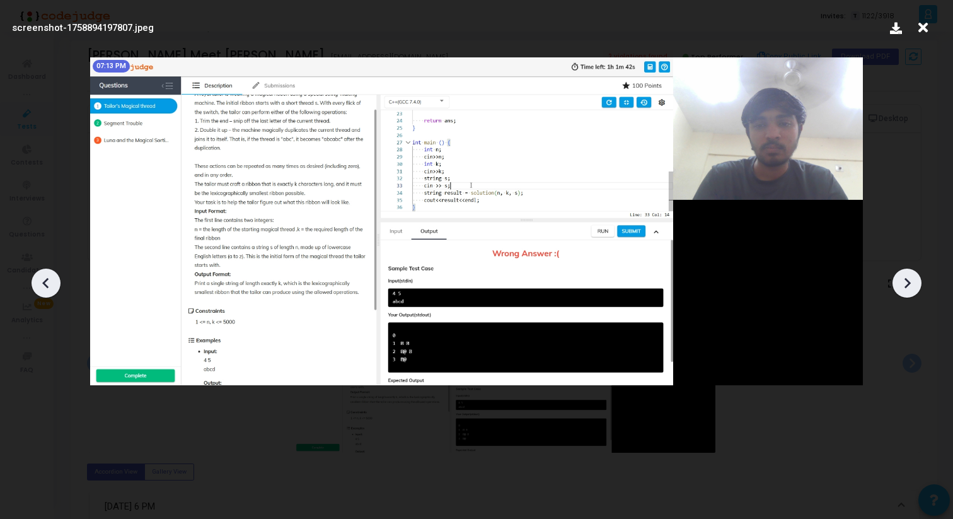
click at [40, 284] on icon at bounding box center [46, 283] width 19 height 19
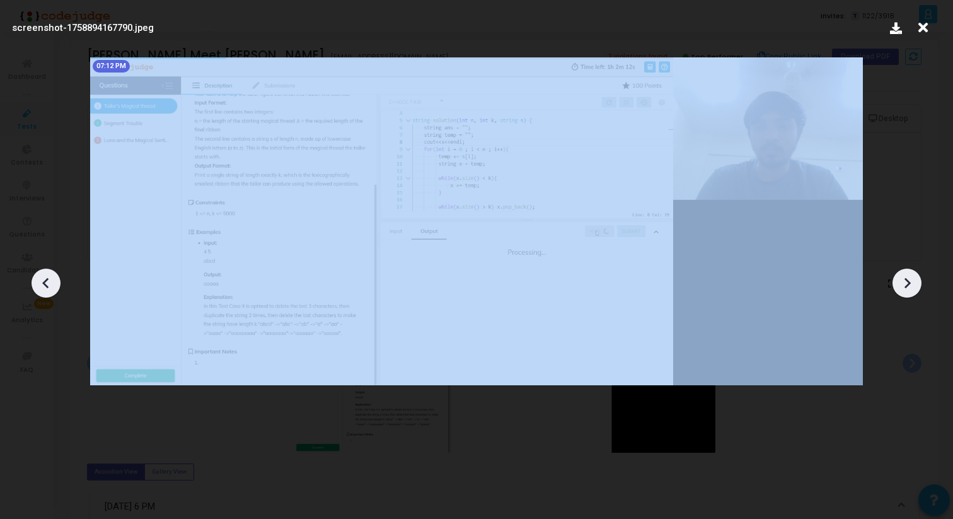
click at [40, 284] on icon at bounding box center [46, 283] width 19 height 19
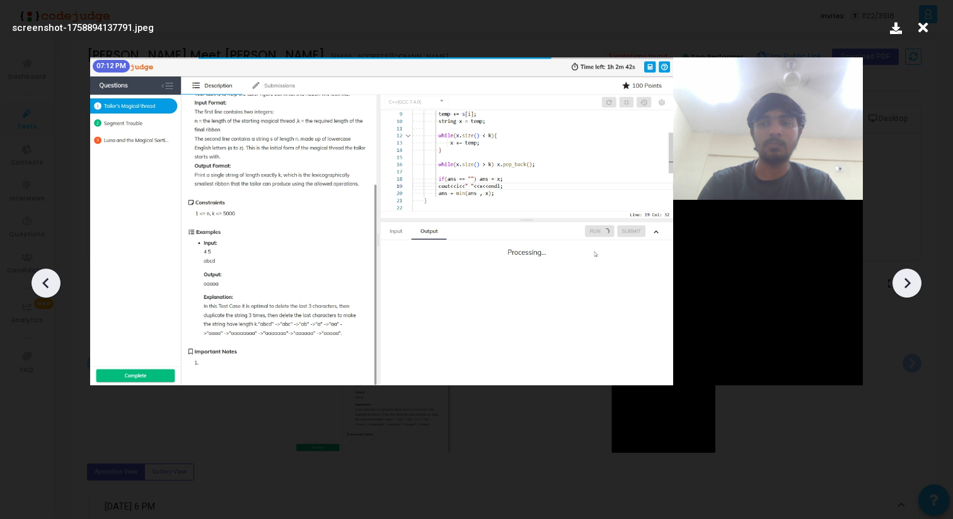
click at [40, 284] on icon at bounding box center [46, 283] width 19 height 19
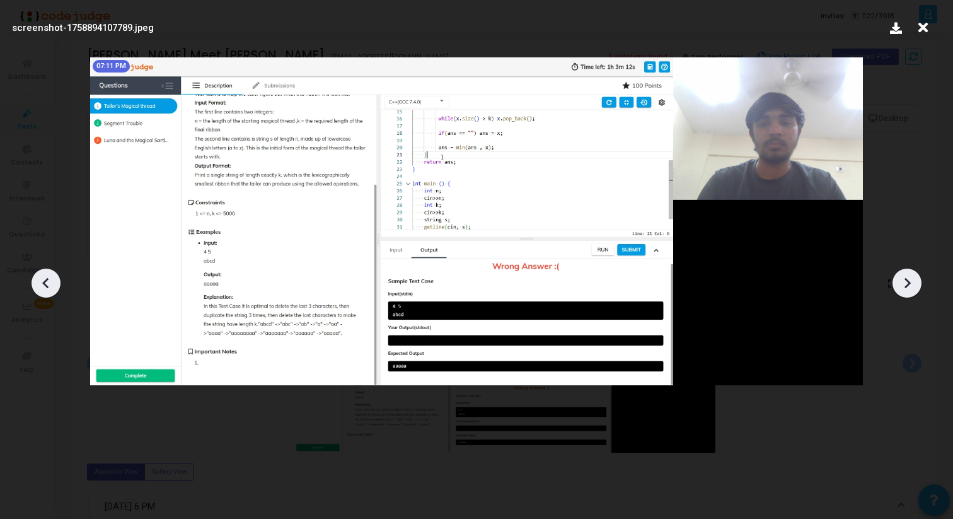
click at [40, 284] on icon at bounding box center [46, 283] width 19 height 19
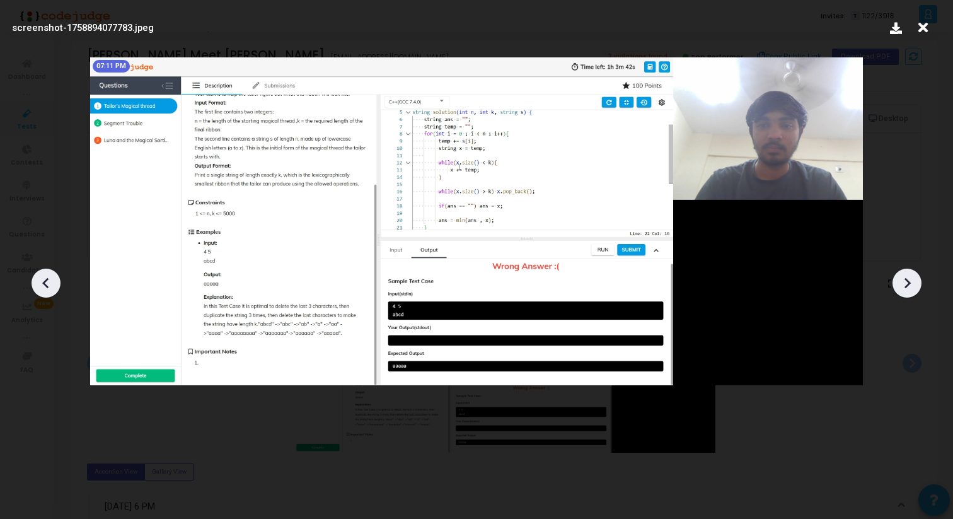
click at [40, 284] on icon at bounding box center [46, 283] width 19 height 19
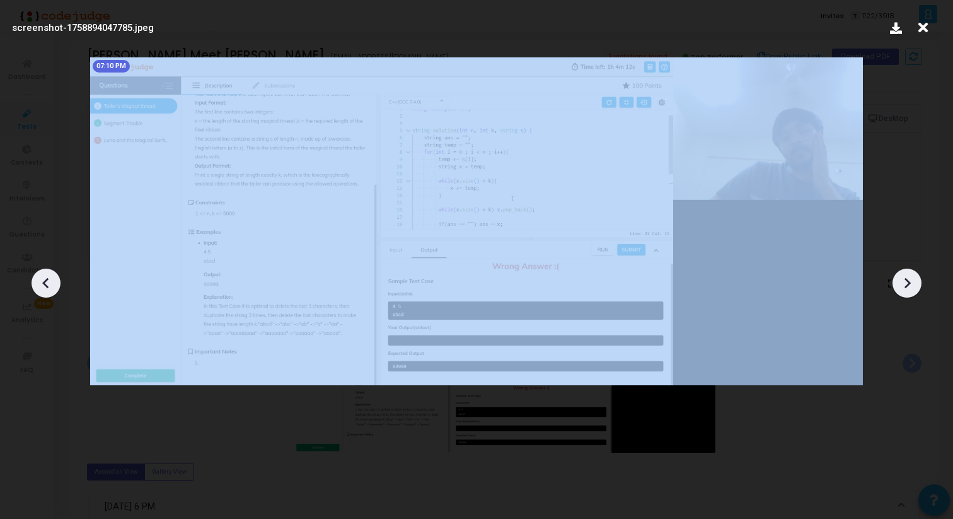
click at [40, 284] on icon at bounding box center [46, 283] width 19 height 19
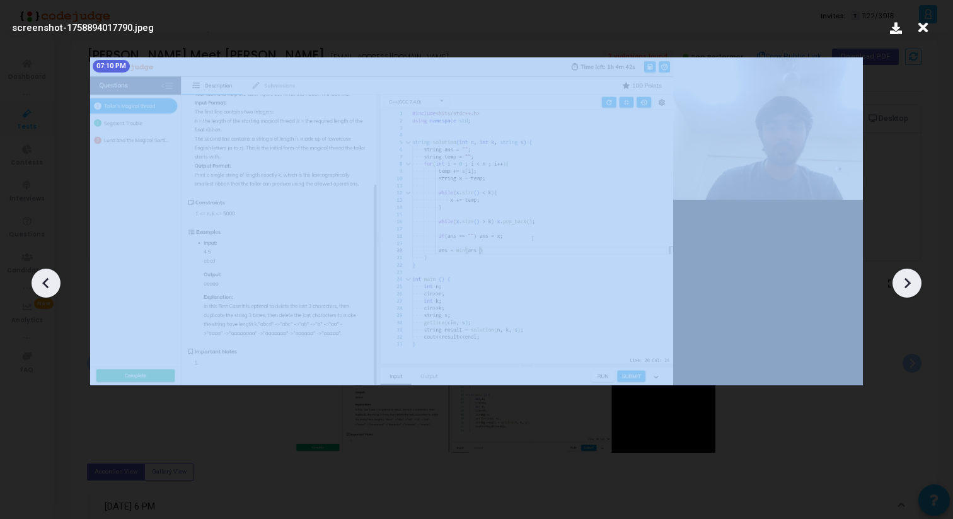
click at [40, 284] on icon at bounding box center [46, 283] width 19 height 19
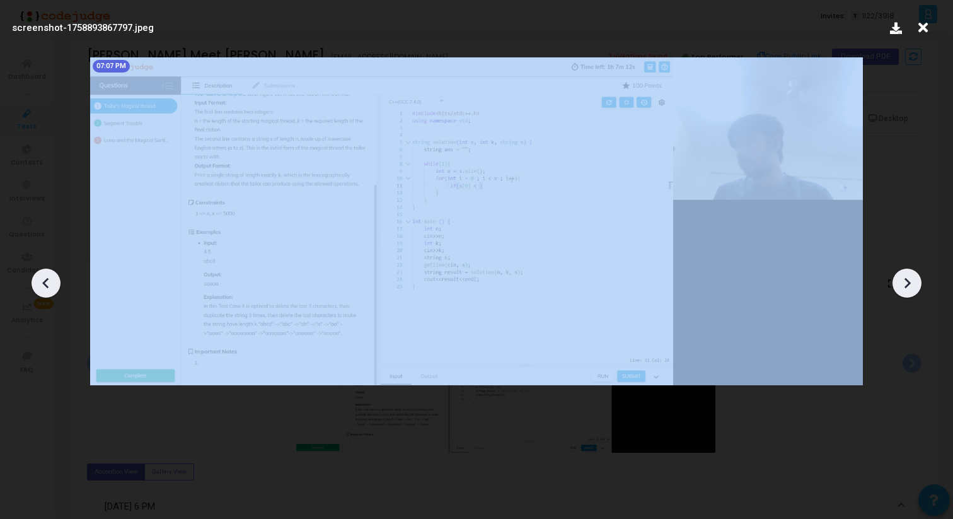
click at [40, 284] on icon at bounding box center [46, 283] width 19 height 19
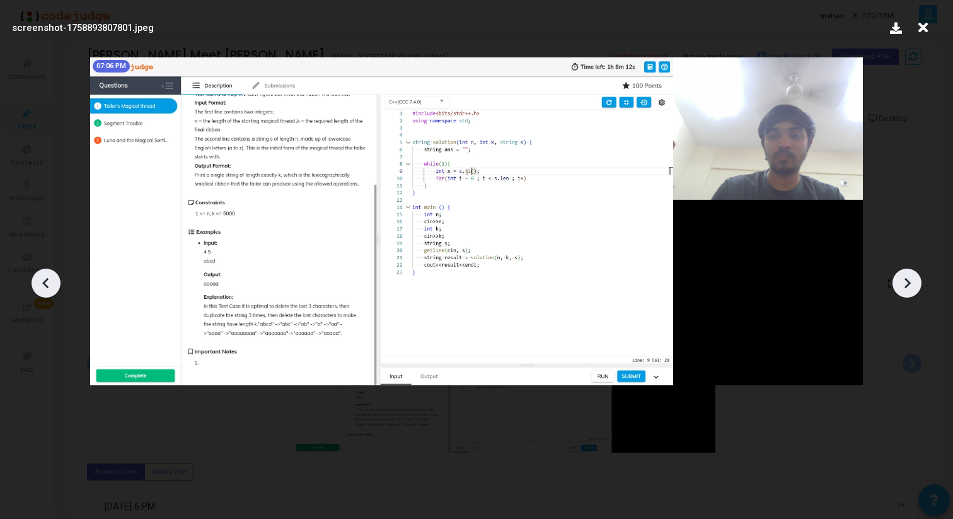
click at [40, 284] on icon at bounding box center [46, 283] width 19 height 19
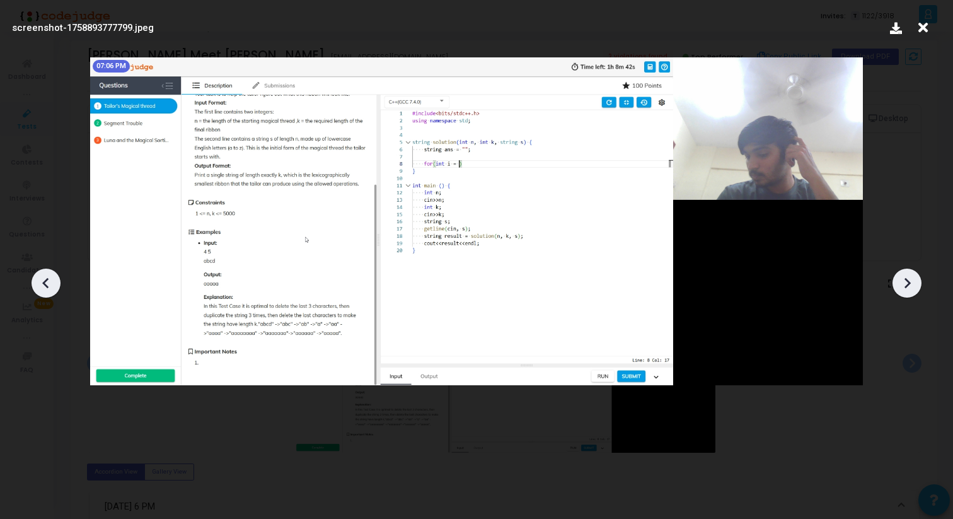
click at [40, 284] on icon at bounding box center [46, 283] width 19 height 19
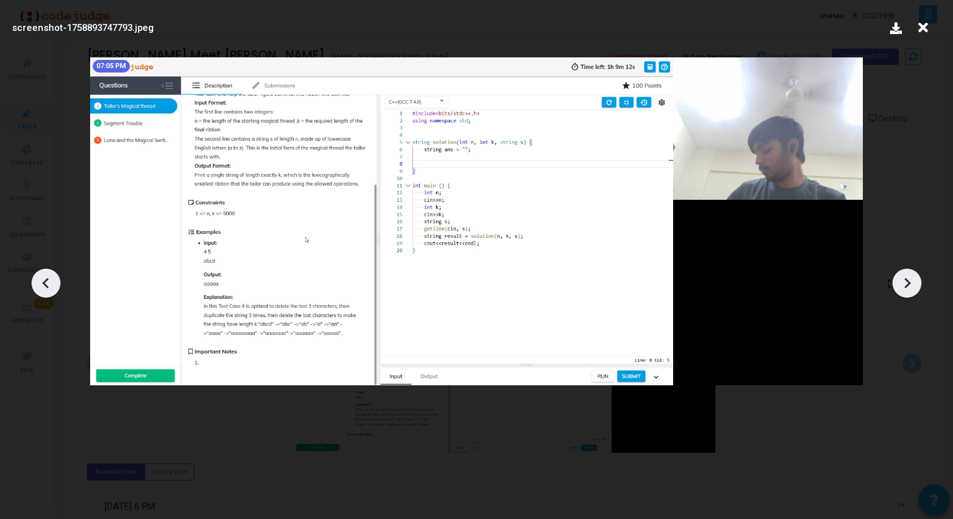
click at [40, 284] on icon at bounding box center [46, 283] width 19 height 19
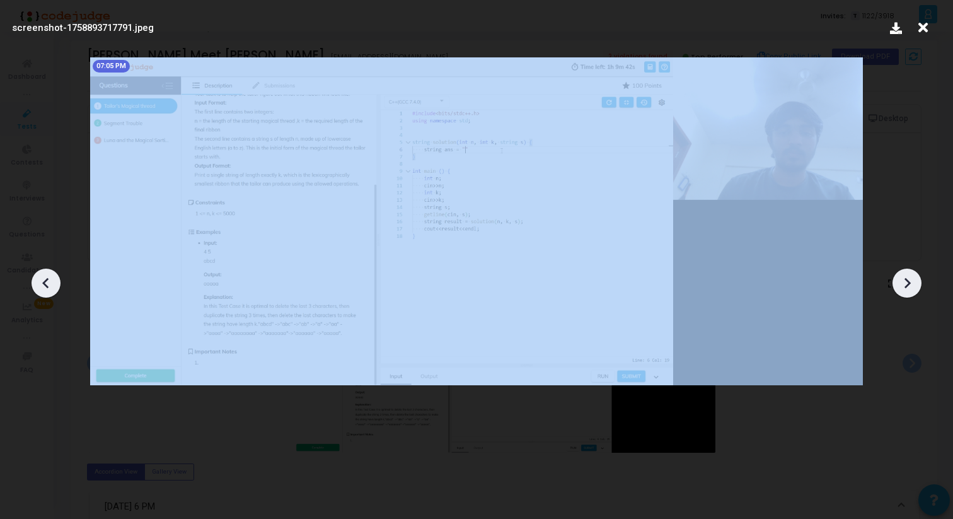
click at [40, 284] on icon at bounding box center [46, 283] width 19 height 19
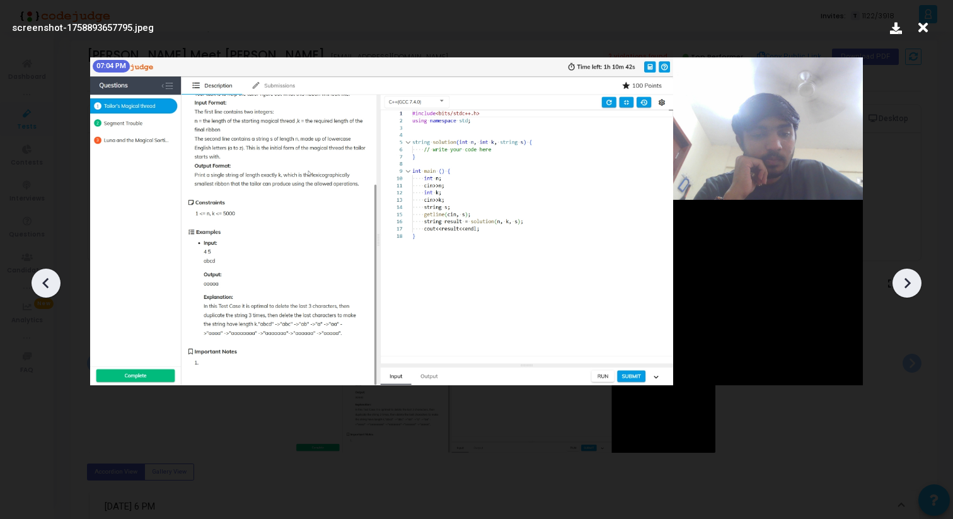
click at [40, 284] on icon at bounding box center [46, 283] width 19 height 19
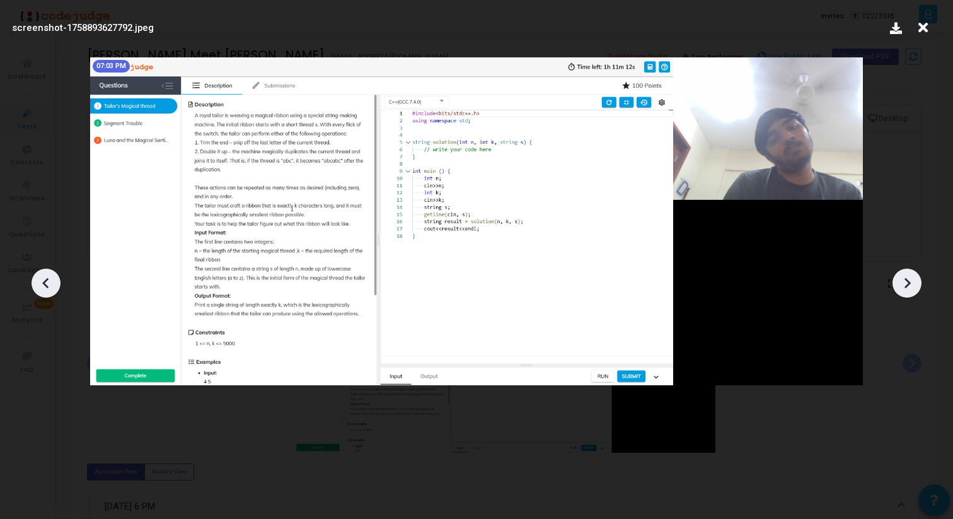
click at [40, 284] on icon at bounding box center [46, 283] width 19 height 19
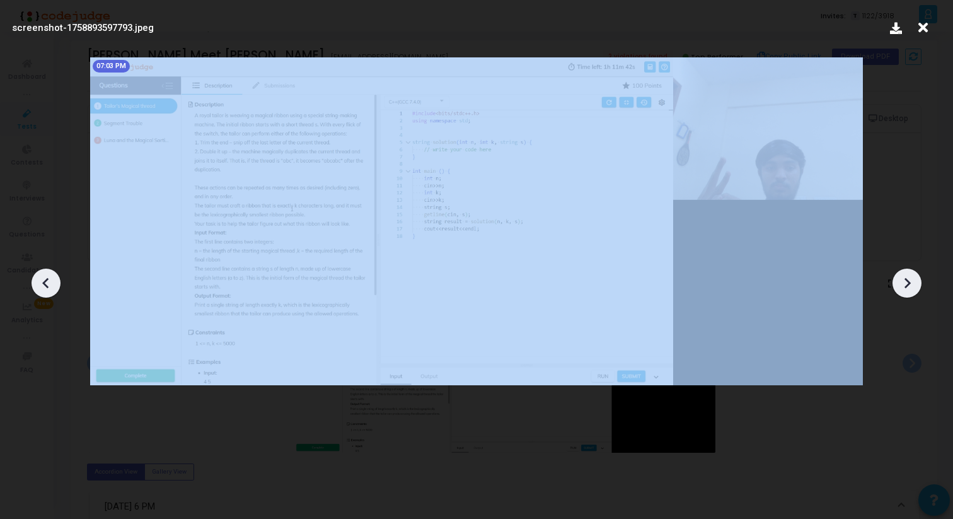
click at [40, 284] on icon at bounding box center [46, 283] width 19 height 19
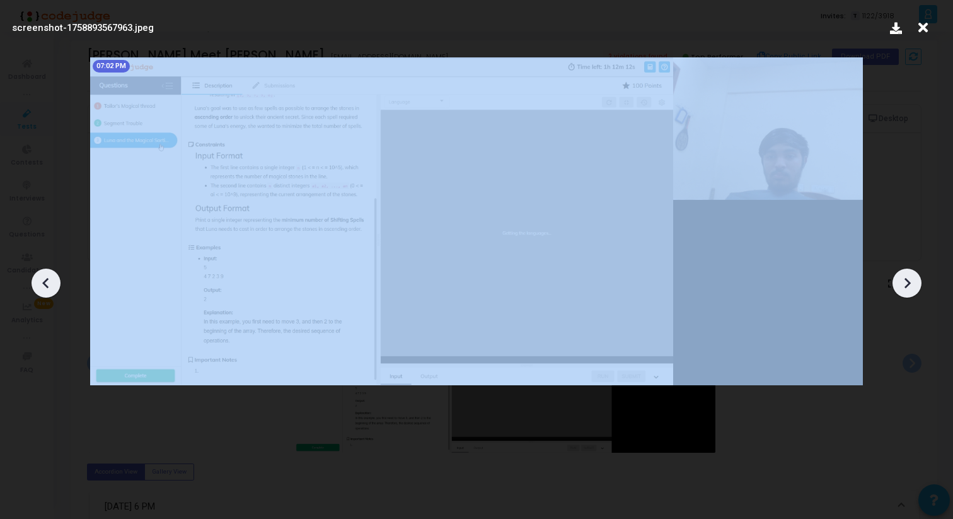
click at [40, 284] on icon at bounding box center [46, 283] width 19 height 19
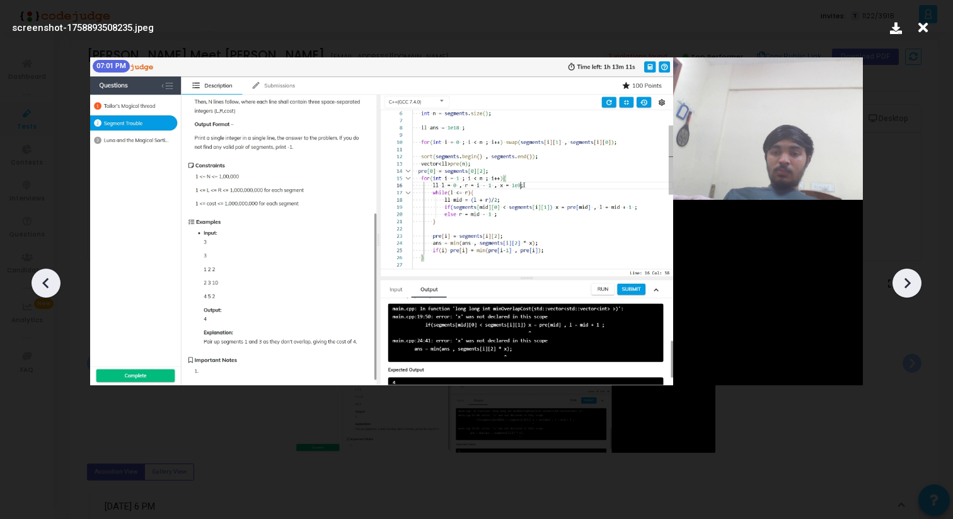
click at [918, 282] on div at bounding box center [907, 283] width 29 height 29
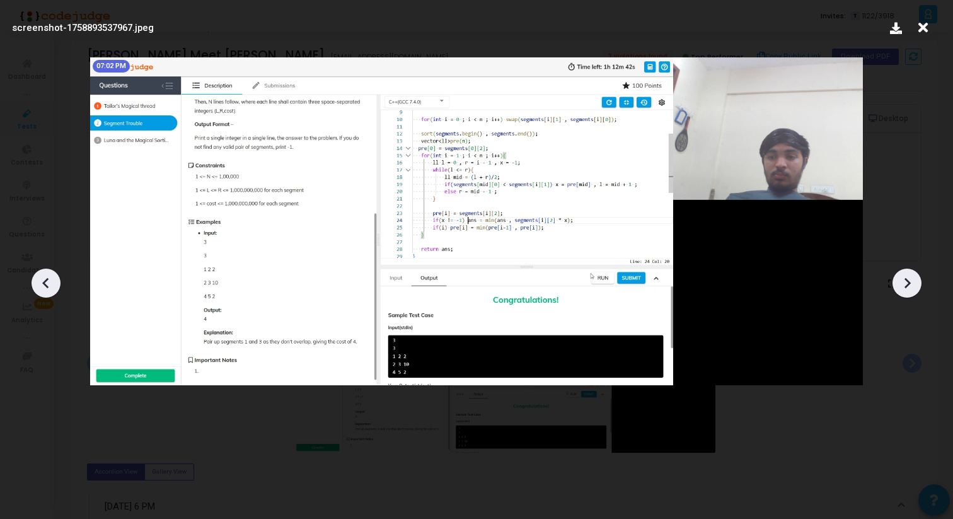
click at [918, 282] on div at bounding box center [907, 283] width 29 height 29
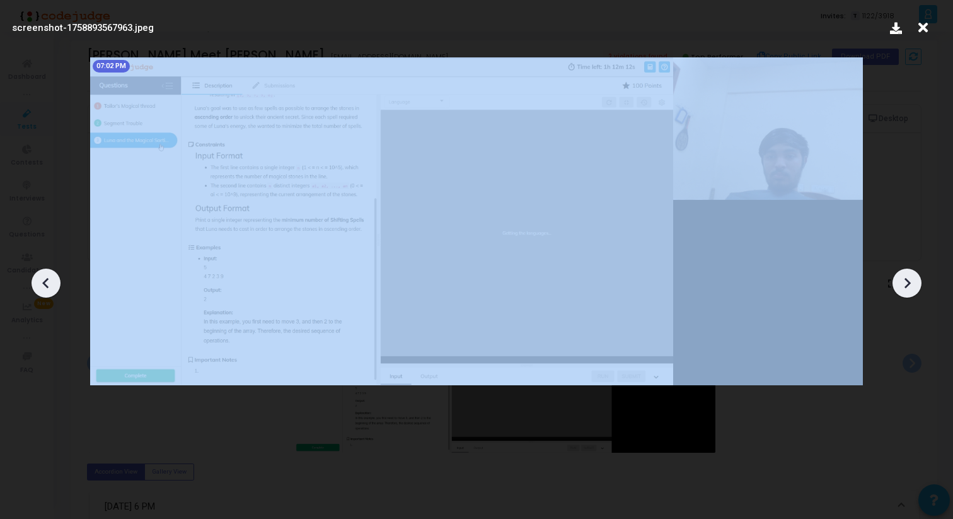
click at [918, 282] on div at bounding box center [907, 283] width 29 height 29
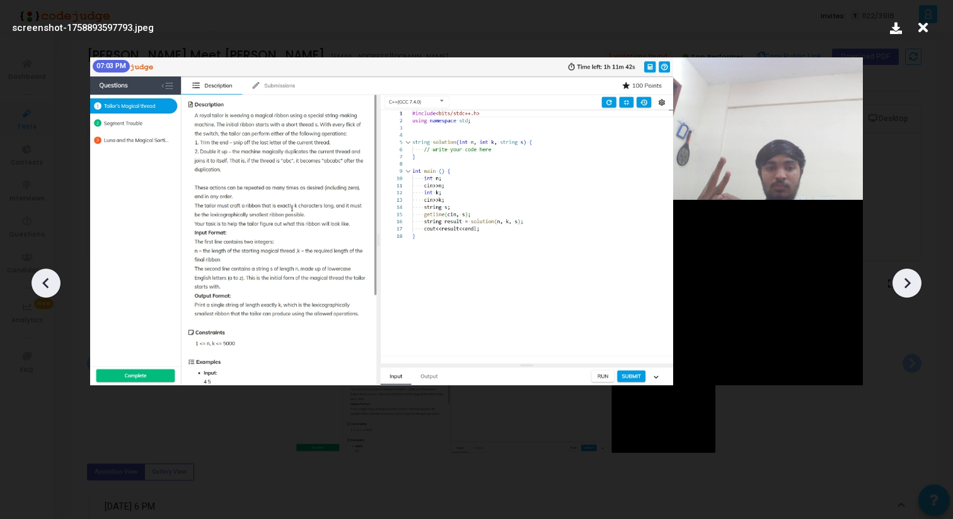
click at [59, 282] on div at bounding box center [46, 283] width 29 height 29
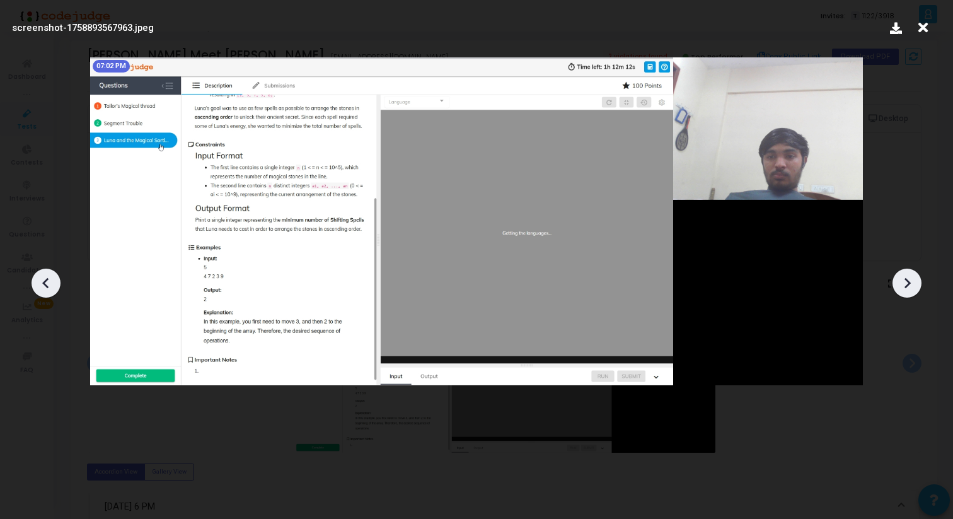
click at [59, 282] on div at bounding box center [46, 283] width 29 height 29
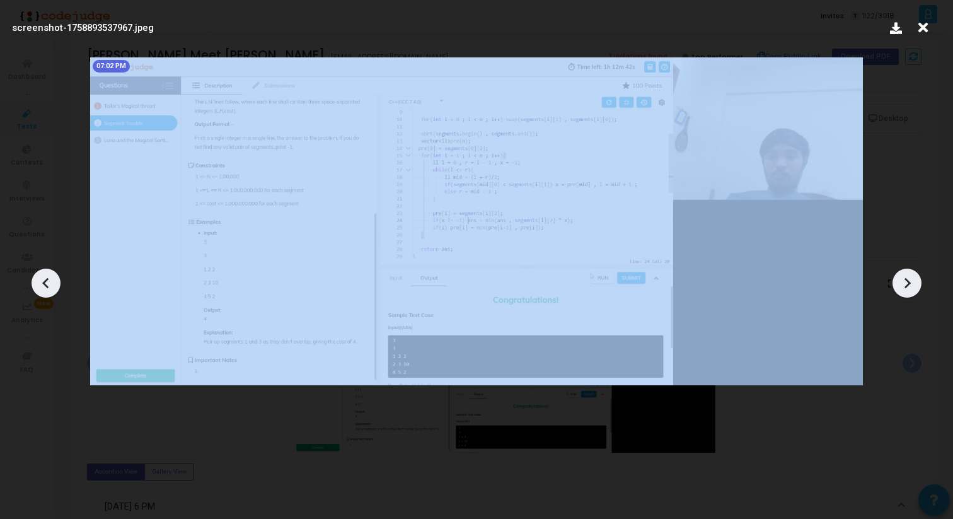
click at [59, 282] on div at bounding box center [46, 283] width 29 height 29
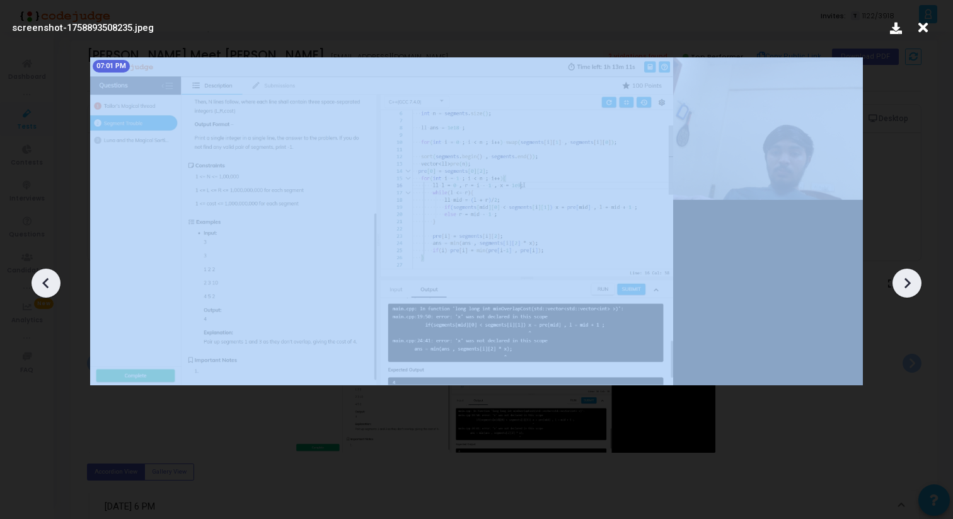
click at [59, 282] on div at bounding box center [46, 283] width 29 height 29
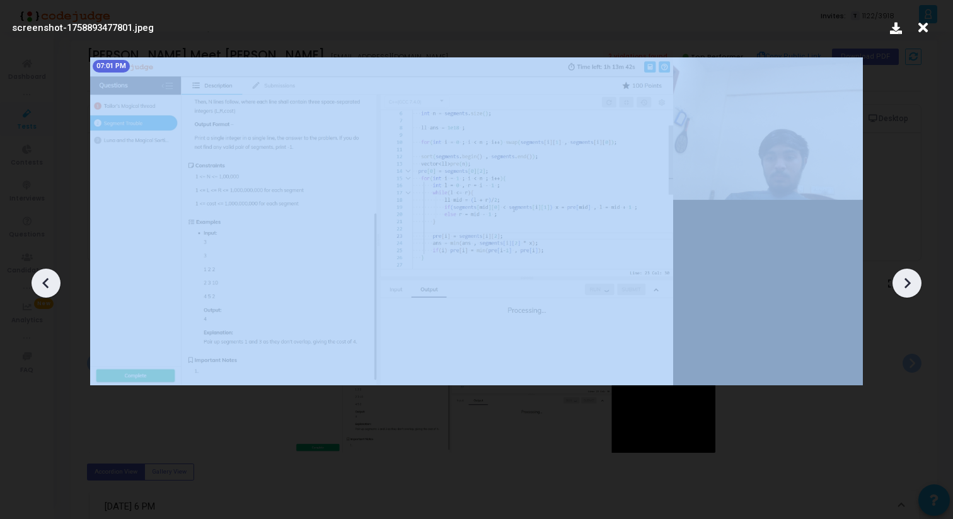
click at [59, 282] on div at bounding box center [46, 283] width 29 height 29
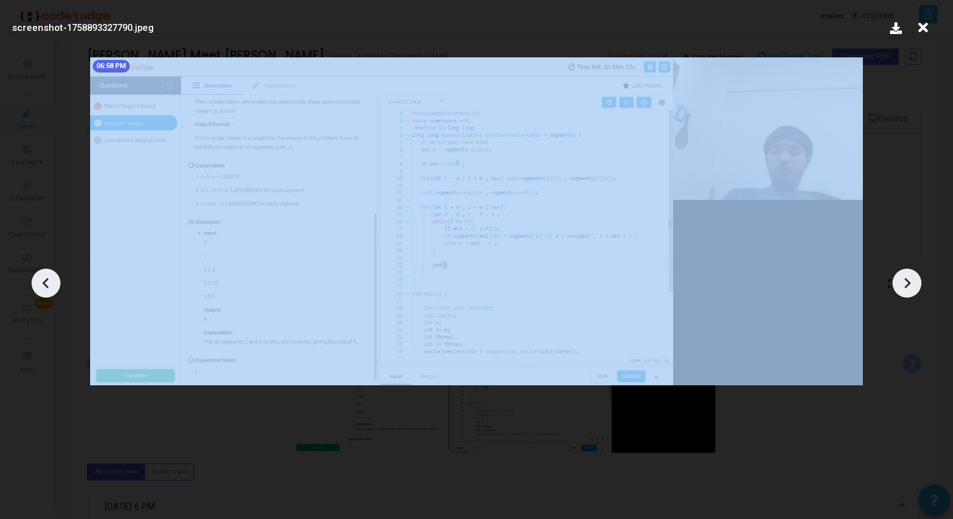
click at [59, 282] on div at bounding box center [46, 283] width 29 height 29
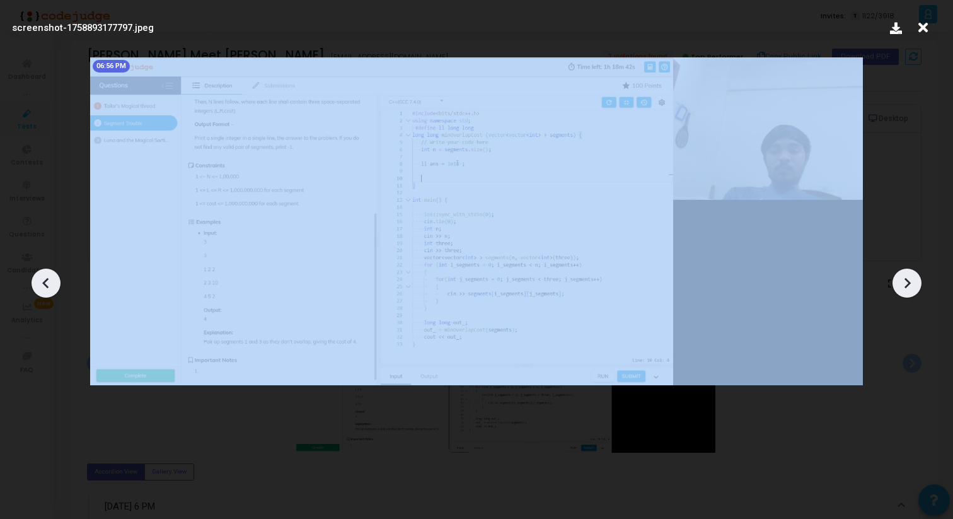
click at [59, 282] on div at bounding box center [46, 283] width 29 height 29
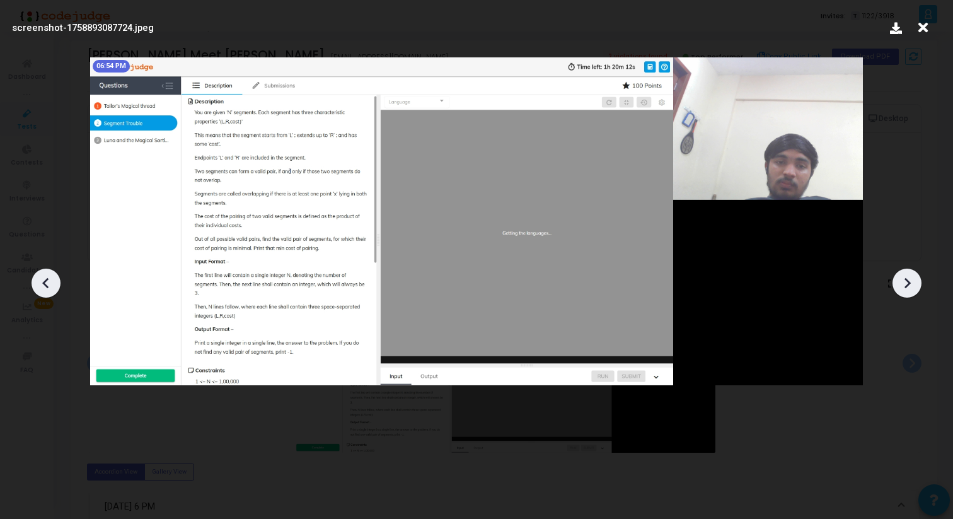
click at [915, 286] on icon at bounding box center [907, 283] width 19 height 19
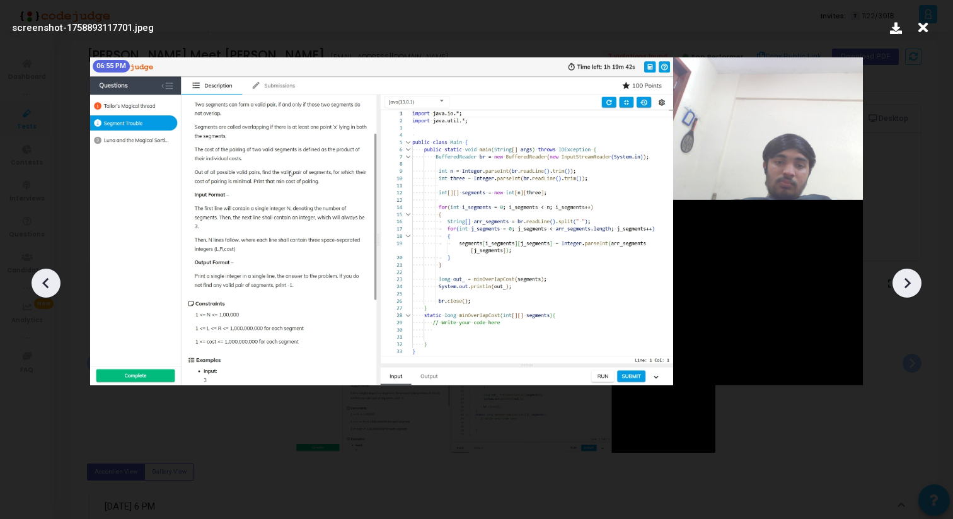
click at [915, 286] on icon at bounding box center [907, 283] width 19 height 19
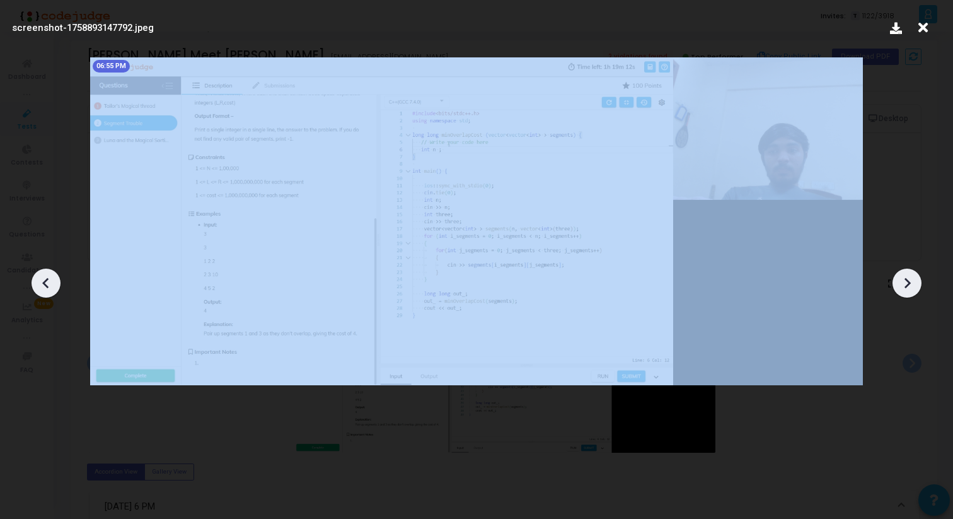
click at [915, 286] on icon at bounding box center [907, 283] width 19 height 19
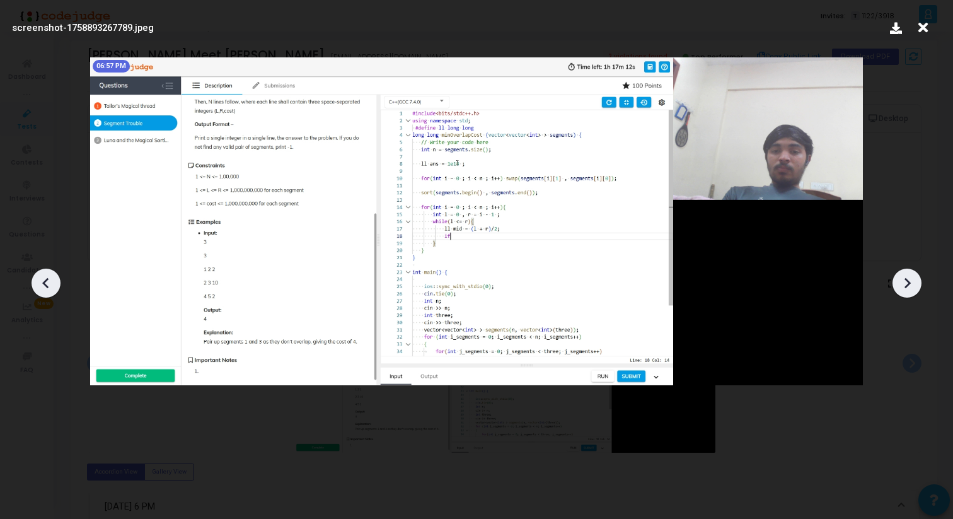
click at [915, 286] on icon at bounding box center [907, 283] width 19 height 19
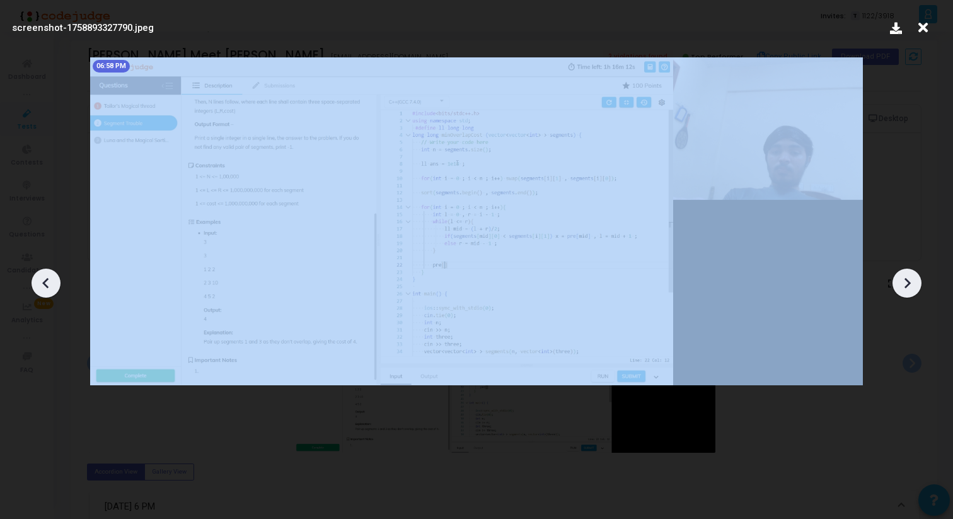
click at [915, 286] on icon at bounding box center [907, 283] width 19 height 19
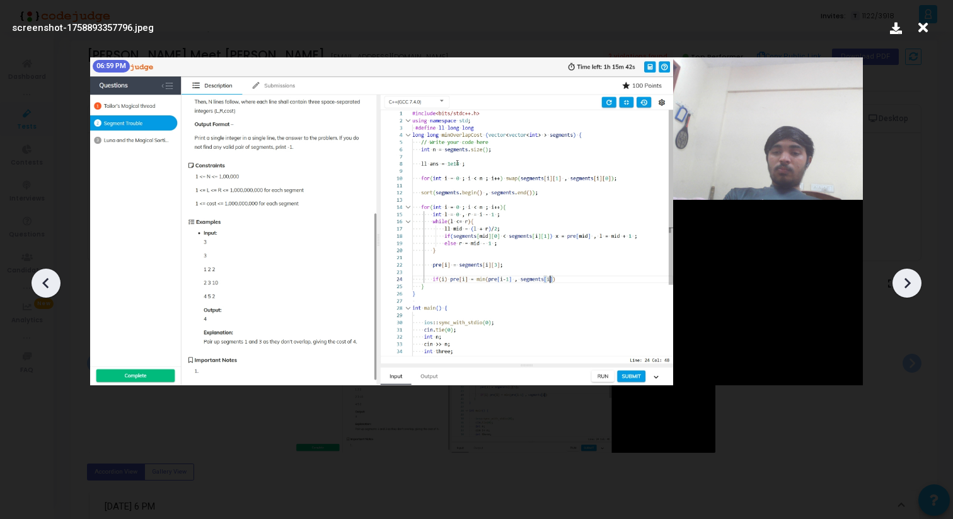
click at [919, 26] on icon at bounding box center [923, 28] width 20 height 24
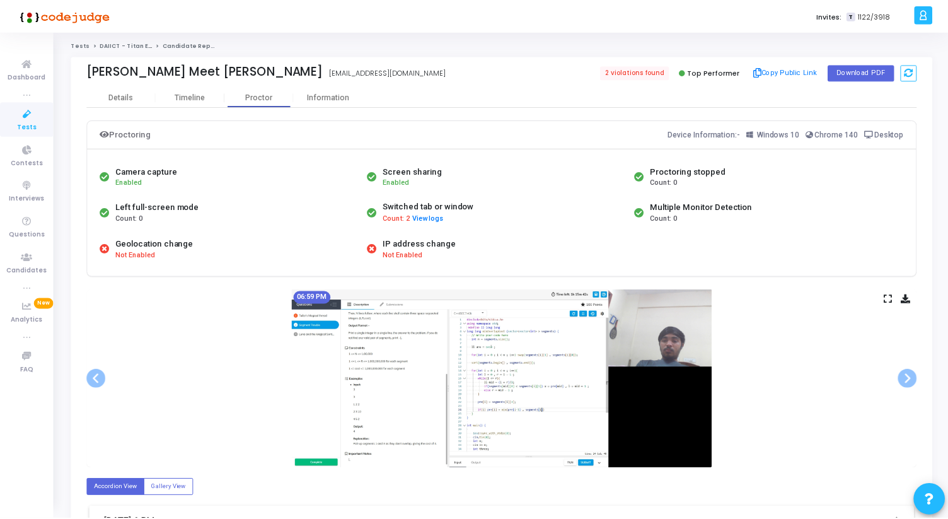
scroll to position [16, 0]
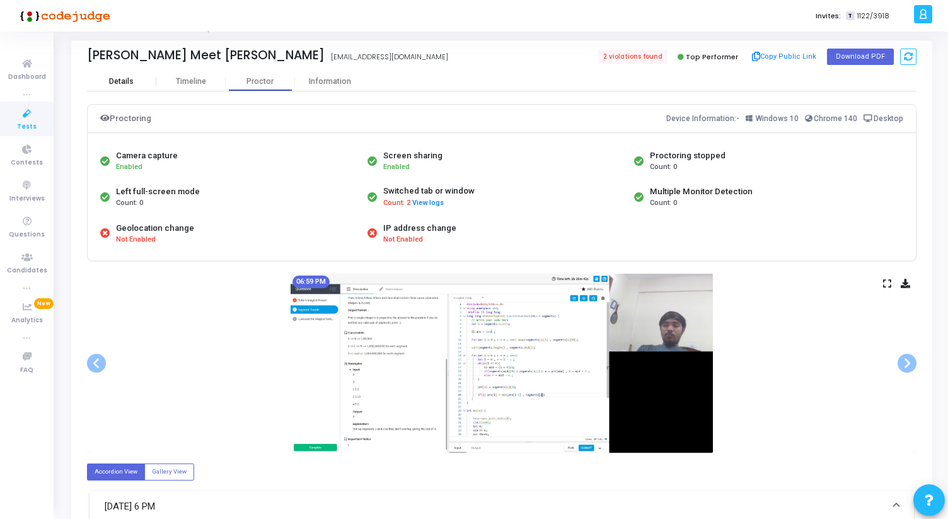
click at [129, 89] on div "Details" at bounding box center [121, 81] width 69 height 19
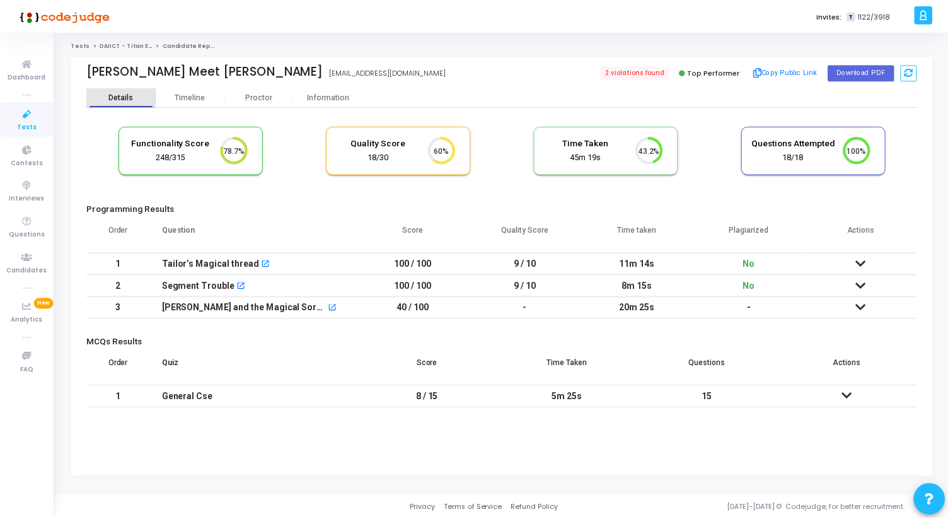
scroll to position [6, 6]
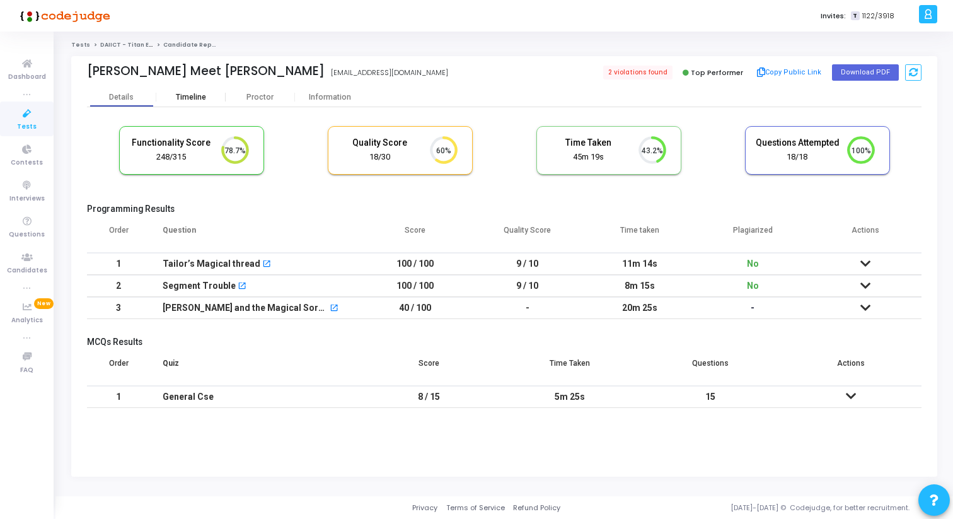
click at [188, 93] on div "Timeline" at bounding box center [191, 97] width 30 height 9
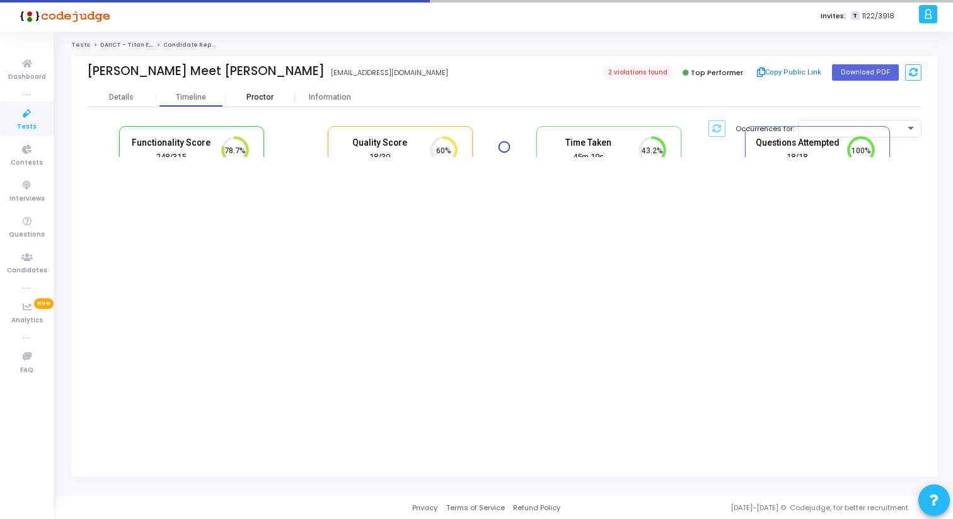
click at [260, 95] on div "Proctor" at bounding box center [260, 97] width 69 height 9
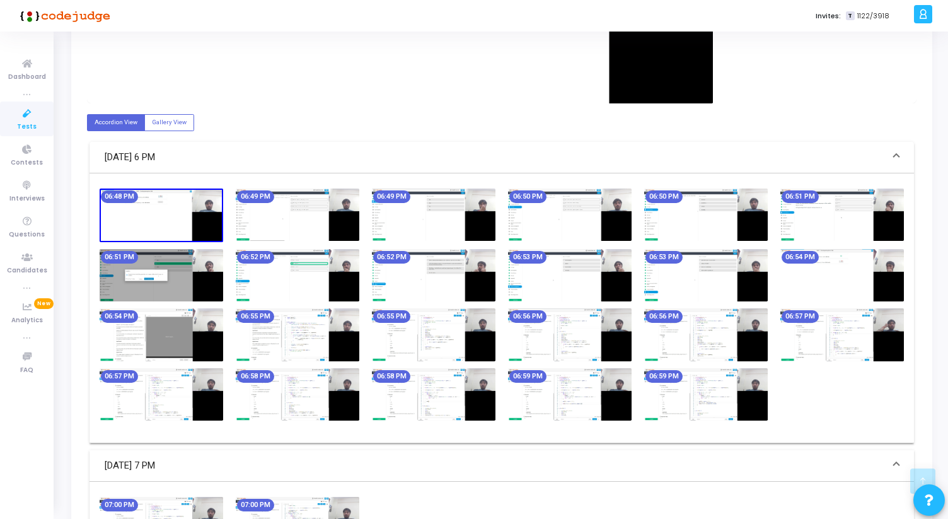
scroll to position [366, 0]
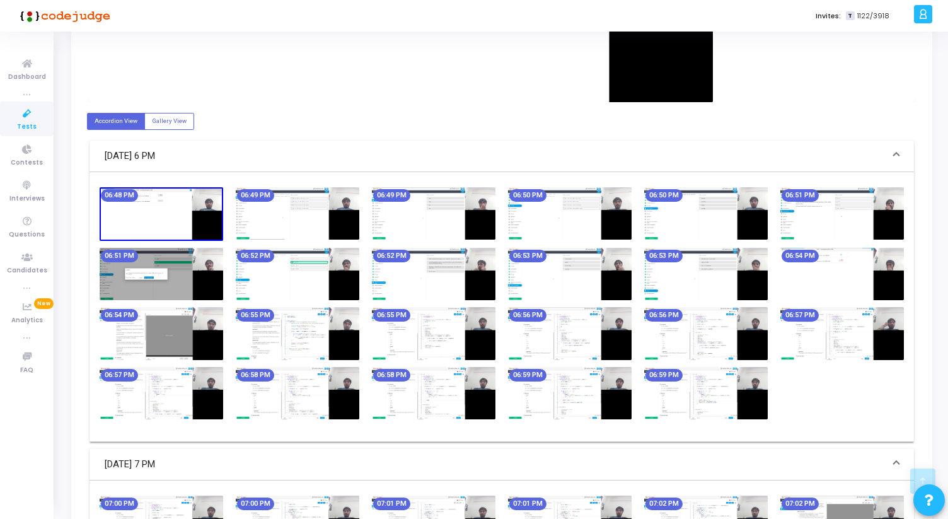
click at [330, 239] on img at bounding box center [298, 213] width 124 height 52
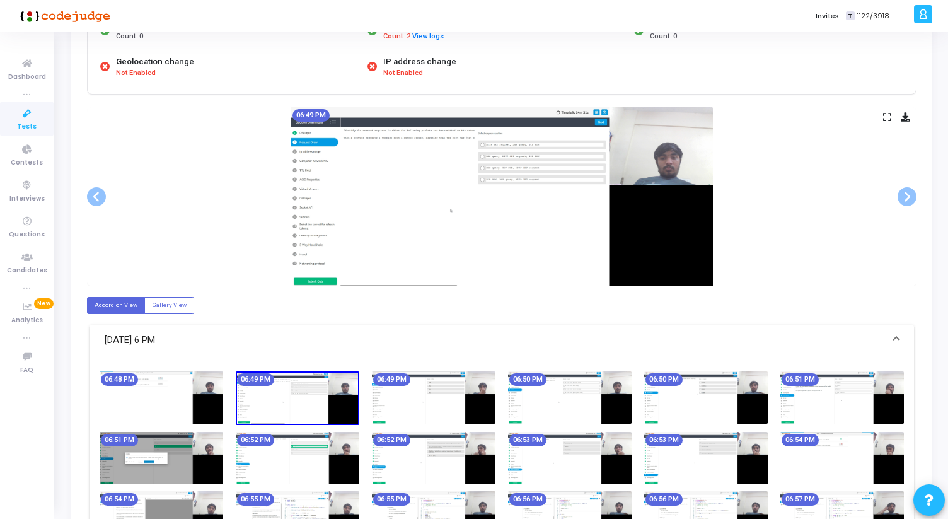
scroll to position [398, 0]
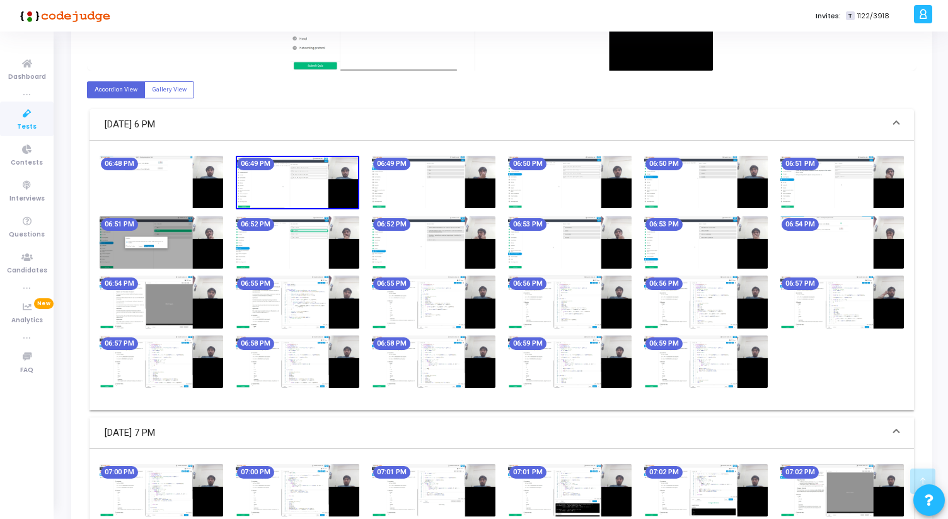
click at [464, 296] on img at bounding box center [434, 301] width 124 height 52
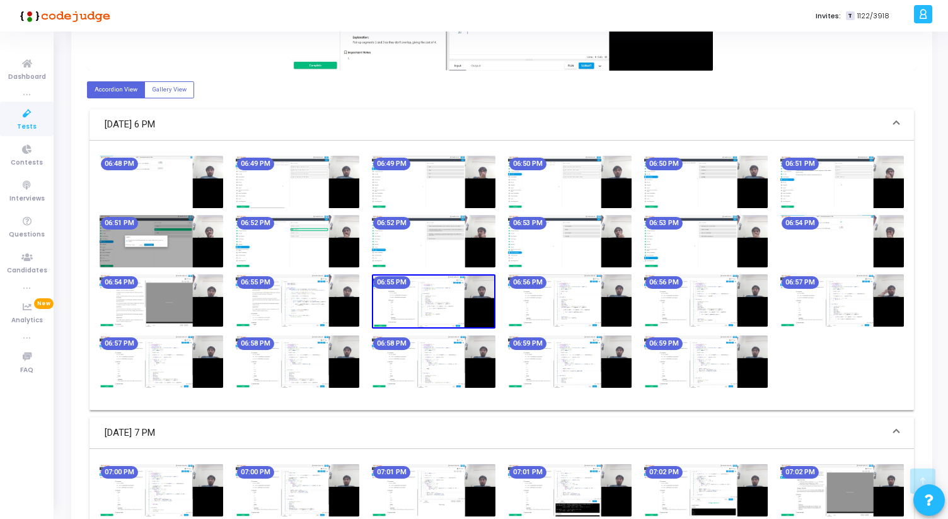
click at [558, 306] on img at bounding box center [570, 300] width 124 height 52
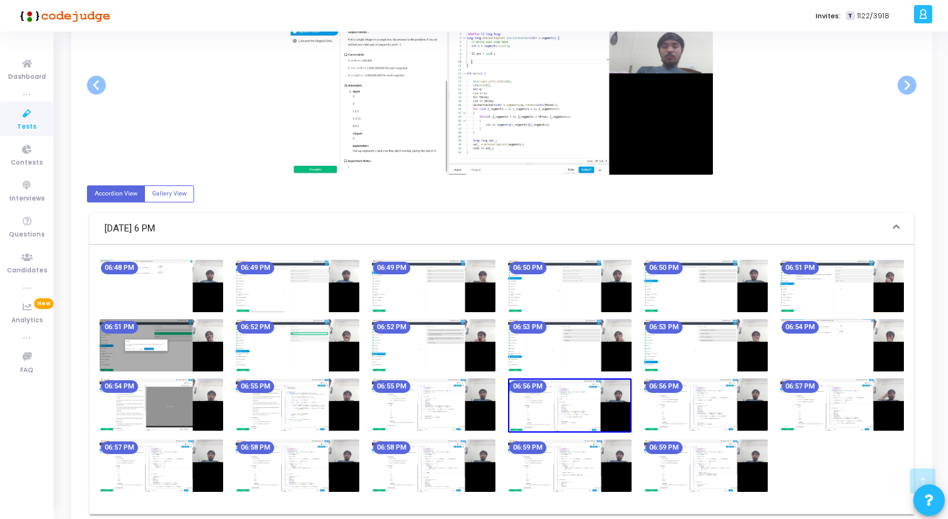
scroll to position [257, 0]
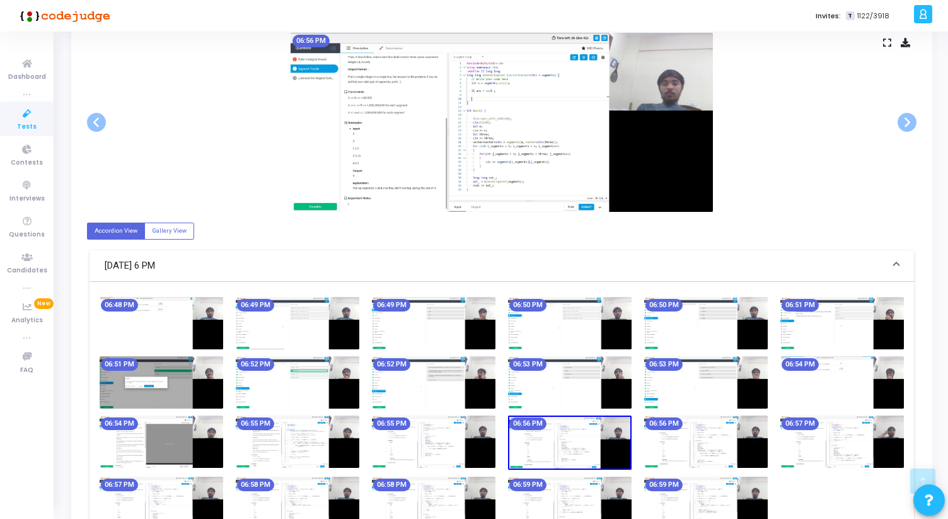
click at [422, 459] on img at bounding box center [434, 441] width 124 height 52
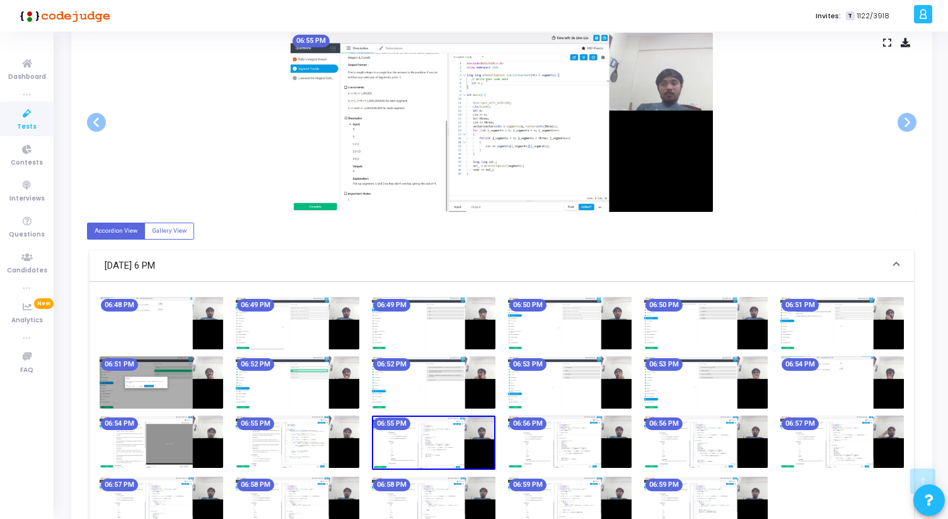
click at [335, 448] on img at bounding box center [298, 441] width 124 height 52
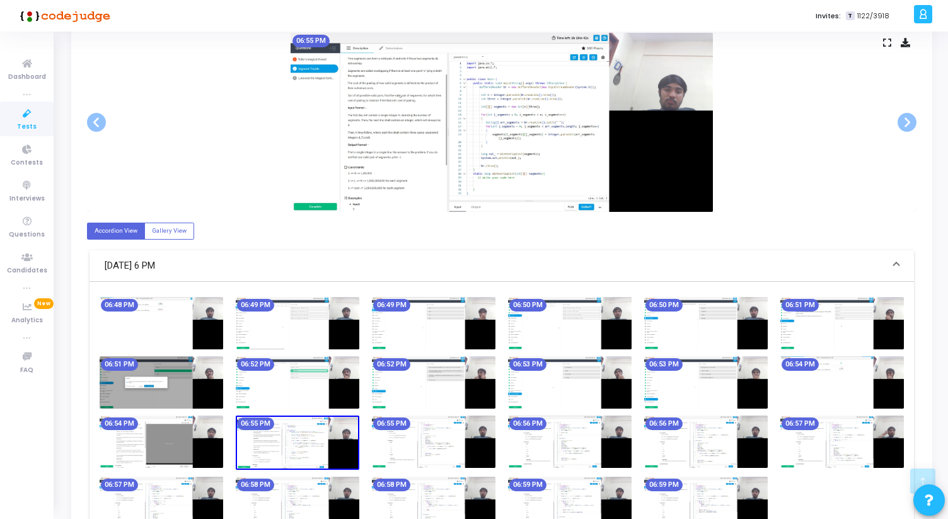
click at [193, 435] on img at bounding box center [162, 441] width 124 height 52
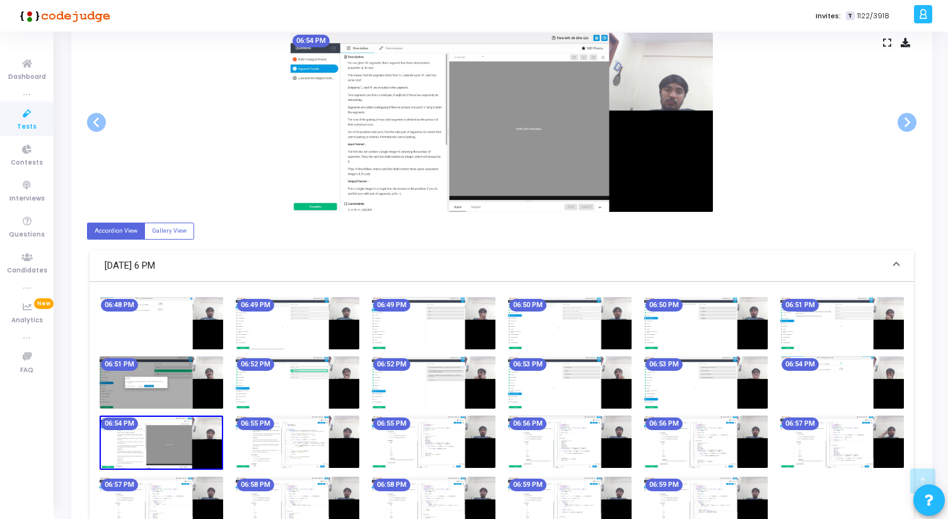
click at [884, 39] on icon at bounding box center [887, 42] width 8 height 7
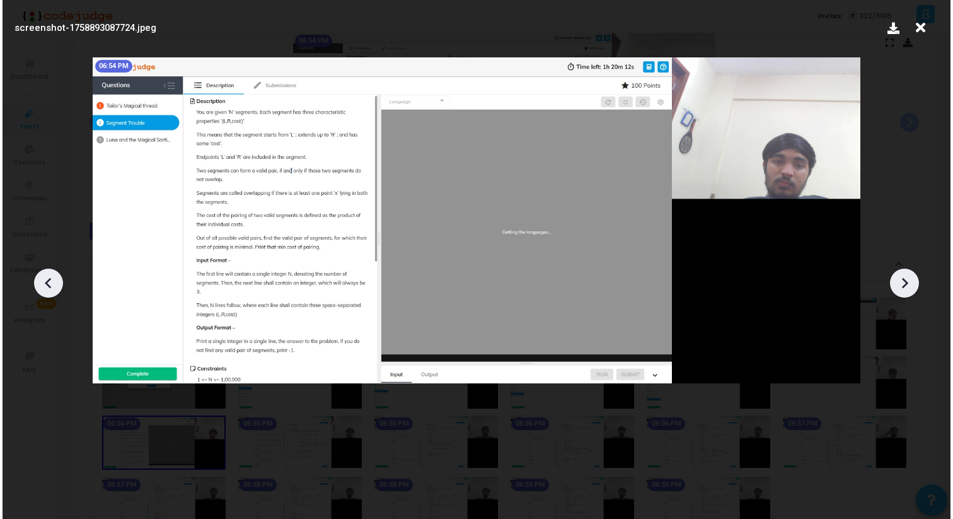
scroll to position [0, 0]
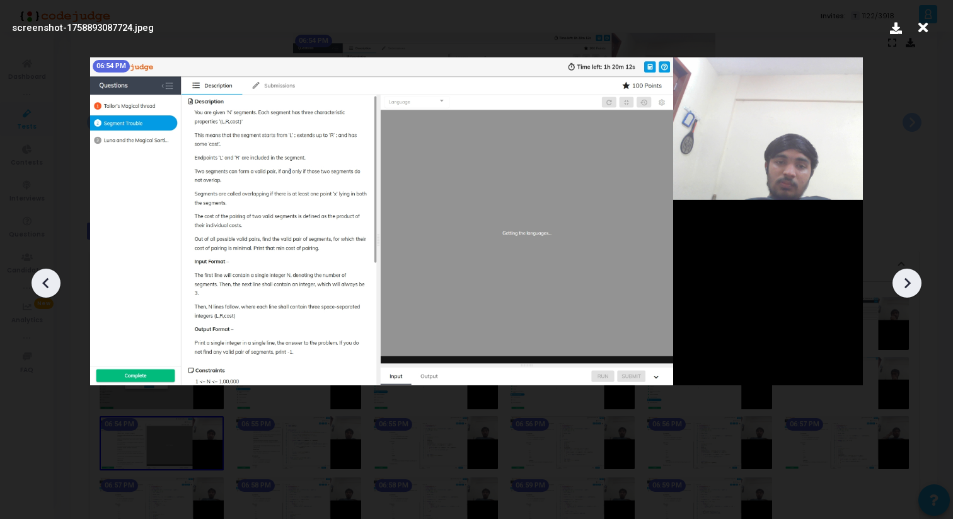
click at [897, 294] on div at bounding box center [476, 278] width 953 height 481
click at [903, 290] on icon at bounding box center [907, 283] width 19 height 19
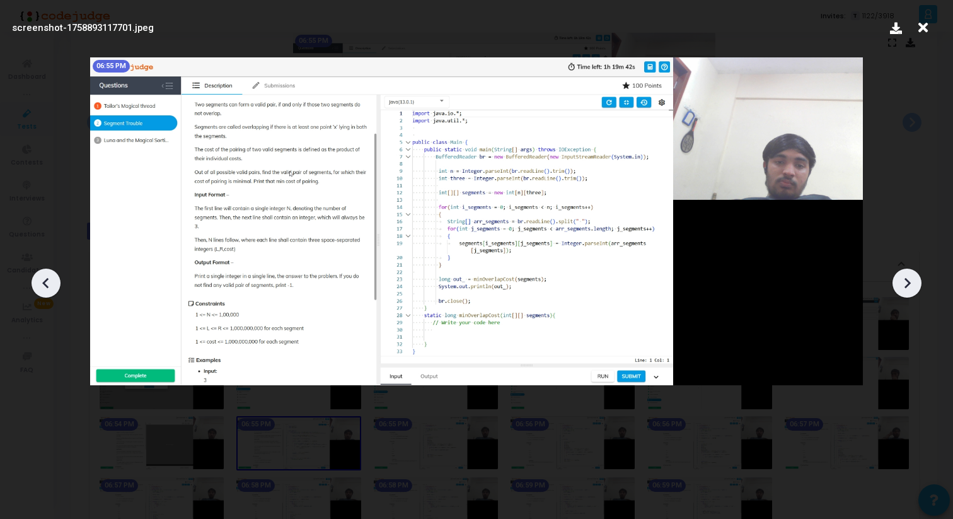
click at [903, 290] on icon at bounding box center [907, 283] width 19 height 19
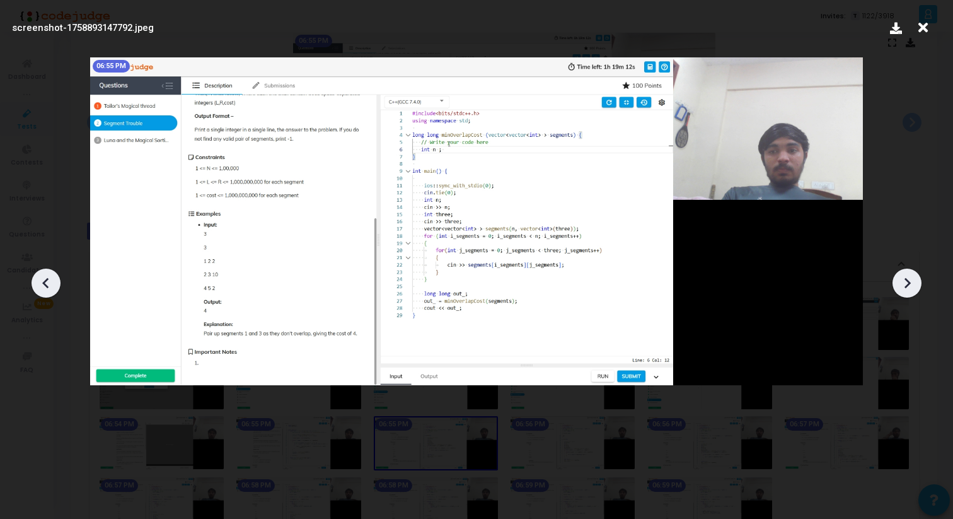
click at [903, 291] on icon at bounding box center [907, 283] width 19 height 19
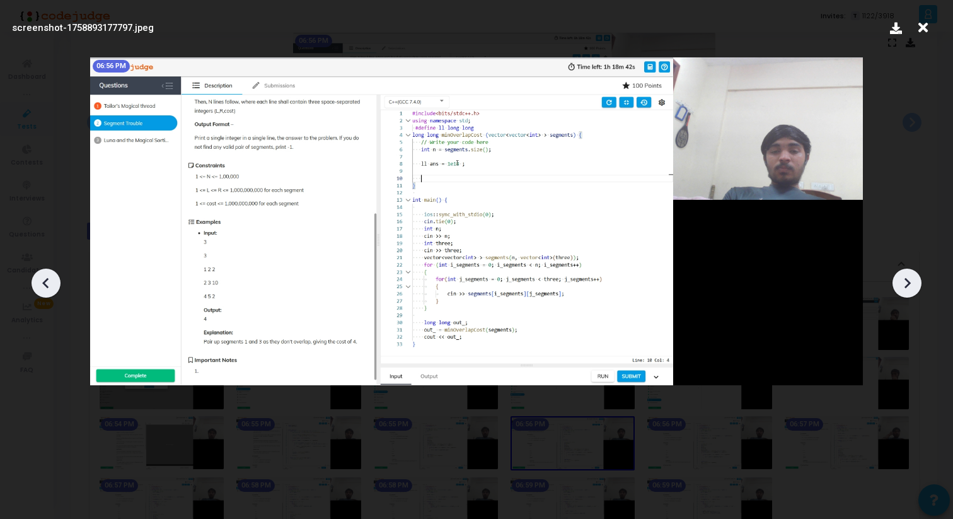
click at [907, 279] on icon at bounding box center [907, 283] width 19 height 19
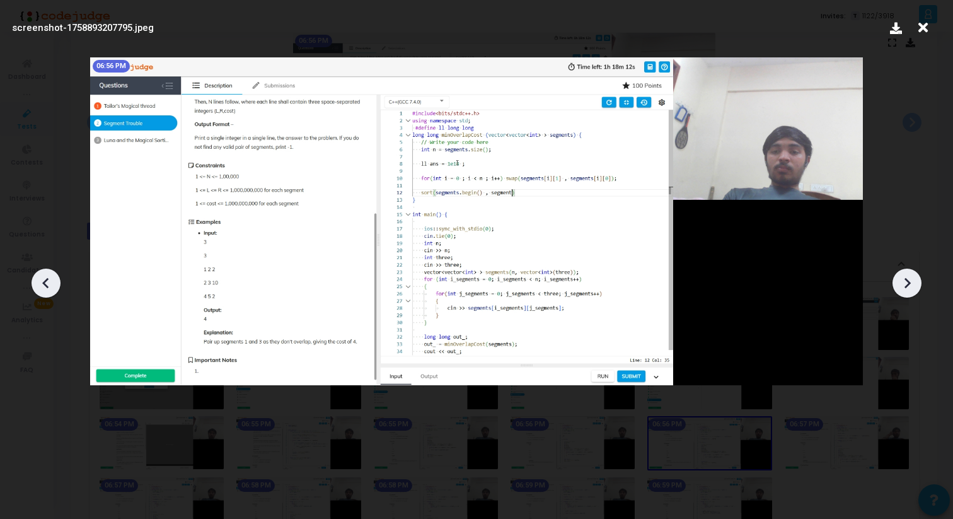
click at [907, 279] on icon at bounding box center [907, 283] width 19 height 19
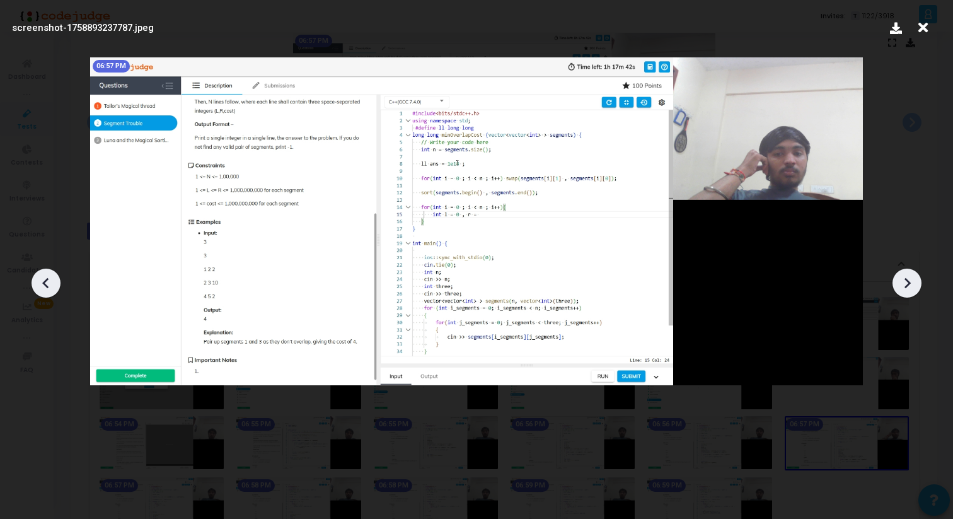
click at [907, 279] on icon at bounding box center [907, 283] width 19 height 19
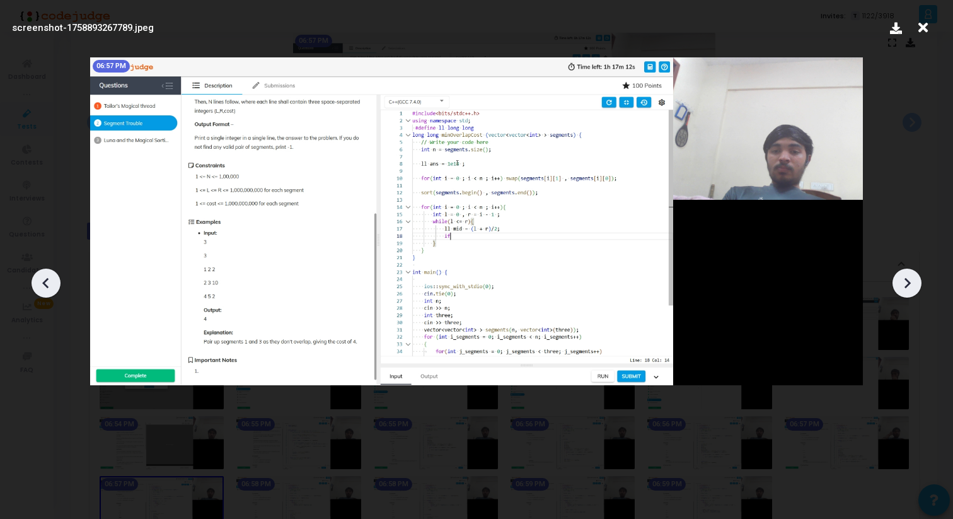
click at [907, 278] on icon at bounding box center [907, 283] width 19 height 19
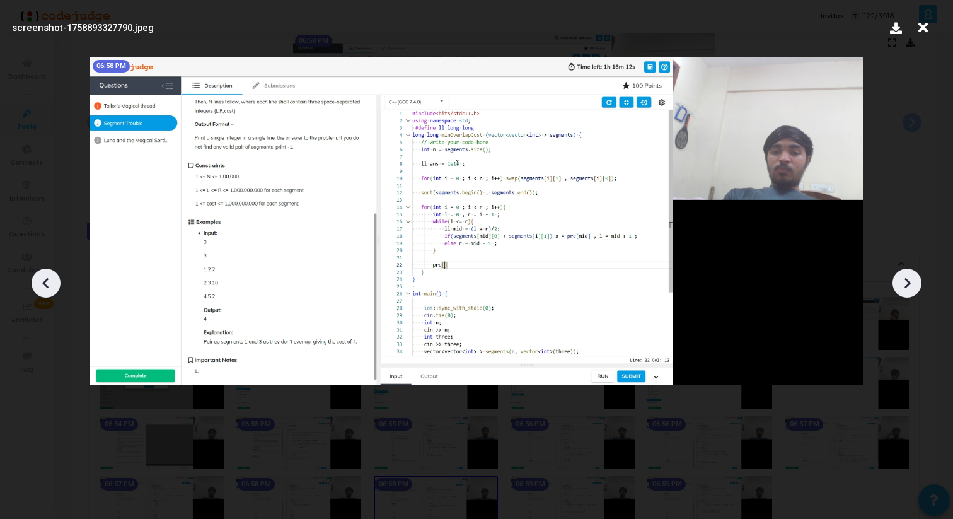
click at [907, 278] on icon at bounding box center [907, 283] width 19 height 19
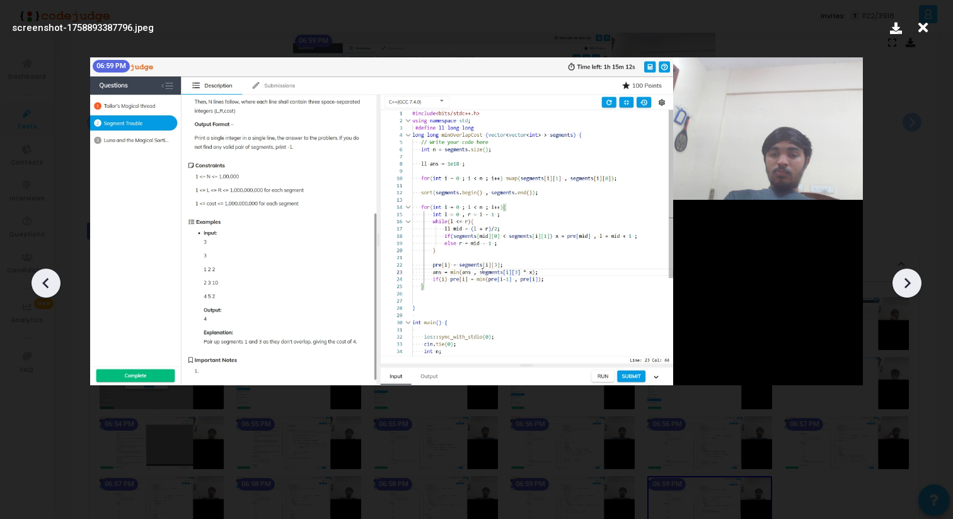
click at [907, 278] on icon at bounding box center [907, 283] width 19 height 19
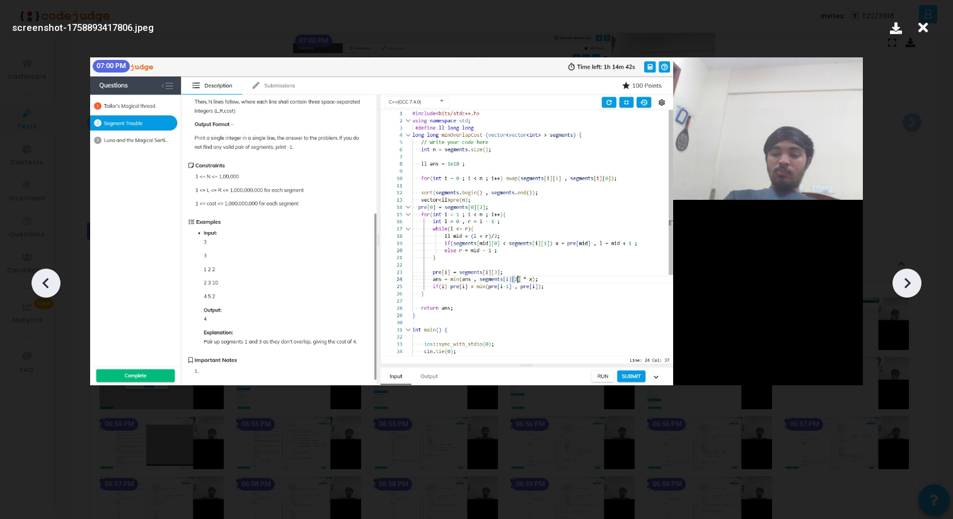
click at [907, 278] on icon at bounding box center [907, 283] width 19 height 19
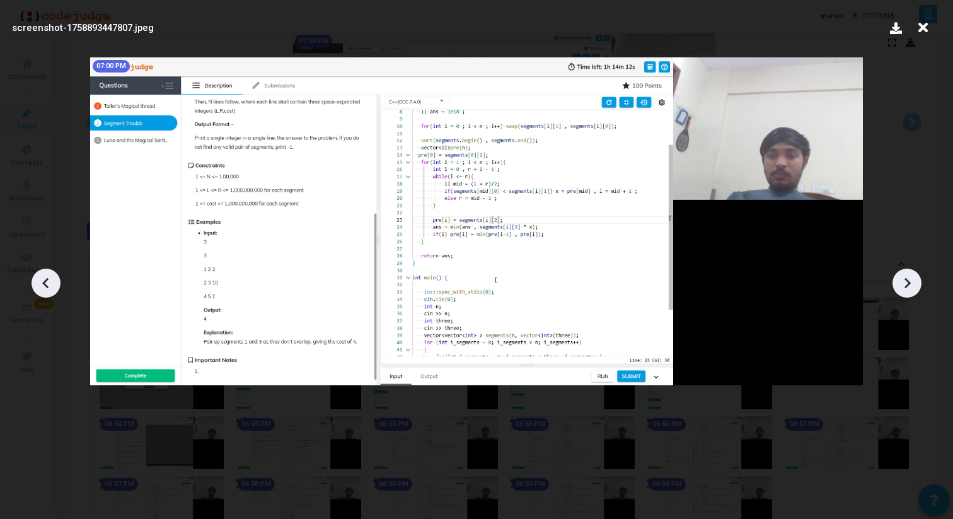
click at [907, 278] on icon at bounding box center [907, 283] width 19 height 19
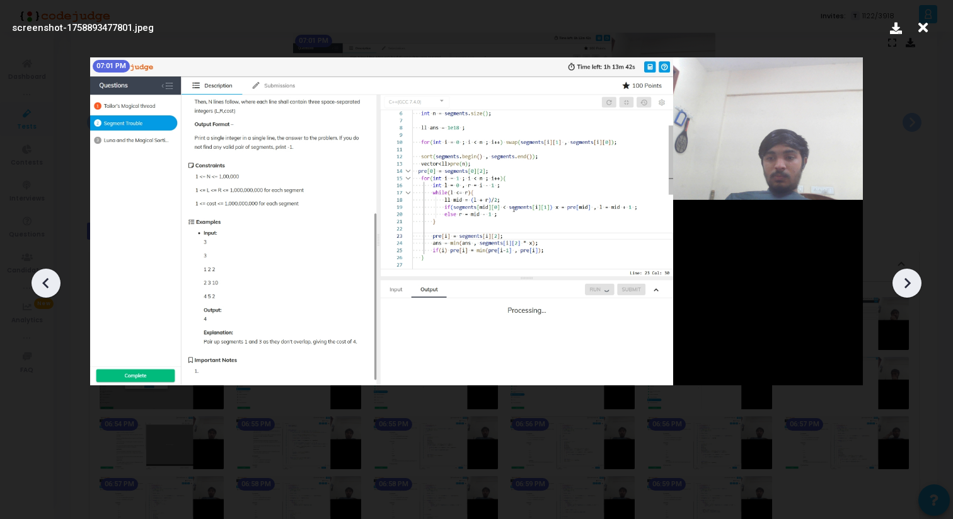
click at [907, 278] on icon at bounding box center [907, 283] width 19 height 19
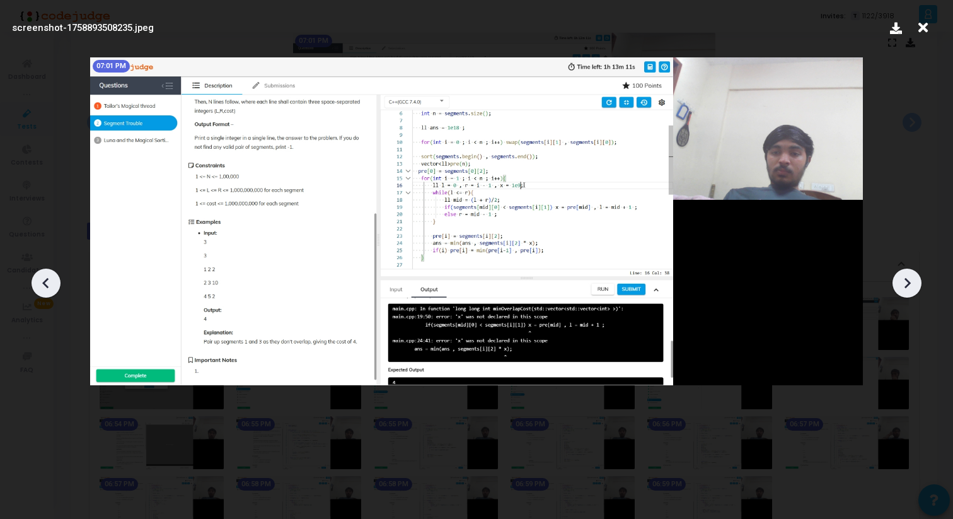
click at [907, 278] on icon at bounding box center [907, 283] width 19 height 19
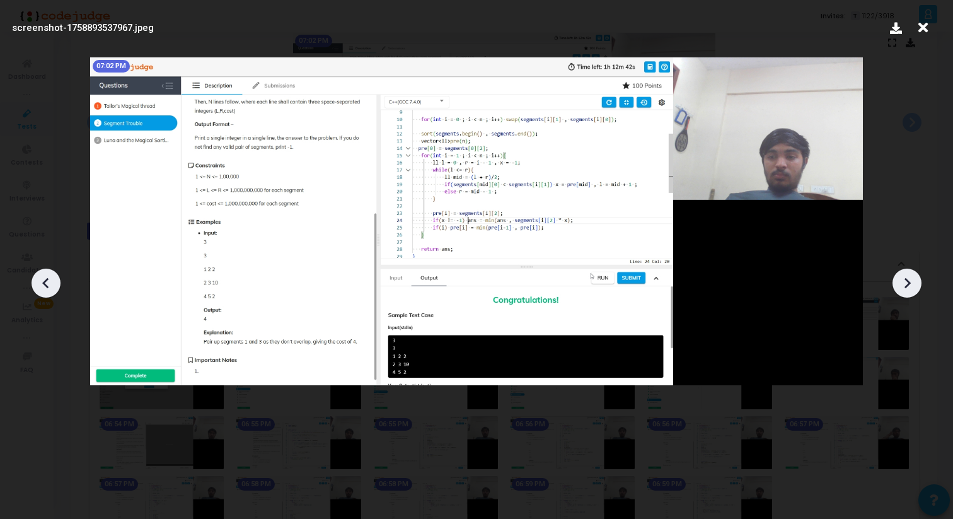
click at [907, 278] on icon at bounding box center [907, 283] width 19 height 19
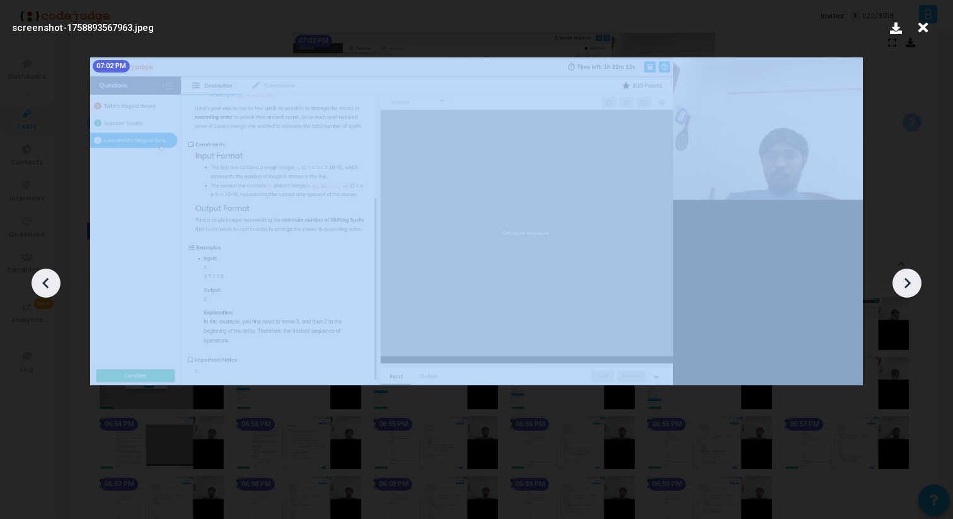
click at [907, 278] on icon at bounding box center [907, 283] width 19 height 19
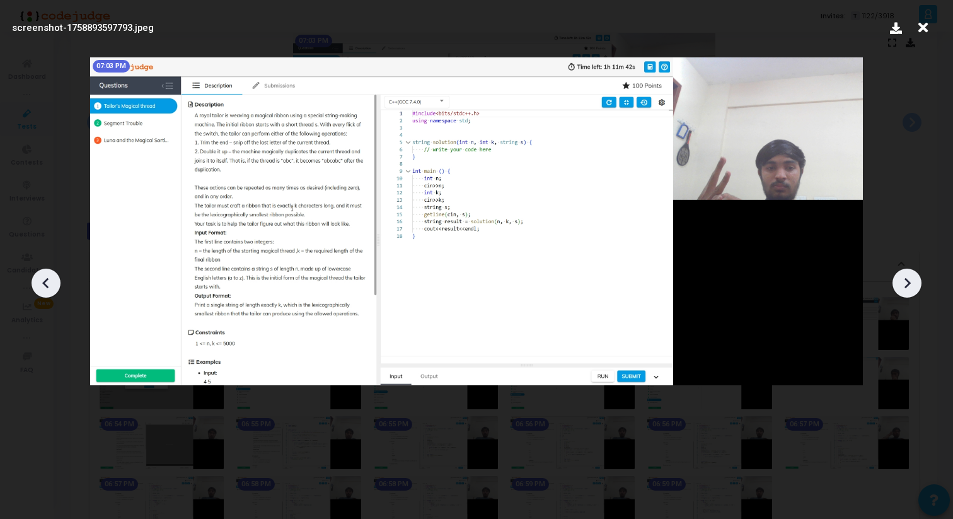
click at [907, 278] on icon at bounding box center [907, 283] width 19 height 19
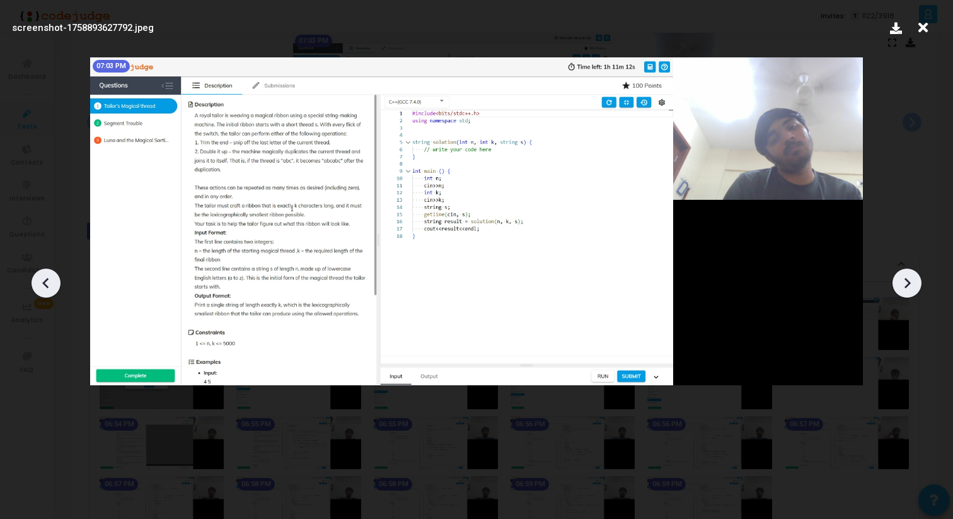
click at [907, 278] on icon at bounding box center [907, 283] width 19 height 19
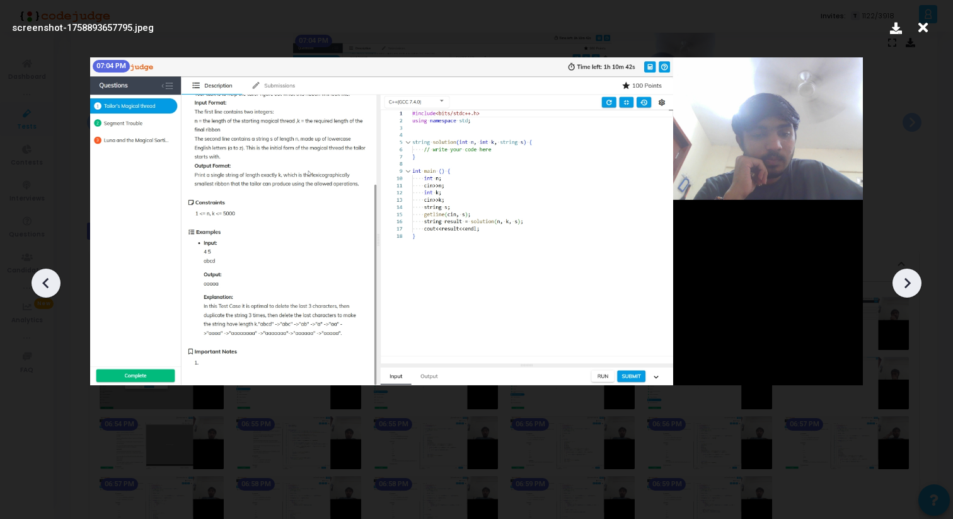
click at [907, 278] on icon at bounding box center [907, 283] width 19 height 19
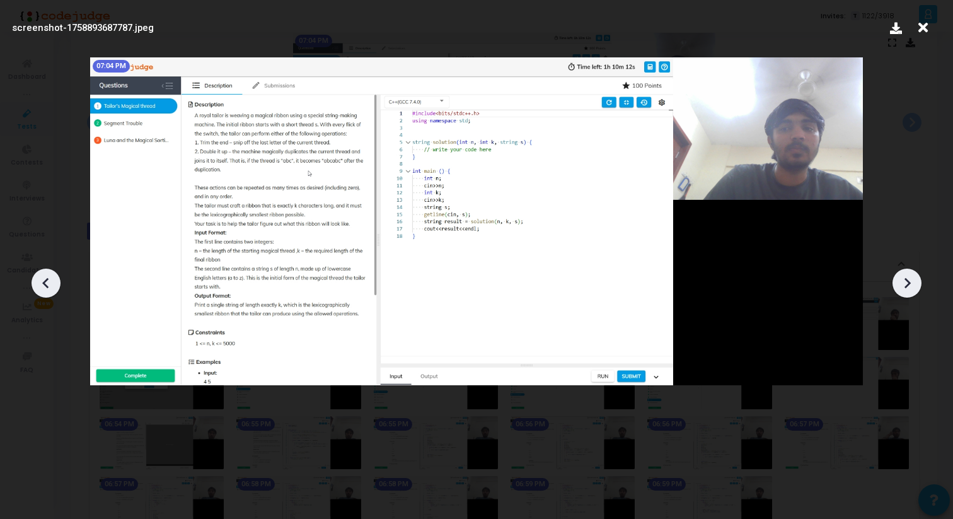
click at [907, 278] on icon at bounding box center [907, 283] width 19 height 19
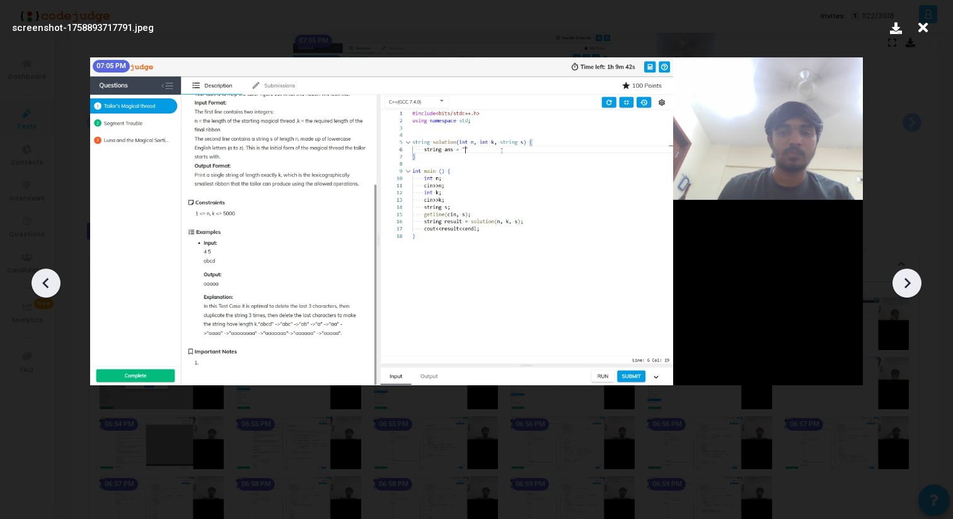
click at [907, 278] on icon at bounding box center [907, 283] width 19 height 19
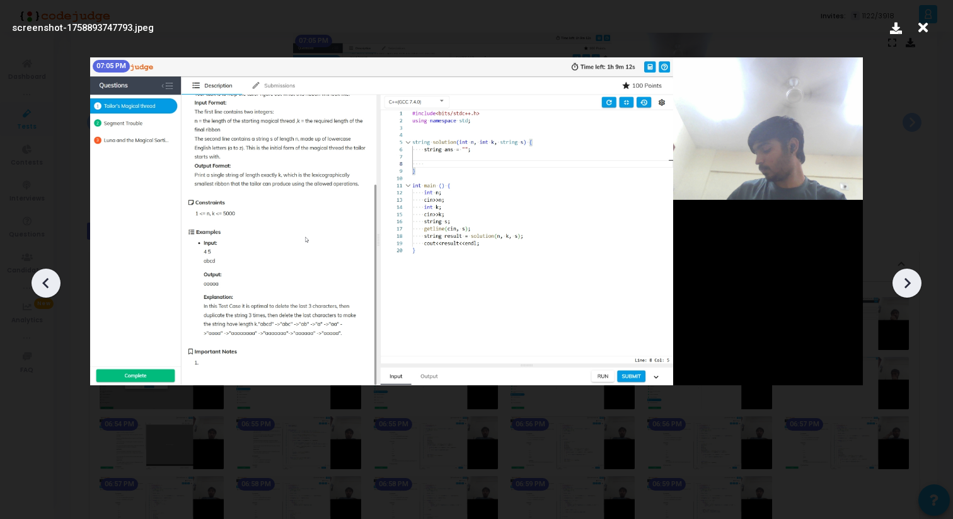
click at [907, 278] on icon at bounding box center [907, 283] width 19 height 19
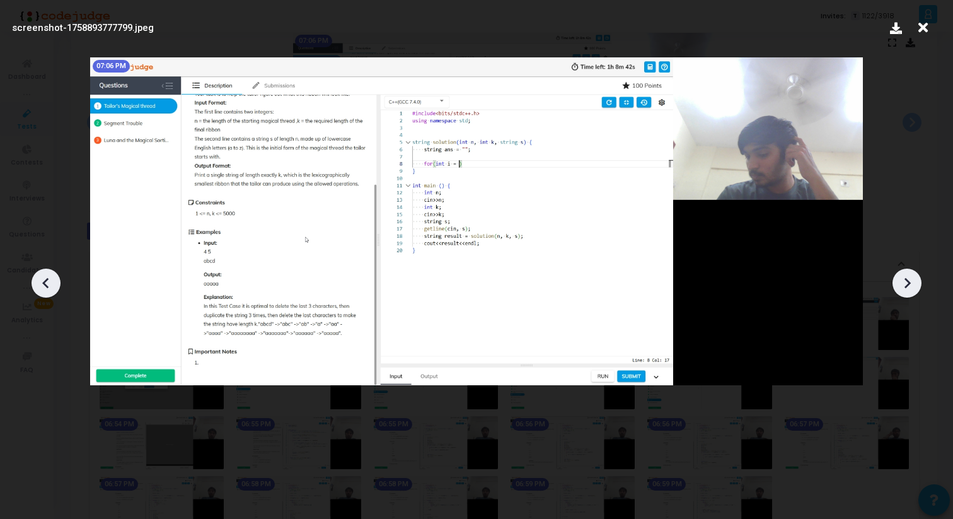
click at [907, 278] on icon at bounding box center [907, 283] width 19 height 19
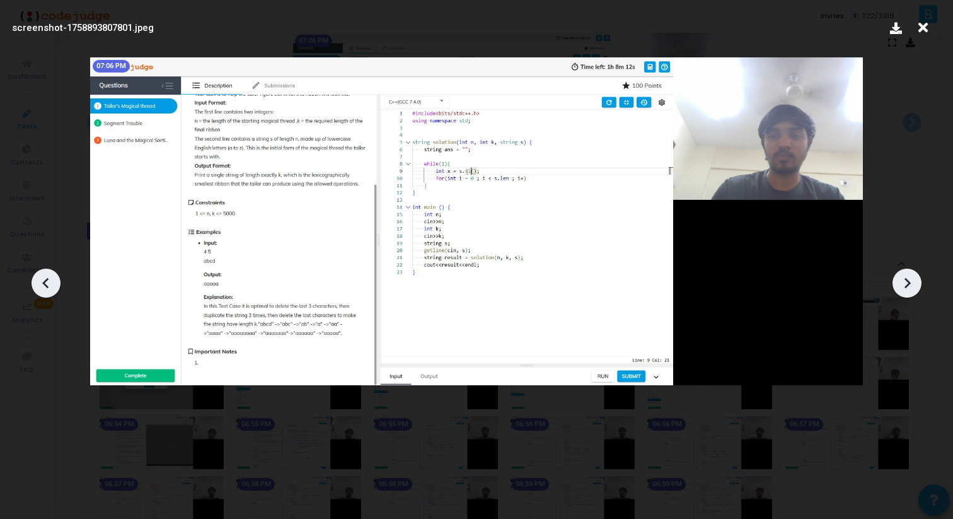
click at [907, 278] on icon at bounding box center [907, 283] width 19 height 19
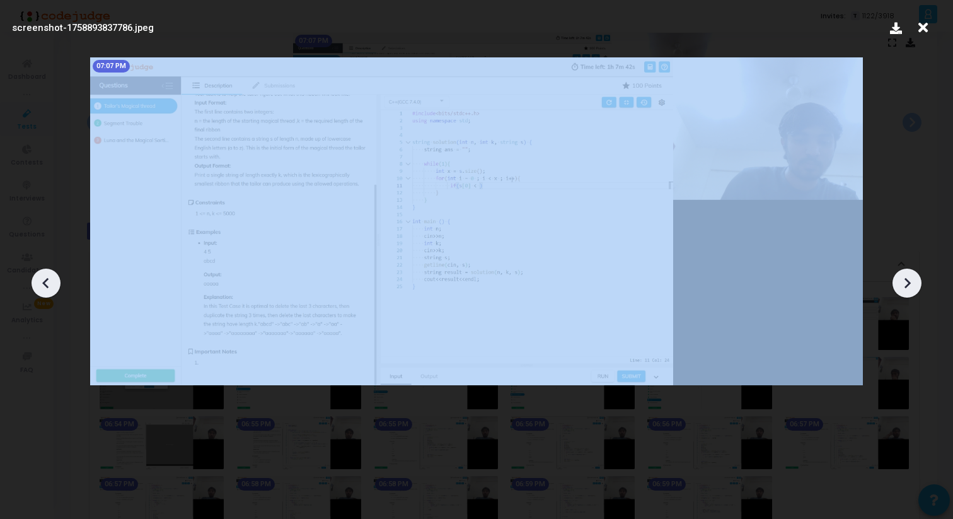
click at [907, 278] on icon at bounding box center [907, 283] width 19 height 19
click at [921, 281] on div at bounding box center [907, 283] width 29 height 29
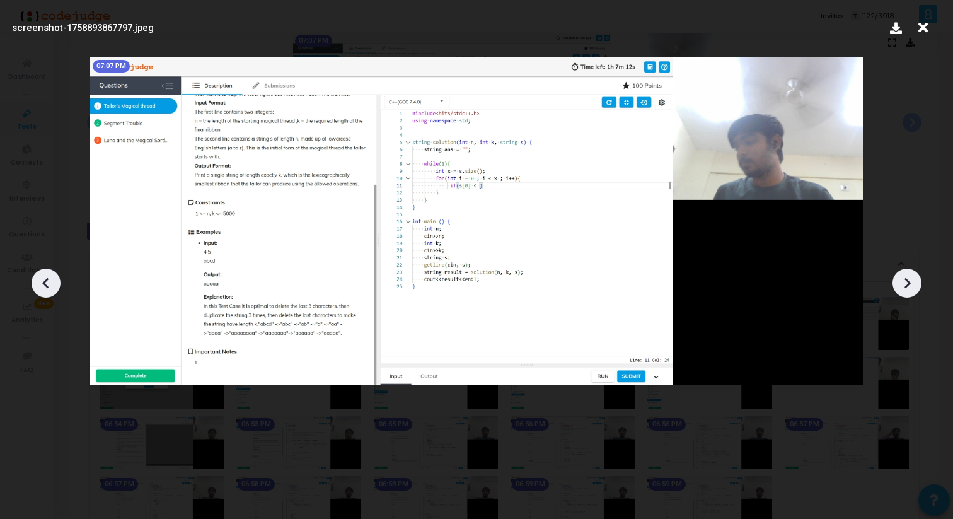
click at [921, 281] on div at bounding box center [907, 283] width 29 height 29
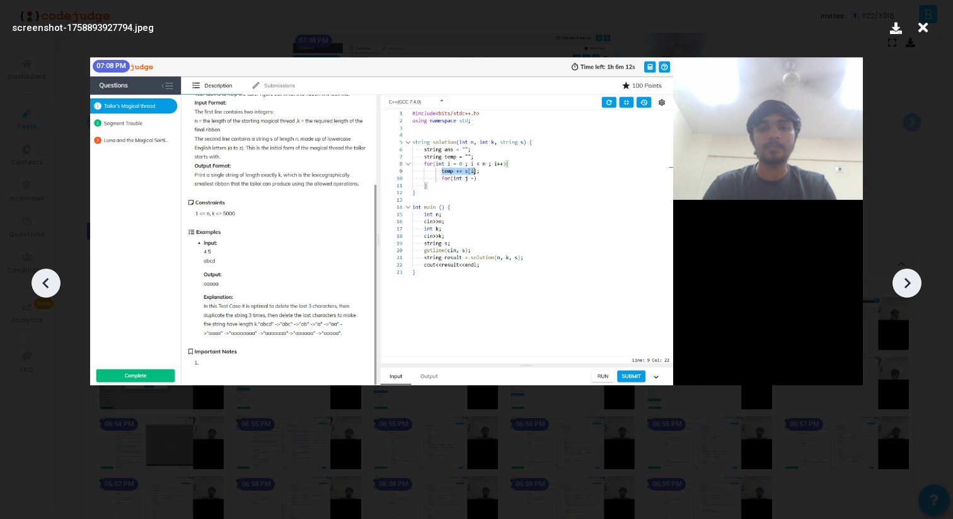
click at [921, 281] on div at bounding box center [907, 283] width 29 height 29
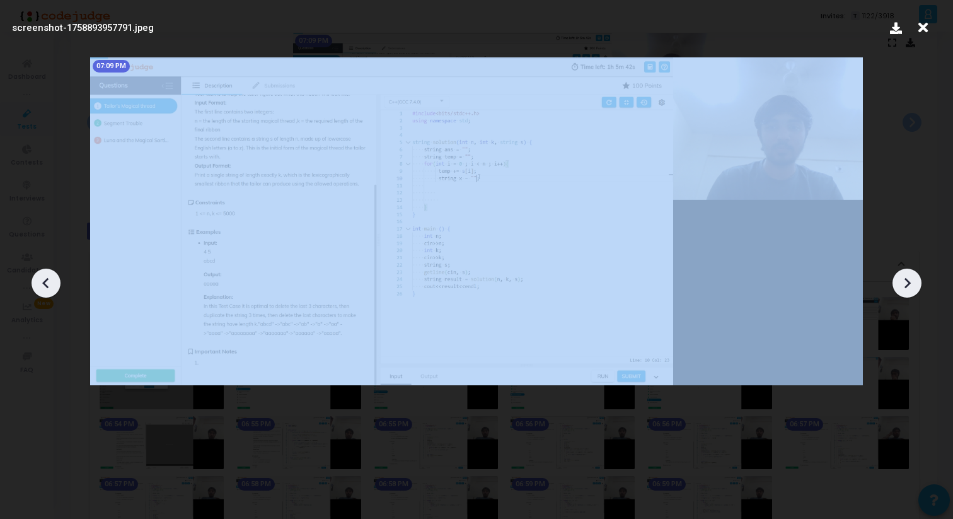
click at [921, 281] on div at bounding box center [907, 283] width 29 height 29
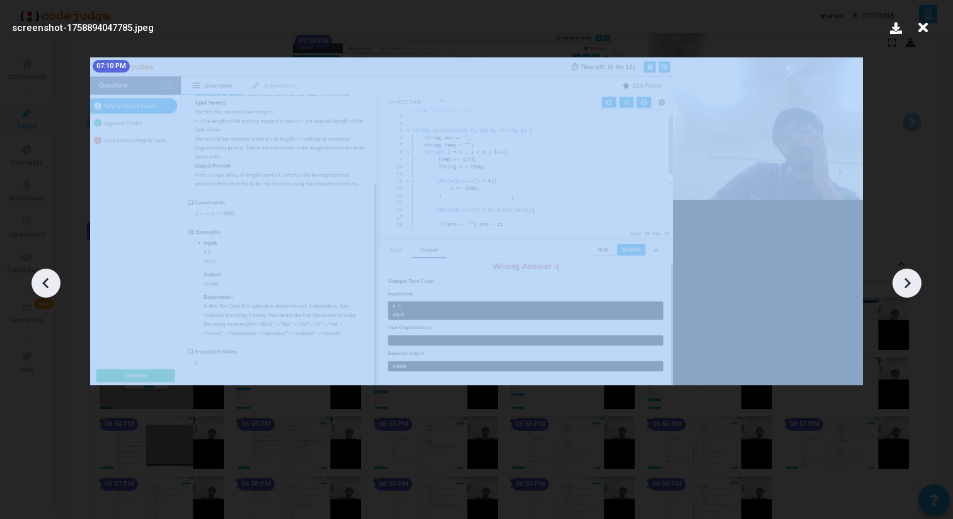
click at [921, 281] on div at bounding box center [907, 283] width 29 height 29
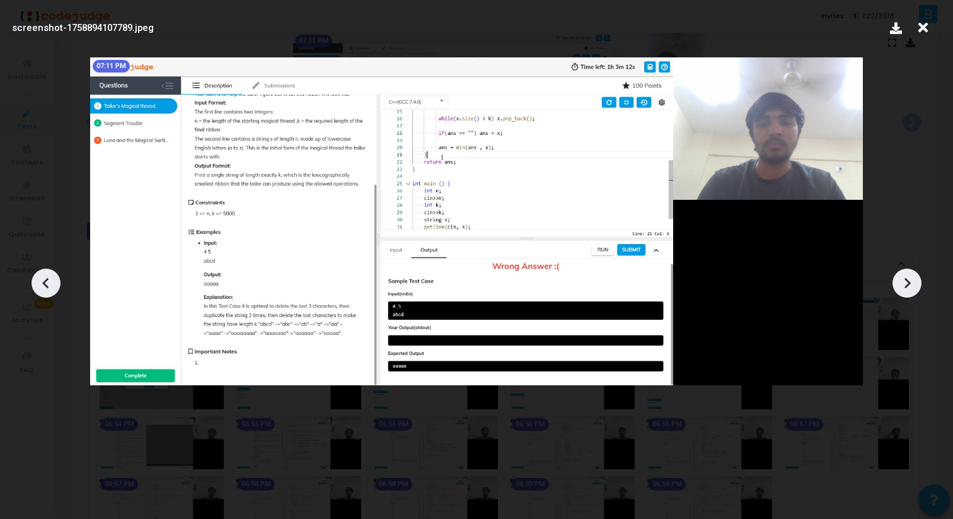
click at [913, 281] on icon at bounding box center [907, 283] width 19 height 19
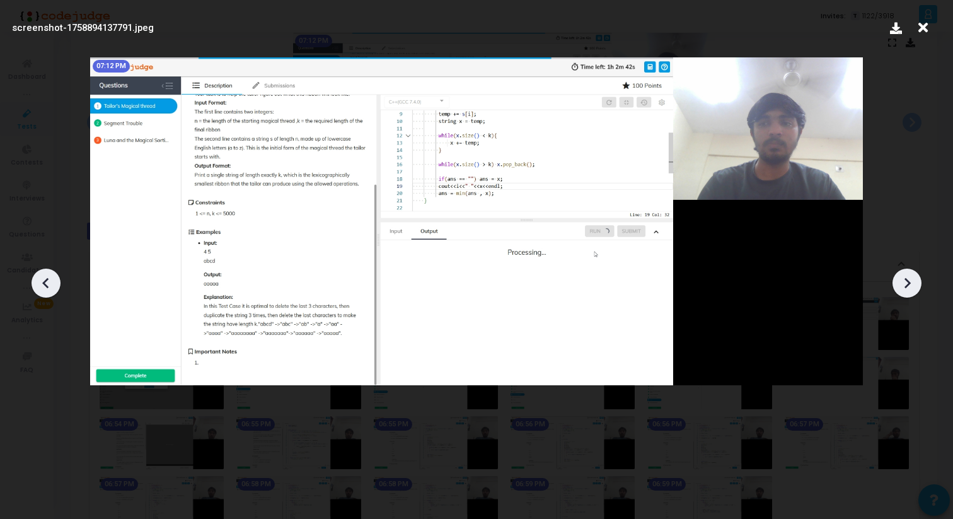
click at [913, 281] on icon at bounding box center [907, 283] width 19 height 19
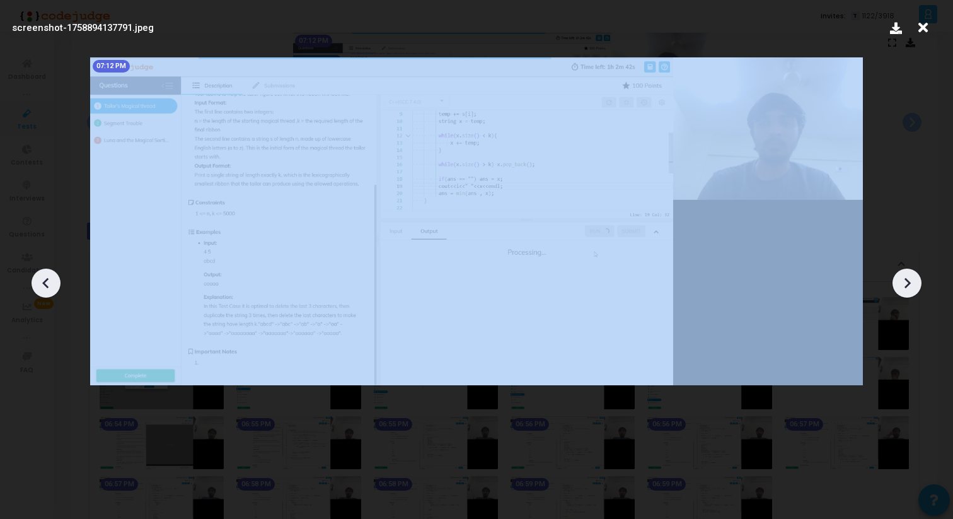
click at [913, 281] on icon at bounding box center [907, 283] width 19 height 19
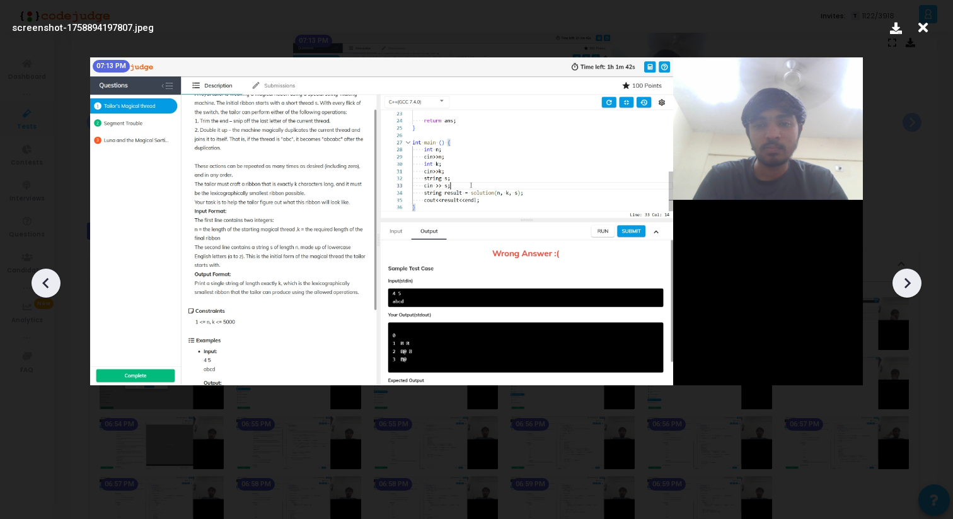
click at [913, 281] on icon at bounding box center [907, 283] width 19 height 19
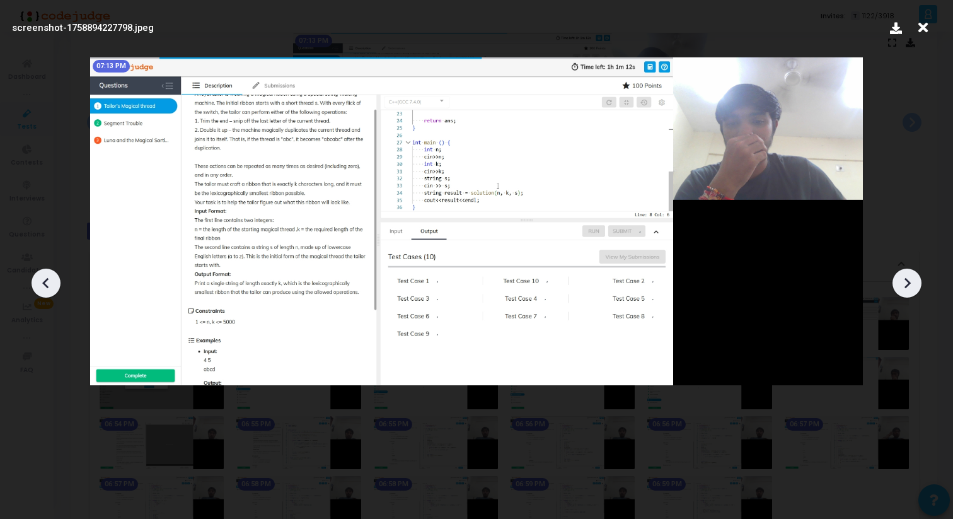
click at [913, 281] on icon at bounding box center [907, 283] width 19 height 19
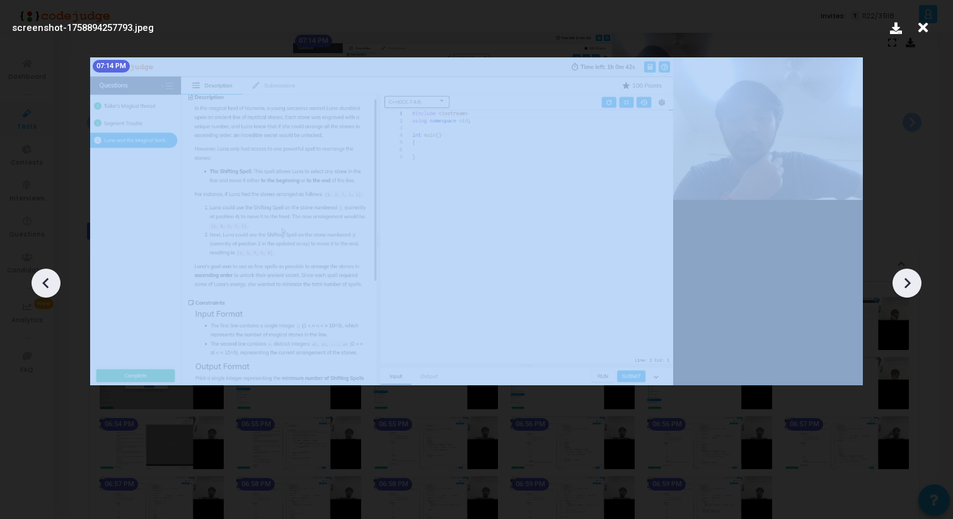
click at [913, 281] on icon at bounding box center [907, 283] width 19 height 19
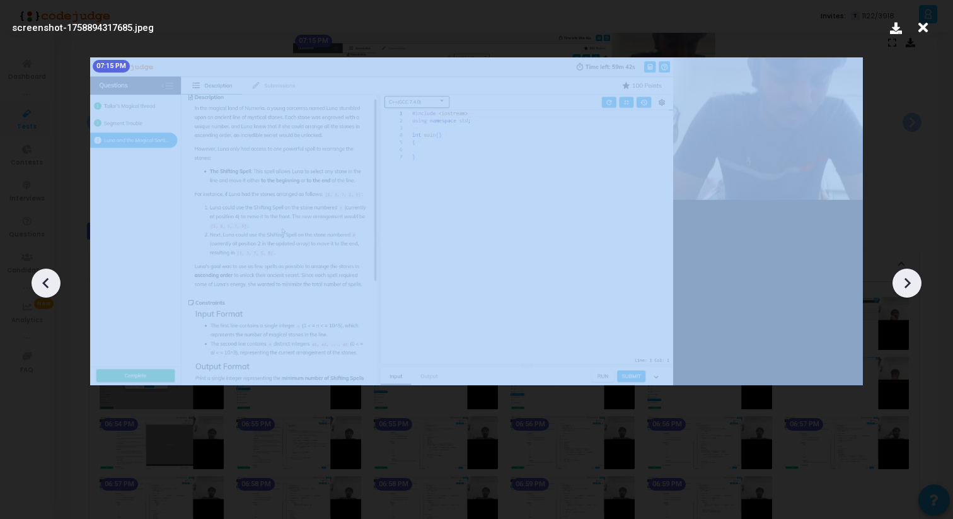
click at [913, 281] on icon at bounding box center [907, 283] width 19 height 19
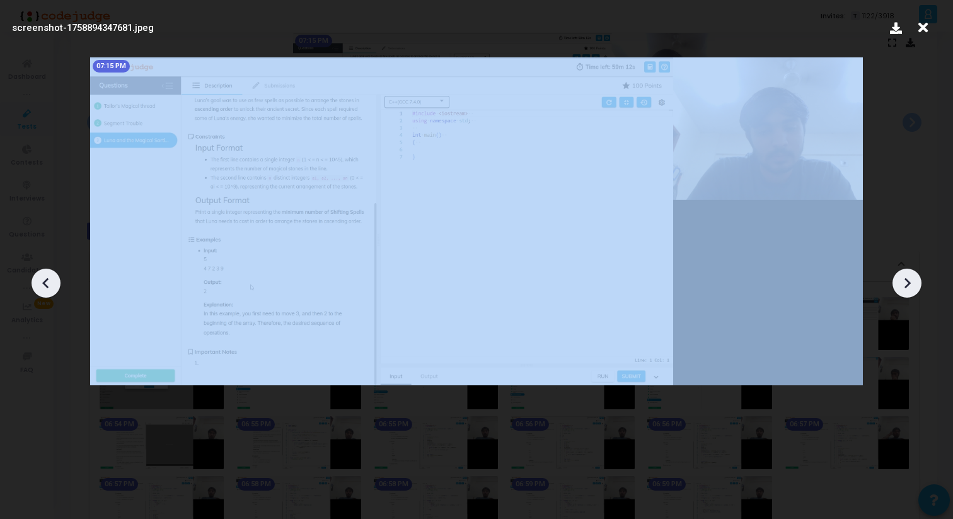
click at [913, 281] on icon at bounding box center [907, 283] width 19 height 19
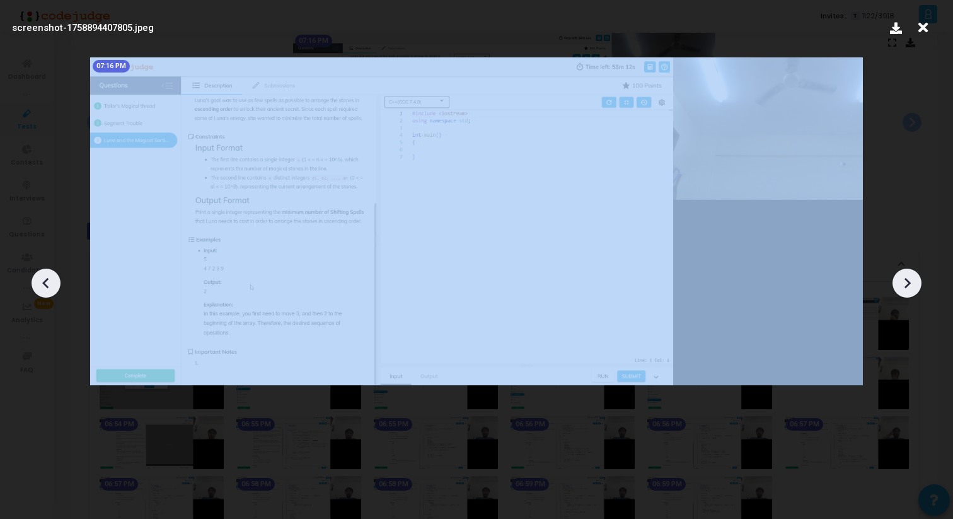
click at [913, 281] on icon at bounding box center [907, 283] width 19 height 19
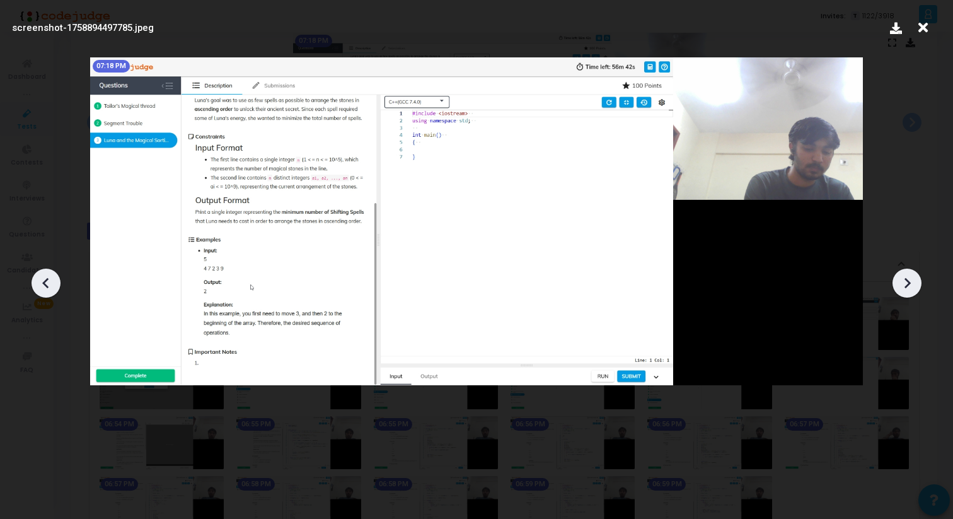
click at [52, 289] on icon at bounding box center [46, 283] width 19 height 19
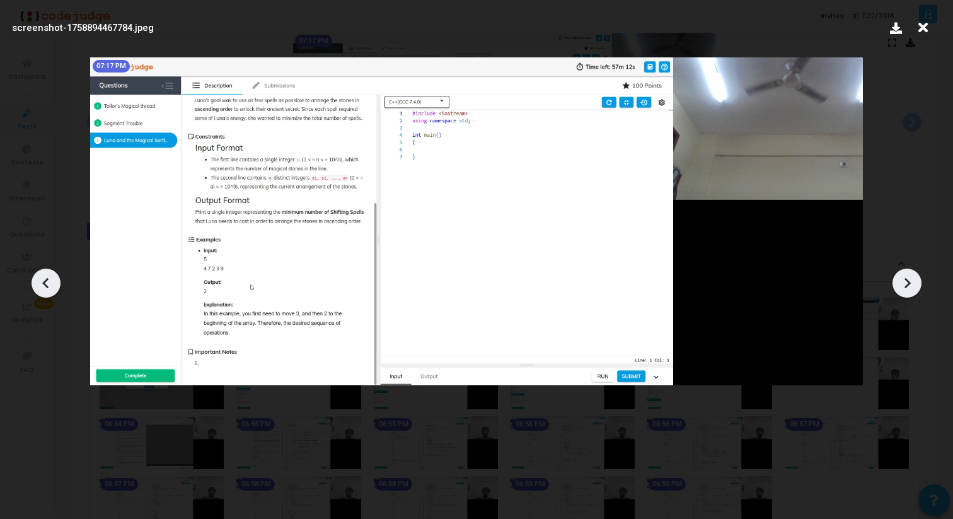
click at [52, 289] on icon at bounding box center [46, 283] width 19 height 19
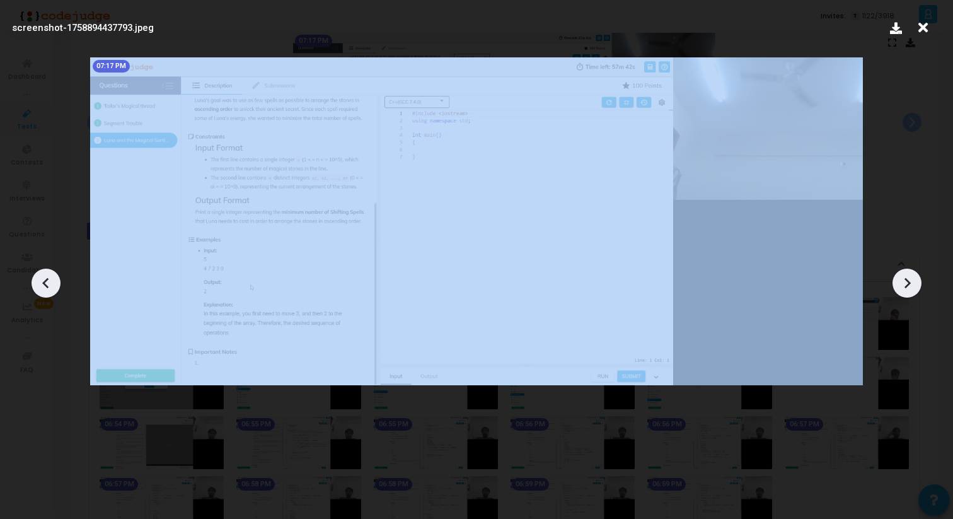
click at [52, 289] on icon at bounding box center [46, 283] width 19 height 19
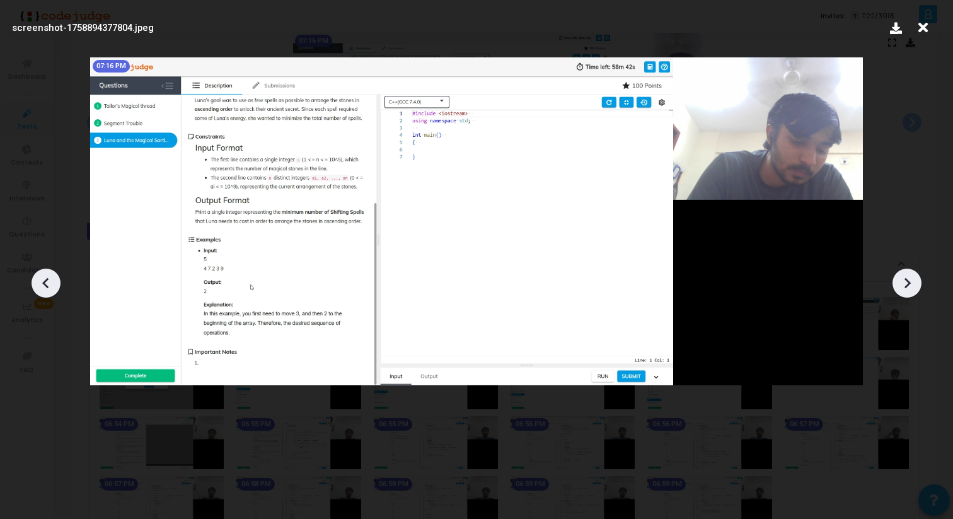
click at [908, 275] on icon at bounding box center [907, 283] width 19 height 19
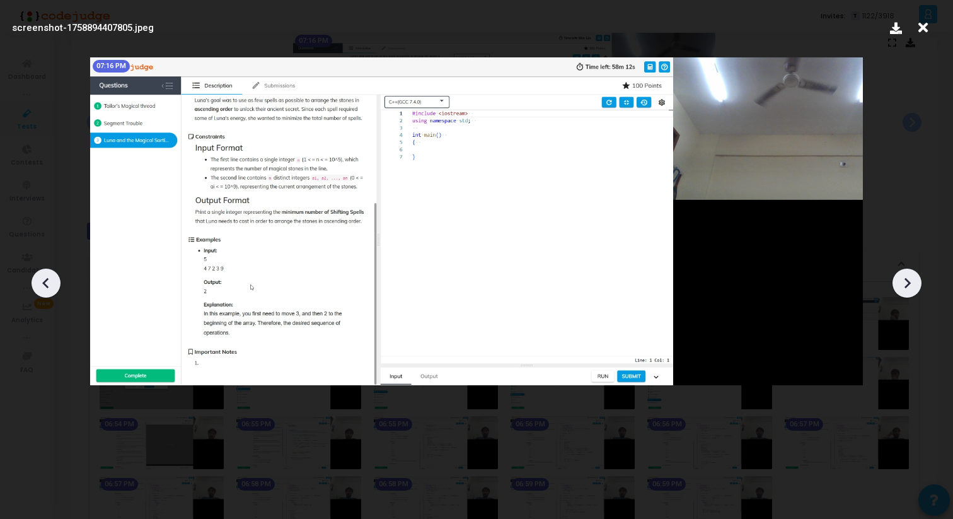
click at [908, 275] on icon at bounding box center [907, 283] width 19 height 19
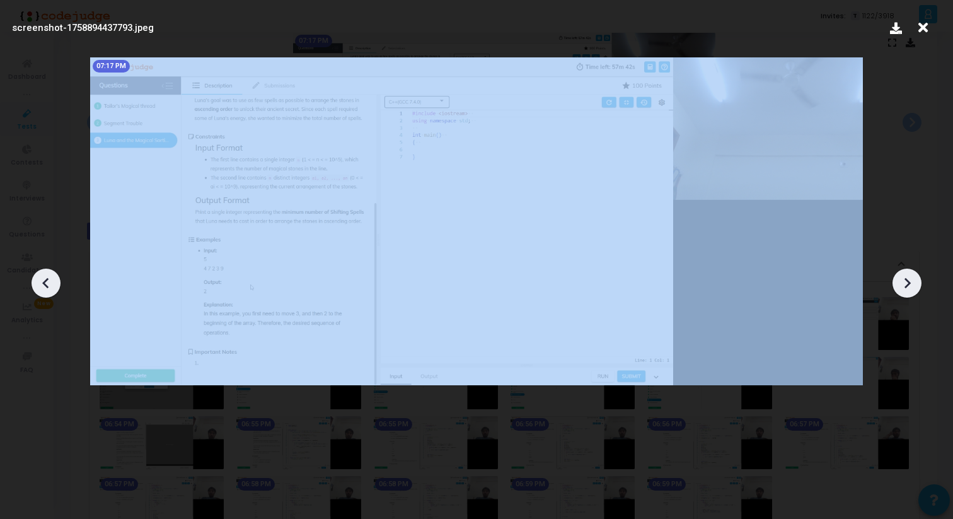
click at [908, 275] on icon at bounding box center [907, 283] width 19 height 19
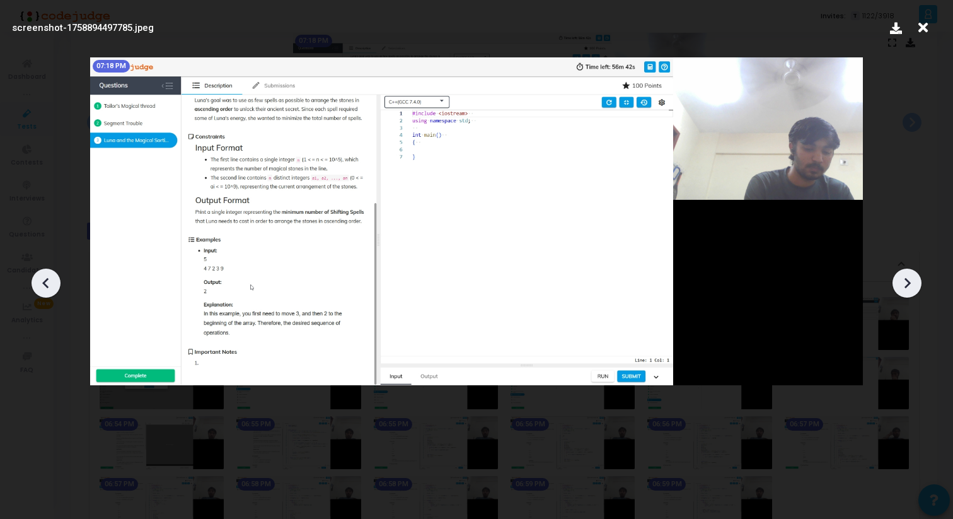
click at [898, 279] on icon at bounding box center [907, 283] width 19 height 19
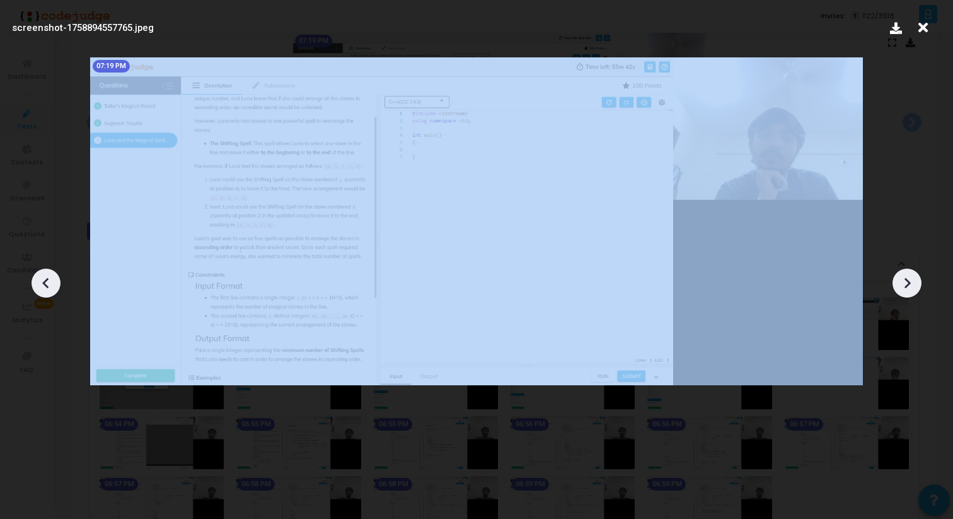
click at [898, 279] on icon at bounding box center [907, 283] width 19 height 19
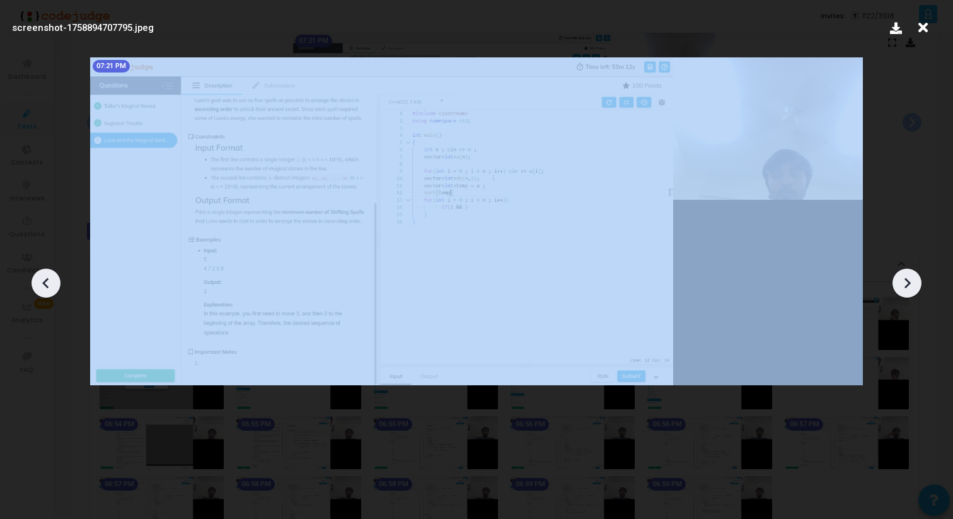
click at [898, 279] on icon at bounding box center [907, 283] width 19 height 19
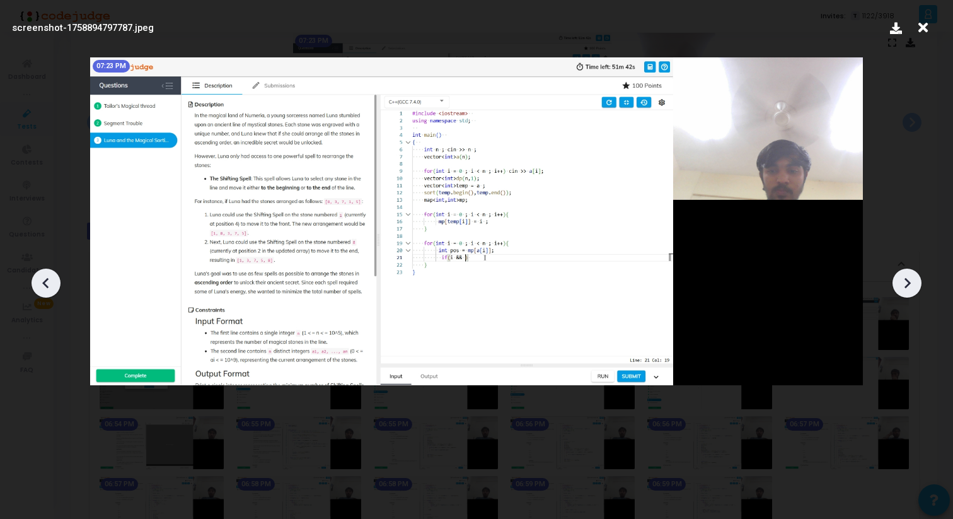
click at [925, 30] on icon at bounding box center [923, 28] width 20 height 24
